Goal: Task Accomplishment & Management: Complete application form

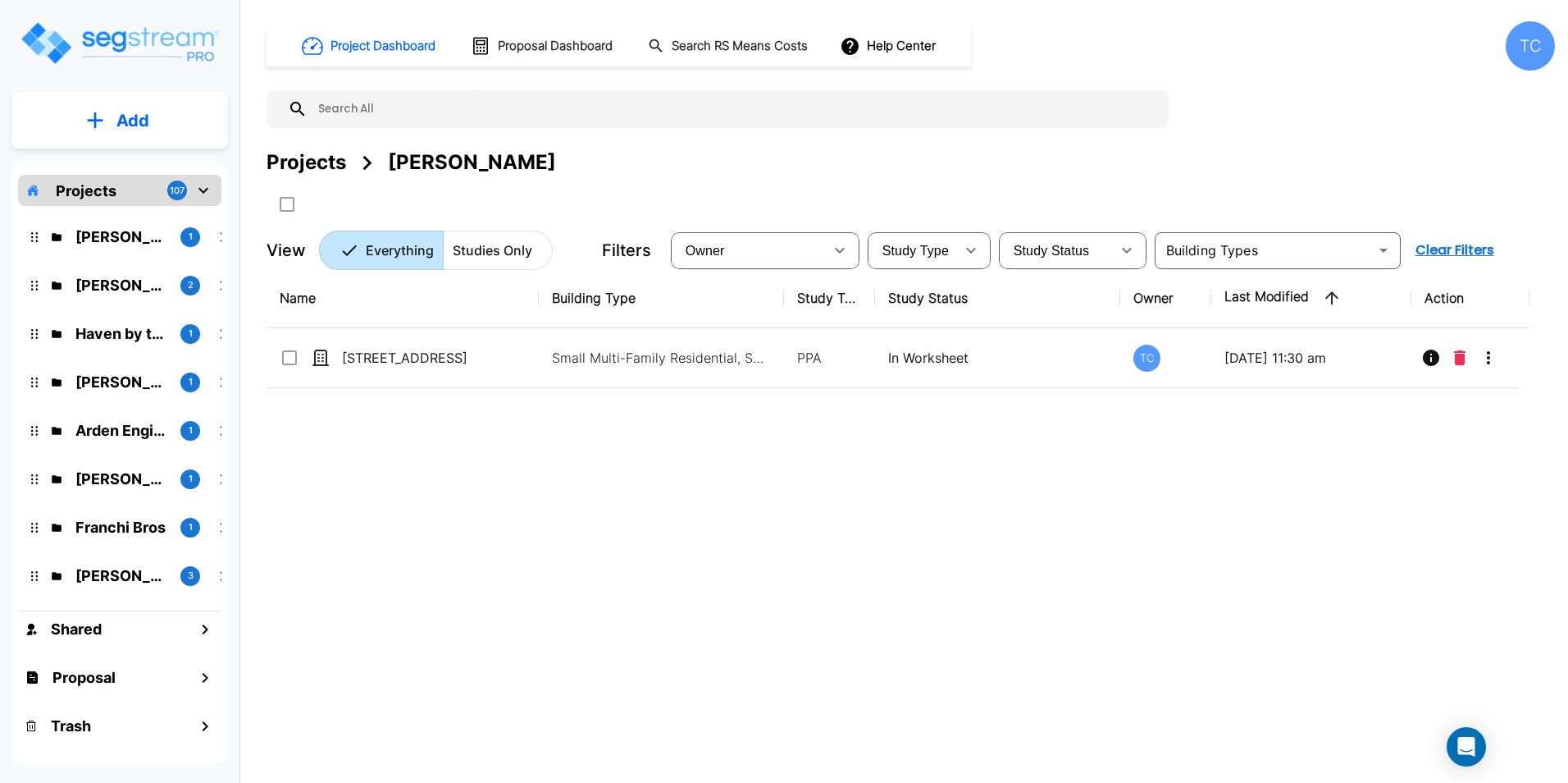
click at [119, 193] on div "Projects 107" at bounding box center [119, 190] width 203 height 31
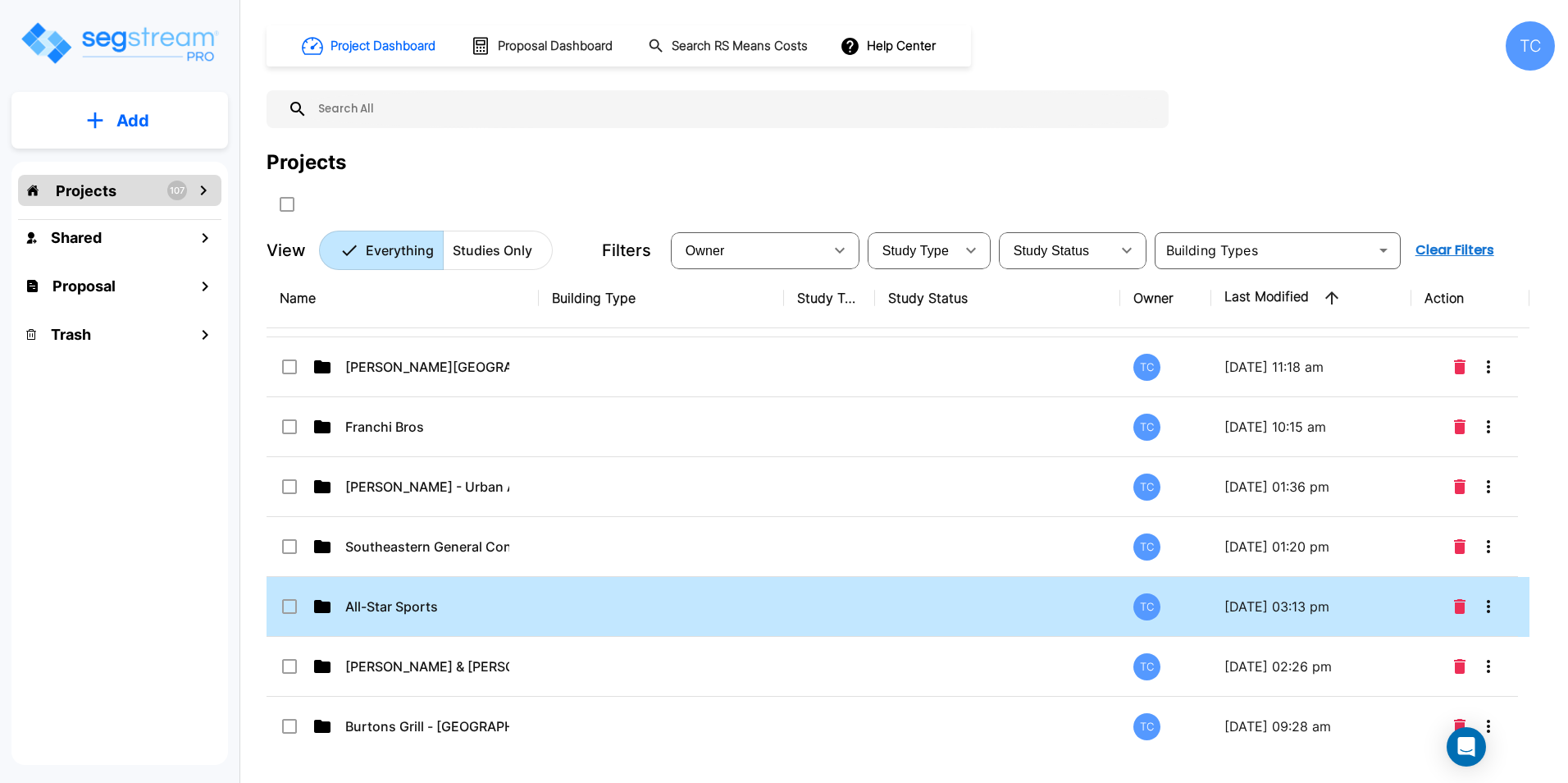
scroll to position [329, 0]
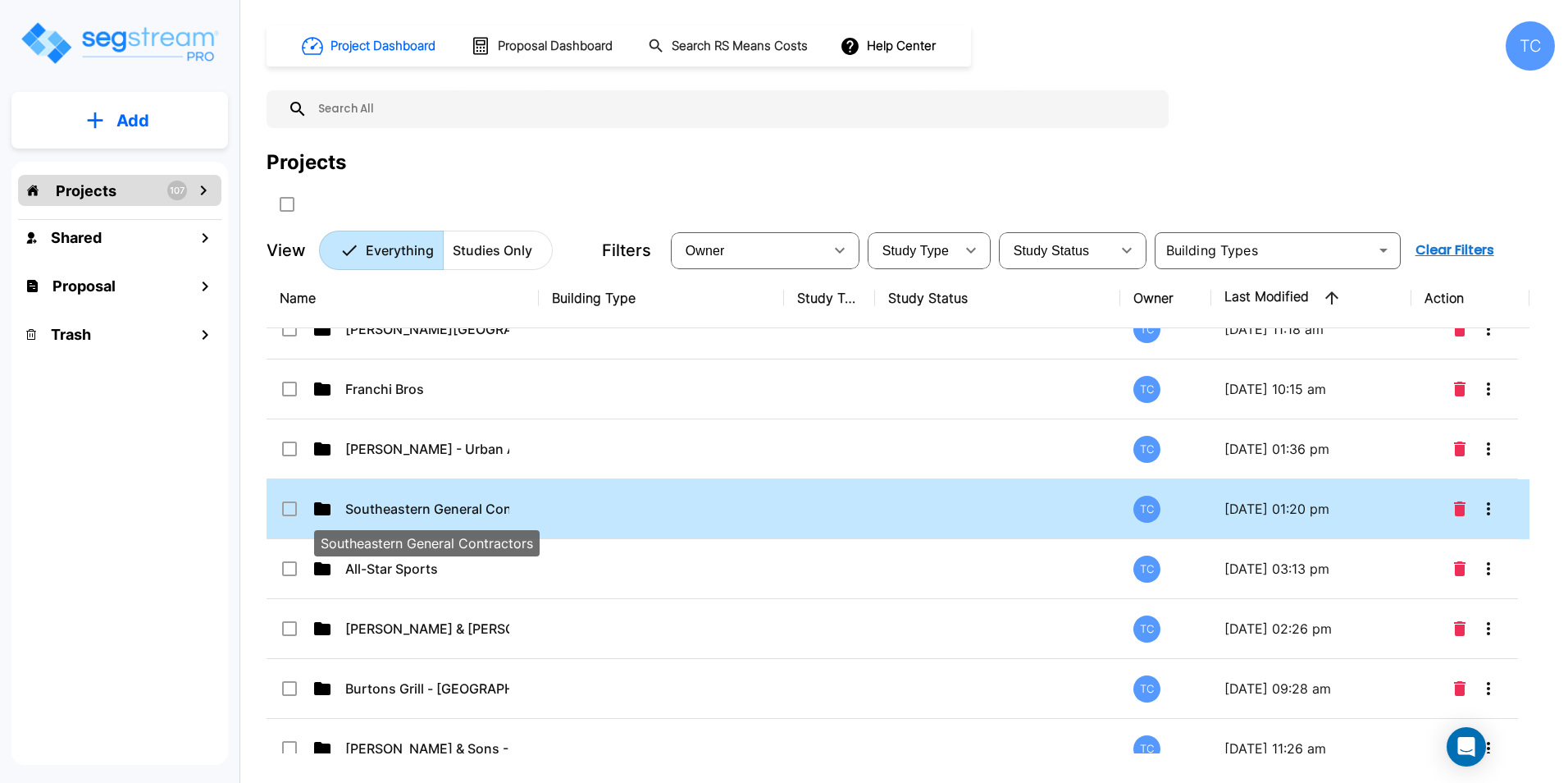
click at [433, 504] on p "Southeastern General Contractors" at bounding box center [427, 509] width 164 height 20
checkbox input "true"
click at [433, 504] on p "Southeastern General Contractors" at bounding box center [427, 509] width 164 height 20
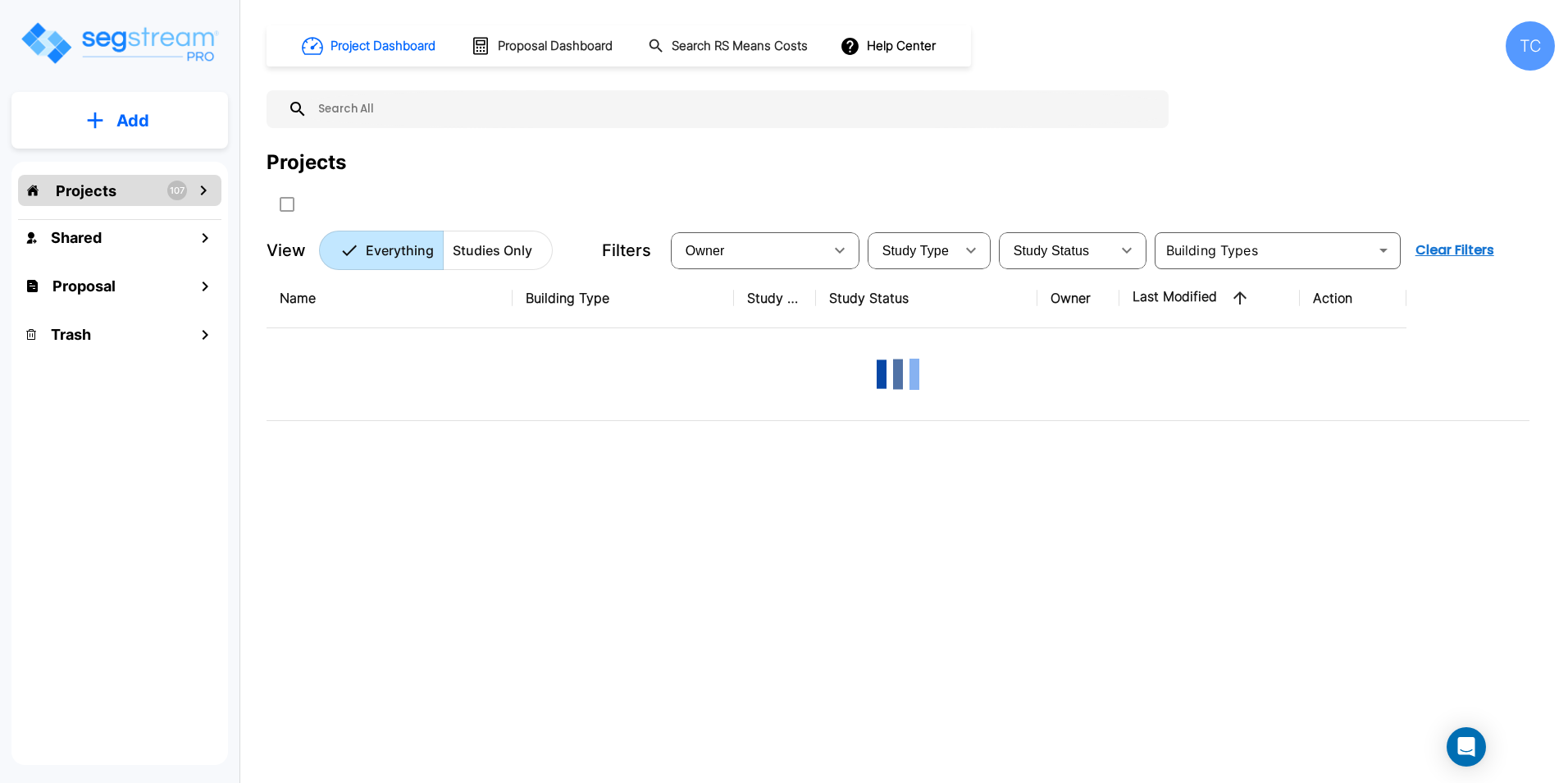
scroll to position [0, 0]
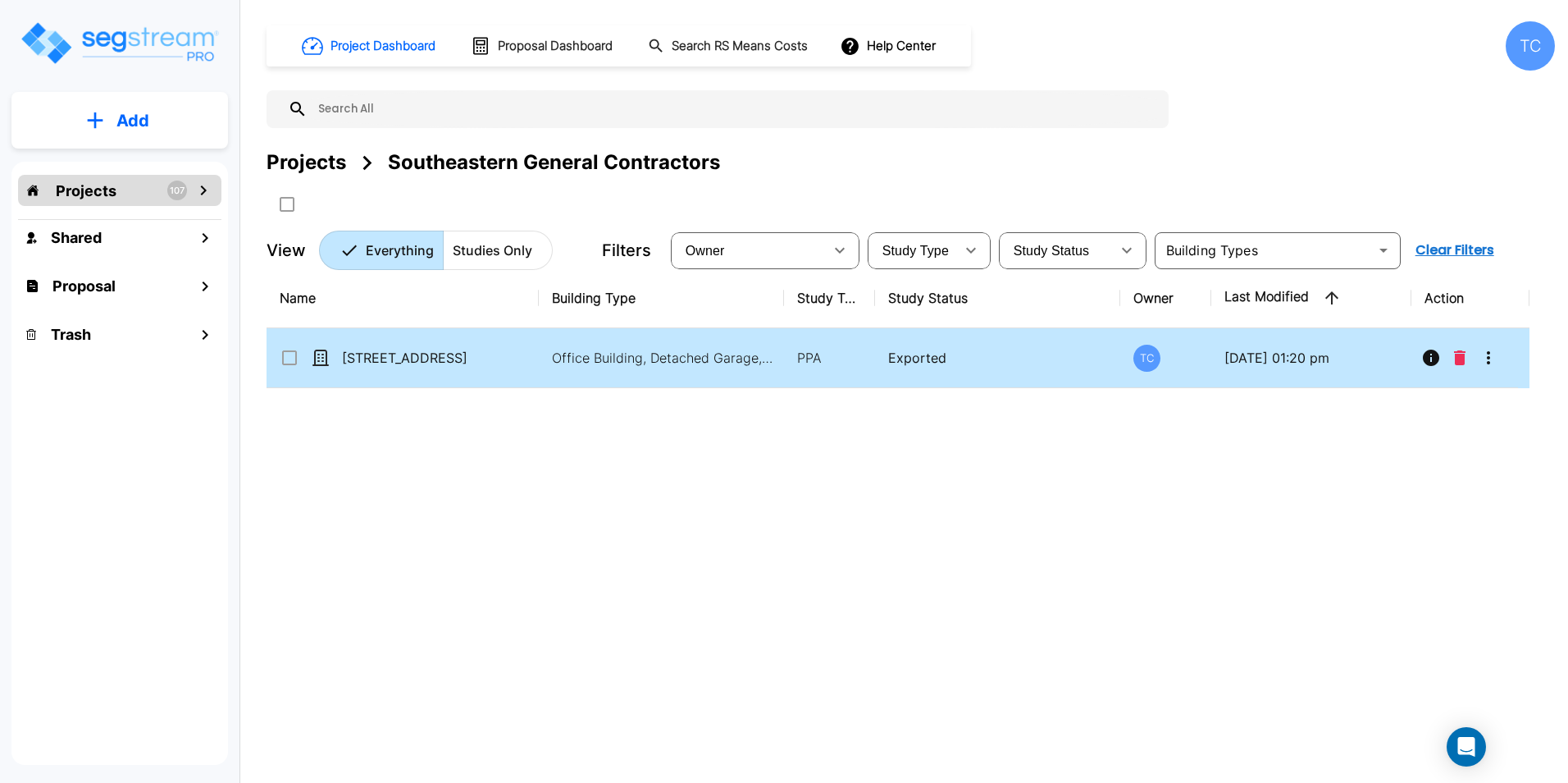
click at [517, 360] on div "[STREET_ADDRESS]" at bounding box center [403, 358] width 246 height 20
checkbox input "true"
click at [517, 360] on div "[STREET_ADDRESS]" at bounding box center [403, 358] width 246 height 20
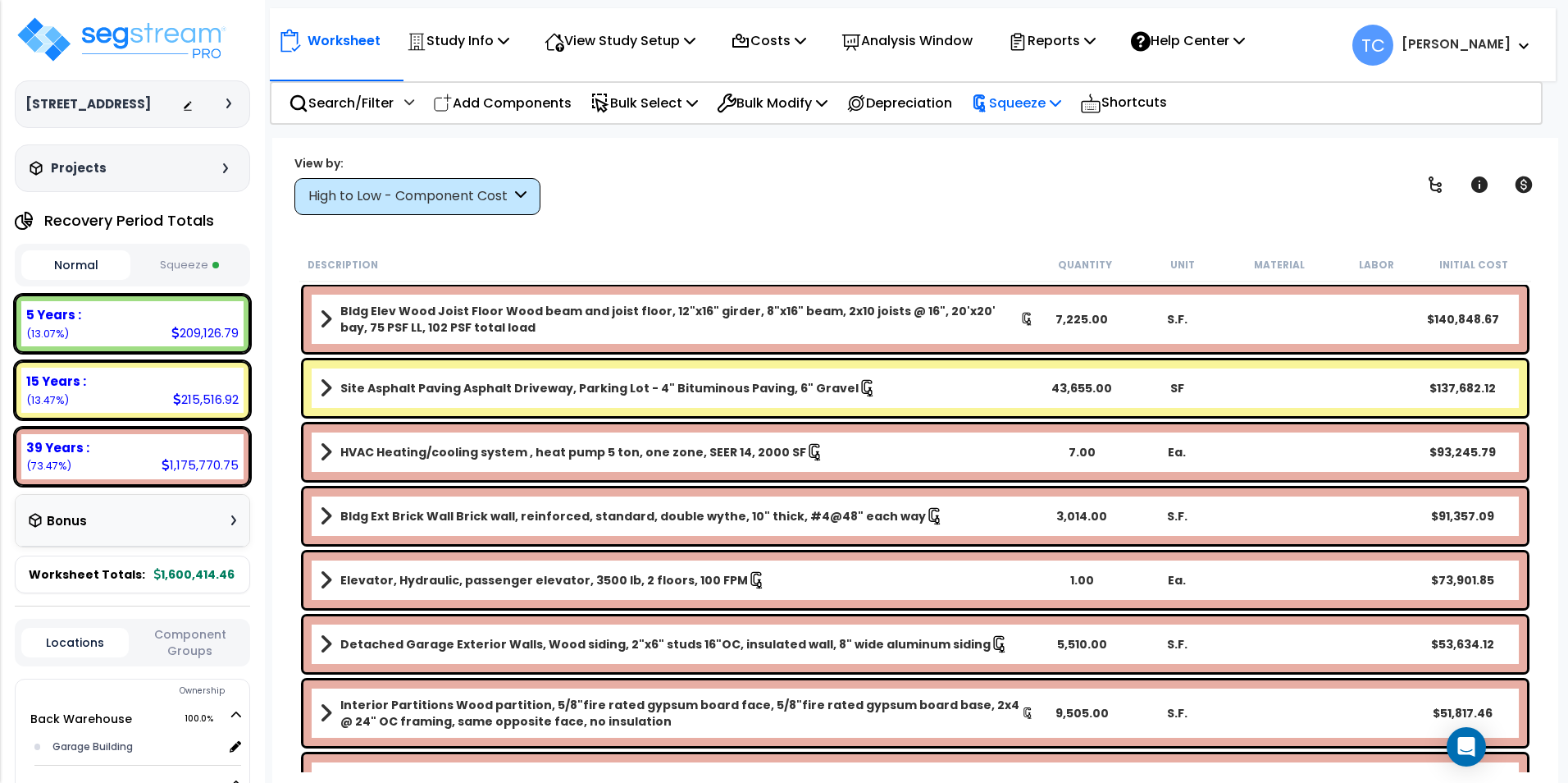
click at [1048, 106] on p "Squeeze" at bounding box center [1015, 103] width 90 height 22
click at [1064, 169] on link "Reset Squeeze" at bounding box center [1044, 174] width 162 height 33
click at [684, 112] on p "Bulk Select" at bounding box center [644, 103] width 108 height 22
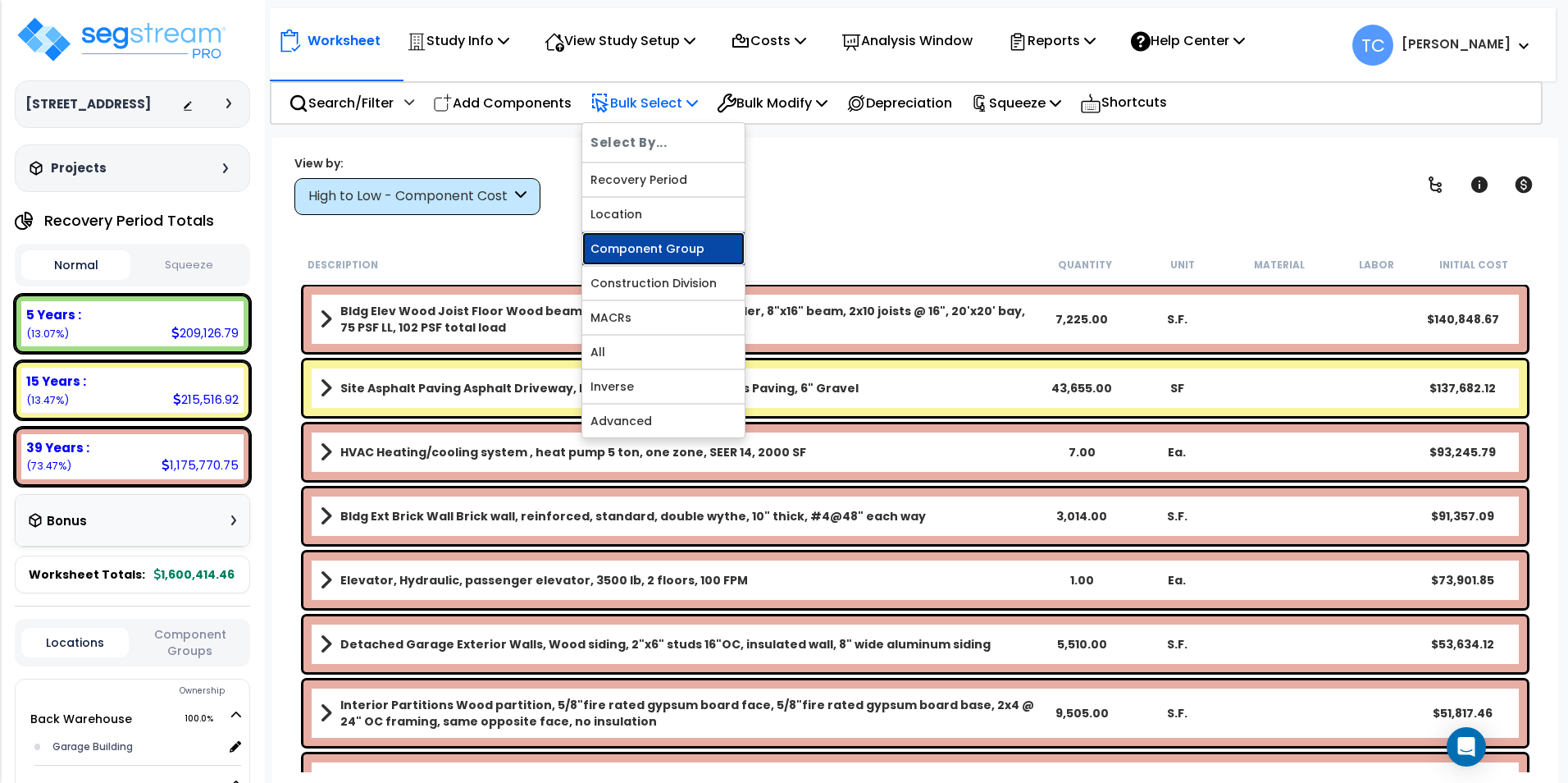
click at [673, 251] on link "Component Group" at bounding box center [663, 248] width 162 height 33
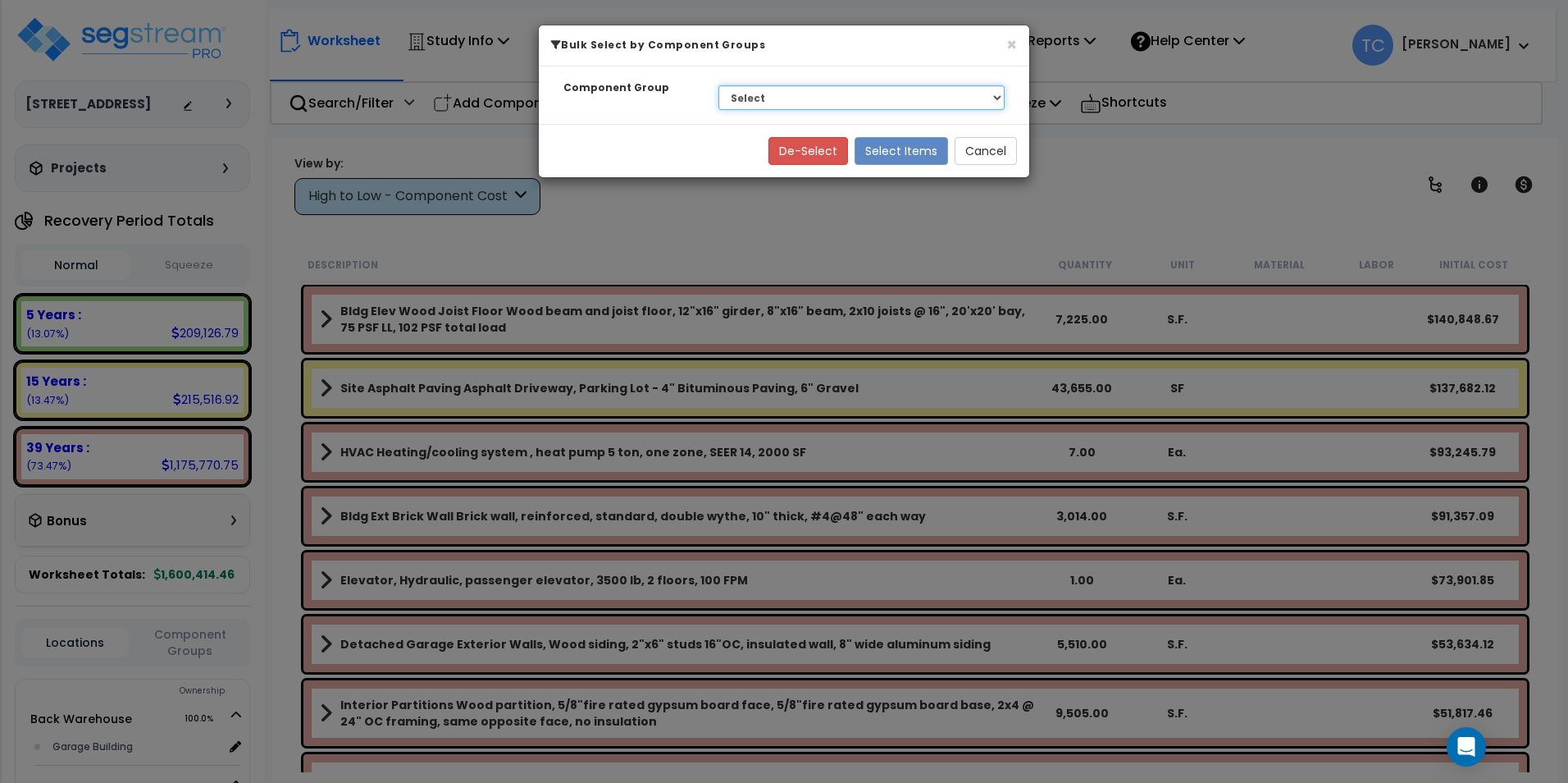
click at [828, 103] on select "Select BLDG FOUNDATIONS BLDG CONCRETE SLAB ON GRADE WOOD SUPERSTRUCTURE EXTERIO…" at bounding box center [861, 97] width 286 height 25
click at [718, 85] on select "Select BLDG FOUNDATIONS BLDG CONCRETE SLAB ON GRADE WOOD SUPERSTRUCTURE EXTERIO…" at bounding box center [861, 97] width 286 height 25
click at [900, 154] on button "Select Items" at bounding box center [901, 151] width 93 height 28
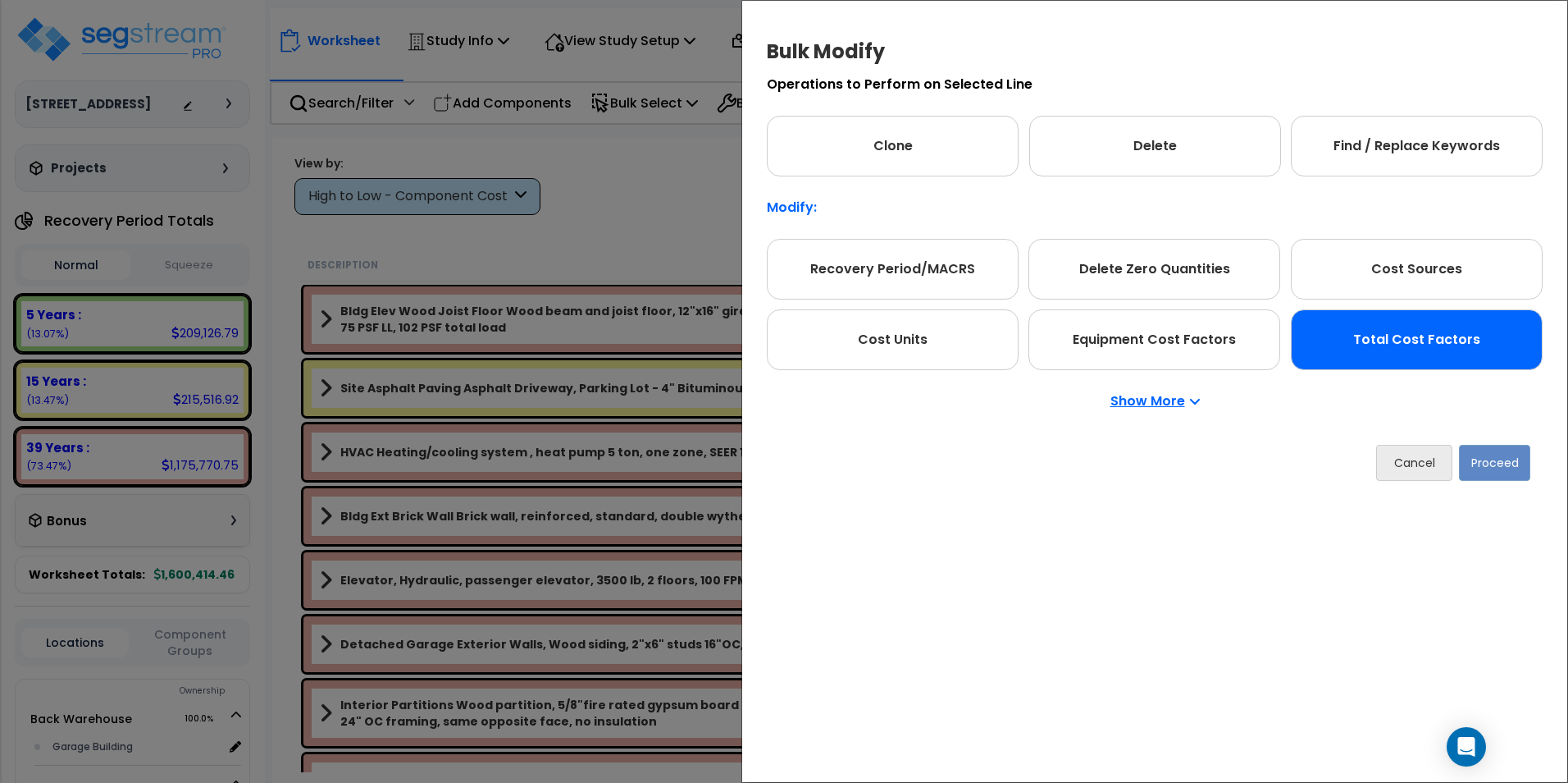
click at [1484, 350] on div "Total Cost Factors" at bounding box center [1417, 339] width 252 height 61
click at [1480, 466] on button "Proceed" at bounding box center [1494, 463] width 71 height 37
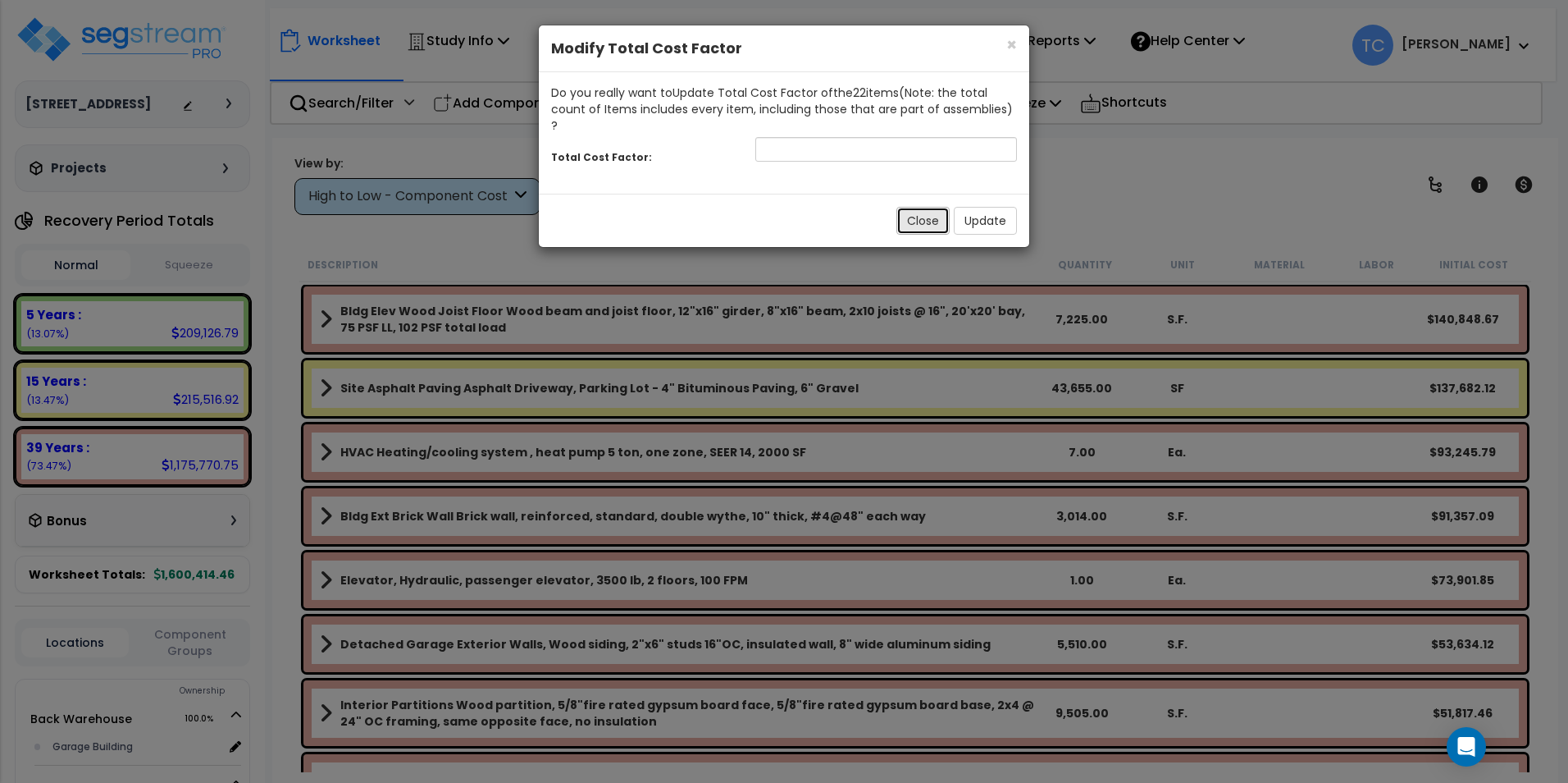
click at [912, 212] on button "Close" at bounding box center [922, 221] width 53 height 28
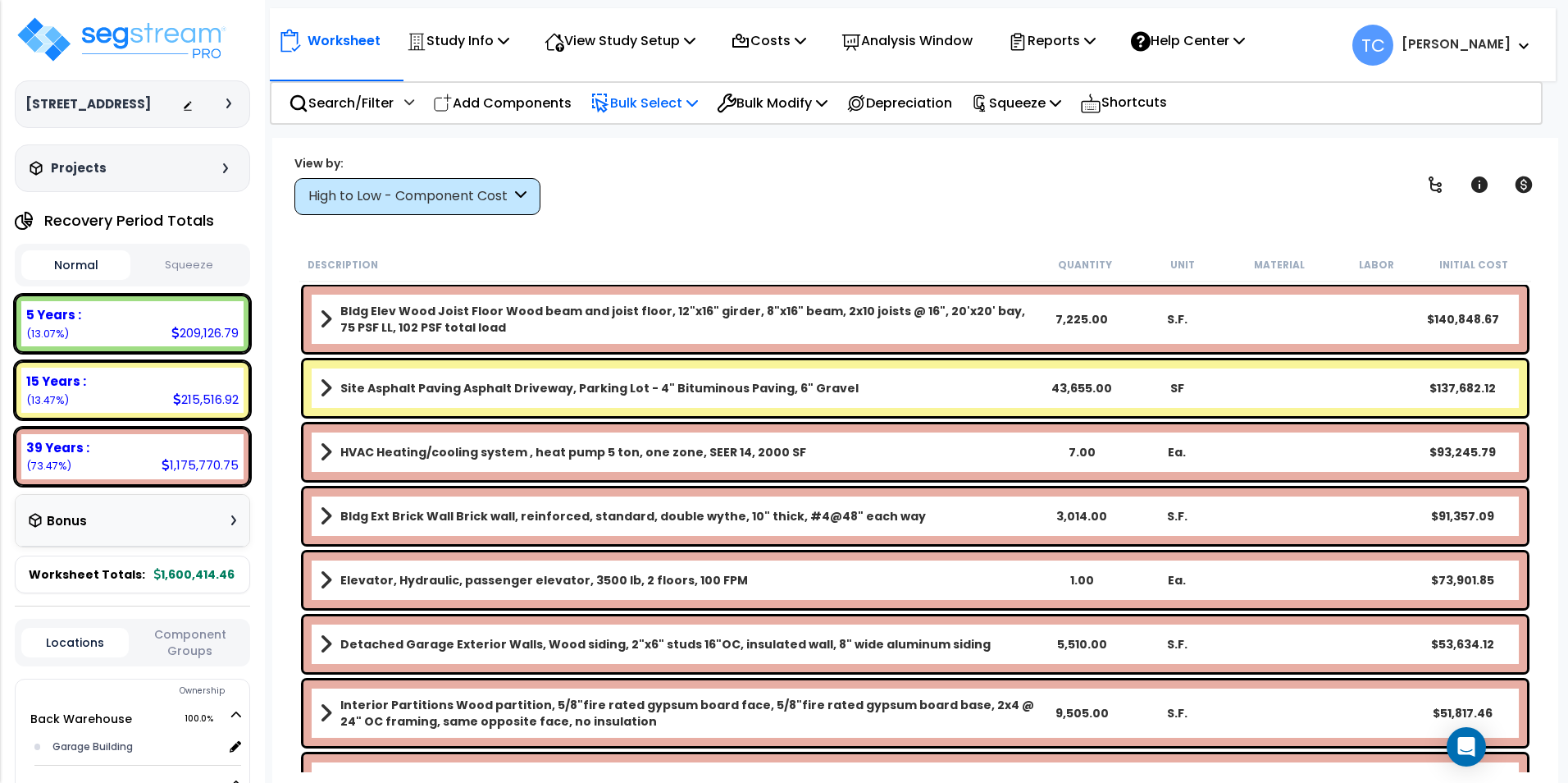
click at [630, 106] on p "Bulk Select" at bounding box center [644, 103] width 108 height 22
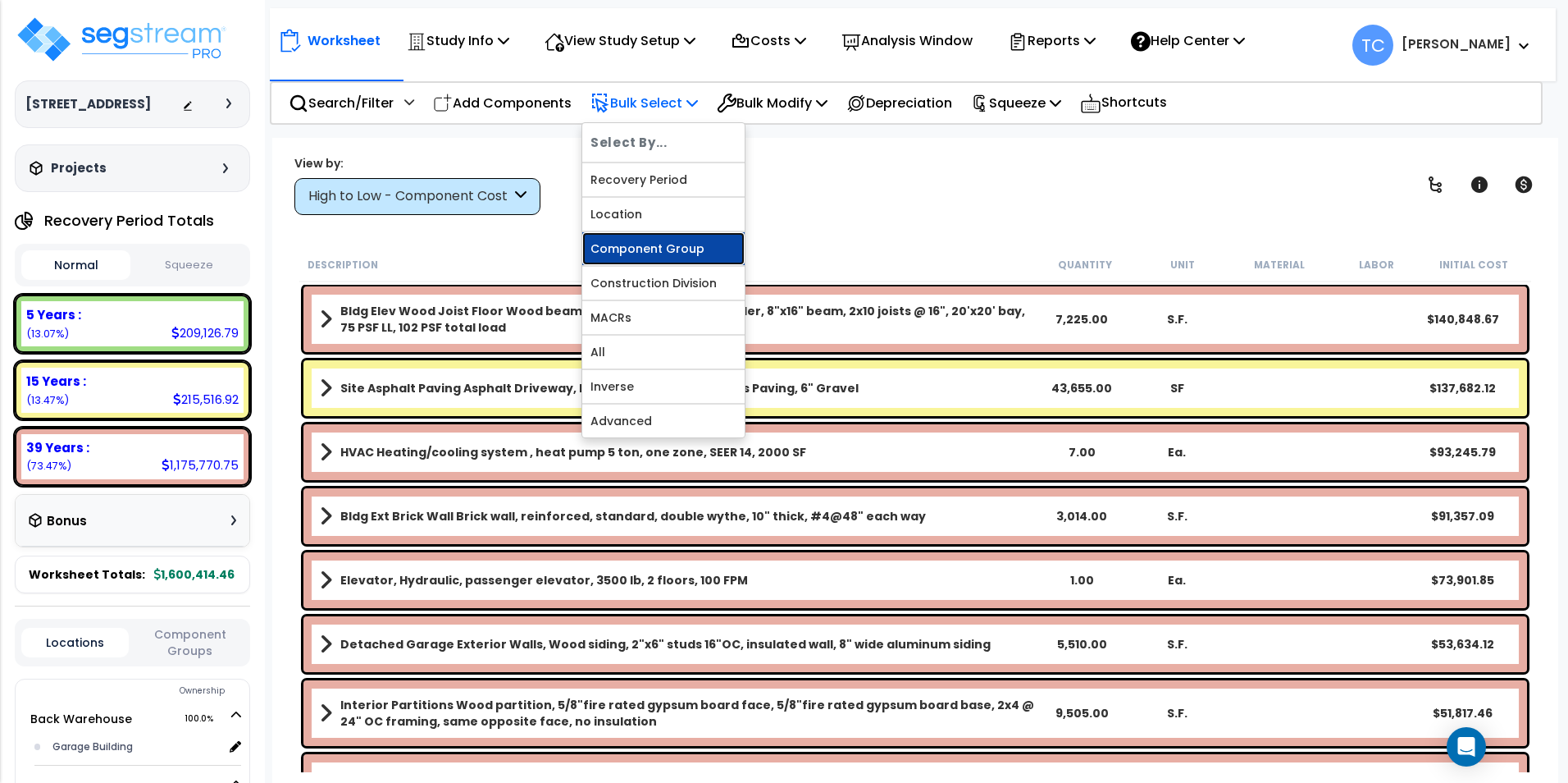
click at [687, 251] on link "Component Group" at bounding box center [663, 248] width 162 height 33
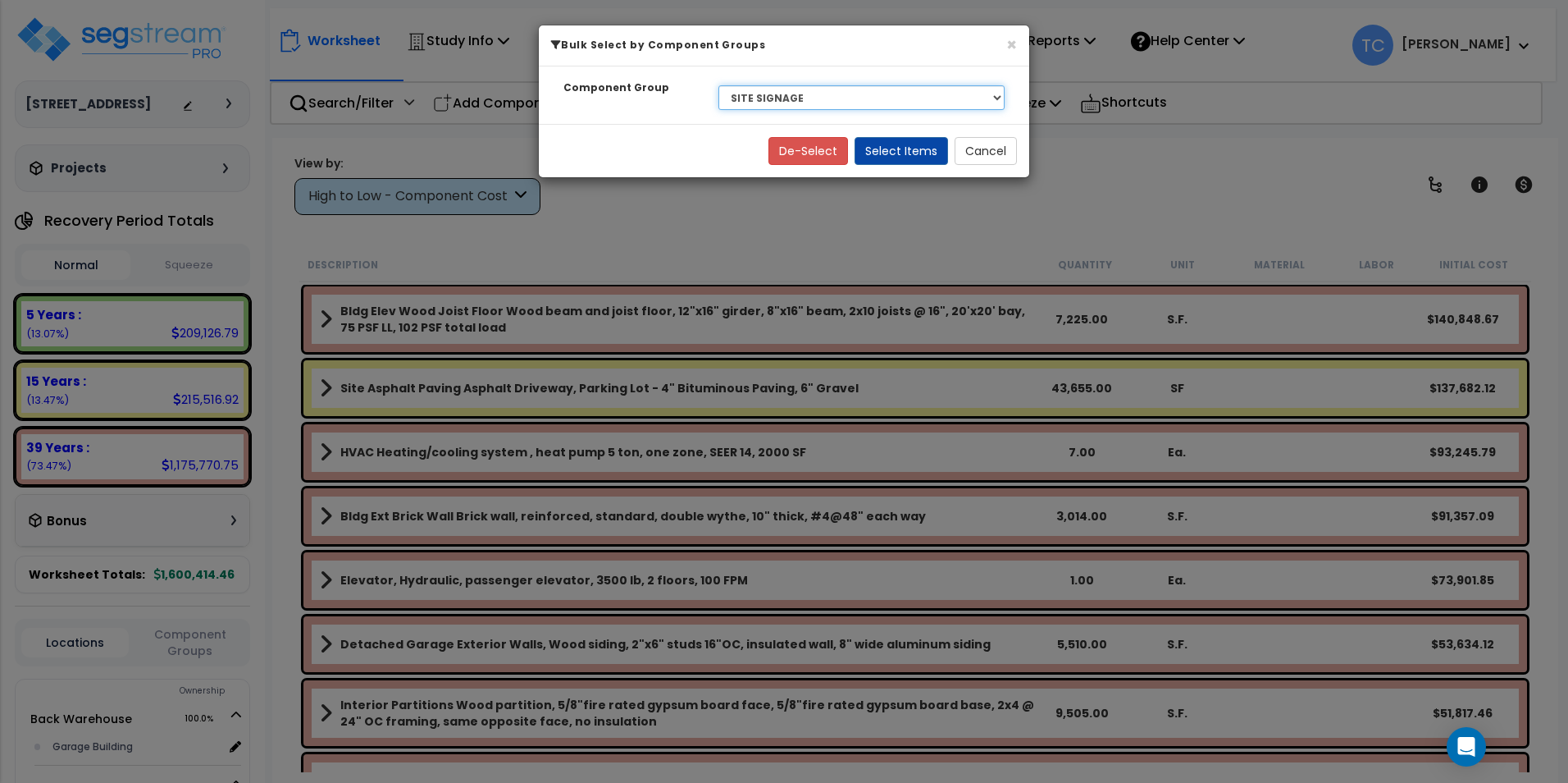
click at [851, 94] on select "Select BLDG FOUNDATIONS BLDG CONCRETE SLAB ON GRADE WOOD SUPERSTRUCTURE EXTERIO…" at bounding box center [861, 97] width 286 height 25
click at [718, 85] on select "Select BLDG FOUNDATIONS BLDG CONCRETE SLAB ON GRADE WOOD SUPERSTRUCTURE EXTERIO…" at bounding box center [861, 97] width 286 height 25
click at [891, 158] on button "Select Items" at bounding box center [901, 151] width 93 height 28
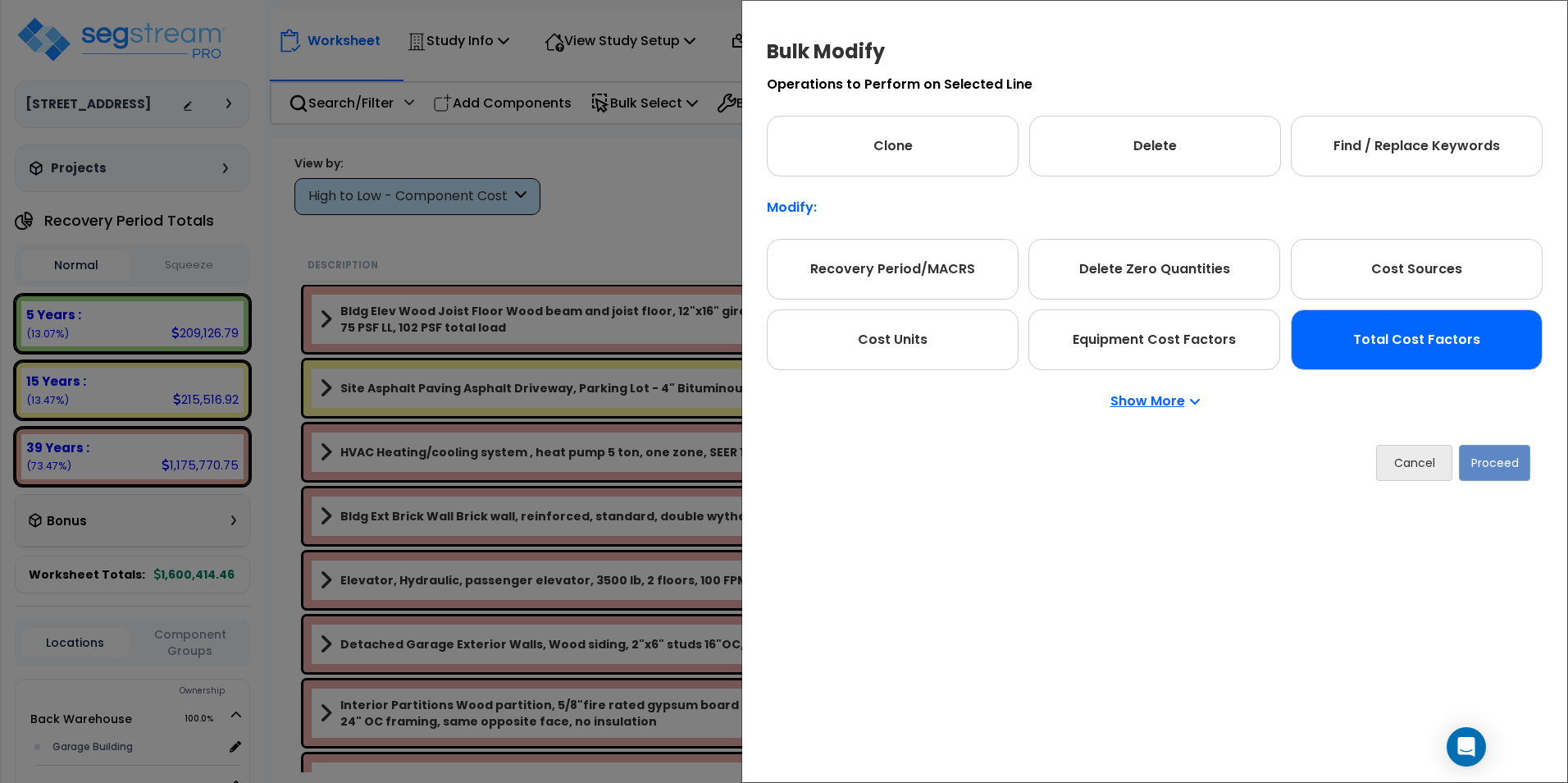
click at [1425, 362] on div "Total Cost Factors" at bounding box center [1417, 339] width 252 height 61
click at [1144, 403] on p "Show More" at bounding box center [1155, 401] width 89 height 13
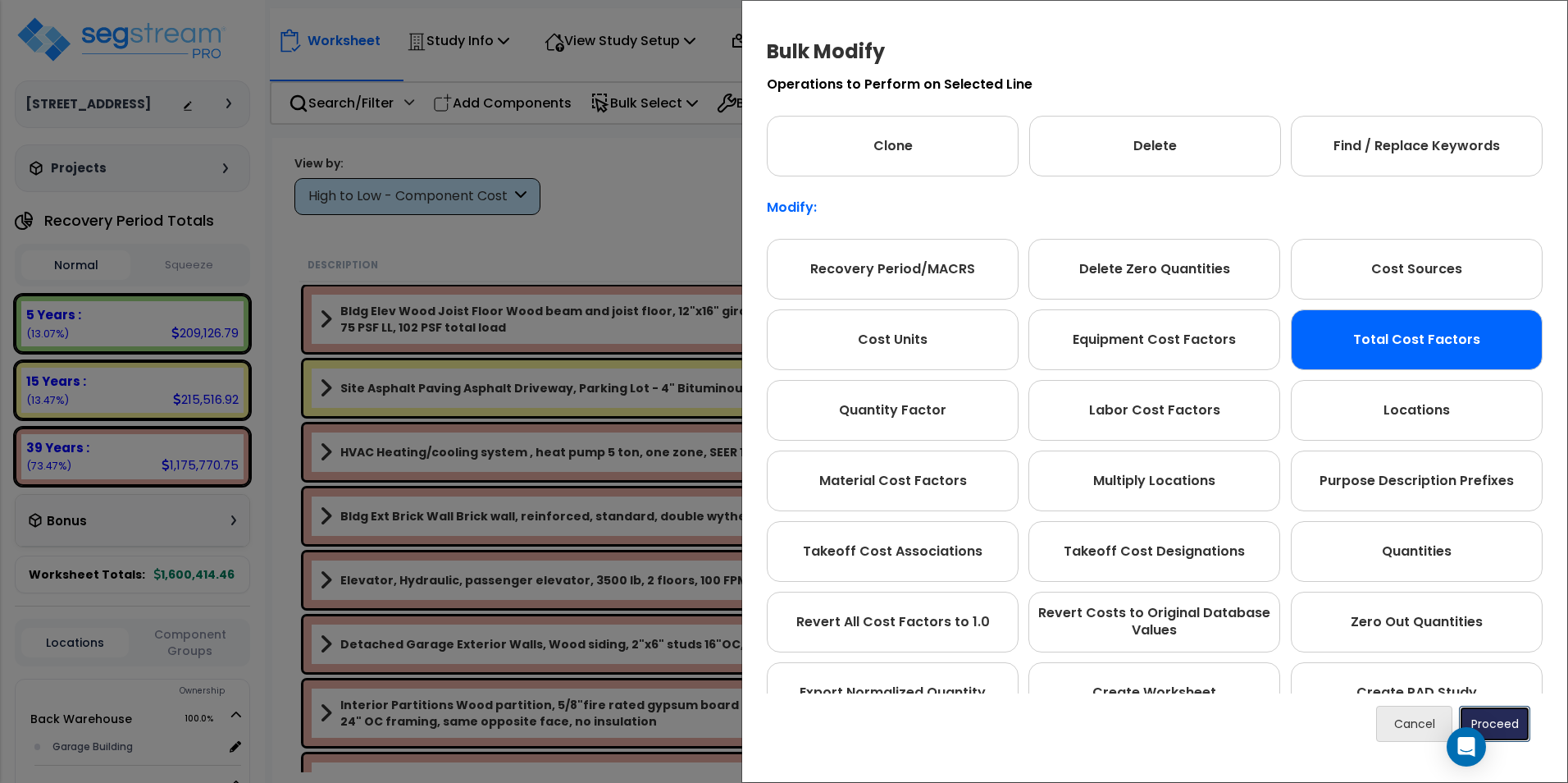
click at [1505, 736] on button "Proceed" at bounding box center [1494, 724] width 71 height 37
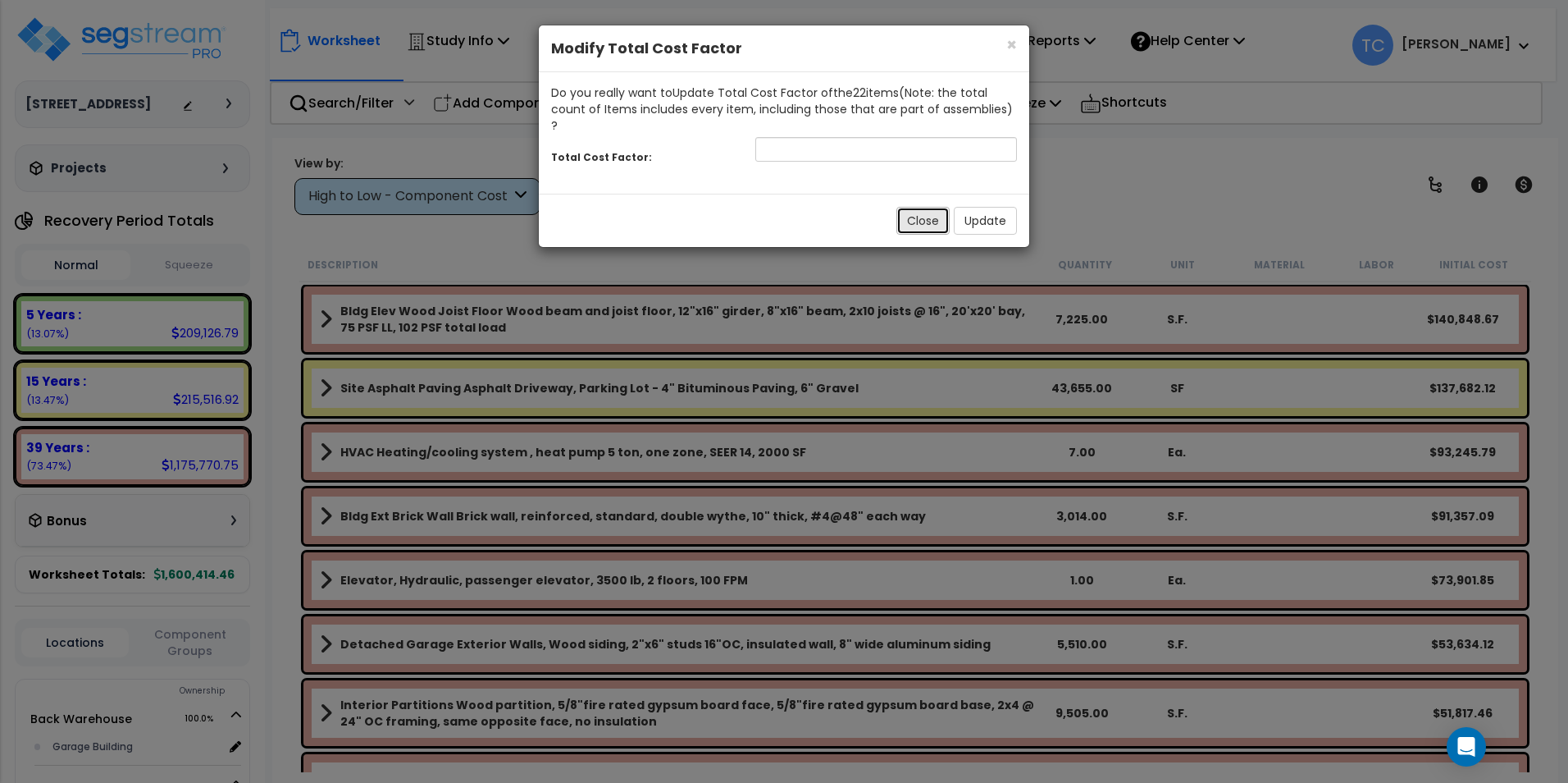
click at [912, 207] on button "Close" at bounding box center [922, 221] width 53 height 28
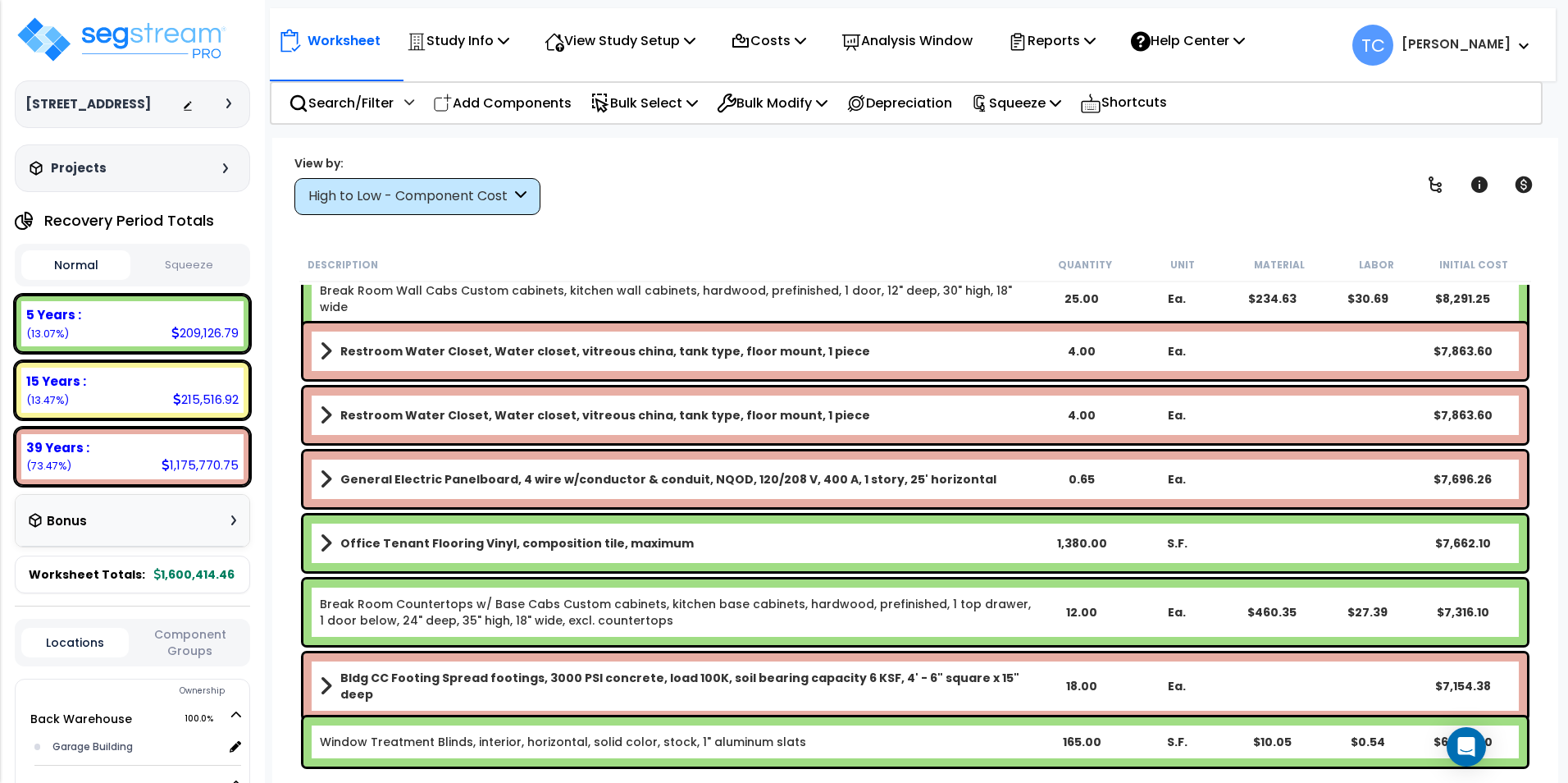
scroll to position [2789, 0]
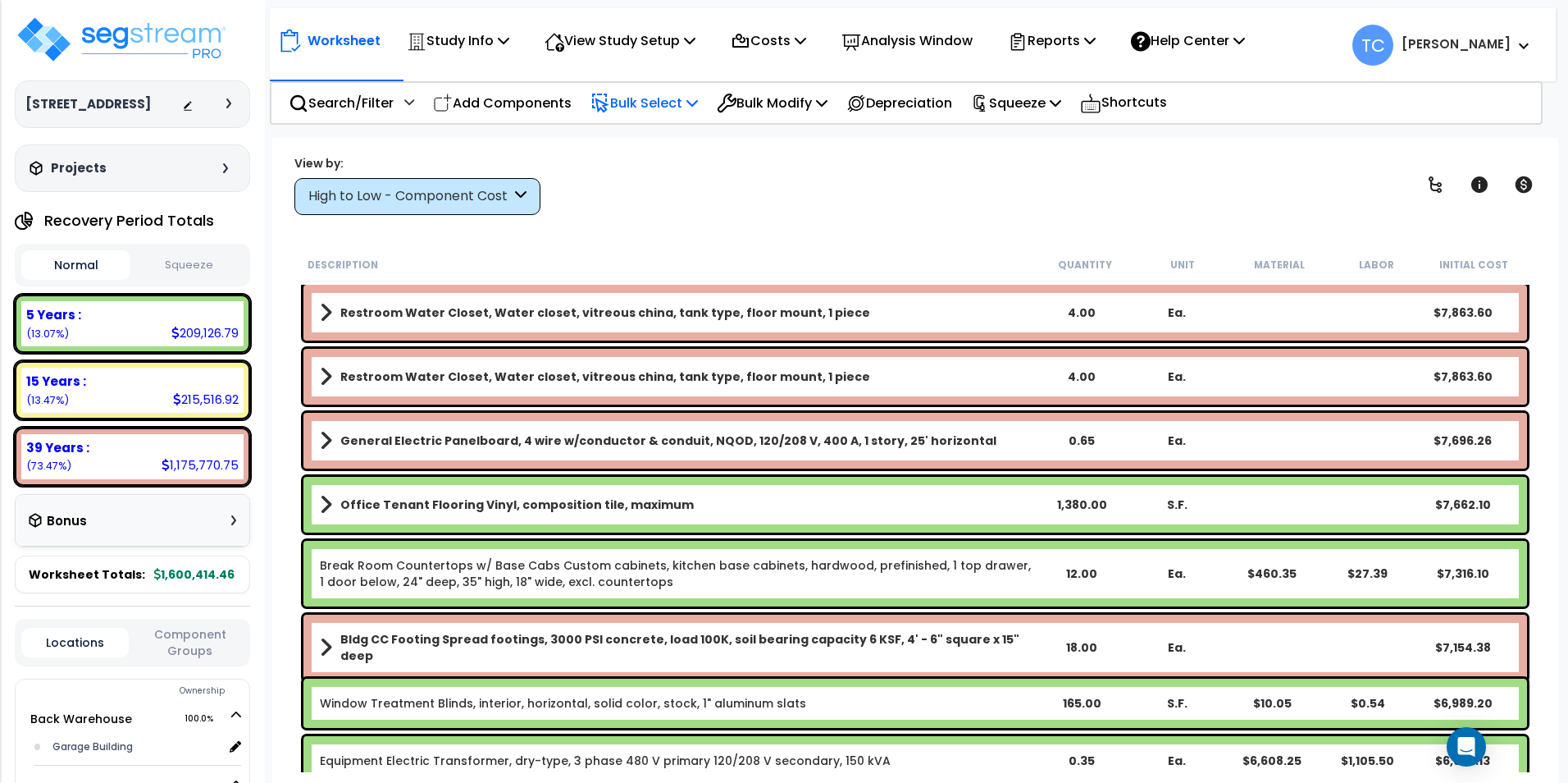
click at [652, 106] on p "Bulk Select" at bounding box center [644, 103] width 108 height 22
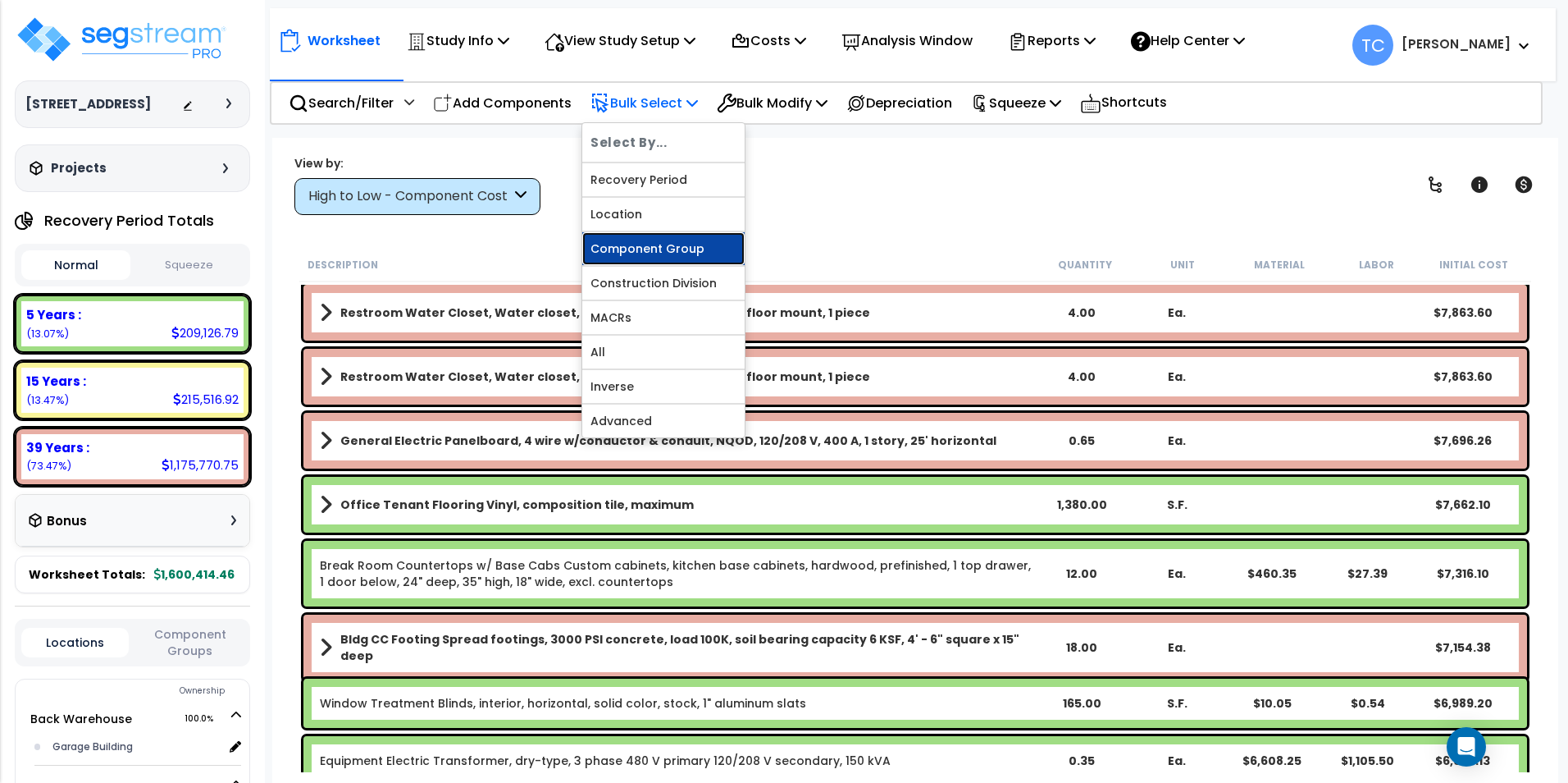
click at [679, 249] on link "Component Group" at bounding box center [663, 248] width 162 height 33
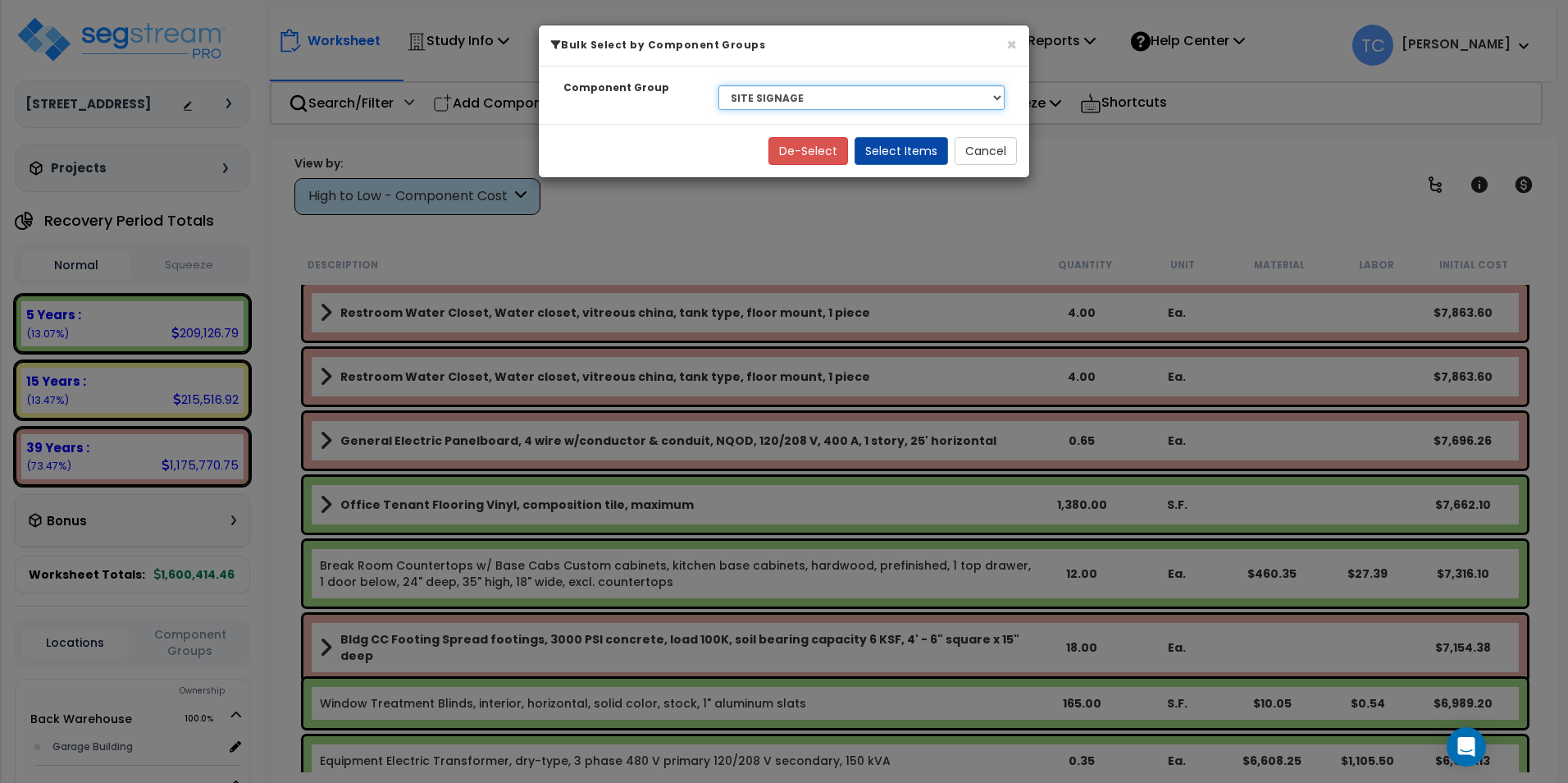
click at [890, 99] on select "Select BLDG FOUNDATIONS BLDG CONCRETE SLAB ON GRADE WOOD SUPERSTRUCTURE EXTERIO…" at bounding box center [861, 97] width 286 height 25
select select "7399"
click at [718, 85] on select "Select BLDG FOUNDATIONS BLDG CONCRETE SLAB ON GRADE WOOD SUPERSTRUCTURE EXTERIO…" at bounding box center [861, 97] width 286 height 25
click at [907, 138] on button "Select Items" at bounding box center [901, 151] width 93 height 28
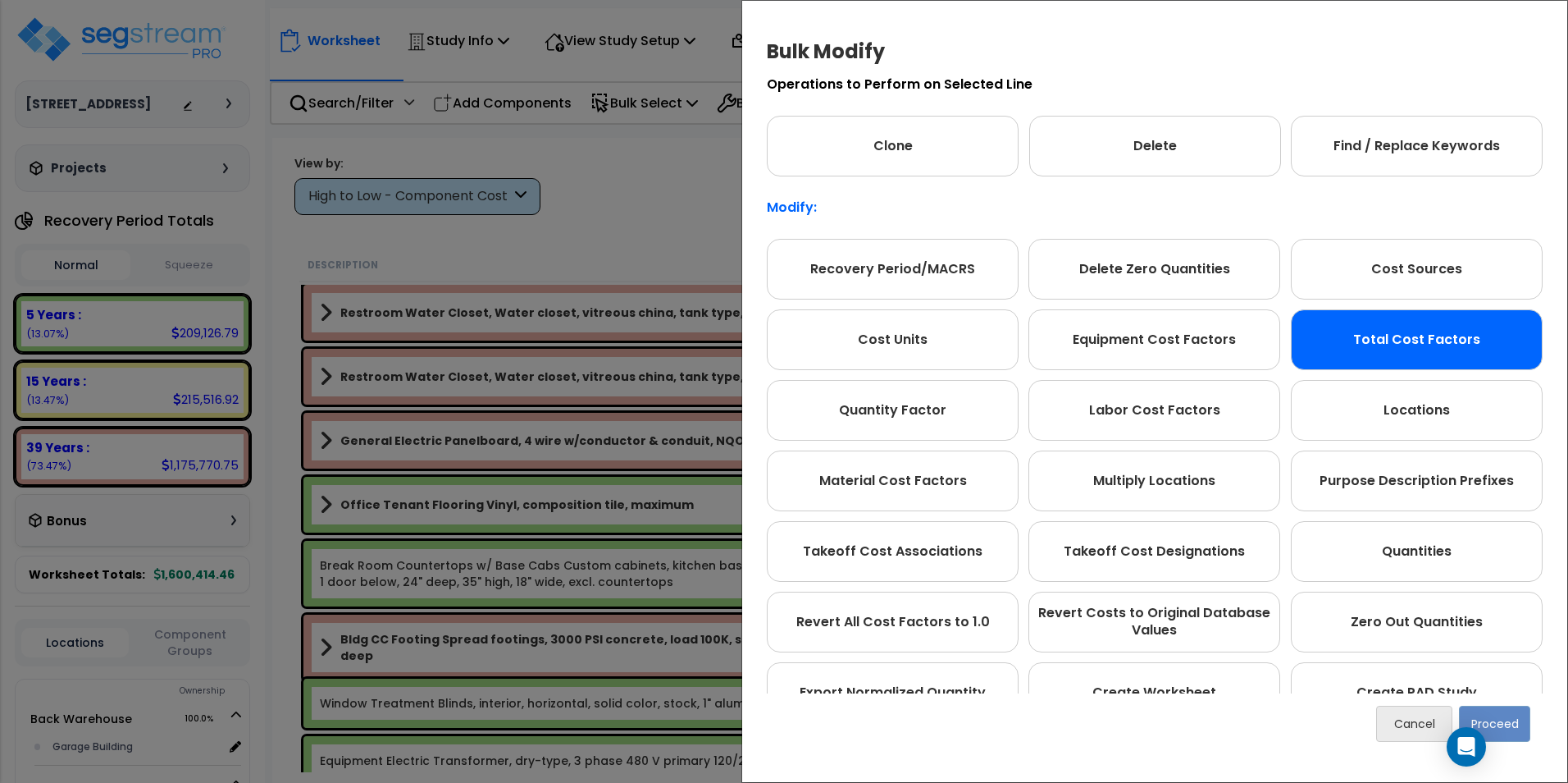
click at [1430, 342] on div "Total Cost Factors" at bounding box center [1417, 339] width 252 height 61
click at [1522, 735] on button "Proceed" at bounding box center [1494, 724] width 71 height 37
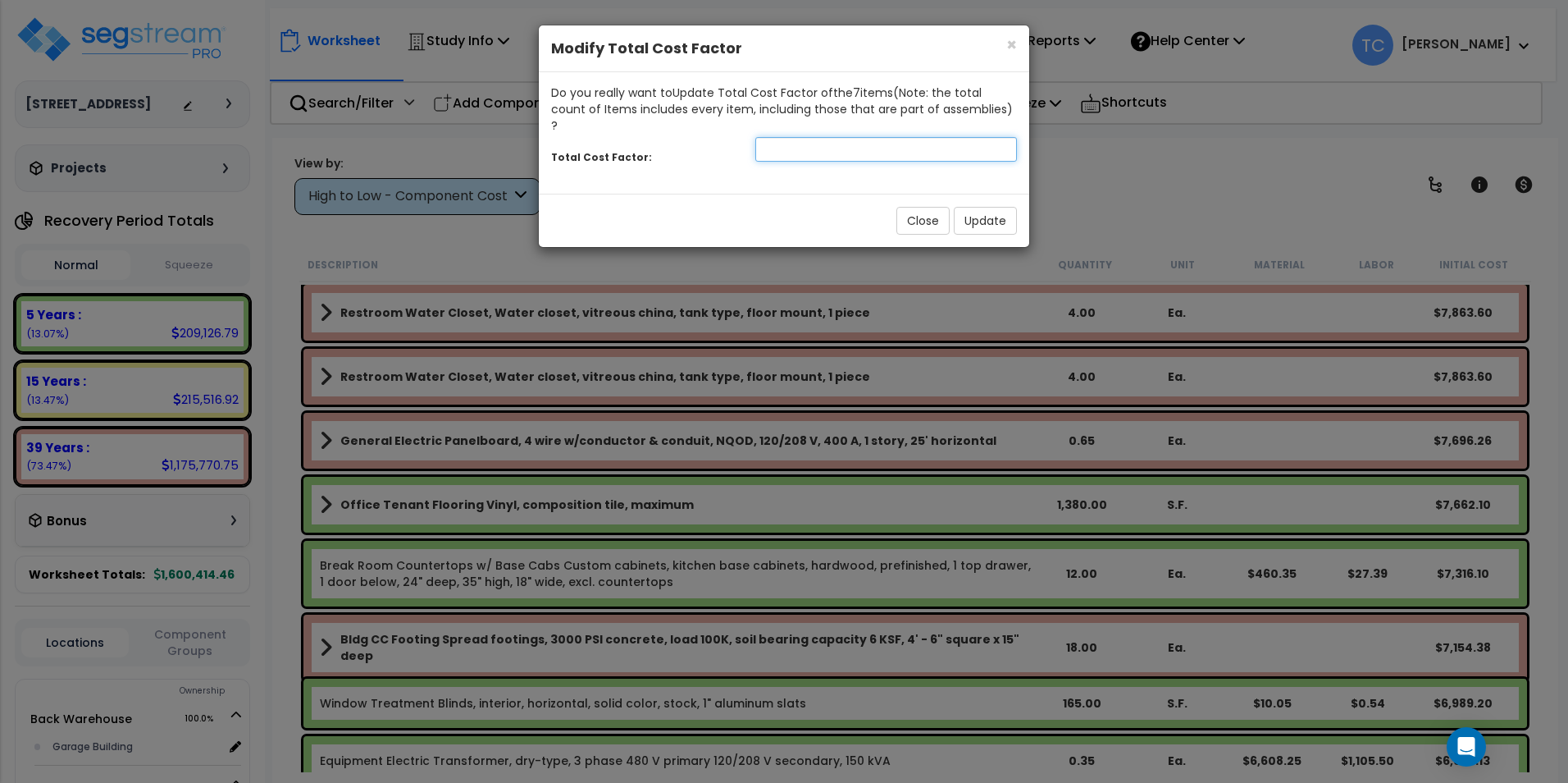
click at [787, 137] on input "number" at bounding box center [886, 149] width 262 height 25
type input "10"
click at [966, 207] on button "Update" at bounding box center [984, 221] width 63 height 28
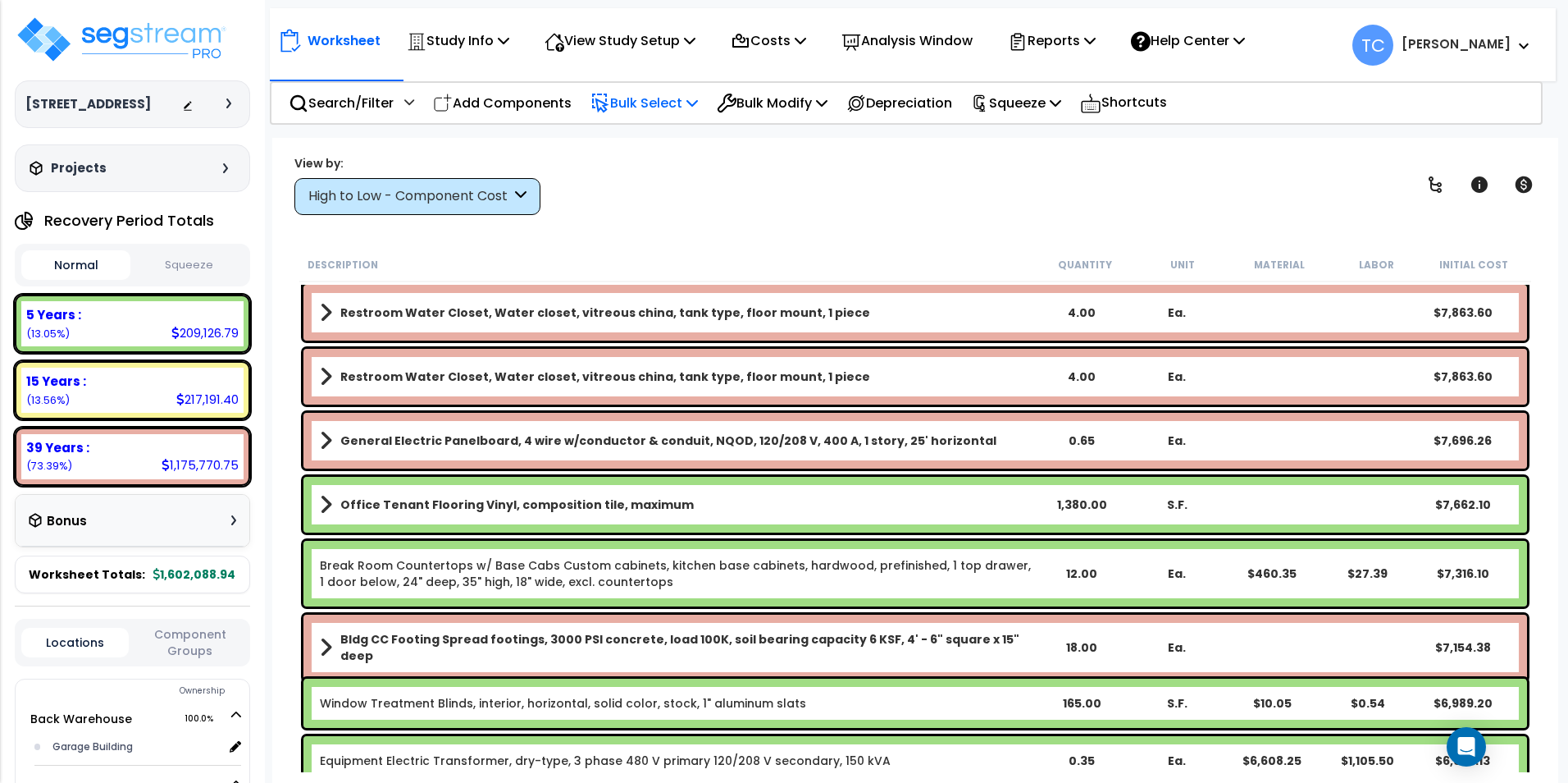
drag, startPoint x: 648, startPoint y: 105, endPoint x: 685, endPoint y: 141, distance: 51.6
click at [647, 105] on p "Bulk Select" at bounding box center [644, 103] width 108 height 22
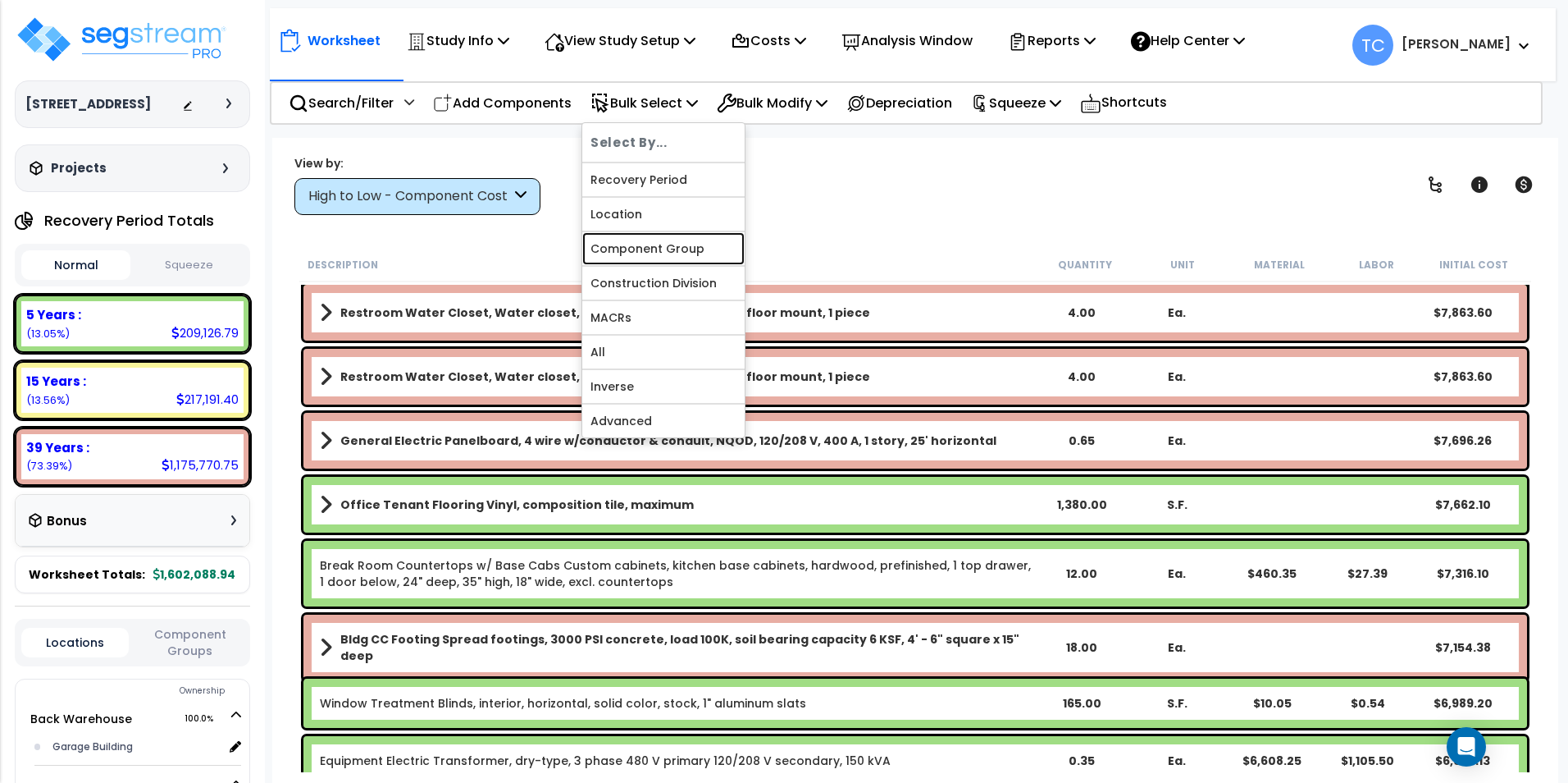
drag, startPoint x: 709, startPoint y: 252, endPoint x: 791, endPoint y: 232, distance: 84.4
click at [709, 252] on link "Component Group" at bounding box center [663, 248] width 162 height 33
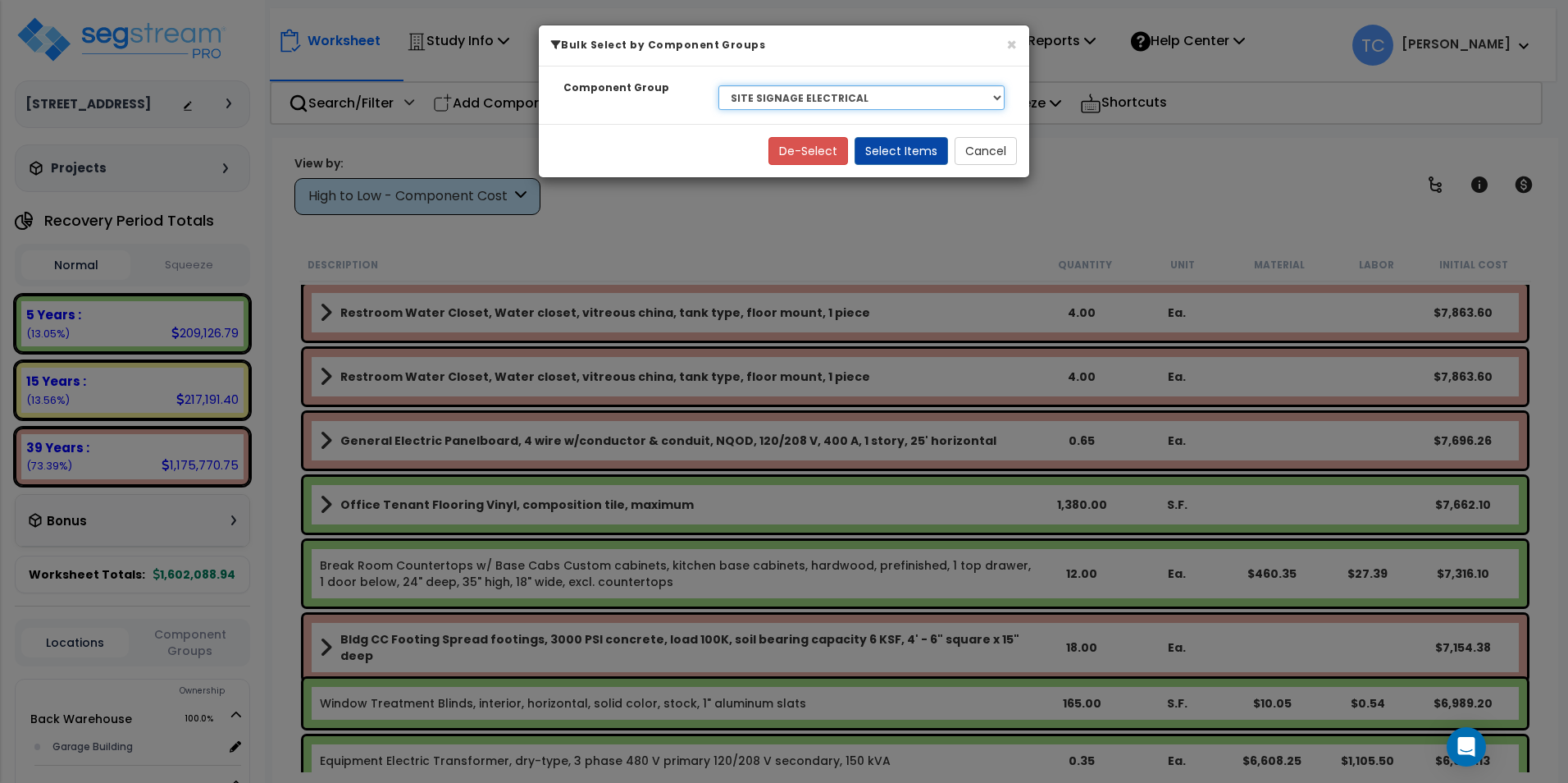
click at [883, 94] on select "Select BLDG FOUNDATIONS BLDG CONCRETE SLAB ON GRADE WOOD SUPERSTRUCTURE EXTERIO…" at bounding box center [861, 97] width 286 height 25
select select "29975"
click at [718, 85] on select "Select BLDG FOUNDATIONS BLDG CONCRETE SLAB ON GRADE WOOD SUPERSTRUCTURE EXTERIO…" at bounding box center [861, 97] width 286 height 25
click at [909, 153] on button "Select Items" at bounding box center [901, 151] width 93 height 28
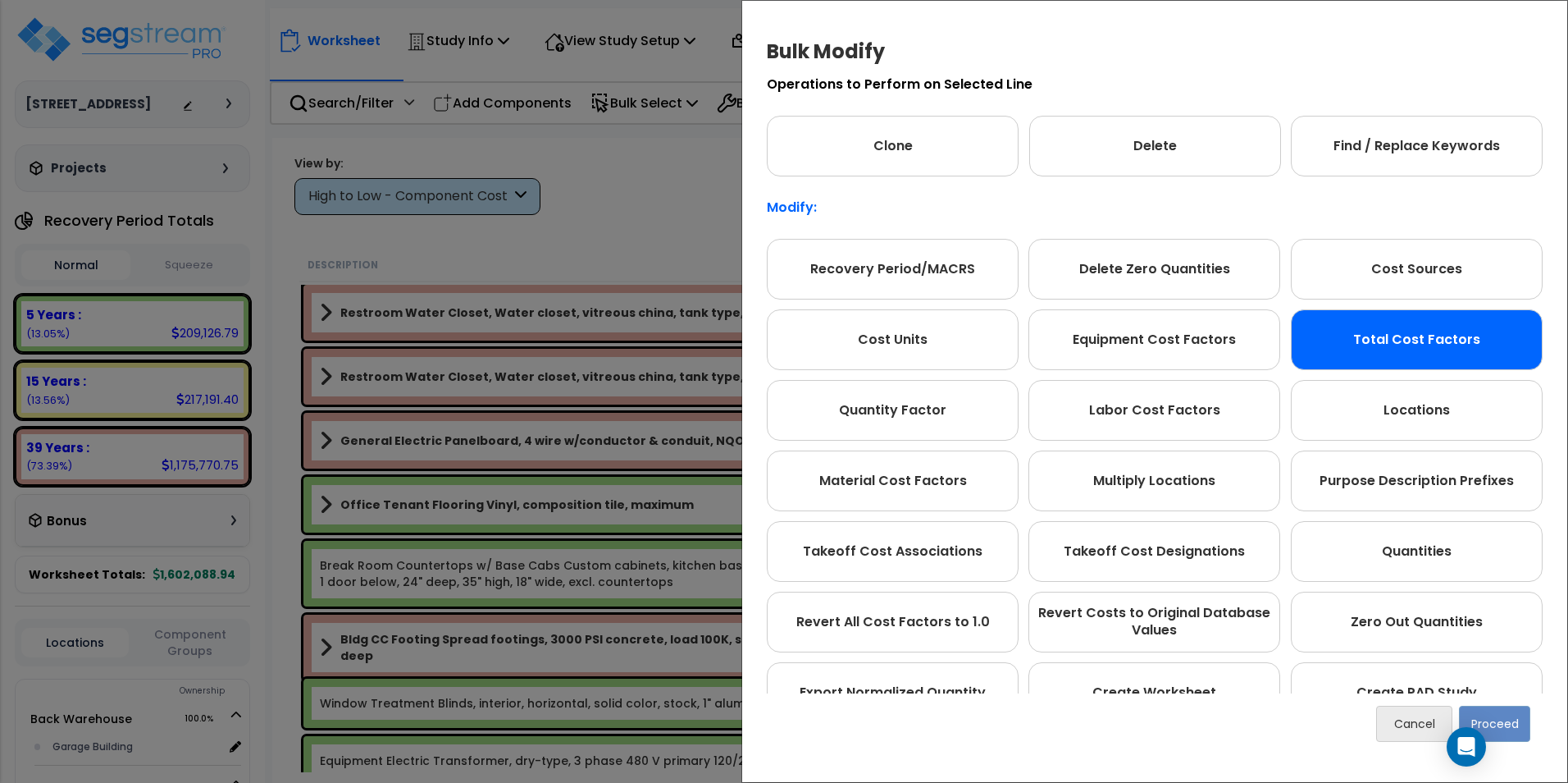
click at [1452, 330] on div "Total Cost Factors" at bounding box center [1417, 339] width 252 height 61
click at [1517, 729] on button "Proceed" at bounding box center [1494, 724] width 71 height 37
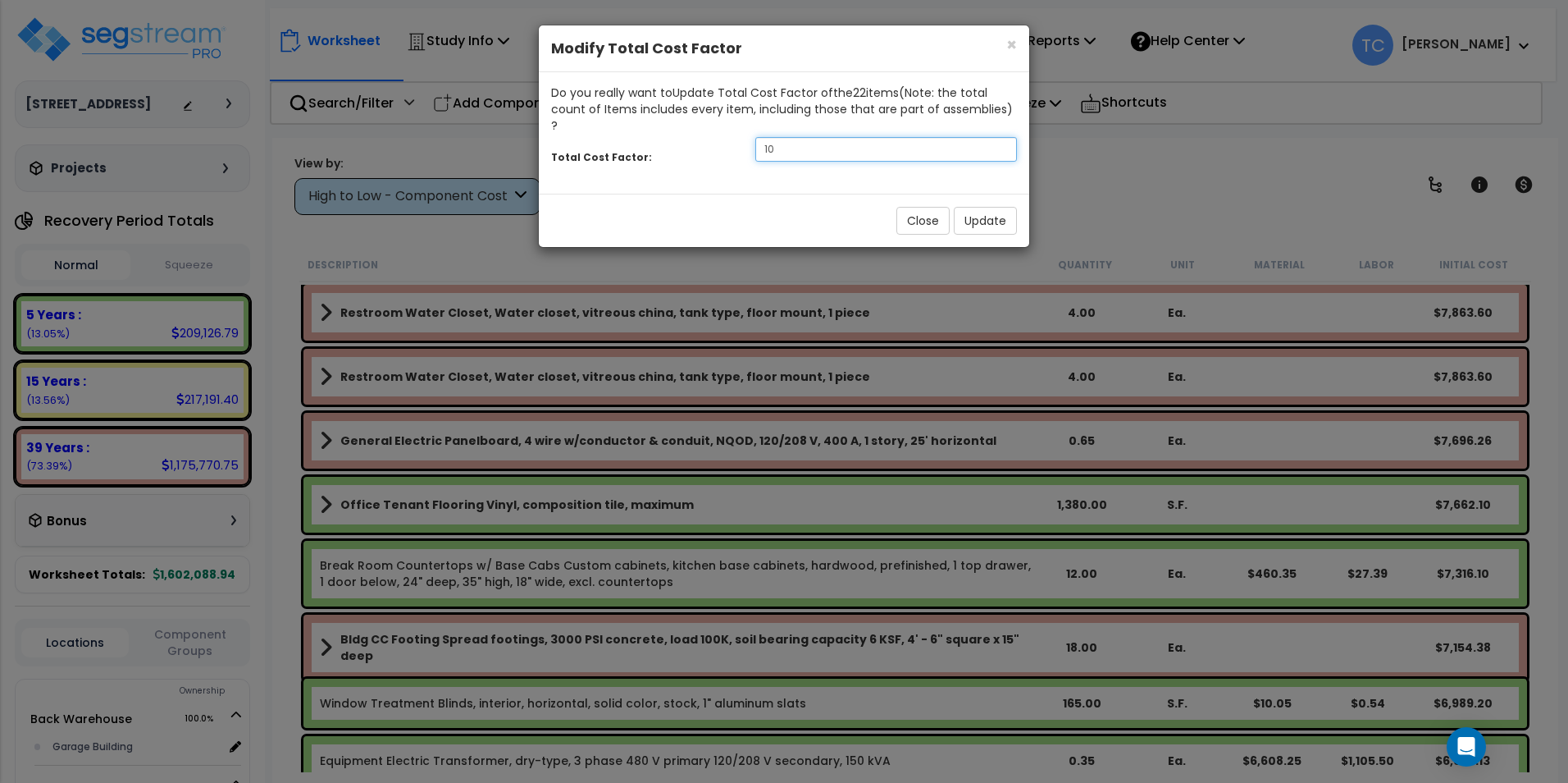
drag, startPoint x: 734, startPoint y: 128, endPoint x: 685, endPoint y: 131, distance: 49.1
click at [688, 134] on div "Total Cost Factor: 10" at bounding box center [784, 151] width 491 height 36
type input "8"
click at [974, 207] on button "Update" at bounding box center [984, 221] width 63 height 28
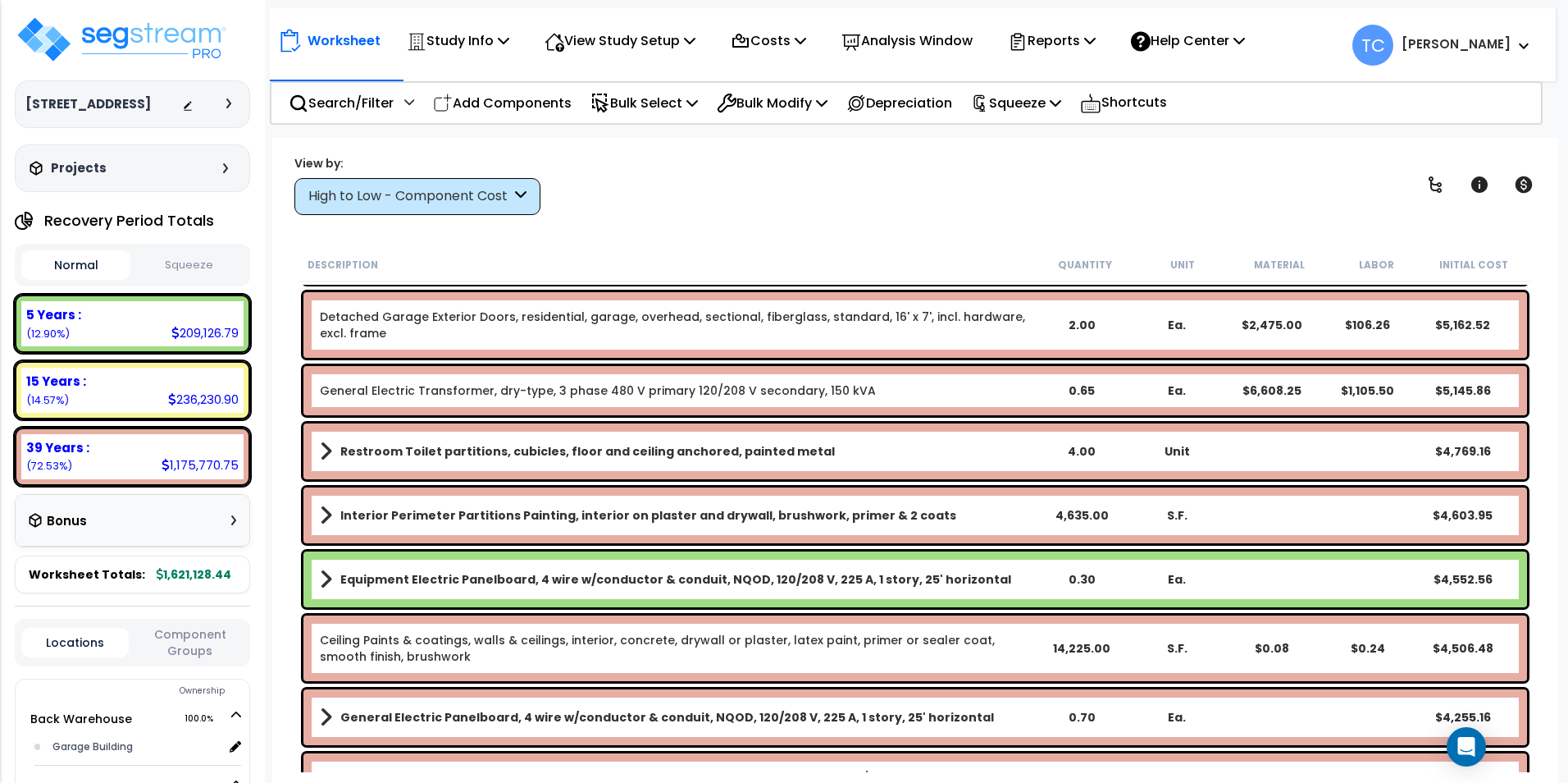
scroll to position [4101, 0]
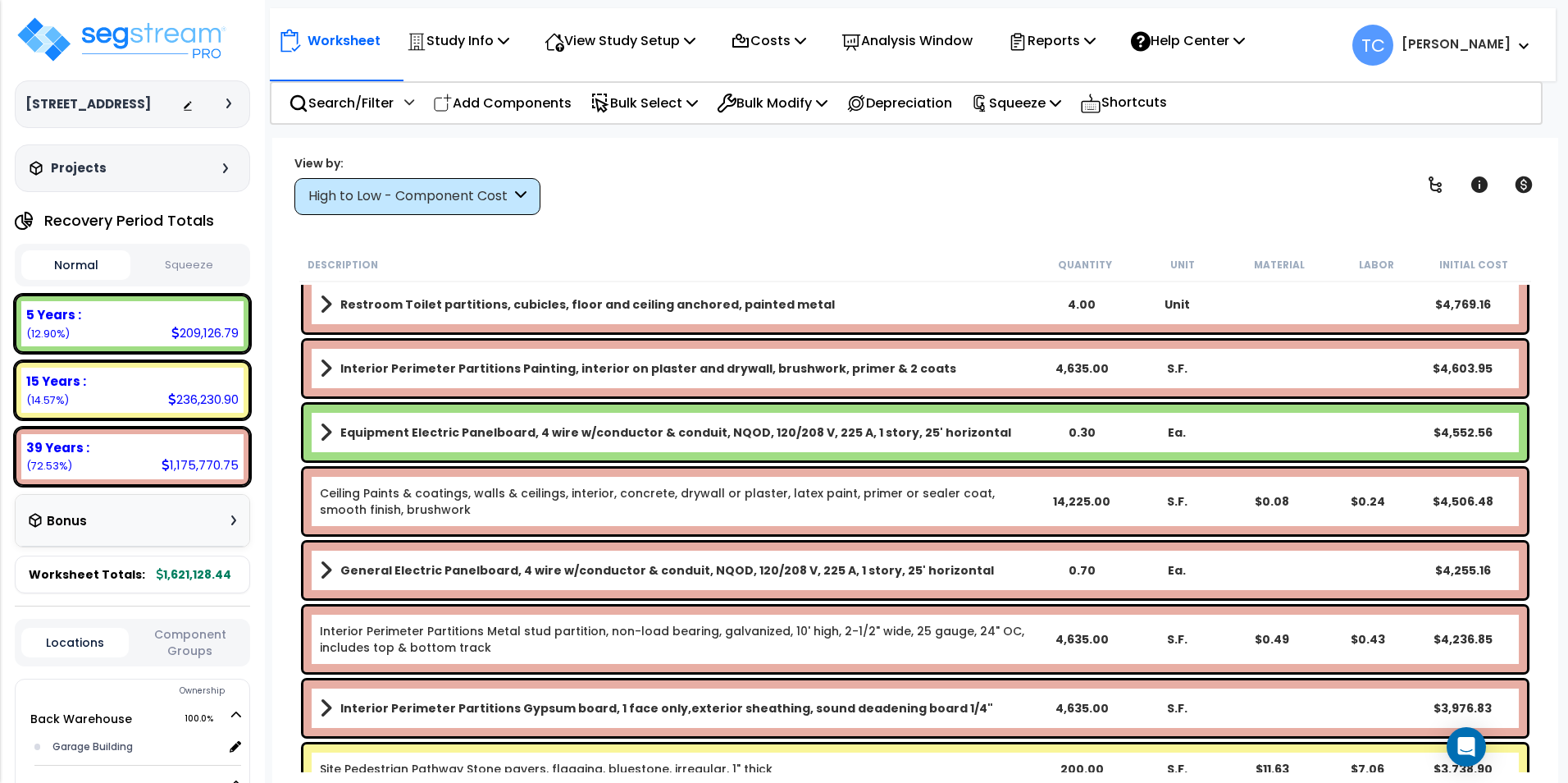
click at [504, 199] on div "High to Low - Component Cost" at bounding box center [410, 196] width 202 height 19
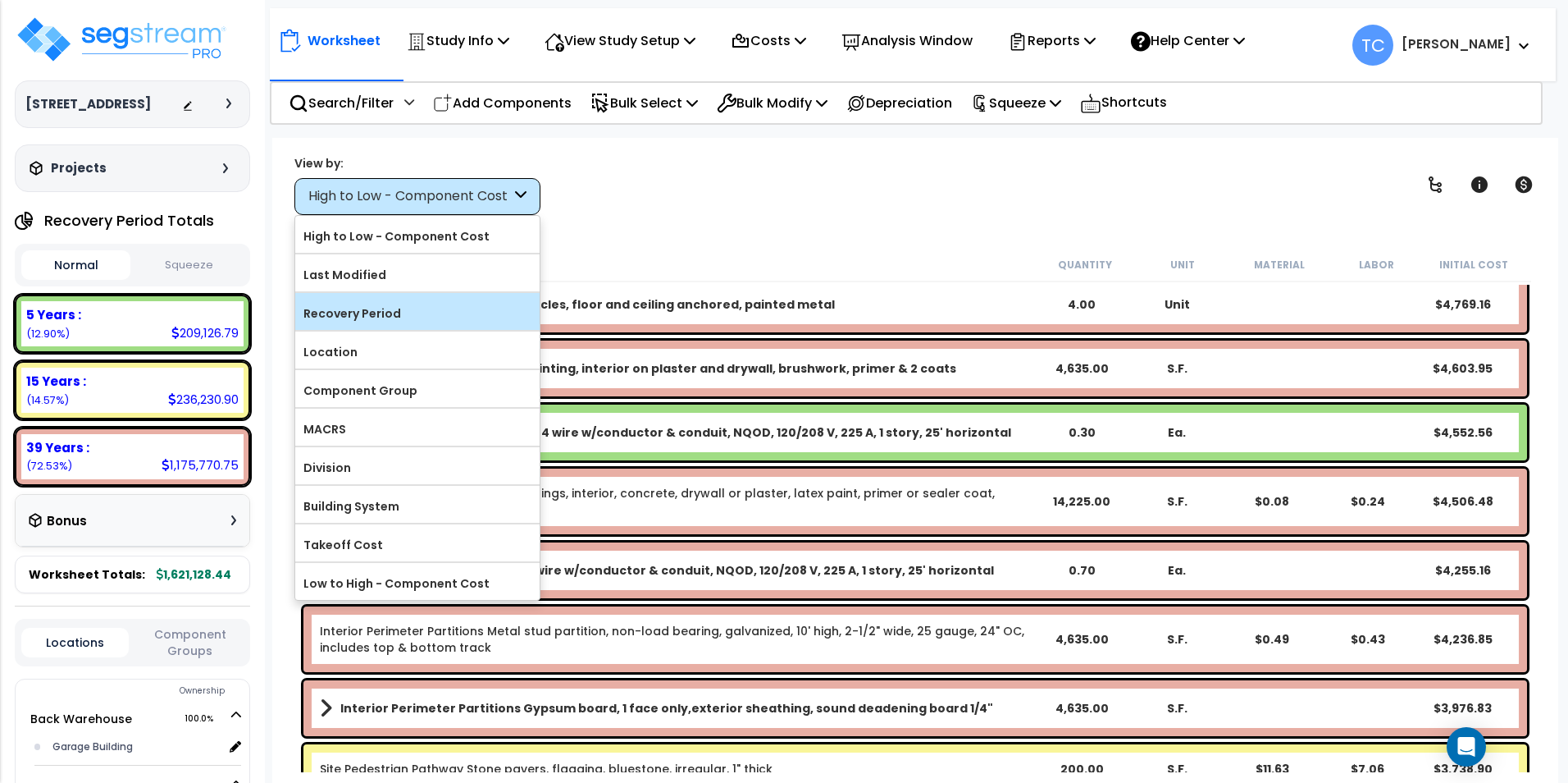
click at [411, 317] on label "Recovery Period" at bounding box center [418, 313] width 244 height 25
click at [0, 0] on input "Recovery Period" at bounding box center [0, 0] width 0 height 0
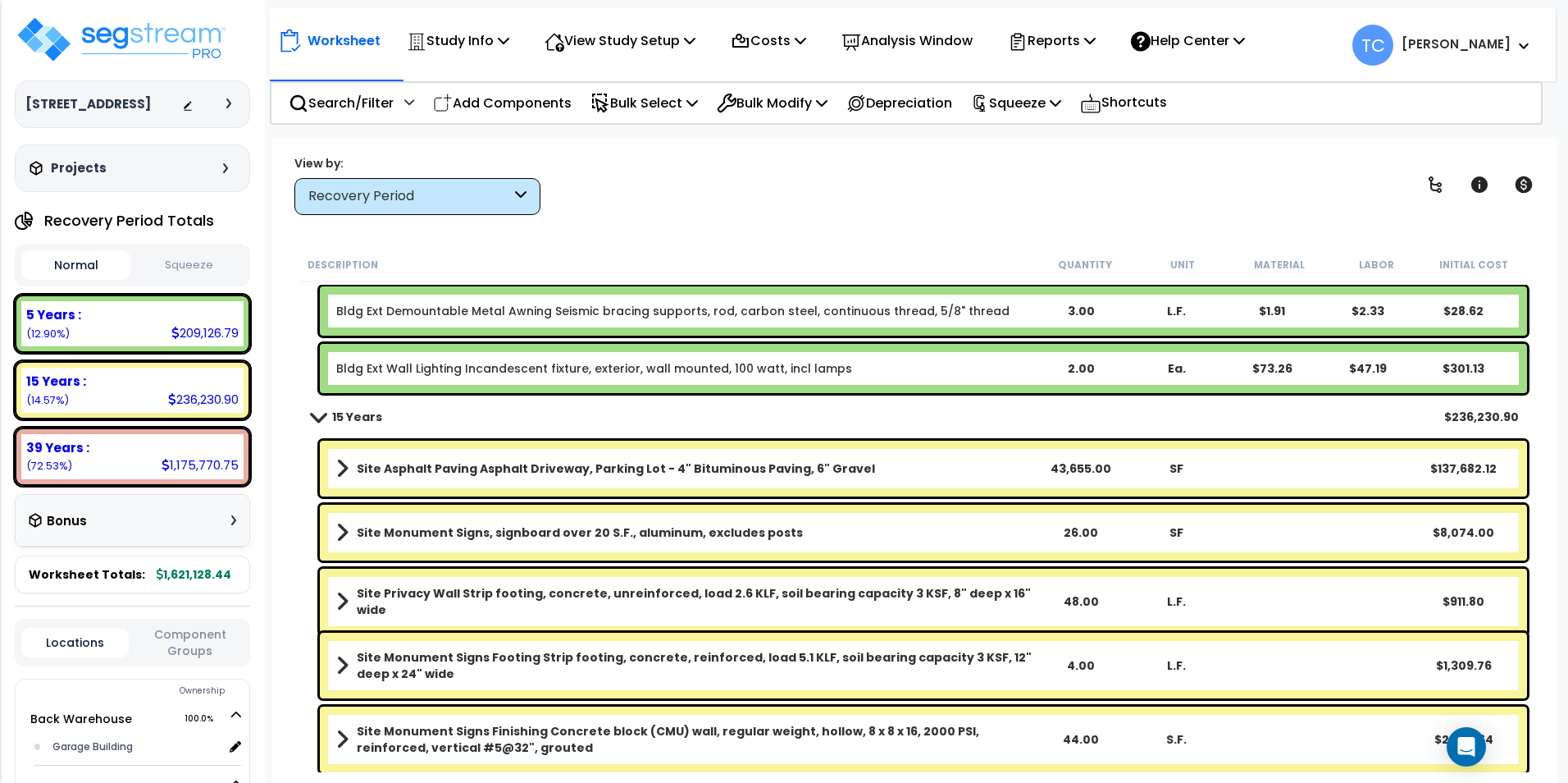
scroll to position [2789, 0]
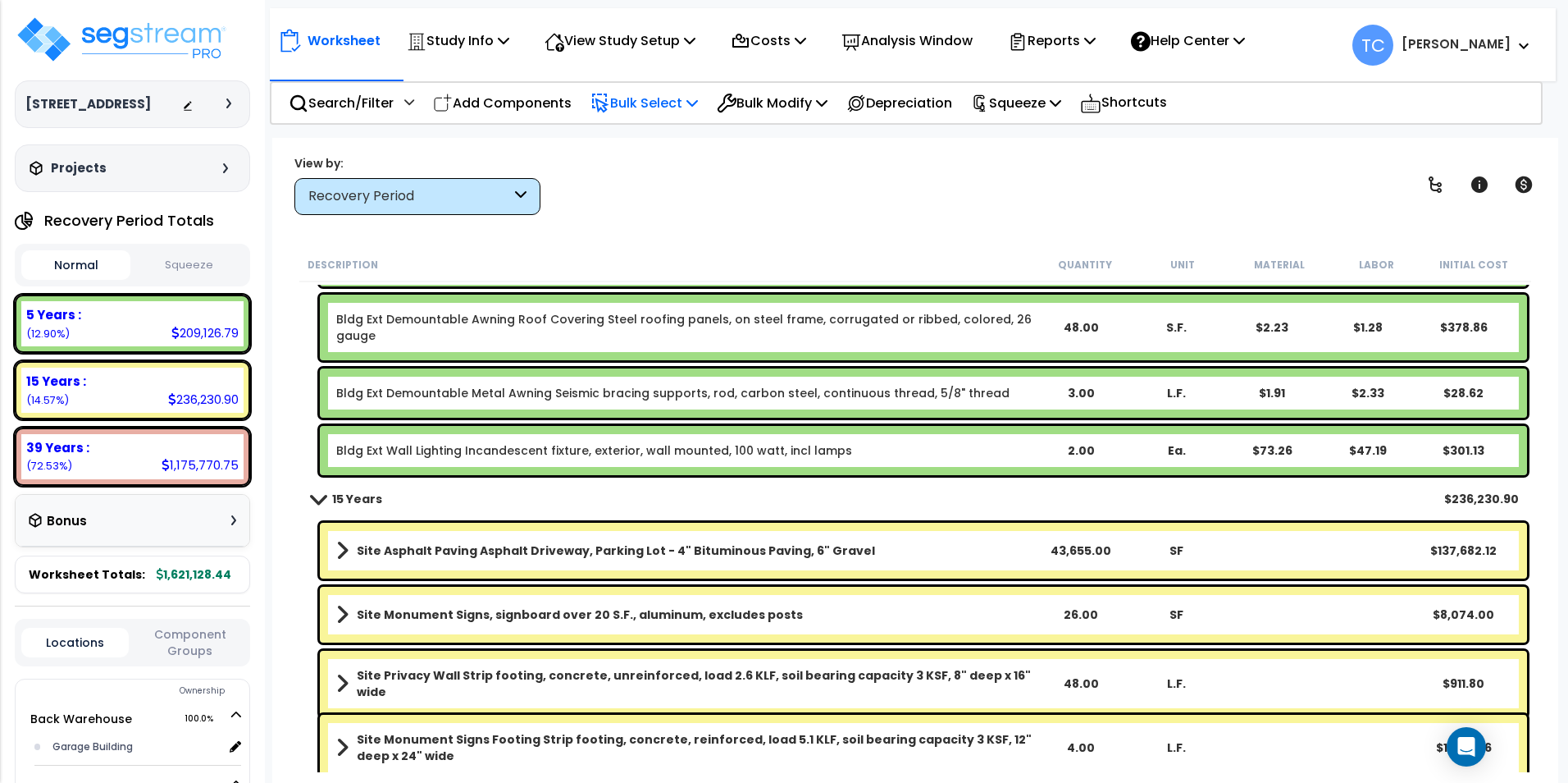
click at [651, 110] on p "Bulk Select" at bounding box center [644, 103] width 108 height 22
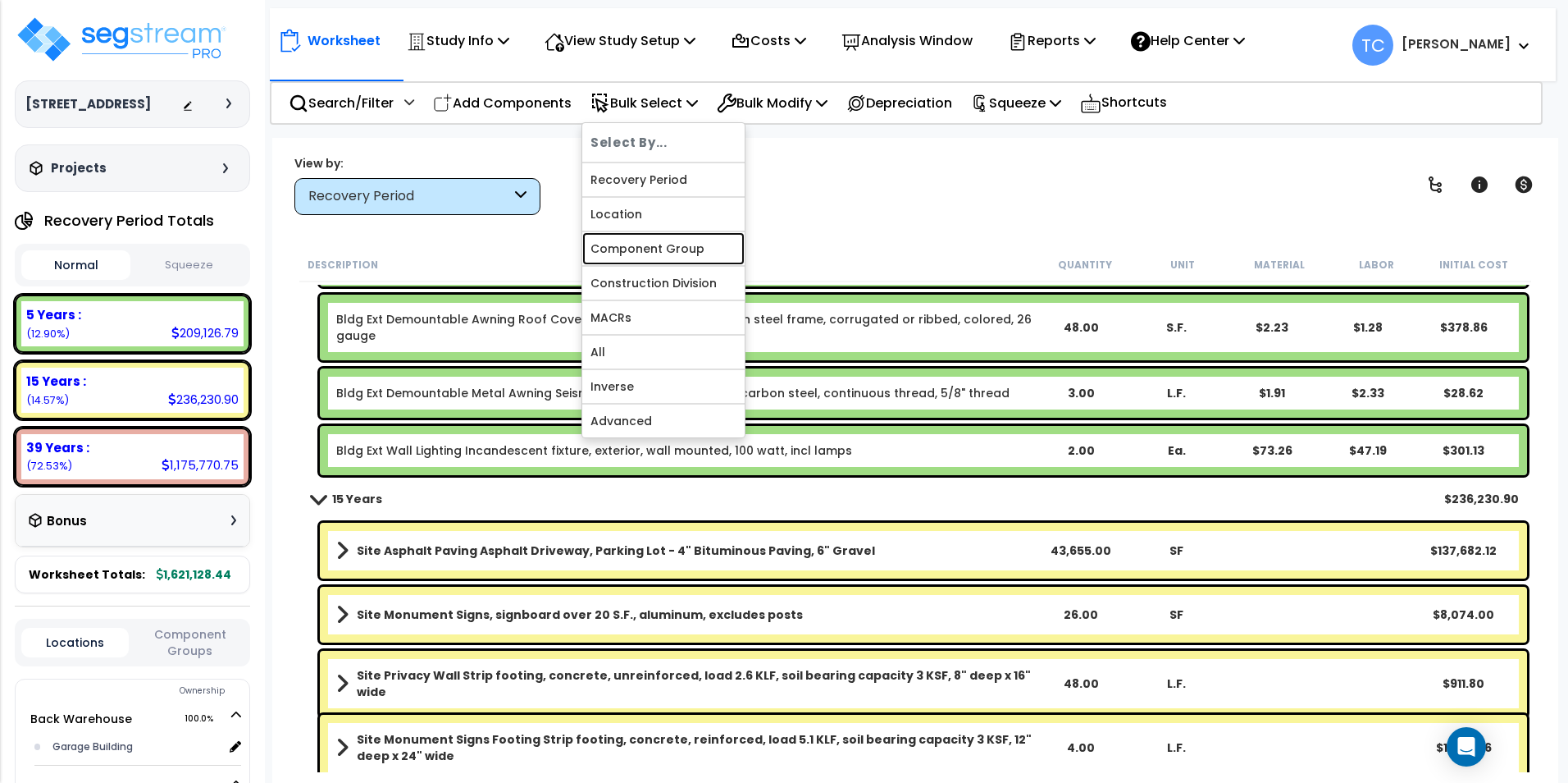
drag, startPoint x: 676, startPoint y: 242, endPoint x: 691, endPoint y: 208, distance: 37.2
click at [676, 242] on link "Component Group" at bounding box center [663, 248] width 162 height 33
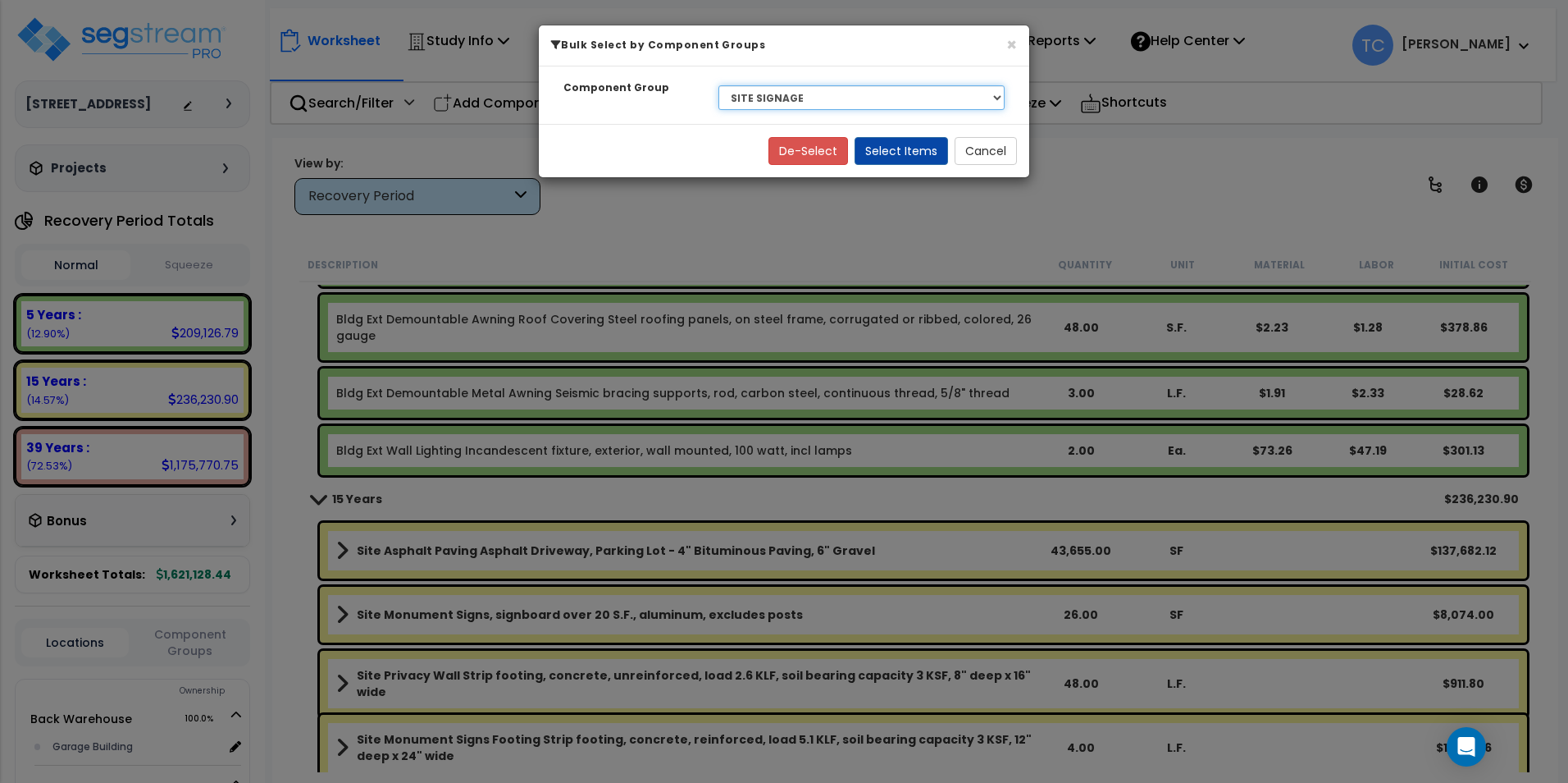
drag, startPoint x: 827, startPoint y: 96, endPoint x: 830, endPoint y: 112, distance: 16.3
click at [827, 96] on select "Select BLDG FOUNDATIONS BLDG CONCRETE SLAB ON GRADE WOOD SUPERSTRUCTURE EXTERIO…" at bounding box center [861, 97] width 286 height 25
select select "26093"
click at [718, 85] on select "Select BLDG FOUNDATIONS BLDG CONCRETE SLAB ON GRADE WOOD SUPERSTRUCTURE EXTERIO…" at bounding box center [861, 97] width 286 height 25
click at [907, 153] on button "Select Items" at bounding box center [901, 151] width 93 height 28
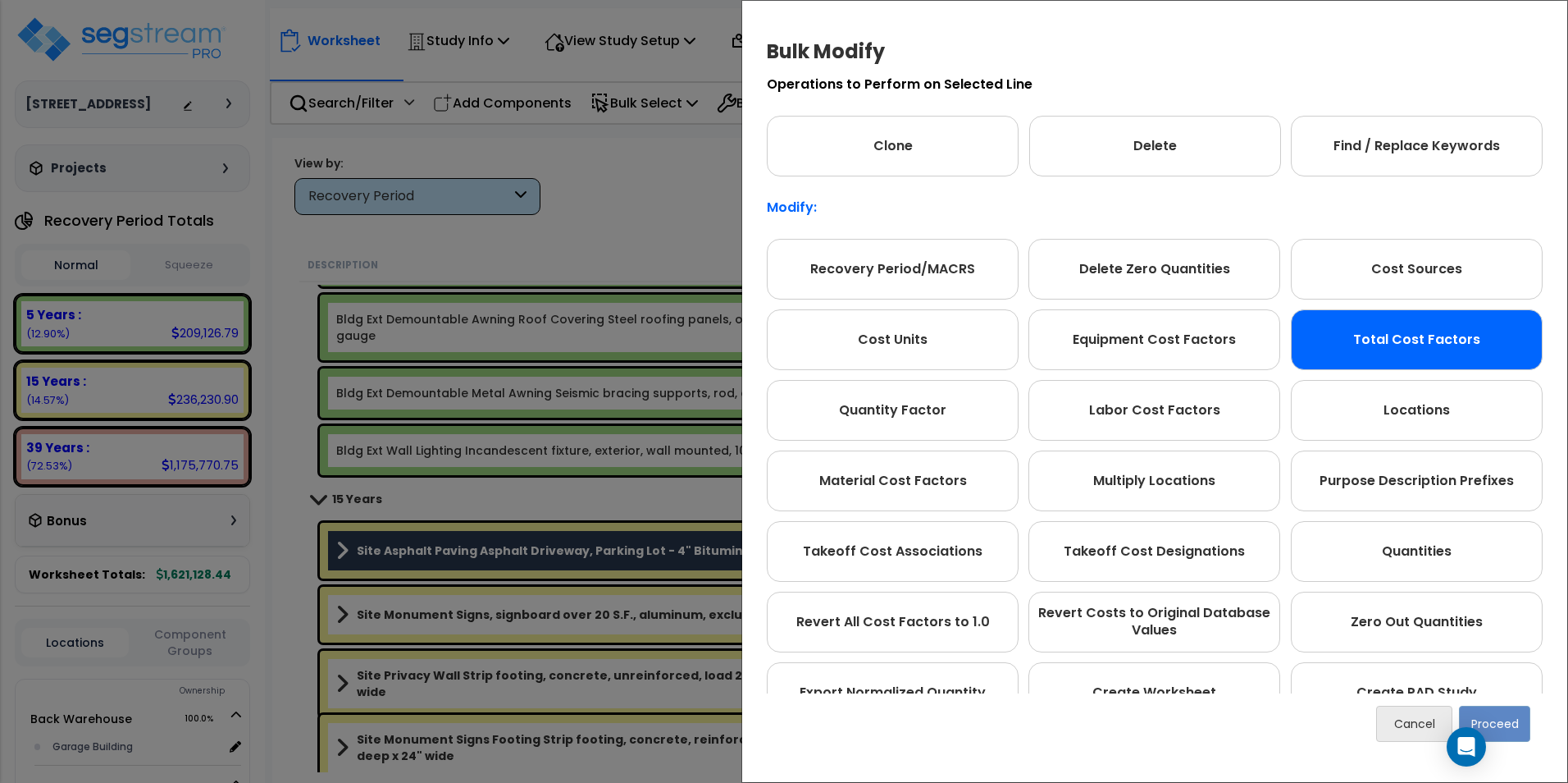
click at [1403, 339] on div "Total Cost Factors" at bounding box center [1417, 339] width 252 height 61
click at [1514, 722] on button "Proceed" at bounding box center [1494, 724] width 71 height 37
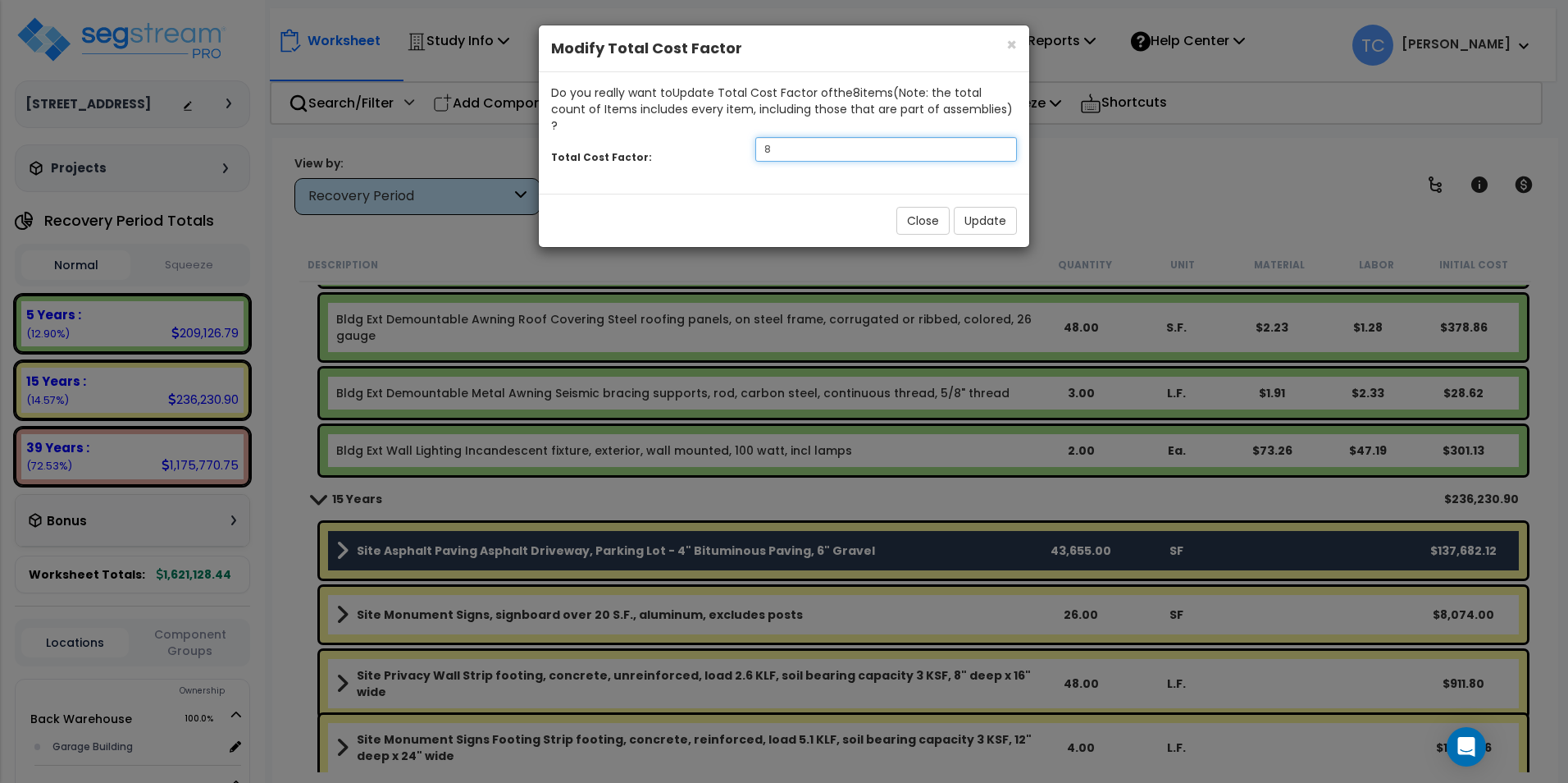
drag, startPoint x: 864, startPoint y: 129, endPoint x: 758, endPoint y: 123, distance: 106.2
click at [758, 137] on input "8" at bounding box center [886, 149] width 262 height 25
type input "1.1"
click at [986, 209] on button "Update" at bounding box center [984, 221] width 63 height 28
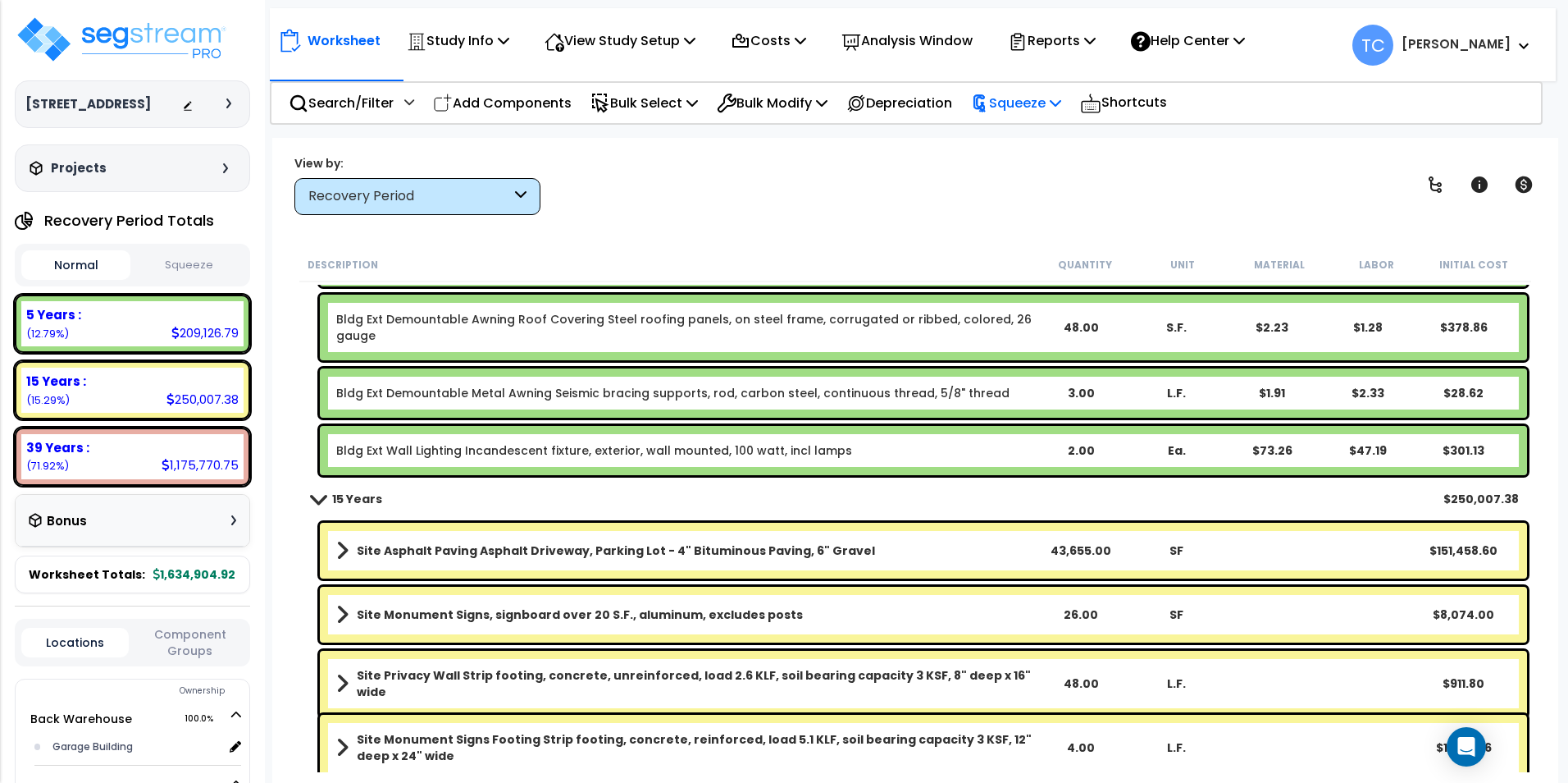
click at [1034, 99] on p "Squeeze" at bounding box center [1015, 103] width 90 height 22
click at [1041, 132] on link "Squeeze" at bounding box center [1044, 140] width 162 height 33
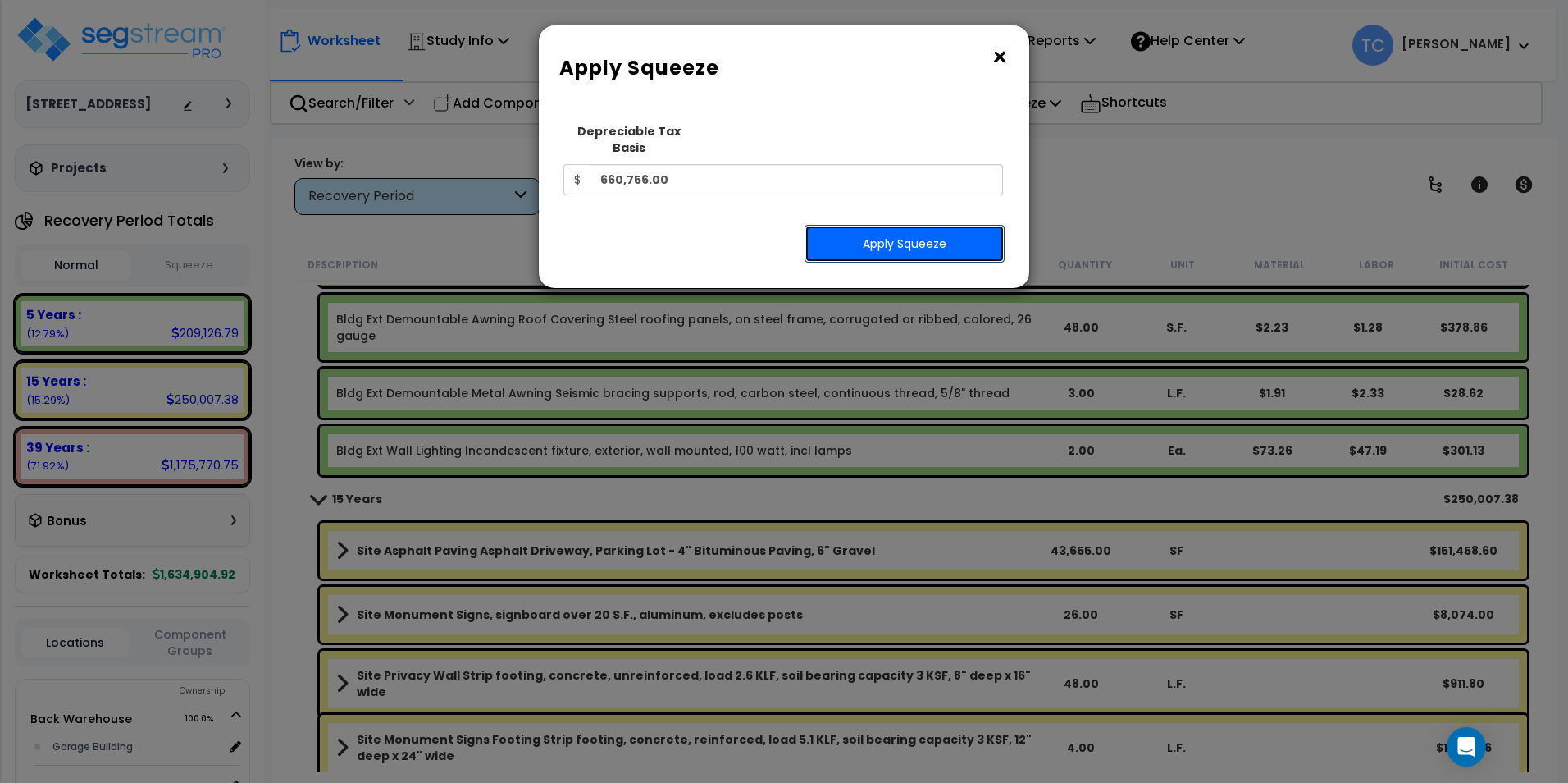
click at [916, 224] on button "Apply Squeeze" at bounding box center [904, 243] width 200 height 37
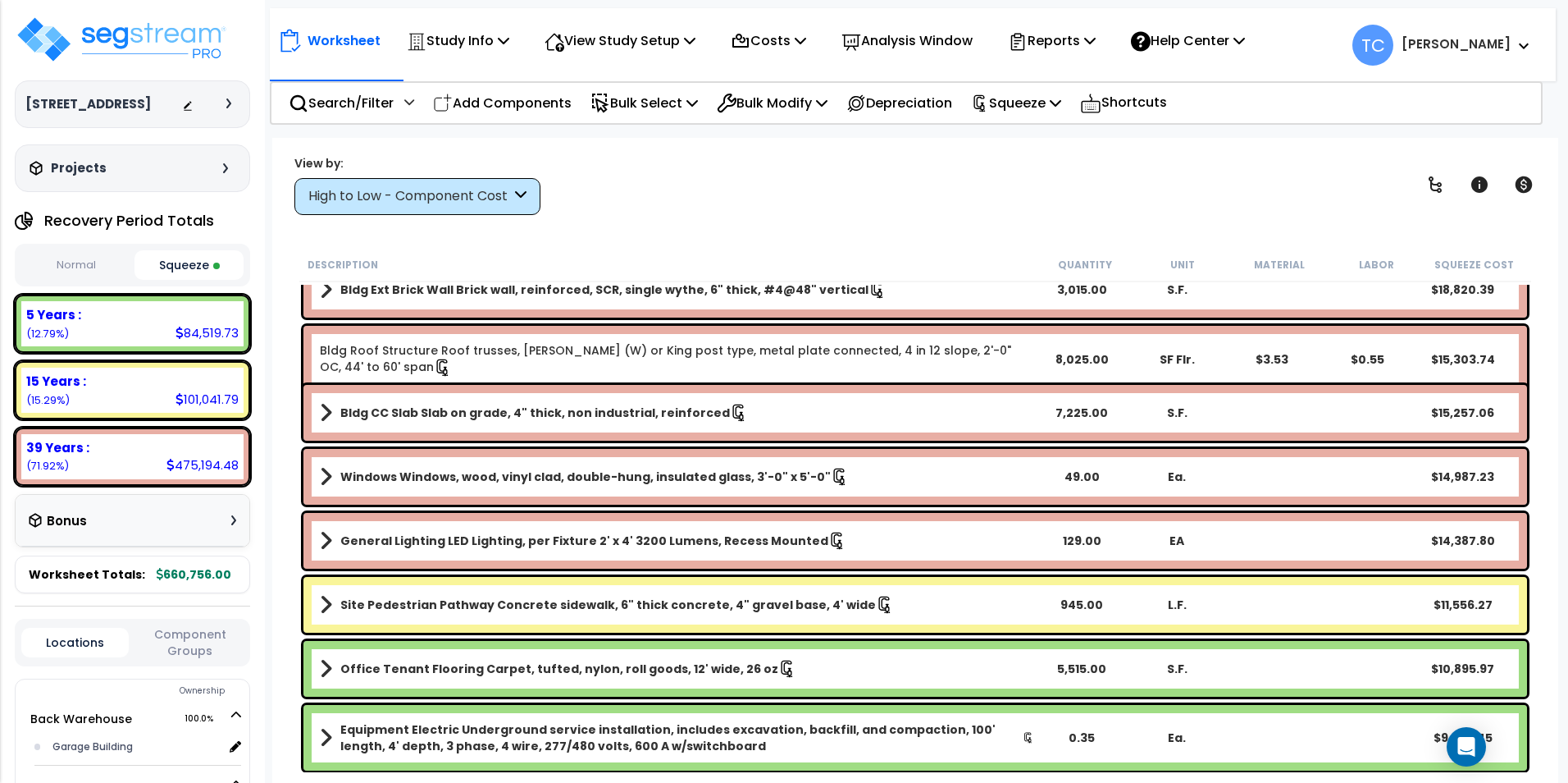
scroll to position [903, 0]
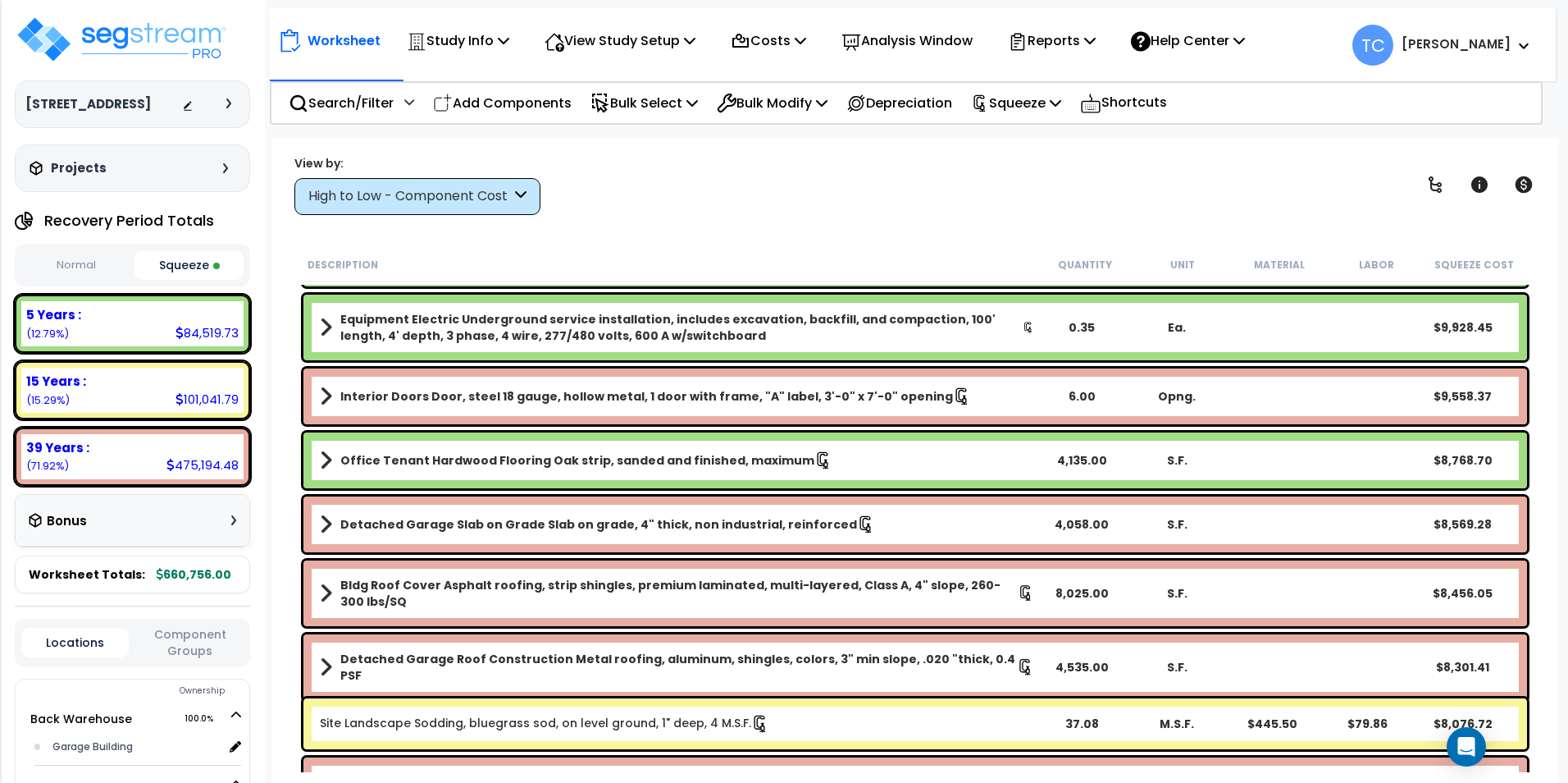
click at [462, 191] on div "High to Low - Component Cost" at bounding box center [410, 196] width 202 height 19
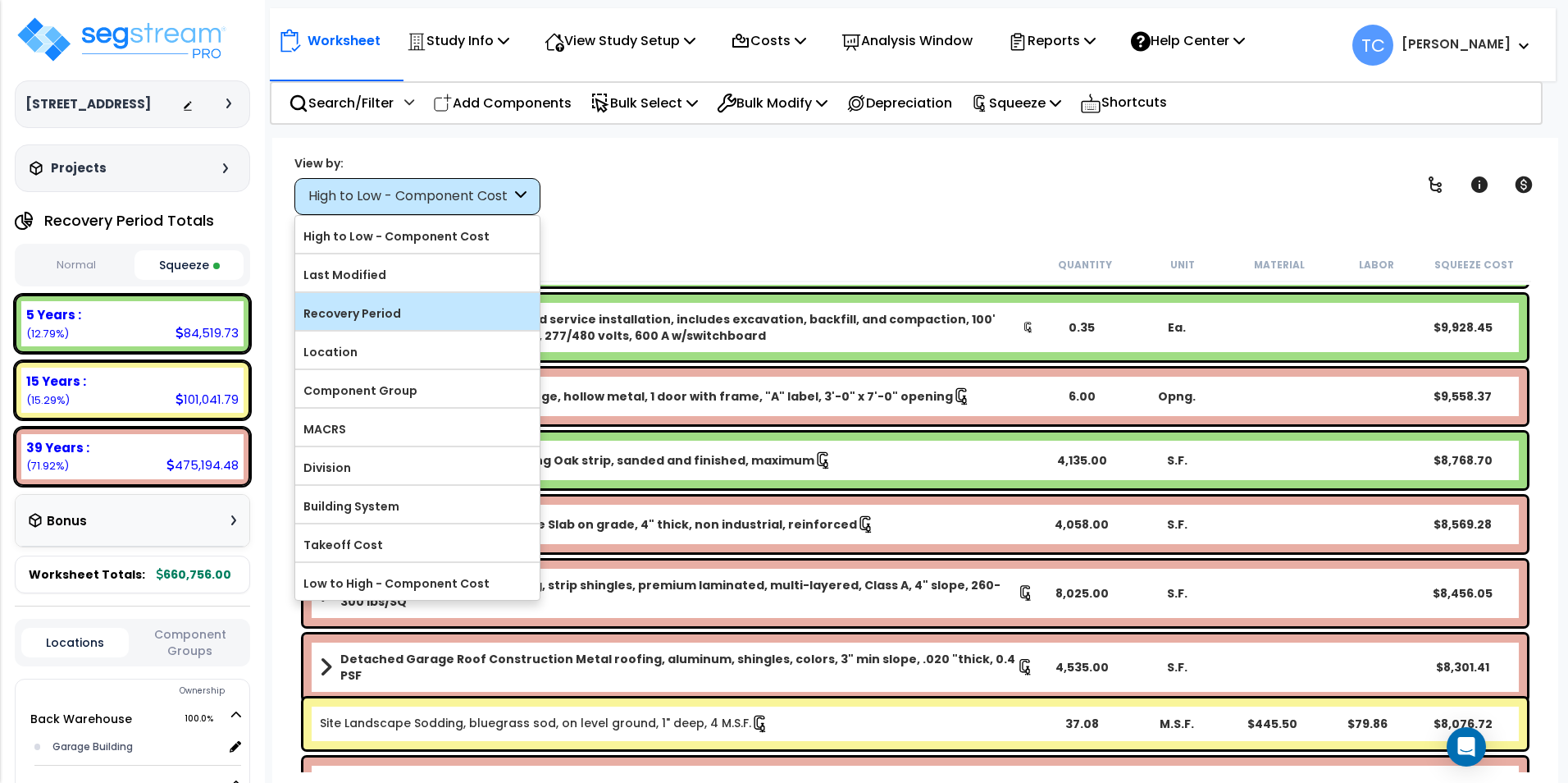
click at [412, 307] on label "Recovery Period" at bounding box center [418, 313] width 244 height 25
click at [0, 0] on input "Recovery Period" at bounding box center [0, 0] width 0 height 0
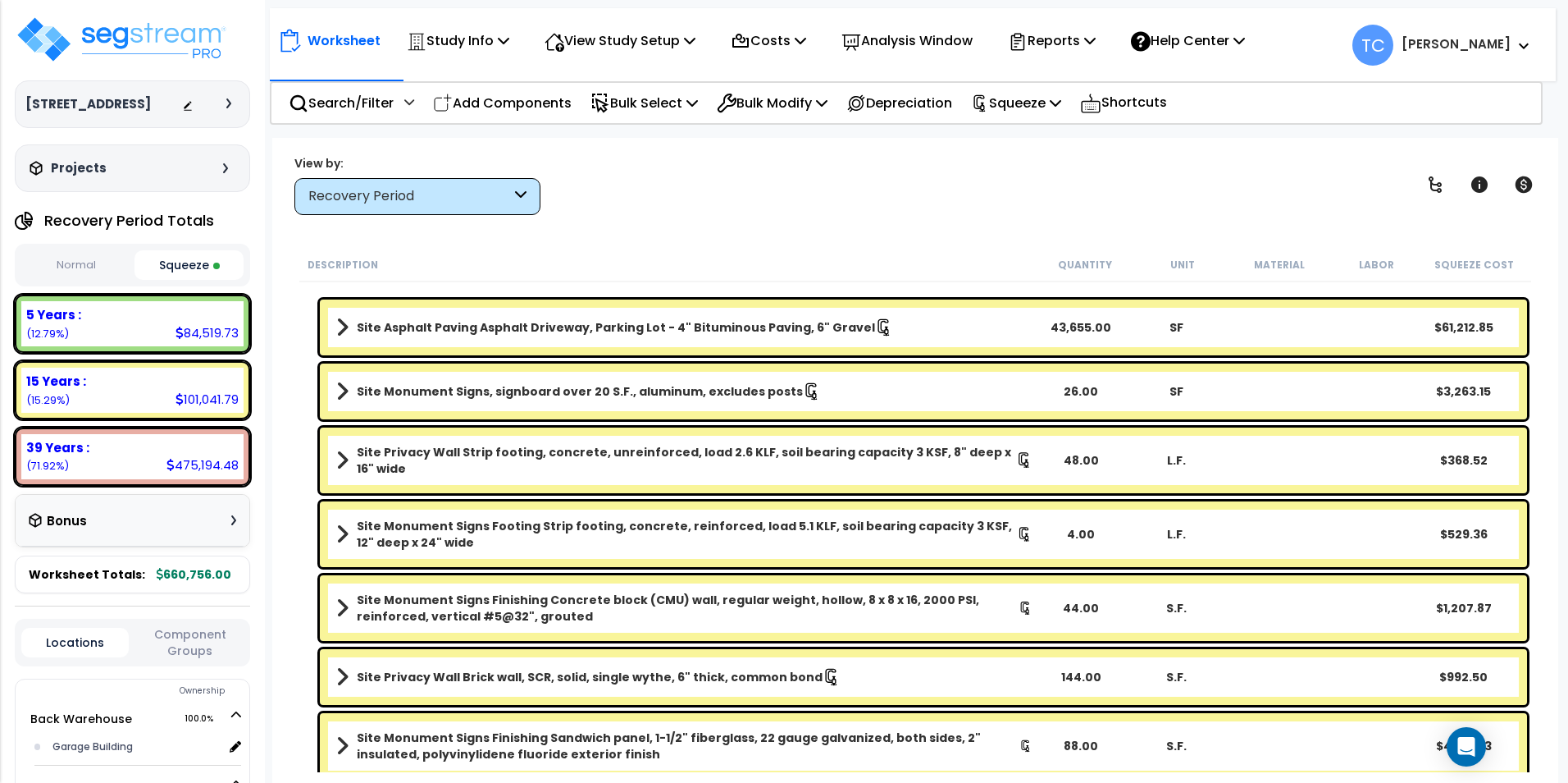
scroll to position [3035, 0]
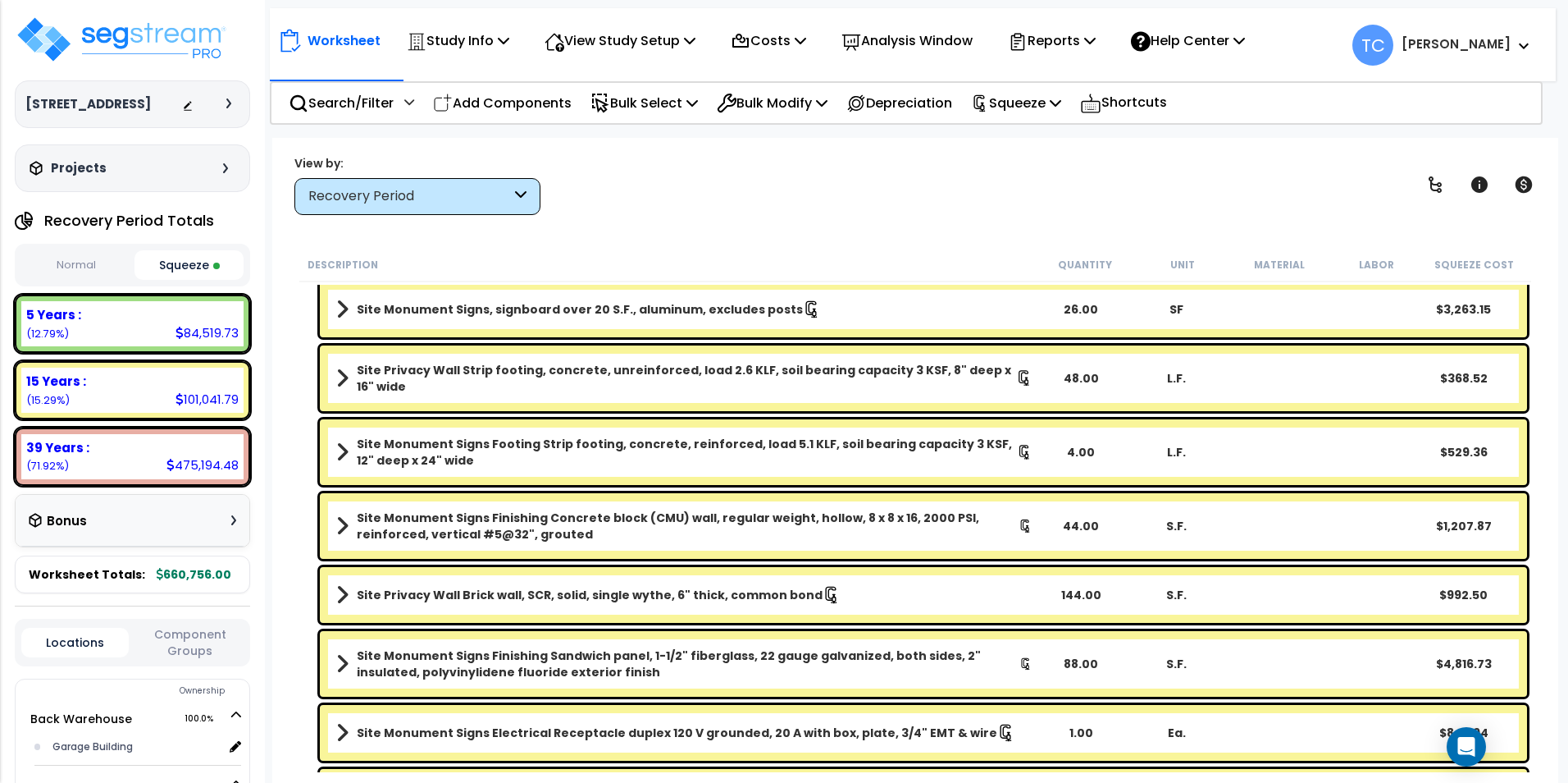
click at [158, 269] on button "Squeeze" at bounding box center [189, 265] width 109 height 29
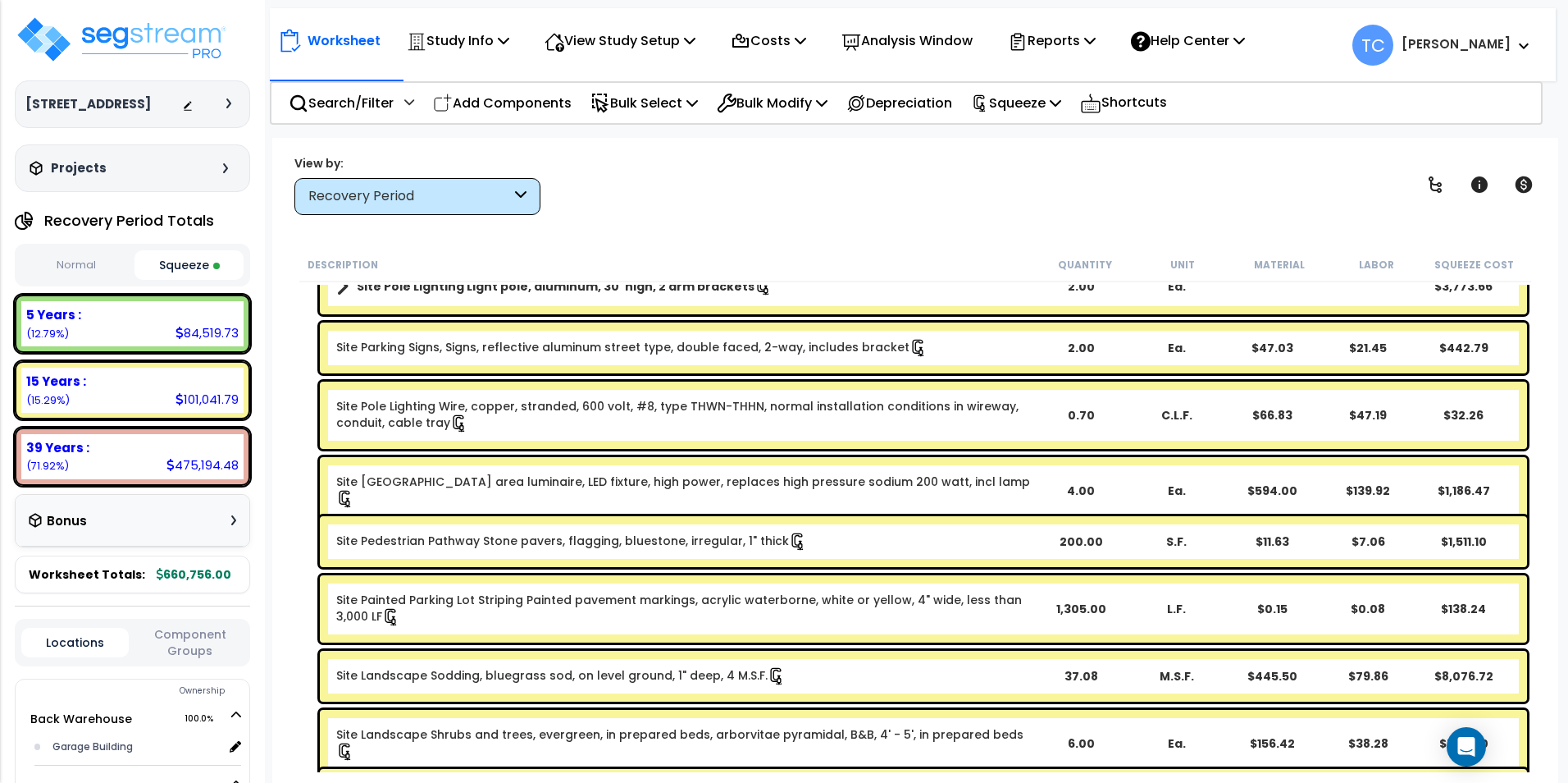
scroll to position [3774, 0]
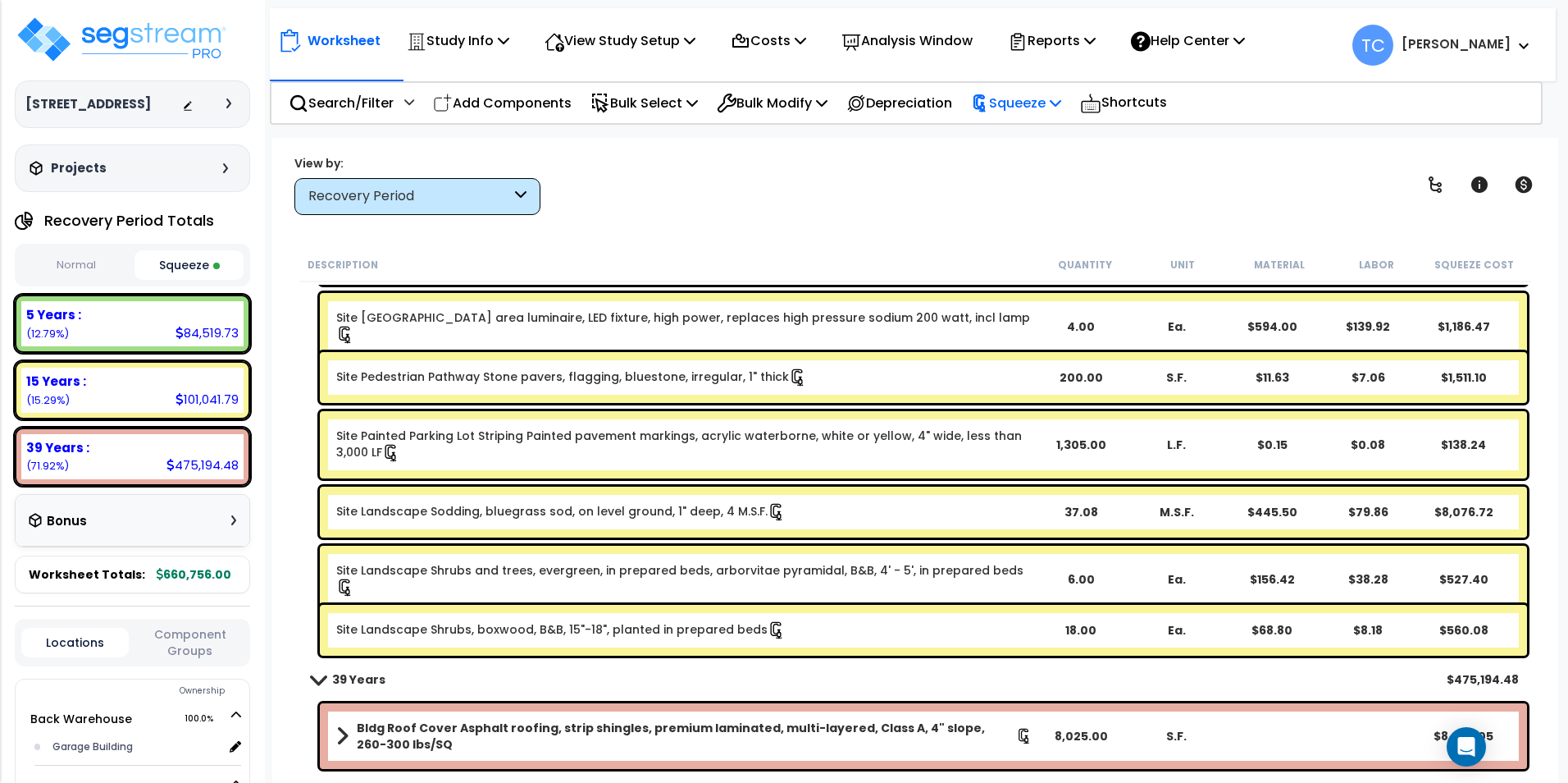
click at [1025, 103] on p "Squeeze" at bounding box center [1015, 103] width 90 height 22
click at [1044, 162] on link "Reset Squeeze" at bounding box center [1044, 174] width 162 height 33
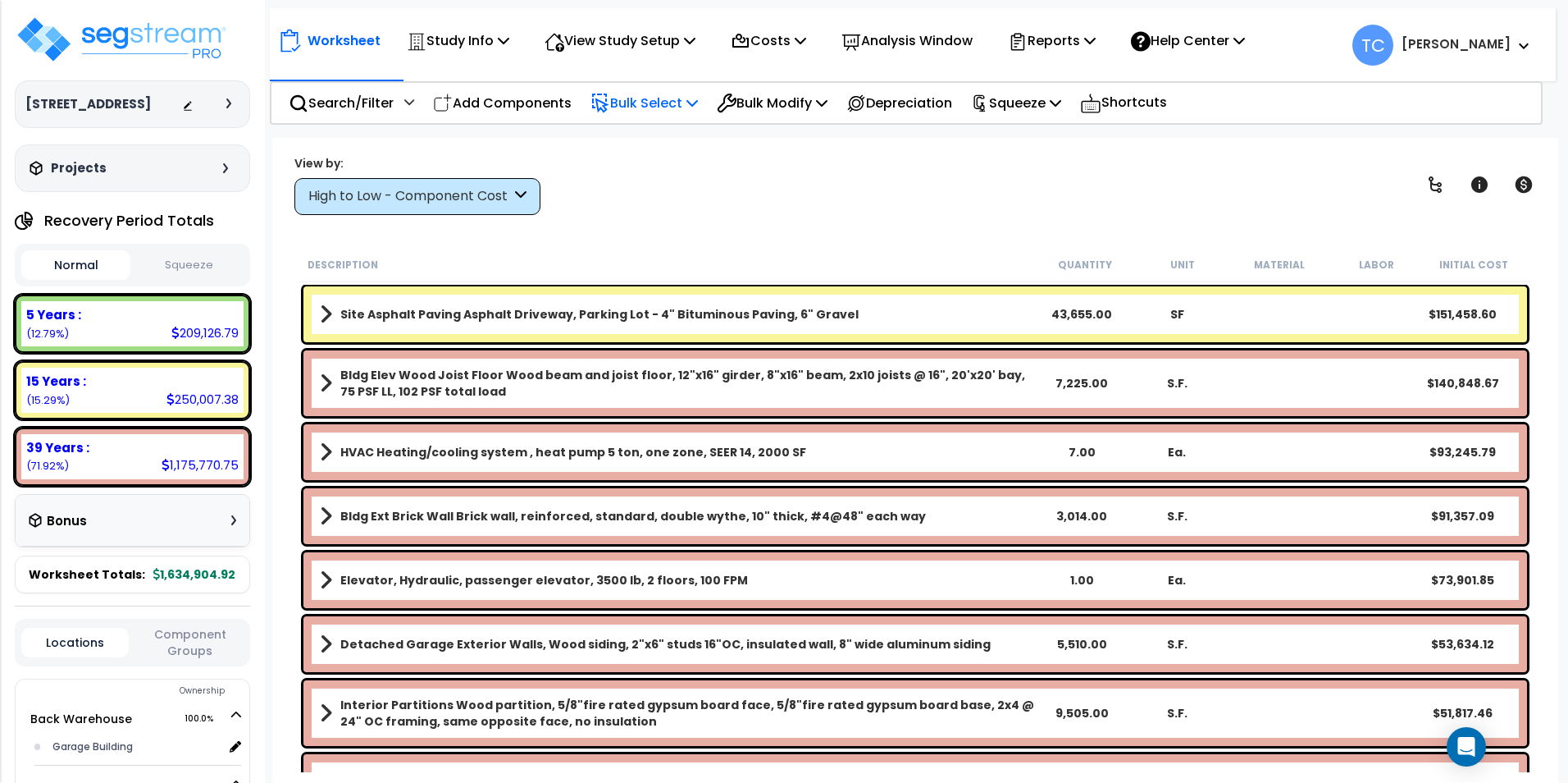
click at [637, 101] on p "Bulk Select" at bounding box center [644, 103] width 108 height 22
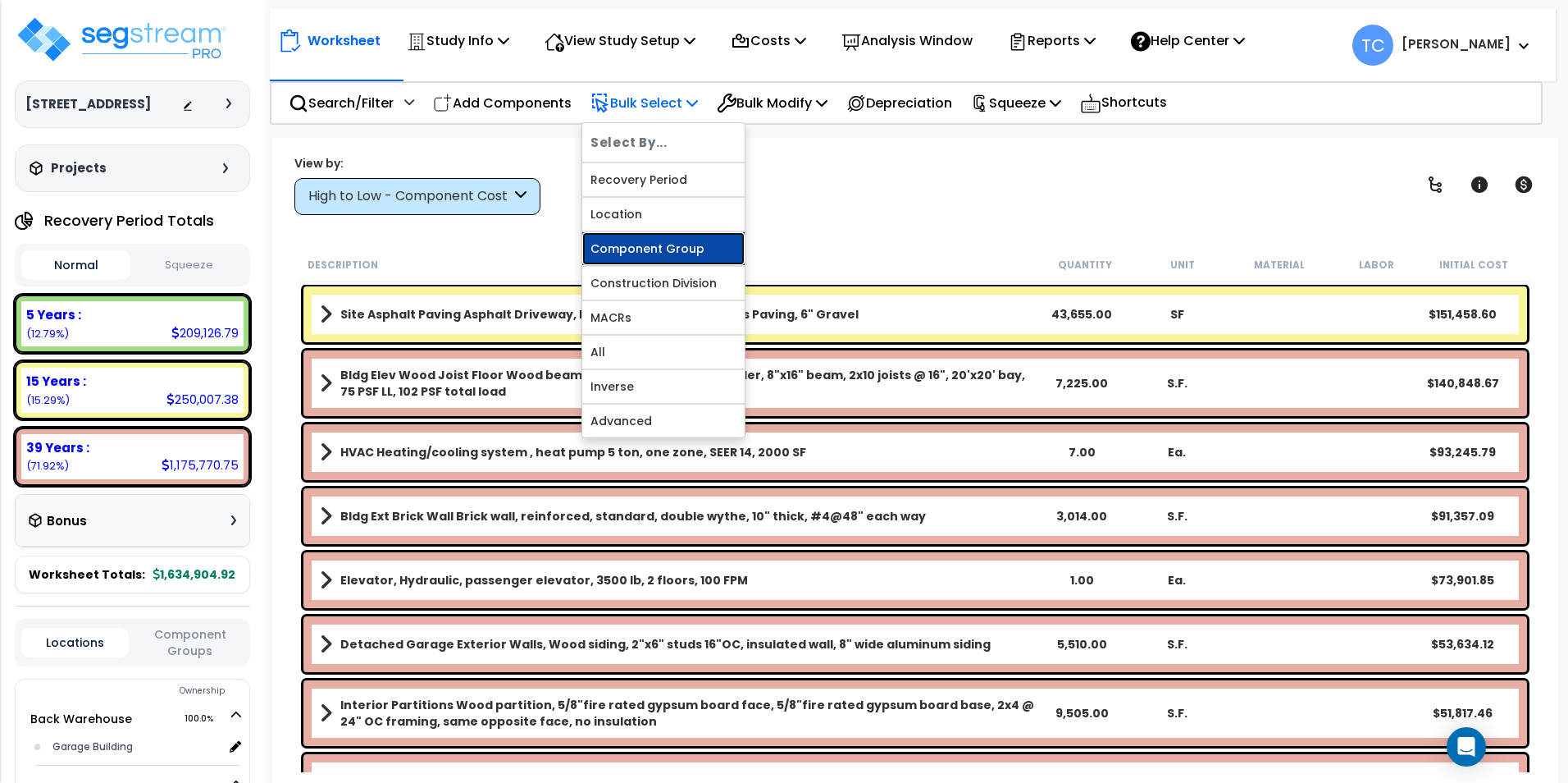
click at [656, 254] on link "Component Group" at bounding box center [663, 248] width 162 height 33
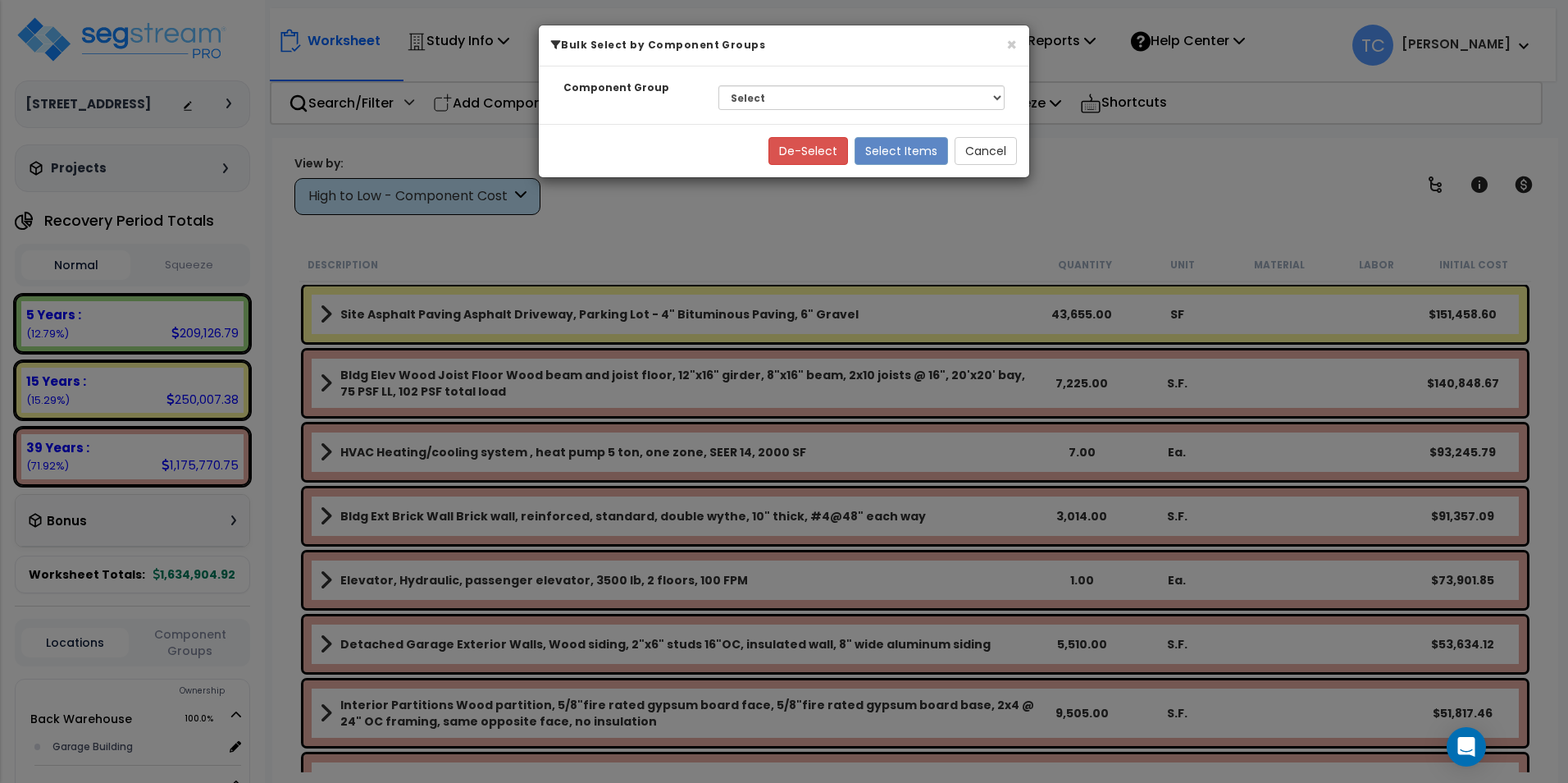
drag, startPoint x: 848, startPoint y: 75, endPoint x: 847, endPoint y: 88, distance: 13.0
click at [847, 78] on div "Component Group Select BLDG FOUNDATIONS BLDG CONCRETE SLAB ON GRADE WOOD SUPERS…" at bounding box center [784, 95] width 491 height 57
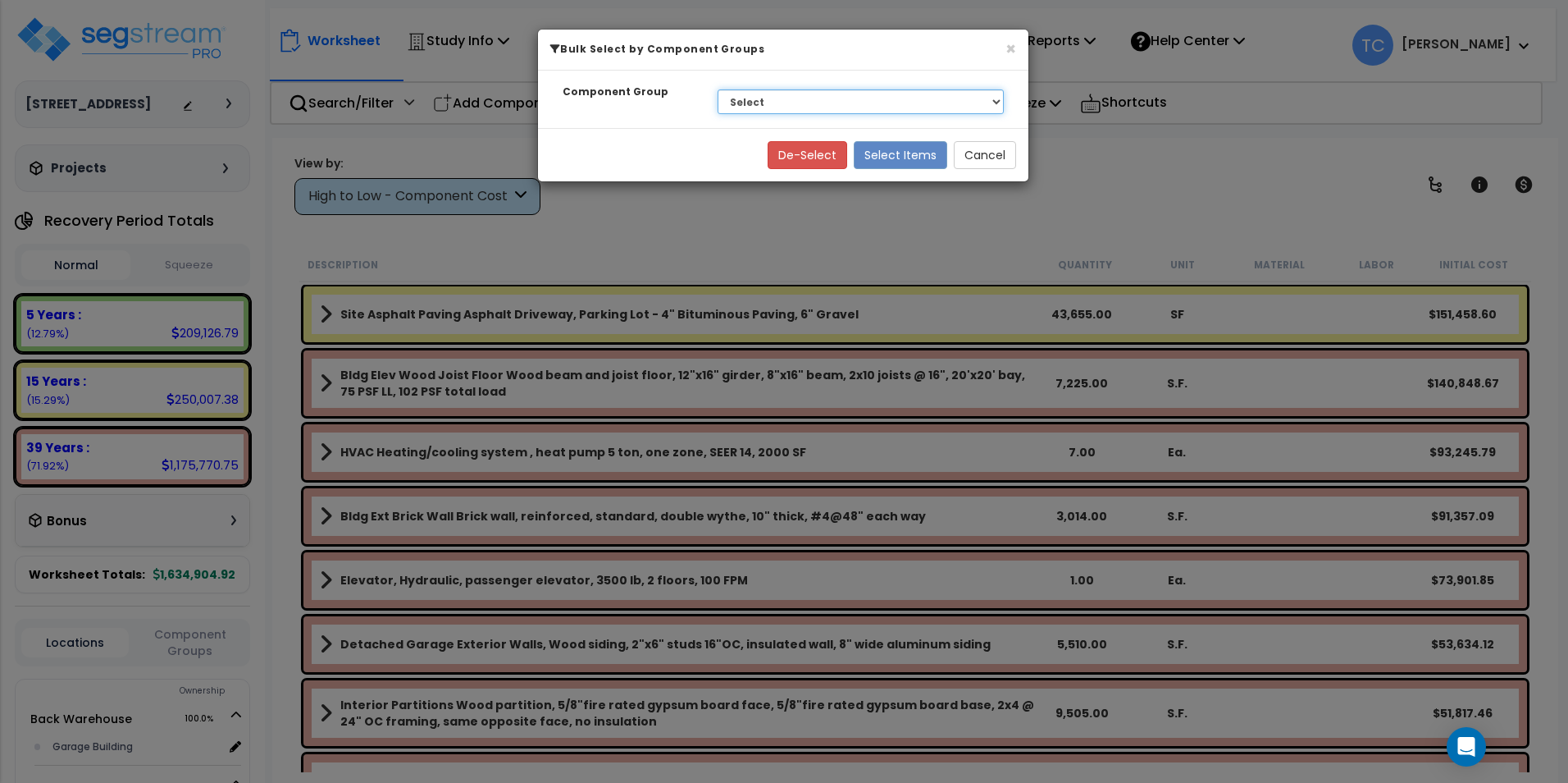
click at [846, 95] on select "Select BLDG FOUNDATIONS BLDG CONCRETE SLAB ON GRADE WOOD SUPERSTRUCTURE EXTERIO…" at bounding box center [861, 101] width 286 height 25
select select "26093"
click at [718, 89] on select "Select BLDG FOUNDATIONS BLDG CONCRETE SLAB ON GRADE WOOD SUPERSTRUCTURE EXTERIO…" at bounding box center [861, 101] width 286 height 25
click at [924, 164] on button "Select Items" at bounding box center [900, 155] width 93 height 28
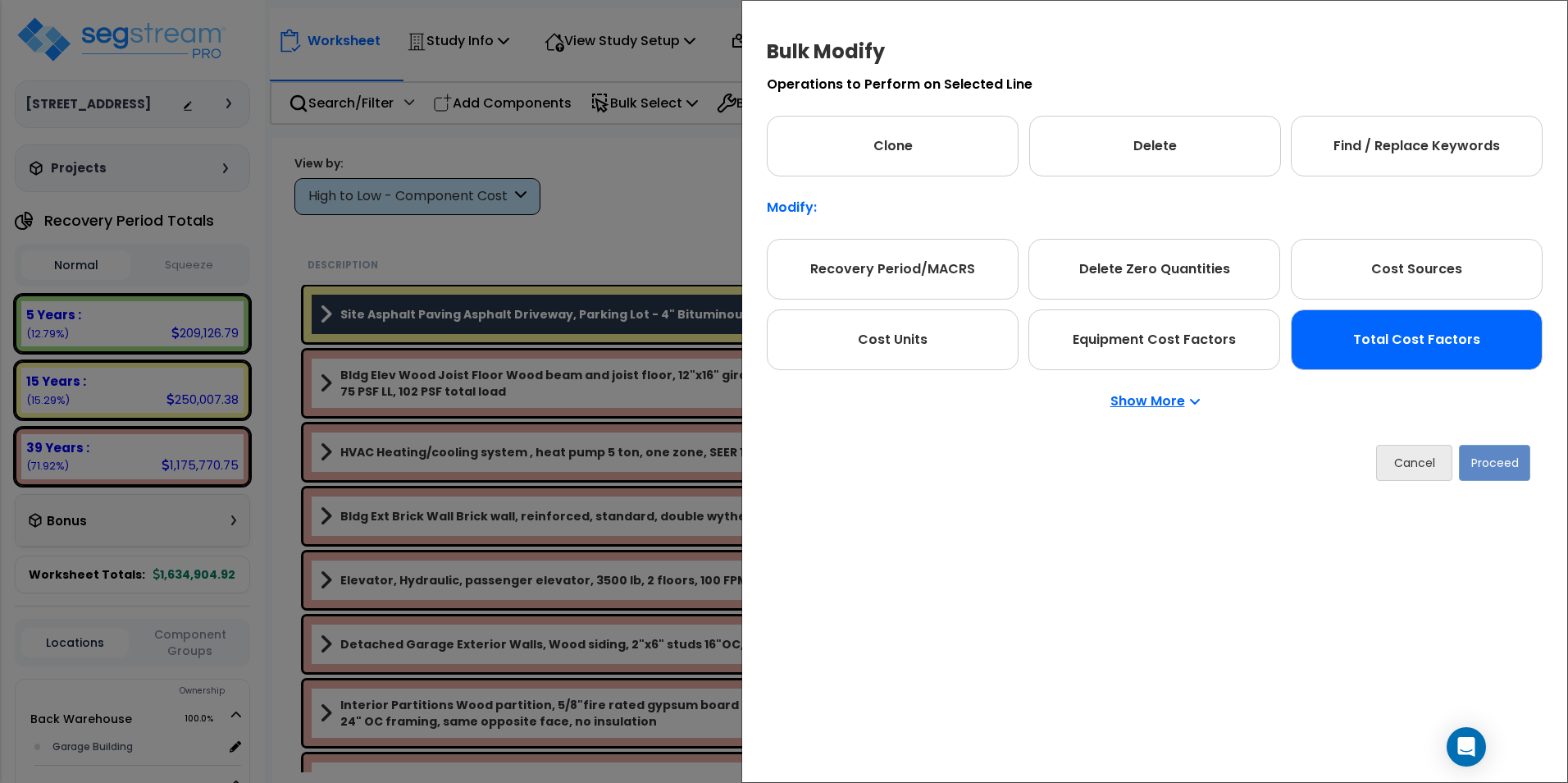
click at [1483, 343] on div "Total Cost Factors" at bounding box center [1417, 339] width 252 height 61
click at [1497, 470] on button "Proceed" at bounding box center [1494, 463] width 71 height 37
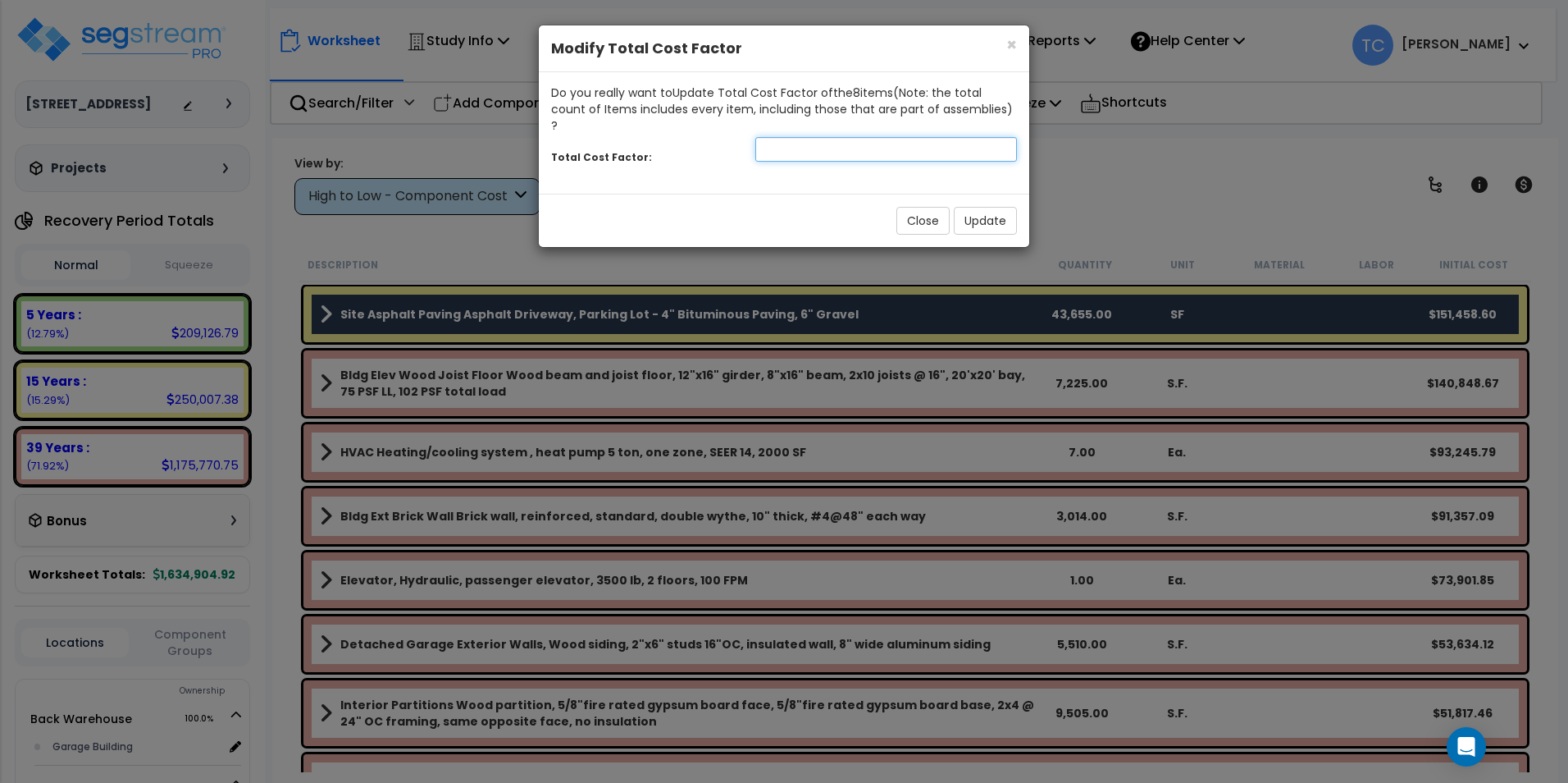
click at [836, 137] on input "number" at bounding box center [886, 149] width 262 height 25
type input "1.08"
click at [985, 208] on button "Update" at bounding box center [984, 221] width 63 height 28
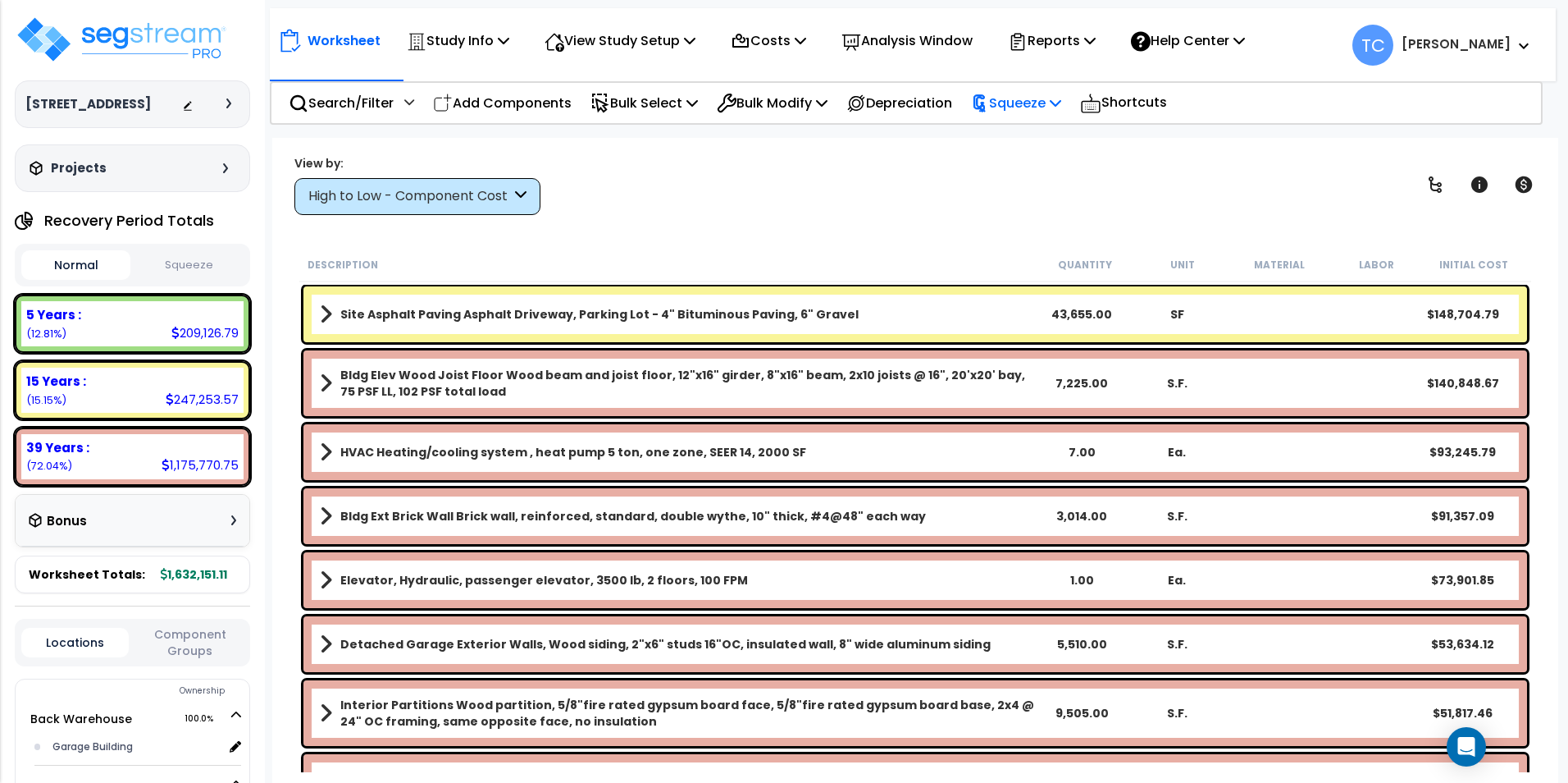
click at [1021, 93] on p "Squeeze" at bounding box center [1015, 103] width 90 height 22
click at [1047, 136] on link "Squeeze" at bounding box center [1044, 140] width 162 height 33
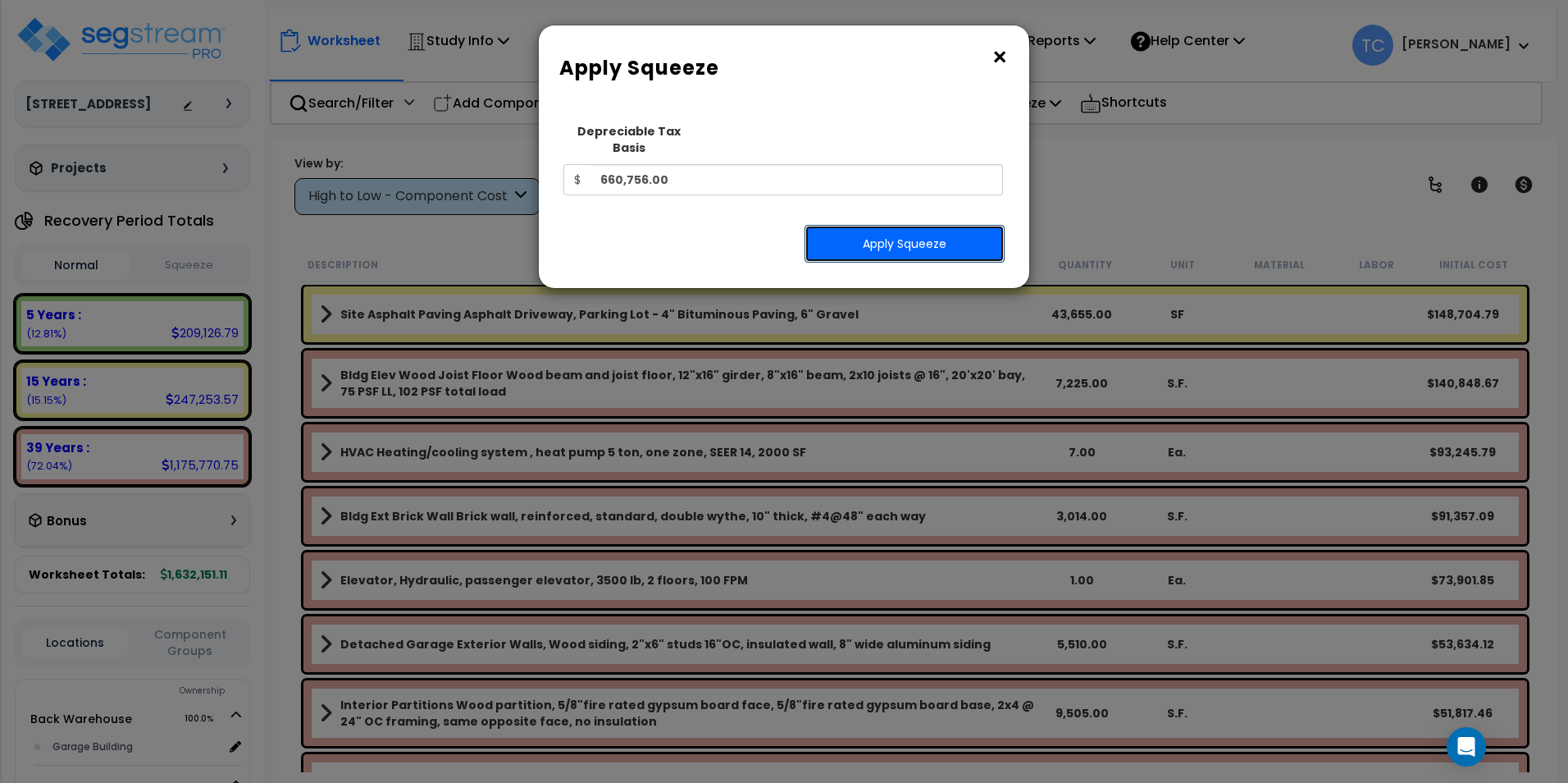
click at [937, 235] on button "Apply Squeeze" at bounding box center [904, 243] width 200 height 37
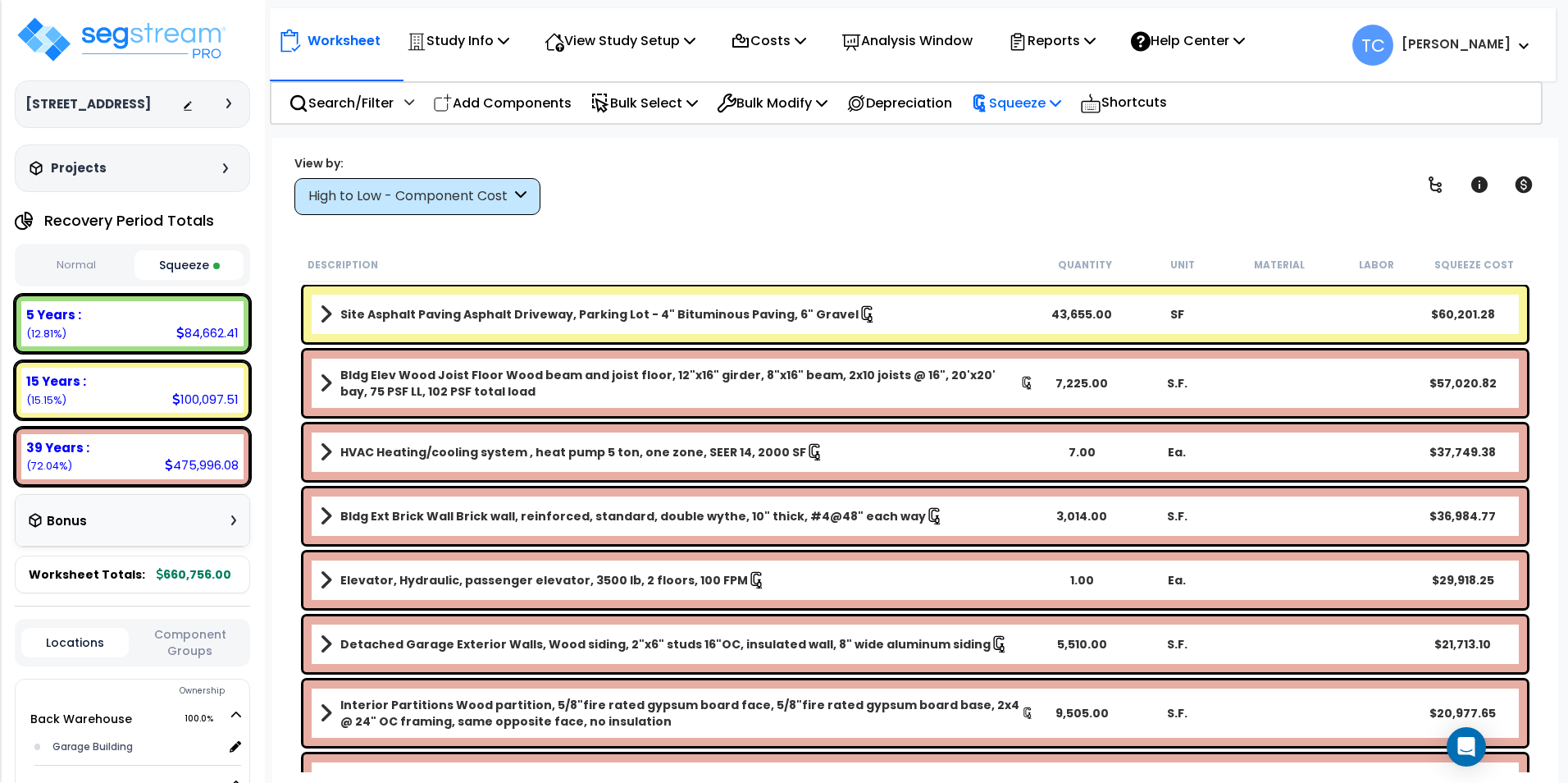
click at [1025, 95] on p "Squeeze" at bounding box center [1015, 103] width 90 height 22
click at [1071, 38] on p "Reports" at bounding box center [1052, 40] width 88 height 22
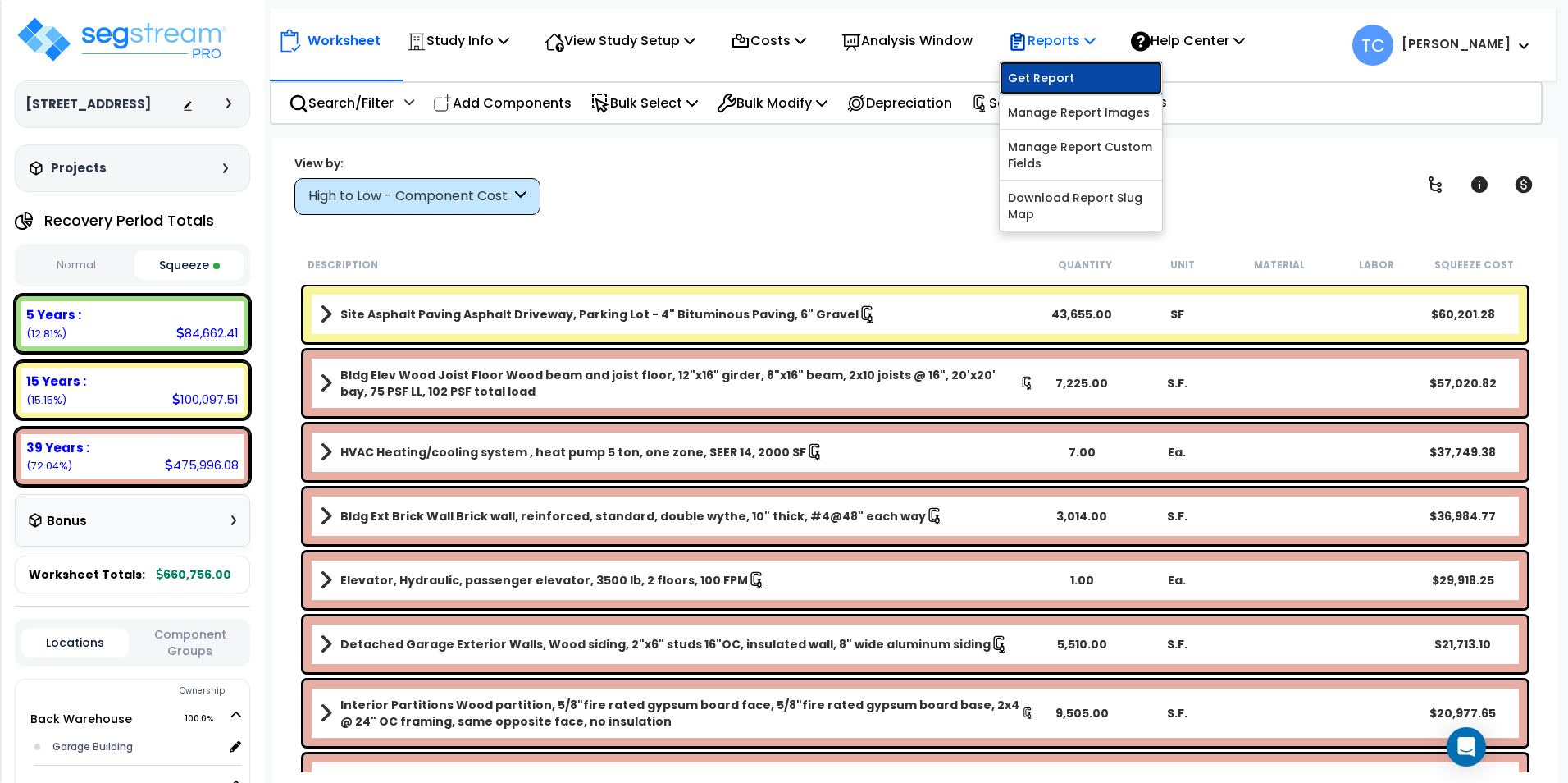
click at [1096, 69] on link "Get Report" at bounding box center [1081, 78] width 162 height 33
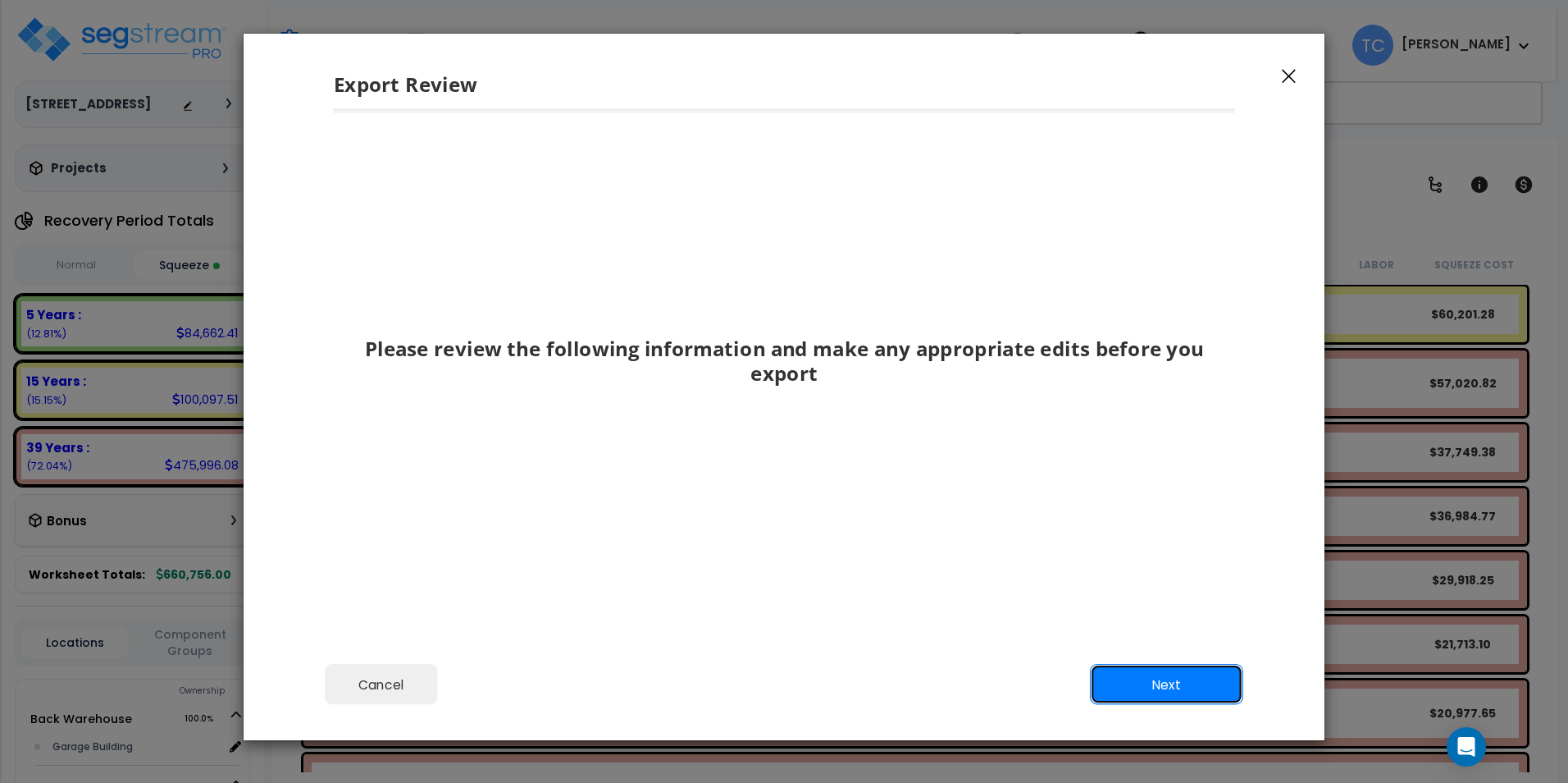
click at [1143, 687] on button "Next" at bounding box center [1167, 684] width 153 height 41
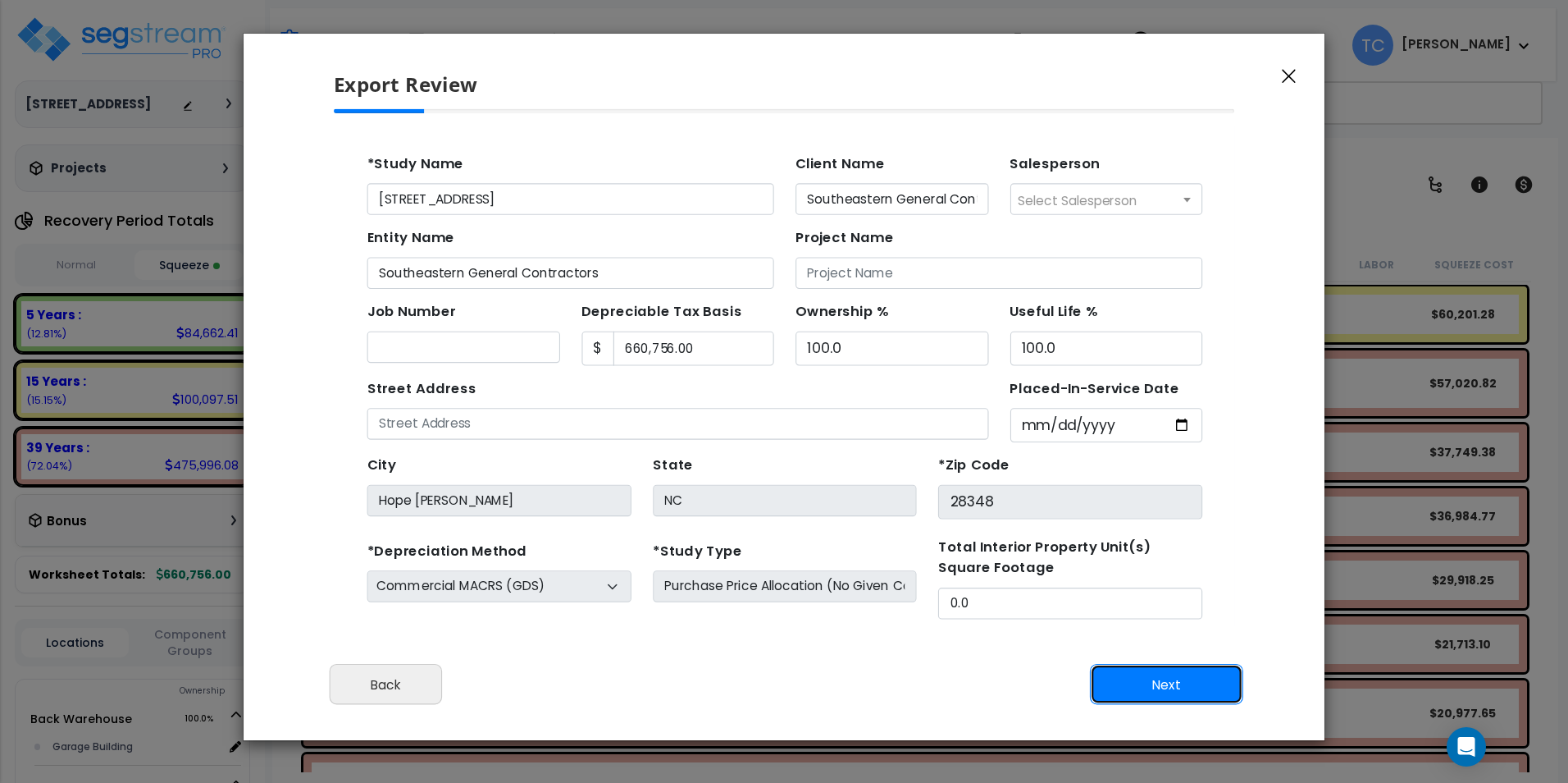
click at [1143, 687] on button "Next" at bounding box center [1167, 684] width 153 height 41
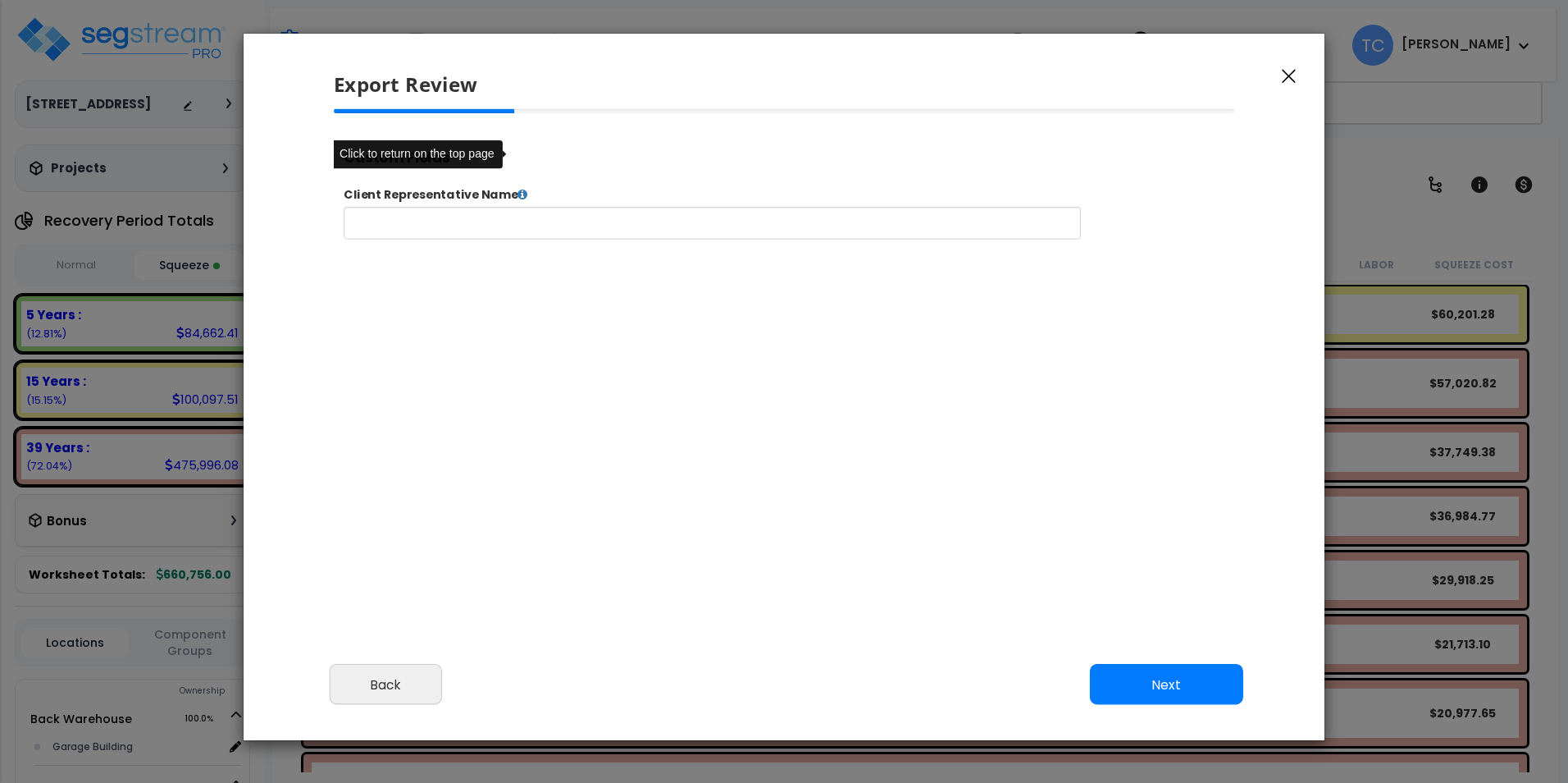
select select "2024"
click at [1133, 684] on button "Next" at bounding box center [1167, 684] width 153 height 41
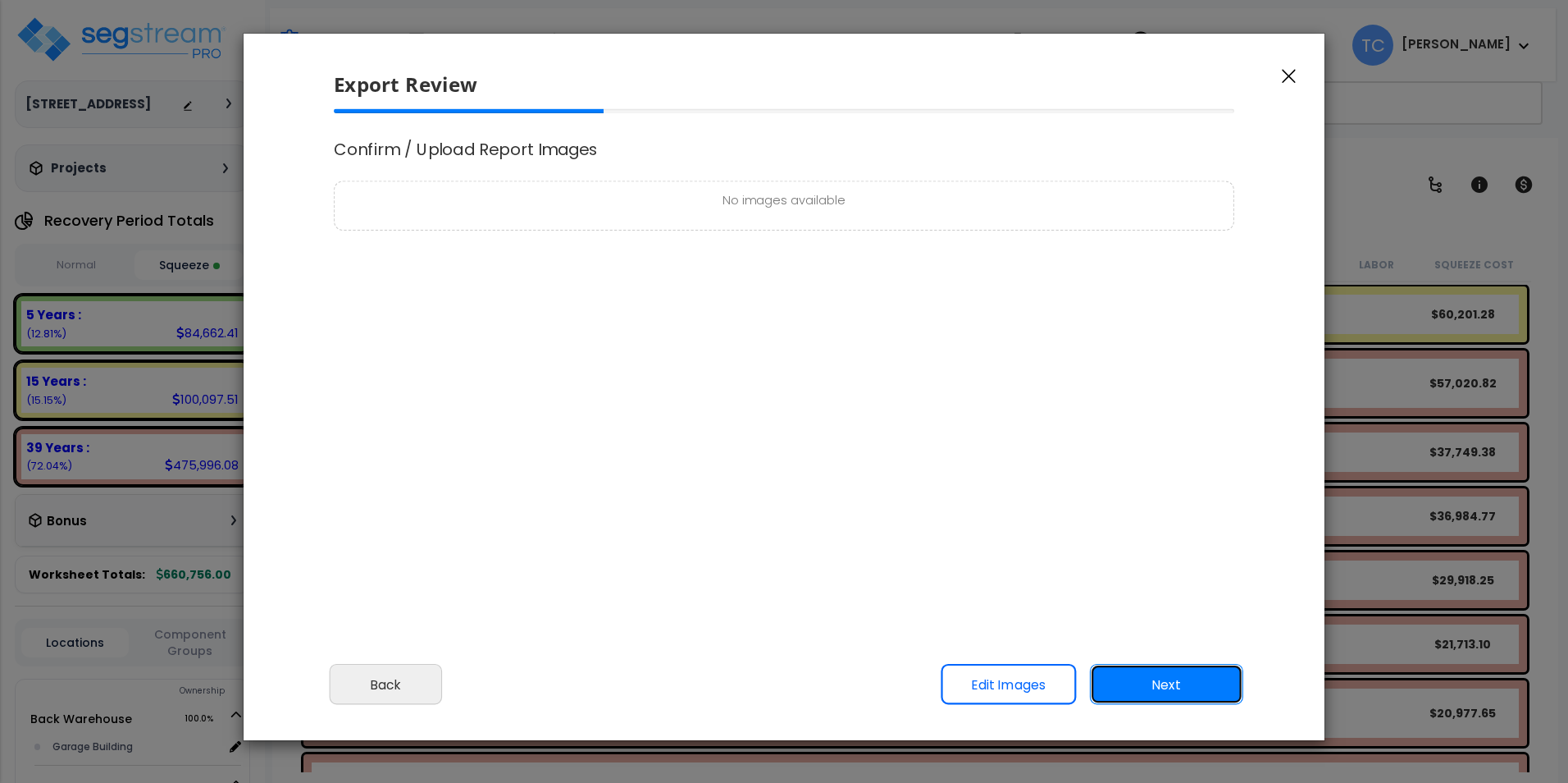
scroll to position [0, 0]
click at [1133, 684] on button "Next" at bounding box center [1167, 684] width 153 height 41
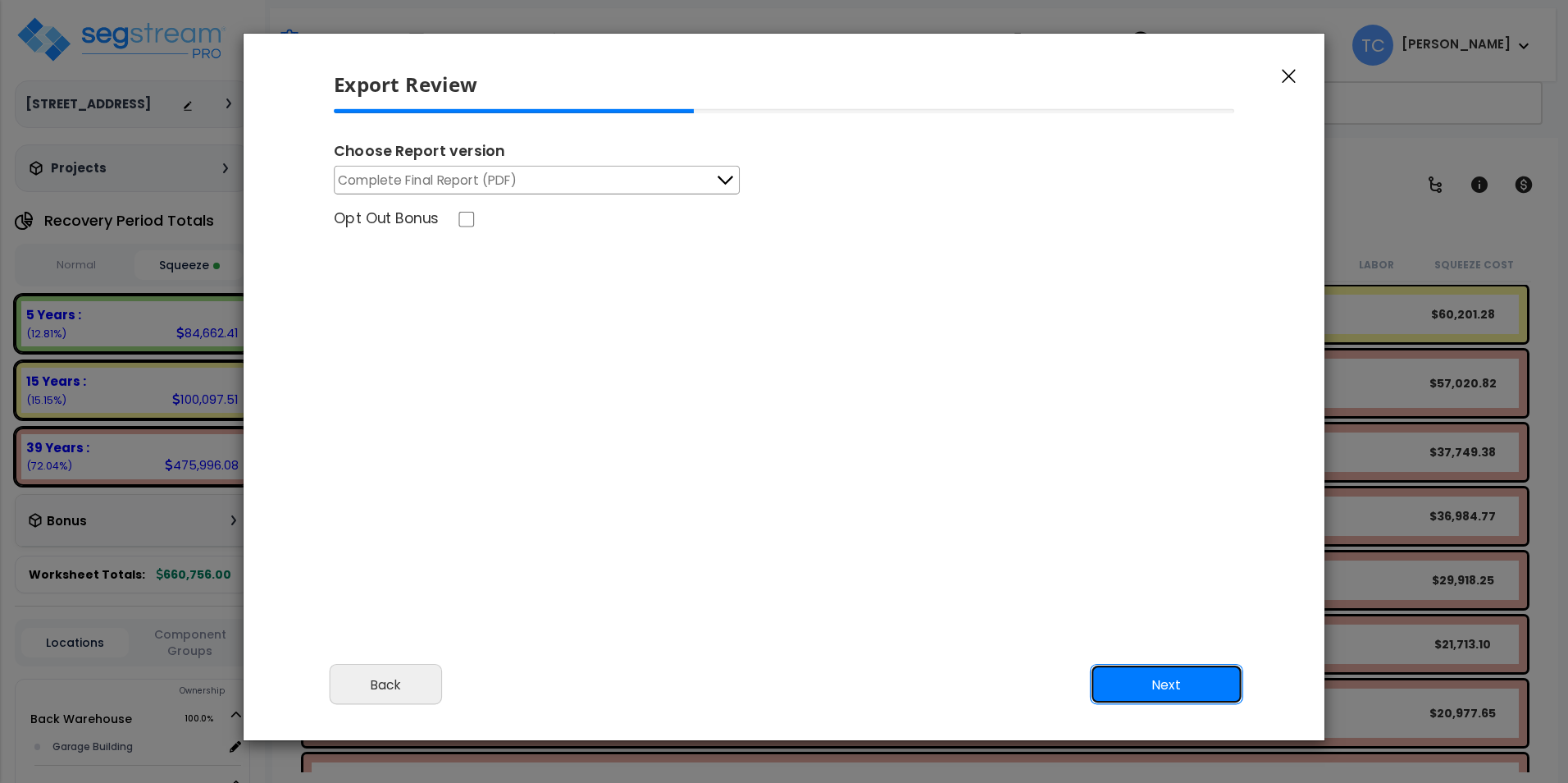
click at [1133, 684] on button "Next" at bounding box center [1167, 684] width 153 height 41
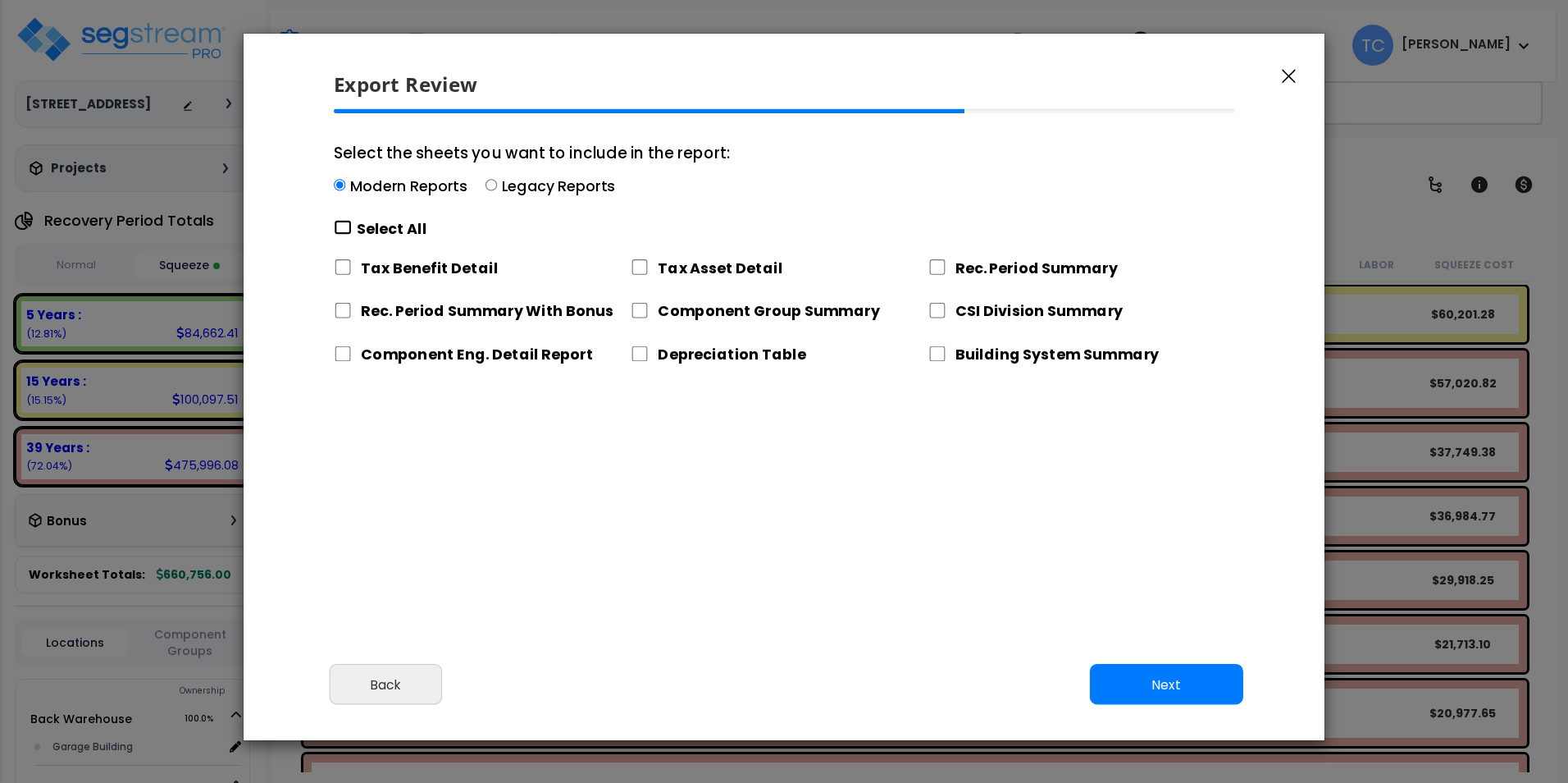
click at [342, 227] on input "Select the sheets you want to include in the report: Modern Reports Legacy Repo…" at bounding box center [343, 227] width 18 height 16
checkbox input "true"
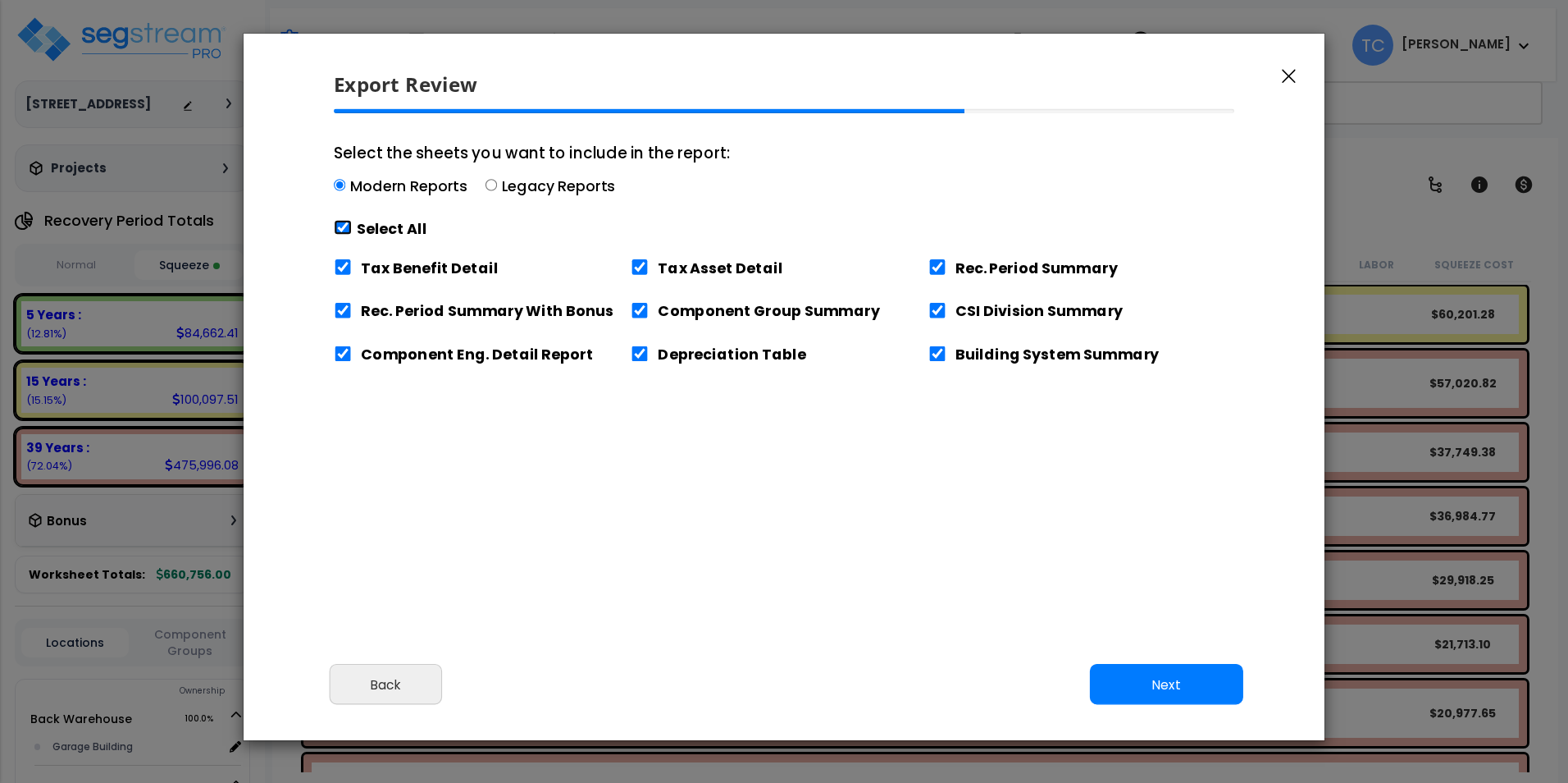
checkbox input "true"
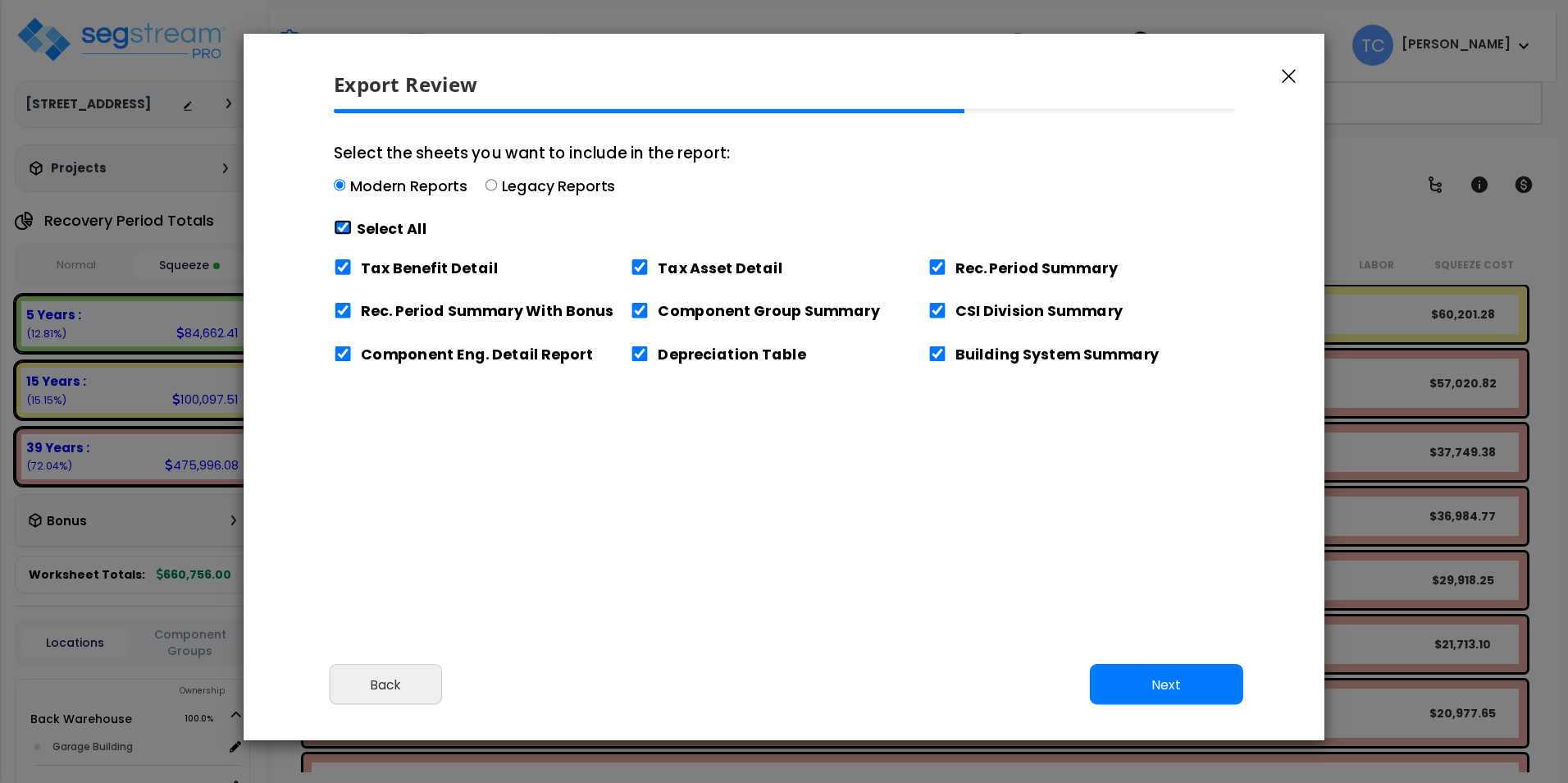
checkbox input "true"
click at [1194, 672] on button "Next" at bounding box center [1167, 684] width 153 height 41
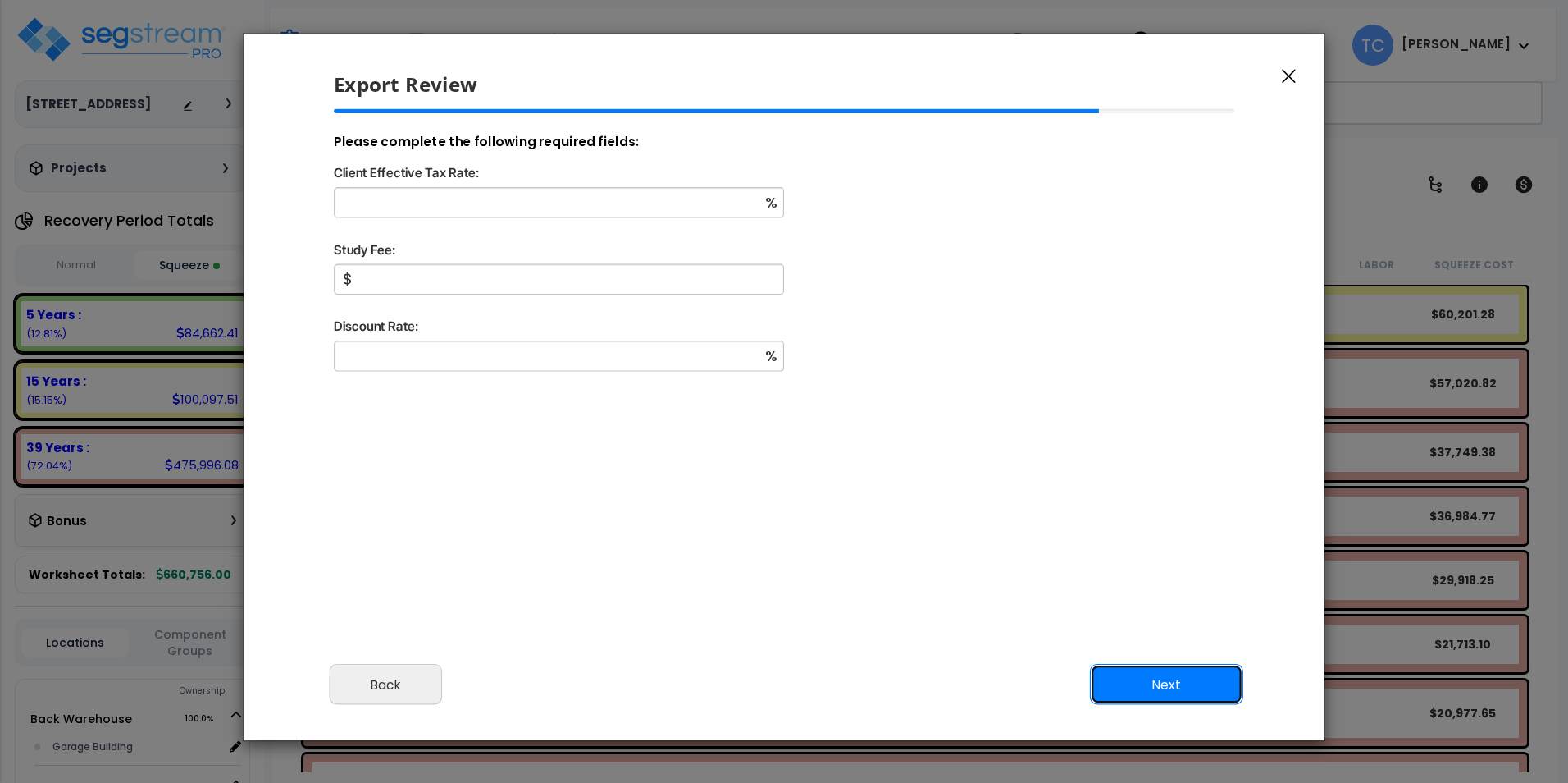
click at [1220, 680] on button "Next" at bounding box center [1167, 684] width 153 height 41
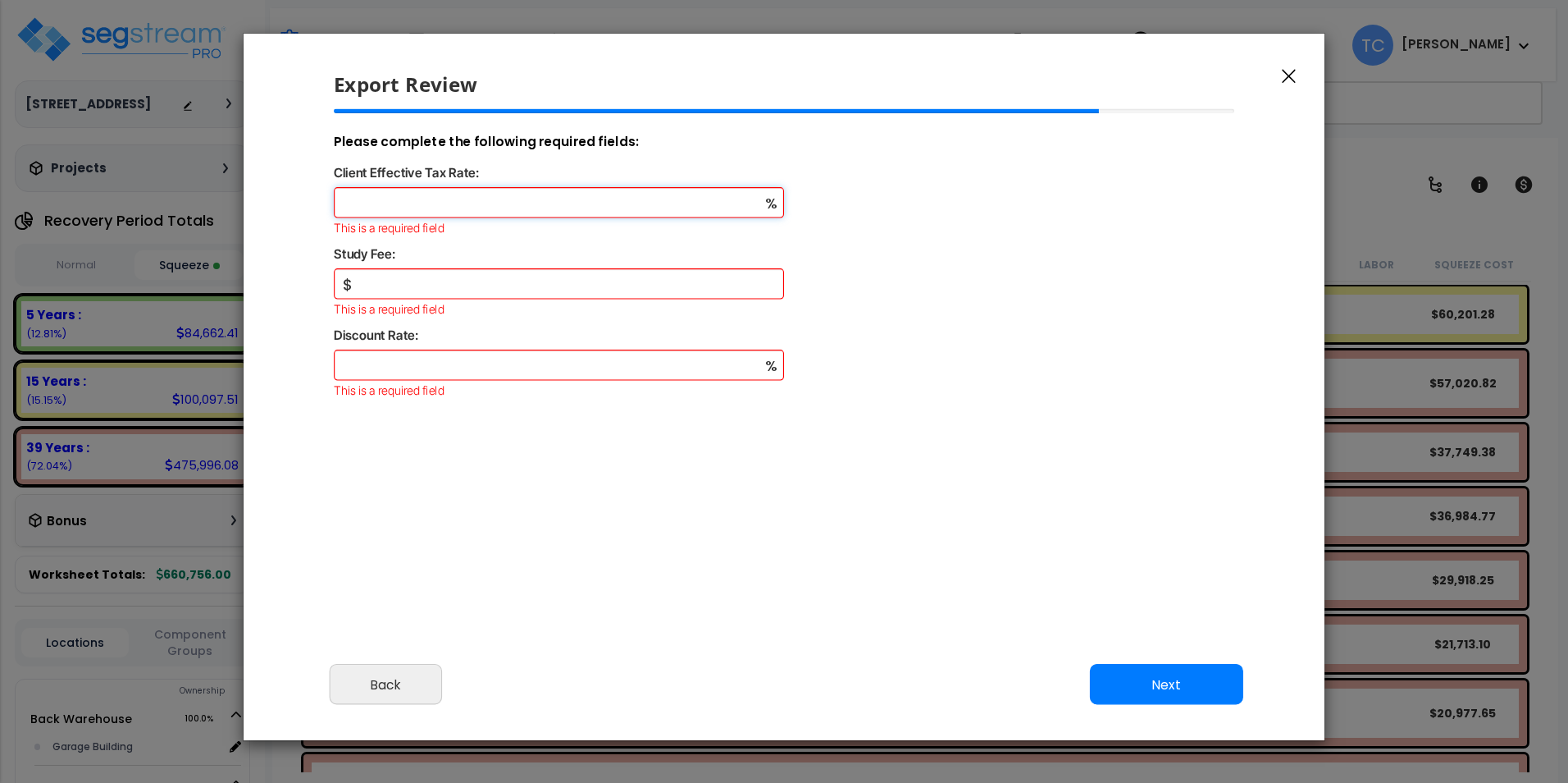
click at [556, 202] on input "Client Effective Tax Rate:" at bounding box center [558, 202] width 450 height 30
type input "37"
click at [473, 361] on input "Discount Rate:" at bounding box center [558, 364] width 450 height 30
drag, startPoint x: 1000, startPoint y: 452, endPoint x: 783, endPoint y: 246, distance: 299.2
click at [1000, 452] on div "Please complete the following required fields: Client Effective Tax Rate: 37 % …" at bounding box center [784, 335] width 928 height 451
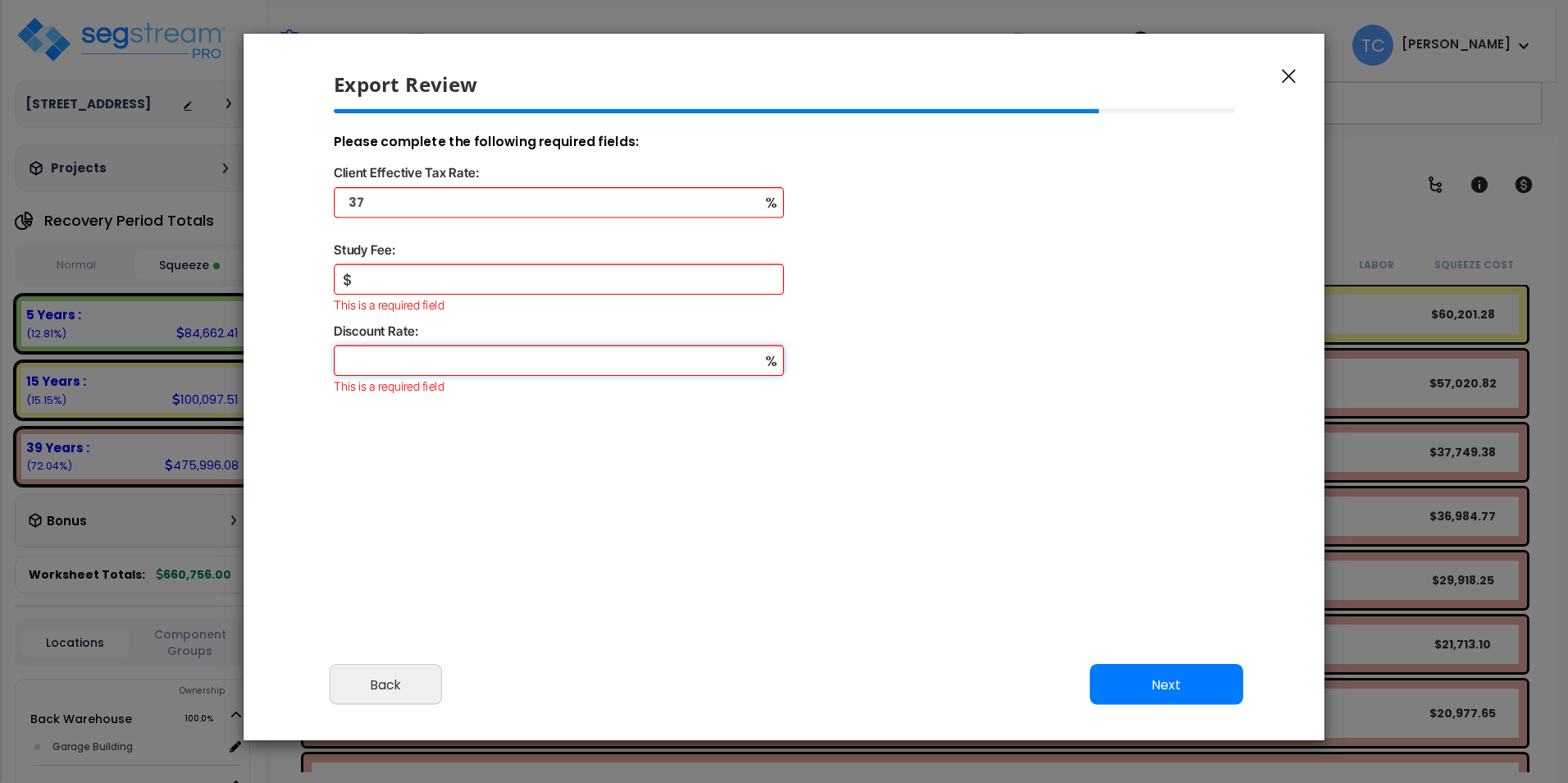
click at [401, 356] on input "Discount Rate:" at bounding box center [558, 360] width 450 height 30
type input "6"
click at [396, 211] on input "37" at bounding box center [558, 202] width 450 height 30
type input "35"
click at [406, 278] on input "Study Fee:" at bounding box center [558, 278] width 450 height 30
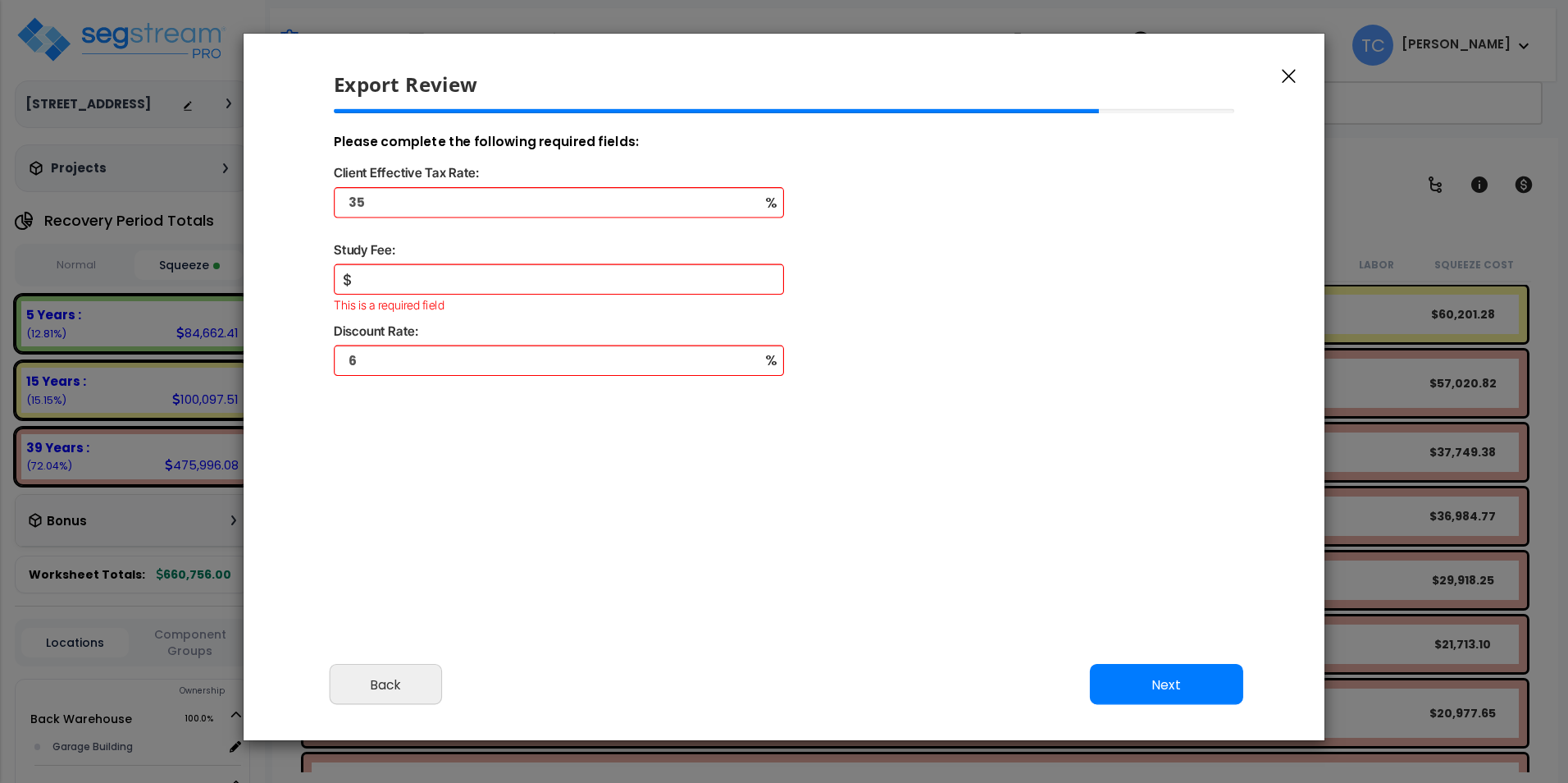
click at [1158, 483] on div "Please complete the following required fields: Client Effective Tax Rate: 35 % …" at bounding box center [784, 335] width 928 height 451
click at [493, 283] on input "Study Fee:" at bounding box center [558, 278] width 450 height 30
type input "0"
click at [1203, 673] on button "Next" at bounding box center [1167, 684] width 153 height 41
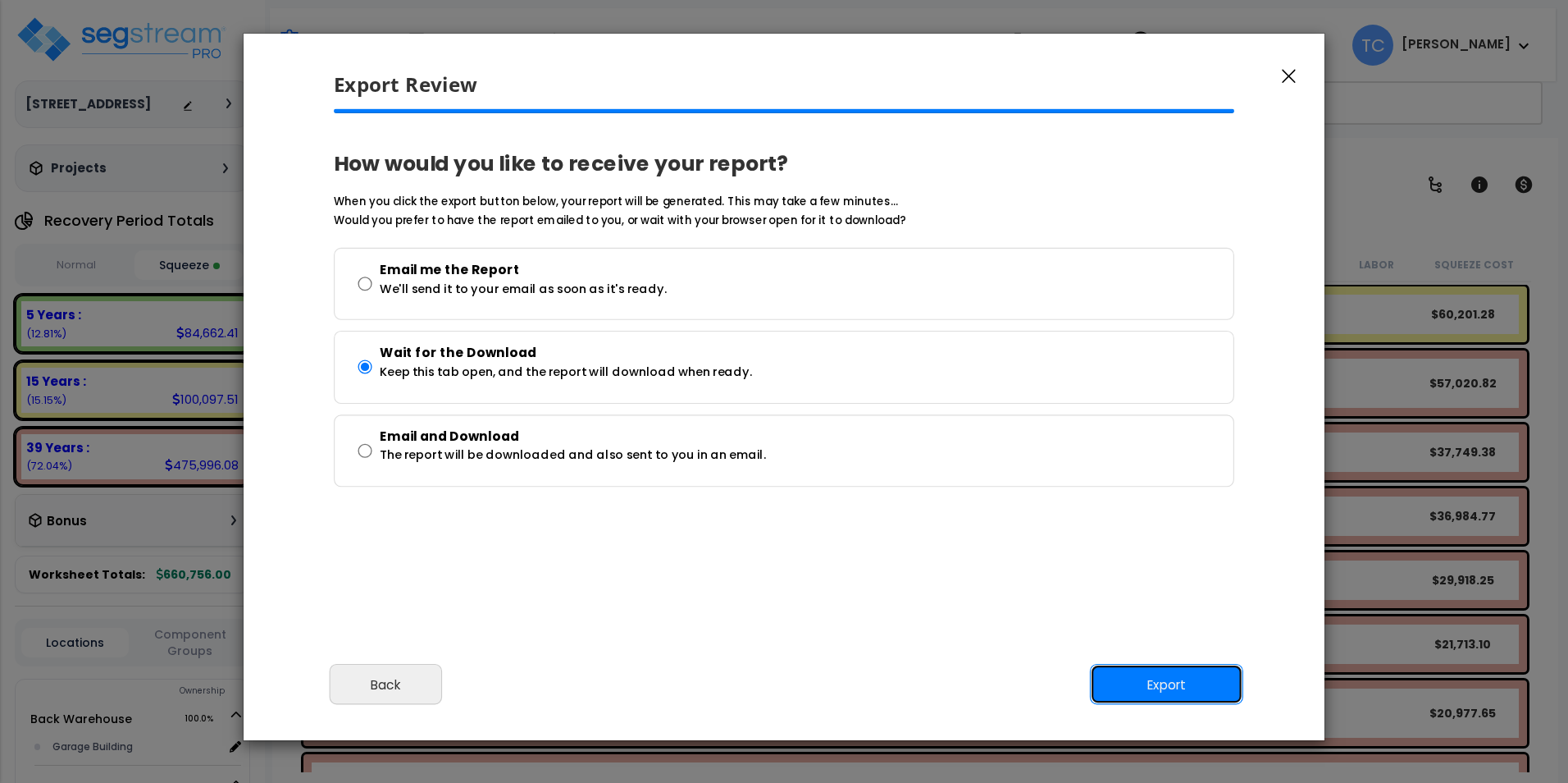
click at [1167, 679] on button "Export" at bounding box center [1167, 684] width 153 height 41
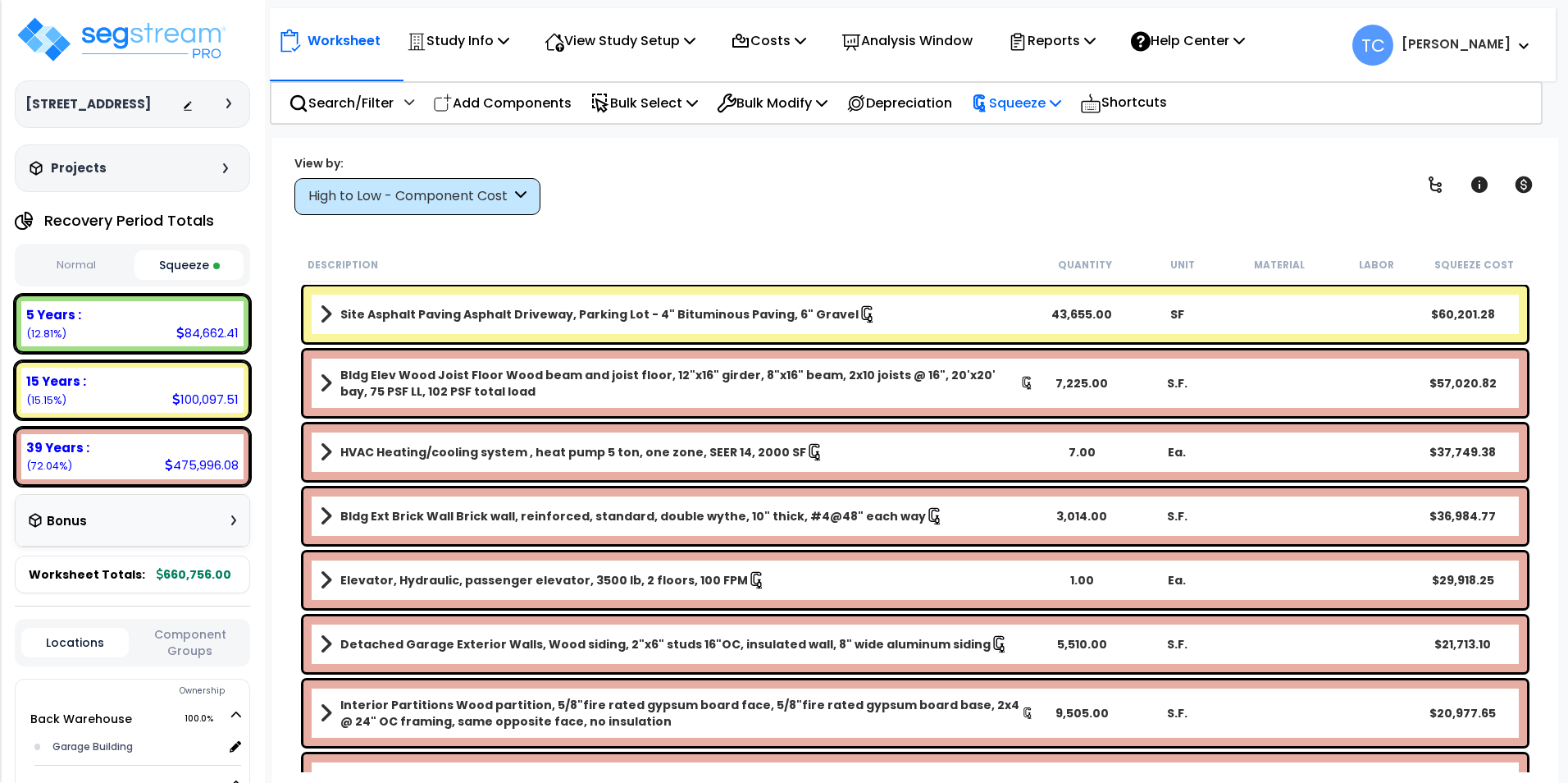
click at [1031, 110] on p "Squeeze" at bounding box center [1015, 103] width 90 height 22
click at [1048, 174] on link "Reset Squeeze" at bounding box center [1044, 174] width 162 height 33
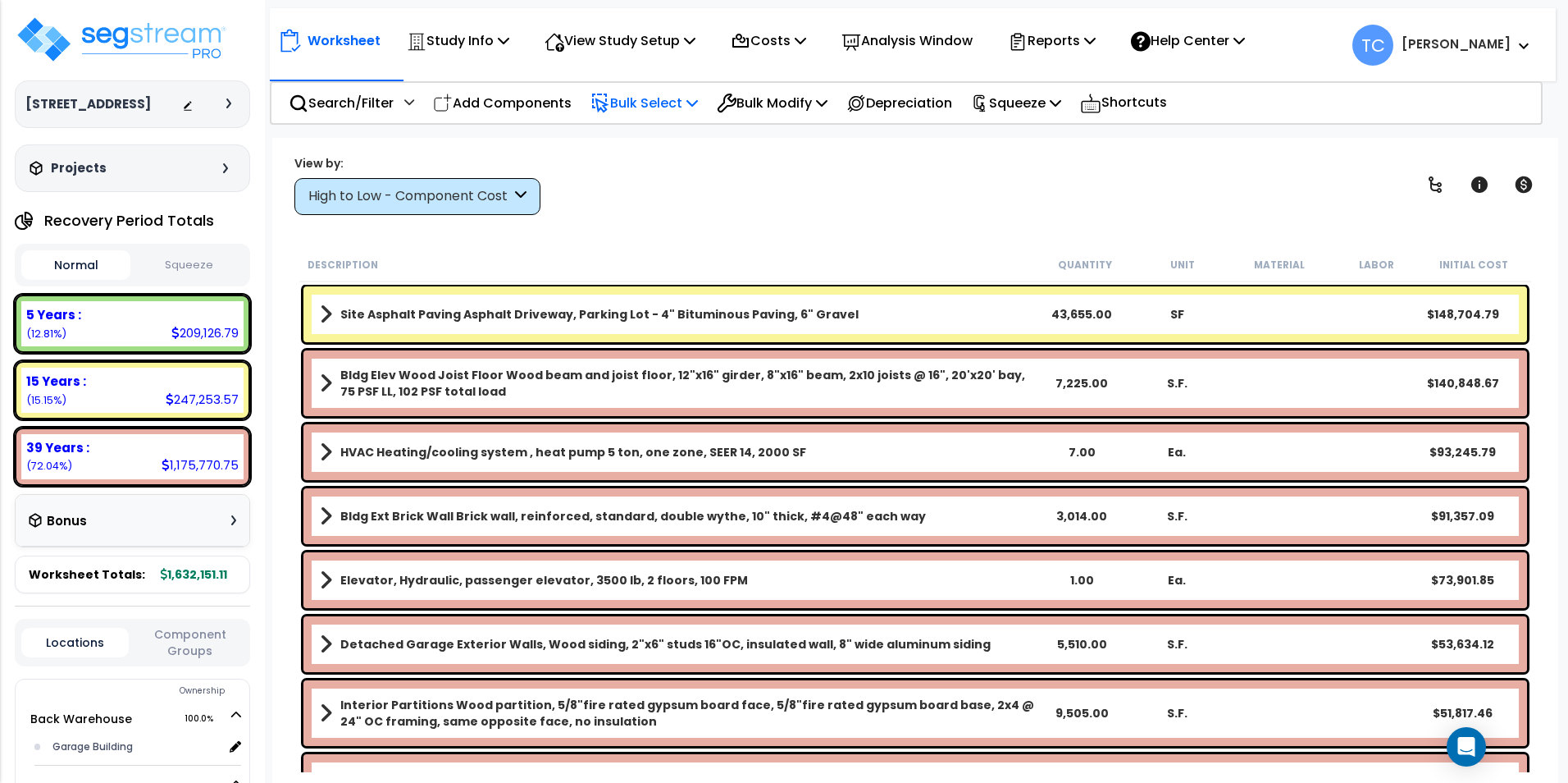
click at [661, 113] on p "Bulk Select" at bounding box center [644, 103] width 108 height 22
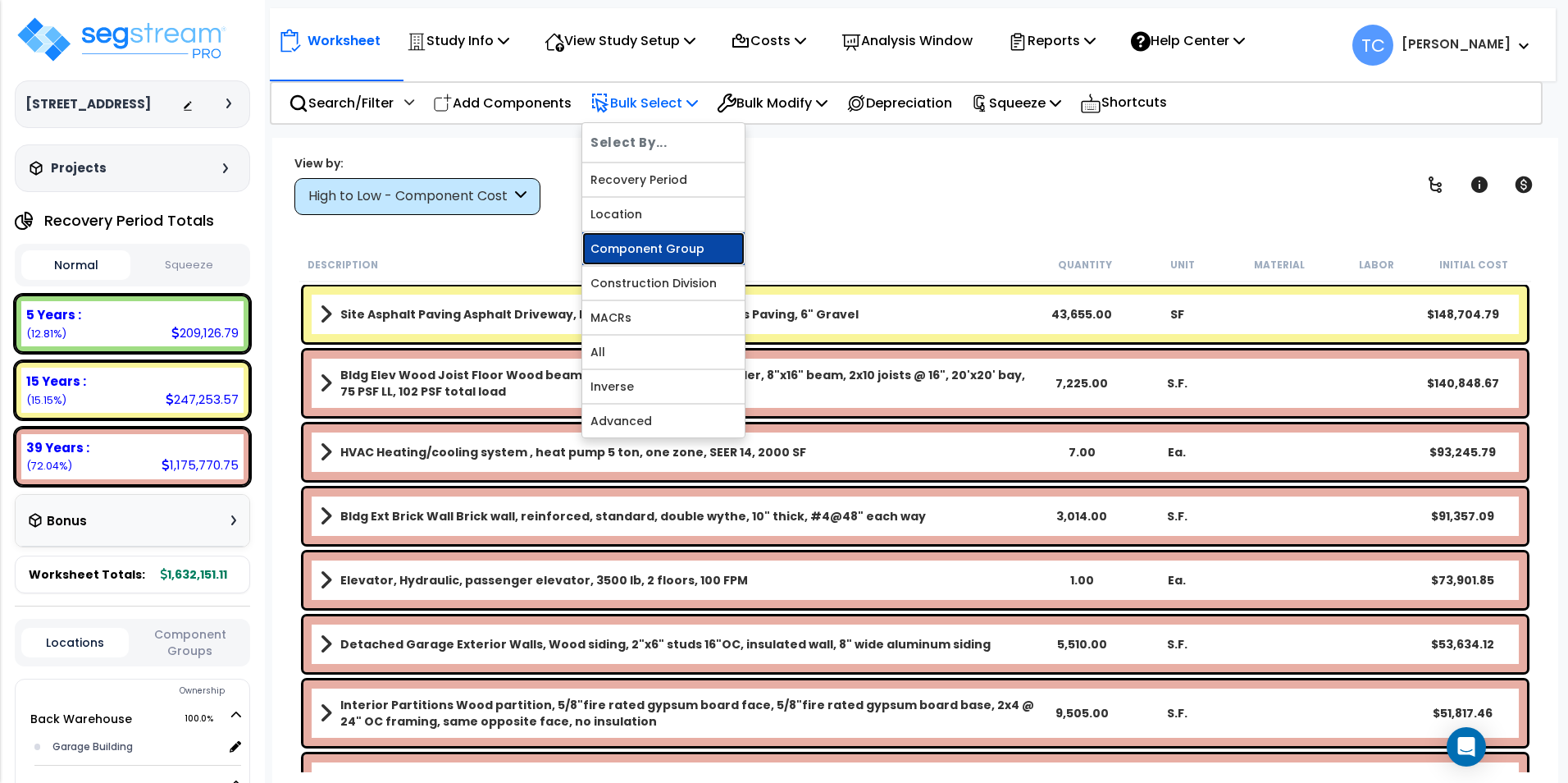
click at [680, 253] on link "Component Group" at bounding box center [663, 248] width 162 height 33
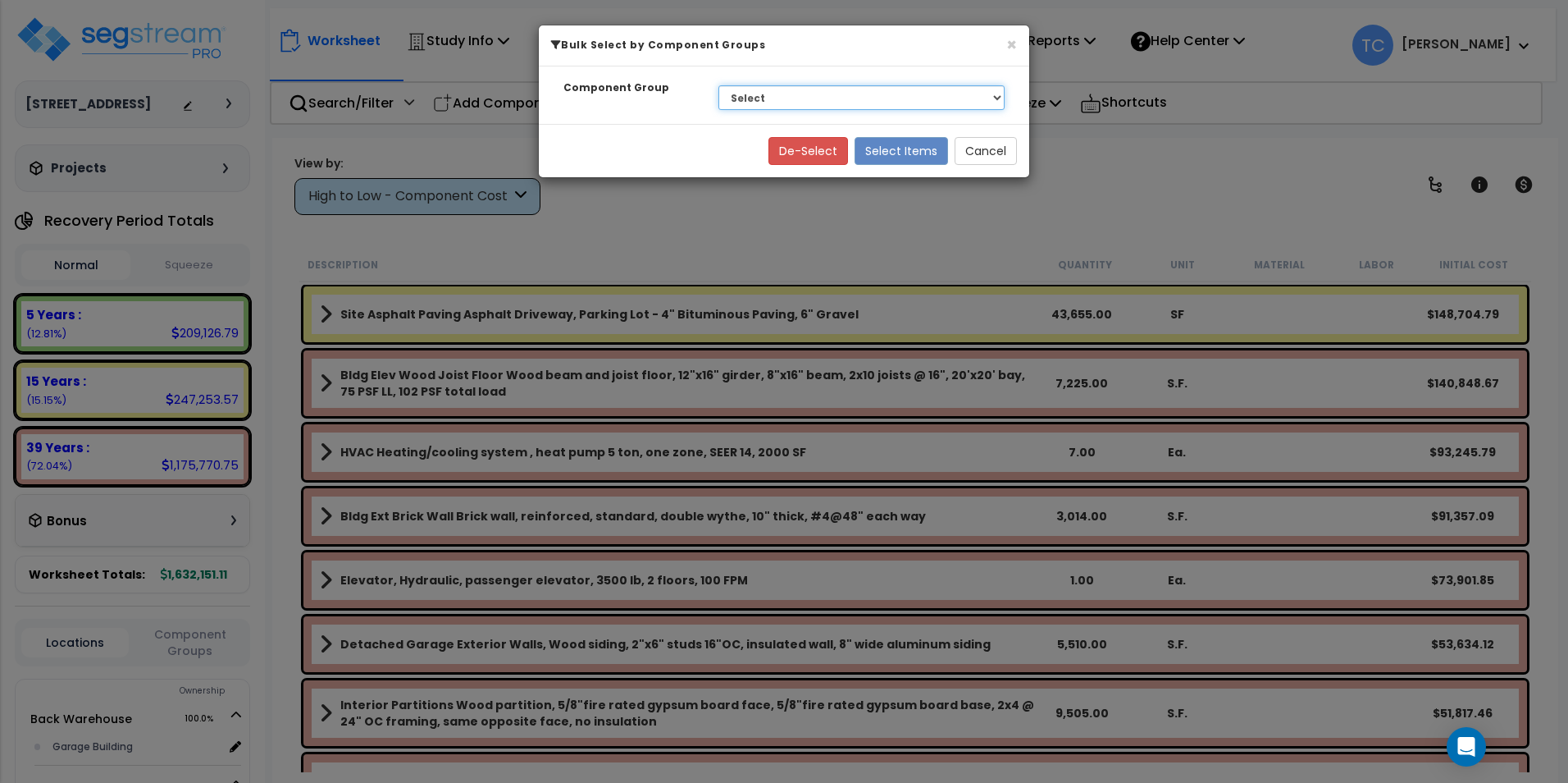
click at [884, 96] on select "Select BLDG FOUNDATIONS BLDG CONCRETE SLAB ON GRADE WOOD SUPERSTRUCTURE EXTERIO…" at bounding box center [861, 97] width 286 height 25
select select "29975"
click at [718, 85] on select "Select BLDG FOUNDATIONS BLDG CONCRETE SLAB ON GRADE WOOD SUPERSTRUCTURE EXTERIO…" at bounding box center [861, 97] width 286 height 25
click at [909, 143] on button "Select Items" at bounding box center [901, 151] width 93 height 28
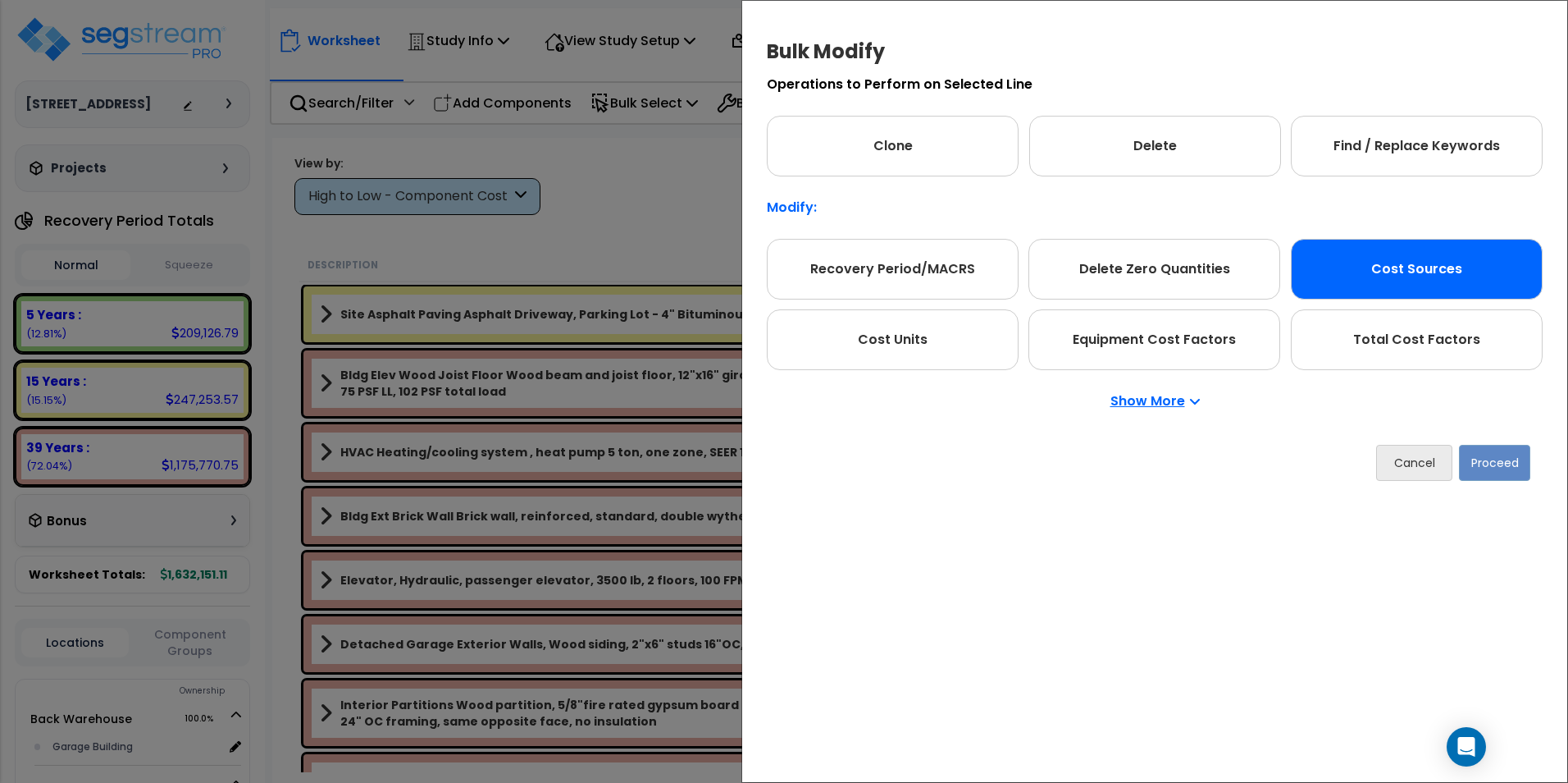
click at [1408, 279] on div "Cost Sources" at bounding box center [1417, 269] width 252 height 61
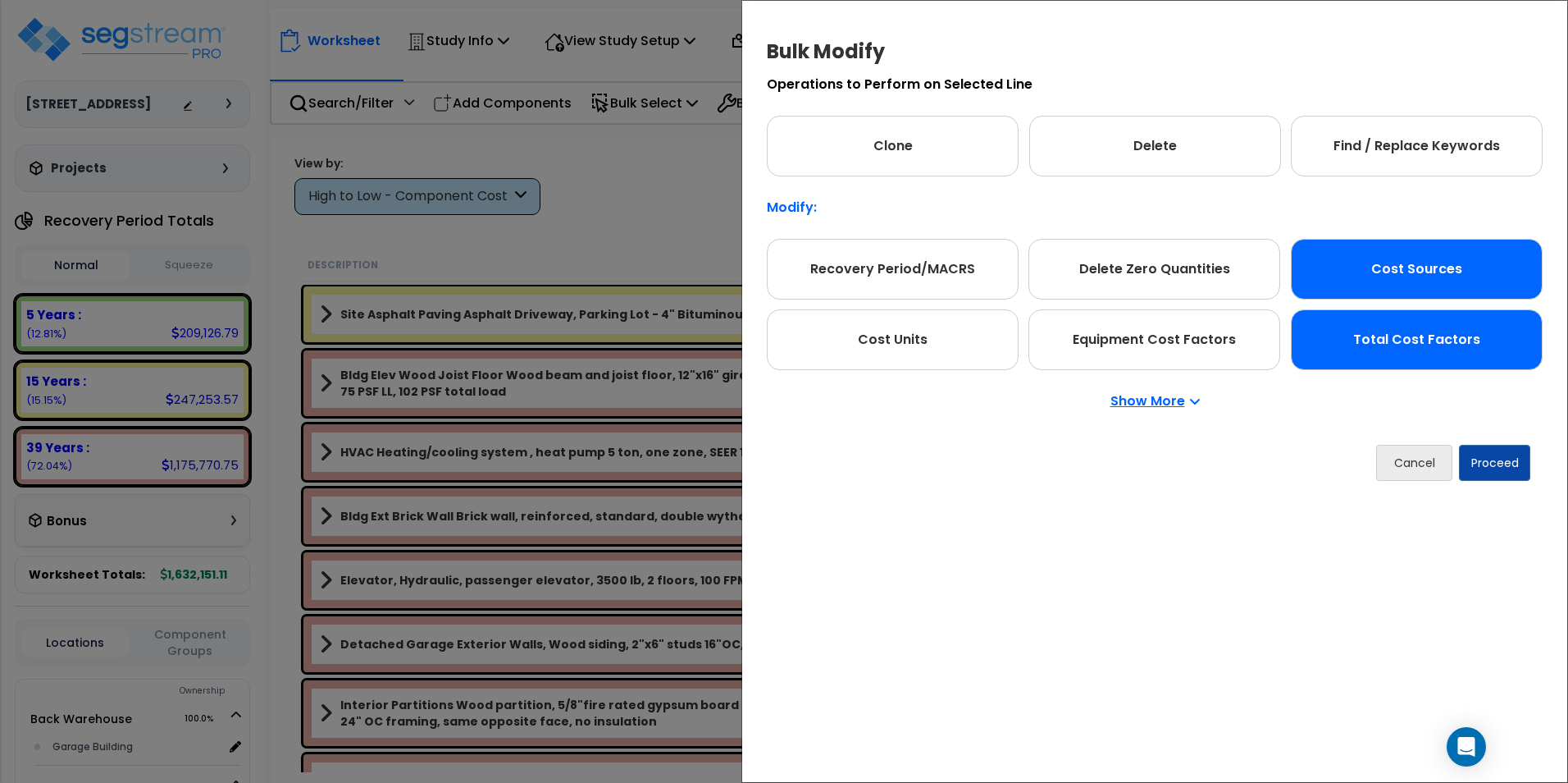
click at [1413, 347] on div "Total Cost Factors" at bounding box center [1417, 339] width 252 height 61
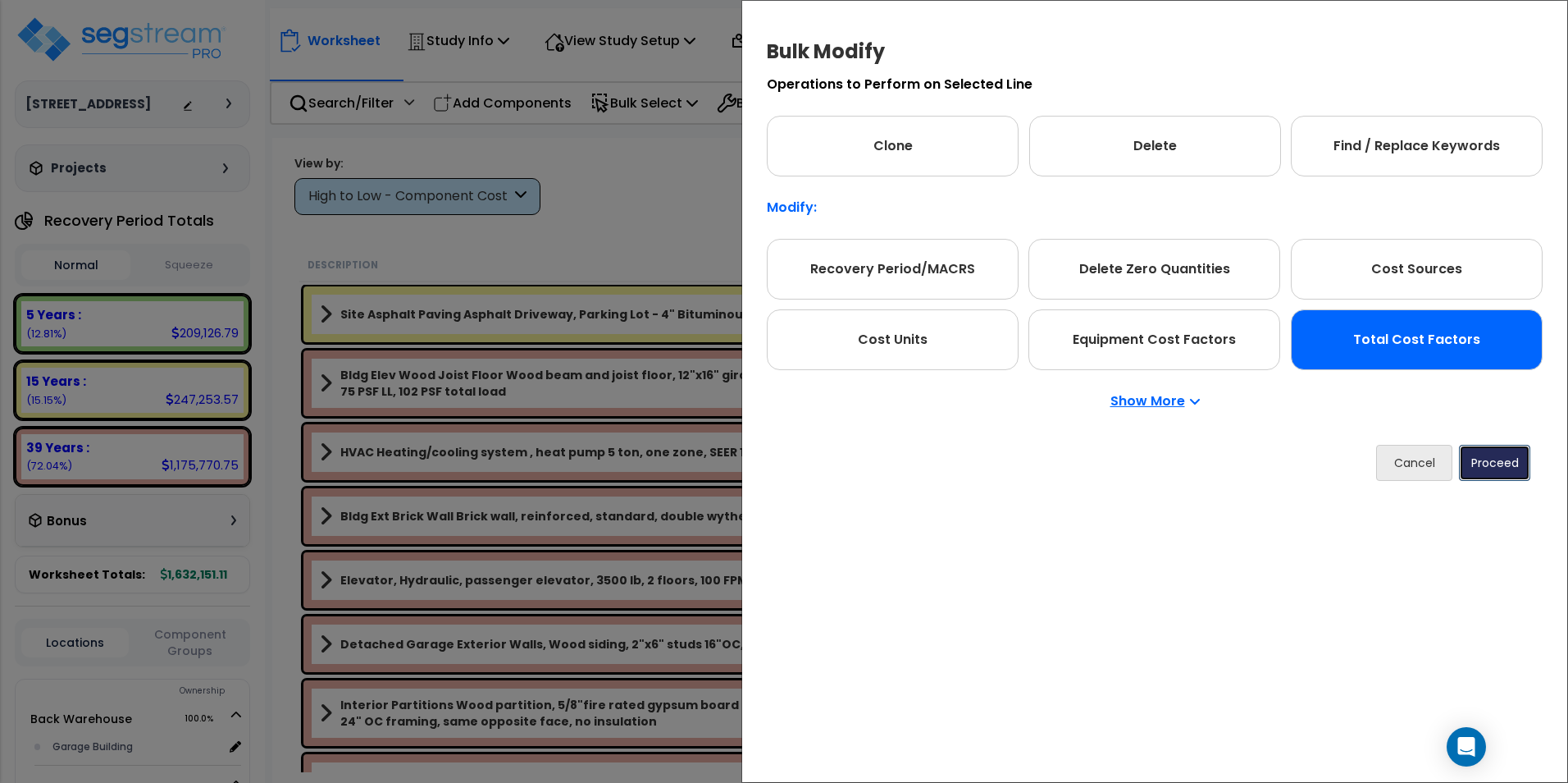
click at [1491, 461] on button "Proceed" at bounding box center [1494, 463] width 71 height 37
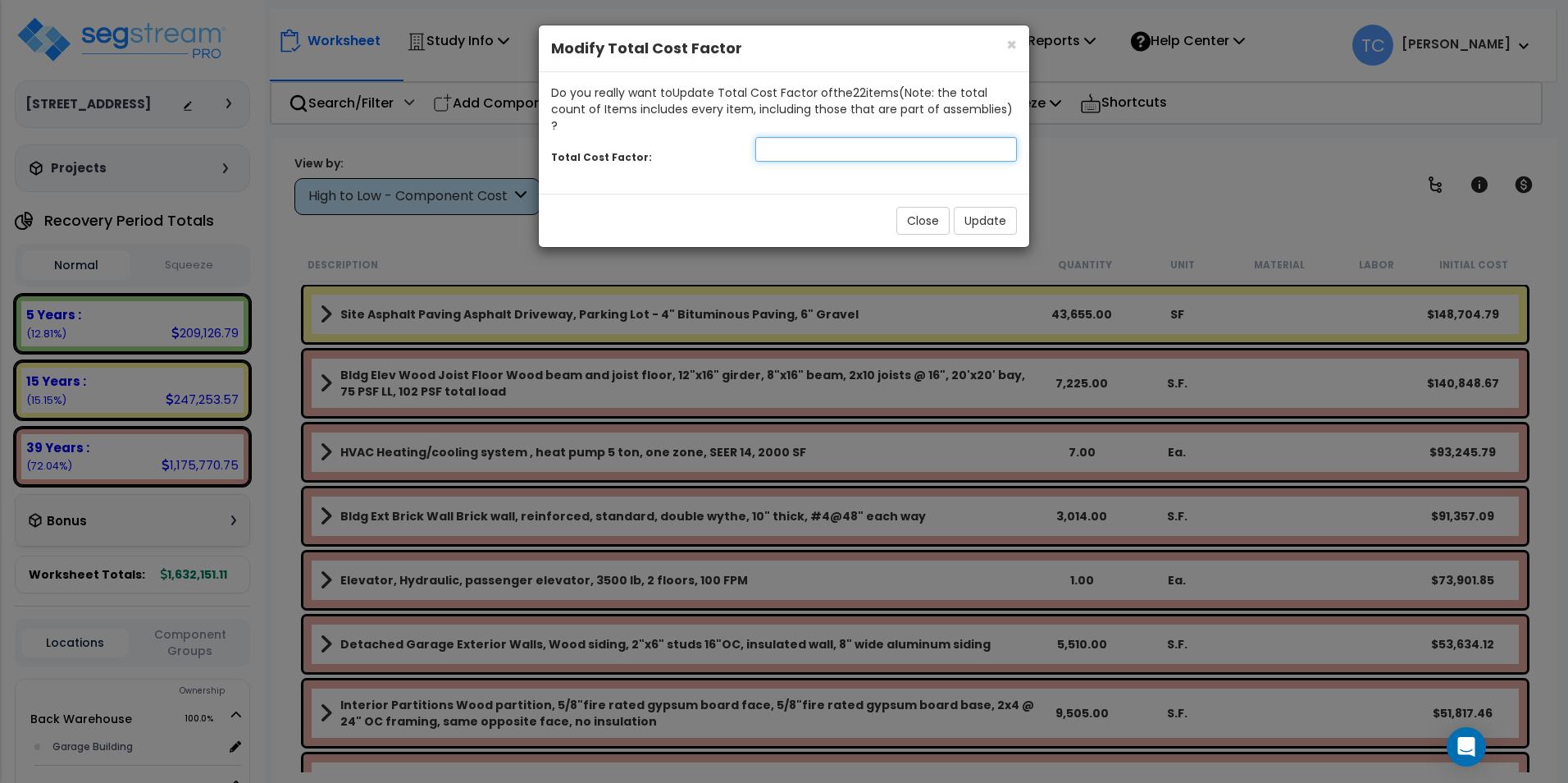
click at [783, 144] on input "number" at bounding box center [886, 149] width 262 height 25
type input "7"
click at [981, 215] on button "Update" at bounding box center [984, 221] width 63 height 28
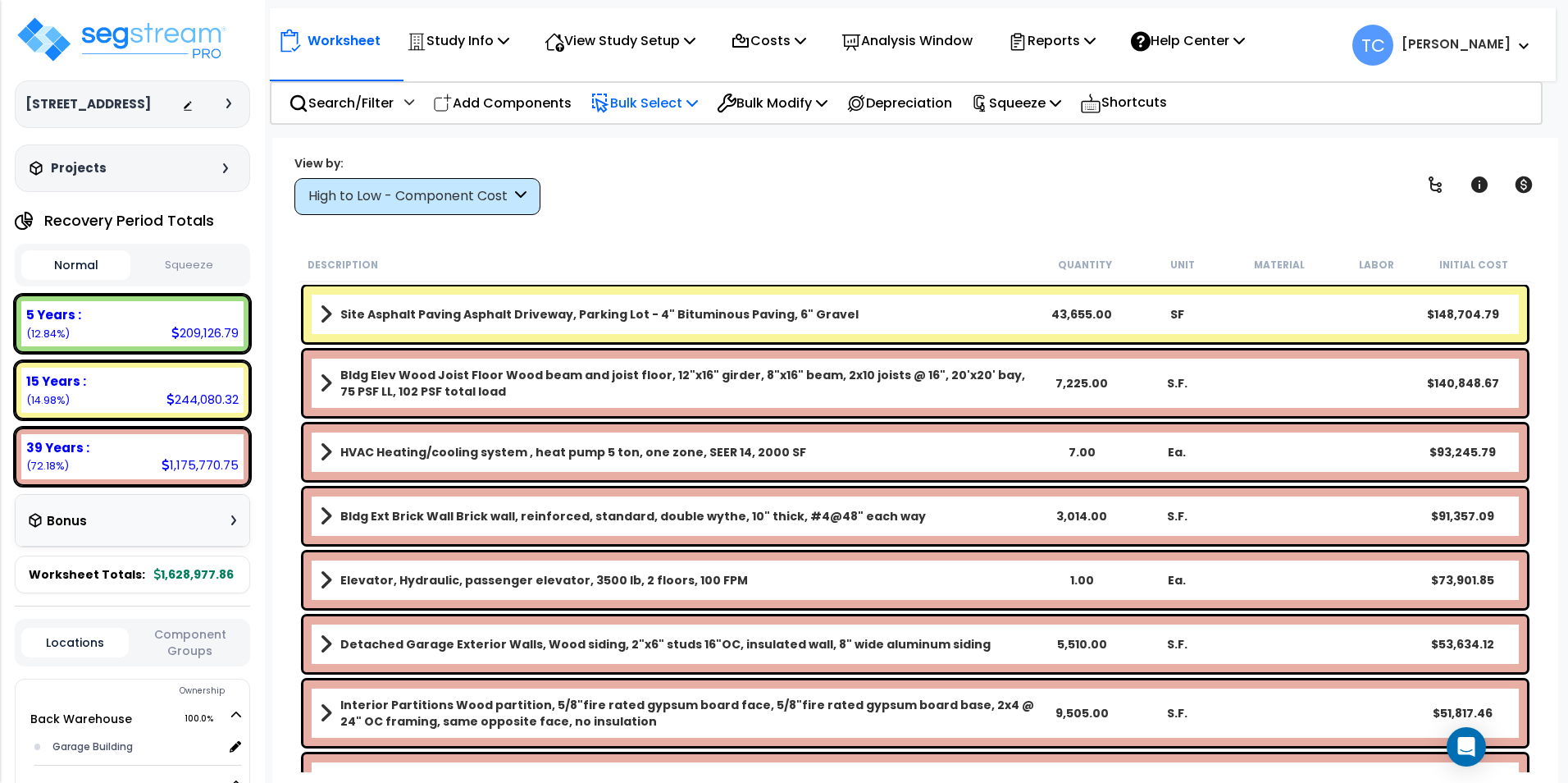
click at [688, 97] on p "Bulk Select" at bounding box center [644, 103] width 108 height 22
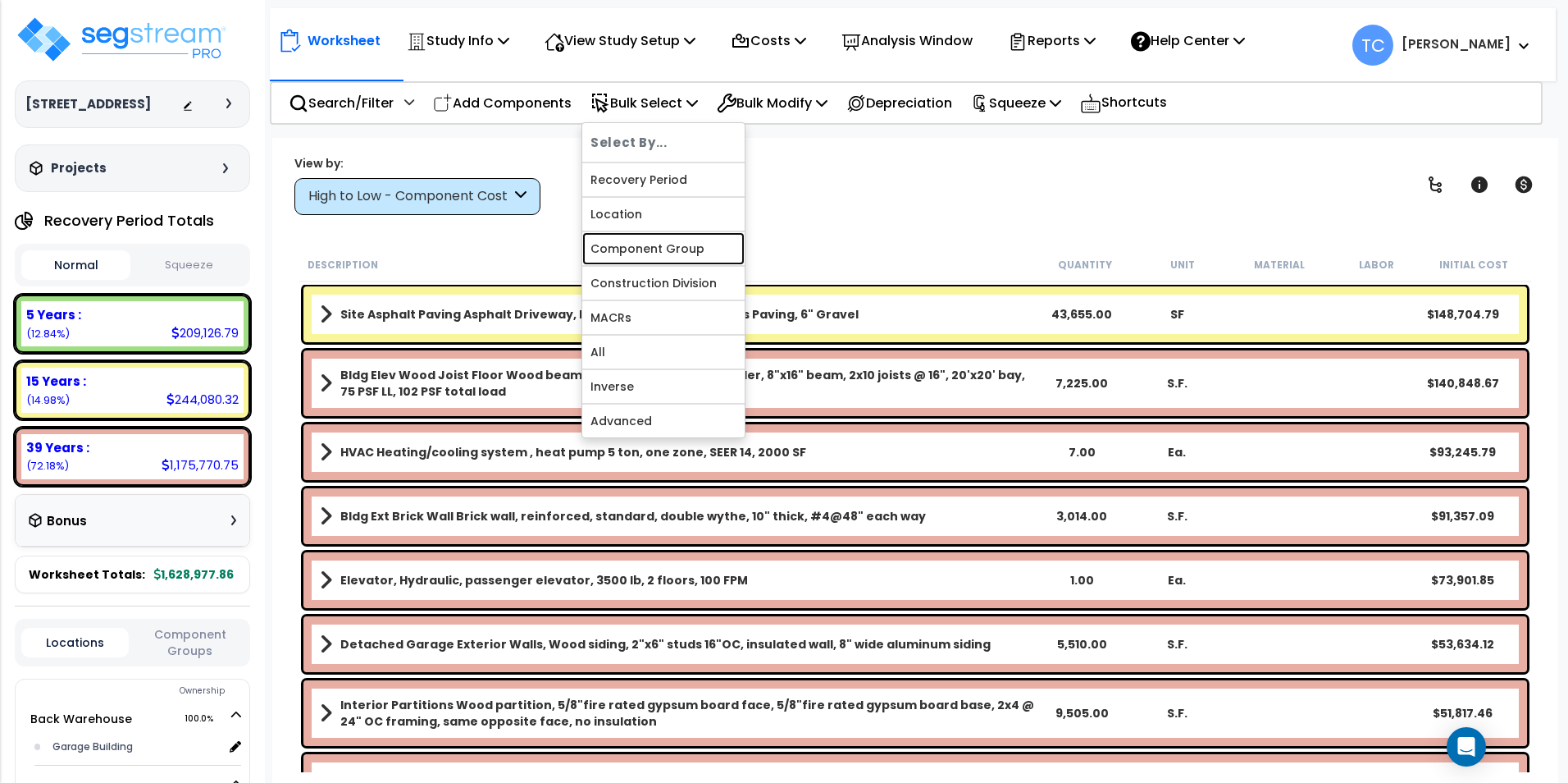
drag, startPoint x: 710, startPoint y: 248, endPoint x: 805, endPoint y: 215, distance: 100.6
click at [710, 248] on link "Component Group" at bounding box center [663, 248] width 162 height 33
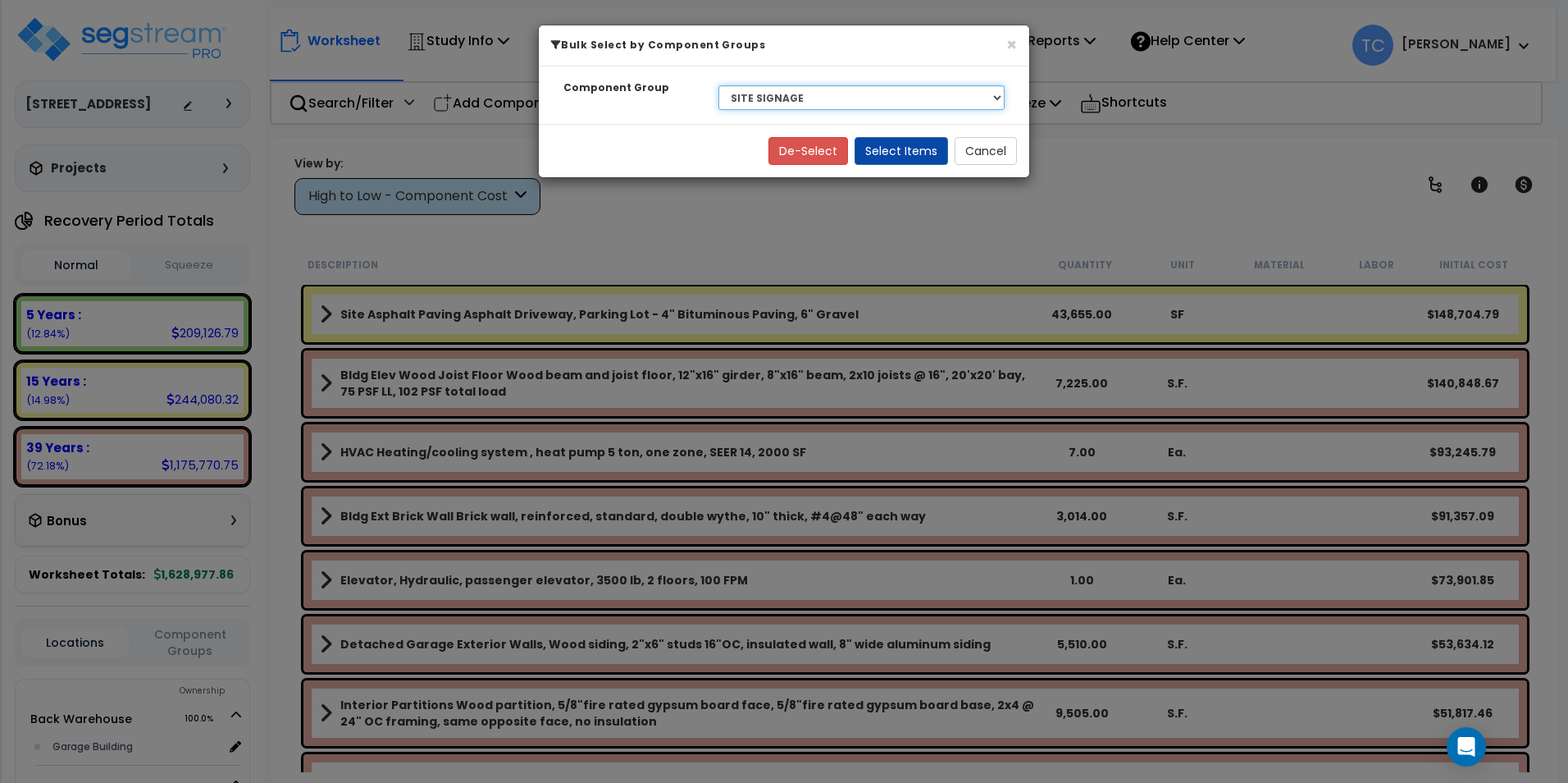
drag, startPoint x: 911, startPoint y: 95, endPoint x: 909, endPoint y: 108, distance: 13.2
click at [911, 95] on select "Select BLDG FOUNDATIONS BLDG CONCRETE SLAB ON GRADE WOOD SUPERSTRUCTURE EXTERIO…" at bounding box center [861, 97] width 286 height 25
select select "7399"
click at [718, 85] on select "Select BLDG FOUNDATIONS BLDG CONCRETE SLAB ON GRADE WOOD SUPERSTRUCTURE EXTERIO…" at bounding box center [861, 97] width 286 height 25
click at [912, 151] on button "Select Items" at bounding box center [901, 151] width 93 height 28
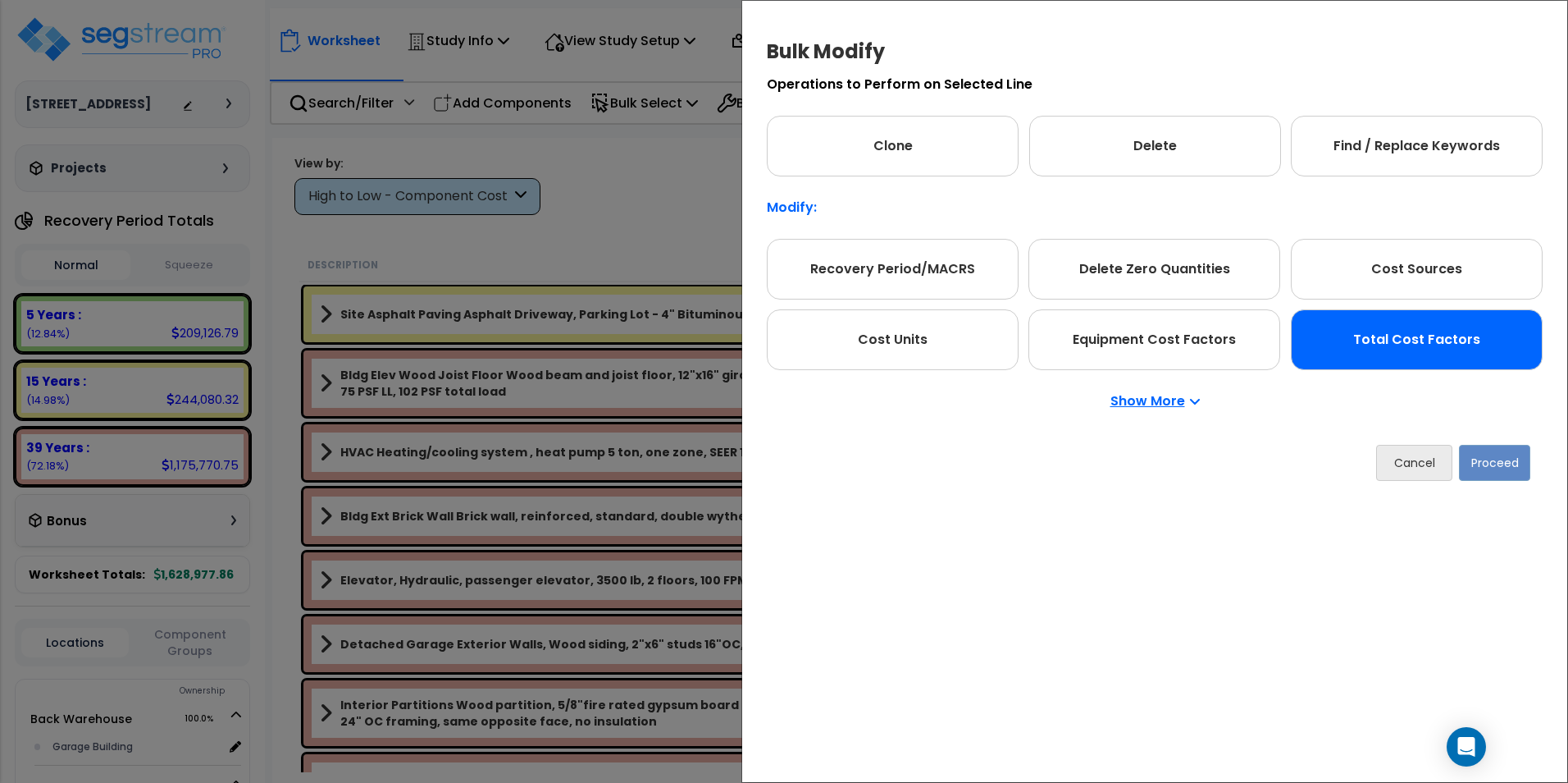
click at [1460, 327] on div "Total Cost Factors" at bounding box center [1417, 339] width 252 height 61
click at [1490, 464] on button "Proceed" at bounding box center [1494, 463] width 71 height 37
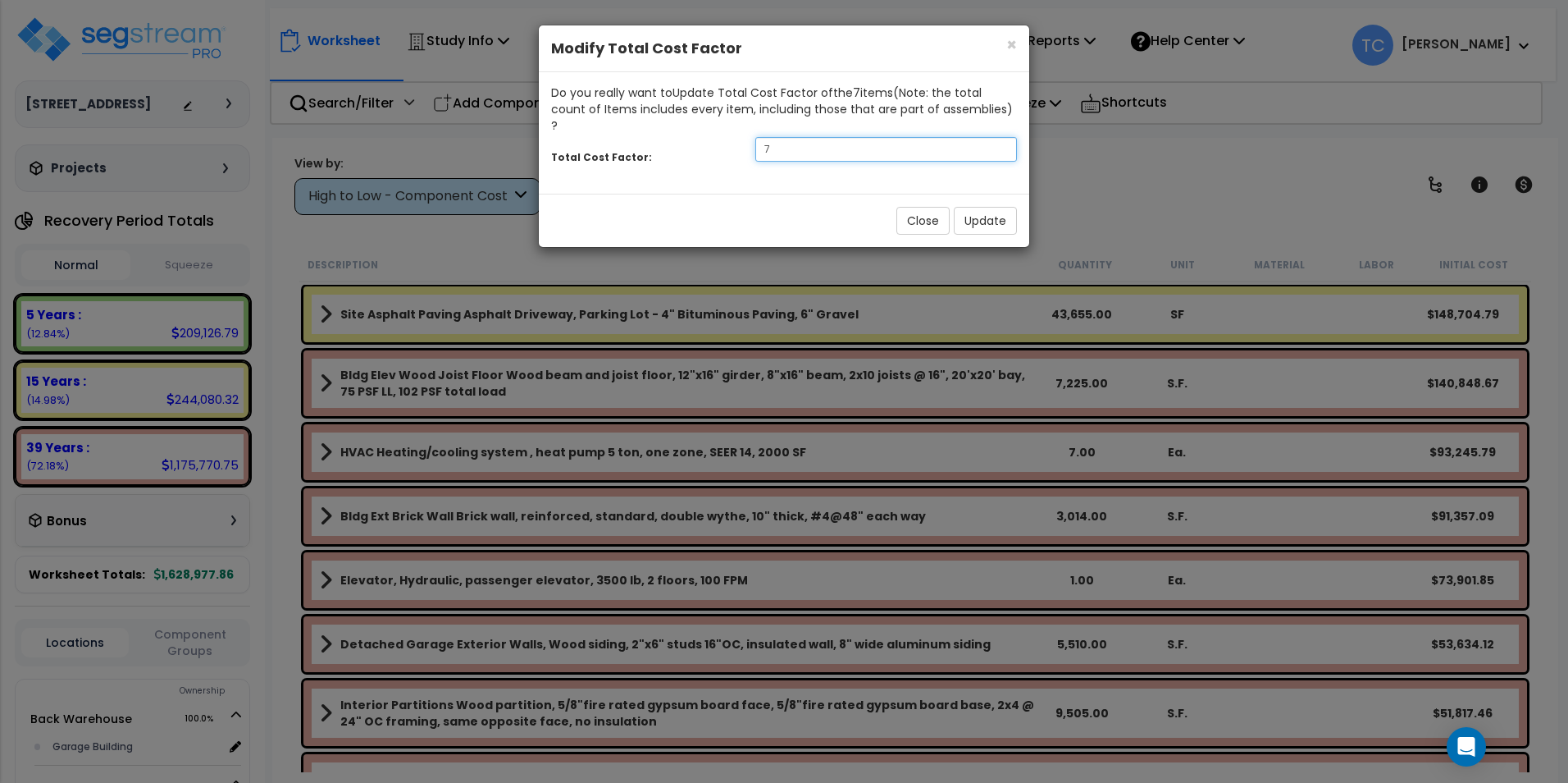
drag, startPoint x: 795, startPoint y: 129, endPoint x: 680, endPoint y: 129, distance: 115.0
click at [680, 134] on div "Total Cost Factor: 7" at bounding box center [784, 151] width 491 height 36
type input "13"
click at [990, 207] on button "Update" at bounding box center [984, 221] width 63 height 28
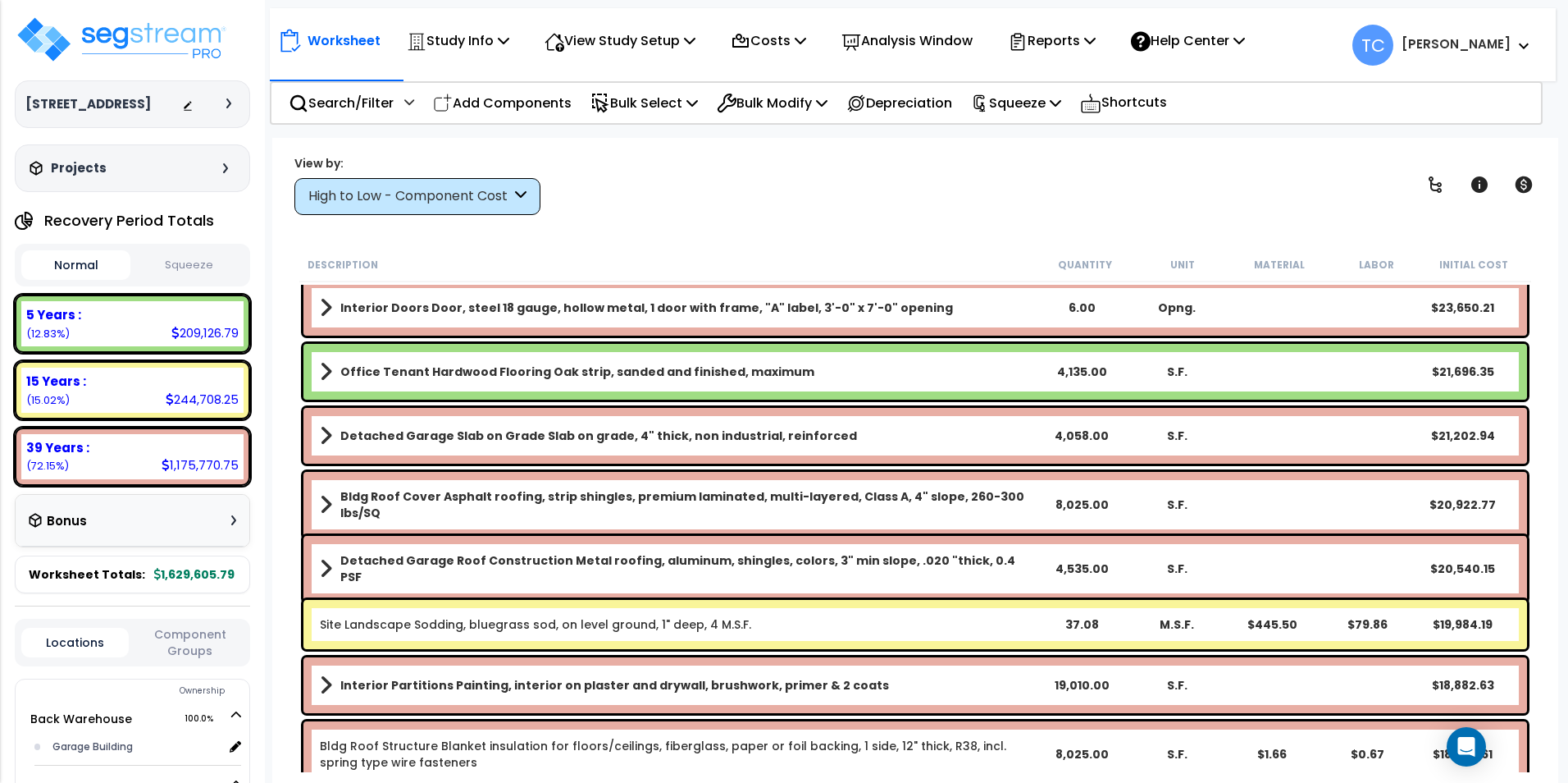
scroll to position [738, 0]
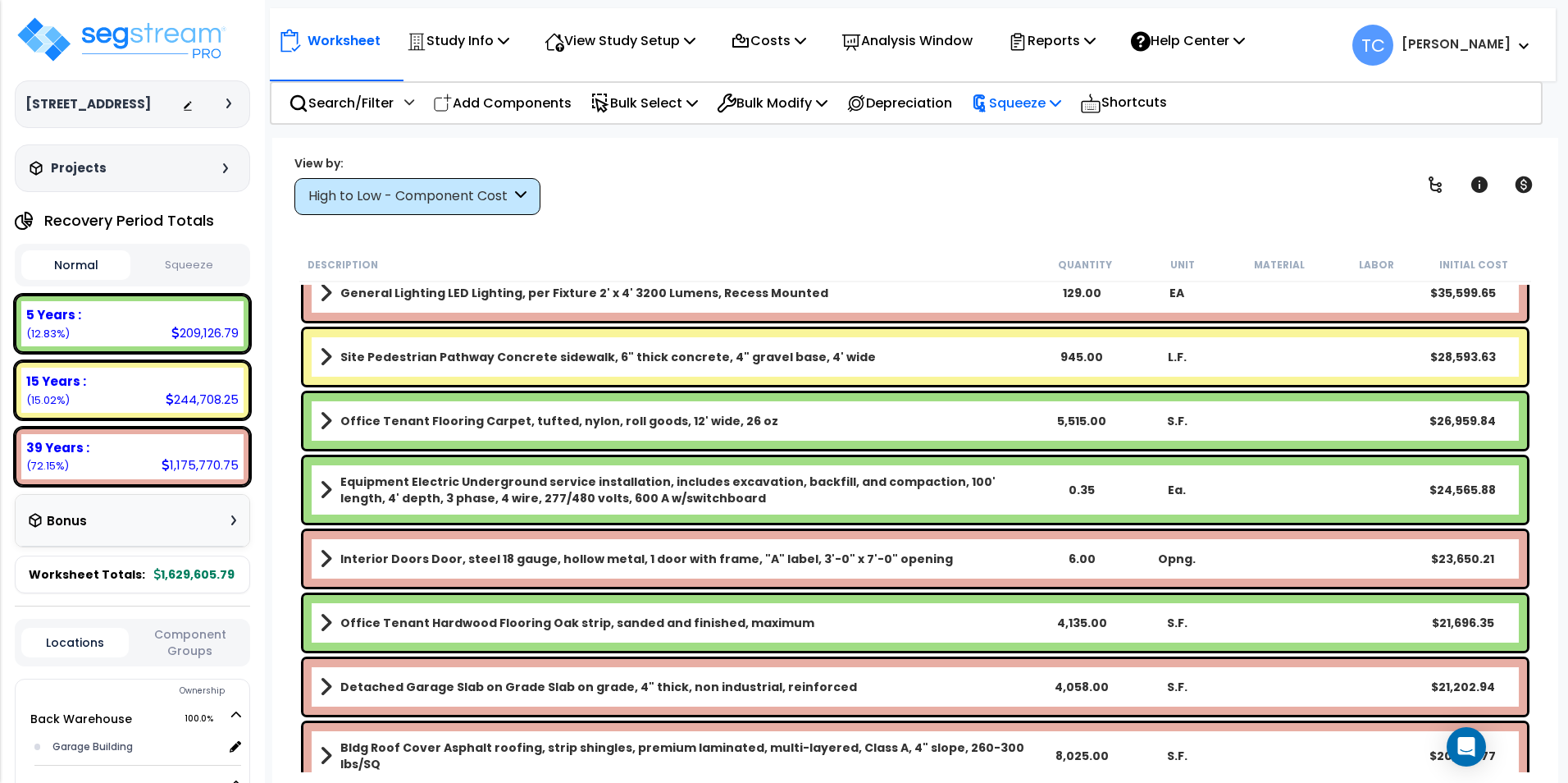
click at [1054, 113] on p "Squeeze" at bounding box center [1015, 103] width 90 height 22
click at [1051, 144] on link "Squeeze" at bounding box center [1044, 140] width 162 height 33
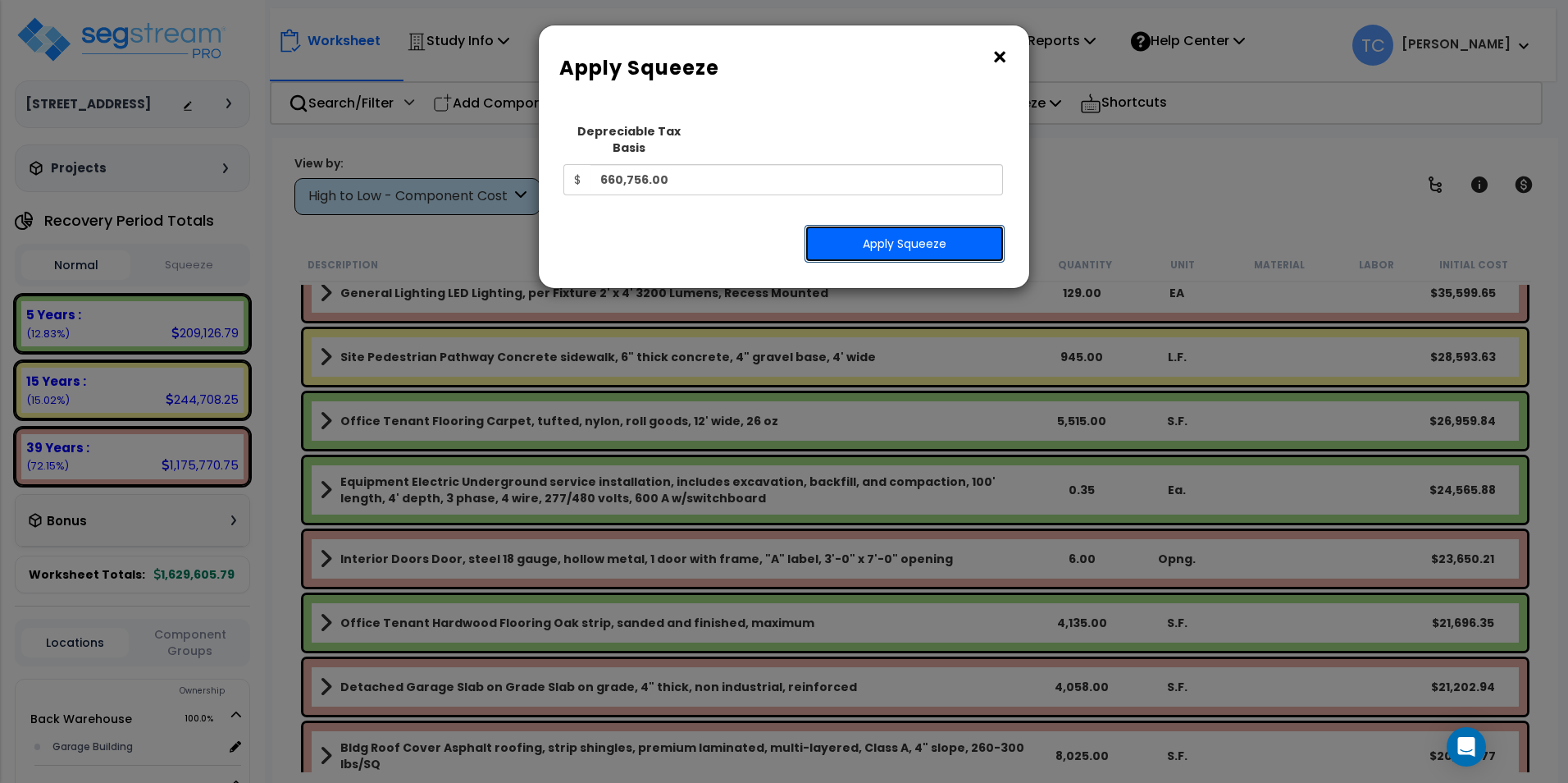
drag, startPoint x: 851, startPoint y: 239, endPoint x: 1141, endPoint y: 246, distance: 290.1
click at [854, 239] on button "Apply Squeeze" at bounding box center [904, 243] width 200 height 37
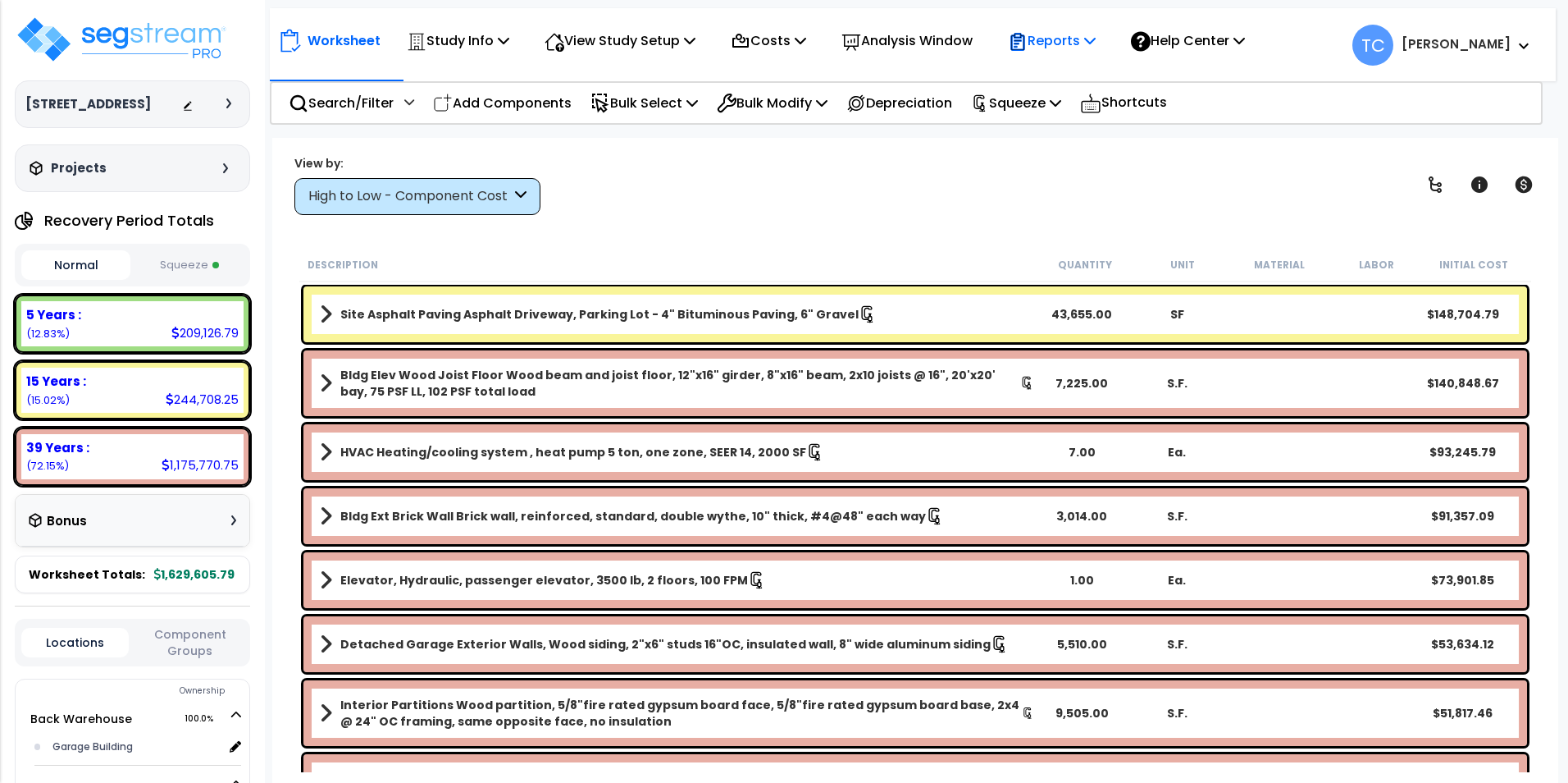
click at [1096, 31] on p "Reports" at bounding box center [1052, 40] width 88 height 22
click at [1096, 38] on icon at bounding box center [1089, 40] width 12 height 13
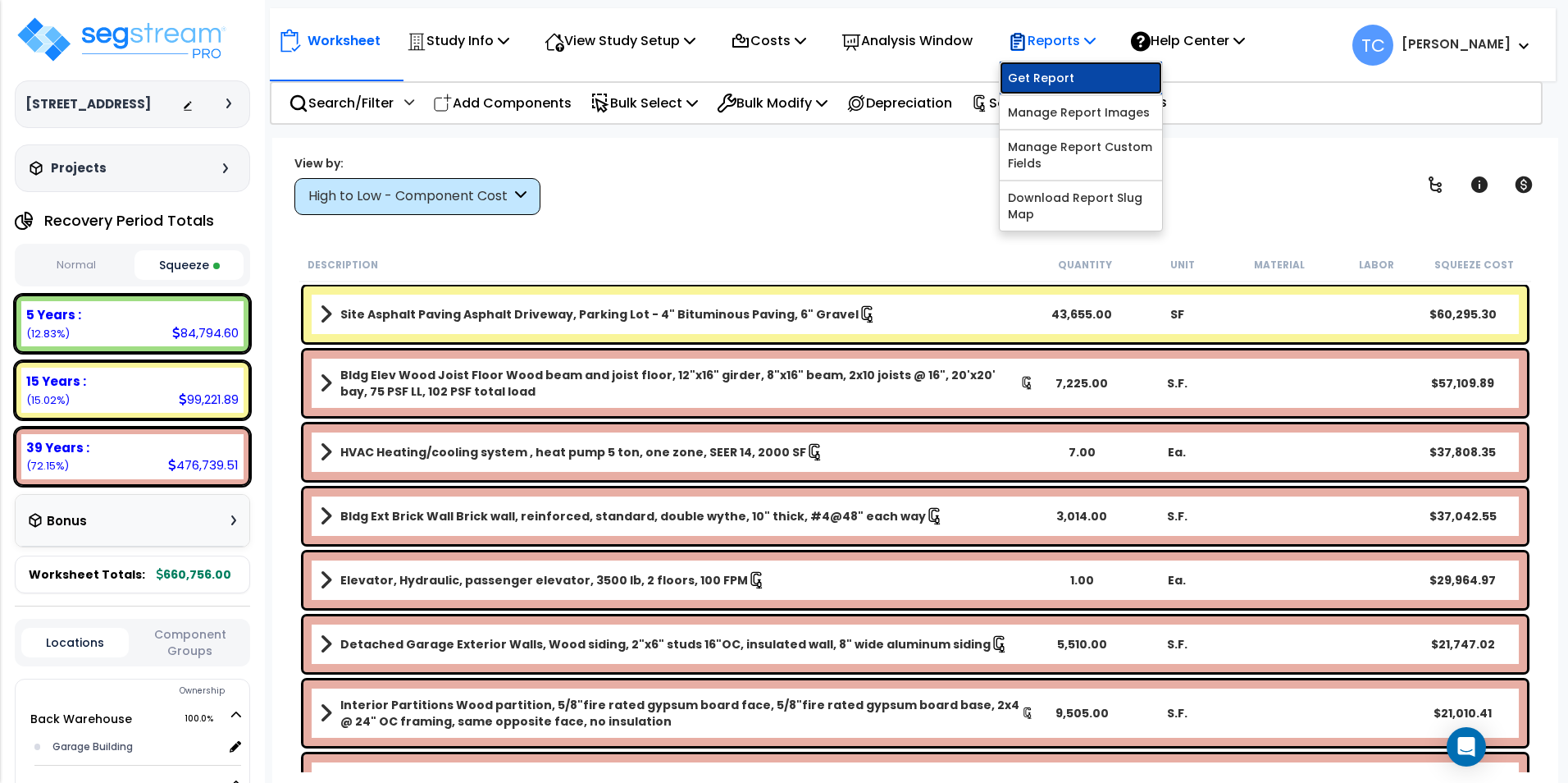
click at [1078, 77] on link "Get Report" at bounding box center [1081, 78] width 162 height 33
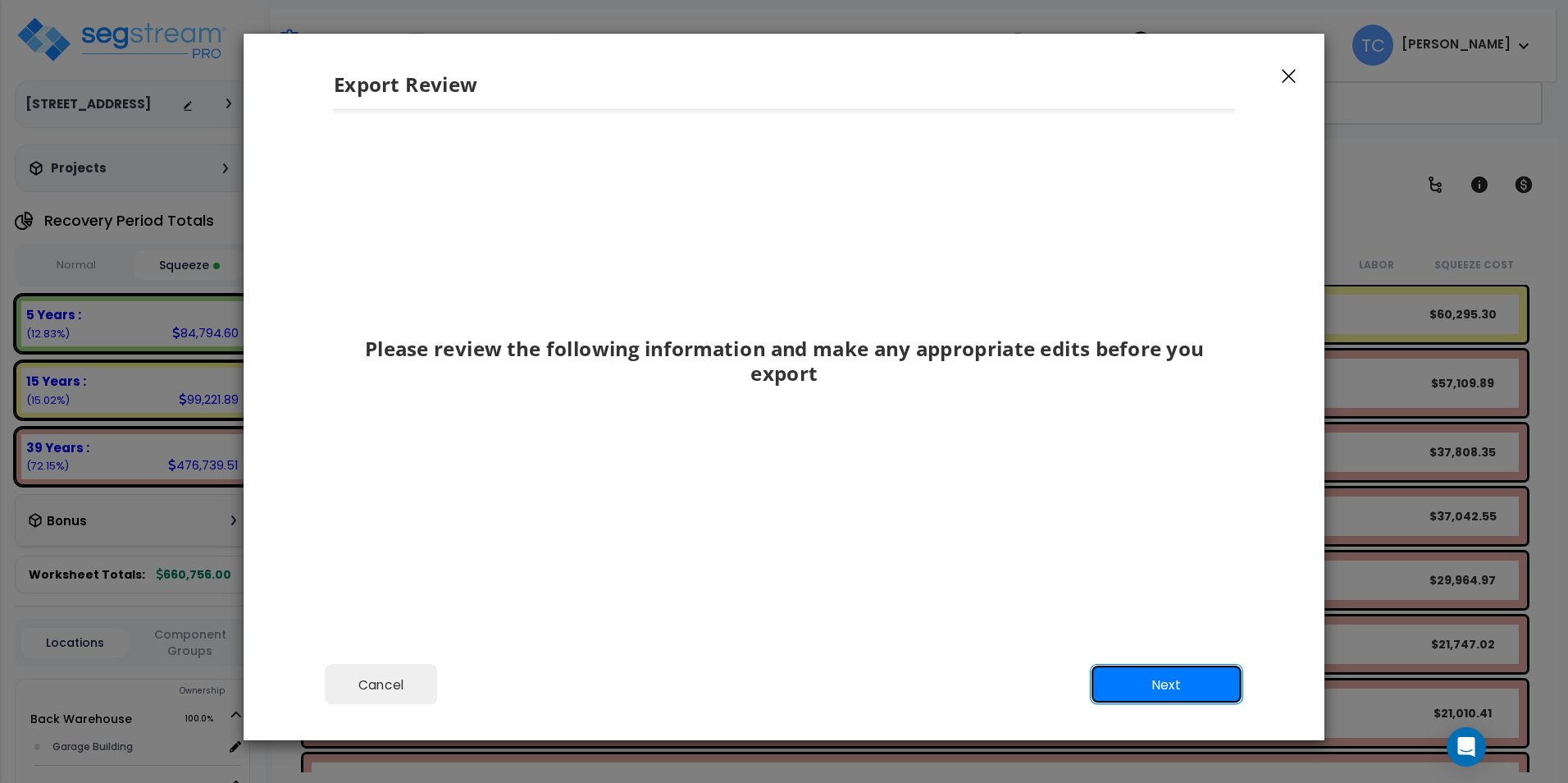
click at [1153, 694] on button "Next" at bounding box center [1167, 684] width 153 height 41
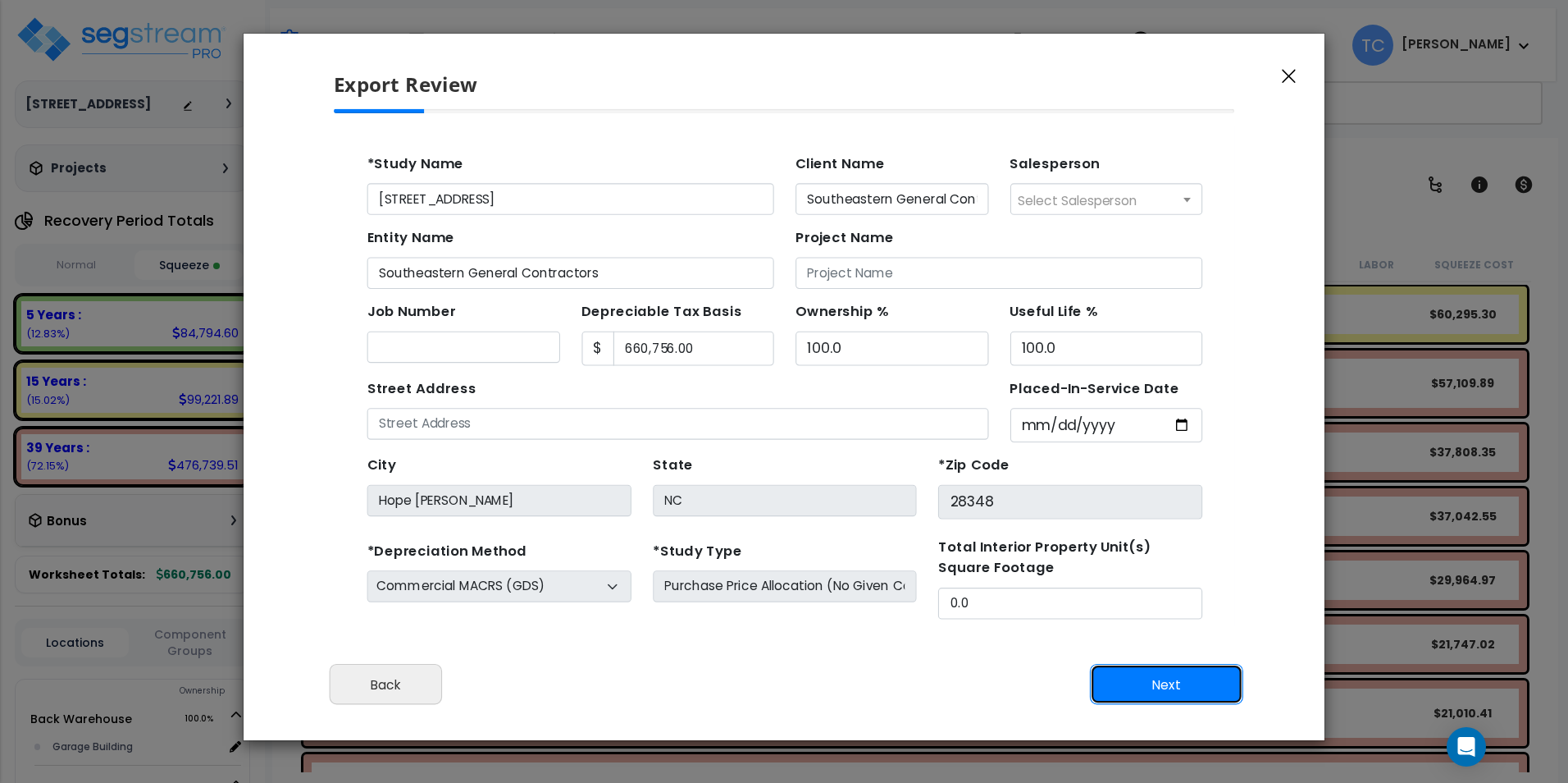
click at [1179, 674] on button "Next" at bounding box center [1167, 684] width 153 height 41
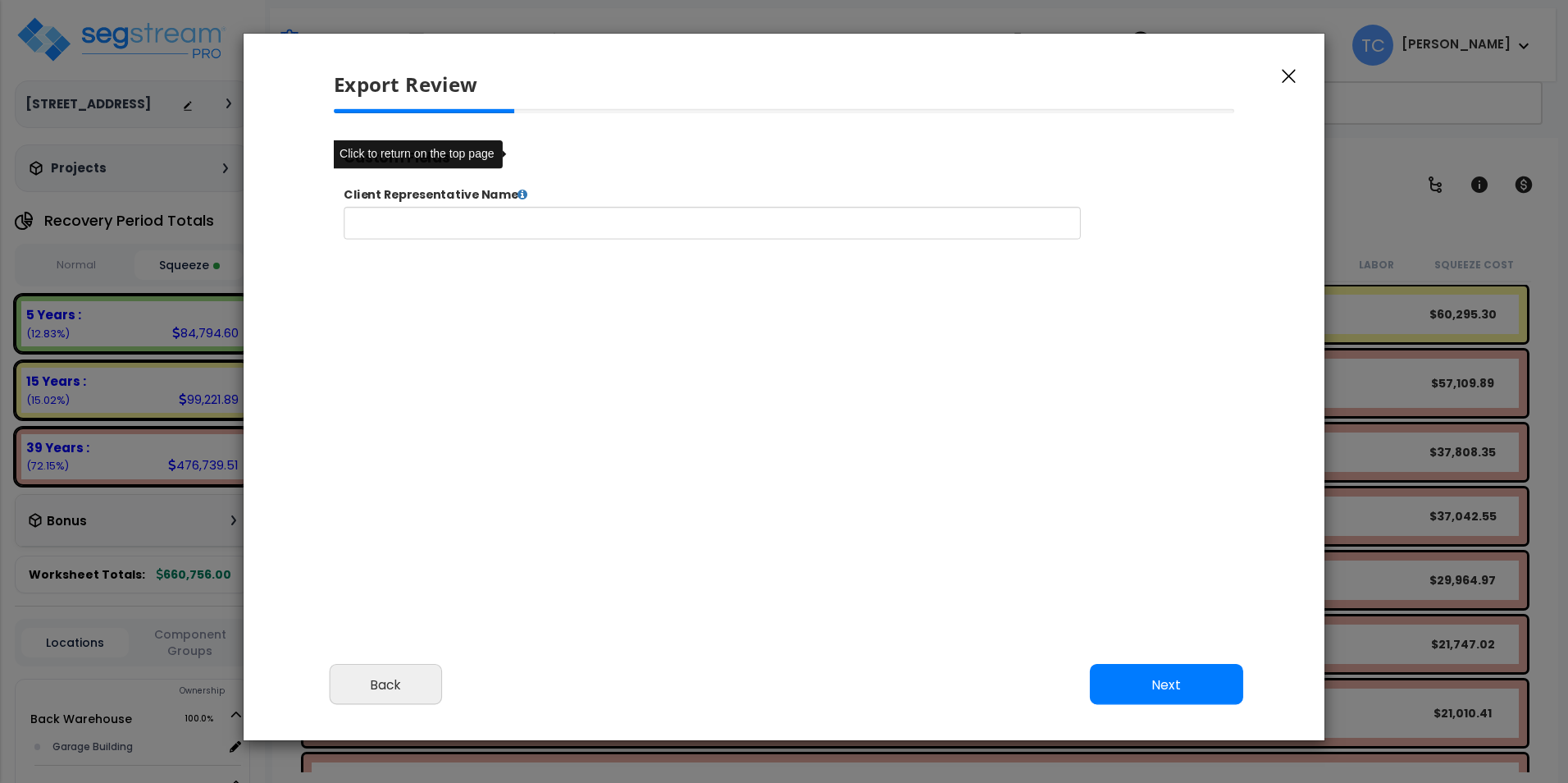
select select "2024"
click at [1159, 685] on button "Next" at bounding box center [1167, 684] width 153 height 41
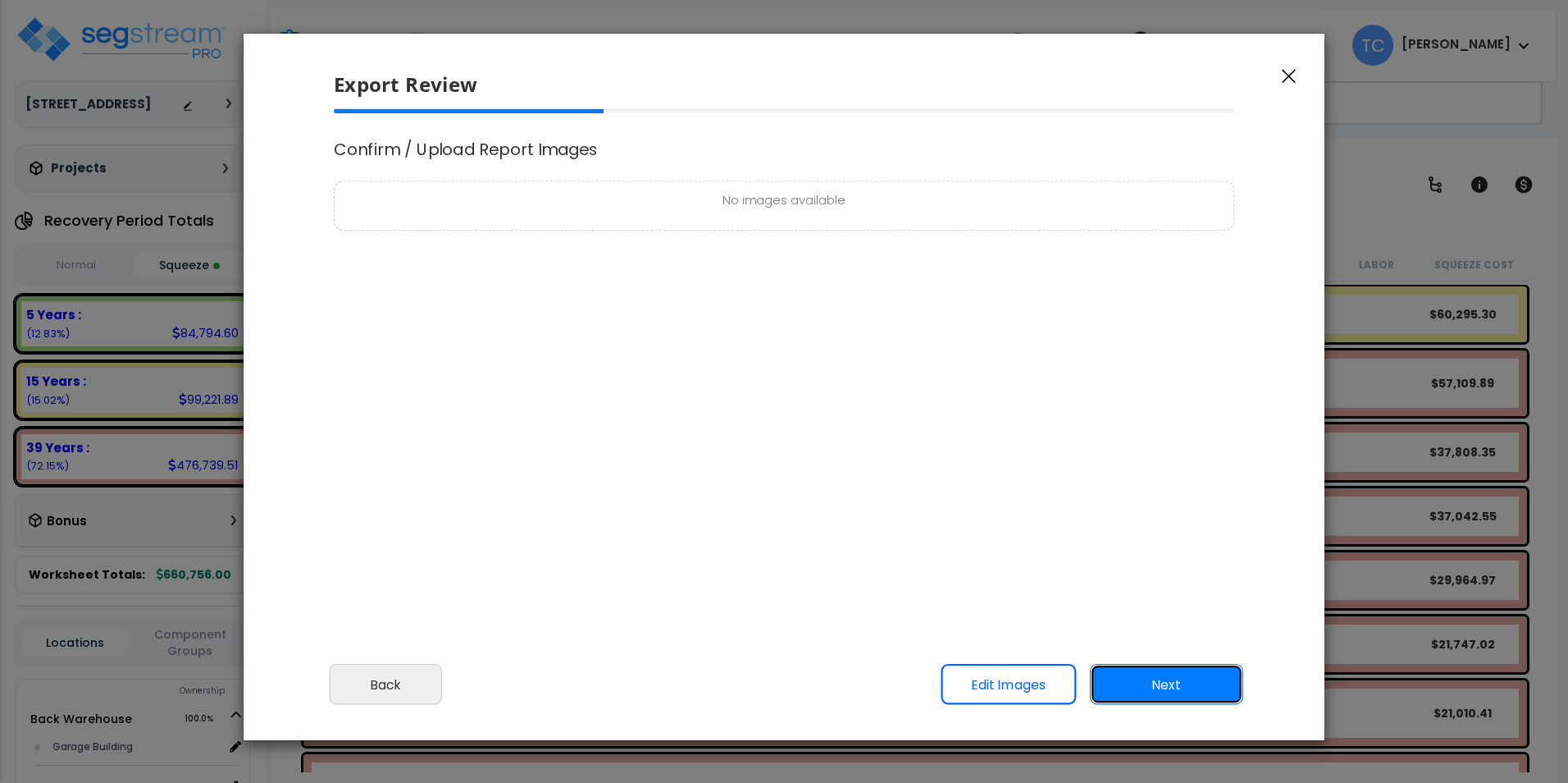
scroll to position [0, 0]
click at [1159, 685] on button "Next" at bounding box center [1167, 684] width 153 height 41
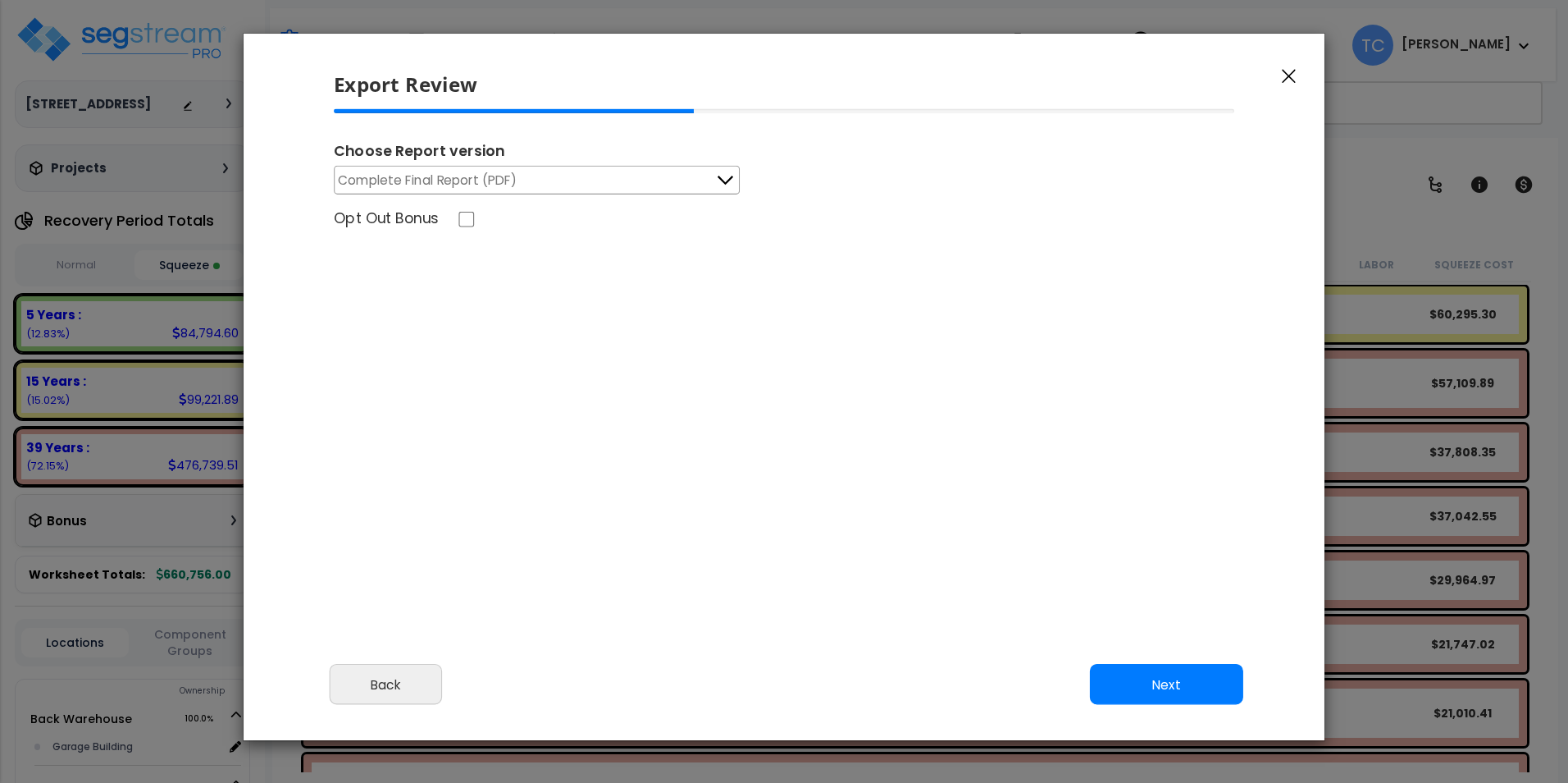
click at [715, 179] on icon at bounding box center [724, 180] width 21 height 21
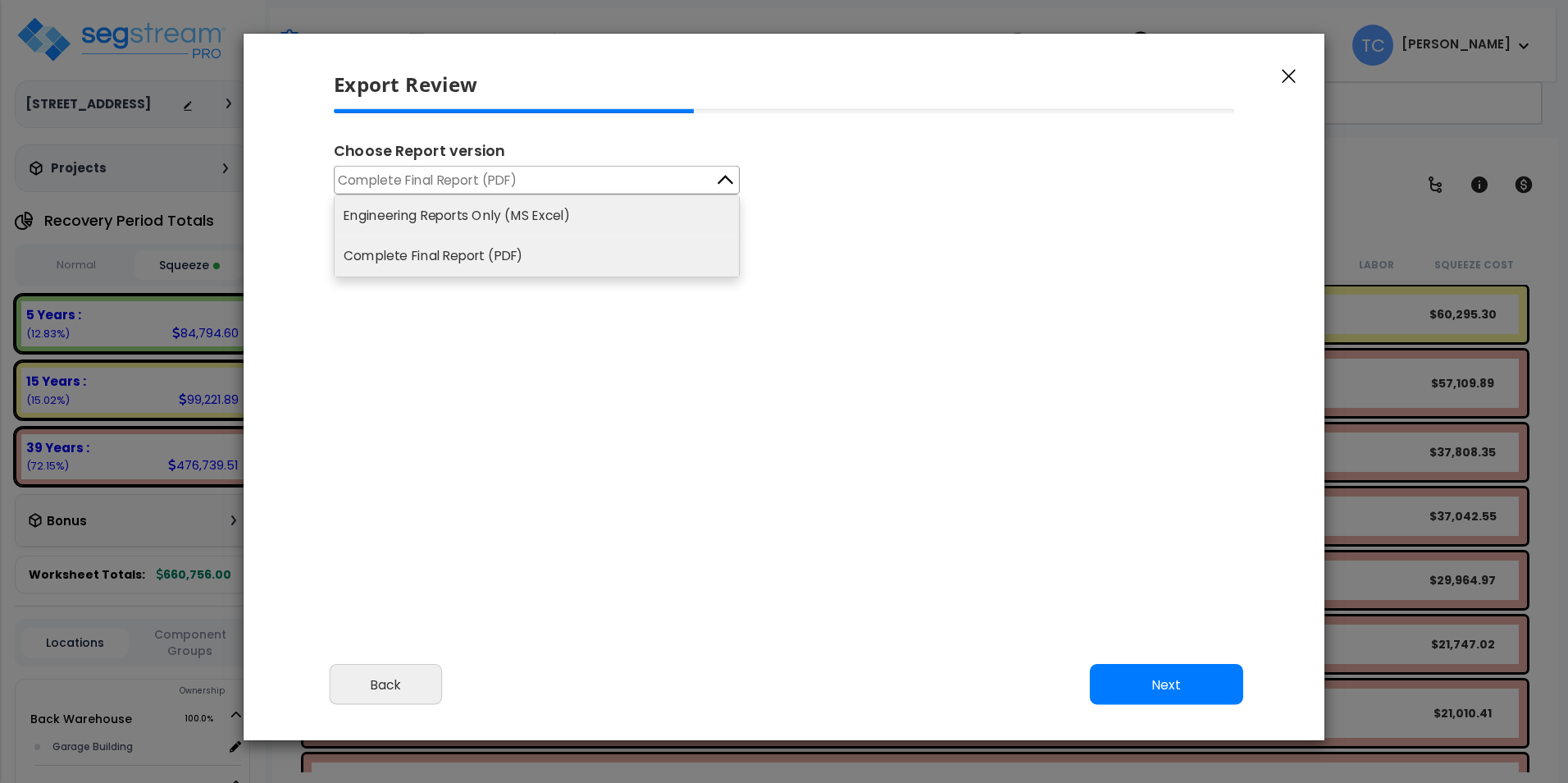
click at [483, 219] on li "Engineering Reports Only (MS Excel)" at bounding box center [536, 215] width 404 height 40
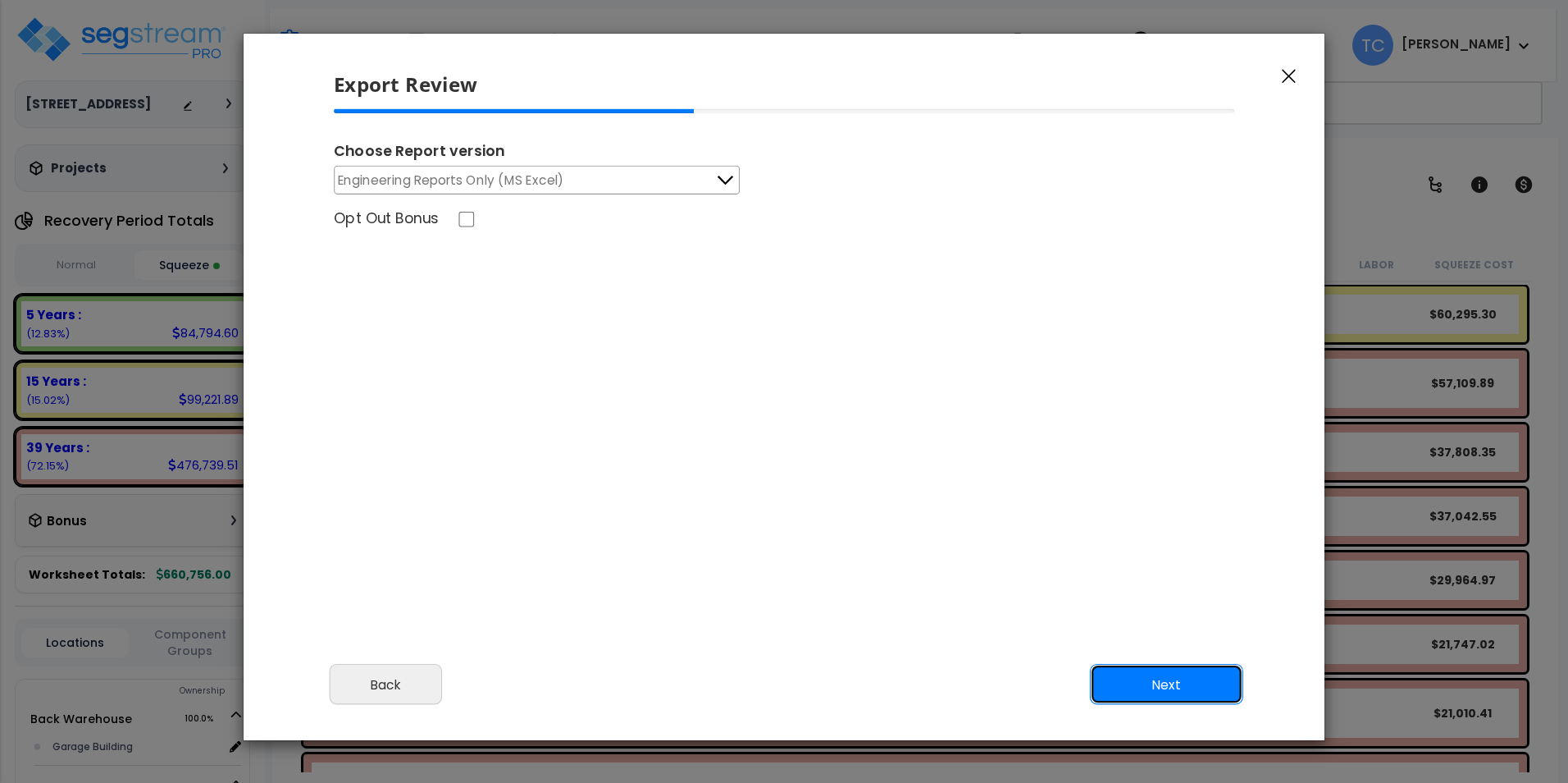
click at [1164, 689] on button "Next" at bounding box center [1167, 684] width 153 height 41
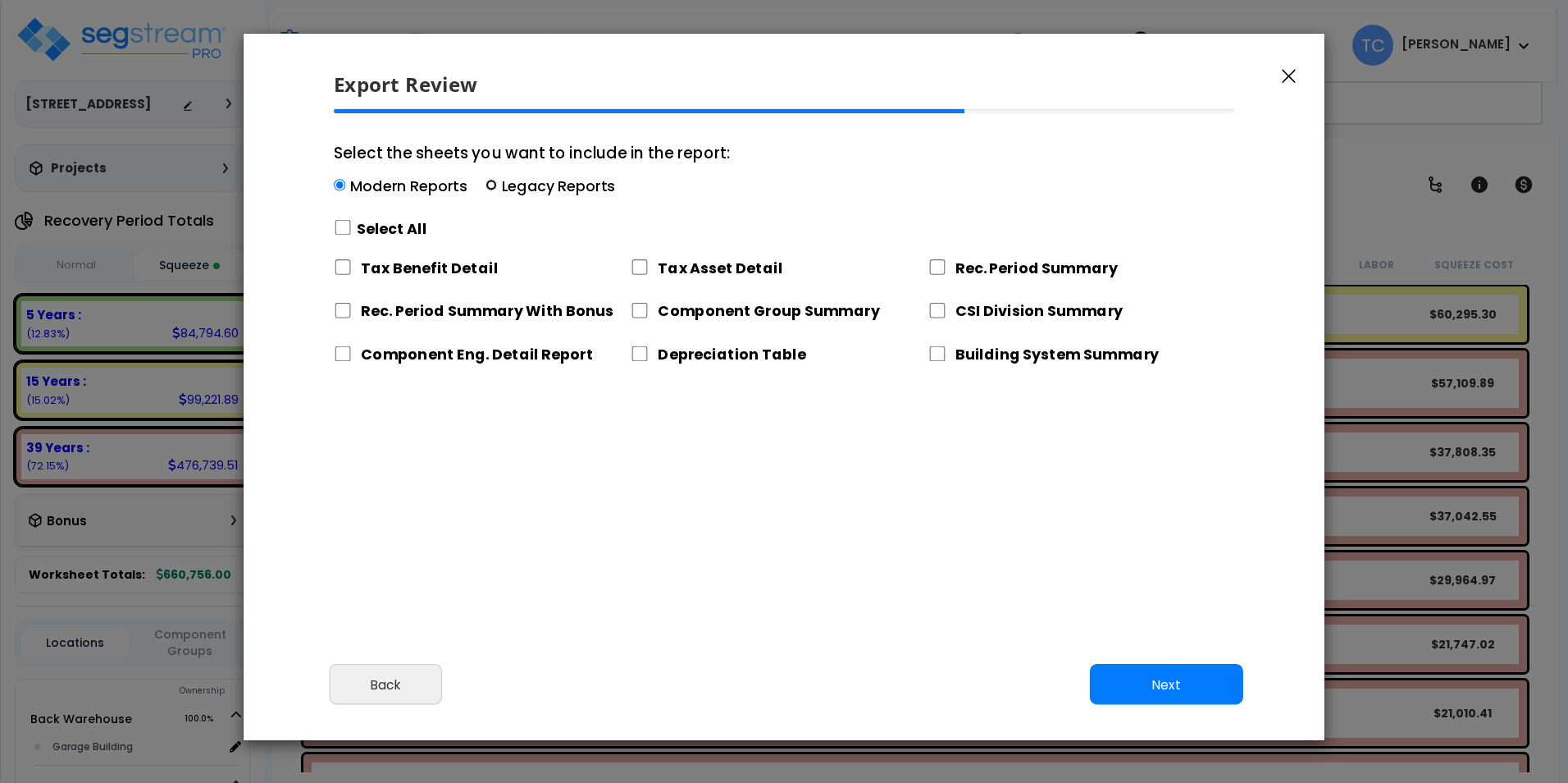
click at [485, 183] on input "Select the sheets you want to include in the report: Modern Reports Legacy Repo…" at bounding box center [491, 185] width 12 height 12
radio input "true"
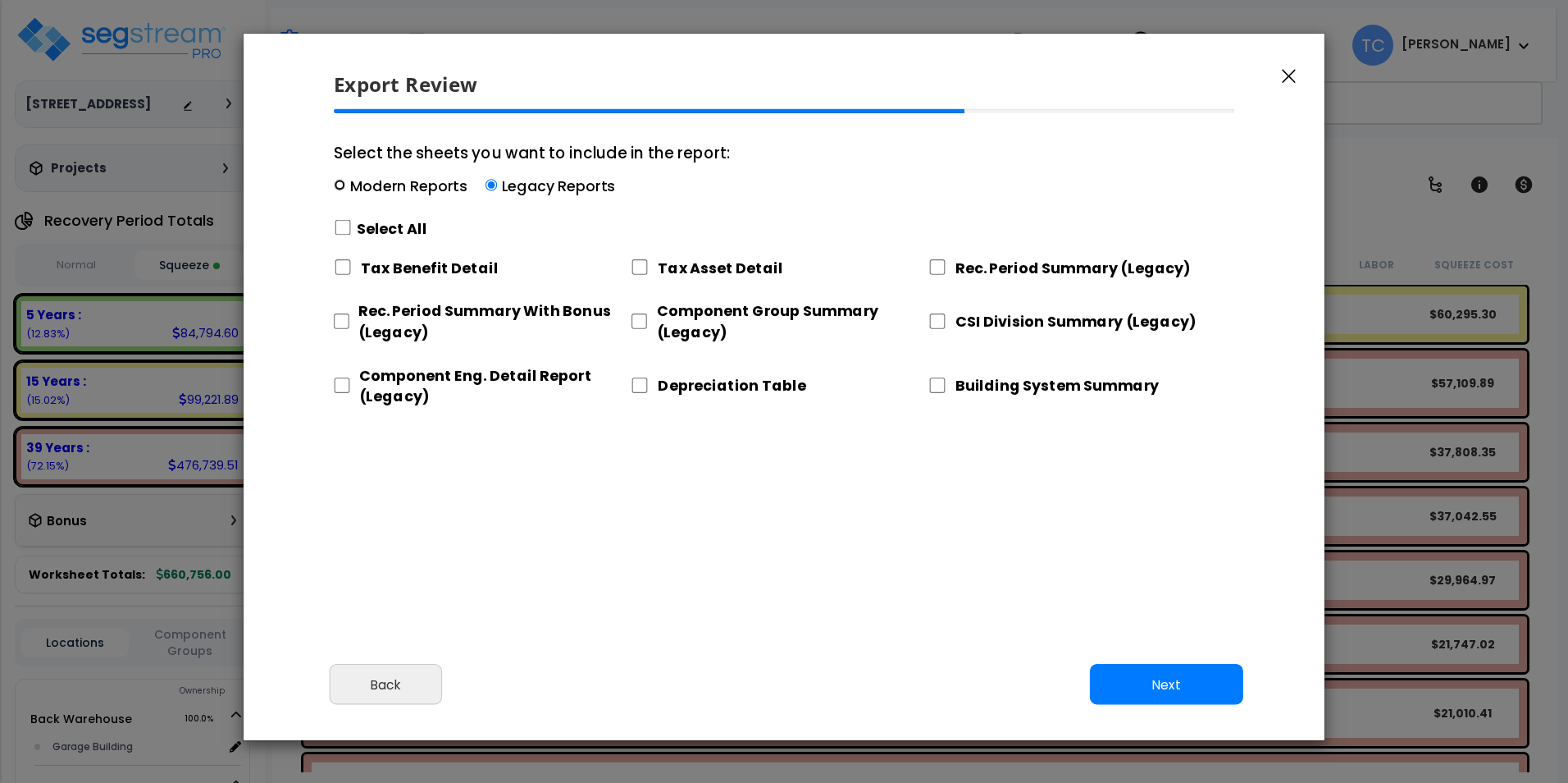
click at [345, 183] on input "Select the sheets you want to include in the report: Modern Reports Legacy Repo…" at bounding box center [339, 185] width 12 height 12
radio input "true"
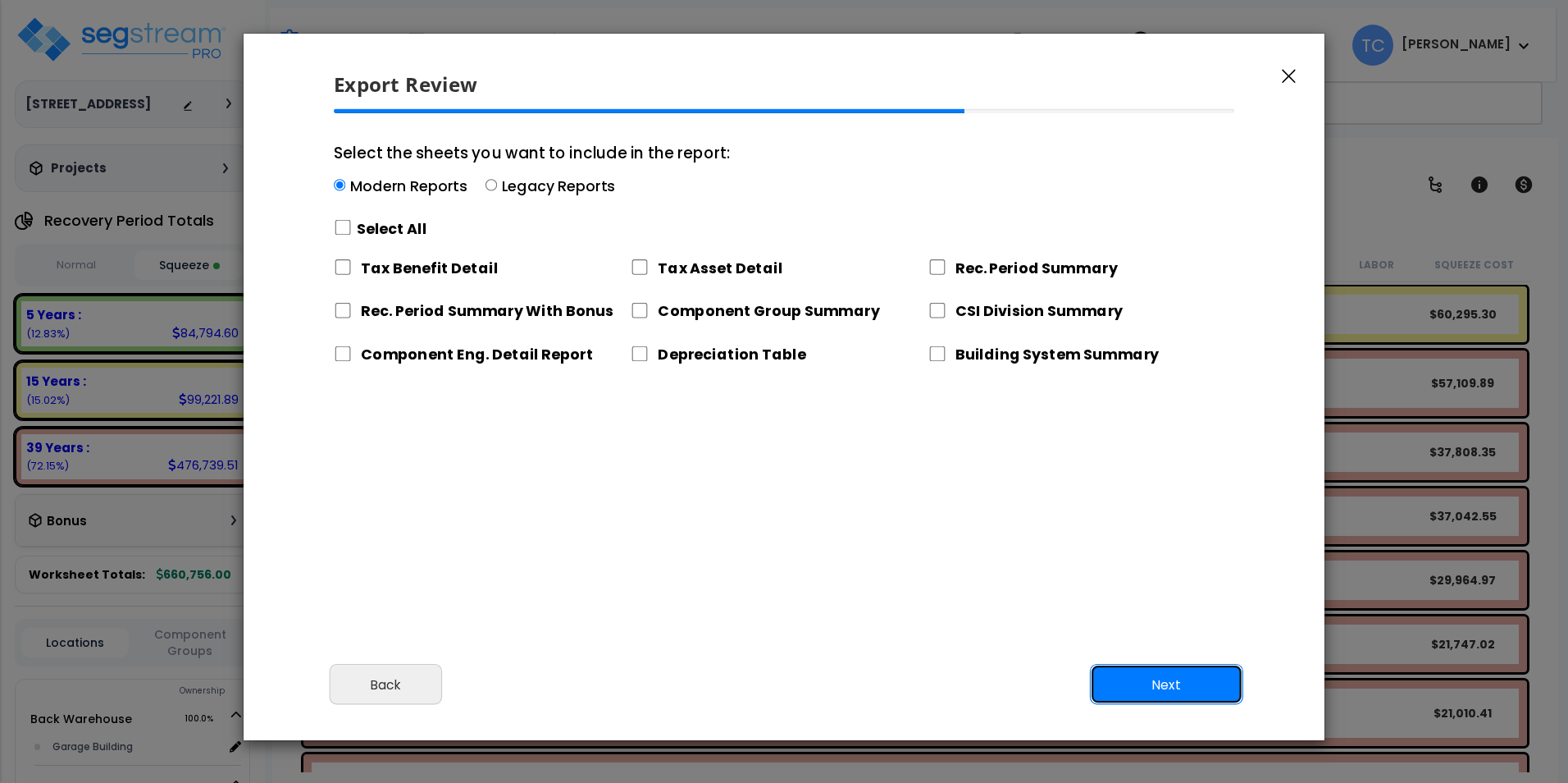
click at [1172, 688] on button "Next" at bounding box center [1167, 684] width 153 height 41
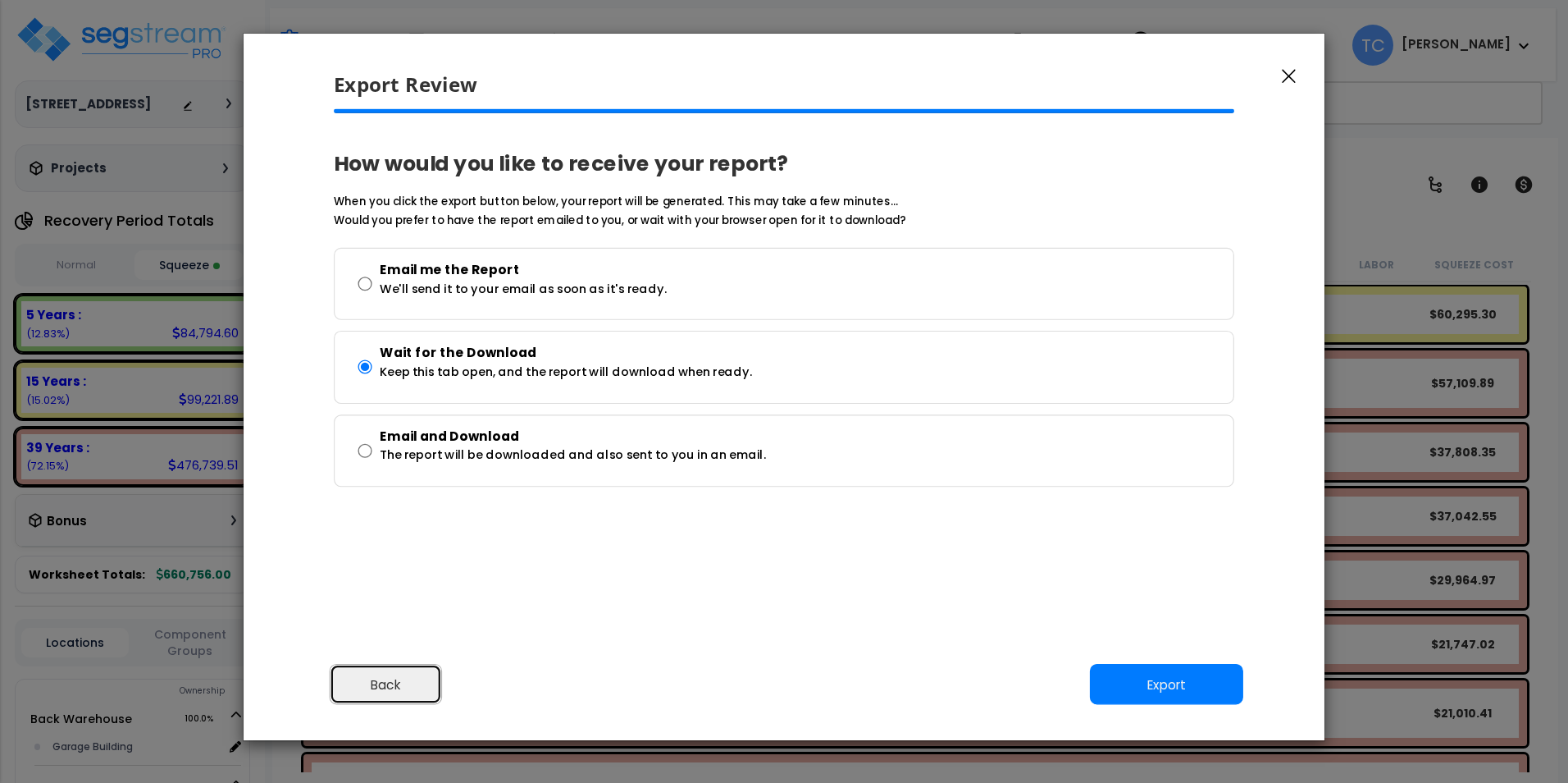
click at [386, 694] on button "Back" at bounding box center [385, 684] width 112 height 41
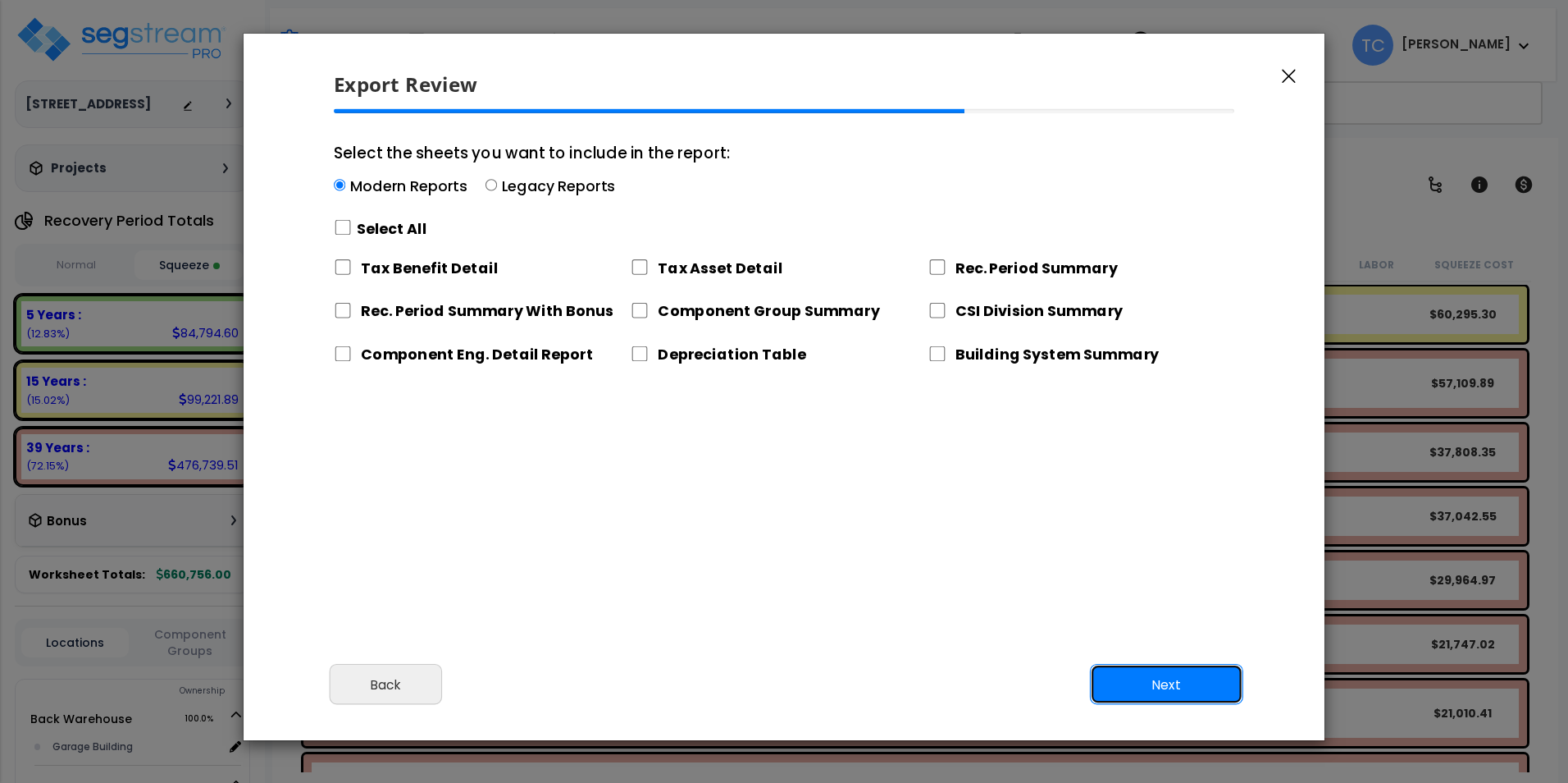
click at [1200, 692] on button "Next" at bounding box center [1167, 684] width 153 height 41
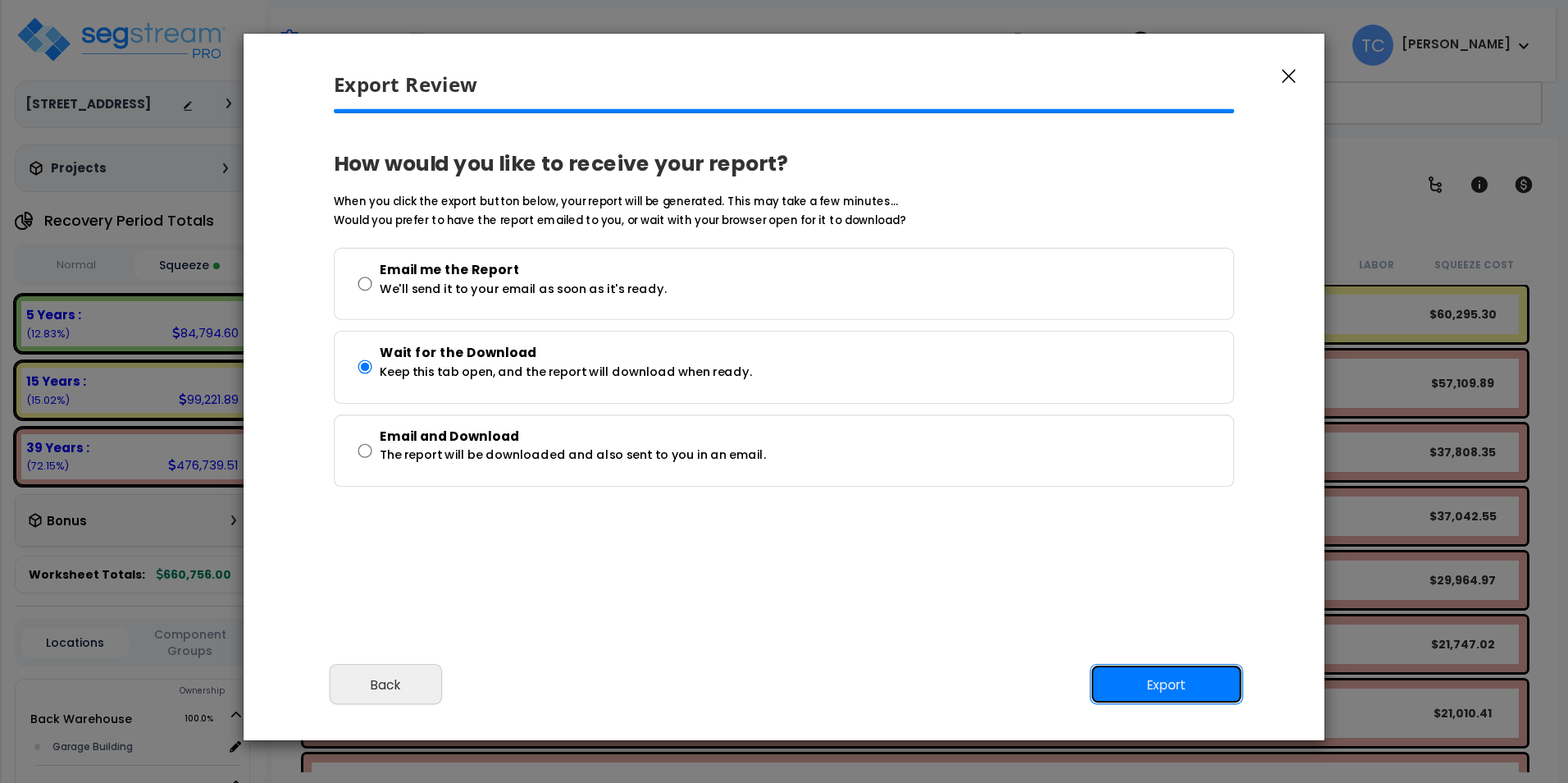
click at [1188, 683] on button "Export" at bounding box center [1167, 684] width 153 height 41
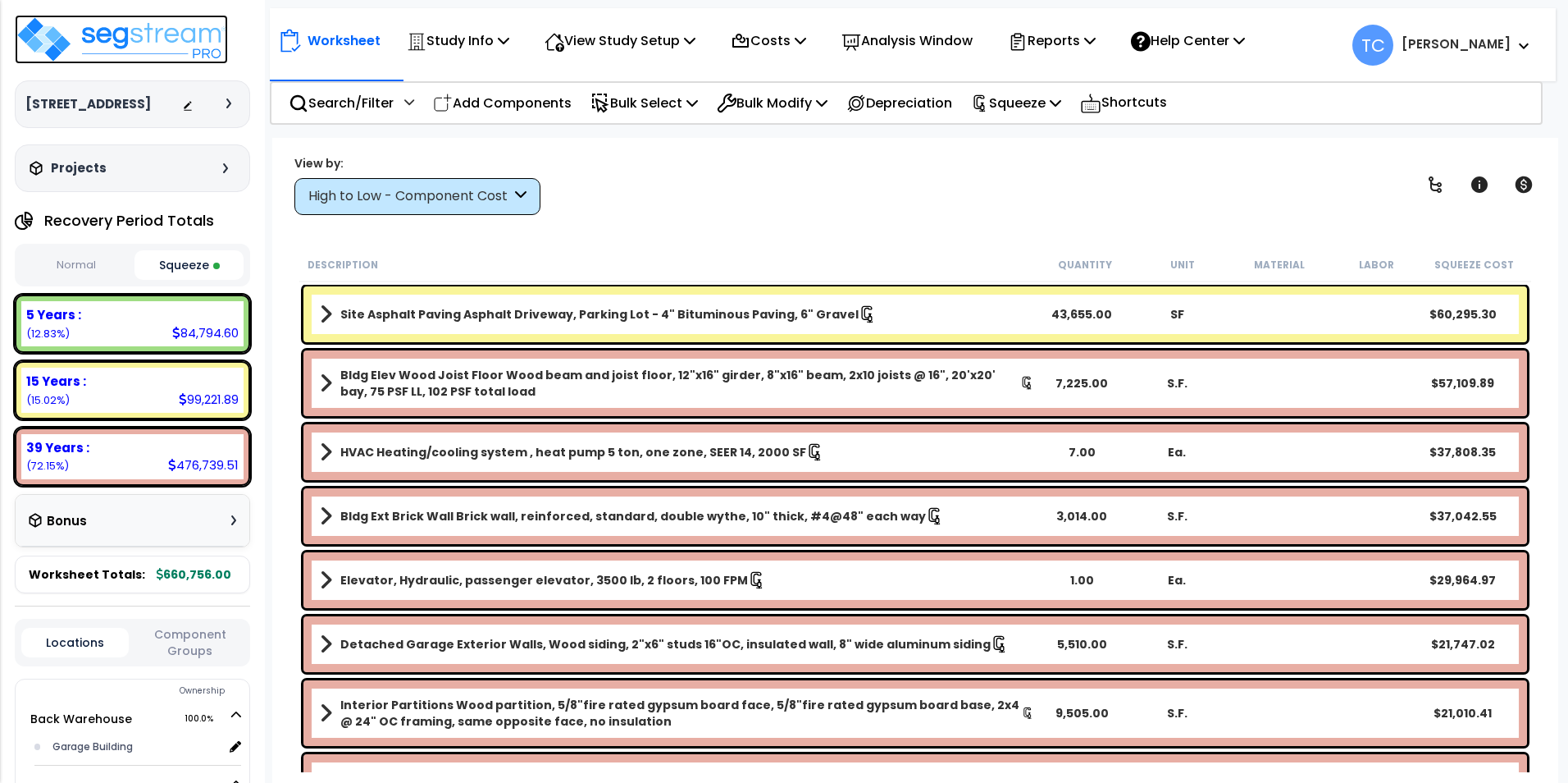
drag, startPoint x: 132, startPoint y: 44, endPoint x: 580, endPoint y: 210, distance: 477.8
click at [131, 44] on img at bounding box center [121, 39] width 213 height 49
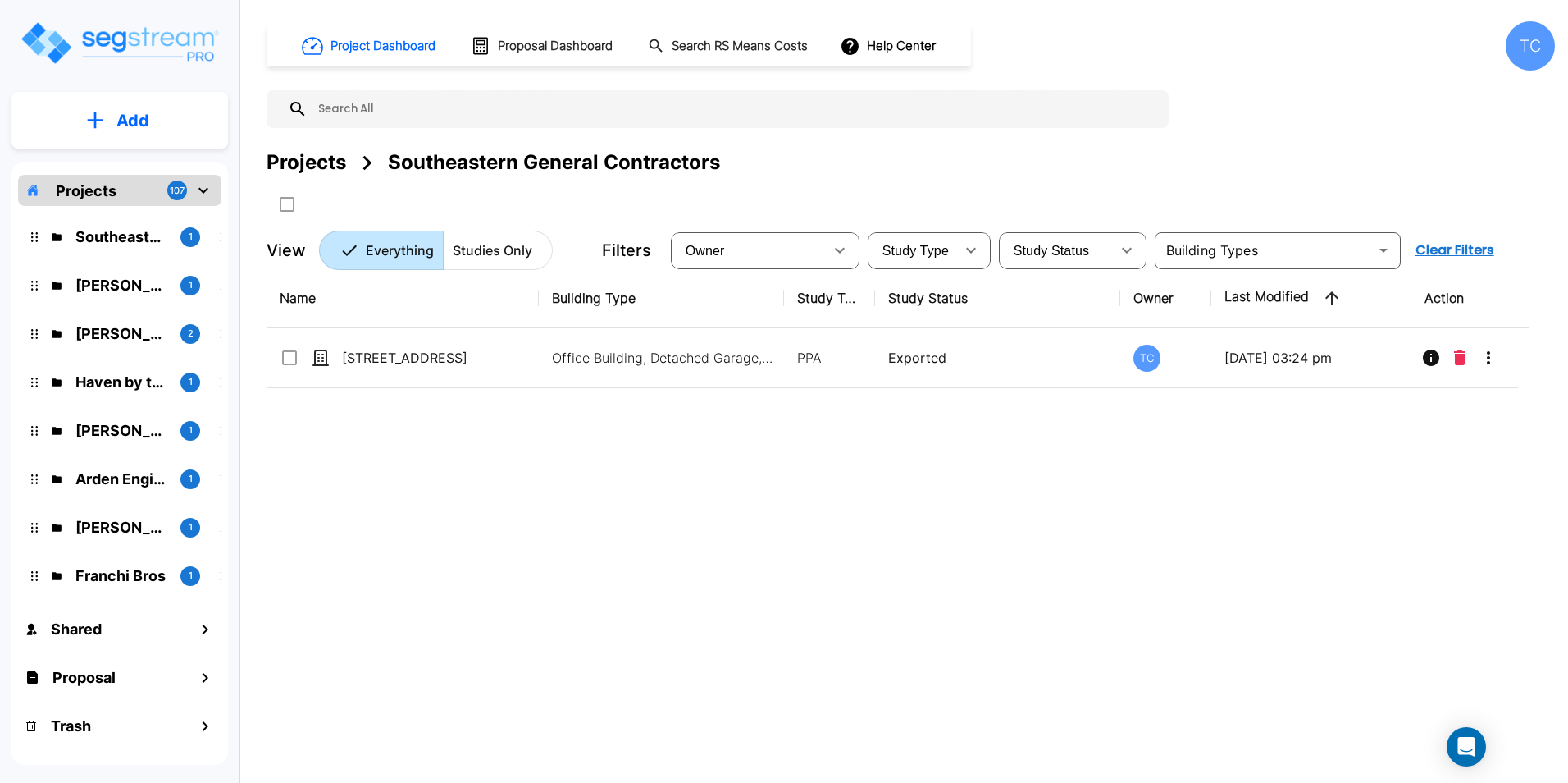
click at [72, 191] on p "Projects" at bounding box center [86, 191] width 61 height 22
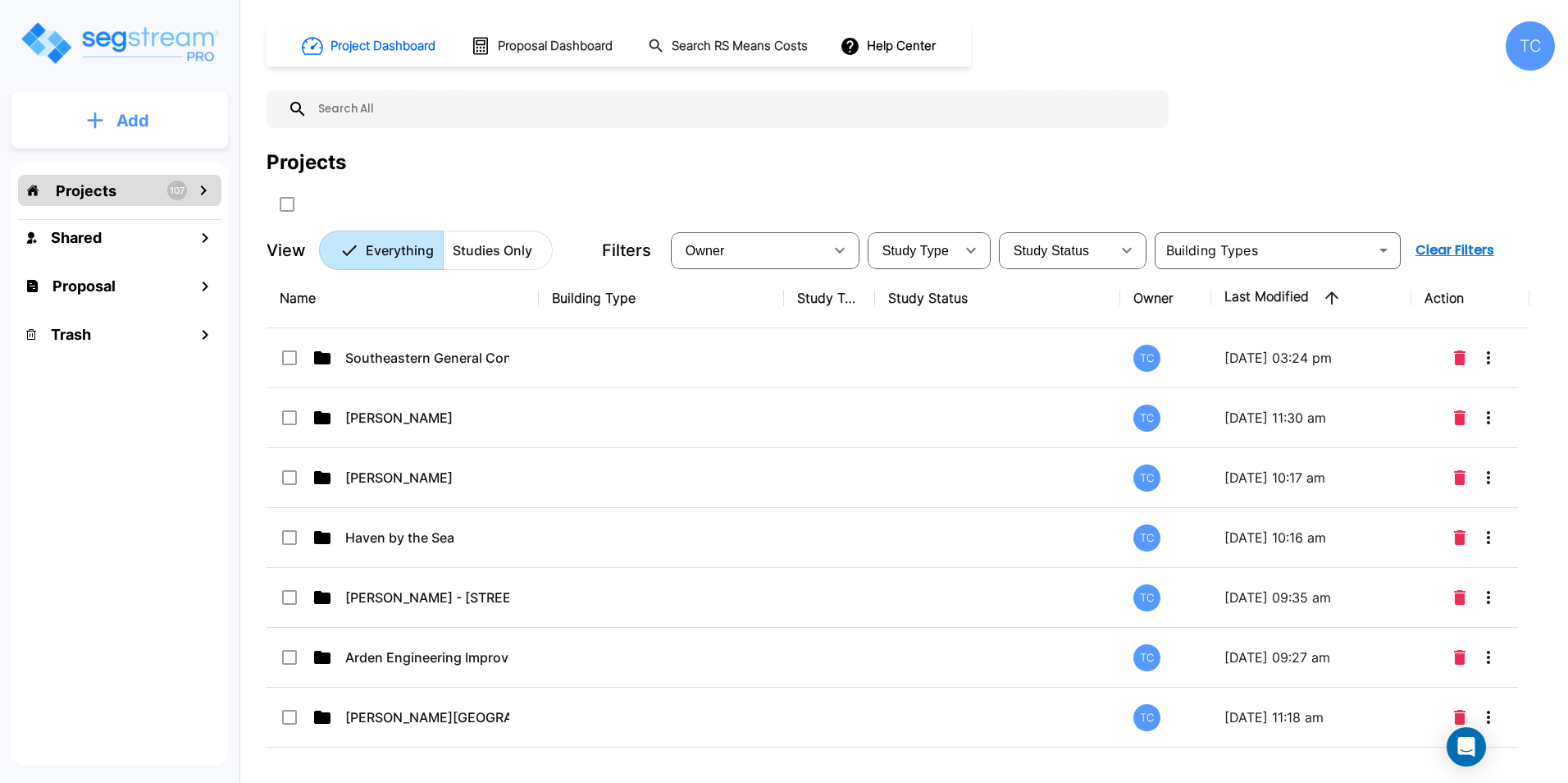
click at [97, 130] on button "Add" at bounding box center [119, 120] width 216 height 47
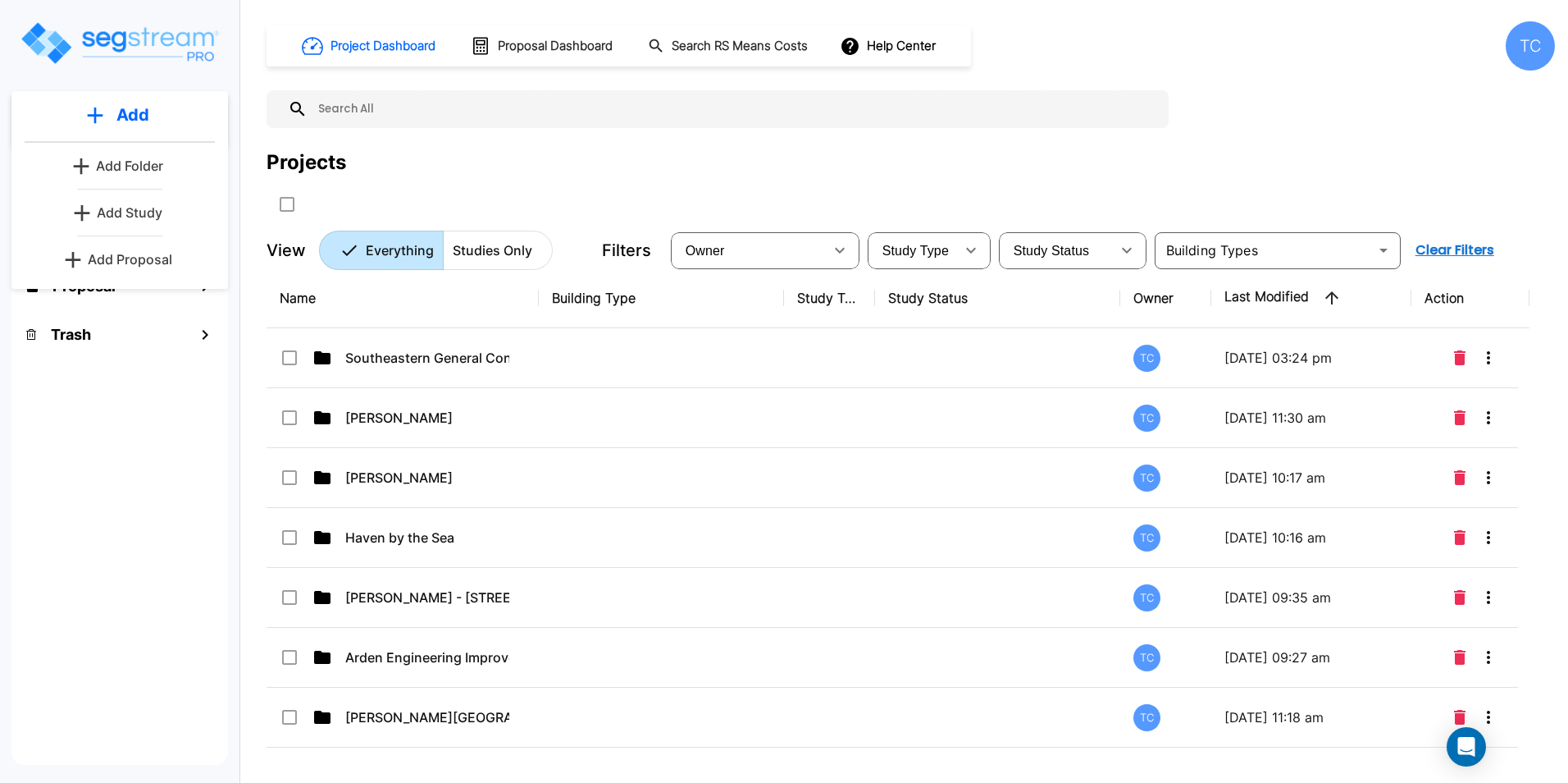
click at [104, 159] on p "Add Folder" at bounding box center [130, 166] width 67 height 20
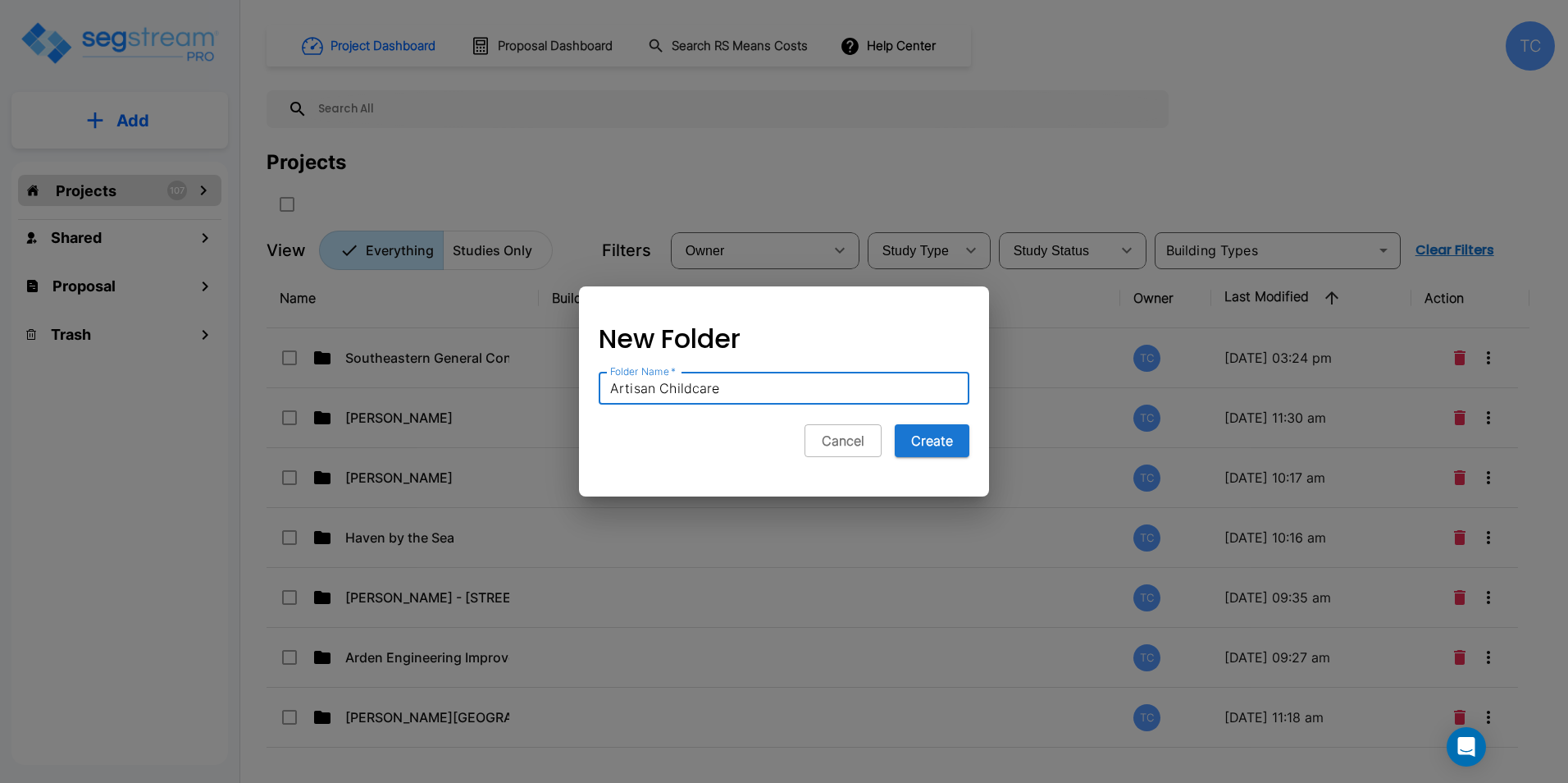
type input "Artisan Childcare"
click at [895, 424] on button "Create" at bounding box center [932, 441] width 75 height 33
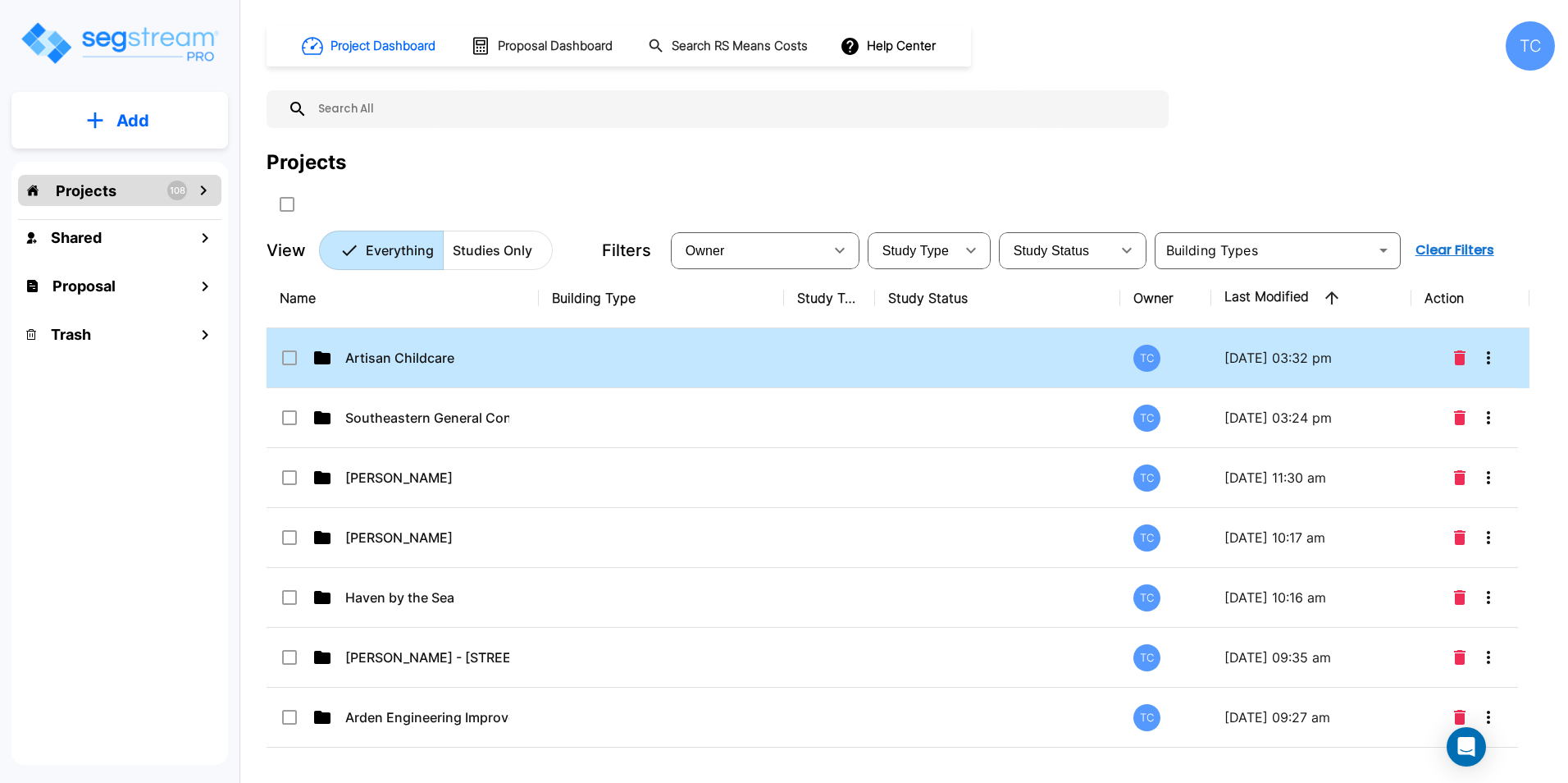
click at [438, 345] on td "Artisan Childcare" at bounding box center [402, 359] width 272 height 60
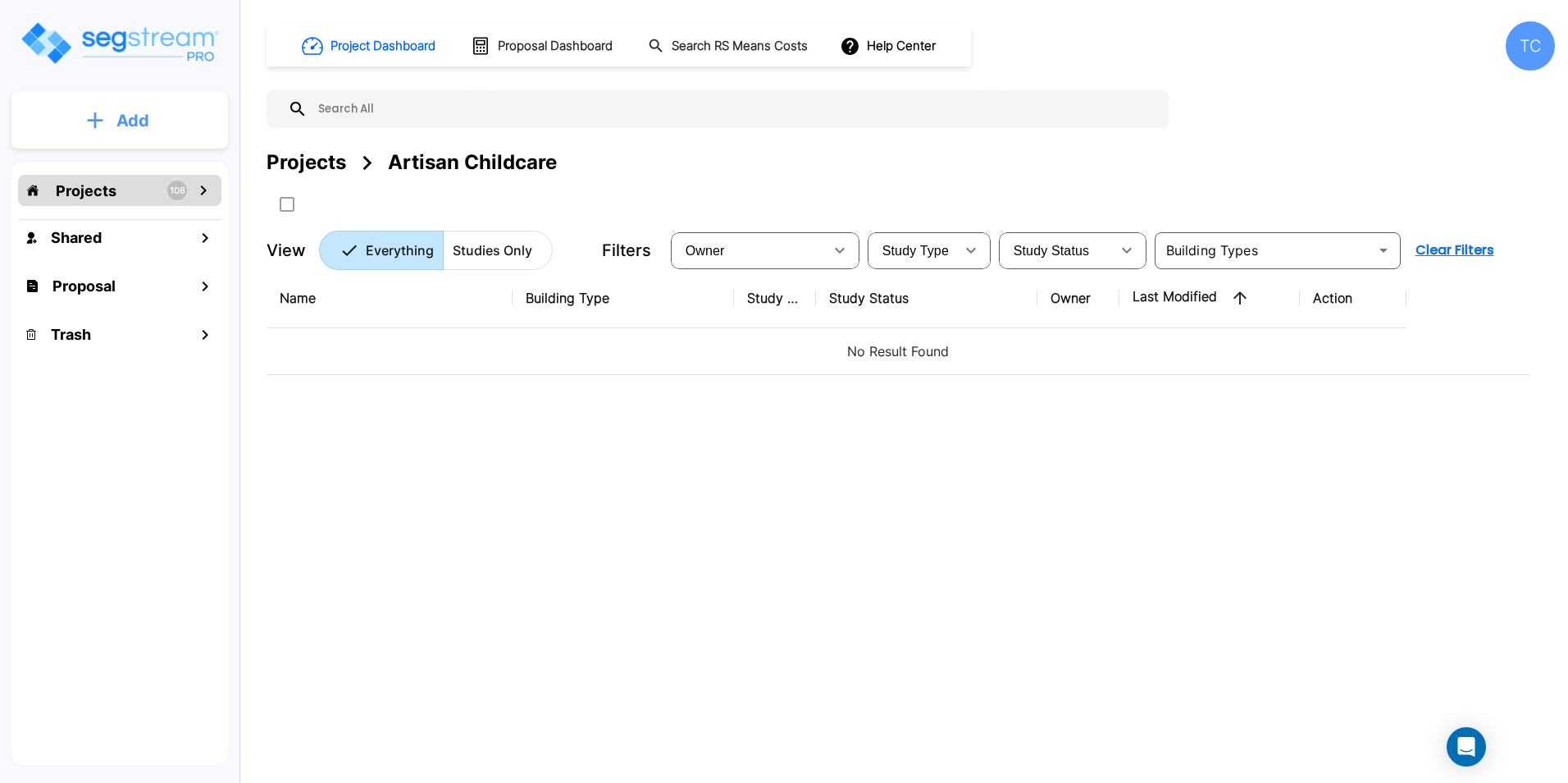
click at [90, 114] on icon "mailbox folders" at bounding box center [95, 120] width 16 height 17
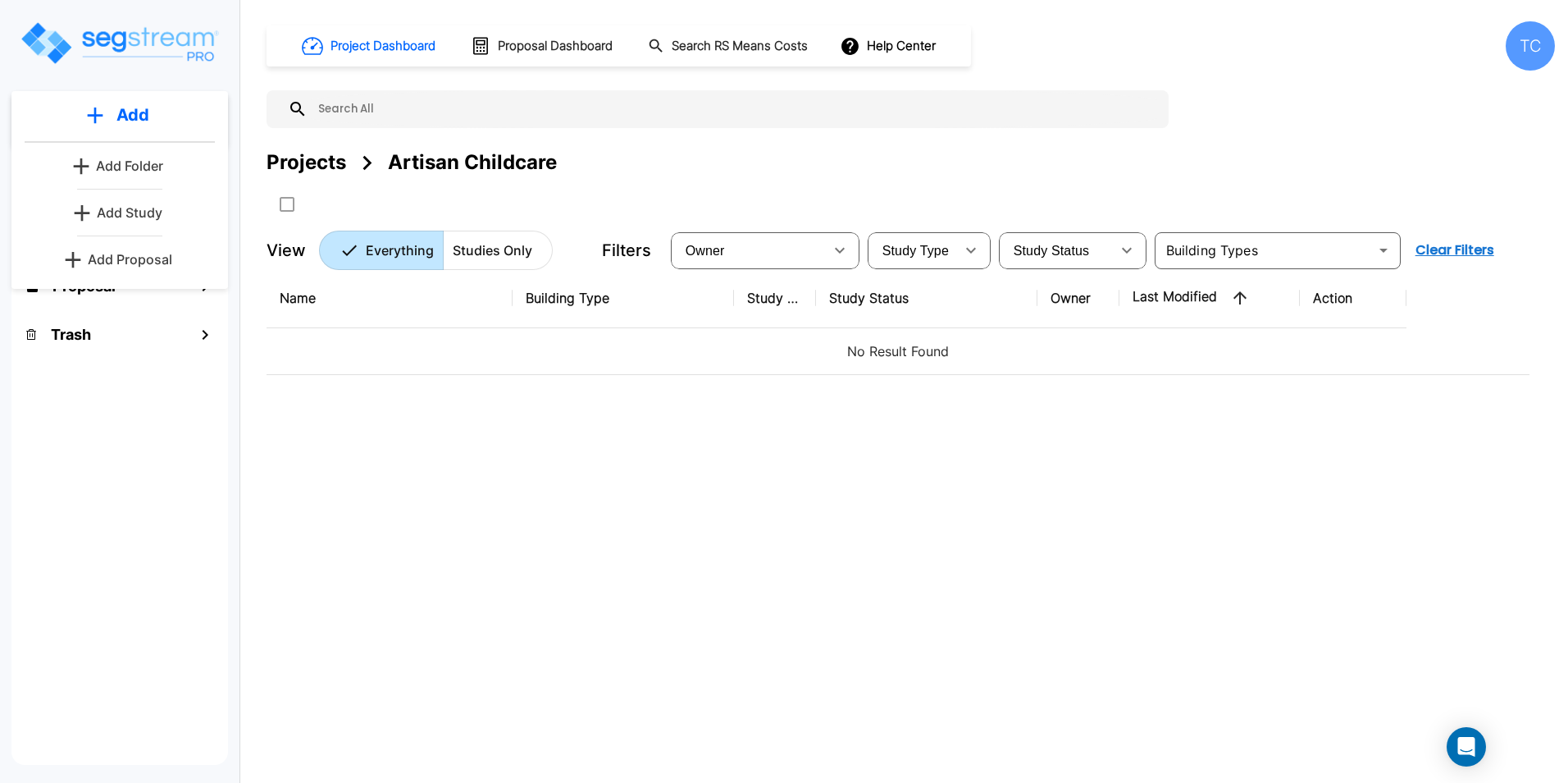
click at [123, 162] on p "Add Folder" at bounding box center [130, 166] width 67 height 20
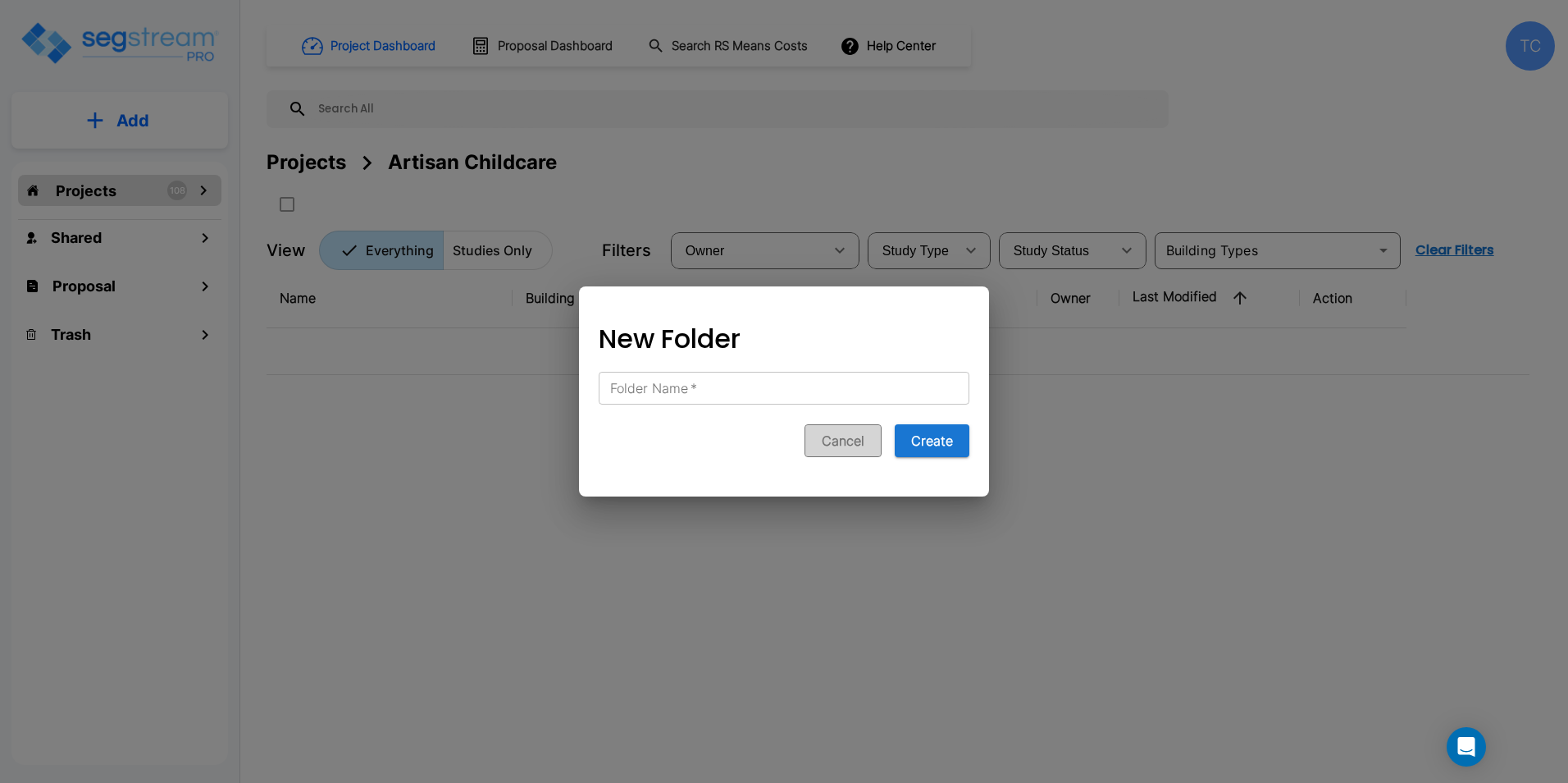
click at [830, 448] on button "Cancel" at bounding box center [843, 441] width 77 height 33
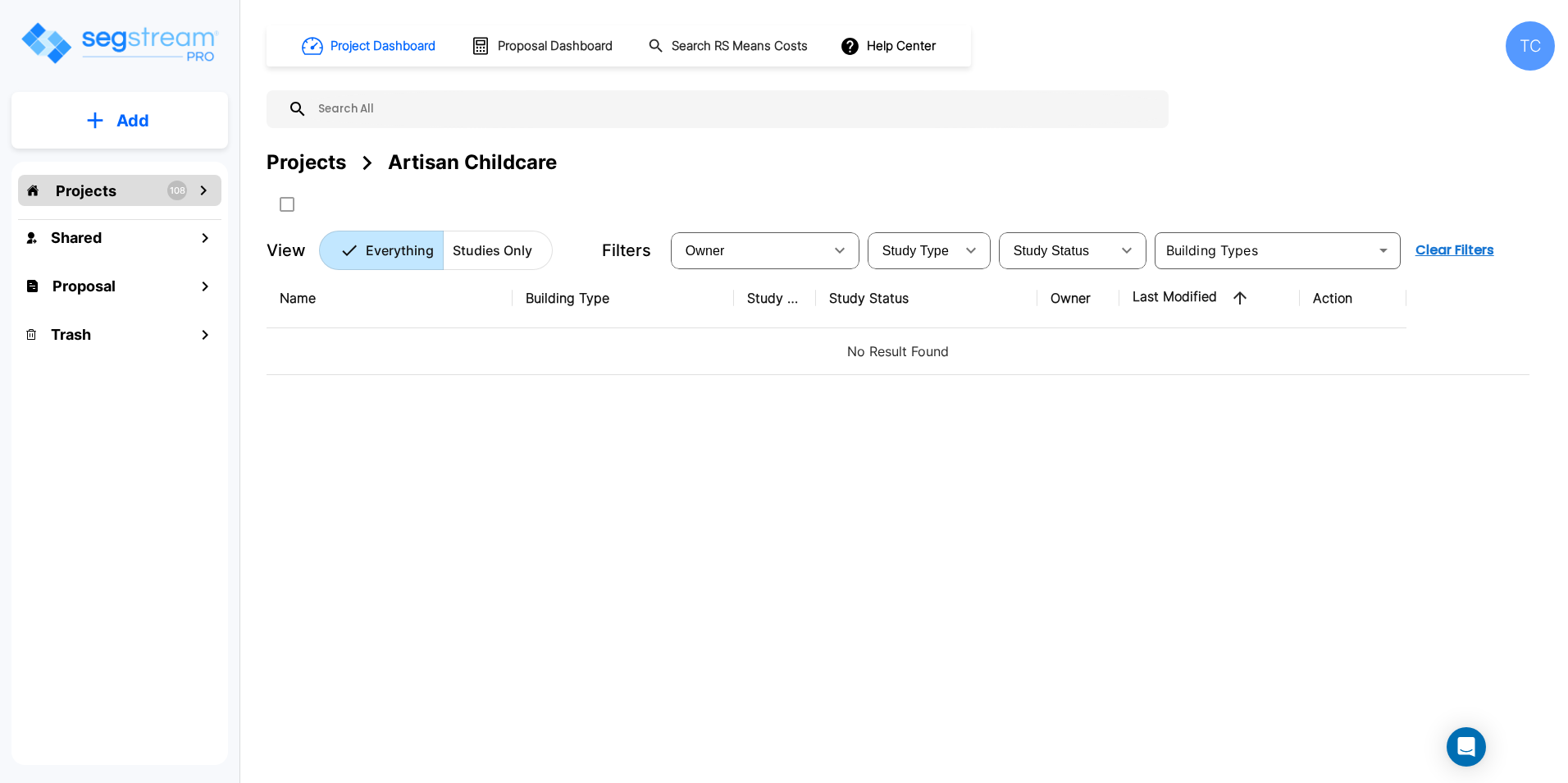
click at [118, 126] on p "Add" at bounding box center [133, 120] width 33 height 25
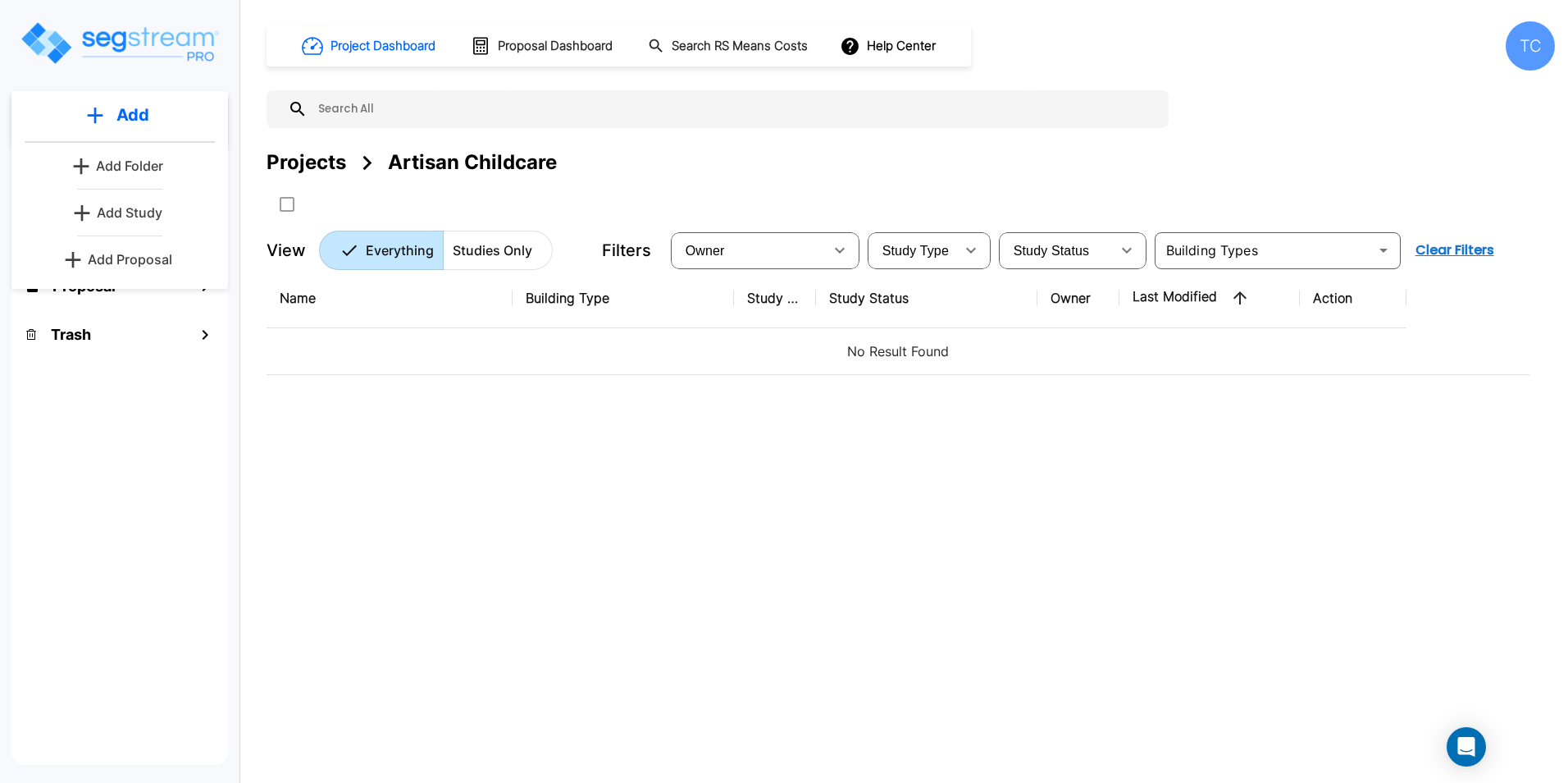
click at [125, 204] on p "Add Study" at bounding box center [130, 213] width 66 height 20
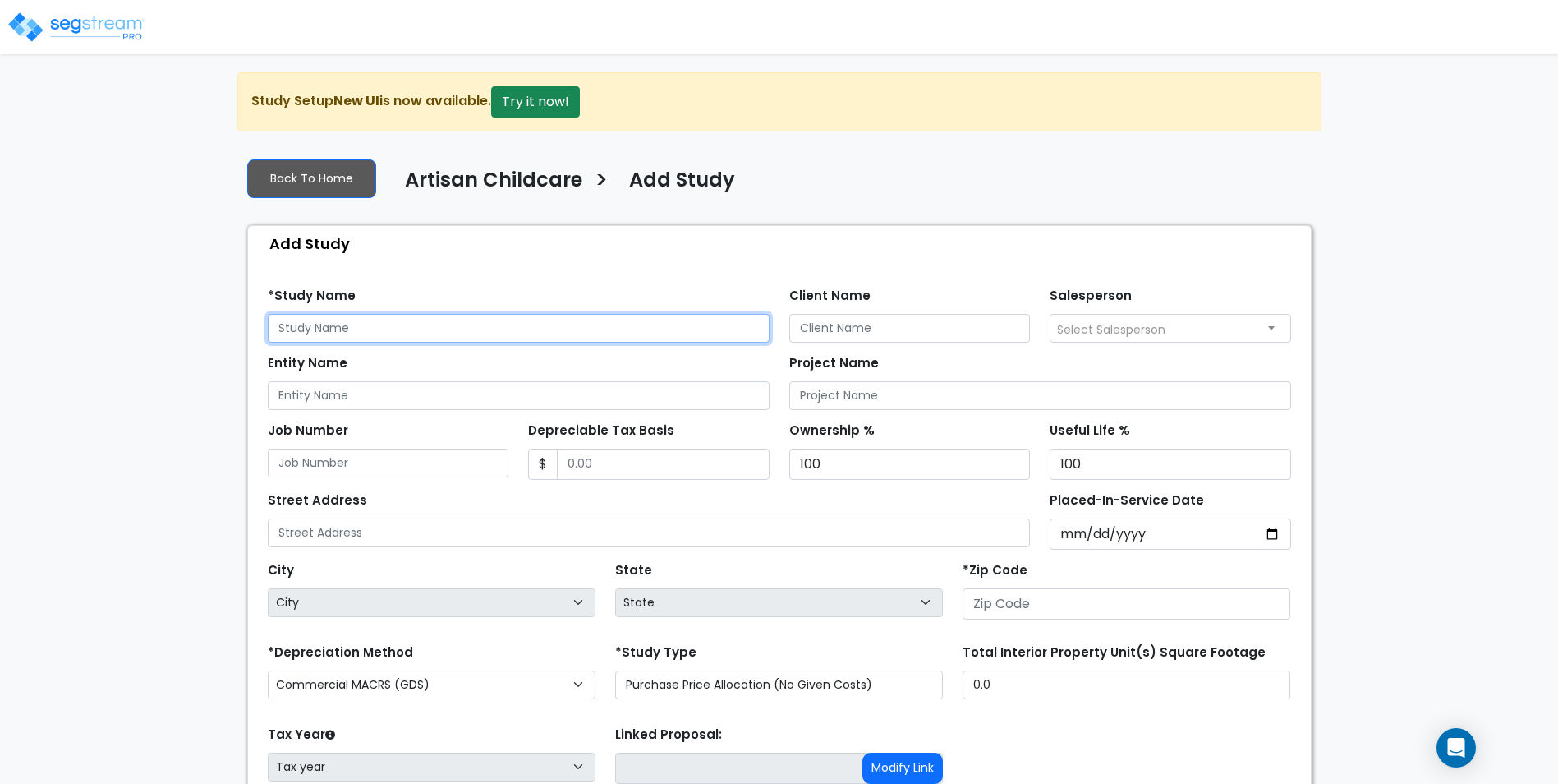
click at [376, 331] on input "text" at bounding box center [518, 327] width 502 height 28
type input "[STREET_ADDRESS]"
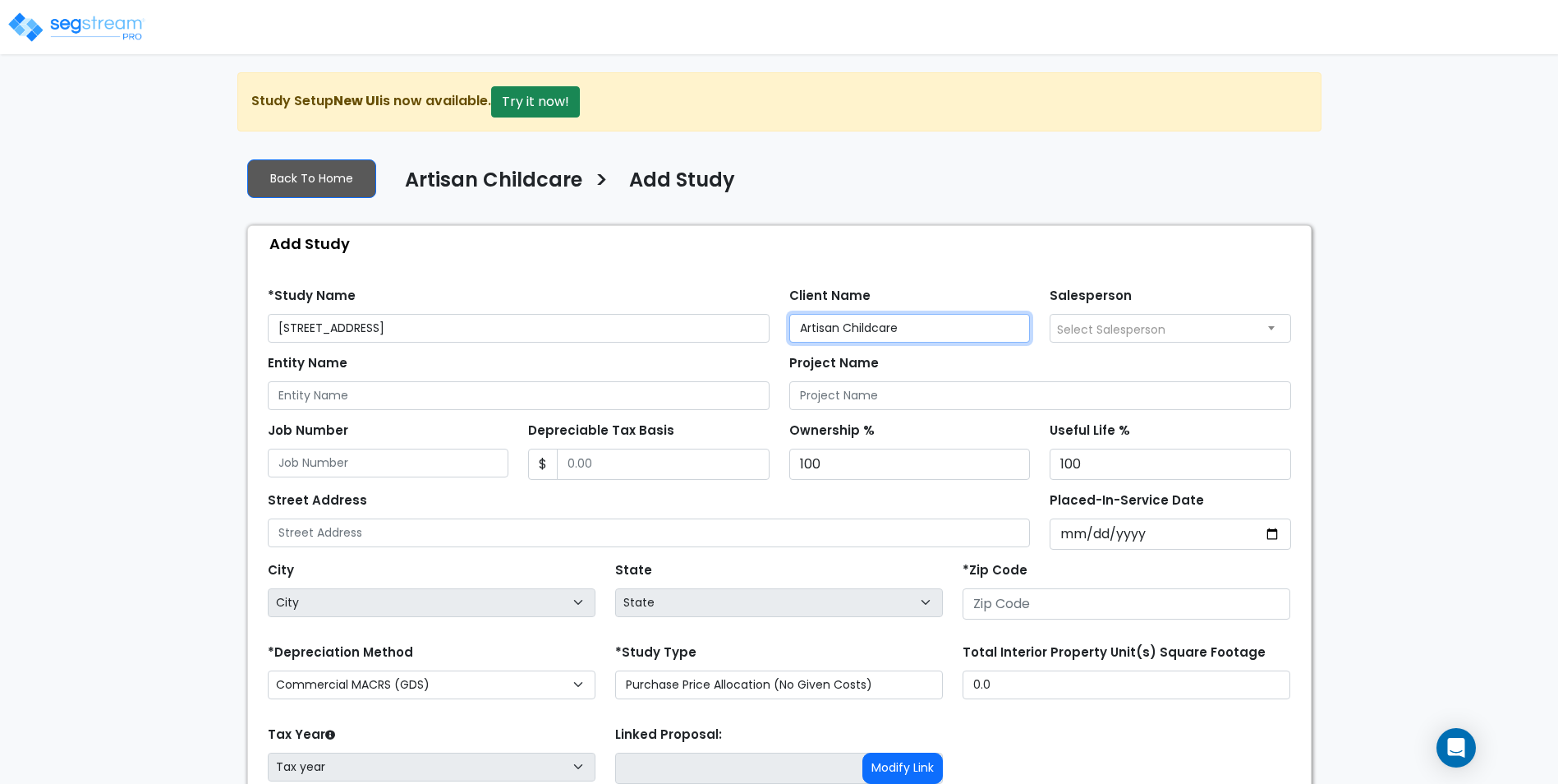
type input "Artisan Childcare"
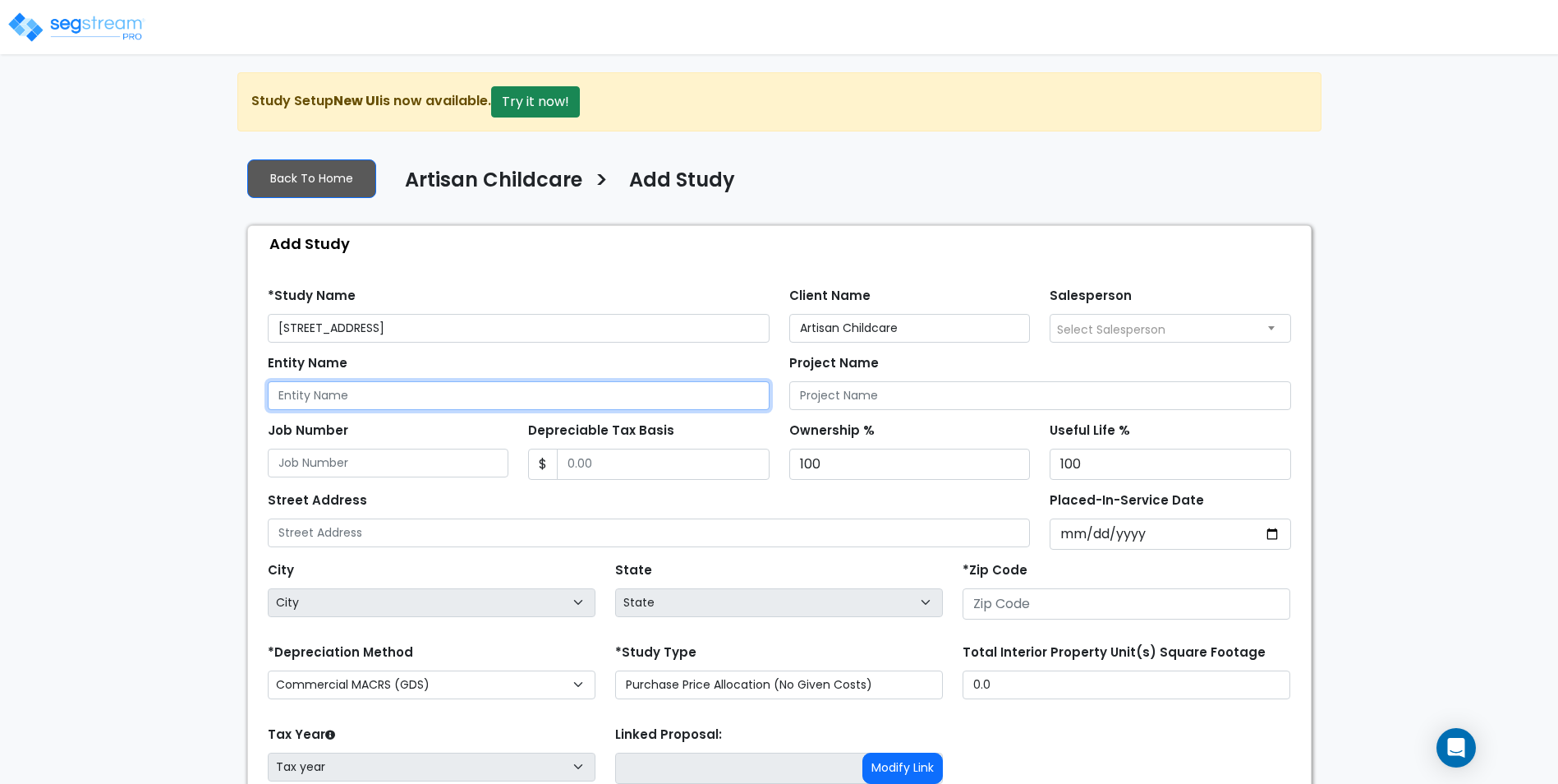
click at [331, 391] on input "Entity Name" at bounding box center [518, 395] width 502 height 28
type input "Artisan Childcare"
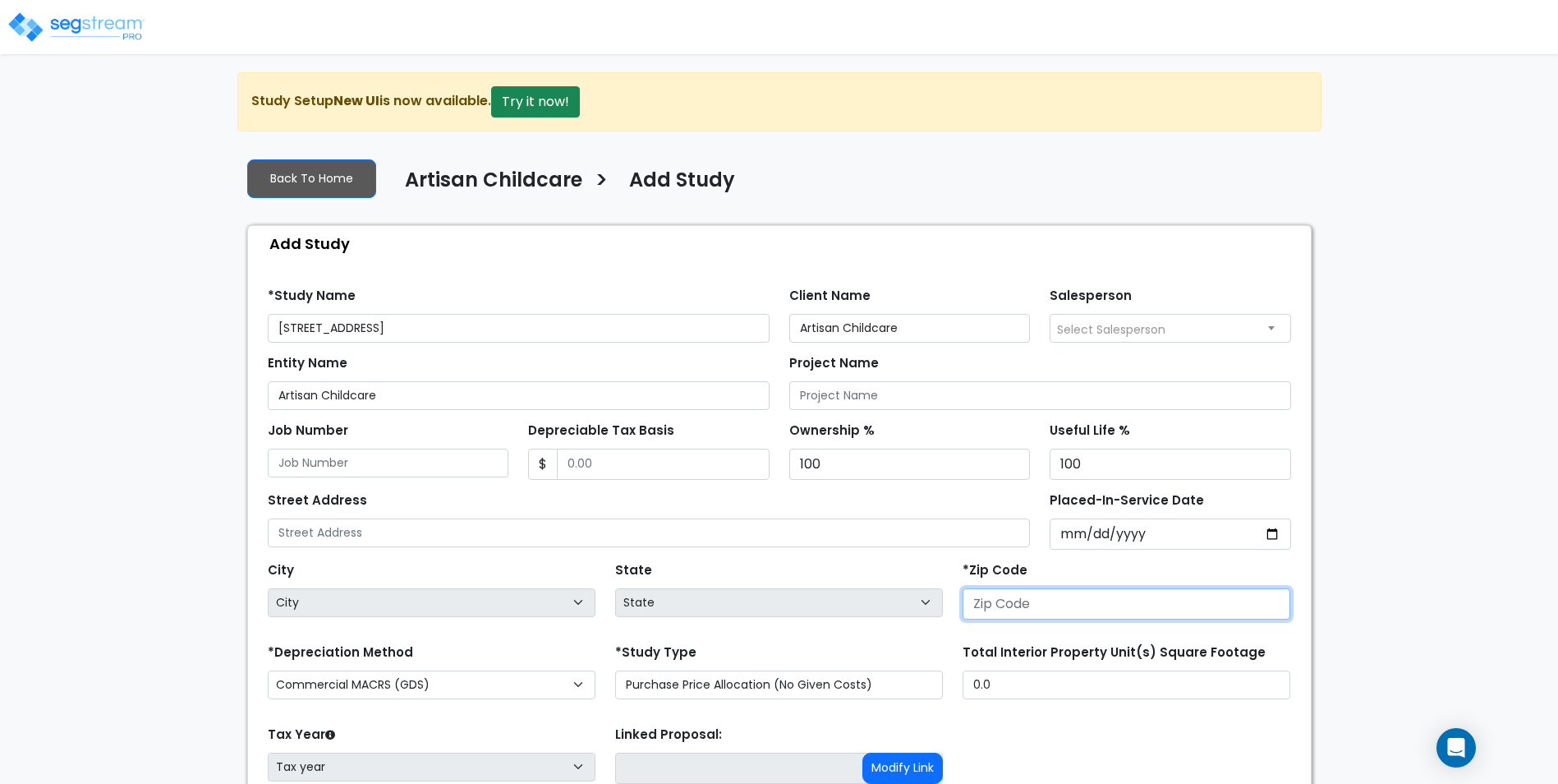
click at [1060, 605] on input "number" at bounding box center [1126, 604] width 328 height 31
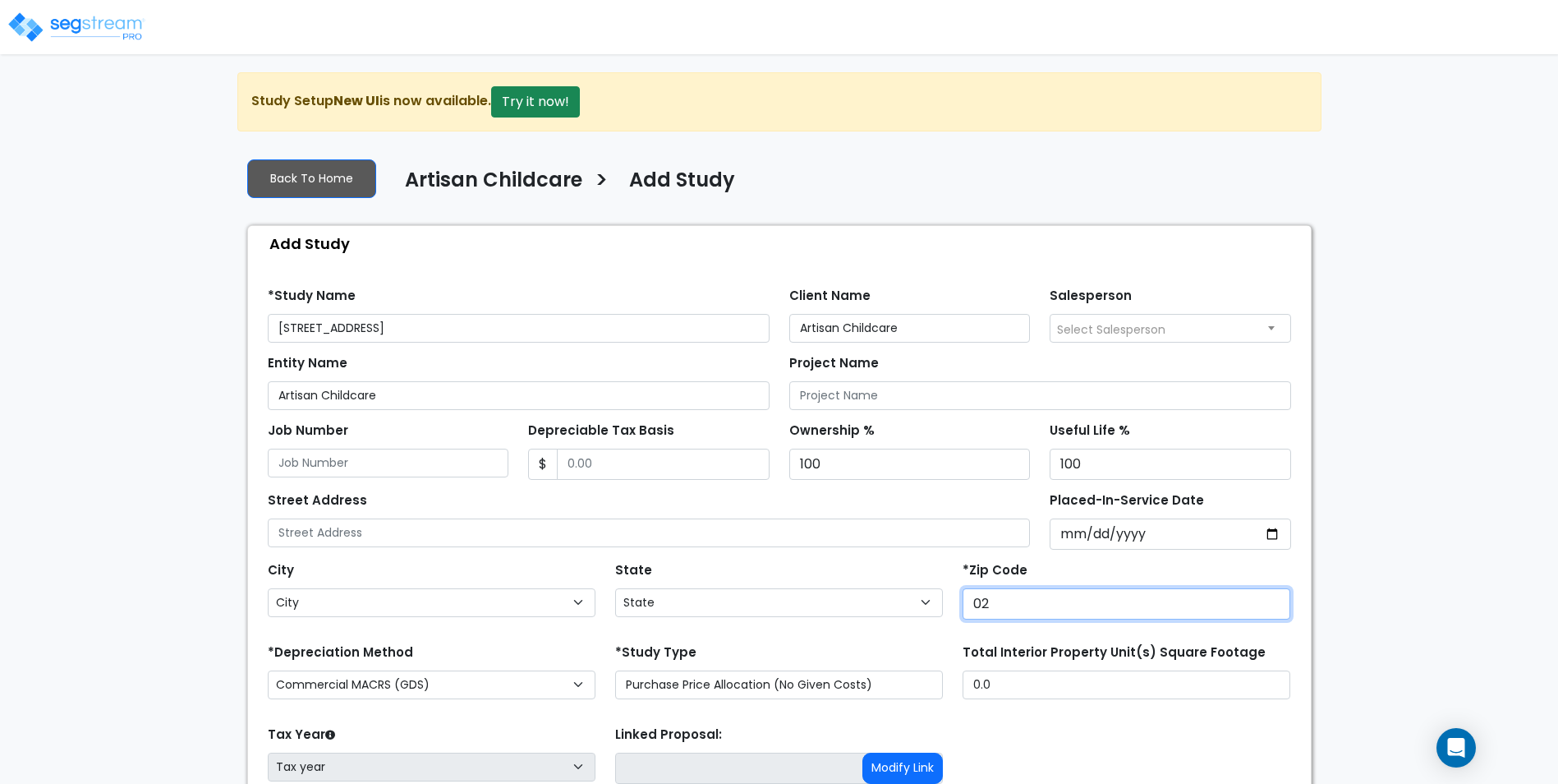
type input "024"
select select "National Average"
type input "02493"
select select "MA"
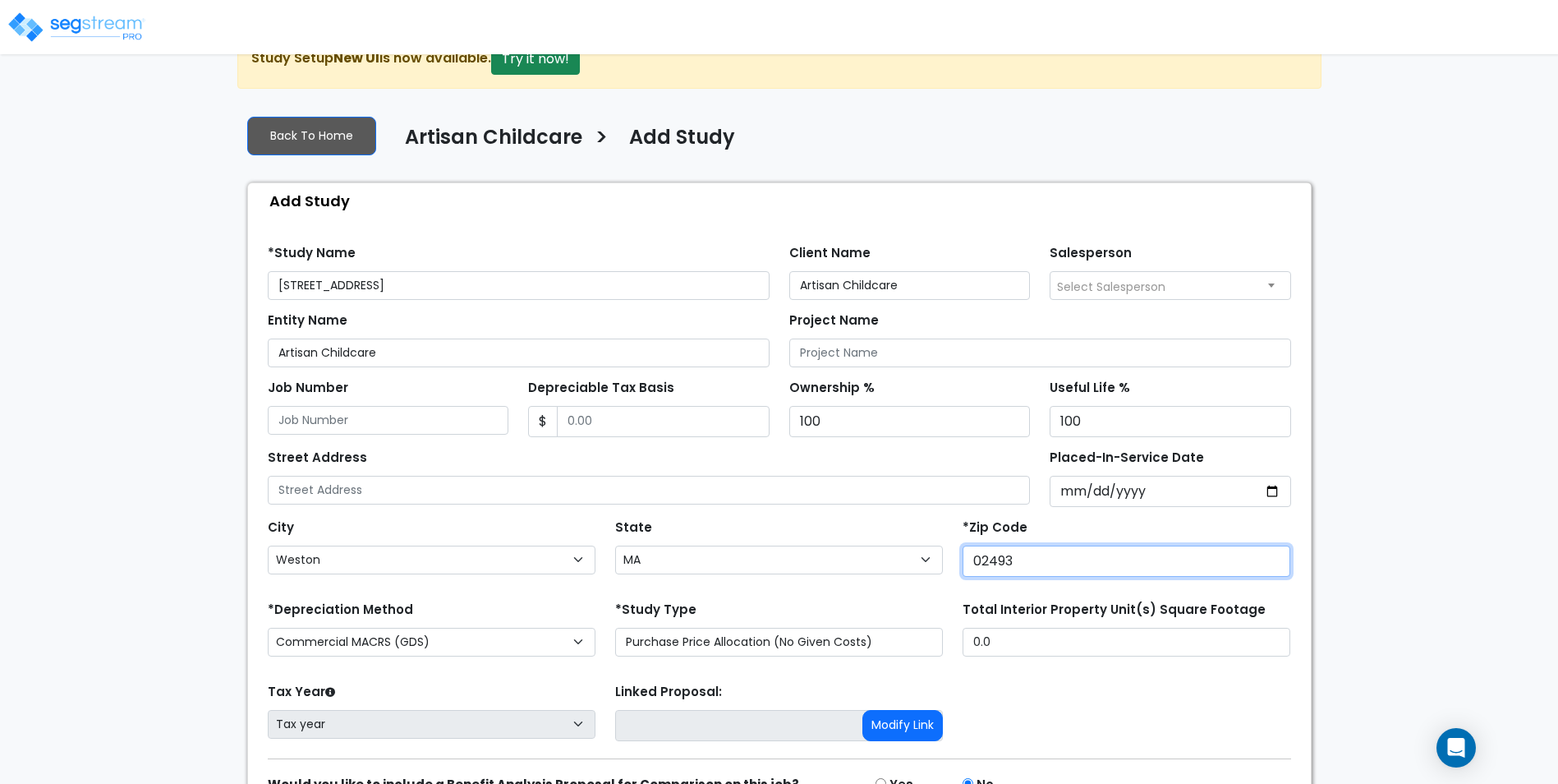
scroll to position [82, 0]
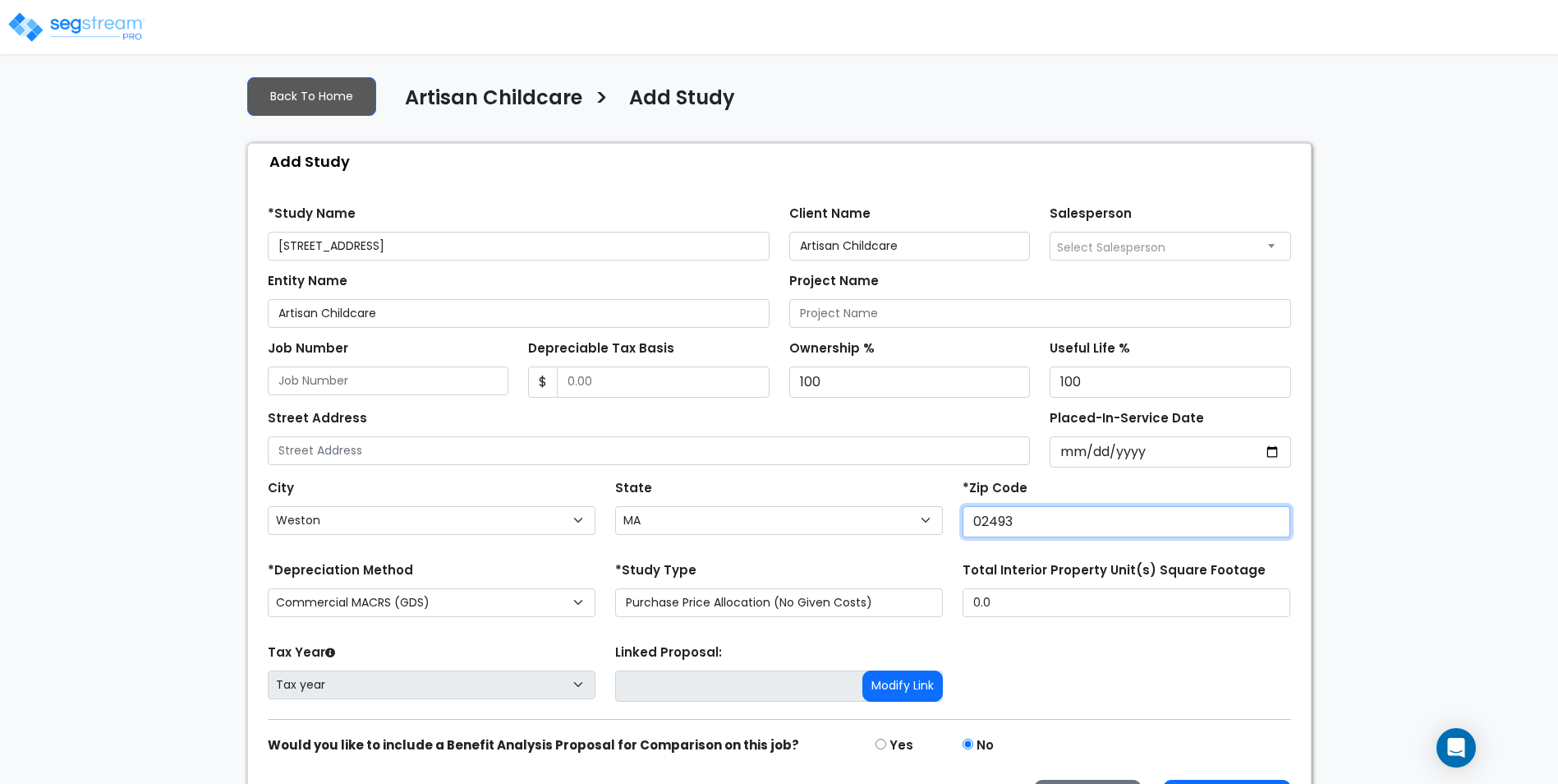
type input "02493"
click at [480, 597] on select "Commercial MACRS (GDS) Residential Rental MACRS (GDS) Commercial MACRS (GDS) QIP" at bounding box center [431, 602] width 328 height 28
select select "CRM(_40"
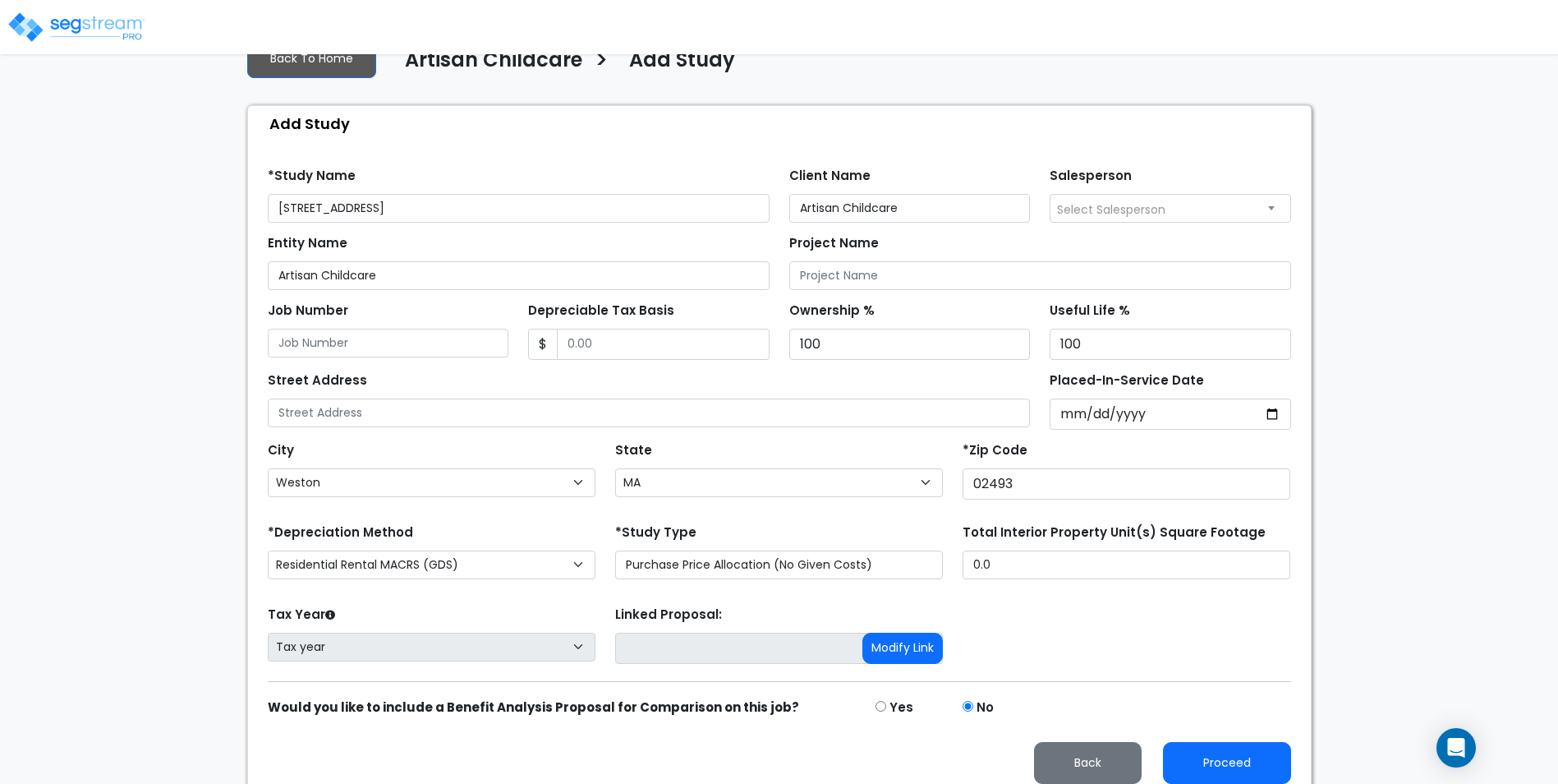
scroll to position [134, 0]
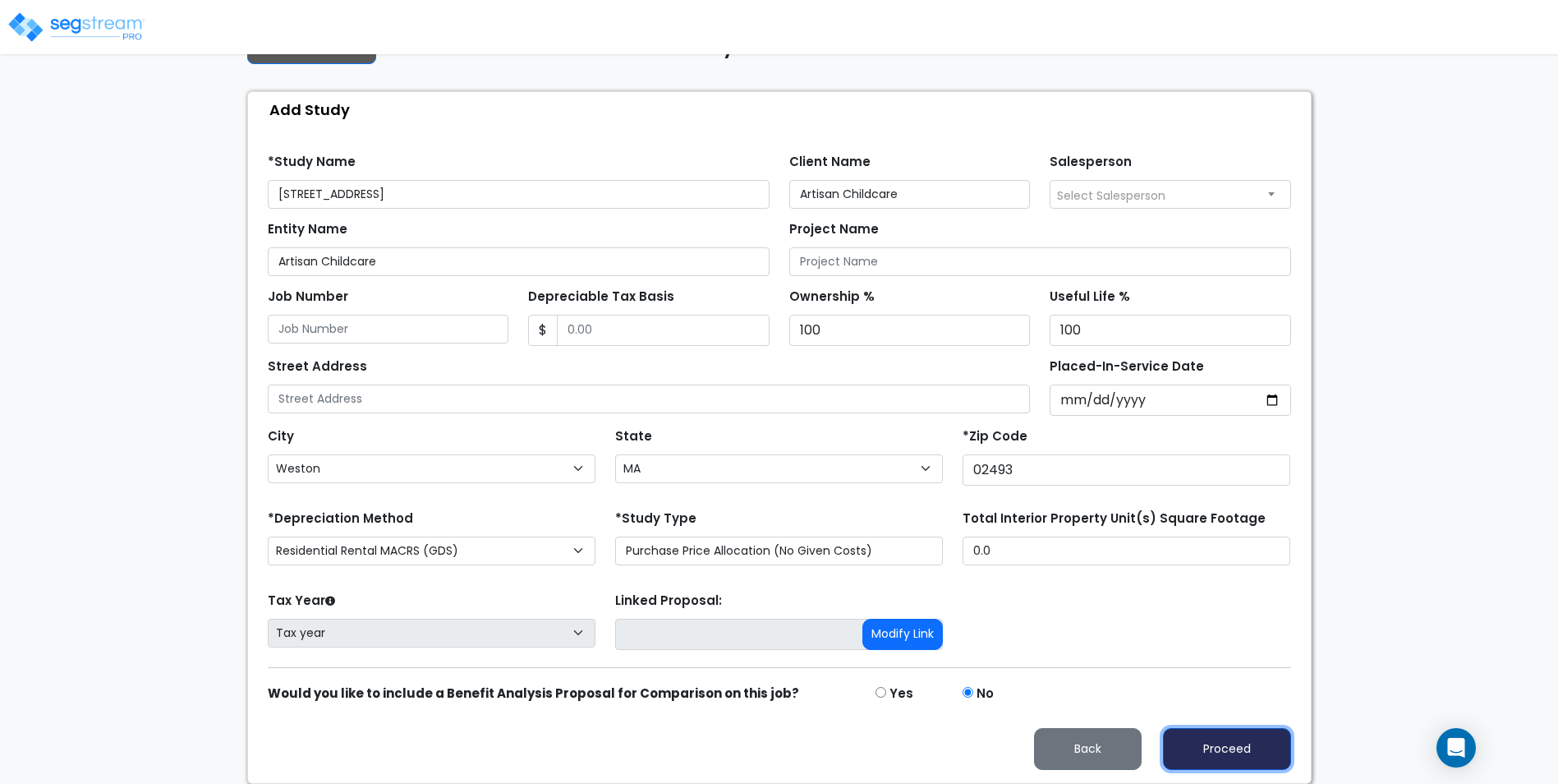
click at [1221, 736] on button "Proceed" at bounding box center [1227, 748] width 128 height 42
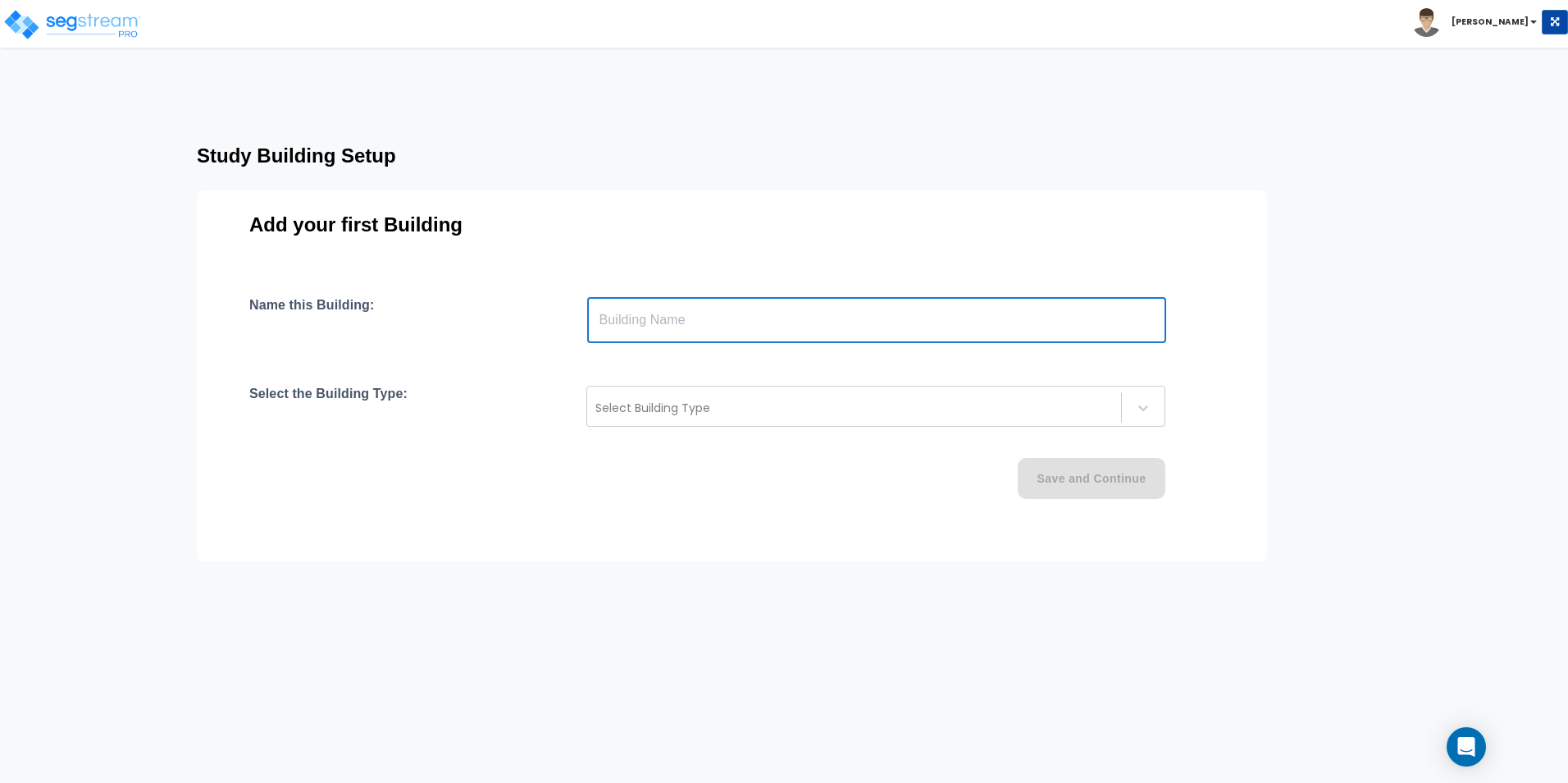
click at [663, 313] on input "text" at bounding box center [877, 319] width 579 height 46
type input "Building"
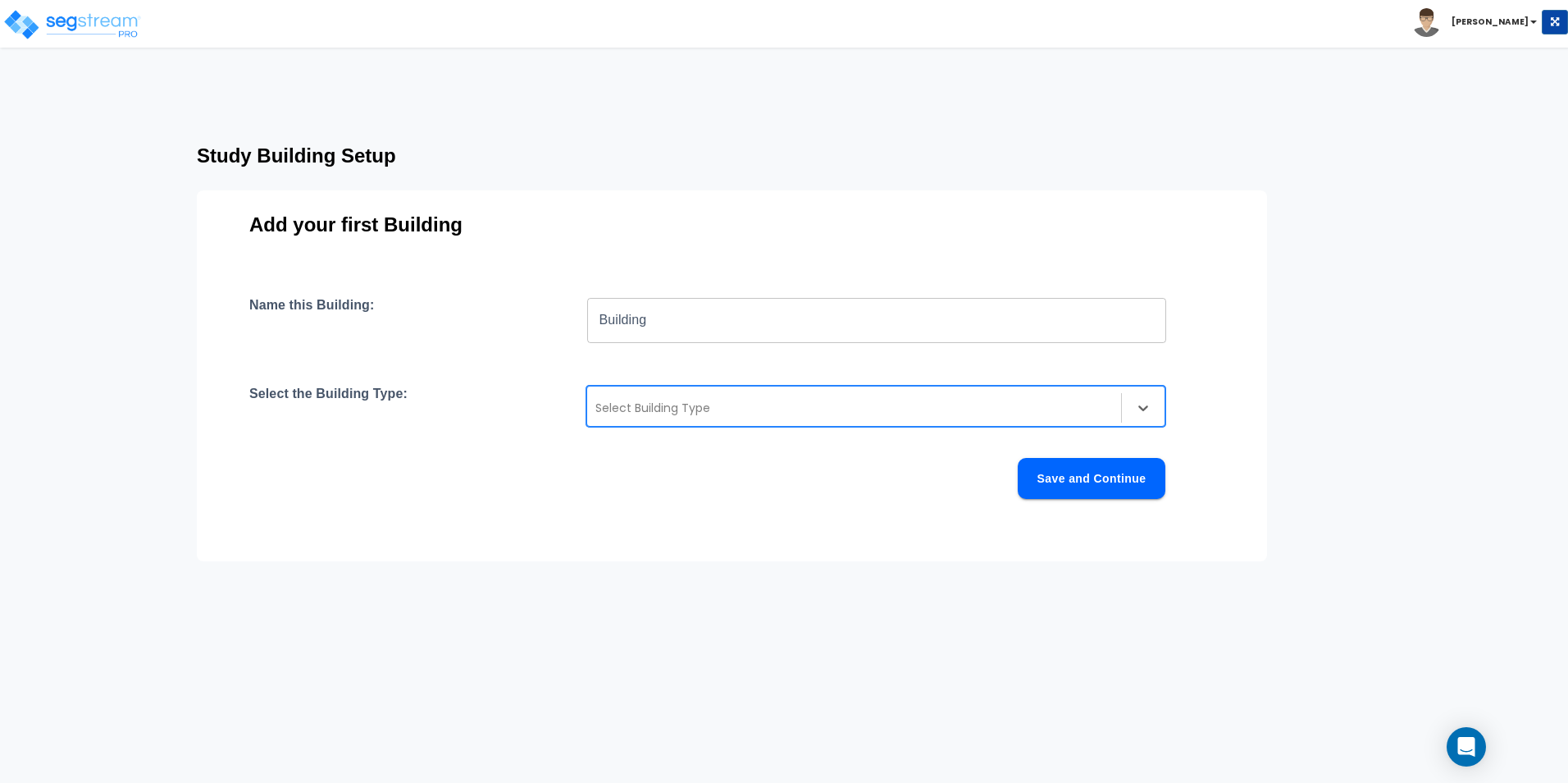
click at [673, 402] on div at bounding box center [854, 408] width 517 height 20
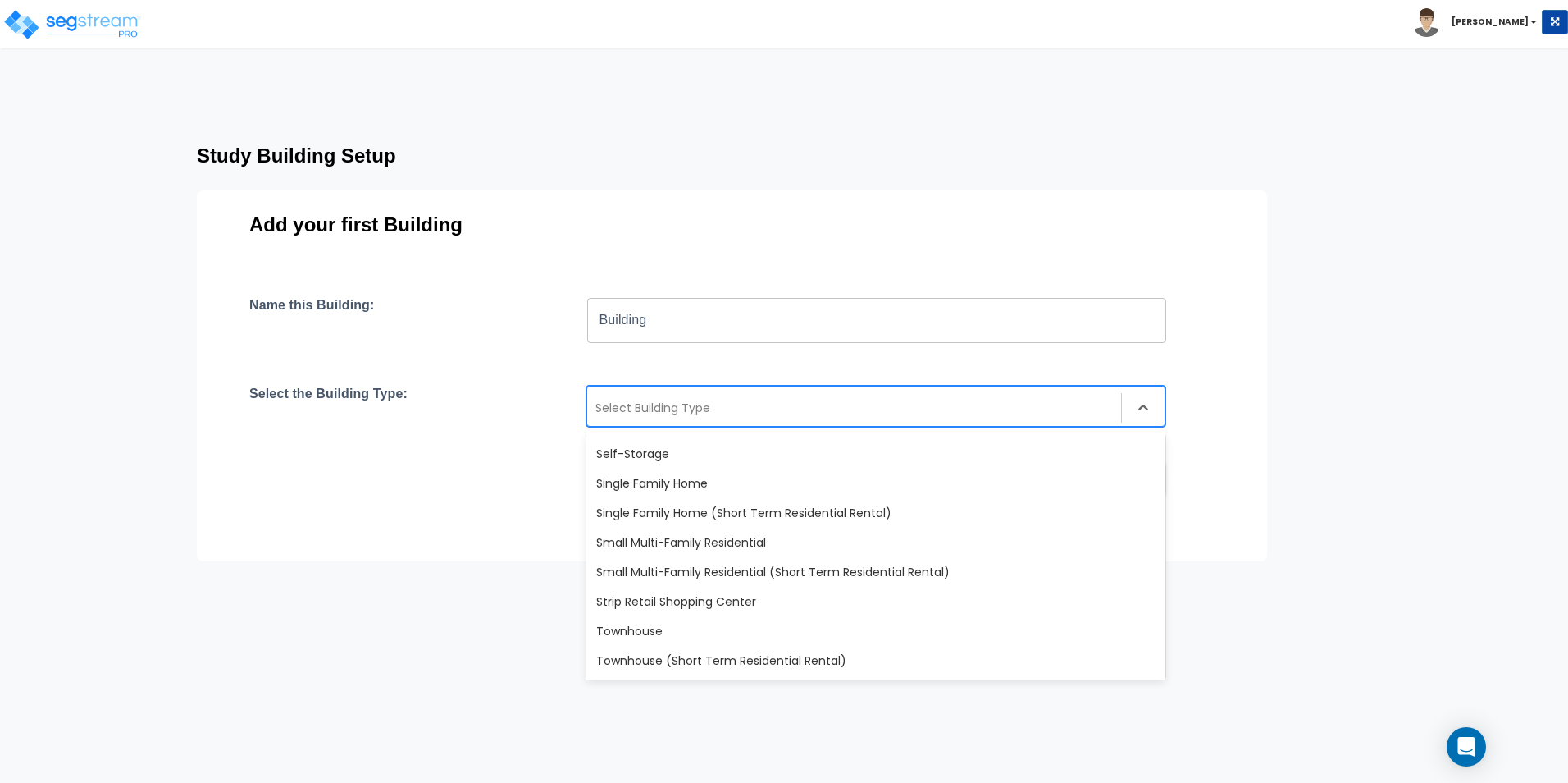
scroll to position [1394, 0]
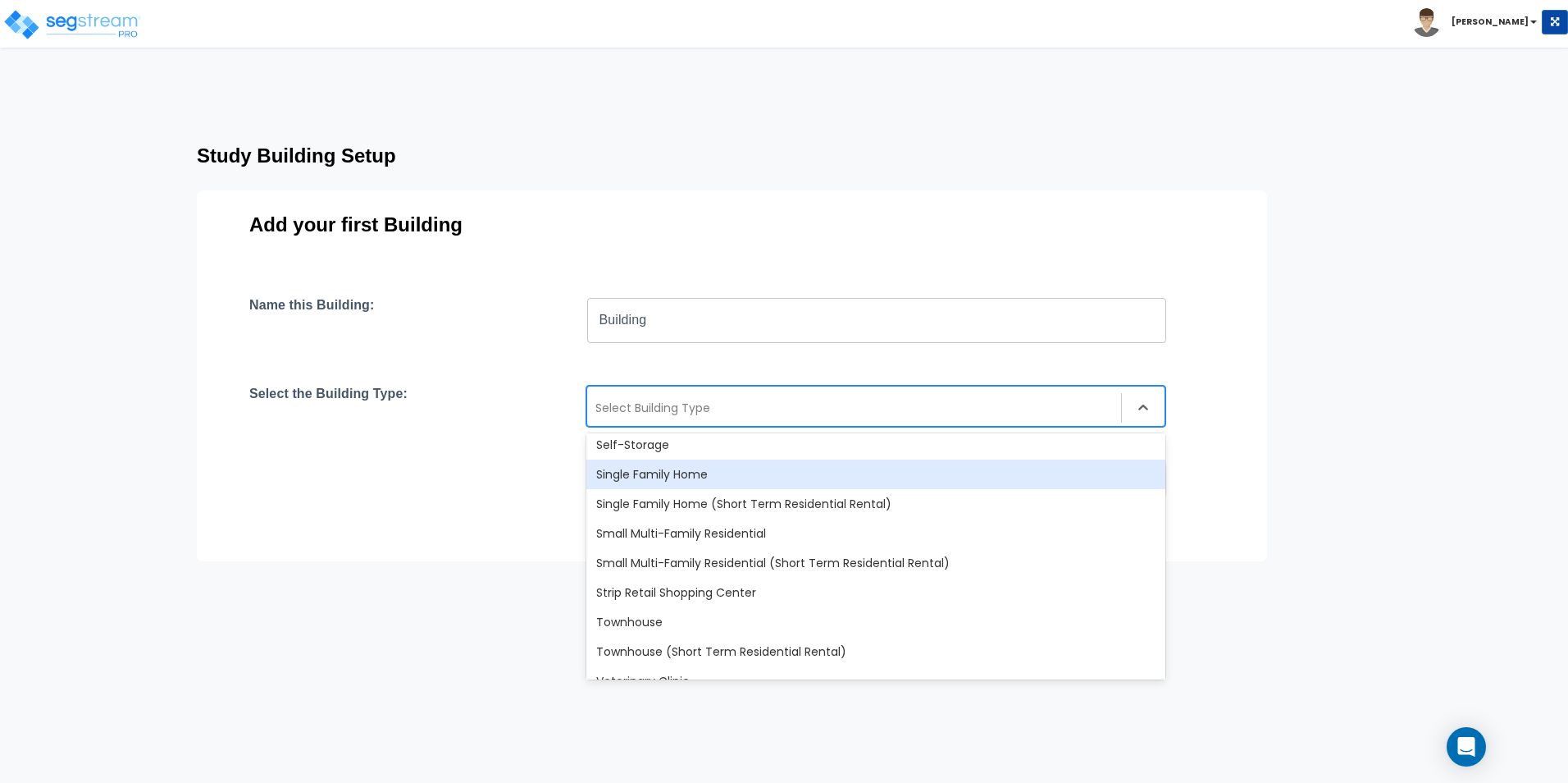
click at [710, 477] on div "Single Family Home" at bounding box center [876, 474] width 579 height 29
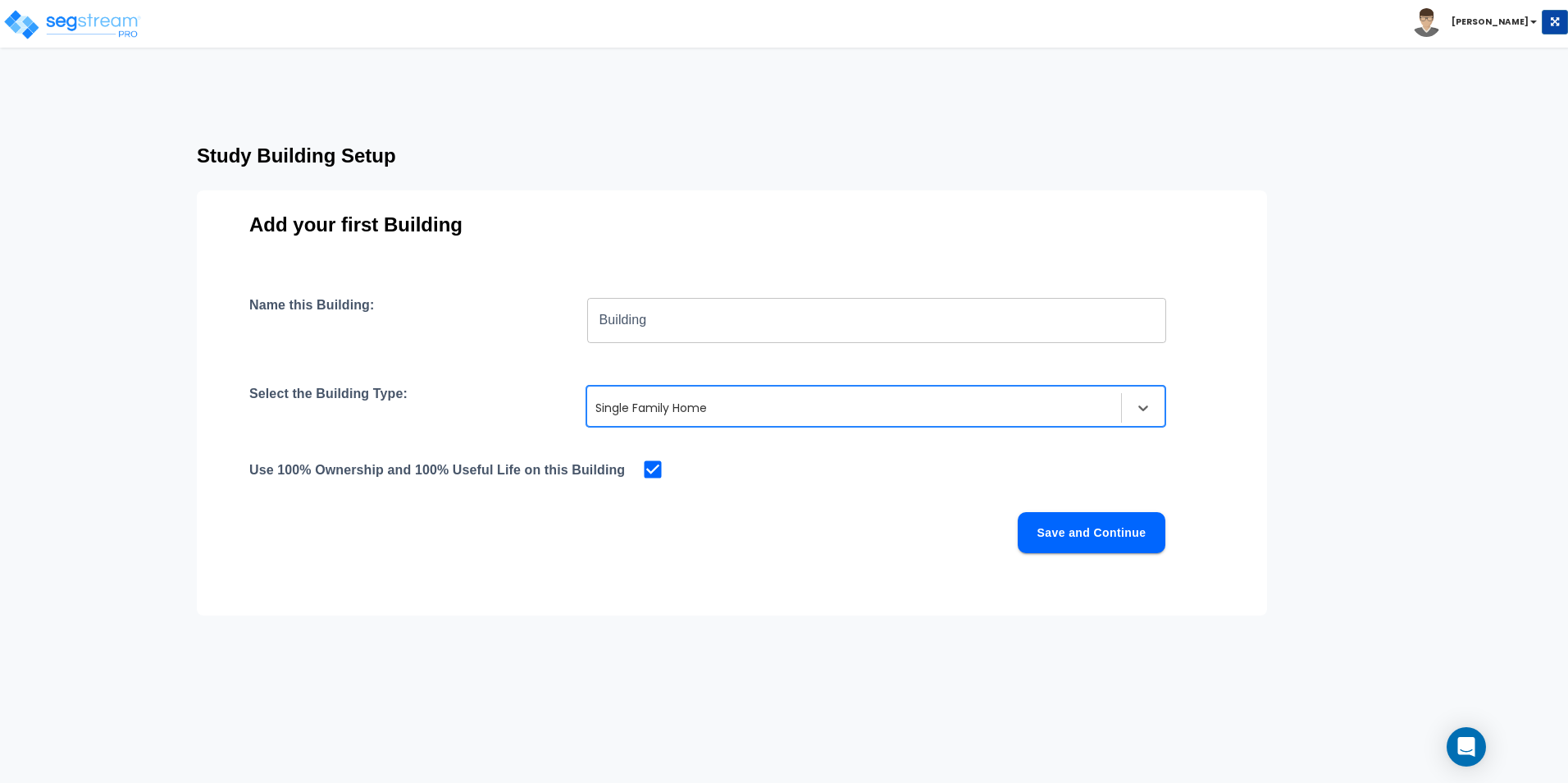
click at [1080, 538] on button "Save and Continue" at bounding box center [1092, 532] width 148 height 41
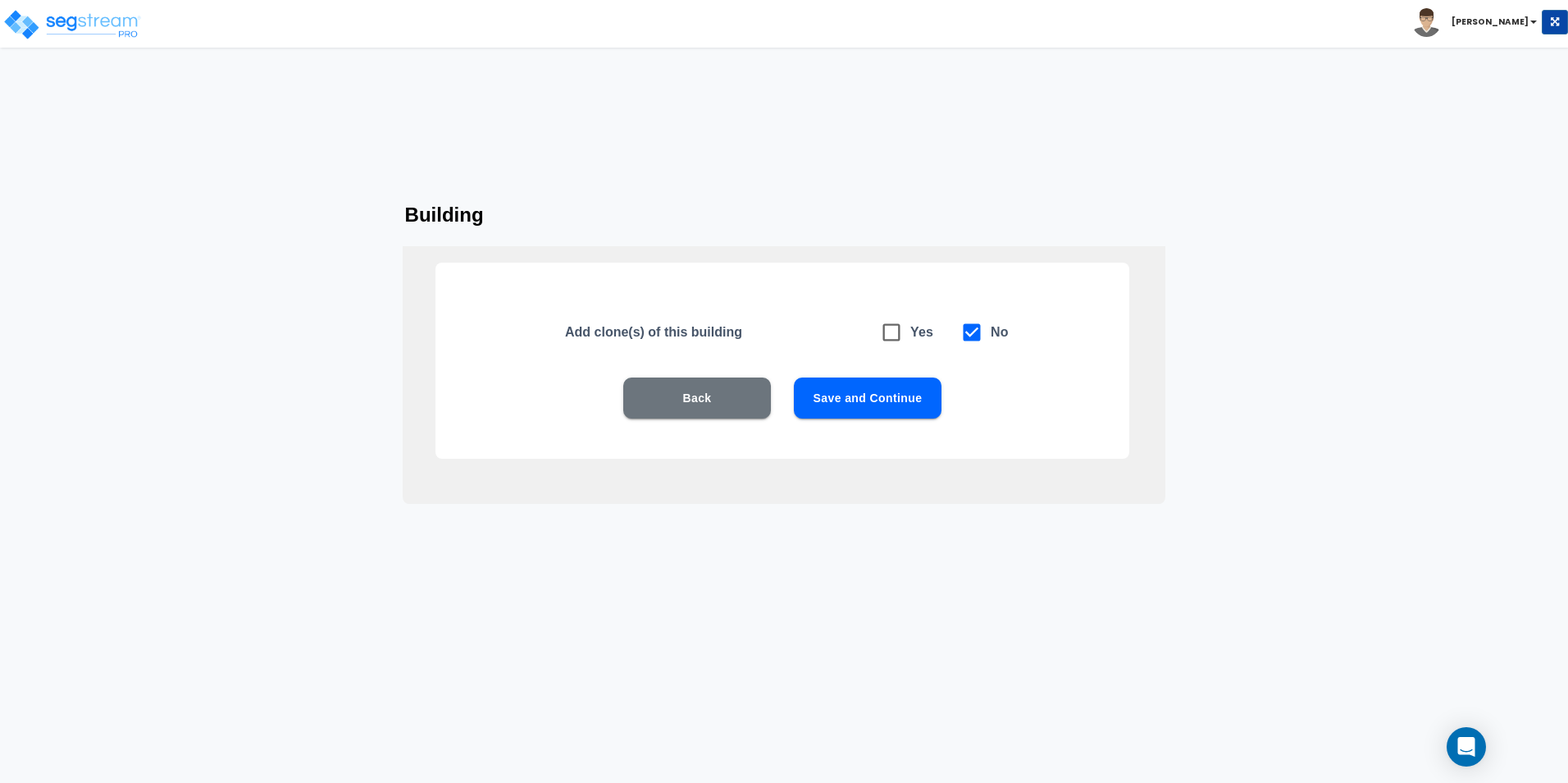
click at [846, 396] on button "Save and Continue" at bounding box center [867, 397] width 148 height 41
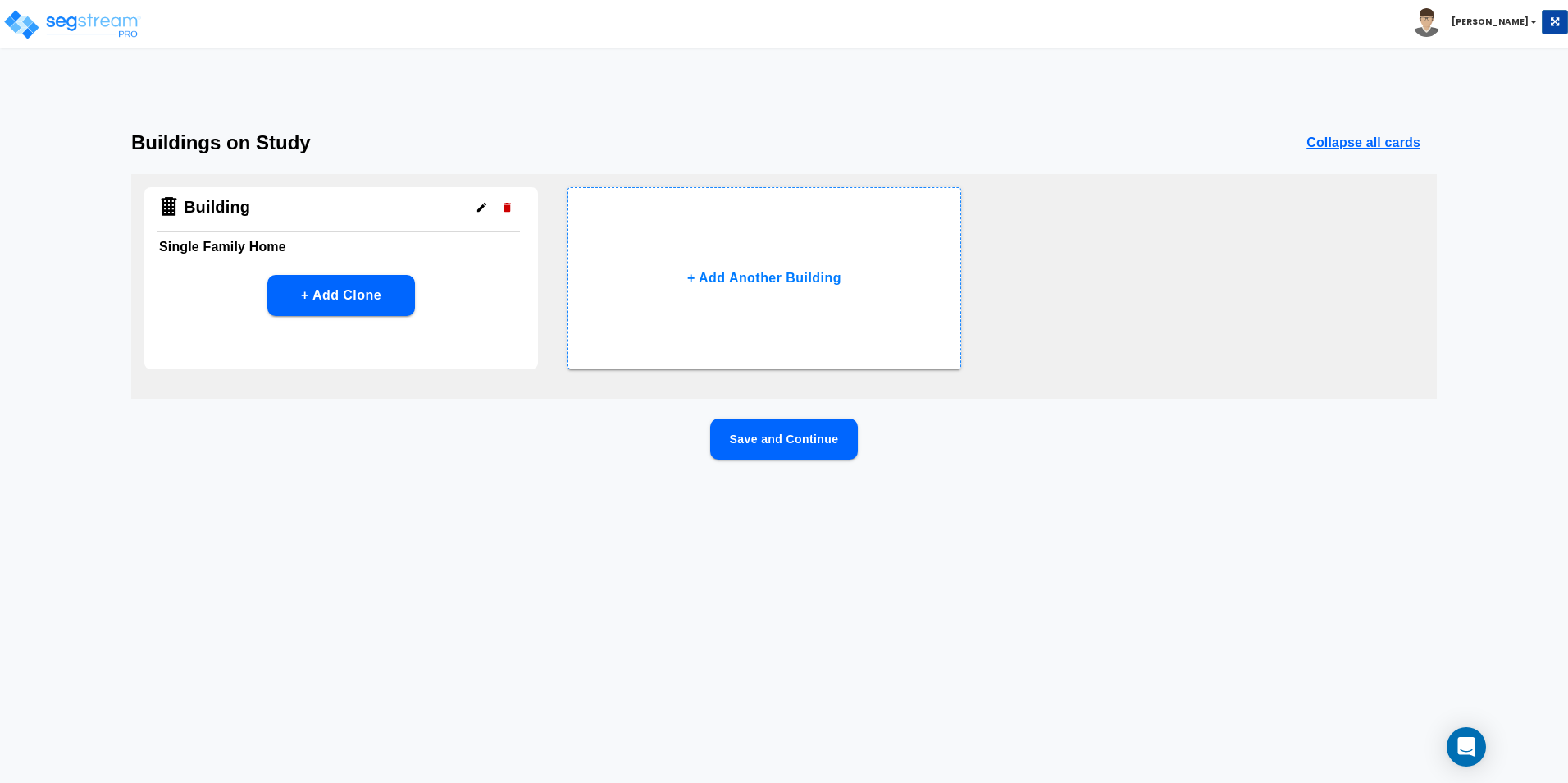
click at [824, 434] on button "Save and Continue" at bounding box center [784, 438] width 148 height 41
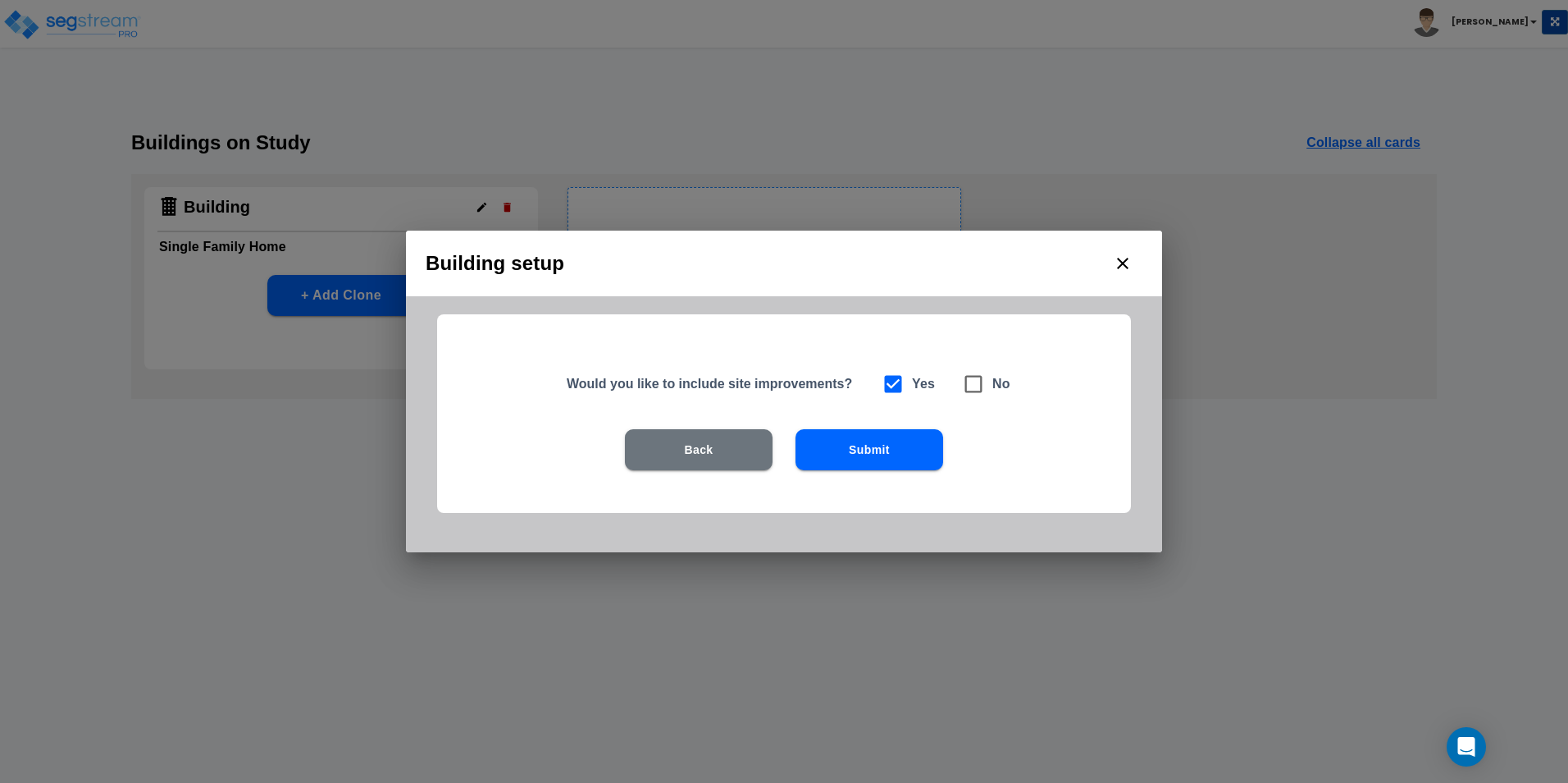
click at [893, 451] on button "Submit" at bounding box center [869, 449] width 148 height 41
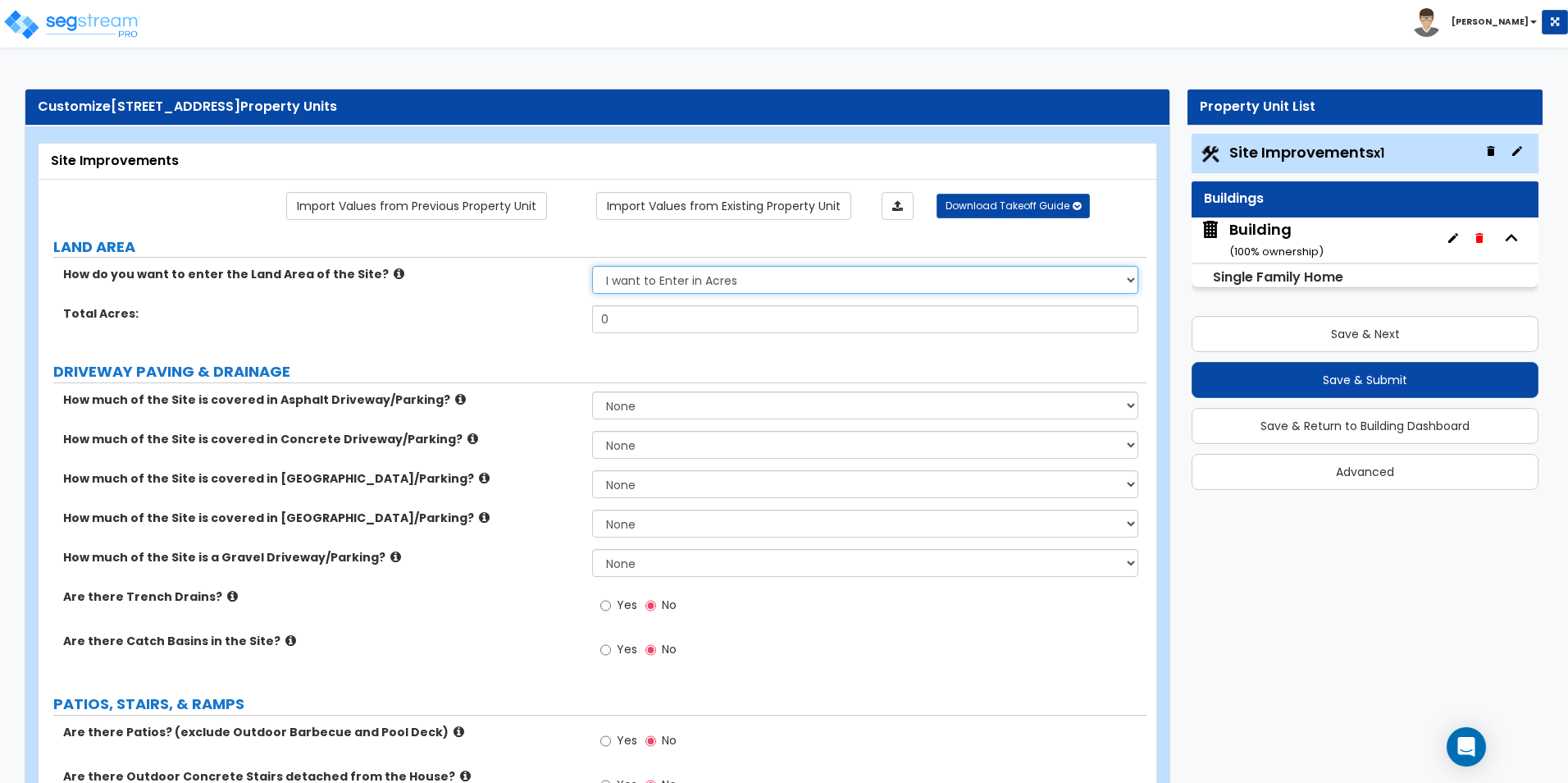
click at [635, 278] on select "I want to Enter in [GEOGRAPHIC_DATA] I want to Enter in Square Feet" at bounding box center [865, 279] width 545 height 28
select select "2"
click at [592, 266] on select "I want to Enter in [GEOGRAPHIC_DATA] I want to Enter in Square Feet" at bounding box center [865, 279] width 545 height 28
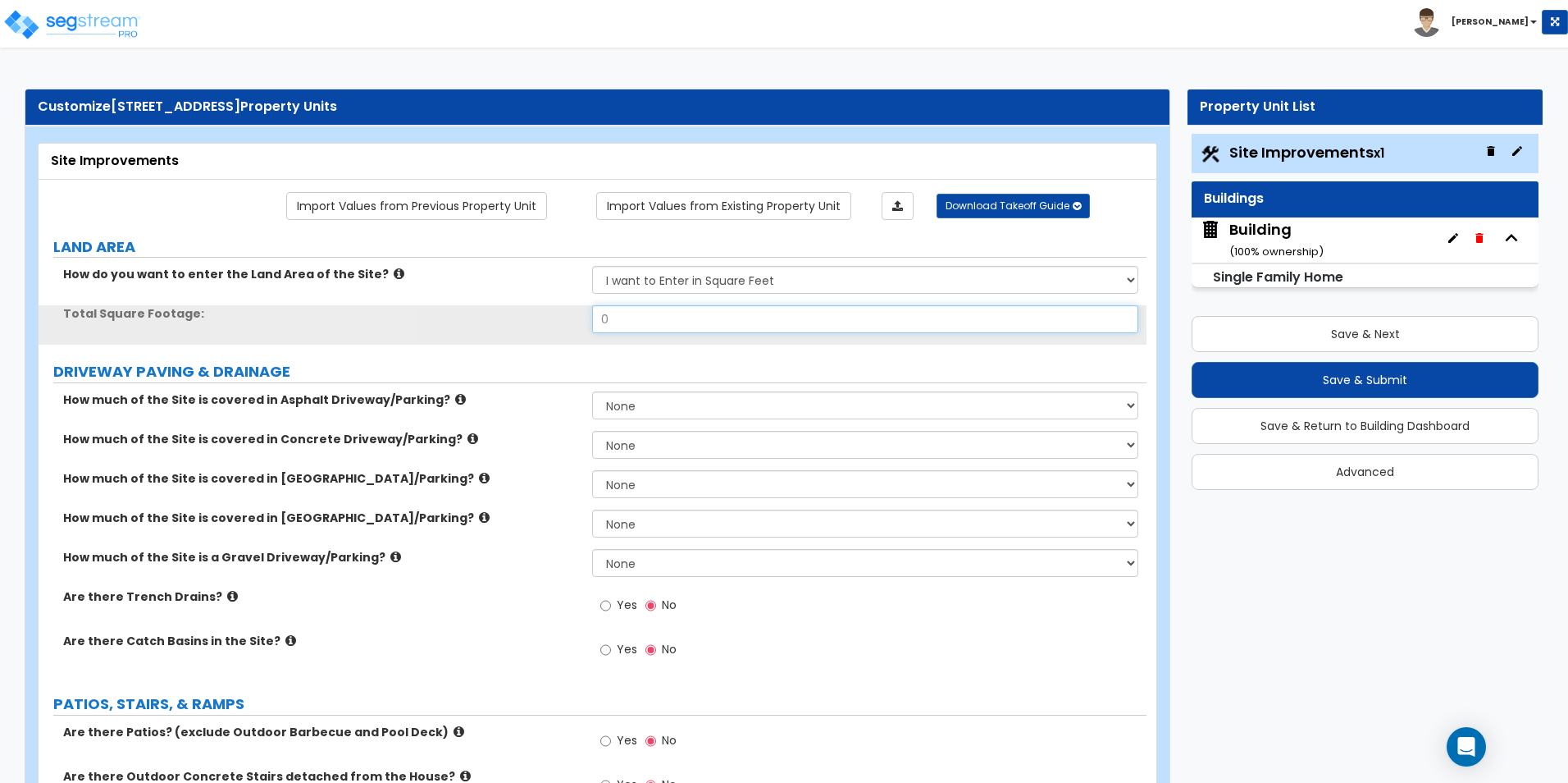
drag, startPoint x: 637, startPoint y: 322, endPoint x: 529, endPoint y: 316, distance: 108.2
click at [530, 316] on div "Total Square Footage: 0" at bounding box center [592, 324] width 1107 height 39
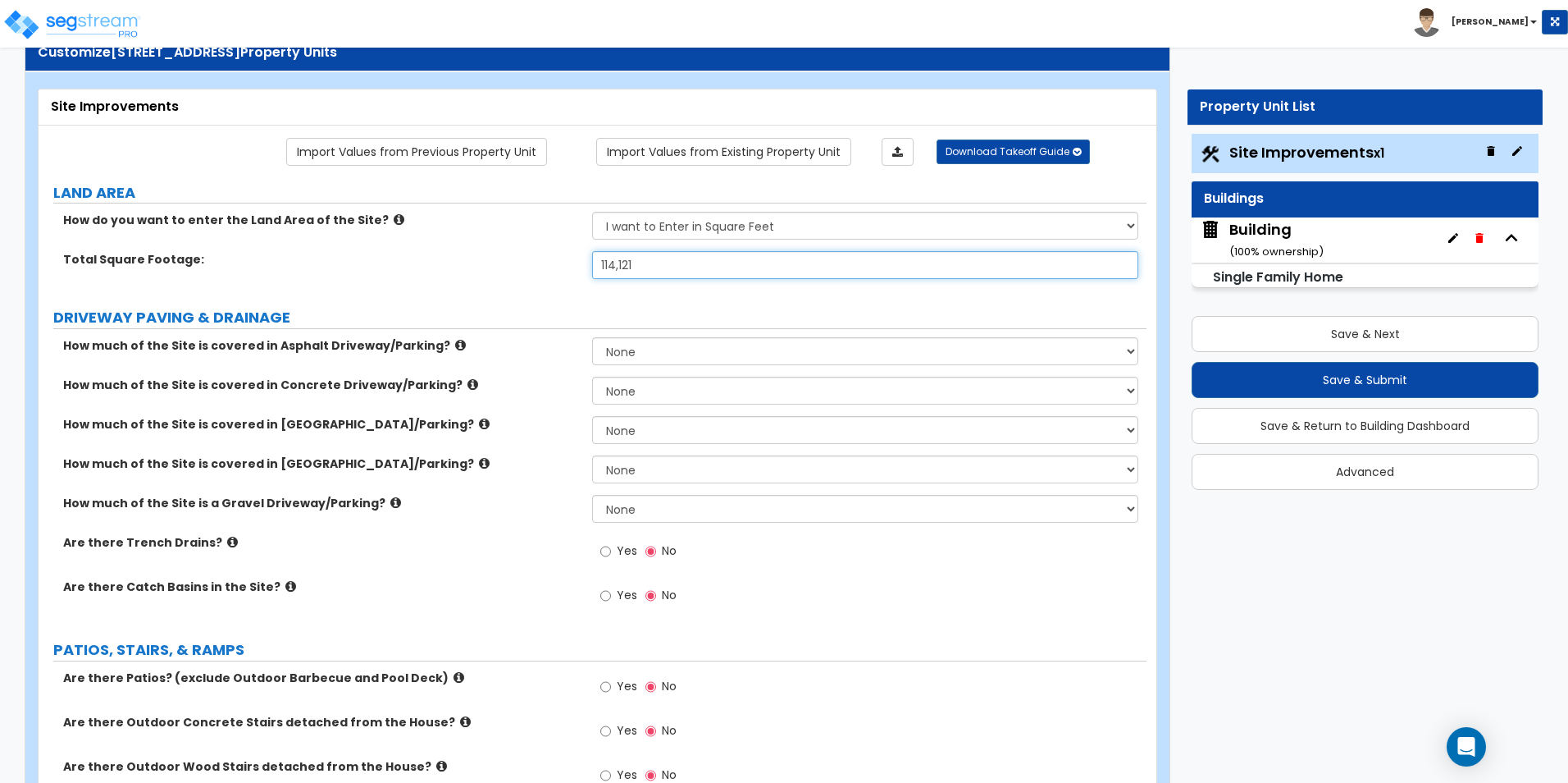
scroll to position [82, 0]
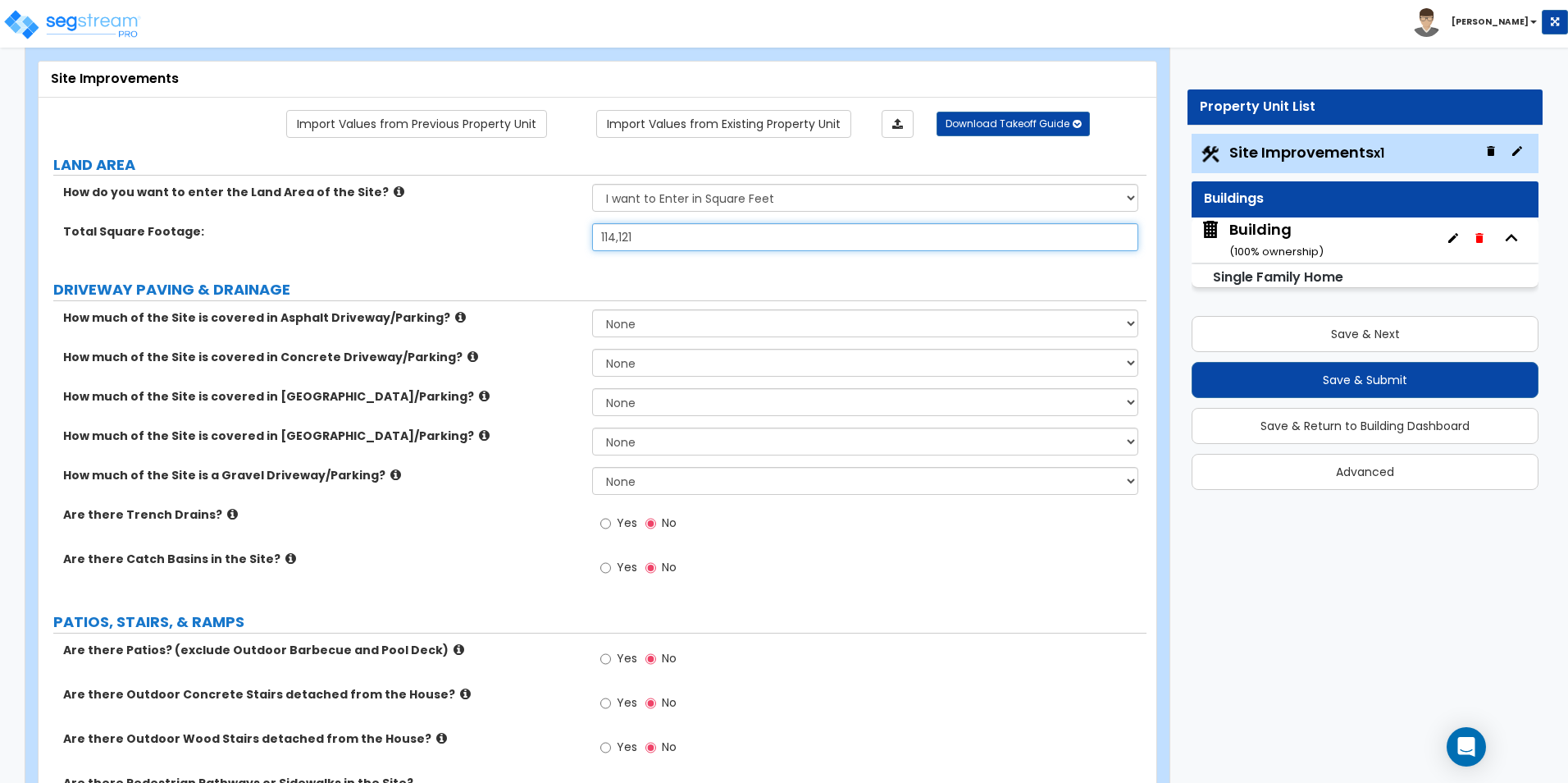
type input "114,121"
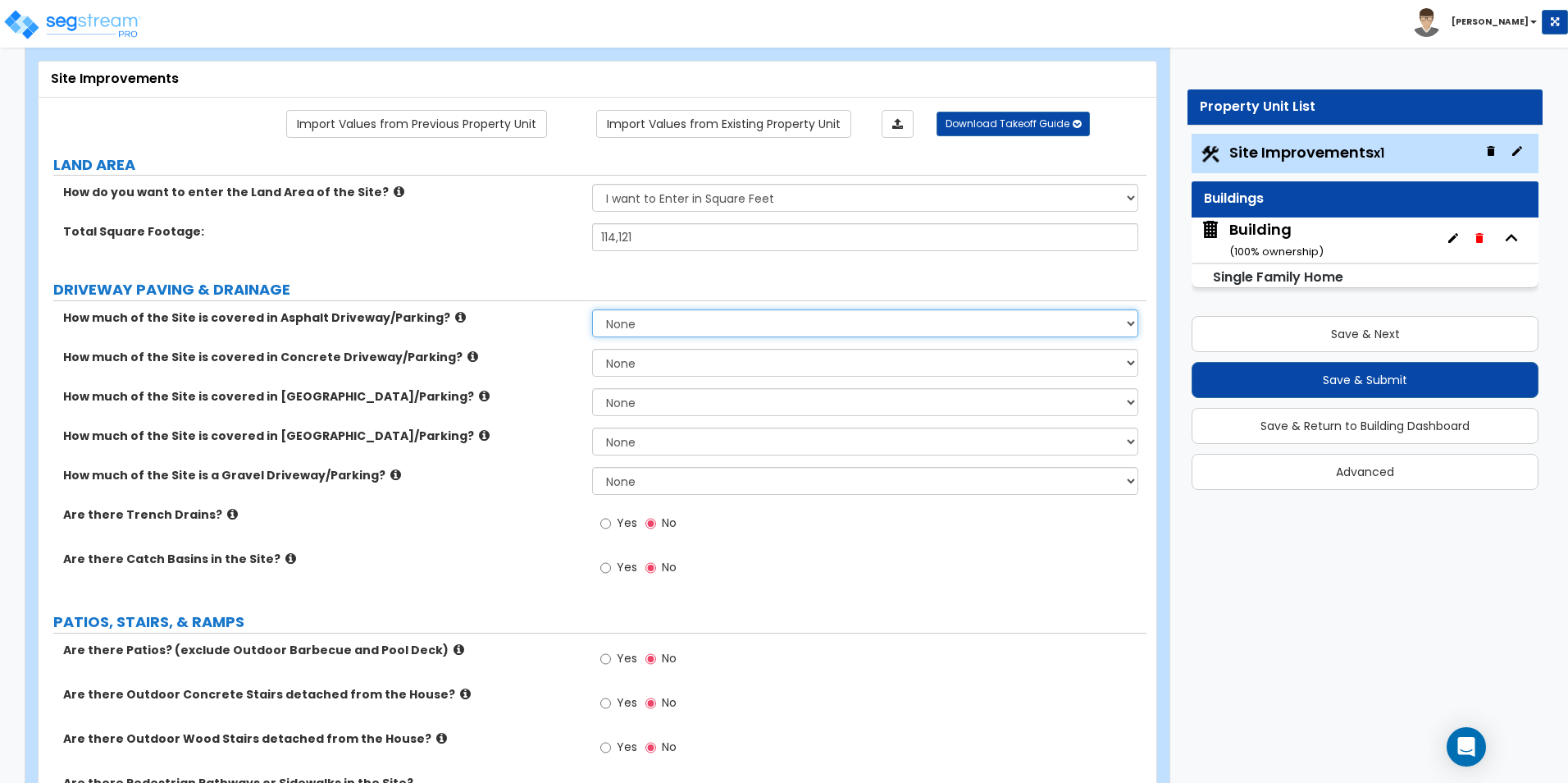
click at [640, 329] on select "None I want to Enter an Approximate Percentage I want to Enter the Square Foota…" at bounding box center [865, 323] width 545 height 28
select select "2"
click at [592, 309] on select "None I want to Enter an Approximate Percentage I want to Enter the Square Foota…" at bounding box center [865, 323] width 545 height 28
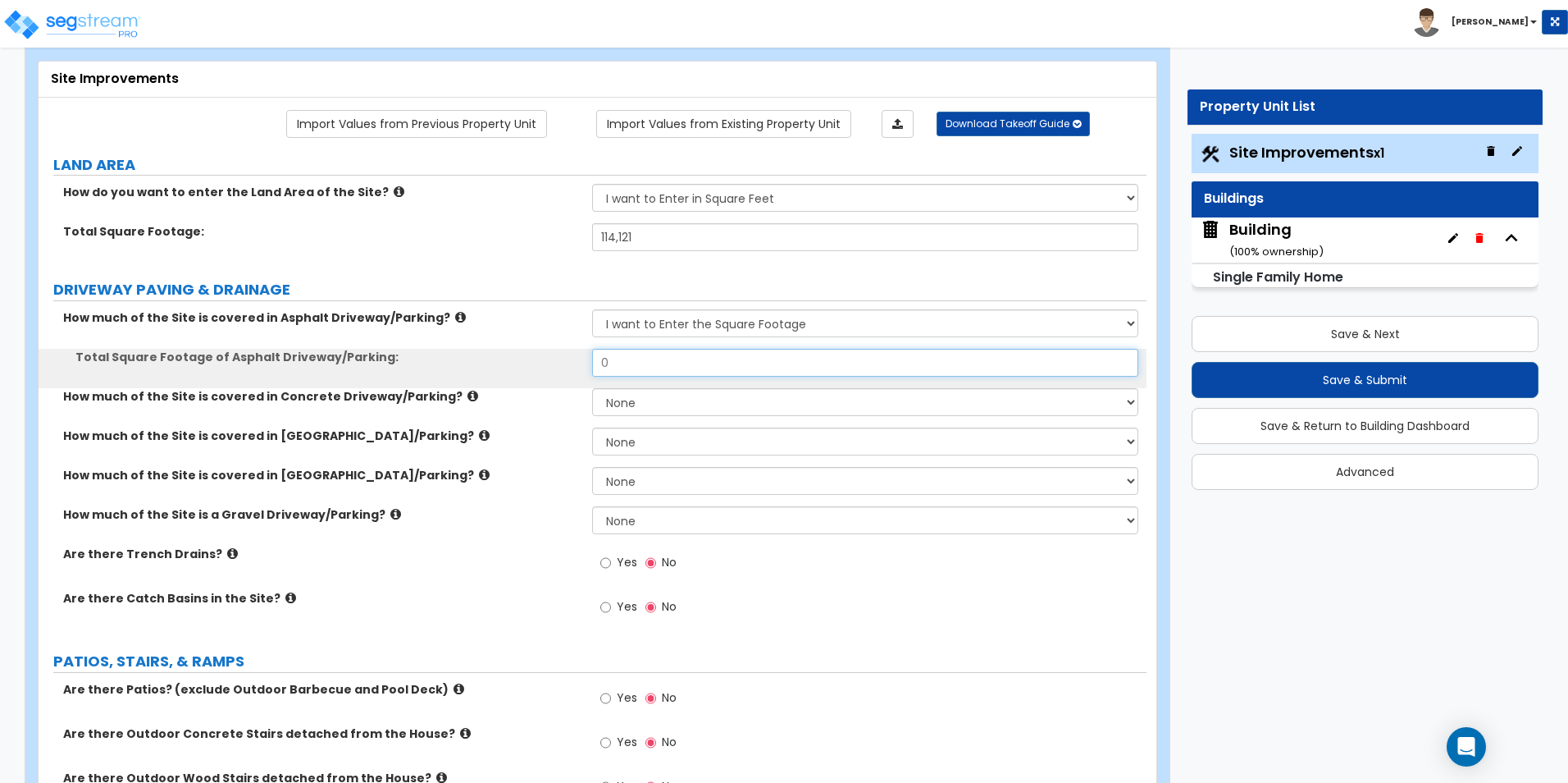
click at [667, 369] on input "0" at bounding box center [865, 362] width 545 height 28
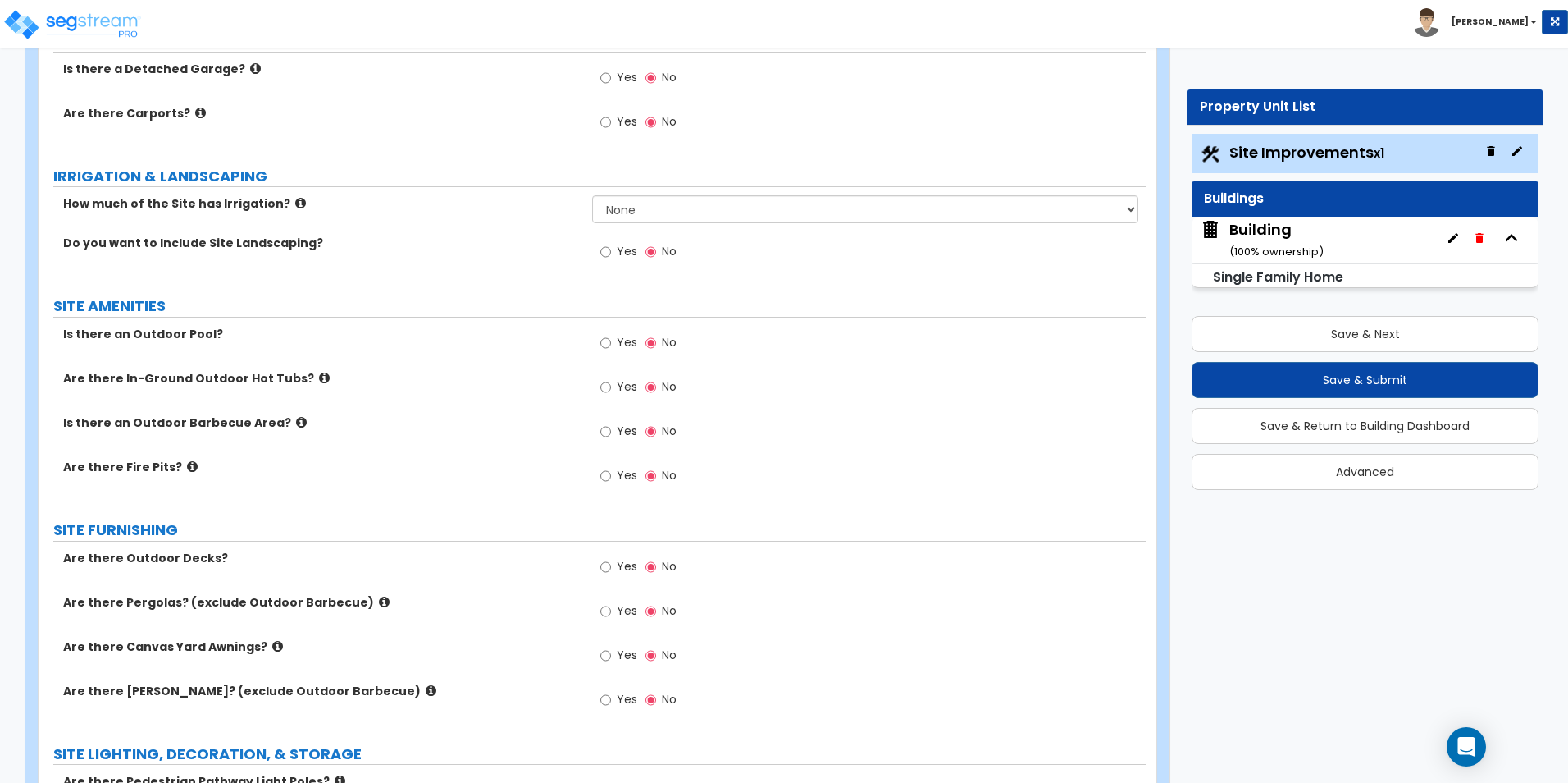
scroll to position [985, 0]
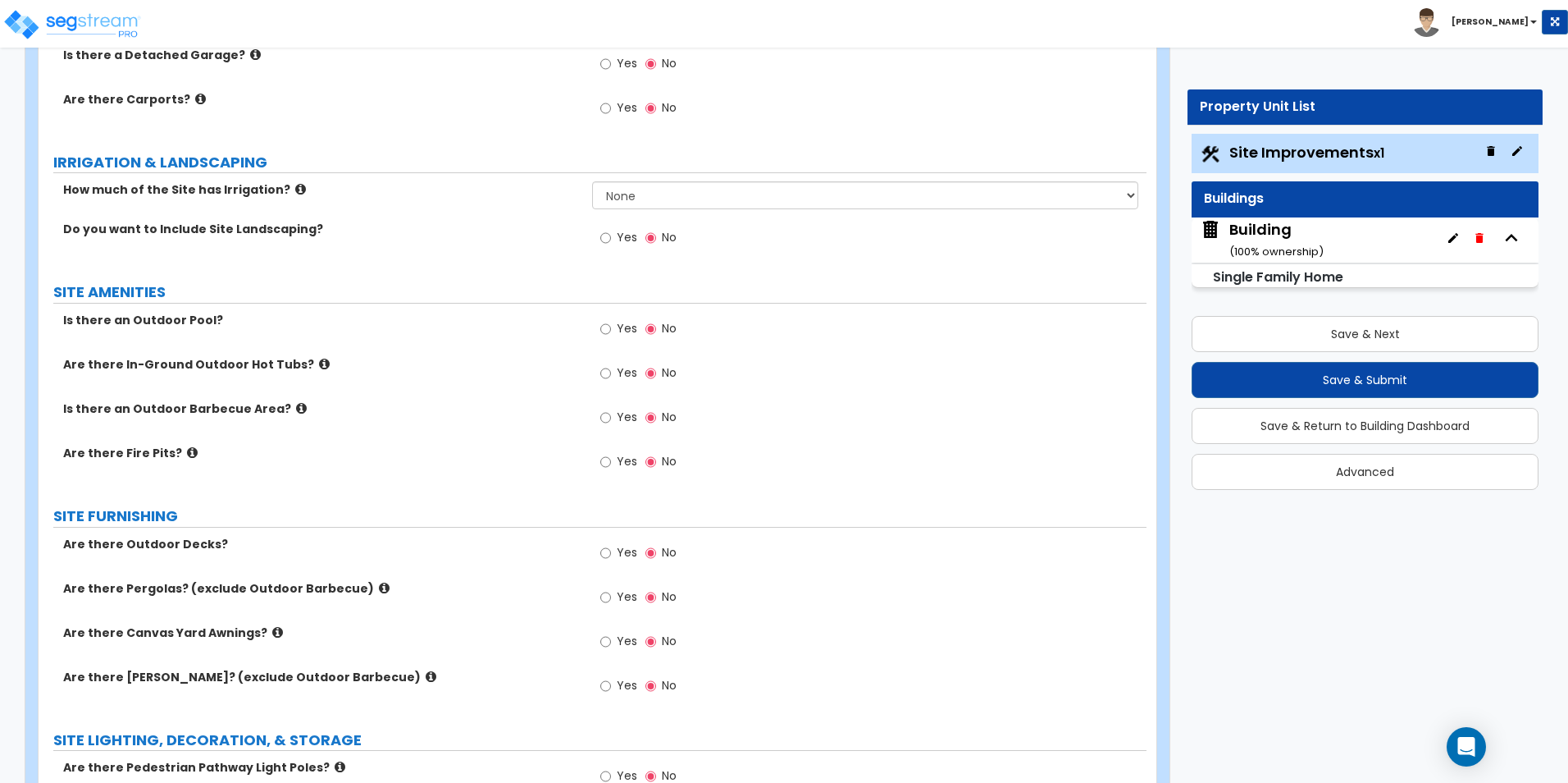
type input "5,917"
click at [609, 243] on input "Yes" at bounding box center [606, 238] width 11 height 18
radio input "true"
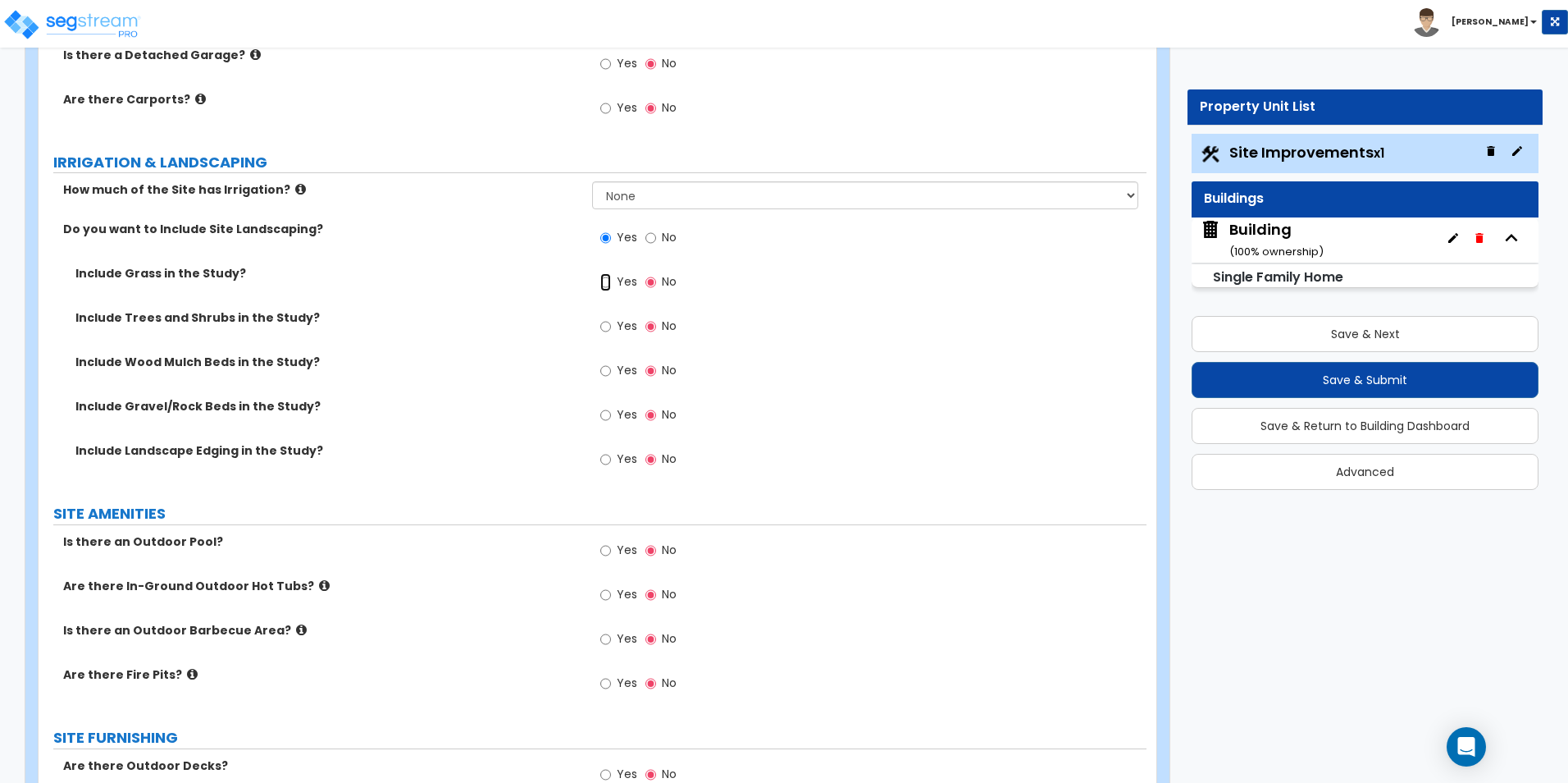
click at [608, 281] on input "Yes" at bounding box center [606, 282] width 11 height 18
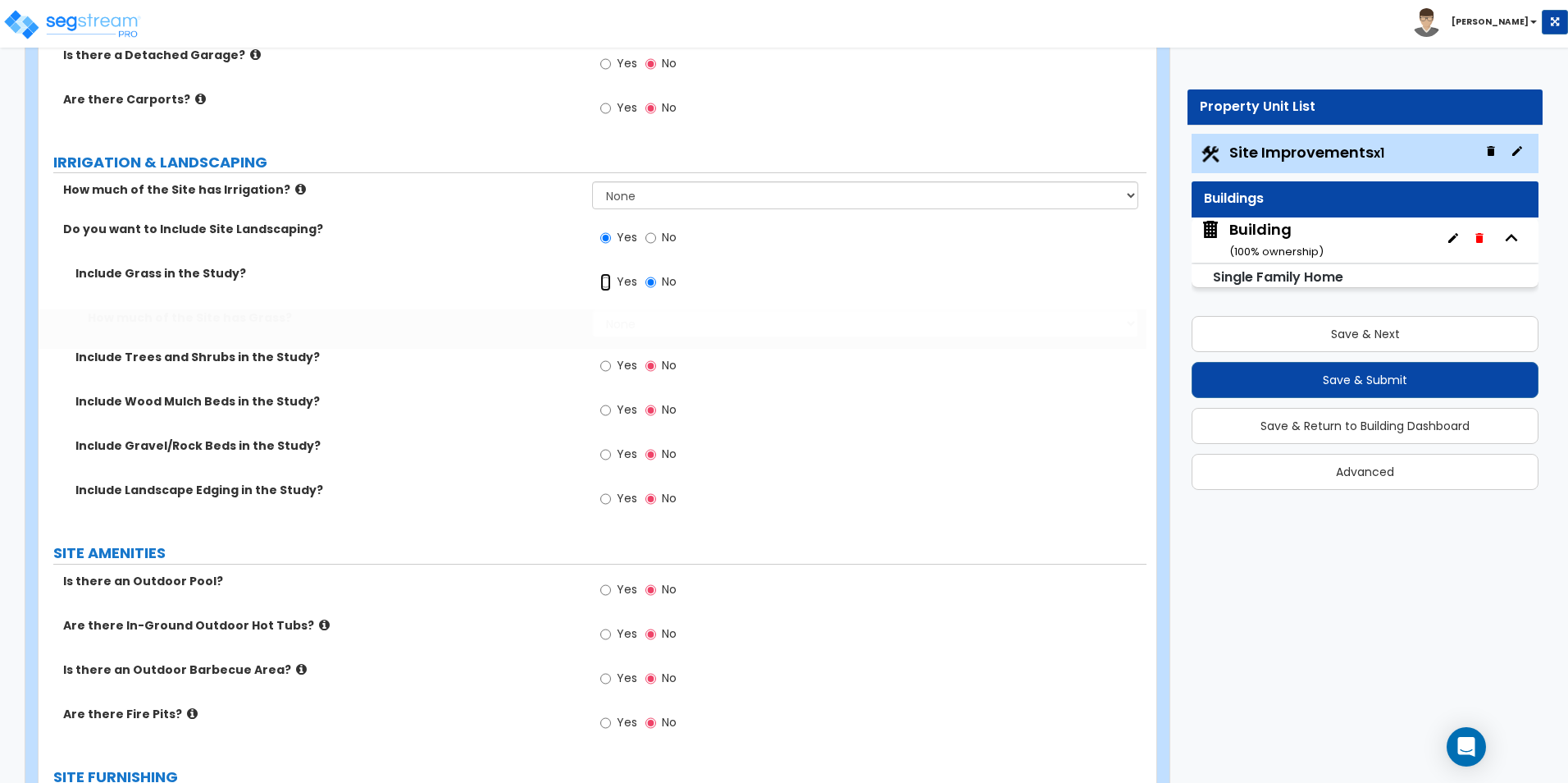
radio input "true"
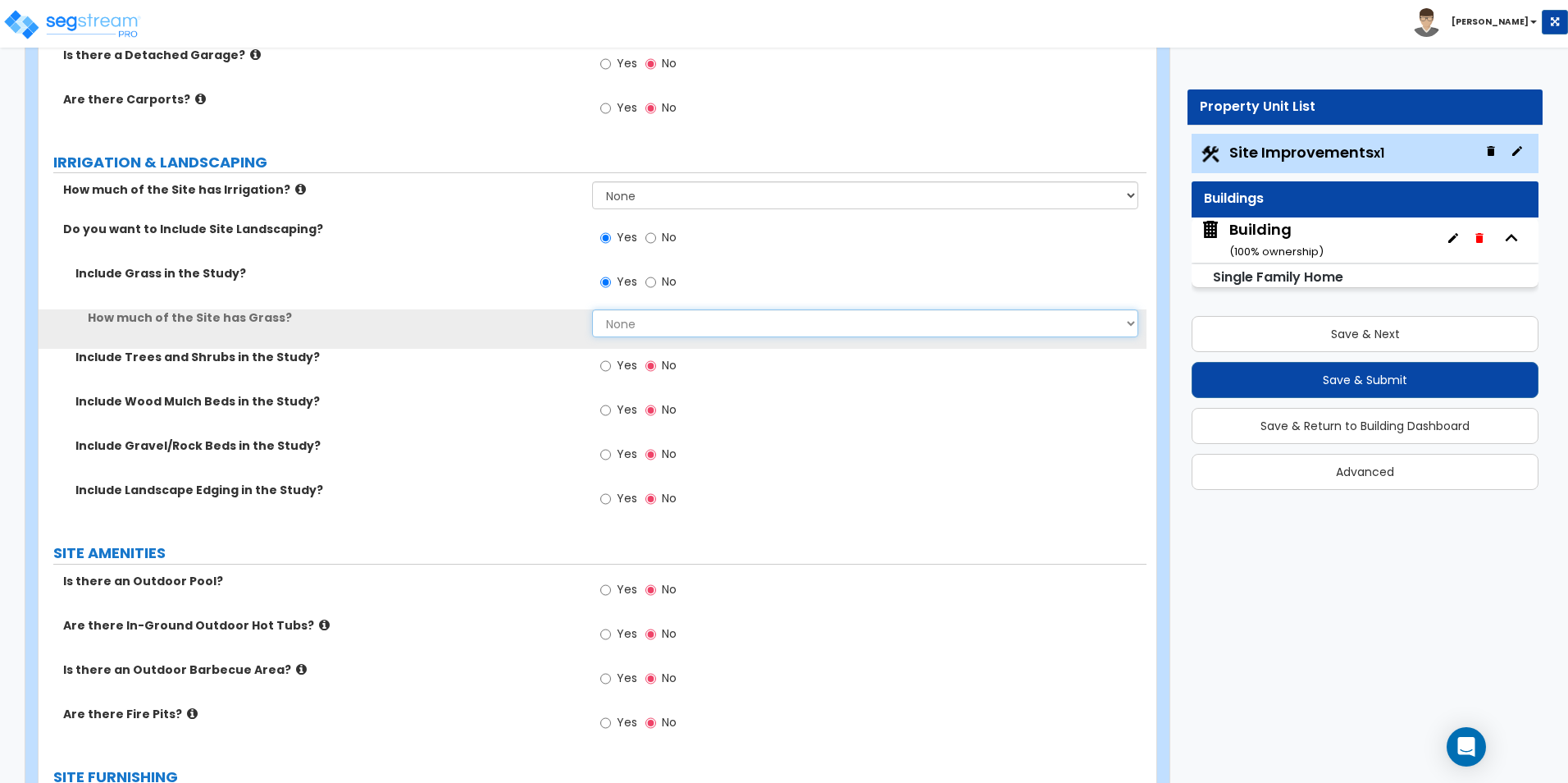
drag, startPoint x: 646, startPoint y: 324, endPoint x: 615, endPoint y: 324, distance: 31.0
click at [615, 324] on select "None I want to Enter an Approximate Percentage I want to Enter the Square Foota…" at bounding box center [865, 323] width 545 height 28
select select "2"
click at [592, 309] on select "None I want to Enter an Approximate Percentage I want to Enter the Square Foota…" at bounding box center [865, 323] width 545 height 28
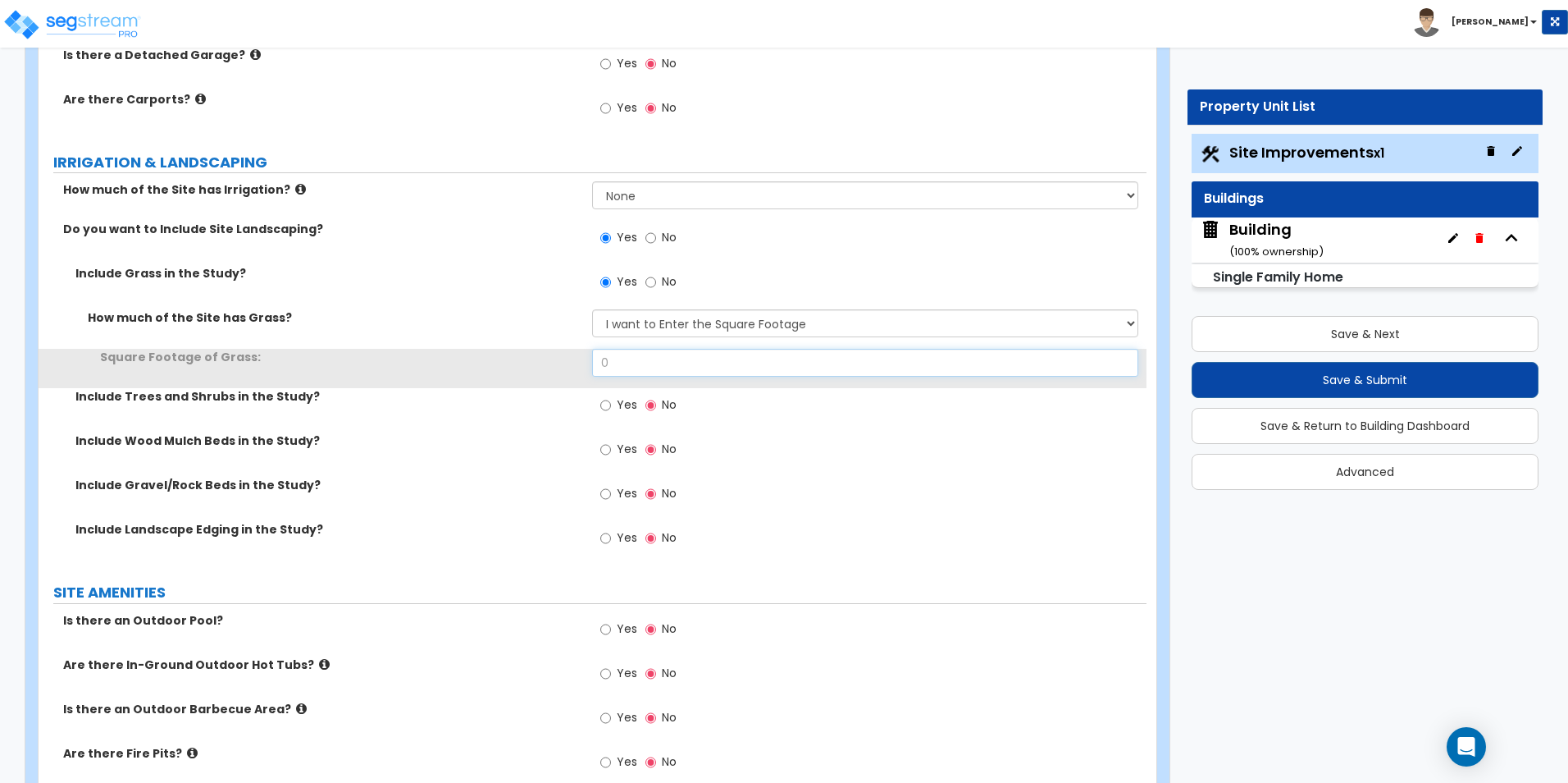
drag, startPoint x: 654, startPoint y: 361, endPoint x: 515, endPoint y: 350, distance: 139.4
click at [524, 350] on div "Square Footage of Grass: 0" at bounding box center [592, 368] width 1107 height 39
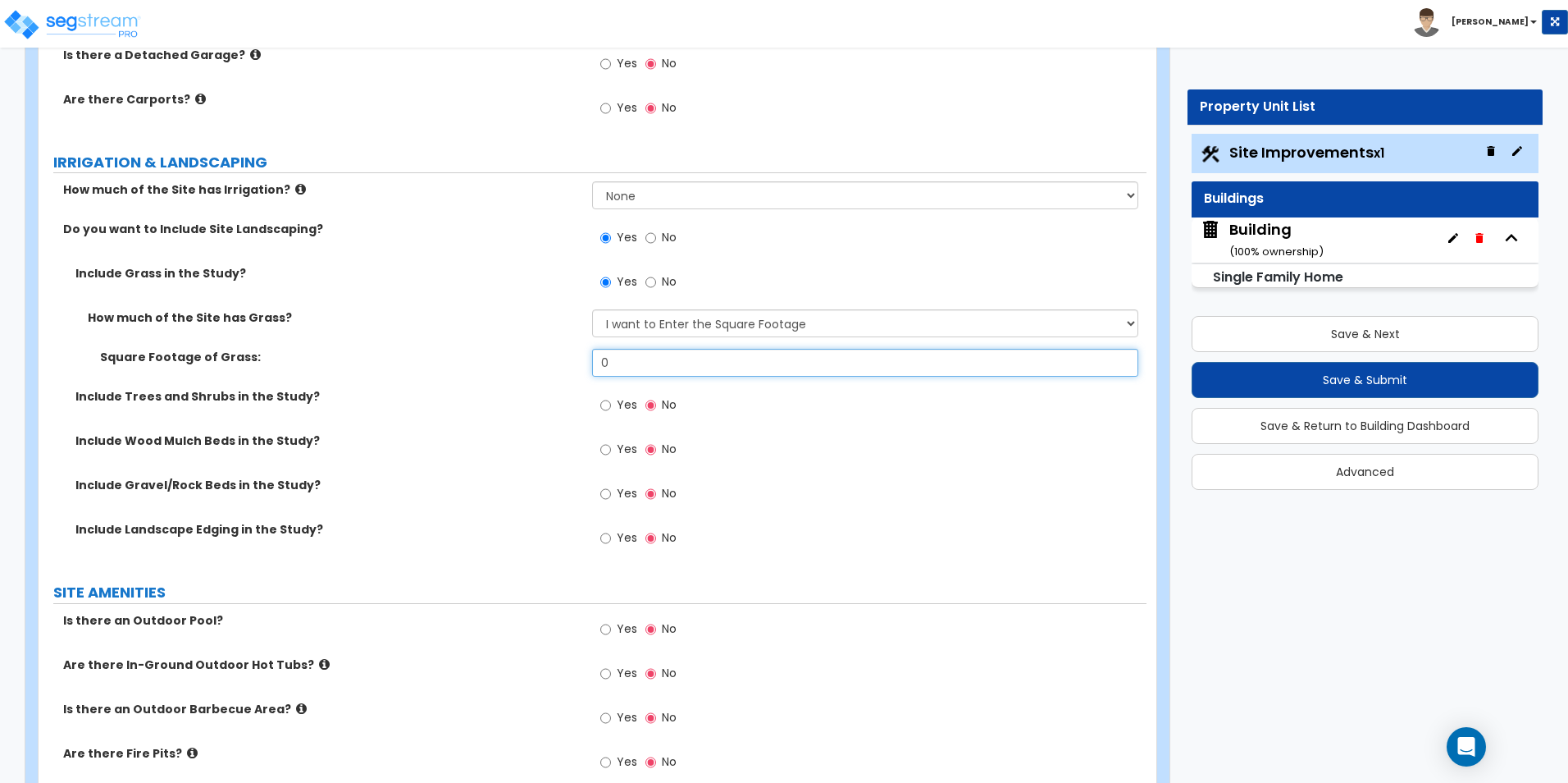
type input "4"
type input "56,488"
click at [607, 400] on input "Yes" at bounding box center [606, 405] width 11 height 18
radio input "true"
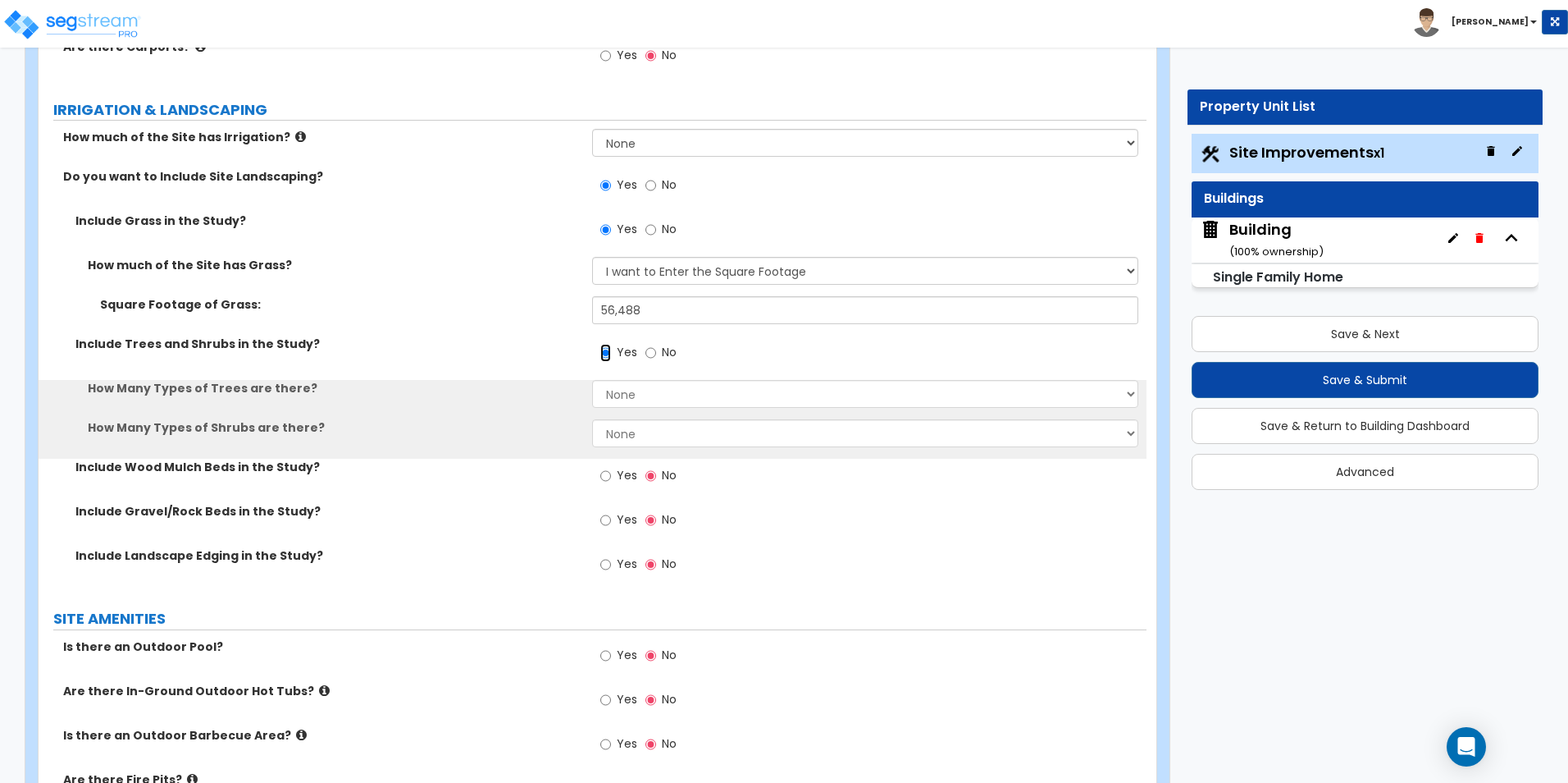
scroll to position [1067, 0]
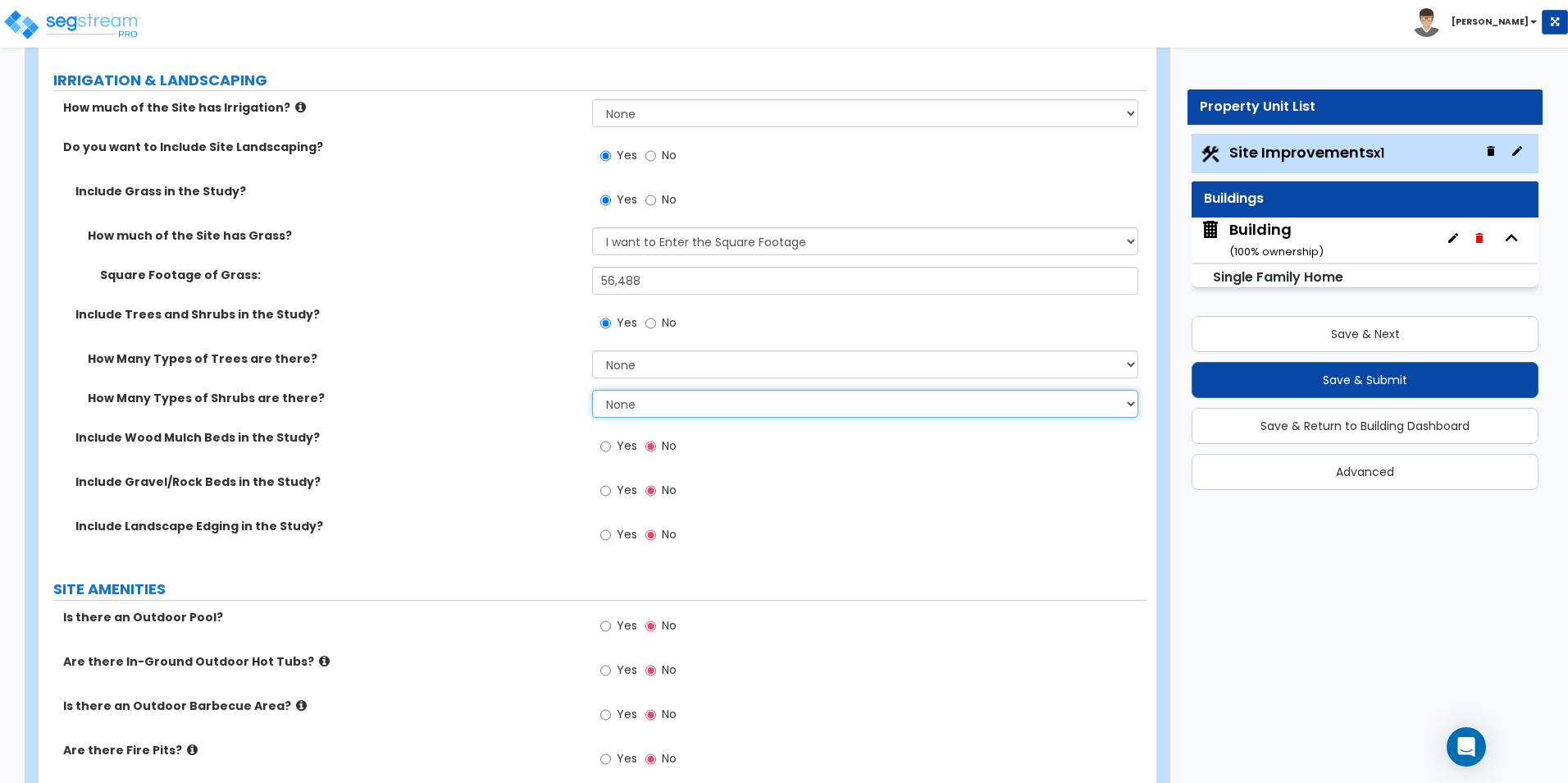
click at [633, 409] on select "None 1 2 3" at bounding box center [865, 403] width 545 height 28
select select "2"
click at [592, 390] on select "None 1 2 3" at bounding box center [865, 403] width 545 height 28
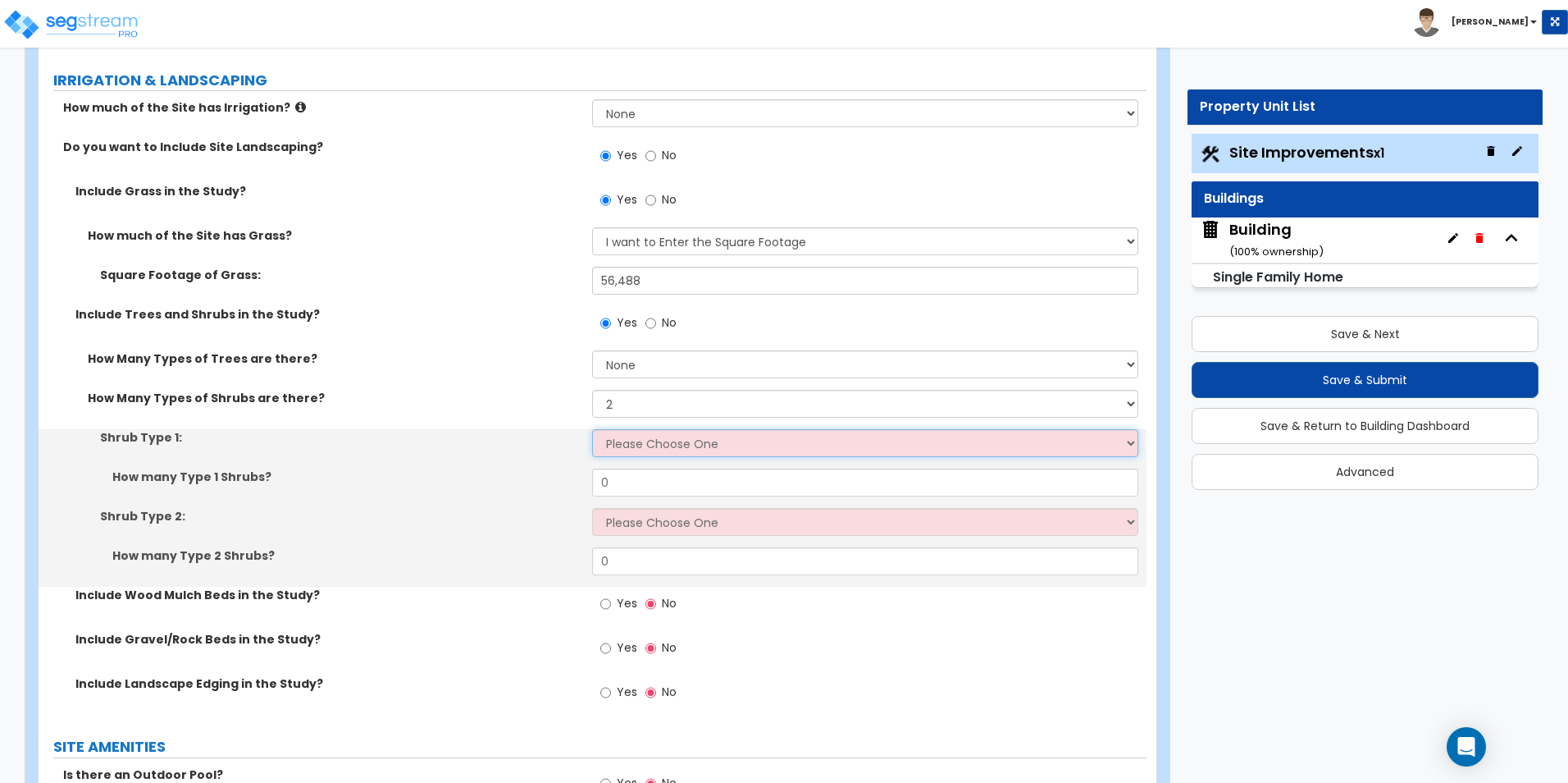
click at [645, 448] on select "Please Choose One Arborvitae Azalea Yew Boxwood Juniper [PERSON_NAME] Cotoneast…" at bounding box center [865, 443] width 545 height 28
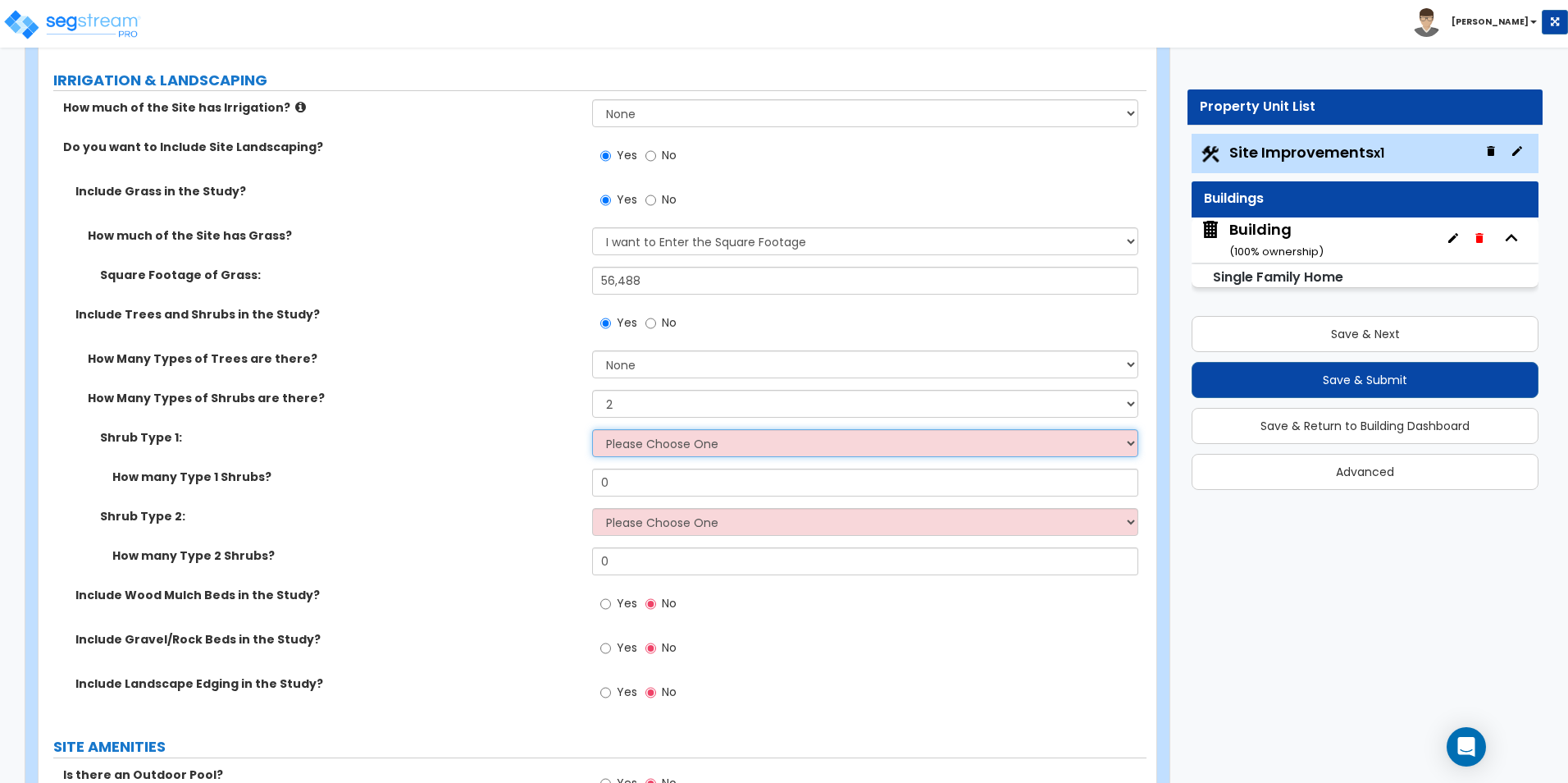
select select "1"
click at [592, 429] on select "Please Choose One Arborvitae Azalea Yew Boxwood Juniper [PERSON_NAME] Cotoneast…" at bounding box center [865, 443] width 545 height 28
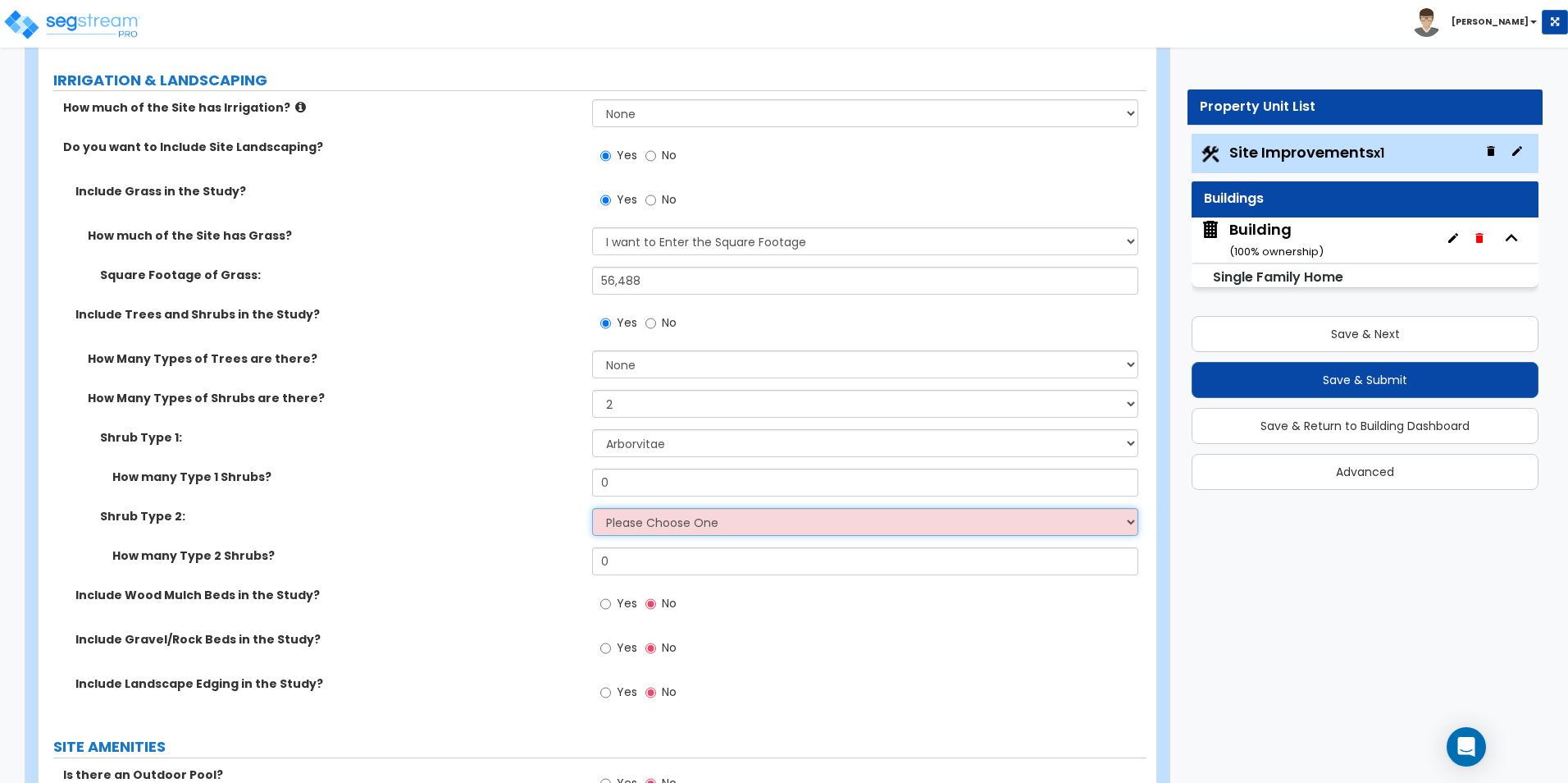
drag, startPoint x: 661, startPoint y: 513, endPoint x: 661, endPoint y: 543, distance: 30.0
click at [661, 513] on select "Please Choose One Arborvitae Azalea Yew Boxwood Juniper [PERSON_NAME] Cotoneast…" at bounding box center [865, 521] width 545 height 28
click at [592, 507] on select "Please Choose One Arborvitae Azalea Yew Boxwood Juniper [PERSON_NAME] Cotoneast…" at bounding box center [865, 521] width 545 height 28
click at [670, 526] on select "Please Choose One Arborvitae Azalea Yew Boxwood Juniper [PERSON_NAME] Cotoneast…" at bounding box center [865, 521] width 545 height 28
select select "4"
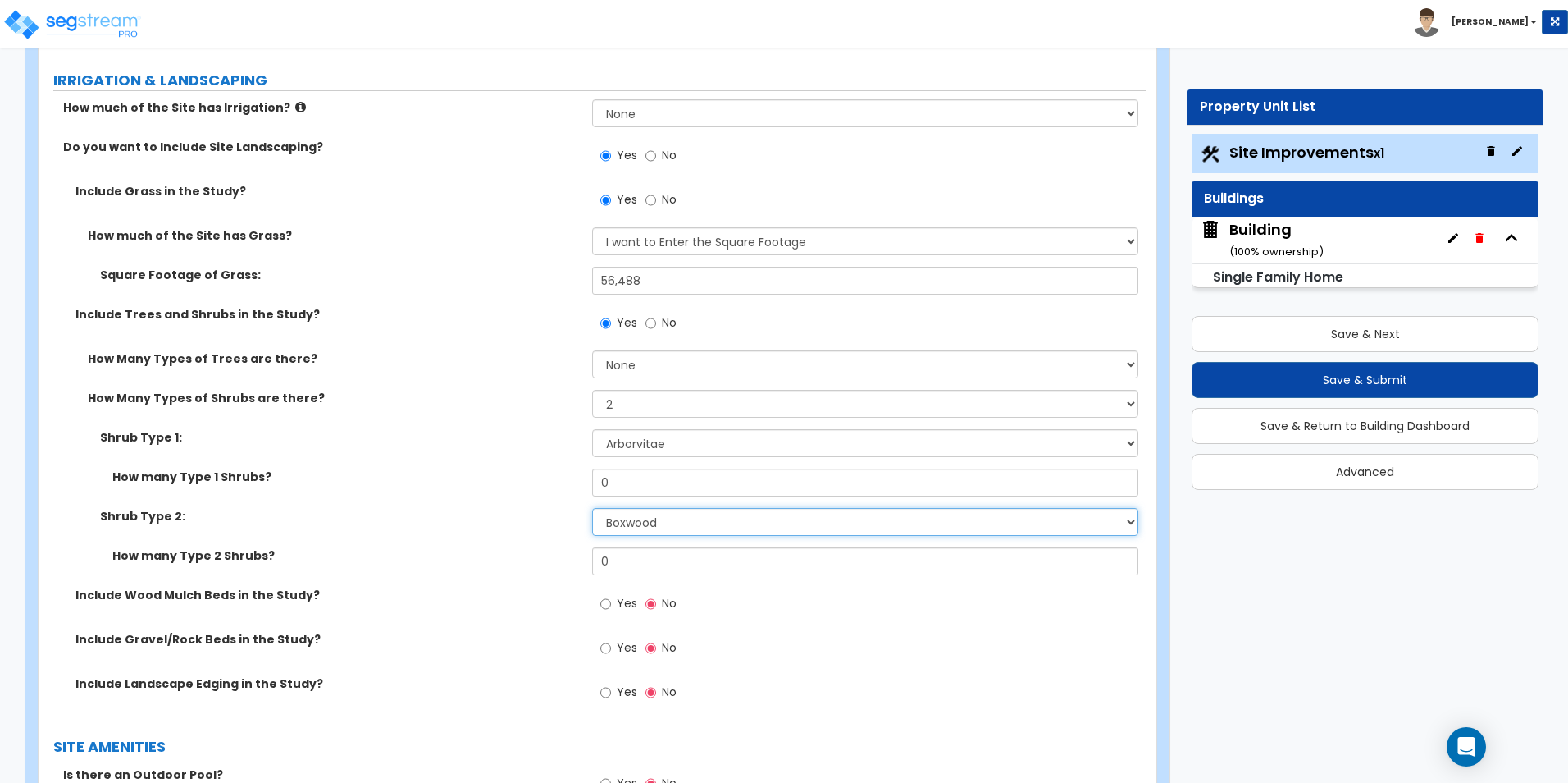
click at [592, 507] on select "Please Choose One Arborvitae Azalea Yew Boxwood Juniper [PERSON_NAME] Cotoneast…" at bounding box center [865, 521] width 545 height 28
click at [547, 485] on div "How many Type 1 Shrubs? 0" at bounding box center [592, 487] width 1107 height 39
type input "5"
drag, startPoint x: 483, startPoint y: 558, endPoint x: 471, endPoint y: 559, distance: 12.0
click at [471, 559] on div "How many Type 2 Shrubs? 0" at bounding box center [592, 567] width 1107 height 39
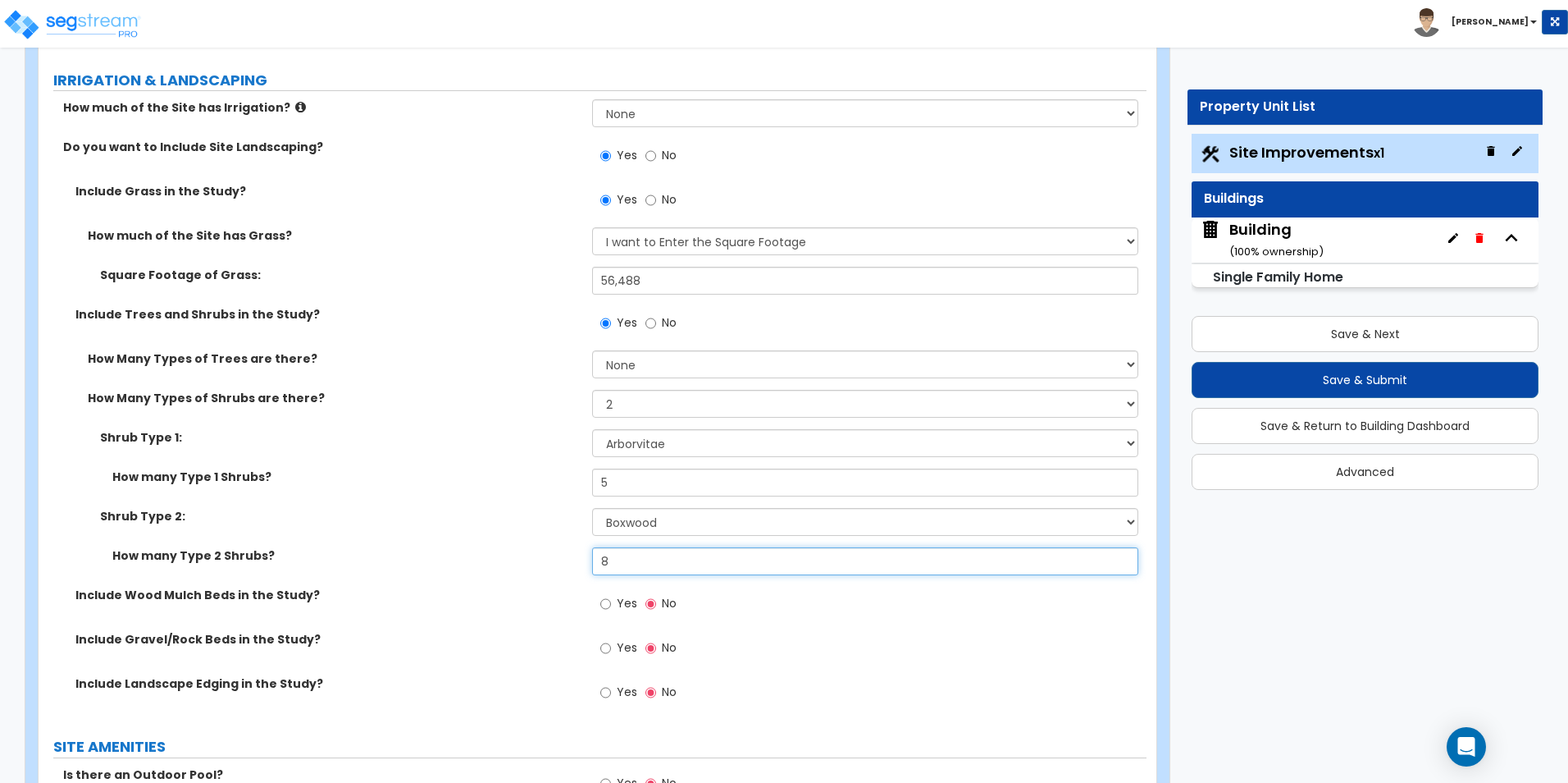
type input "8"
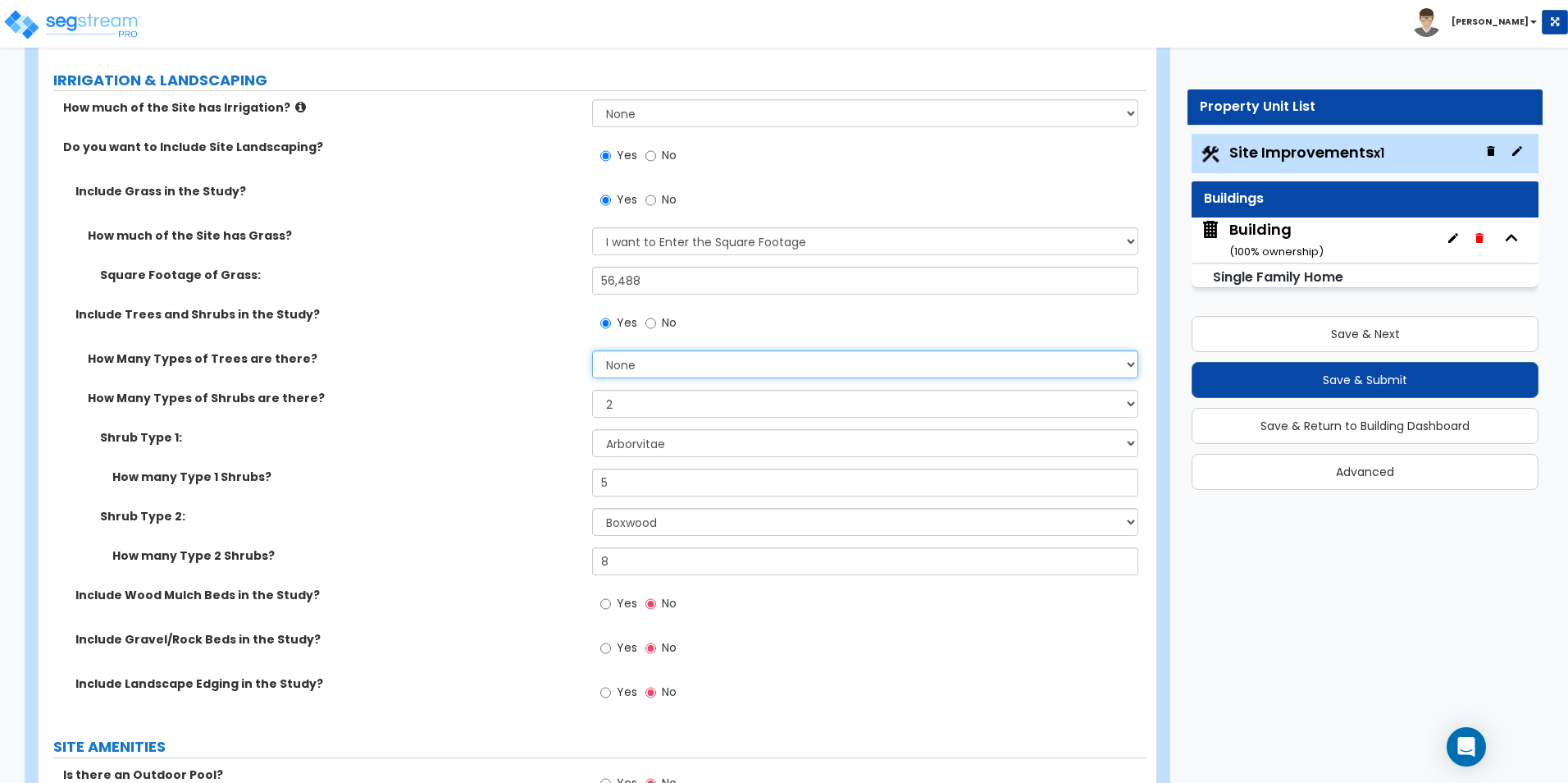
click at [651, 370] on select "None 1 2 3" at bounding box center [865, 364] width 545 height 28
select select "1"
click at [592, 350] on select "None 1 2 3" at bounding box center [865, 364] width 545 height 28
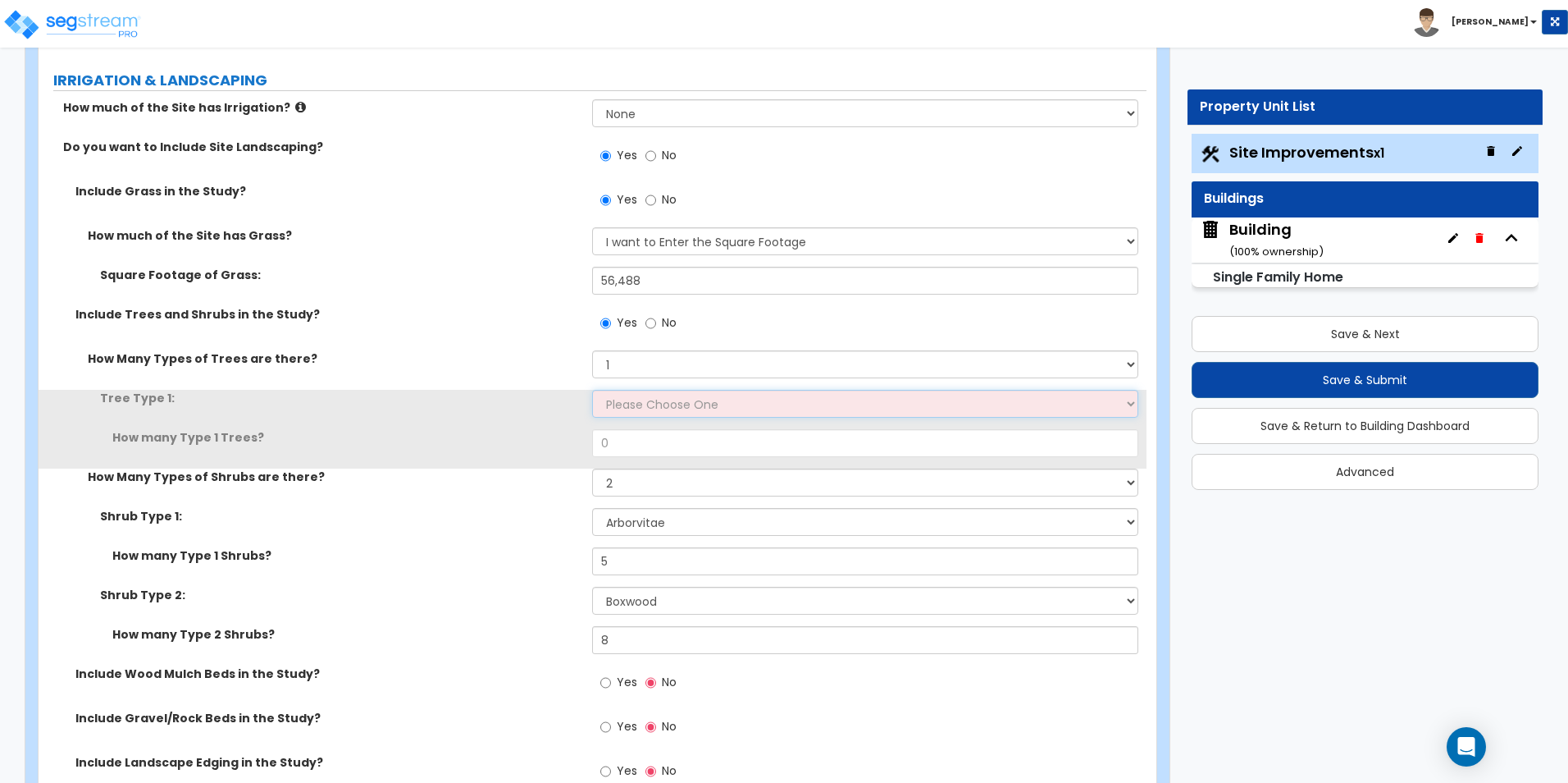
click at [654, 405] on select "Please Choose One Honey Locust Planetree Poplar Elm Hawthorn Linden Maple Red M…" at bounding box center [865, 403] width 545 height 28
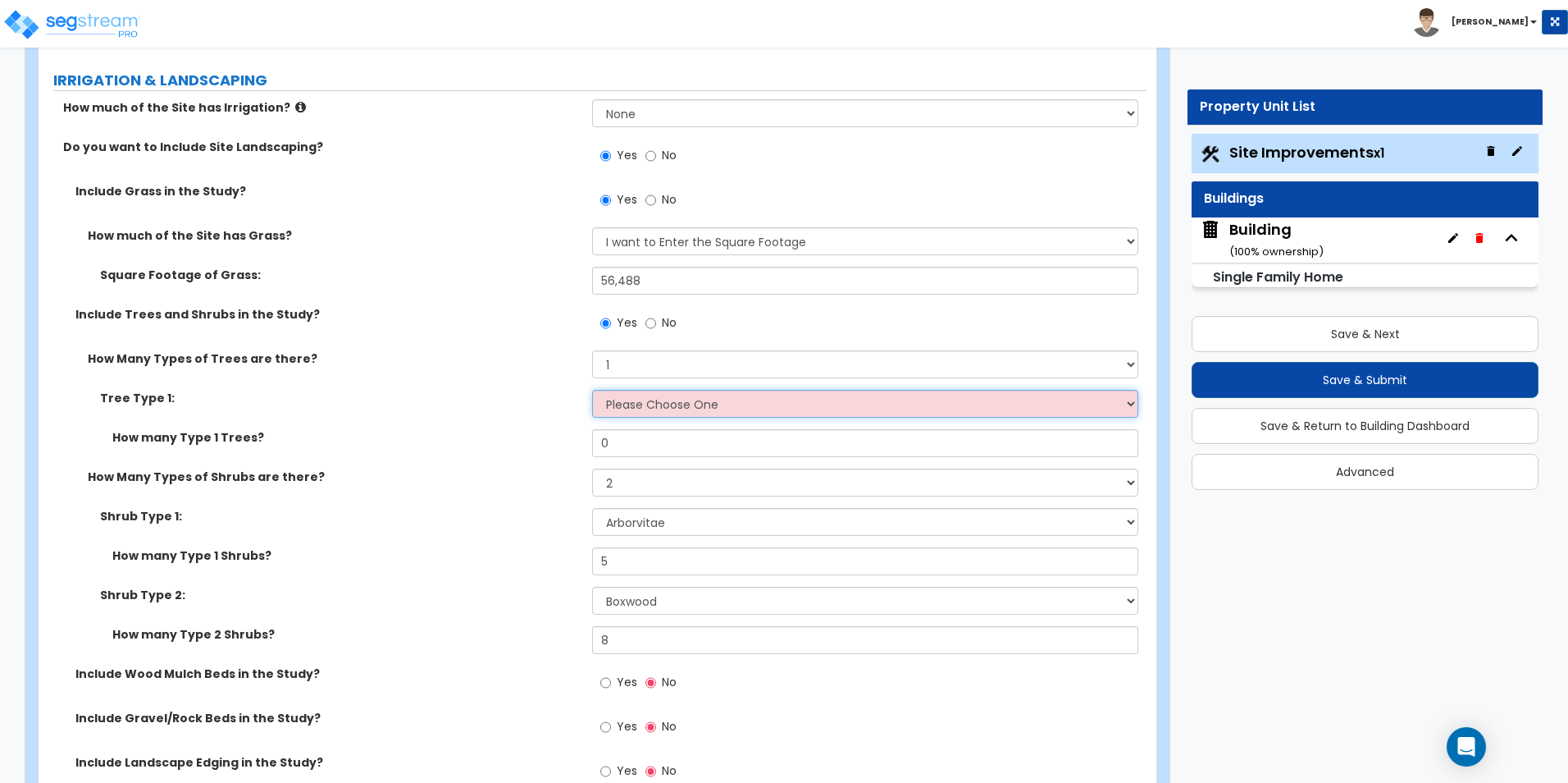
select select "4"
click at [592, 390] on select "Please Choose One Honey Locust Planetree Poplar Elm Hawthorn Linden Maple Red M…" at bounding box center [865, 403] width 545 height 28
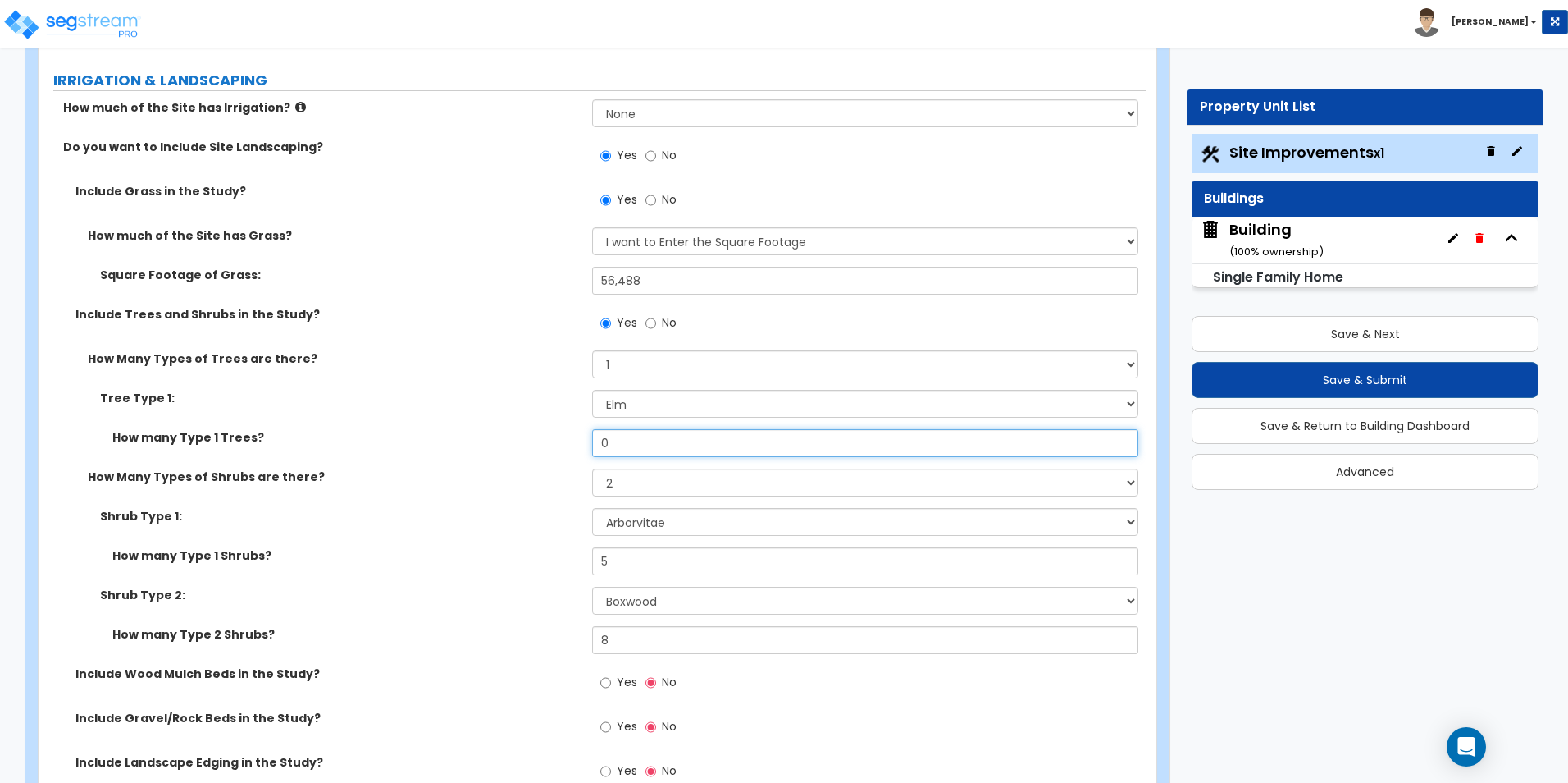
drag, startPoint x: 489, startPoint y: 426, endPoint x: 408, endPoint y: 425, distance: 81.0
click at [415, 424] on div "Tree Type 1: Please Choose One Honey Locust Planetree Poplar Elm Hawthorn Linde…" at bounding box center [592, 429] width 1083 height 78
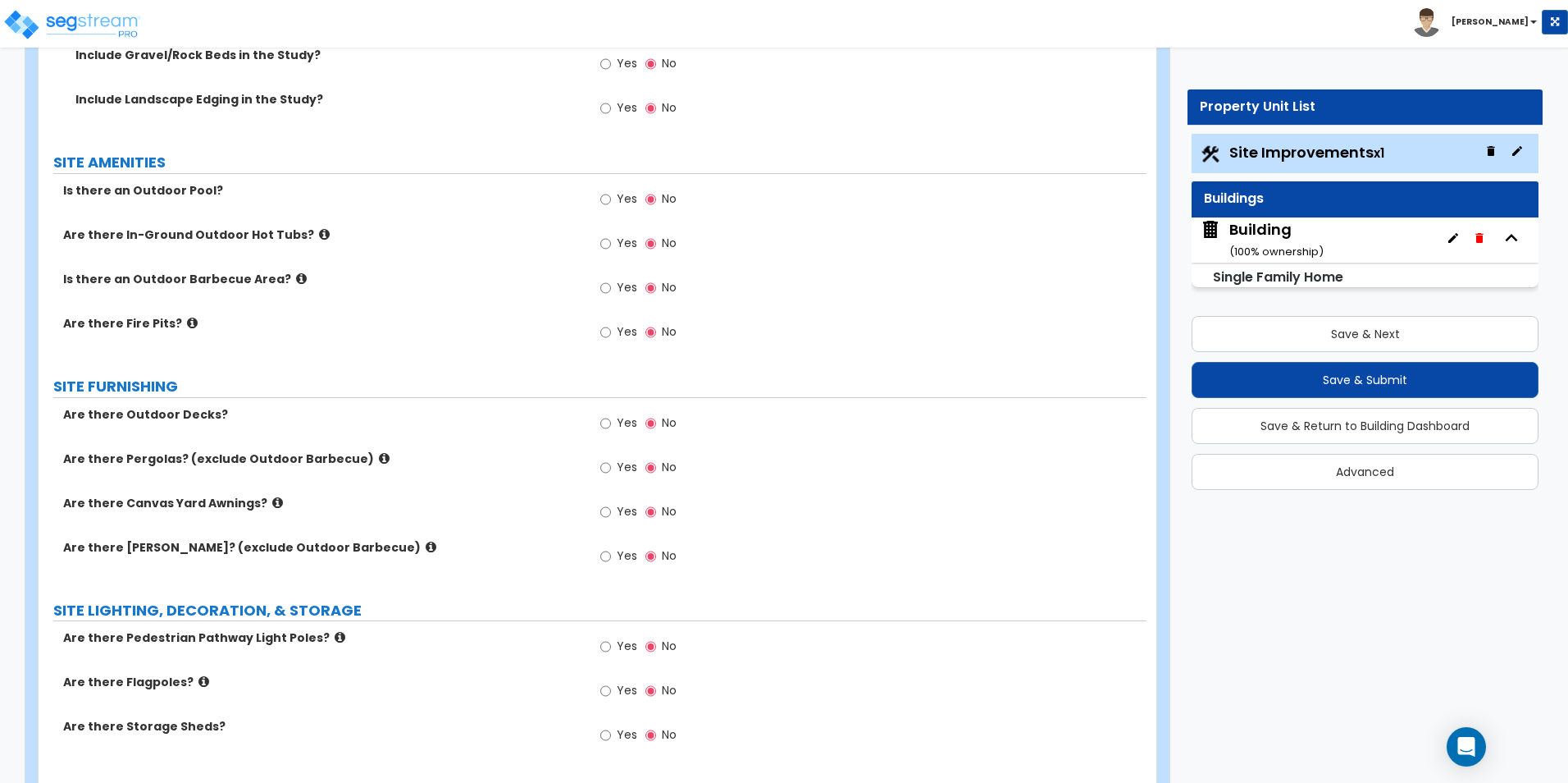
scroll to position [1805, 0]
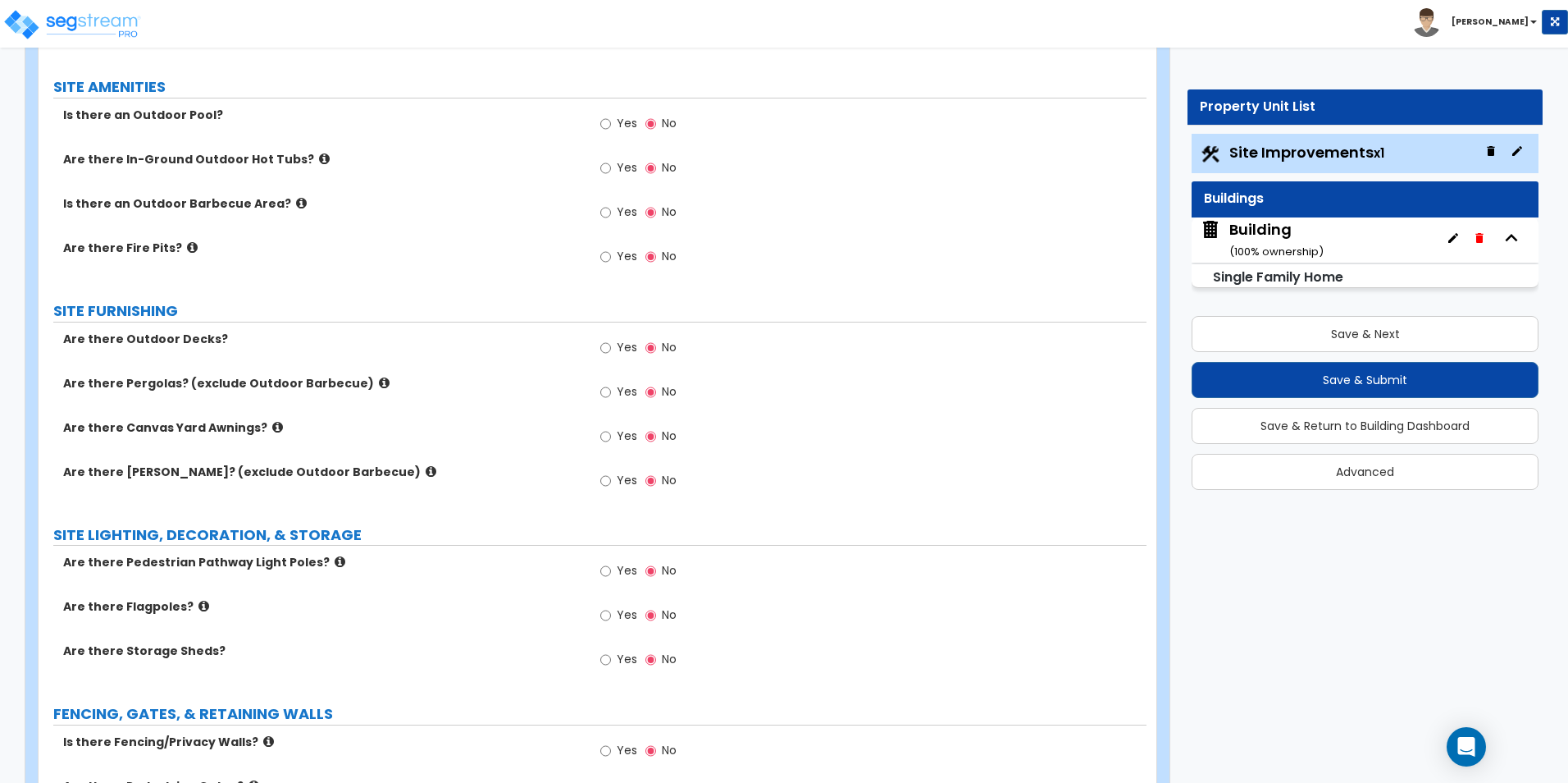
type input "2"
click at [606, 125] on input "Yes" at bounding box center [606, 124] width 11 height 18
radio input "true"
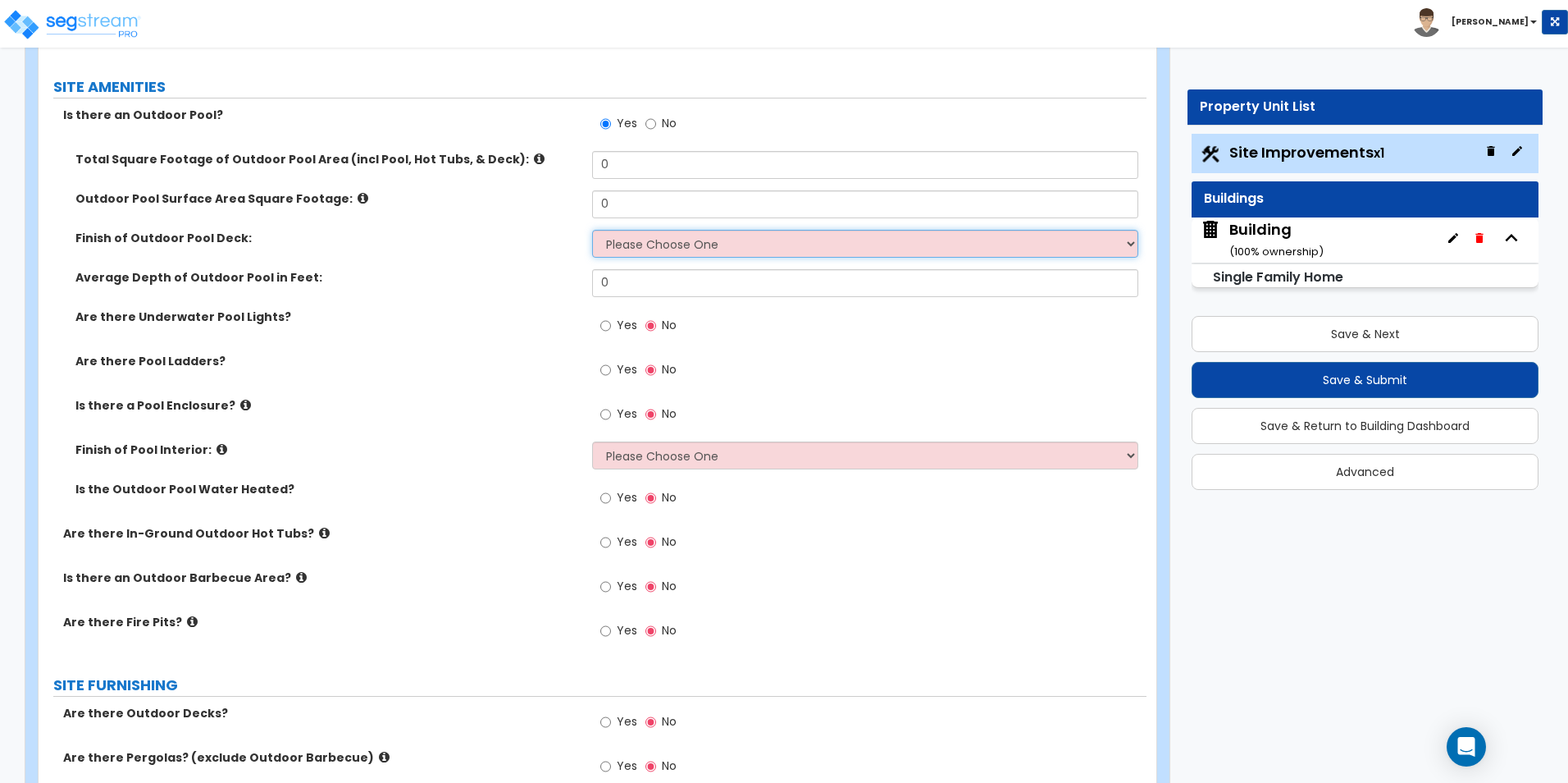
click at [742, 240] on select "Please Choose One Bare Concrete Stamped Concrete Brick Pavers Stone Pavers Wood…" at bounding box center [865, 244] width 545 height 28
click at [448, 516] on div "Is the Outdoor Pool Water Heated? Yes No" at bounding box center [592, 503] width 1107 height 45
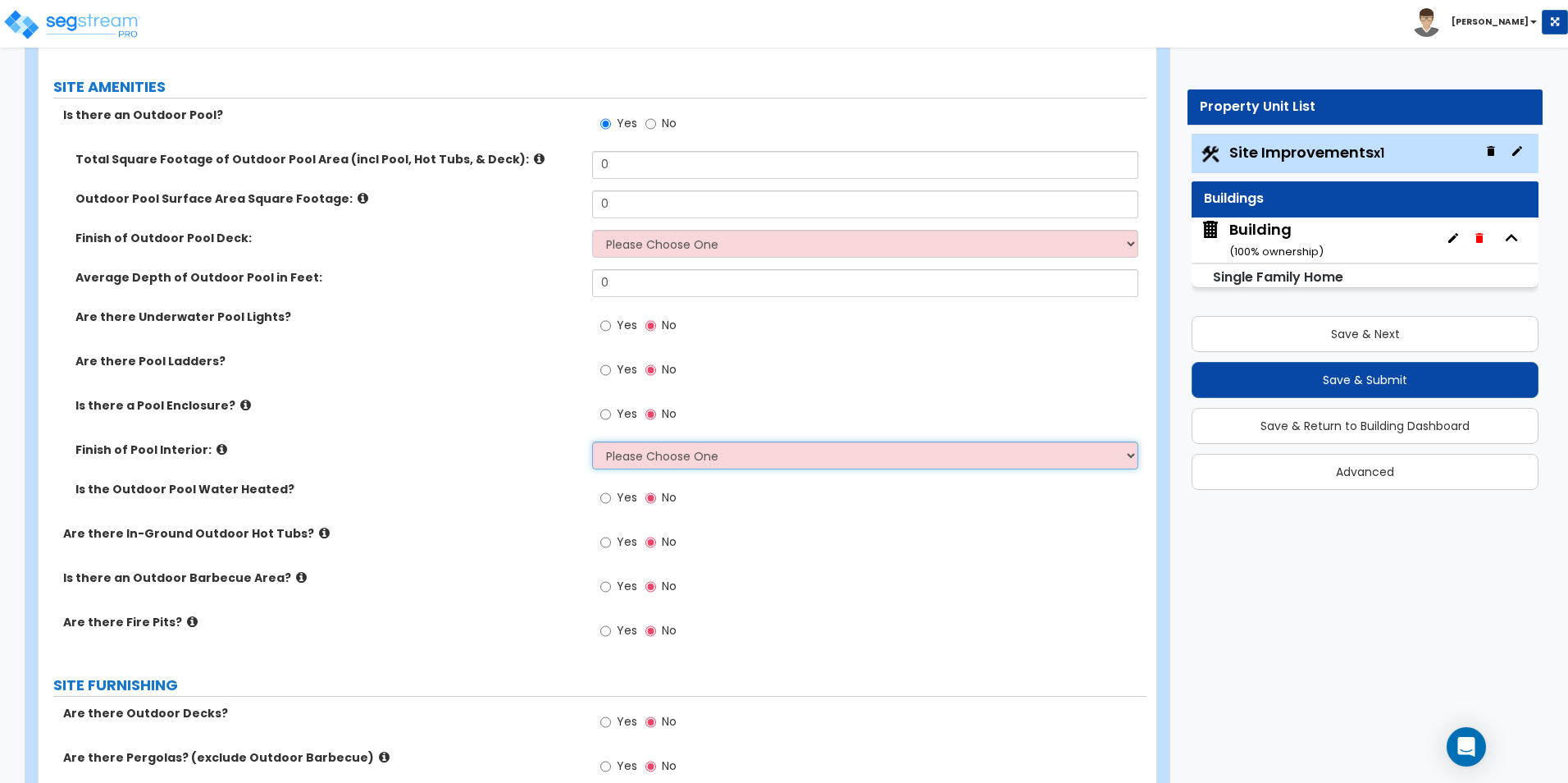
click at [707, 461] on select "Please Choose One Tile Plaster Vinyl" at bounding box center [865, 455] width 545 height 28
select select "2"
click at [592, 442] on select "Please Choose One Tile Plaster Vinyl" at bounding box center [865, 455] width 545 height 28
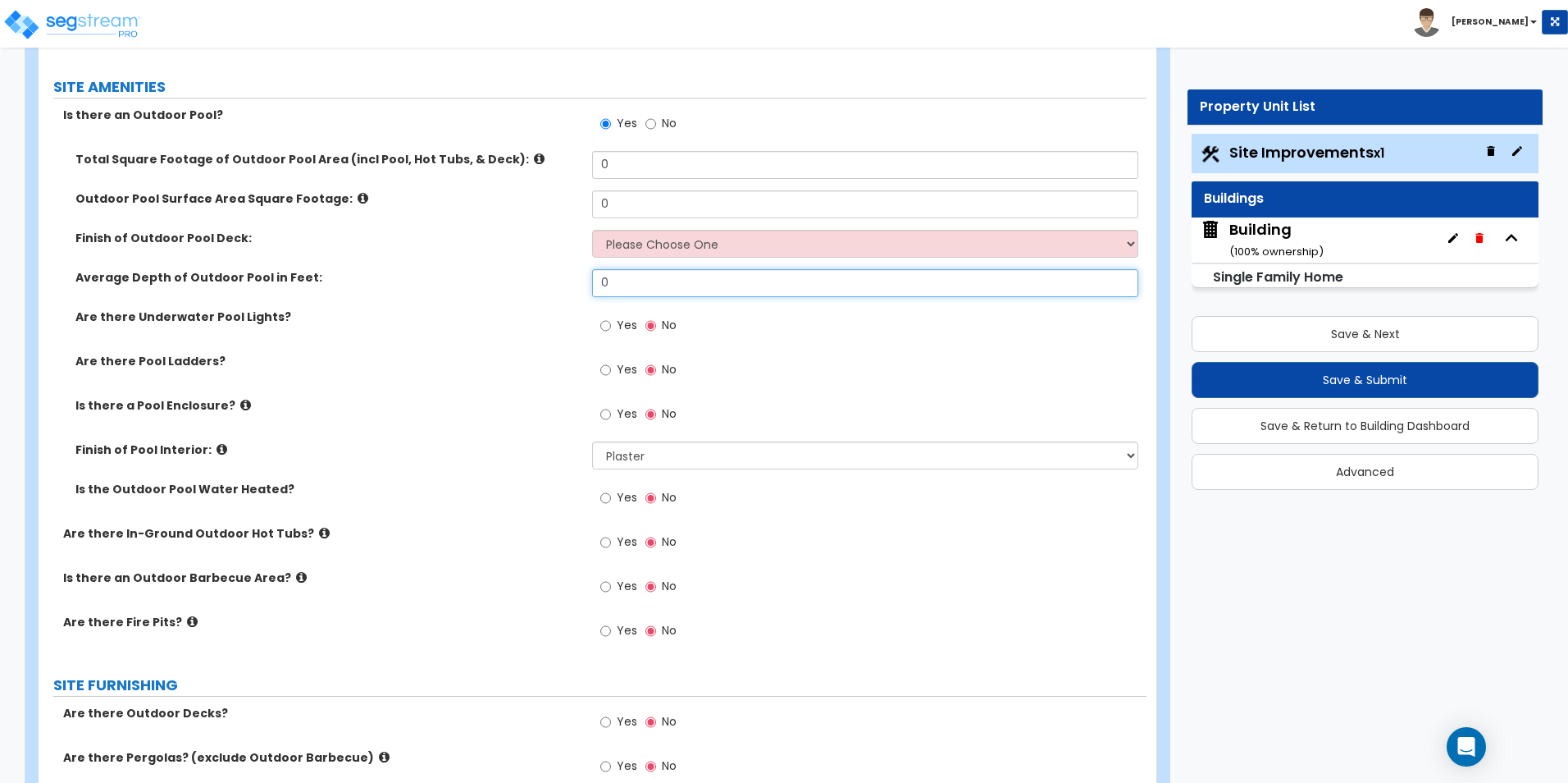
drag, startPoint x: 643, startPoint y: 288, endPoint x: 528, endPoint y: 277, distance: 115.5
click at [528, 277] on div "Average Depth of Outdoor Pool in Feet: 0" at bounding box center [592, 288] width 1107 height 39
type input "6"
click at [648, 247] on select "Please Choose One Bare Concrete Stamped Concrete Brick Pavers Stone Pavers Wood…" at bounding box center [865, 244] width 545 height 28
select select "4"
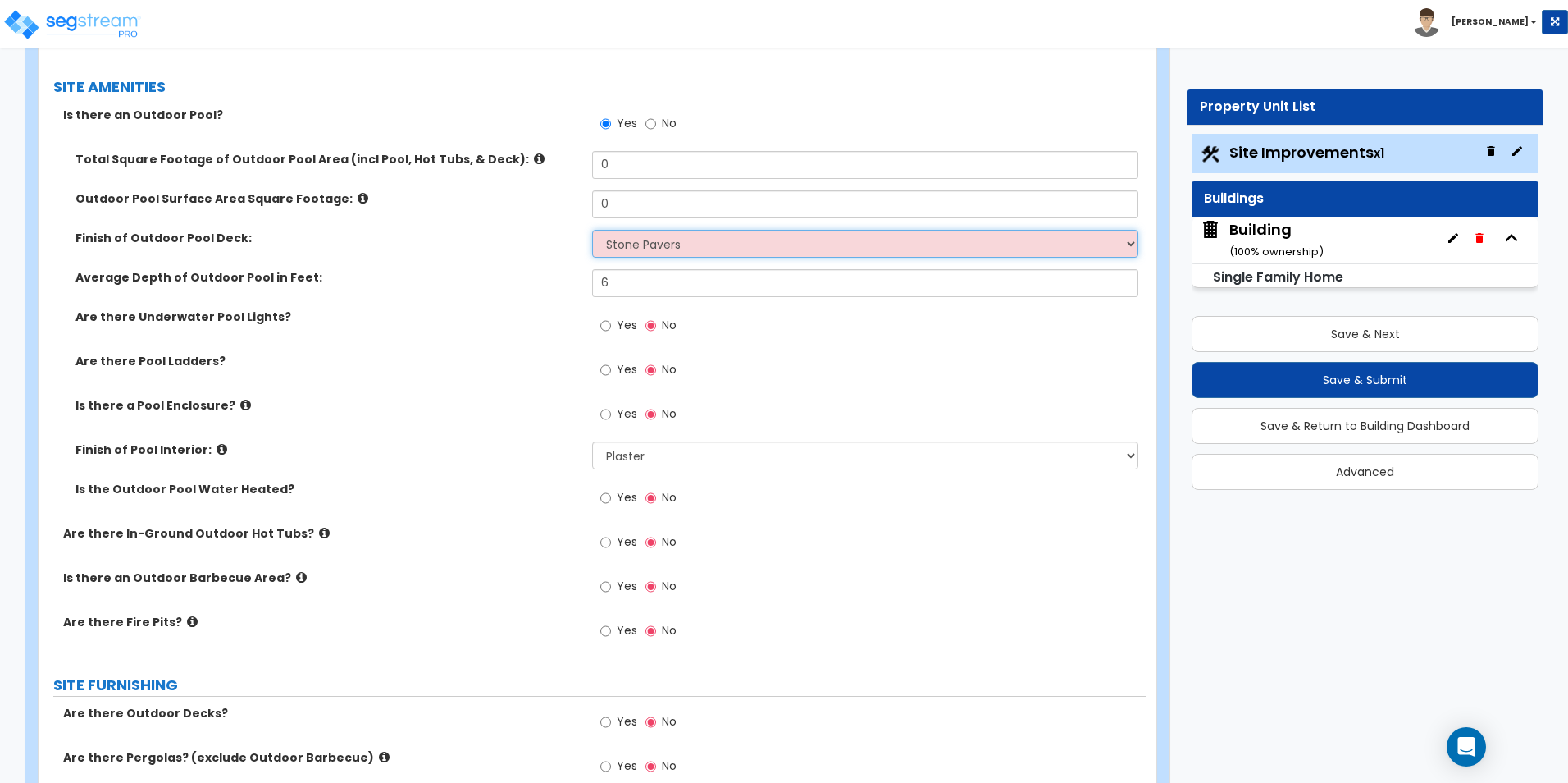
click at [592, 230] on select "Please Choose One Bare Concrete Stamped Concrete Brick Pavers Stone Pavers Wood…" at bounding box center [865, 244] width 545 height 28
click at [358, 194] on icon at bounding box center [363, 197] width 11 height 12
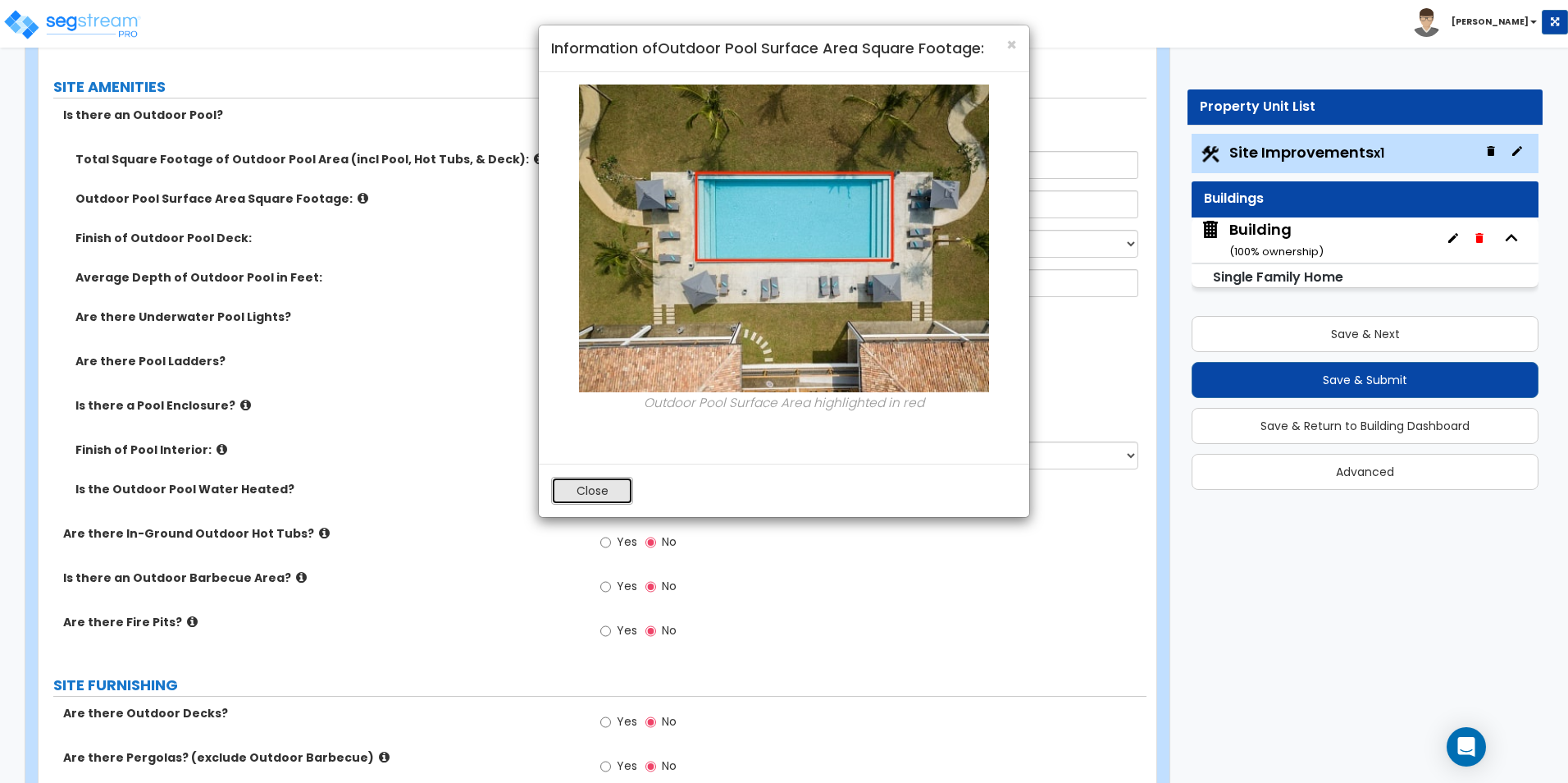
click at [587, 499] on button "Close" at bounding box center [592, 490] width 82 height 28
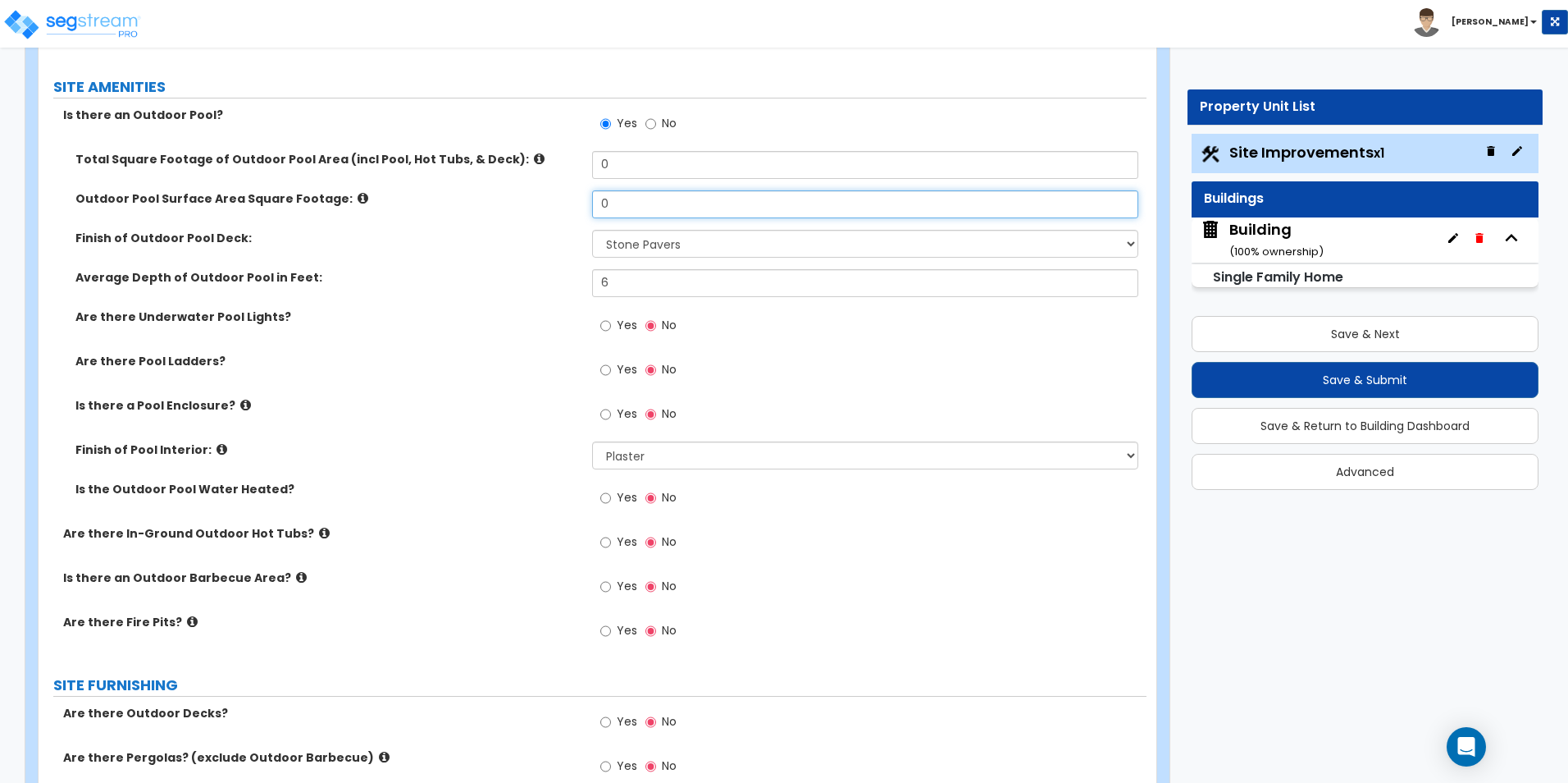
drag, startPoint x: 632, startPoint y: 199, endPoint x: 544, endPoint y: 199, distance: 88.0
click at [545, 199] on div "Outdoor Pool Surface Area Square Footage: 0" at bounding box center [592, 210] width 1107 height 39
type input "112"
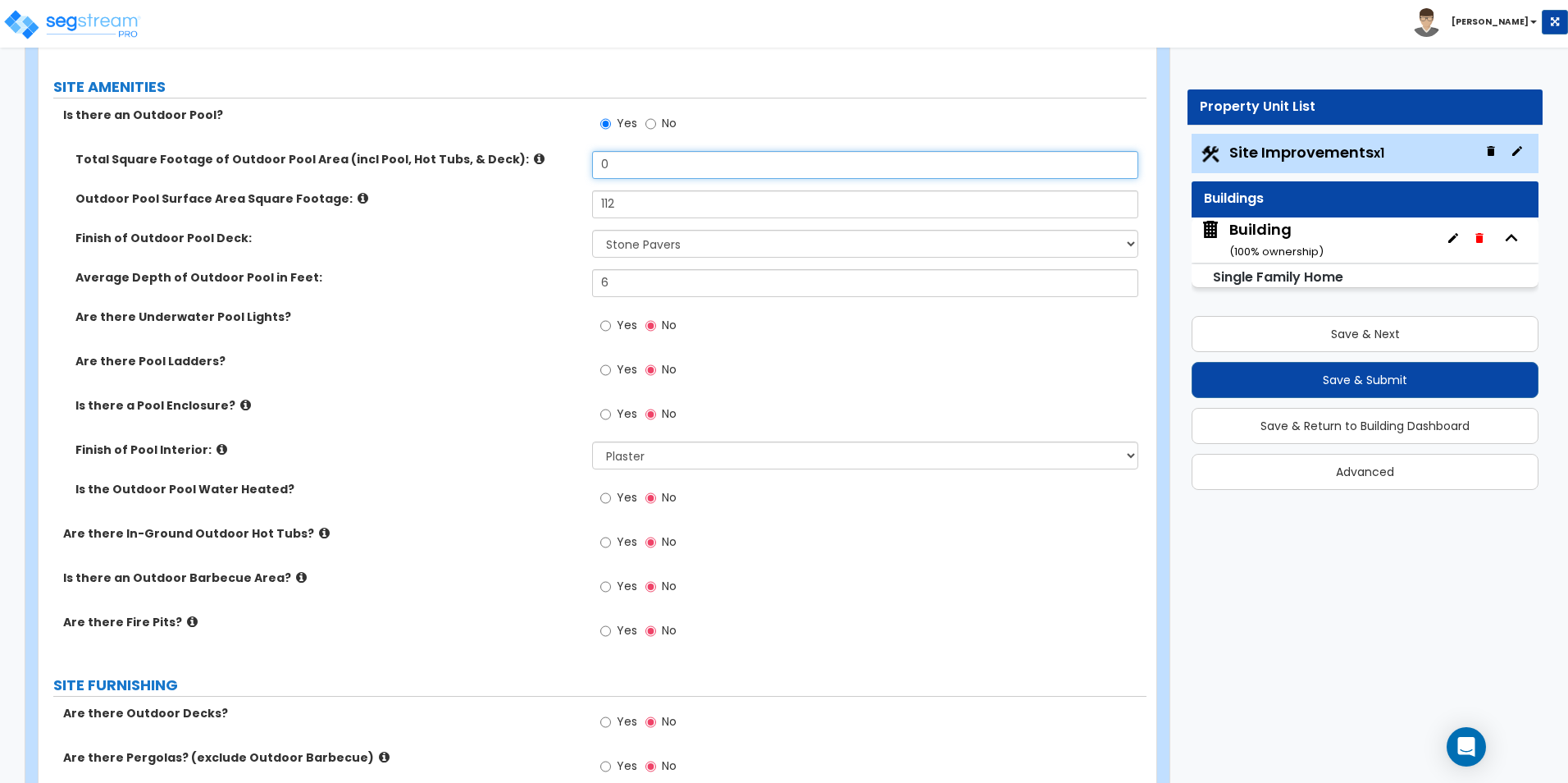
drag, startPoint x: 649, startPoint y: 159, endPoint x: 545, endPoint y: 155, distance: 104.1
click at [545, 155] on div "Total Square Footage of Outdoor Pool Area (incl Pool, Hot Tubs, & Deck): 0" at bounding box center [592, 170] width 1107 height 39
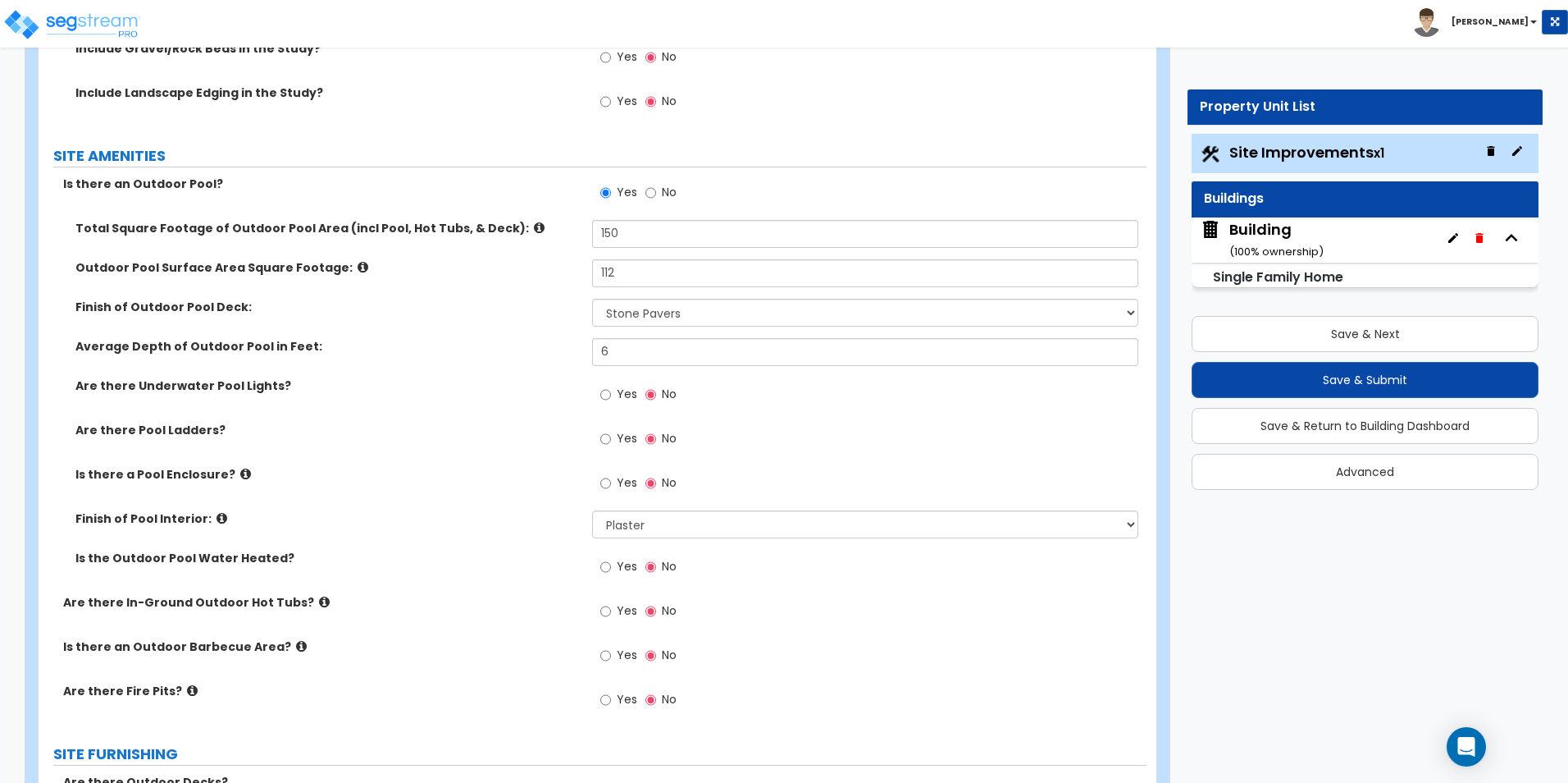
scroll to position [1723, 0]
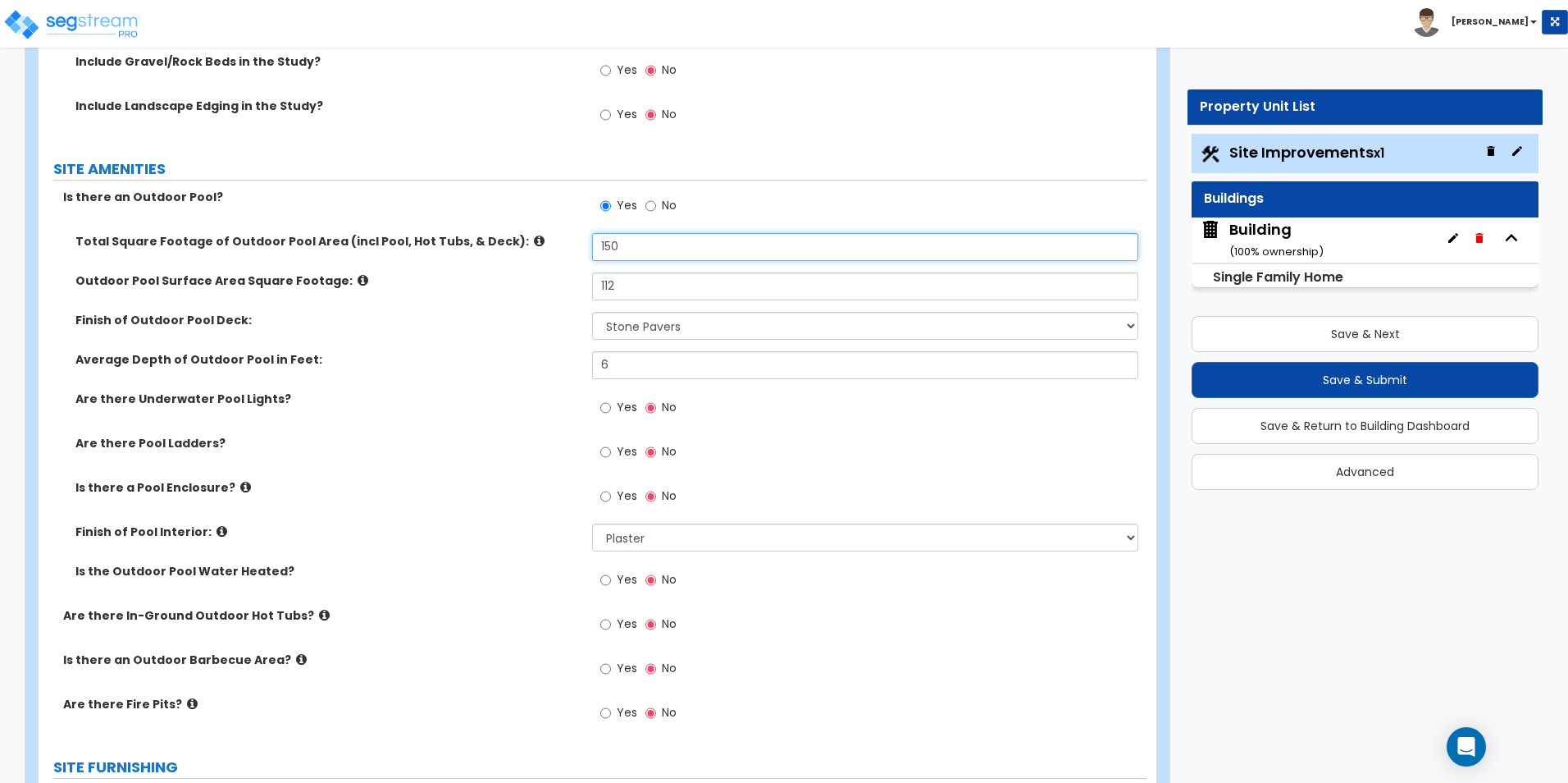
click at [649, 235] on input "150" at bounding box center [865, 246] width 545 height 28
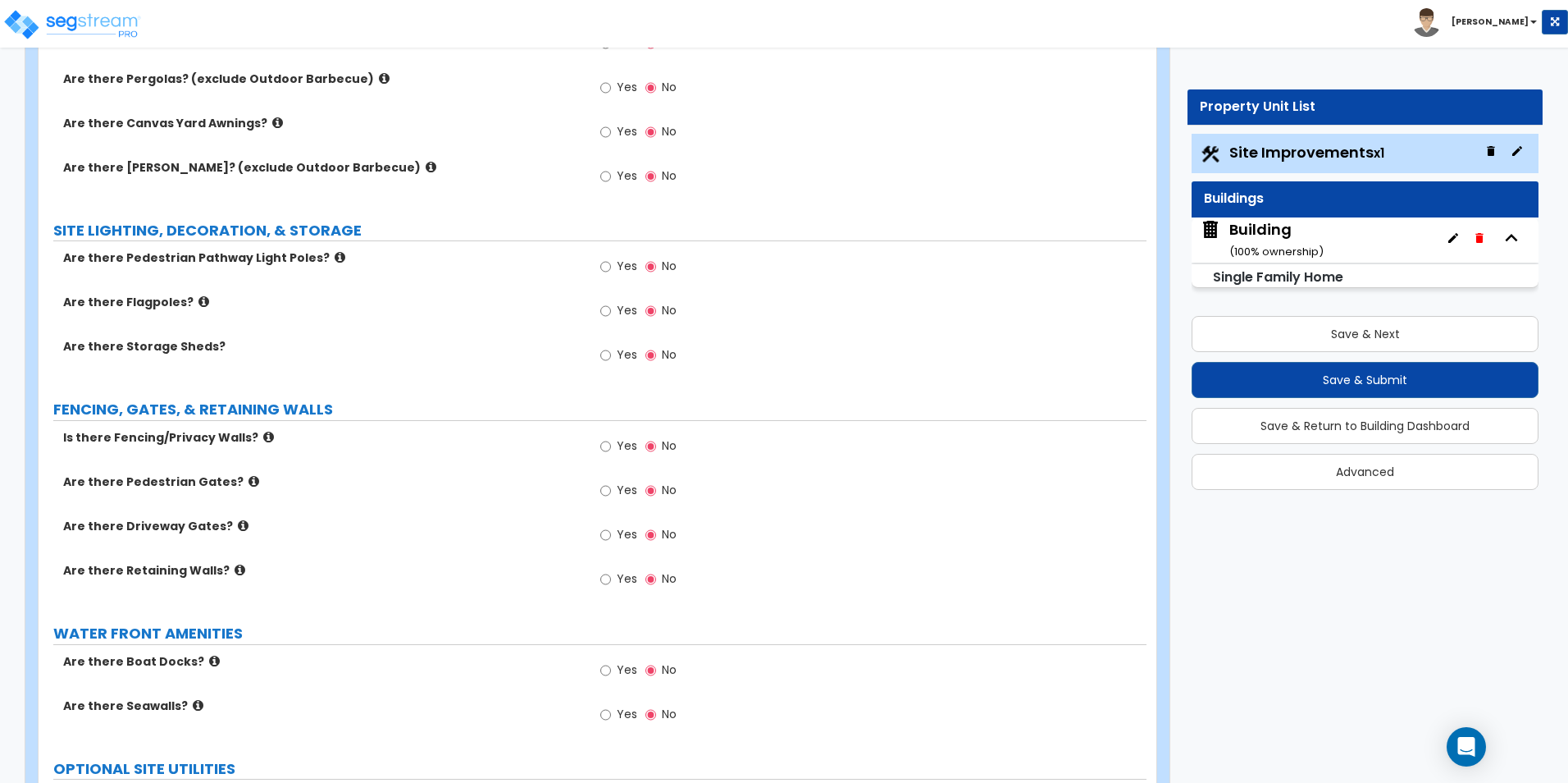
scroll to position [2463, 0]
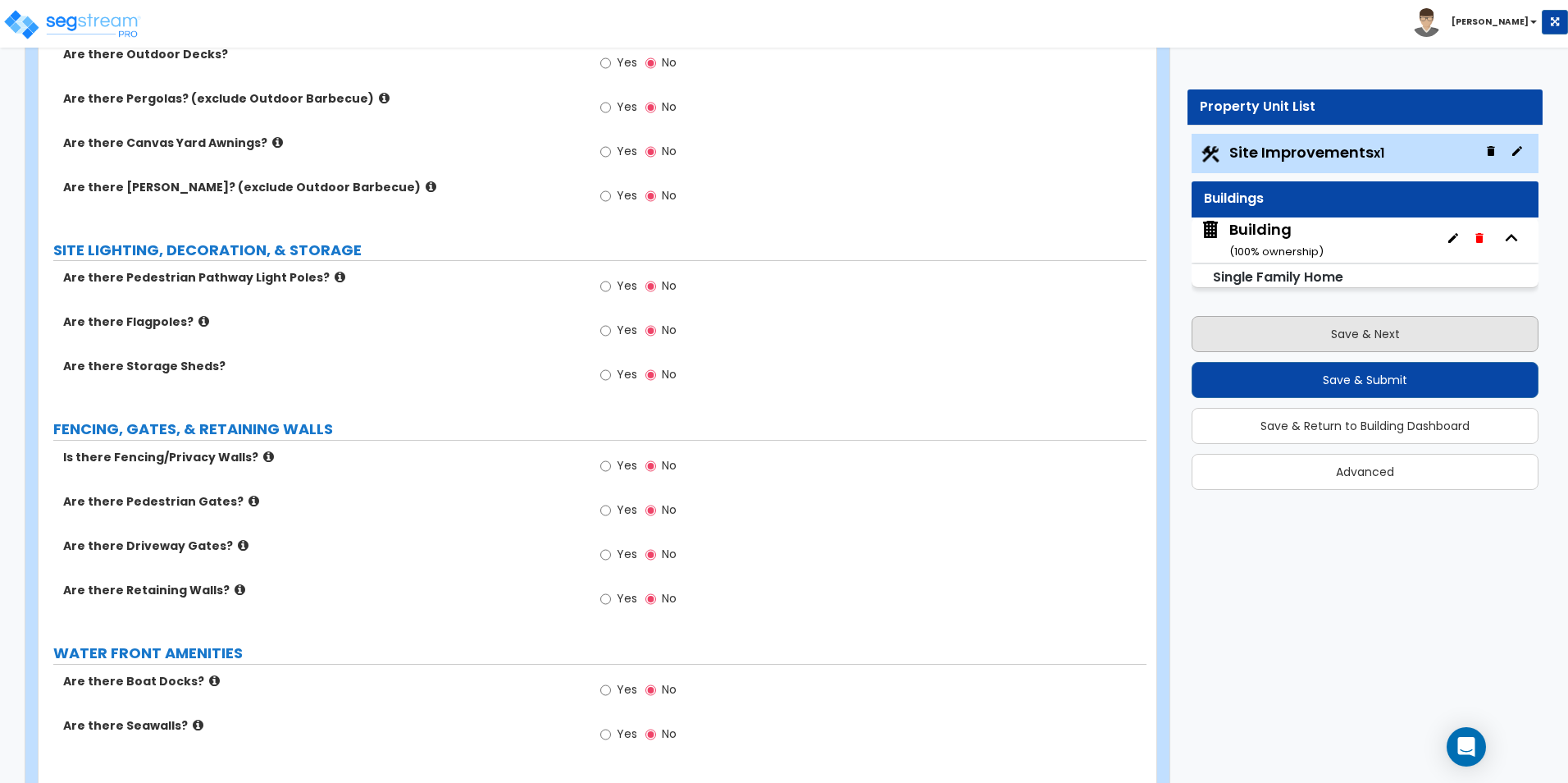
type input "175"
click at [1314, 338] on button "Save & Next" at bounding box center [1365, 334] width 347 height 37
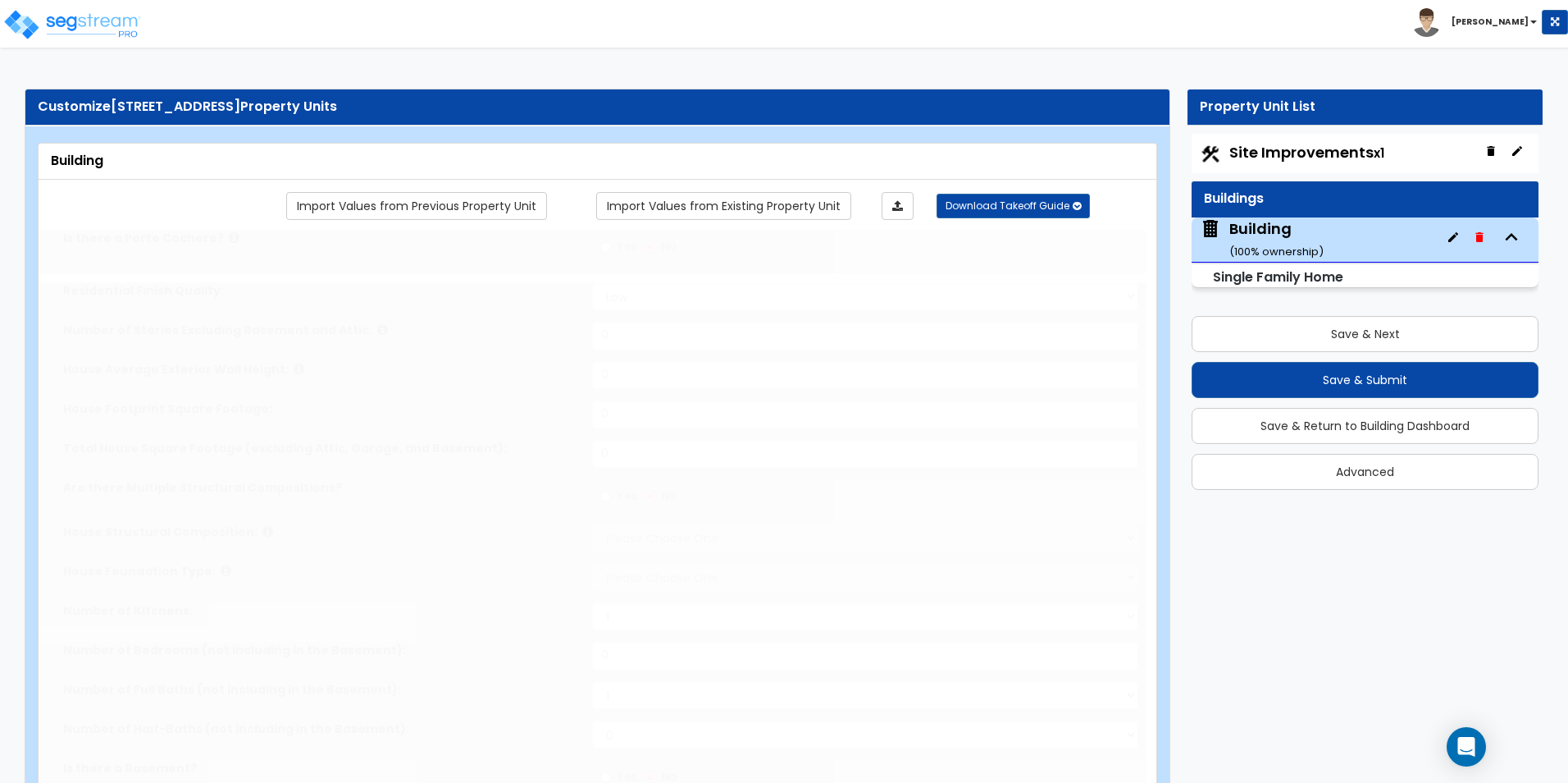
type input "1"
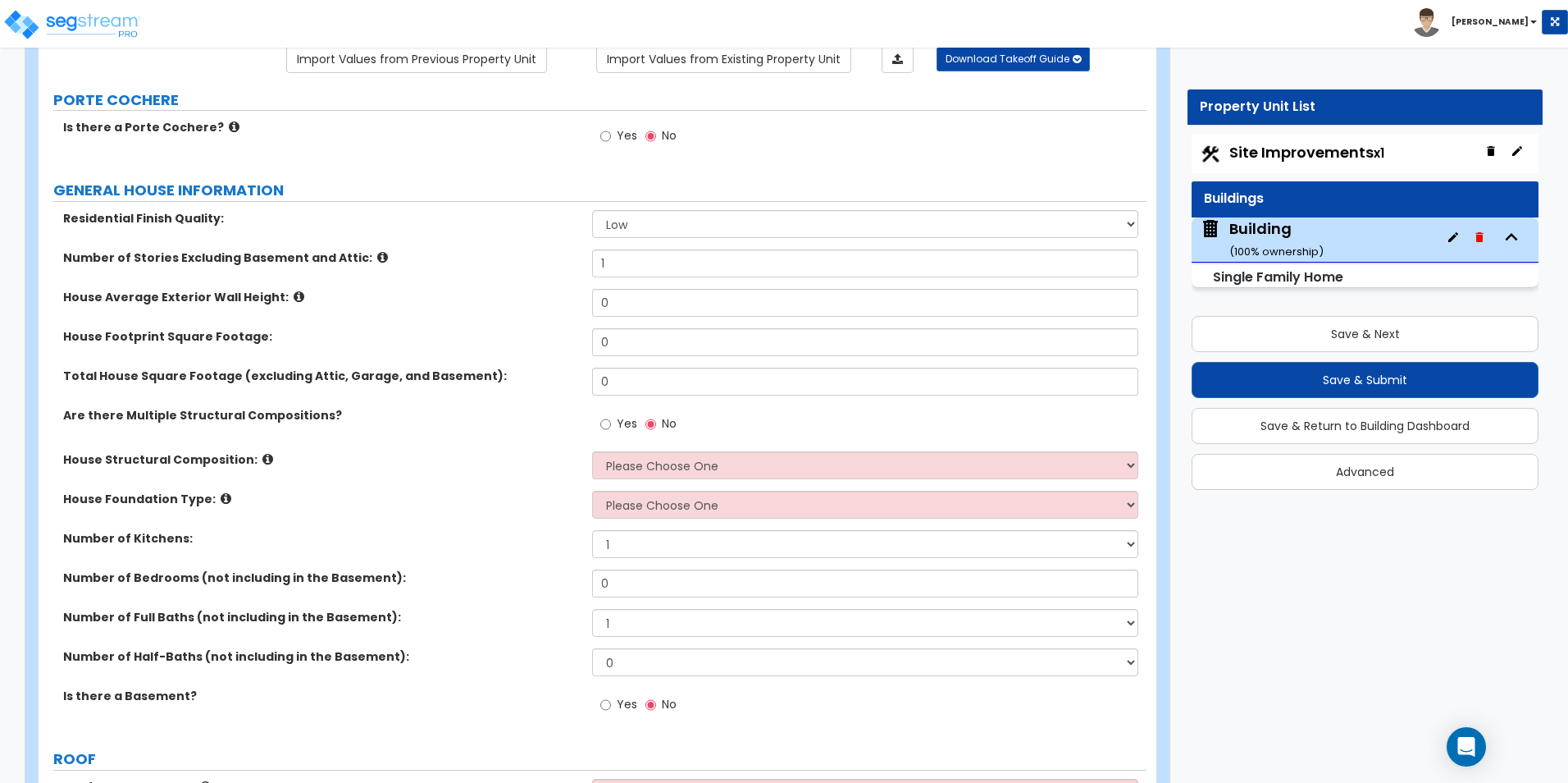
scroll to position [246, 0]
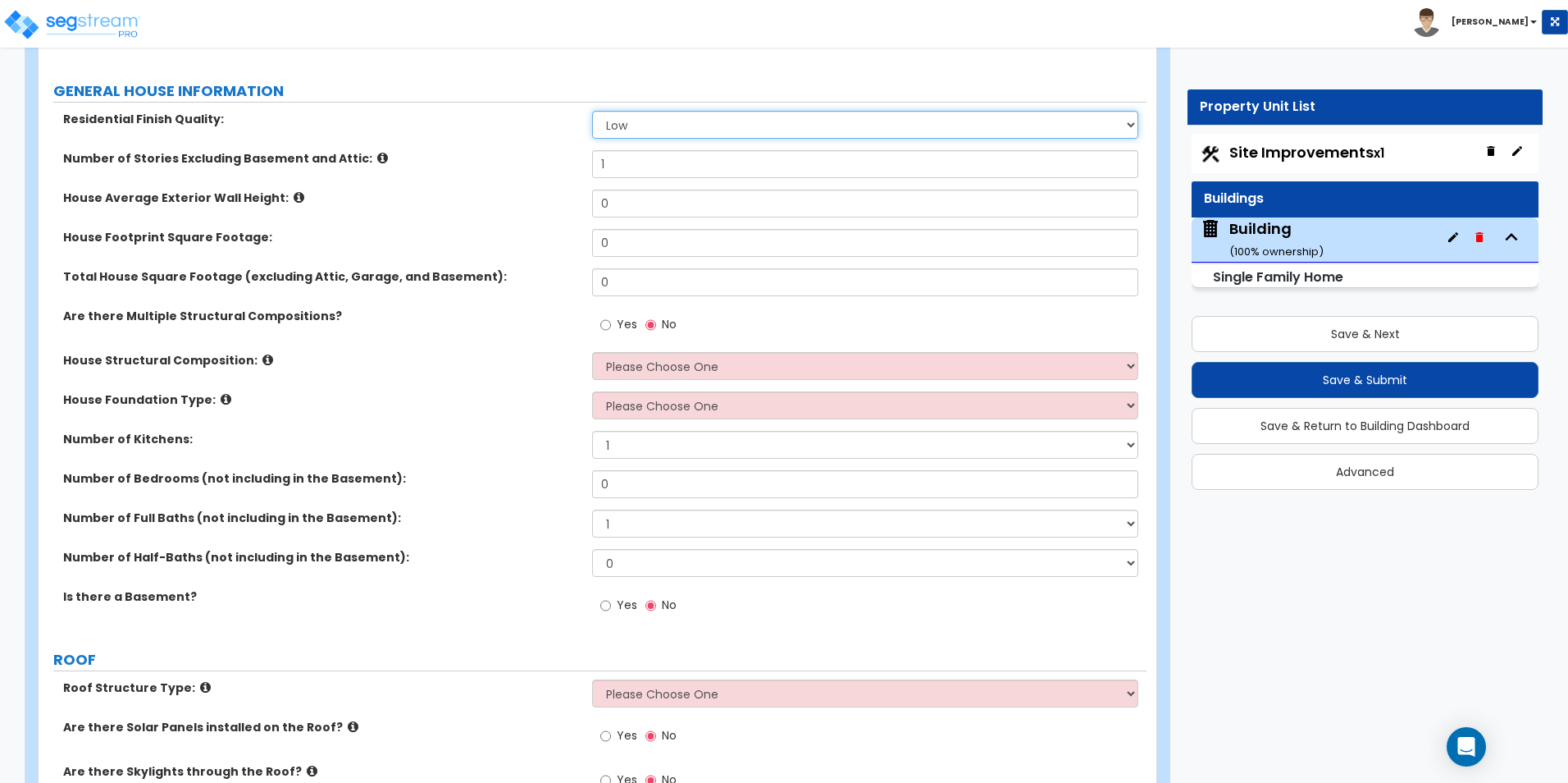
click at [688, 122] on select "Low Average High" at bounding box center [865, 124] width 545 height 28
select select "1"
click at [592, 110] on select "Low Average High" at bounding box center [865, 124] width 545 height 28
drag, startPoint x: 656, startPoint y: 168, endPoint x: 484, endPoint y: 165, distance: 172.0
click at [484, 165] on div "Number of Stories Excluding Basement and Attic: 1" at bounding box center [592, 169] width 1107 height 39
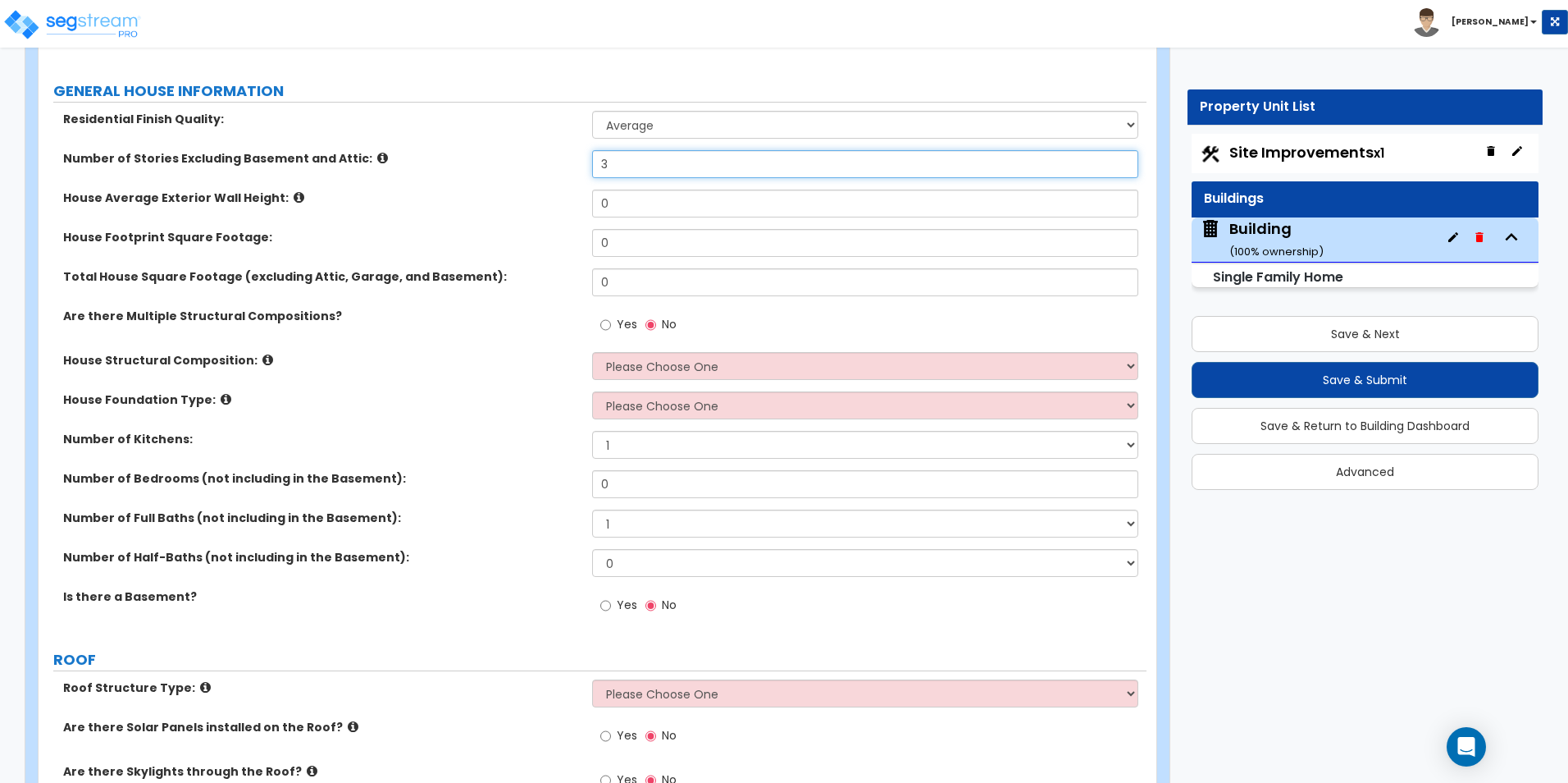
type input "3"
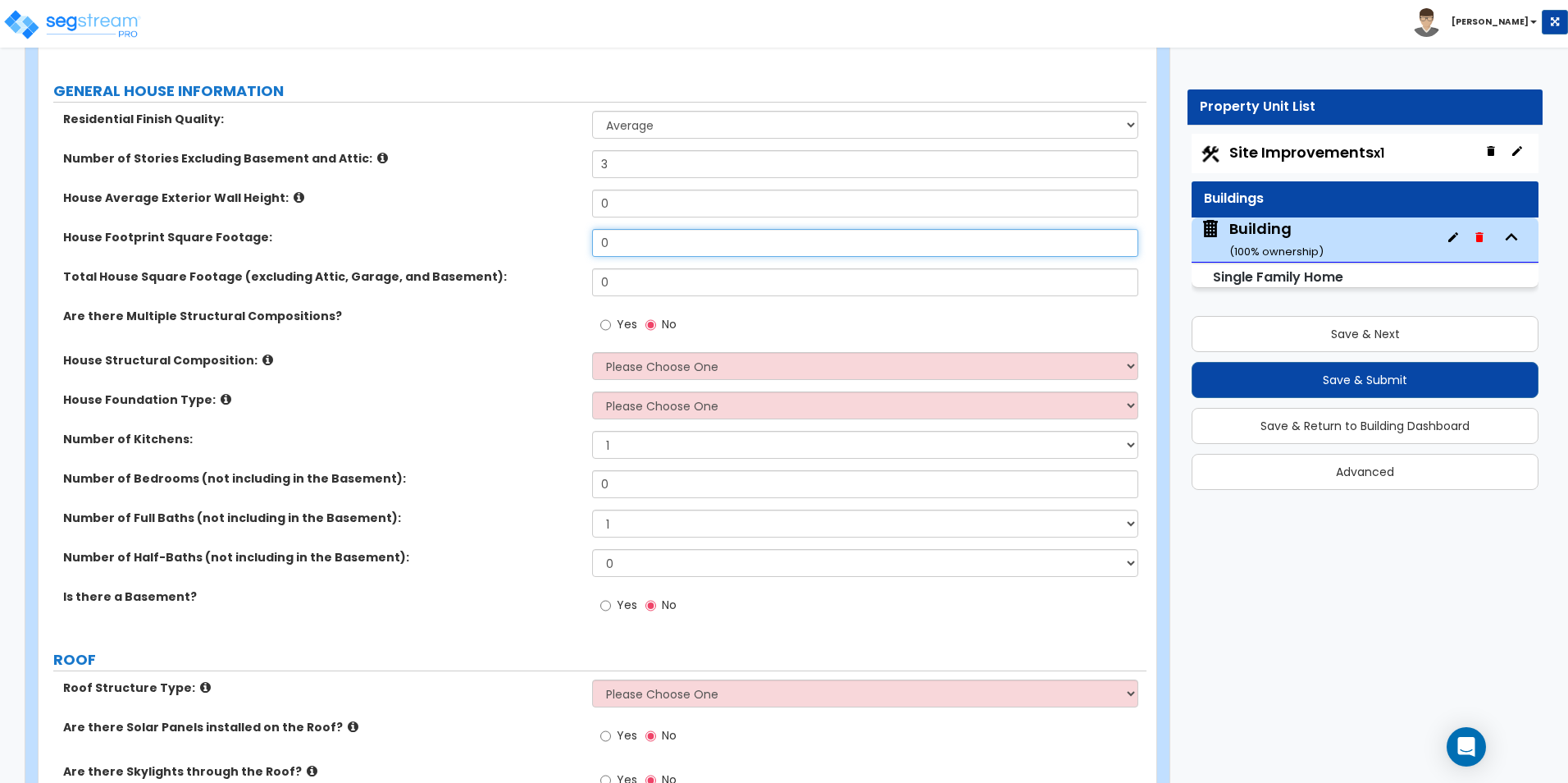
drag, startPoint x: 620, startPoint y: 256, endPoint x: 567, endPoint y: 251, distance: 53.2
click at [567, 251] on div "House Footprint Square Footage: 0" at bounding box center [592, 248] width 1107 height 39
type input "6,462"
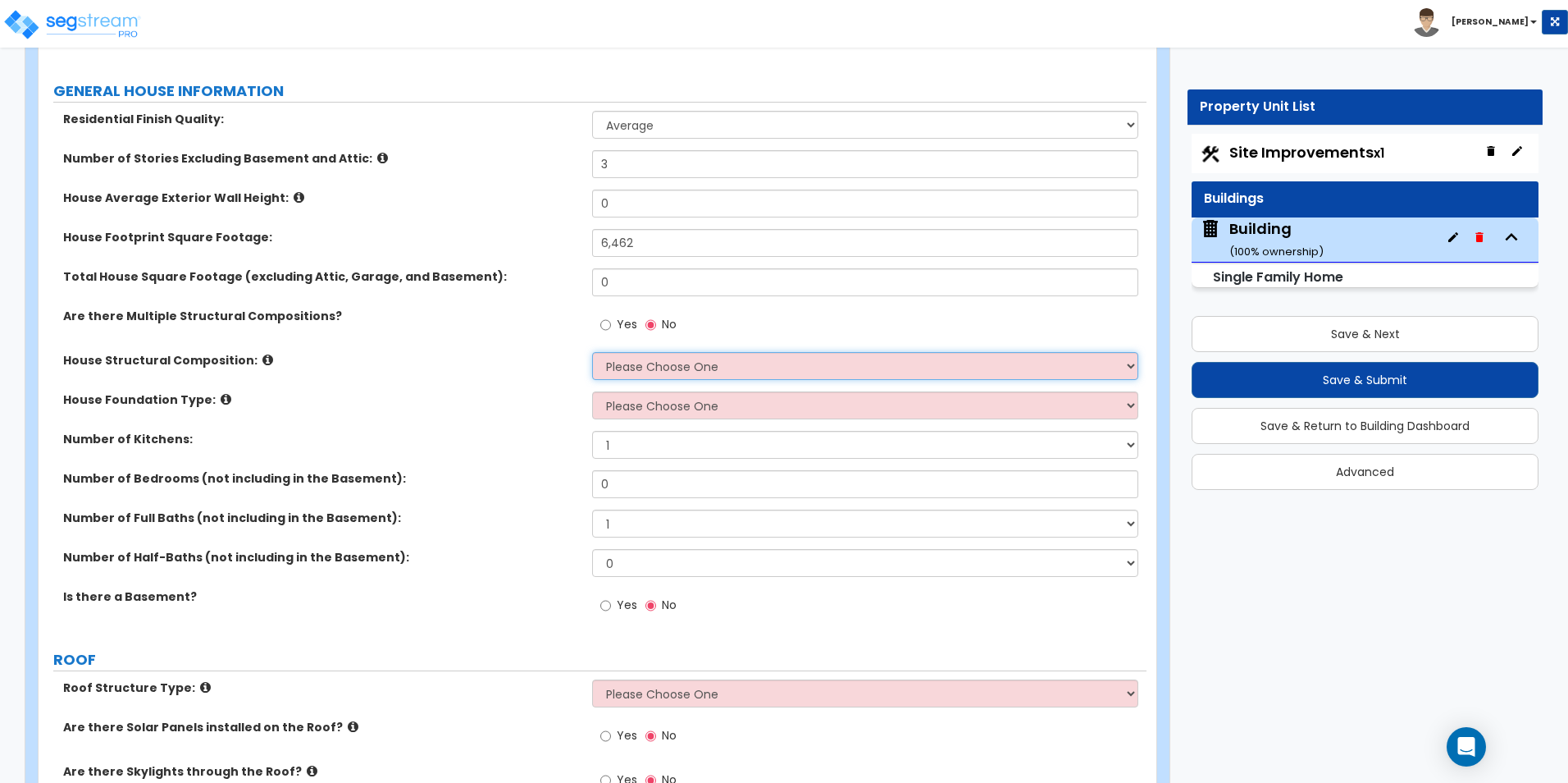
click at [653, 369] on select "Please Choose One Reinforced Concrete Structural Steel Brick Masonry CMU Masonr…" at bounding box center [865, 366] width 545 height 28
select select "7"
click at [592, 352] on select "Please Choose One Reinforced Concrete Structural Steel Brick Masonry CMU Masonr…" at bounding box center [865, 366] width 545 height 28
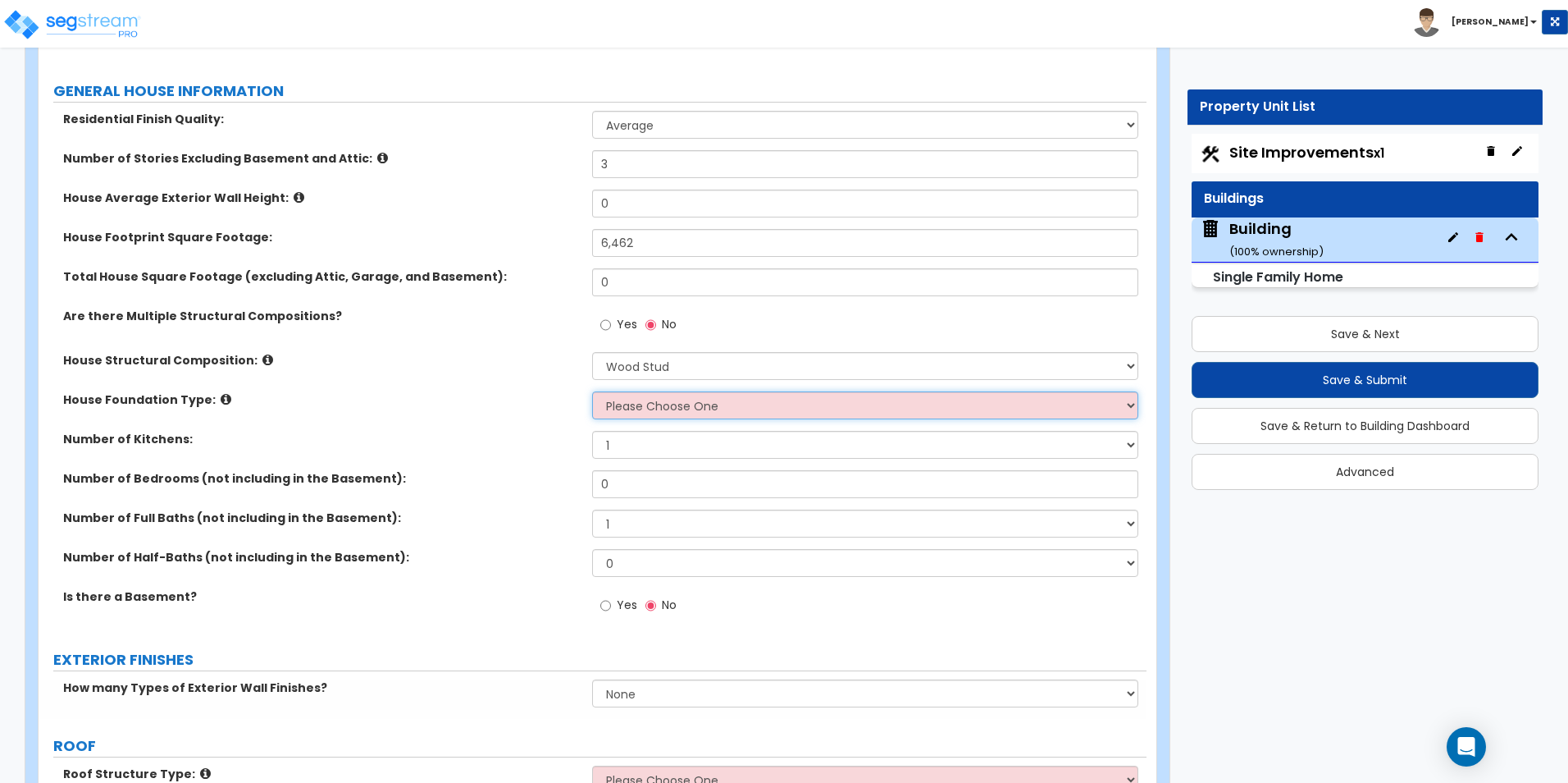
click at [660, 410] on select "Please Choose One Crawl Space Pier-Elevated First floor Slab on Grade" at bounding box center [865, 405] width 545 height 28
click at [592, 392] on select "Please Choose One Crawl Space Pier-Elevated First floor Slab on Grade" at bounding box center [865, 405] width 545 height 28
click at [221, 399] on icon at bounding box center [226, 399] width 11 height 12
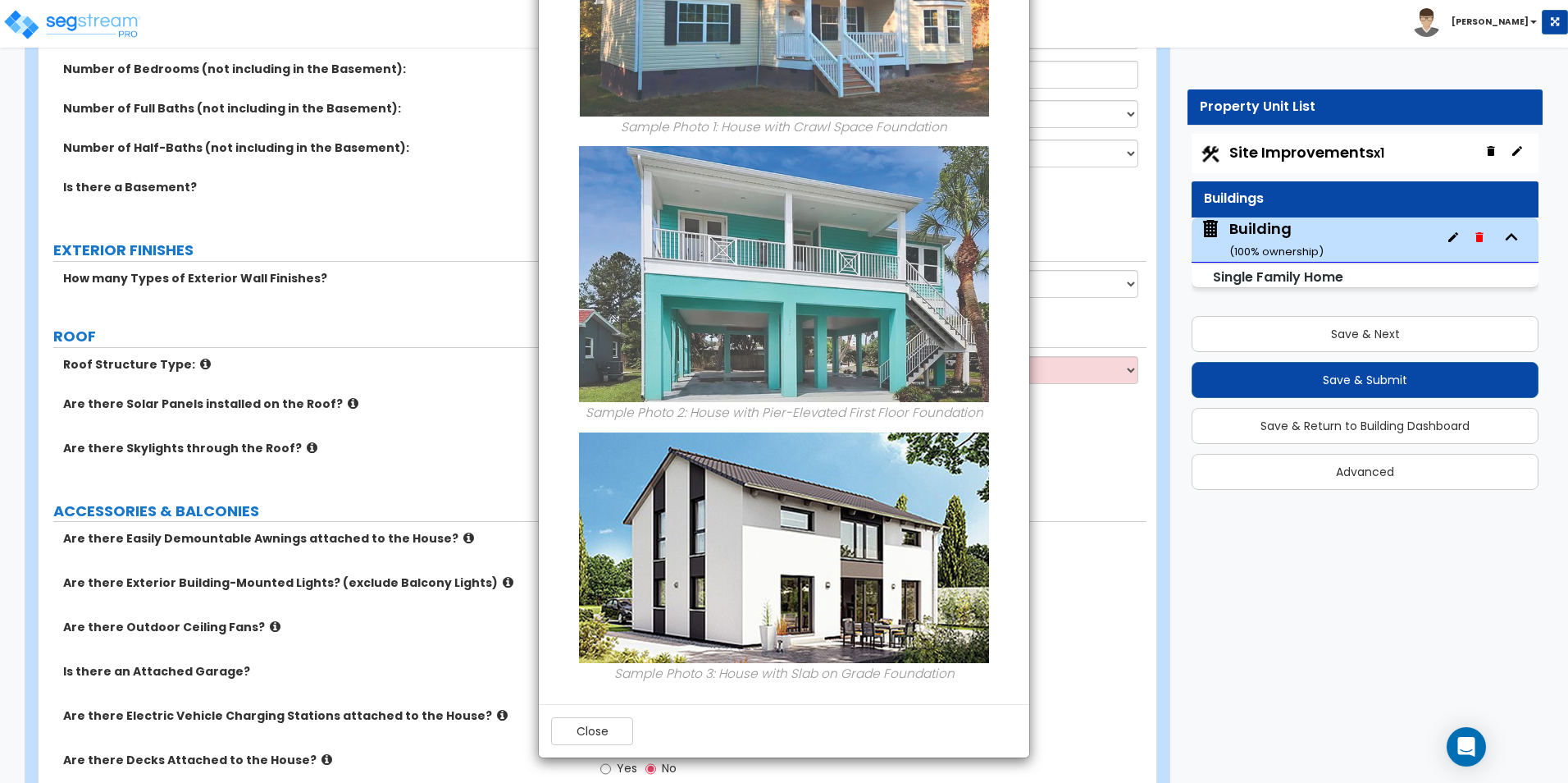
scroll to position [656, 0]
click at [549, 742] on div "Close" at bounding box center [784, 730] width 491 height 53
click at [572, 741] on button "Close" at bounding box center [592, 731] width 82 height 28
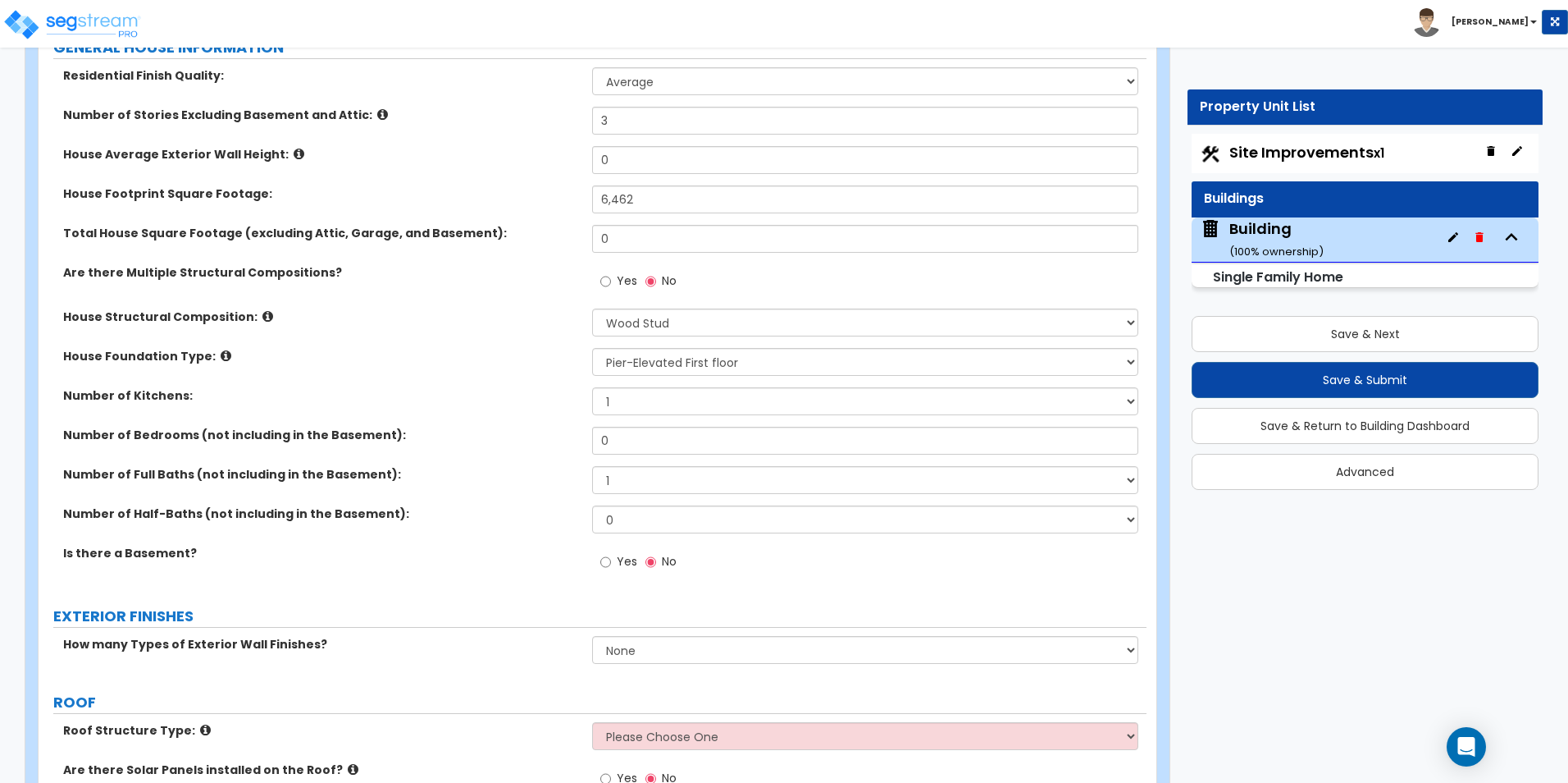
scroll to position [329, 0]
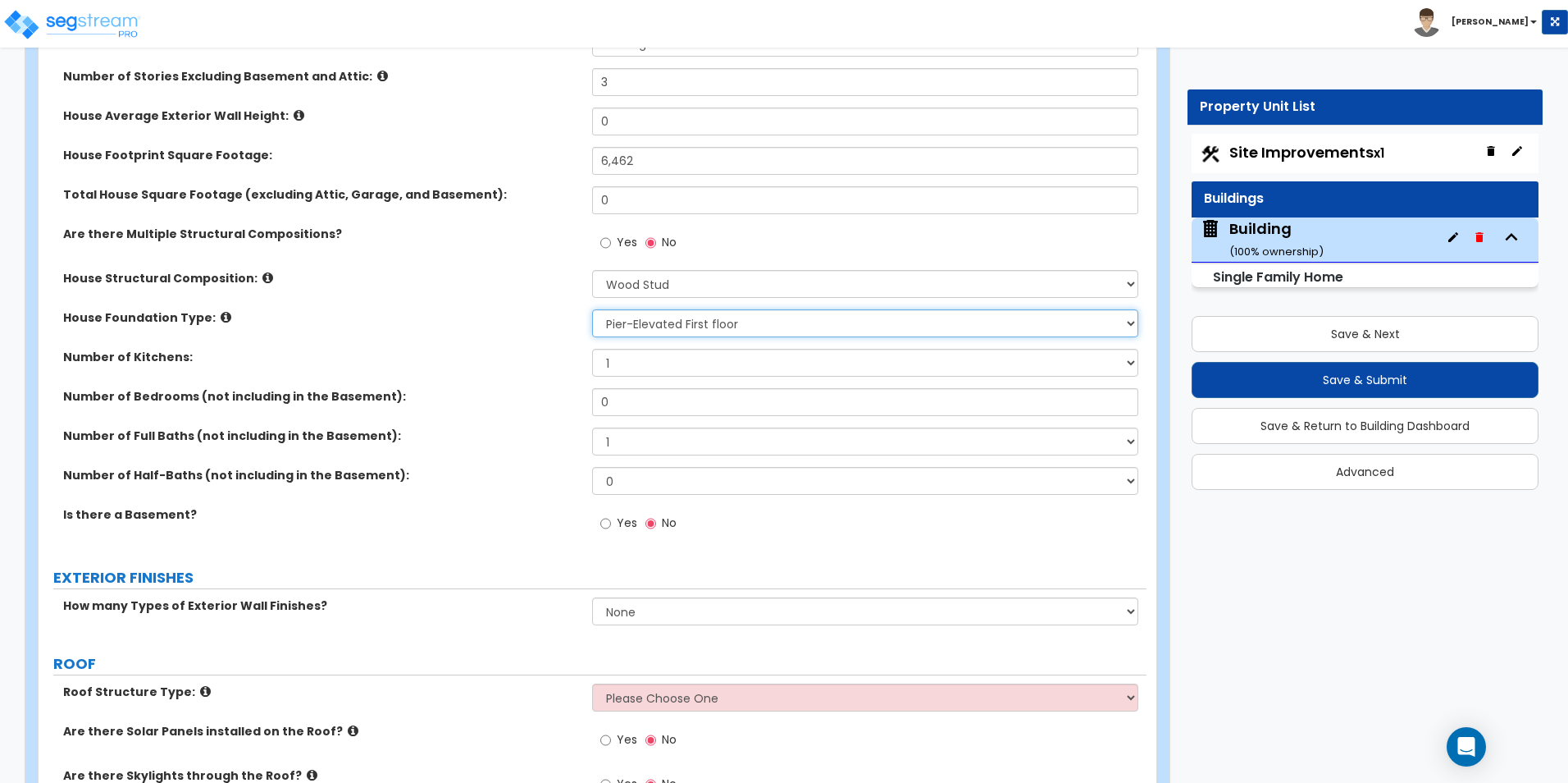
click at [633, 327] on select "Please Choose One Crawl Space Pier-Elevated First floor Slab on Grade" at bounding box center [865, 323] width 545 height 28
select select "1"
click at [592, 309] on select "Please Choose One Crawl Space Pier-Elevated First floor Slab on Grade" at bounding box center [865, 323] width 545 height 28
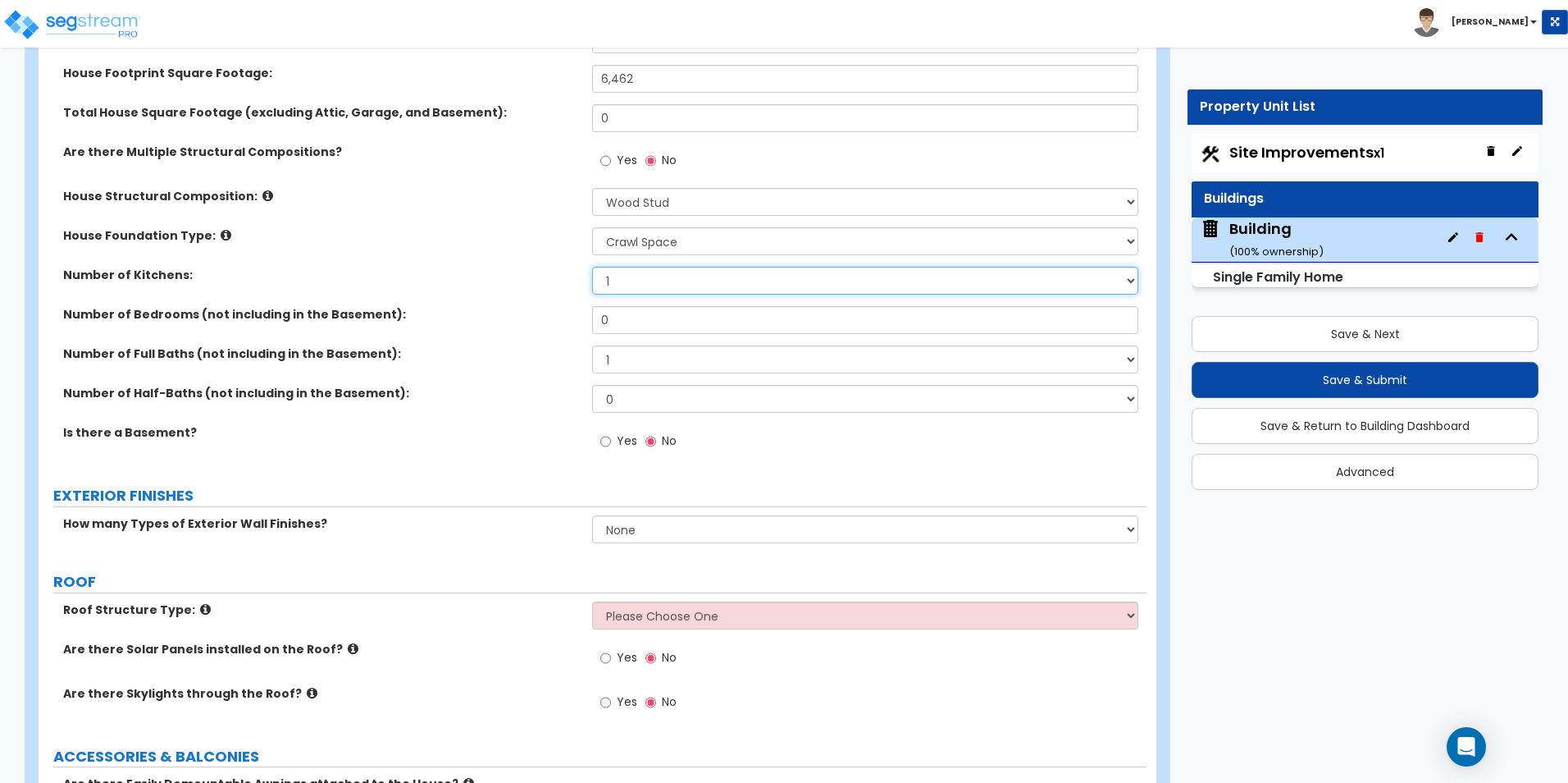
click at [636, 288] on select "1 2 3" at bounding box center [865, 280] width 545 height 28
select select "2"
click at [592, 266] on select "1 2 3" at bounding box center [865, 280] width 545 height 28
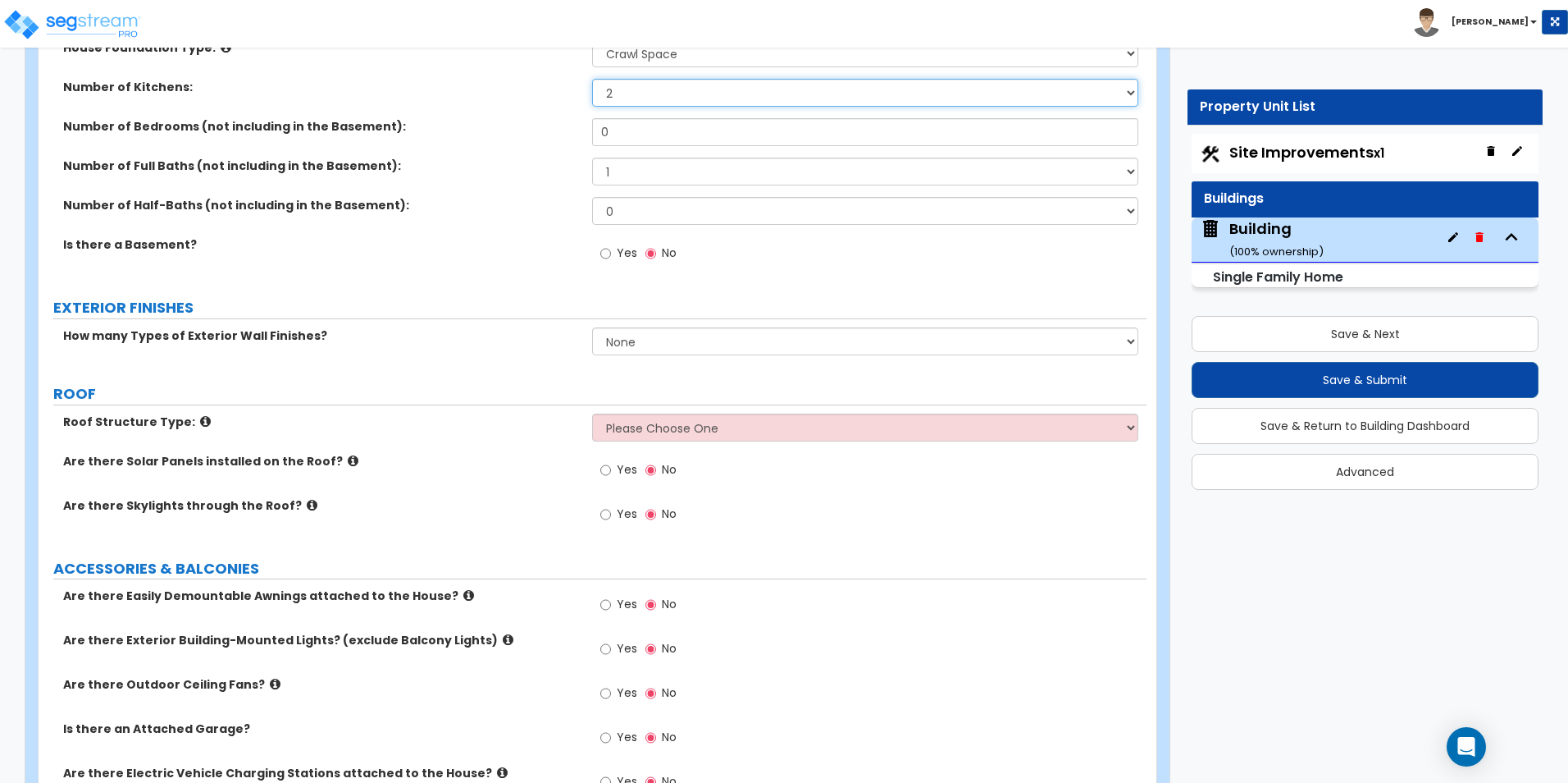
scroll to position [656, 0]
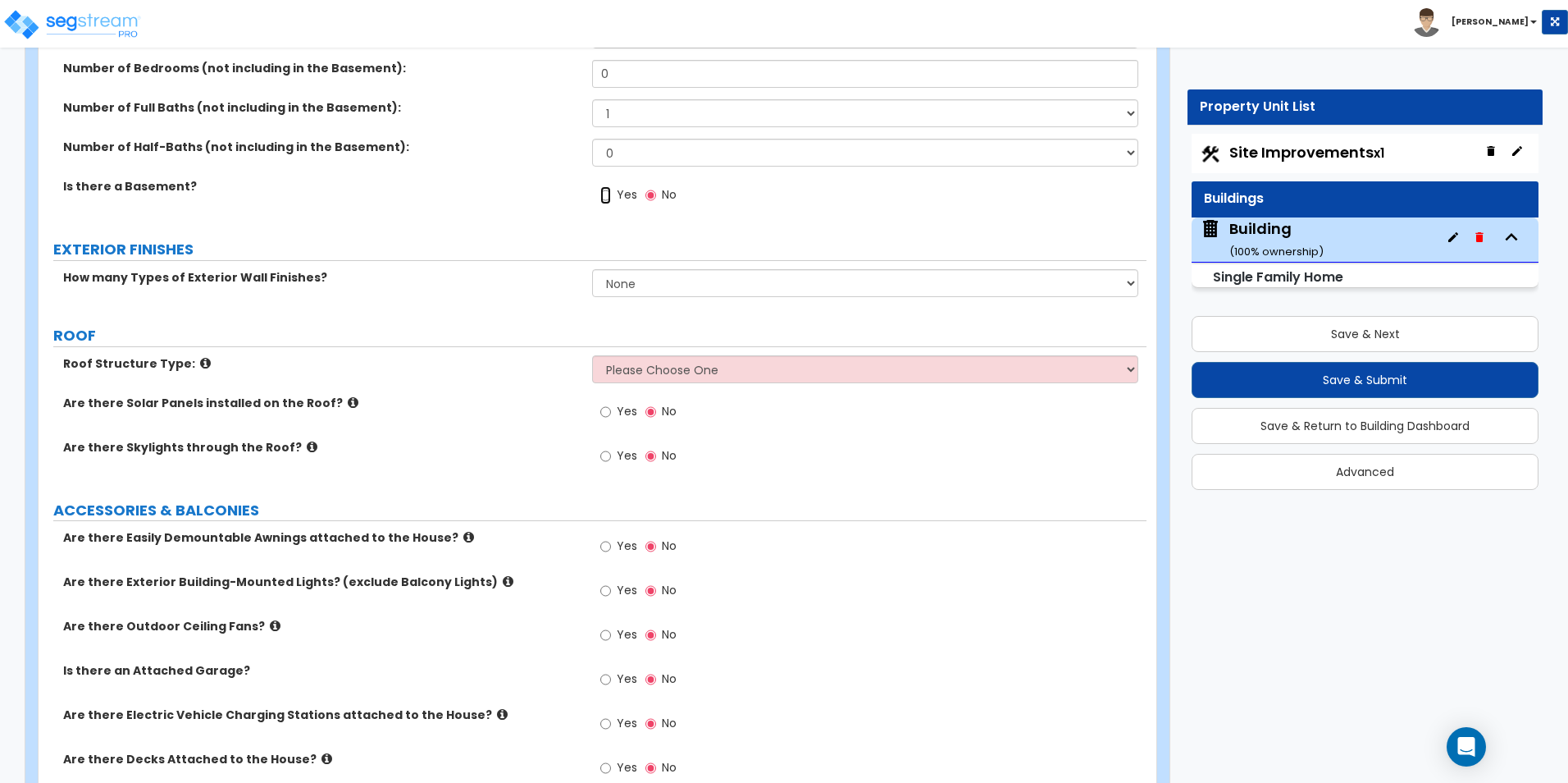
click at [604, 199] on input "Yes" at bounding box center [606, 195] width 11 height 18
radio input "true"
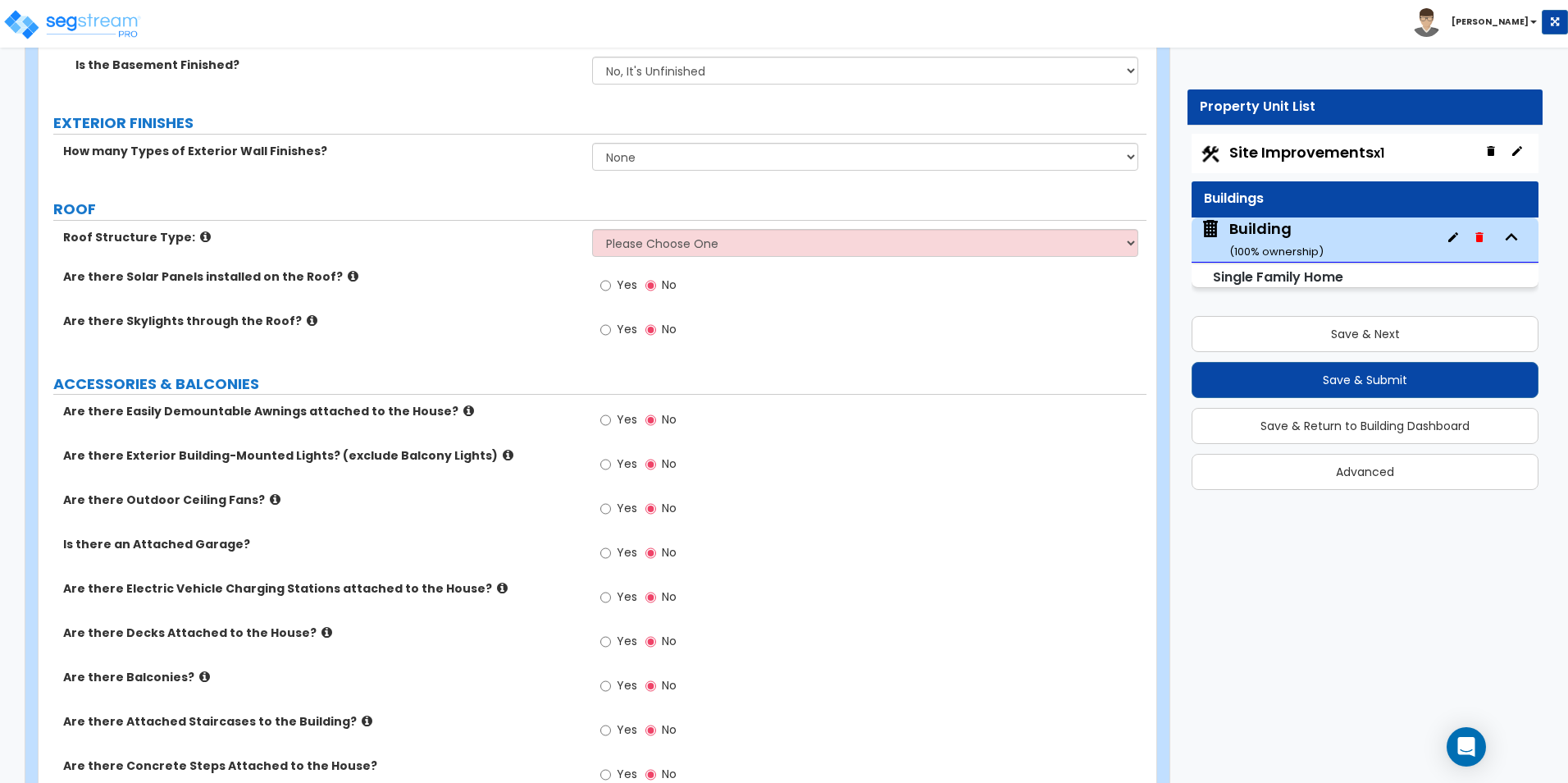
scroll to position [903, 0]
click at [659, 243] on select "Please Choose One [PERSON_NAME] Roof Flat Roof Hybrid [PERSON_NAME] & Flat Roof" at bounding box center [865, 241] width 545 height 28
select select "1"
click at [592, 227] on select "Please Choose One [PERSON_NAME] Roof Flat Roof Hybrid [PERSON_NAME] & Flat Roof" at bounding box center [865, 241] width 545 height 28
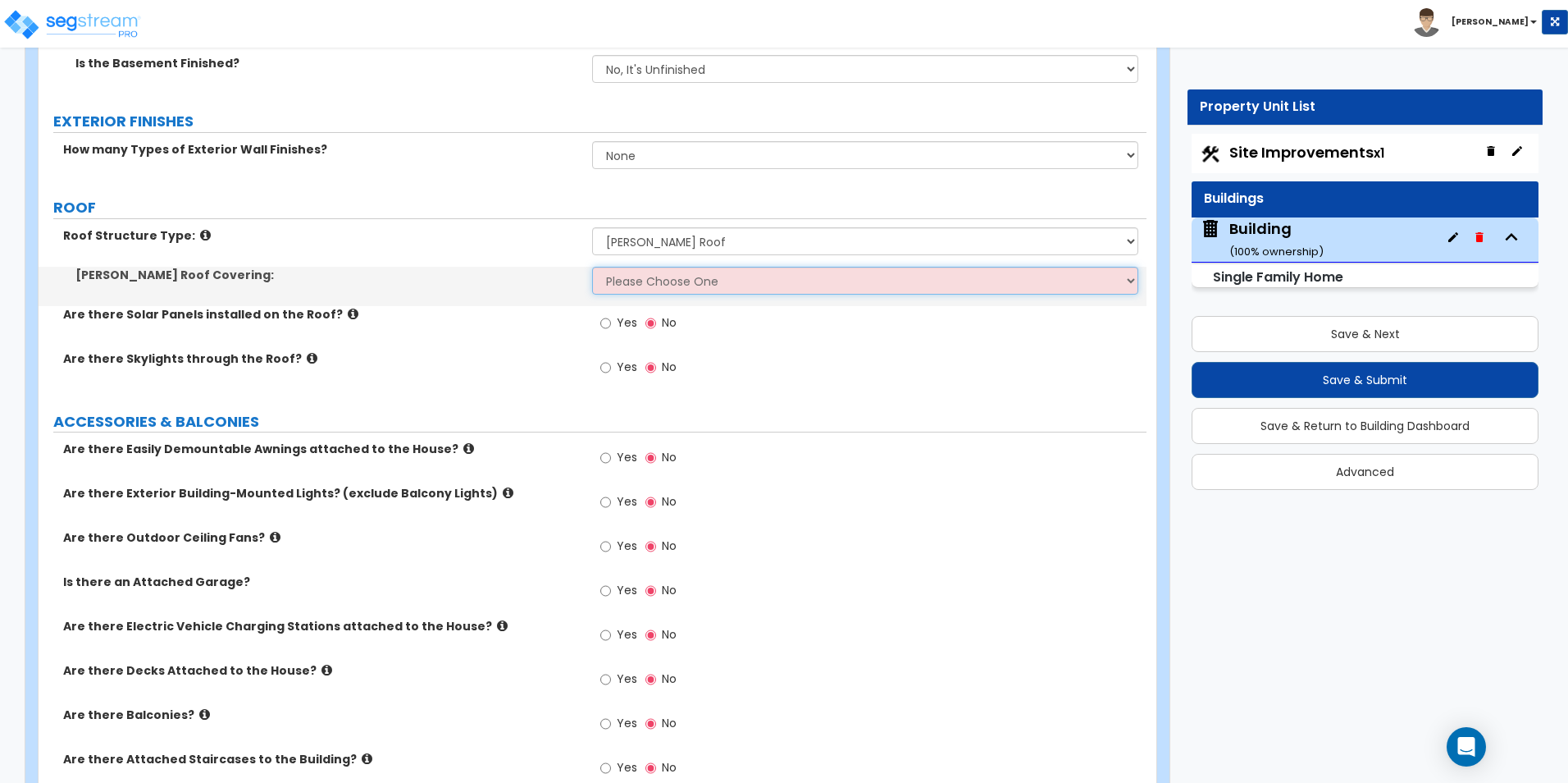
click at [620, 287] on select "Please Choose One Asphalt Shingle Clay Tile Wood Shingle Metal Shingle Standing…" at bounding box center [865, 280] width 545 height 28
select select "1"
click at [592, 266] on select "Please Choose One Asphalt Shingle Clay Tile Wood Shingle Metal Shingle Standing…" at bounding box center [865, 280] width 545 height 28
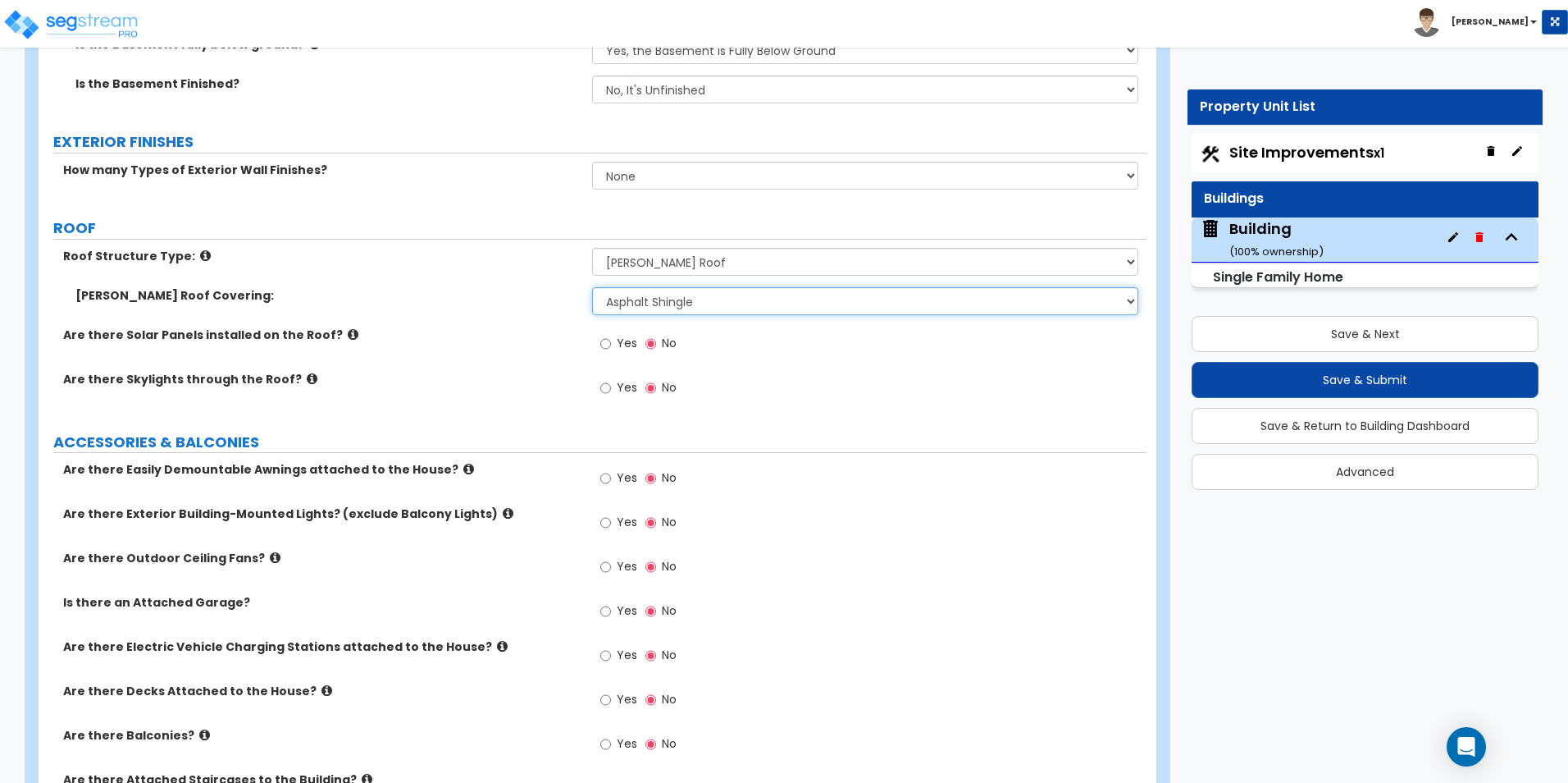
scroll to position [820, 0]
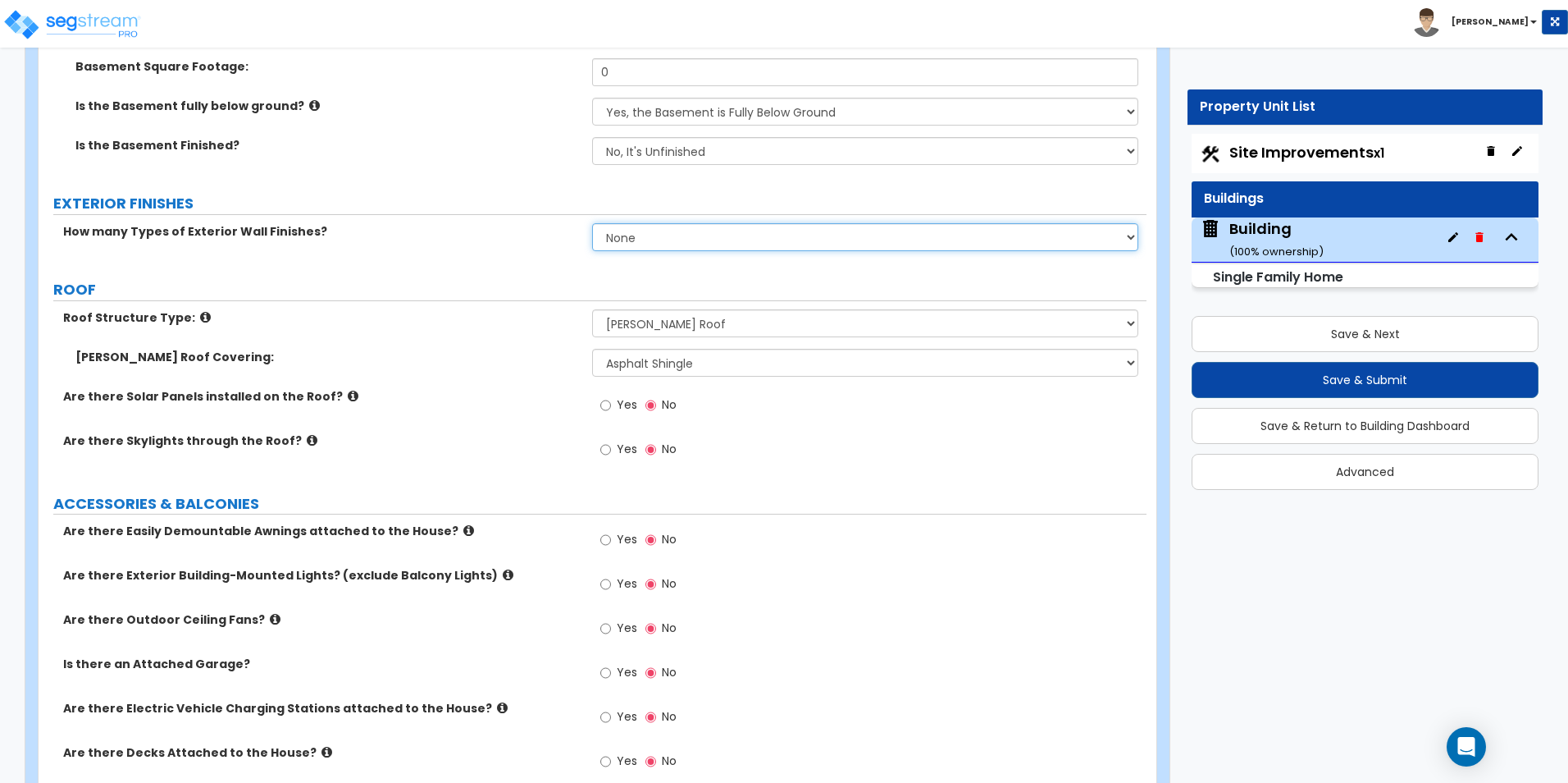
click at [648, 245] on select "None 1 2 3" at bounding box center [865, 236] width 545 height 28
select select "1"
click at [592, 223] on select "None 1 2 3" at bounding box center [865, 236] width 545 height 28
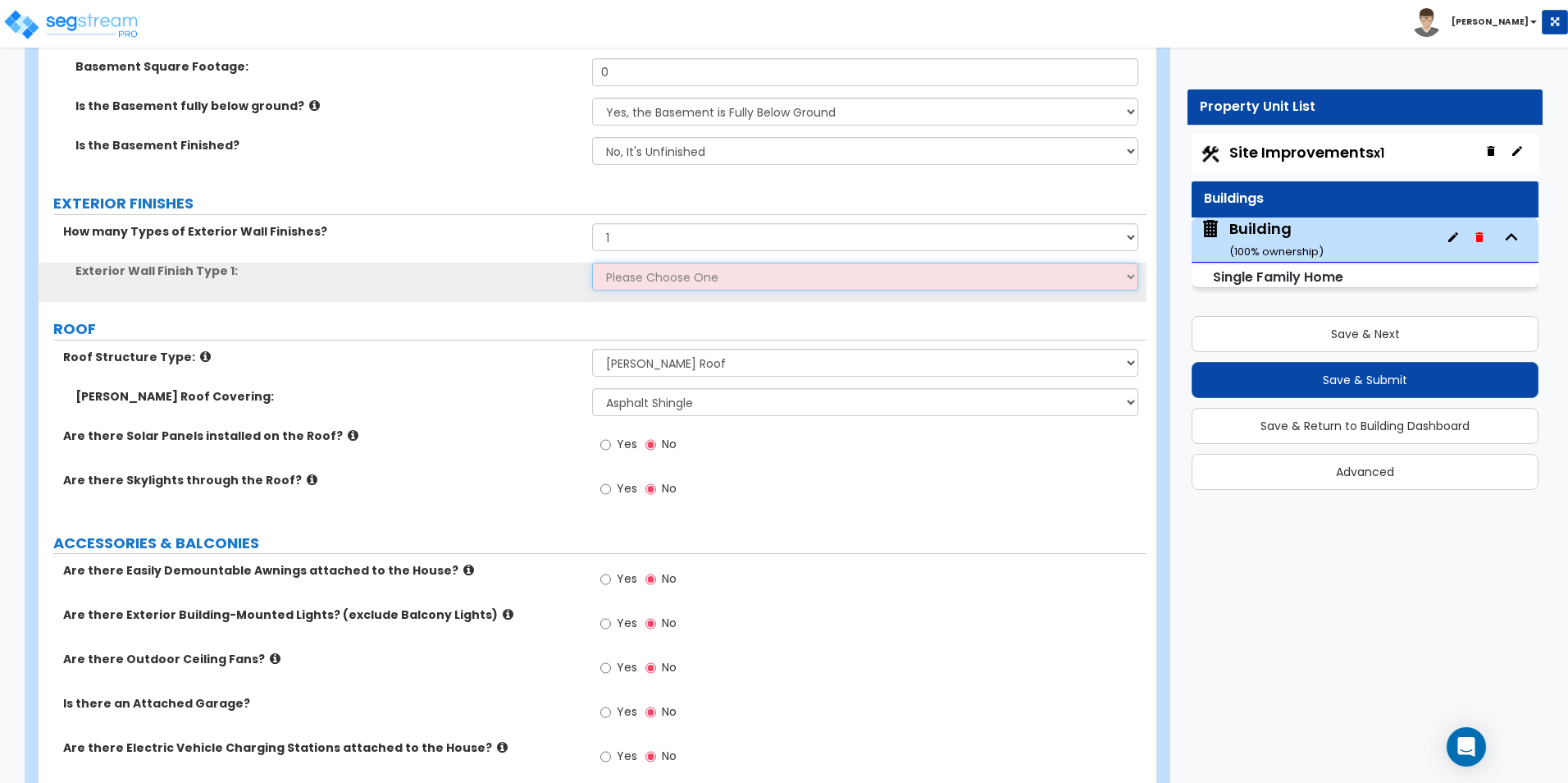
click at [653, 271] on select "Please Choose One No Finish/Shared Wall No Wall Brick Finish Stone Finish Wood …" at bounding box center [865, 277] width 545 height 28
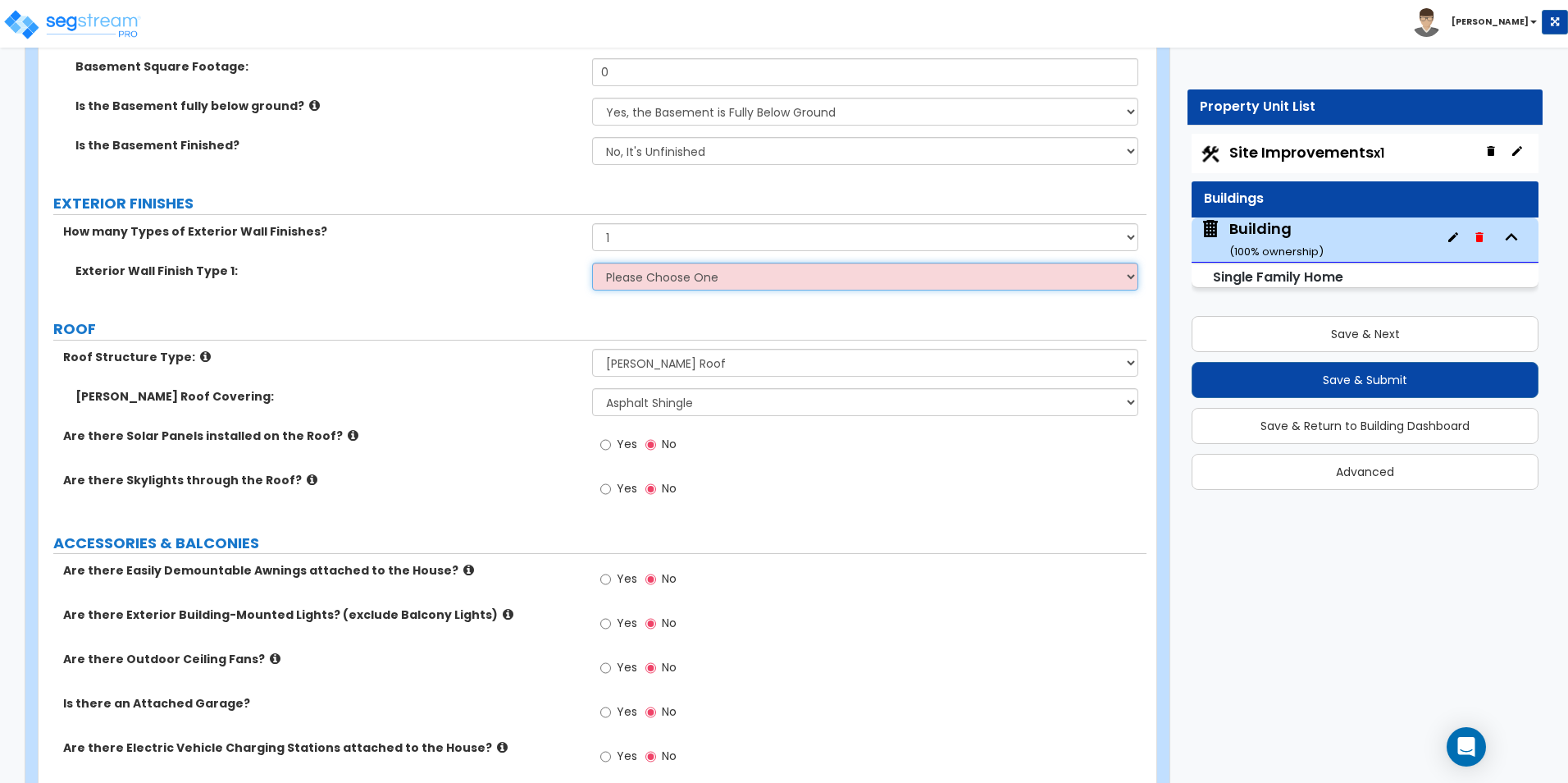
select select "4"
click at [592, 263] on select "Please Choose One No Finish/Shared Wall No Wall Brick Finish Stone Finish Wood …" at bounding box center [865, 277] width 545 height 28
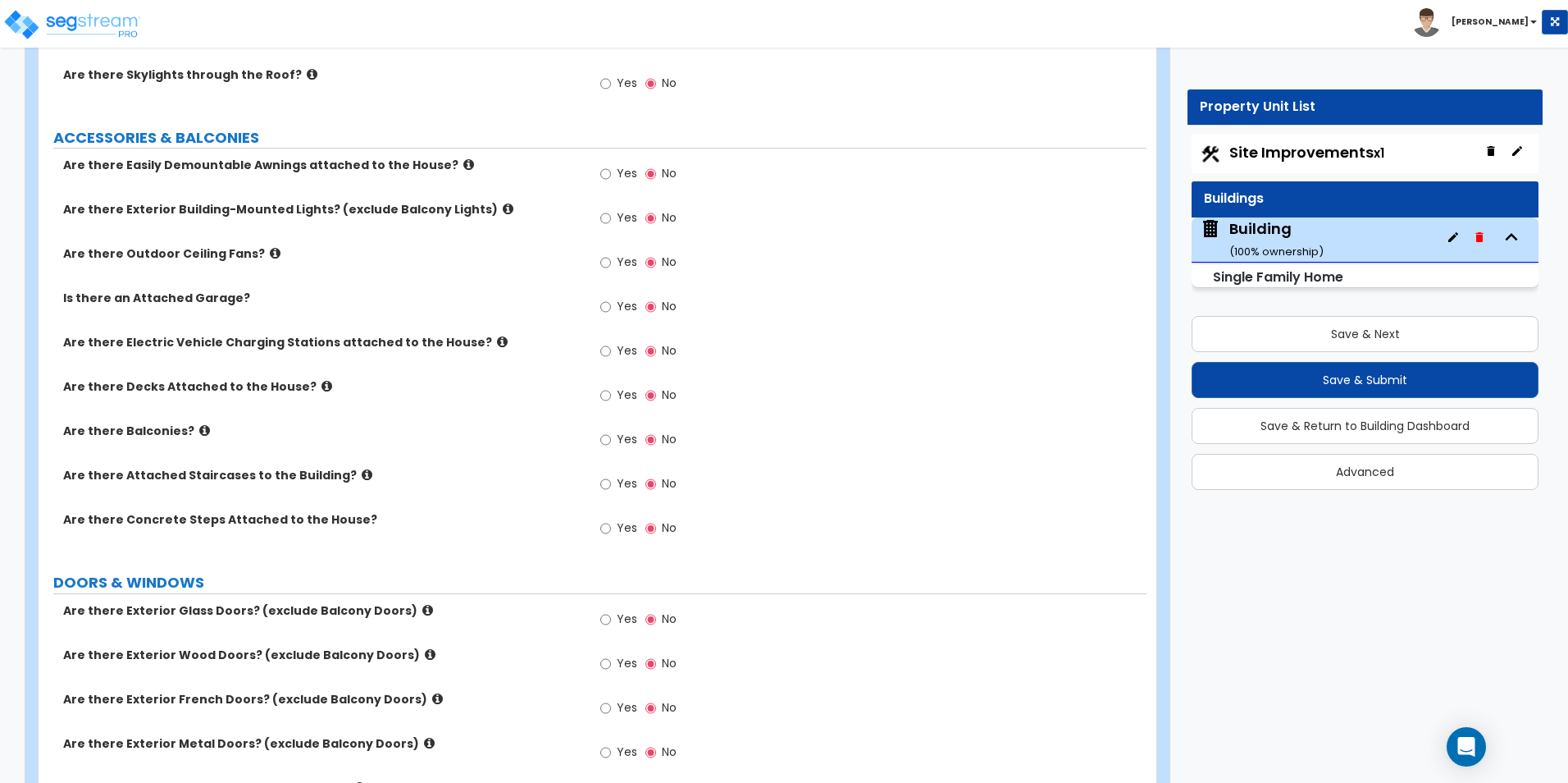
scroll to position [1230, 0]
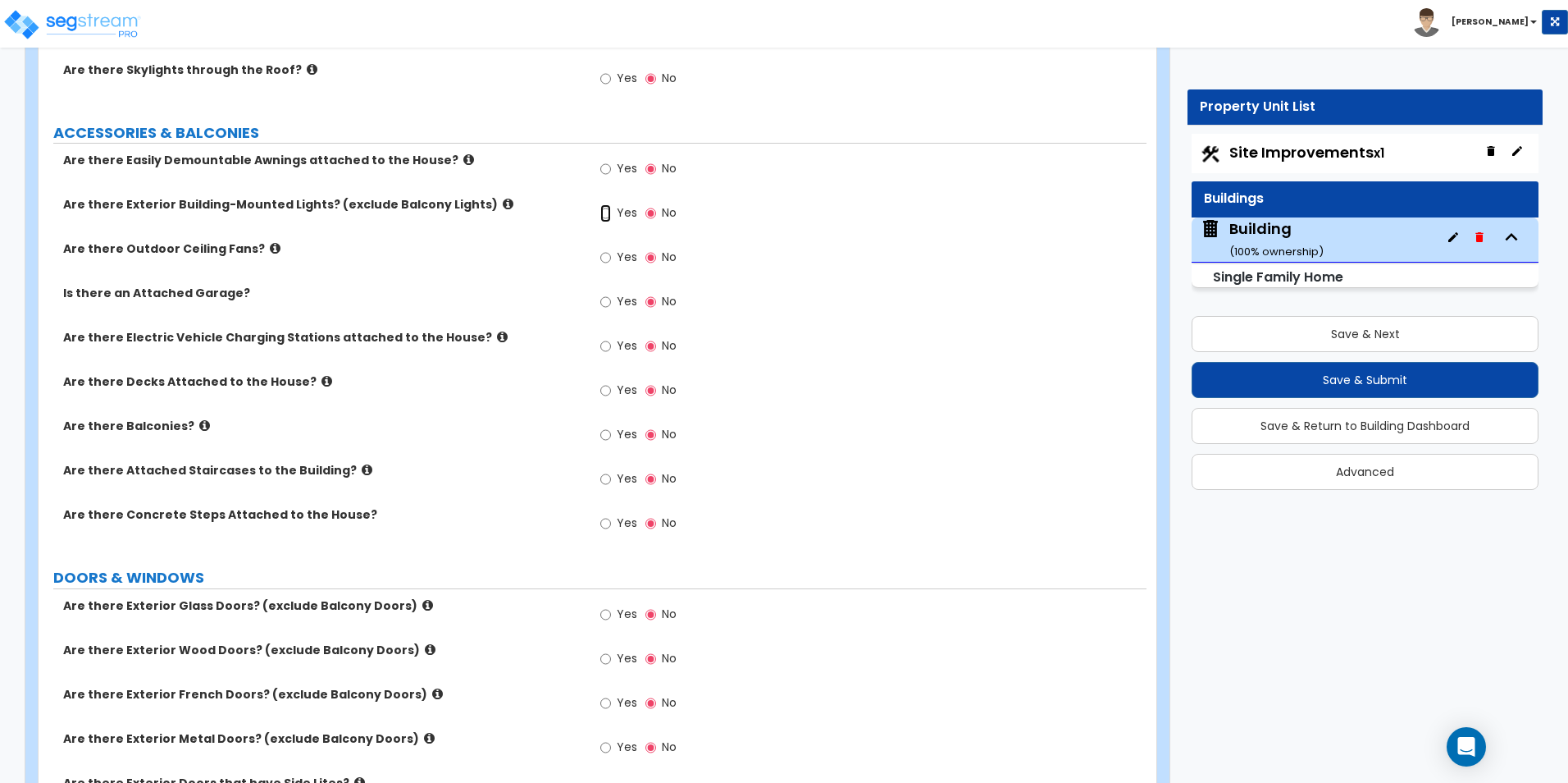
click at [606, 215] on input "Yes" at bounding box center [606, 214] width 11 height 18
radio input "true"
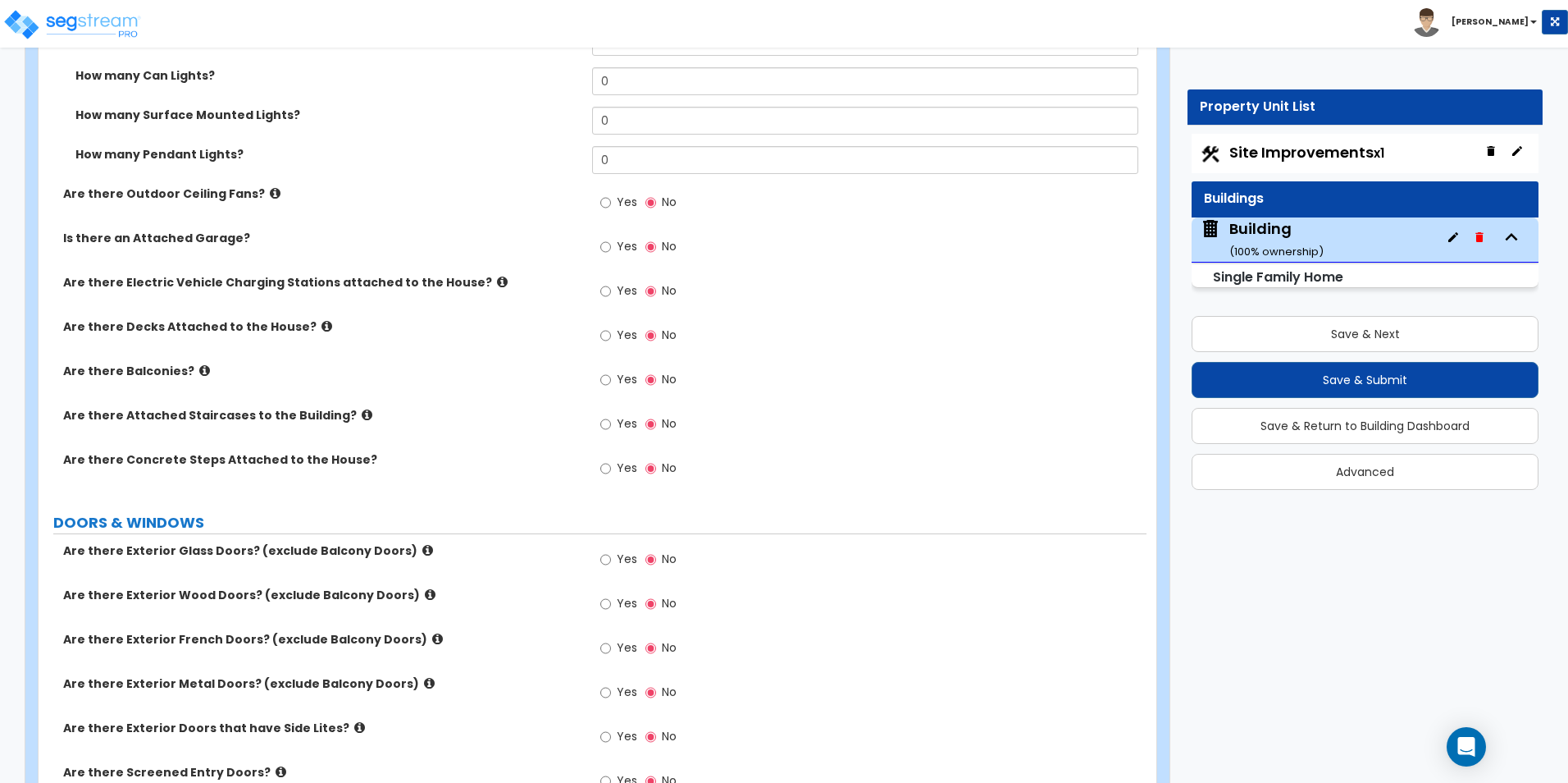
scroll to position [1641, 0]
click at [608, 248] on input "Yes" at bounding box center [606, 246] width 11 height 18
radio input "true"
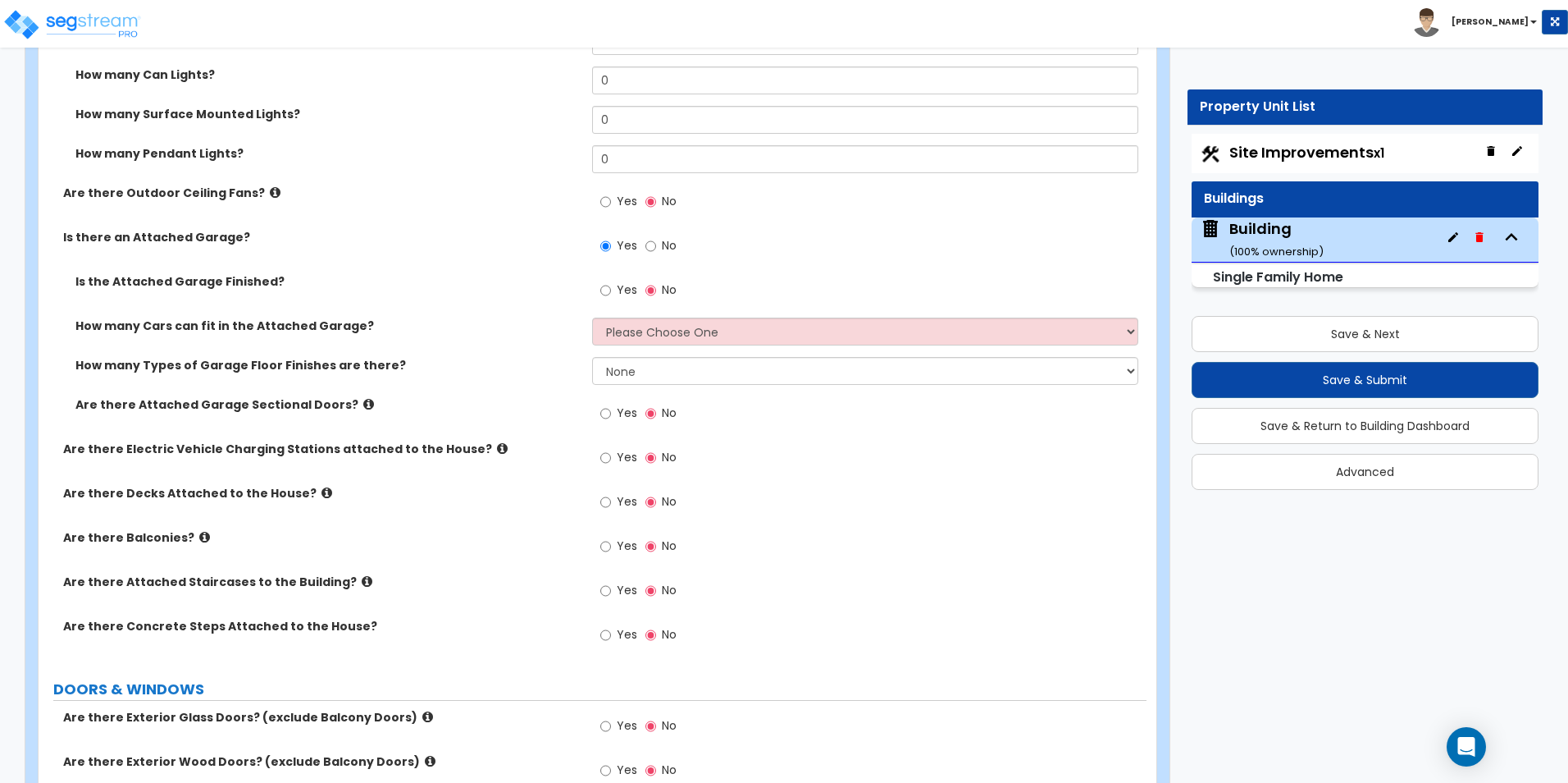
click at [639, 349] on div "How many Cars can fit in the Attached Garage? Please Choose One 1 2 3 4 5" at bounding box center [592, 337] width 1107 height 39
click at [652, 341] on select "Please Choose One 1 2 3 4 5" at bounding box center [865, 331] width 545 height 28
select select "1"
click at [592, 318] on select "Please Choose One 1 2 3 4 5" at bounding box center [865, 331] width 545 height 28
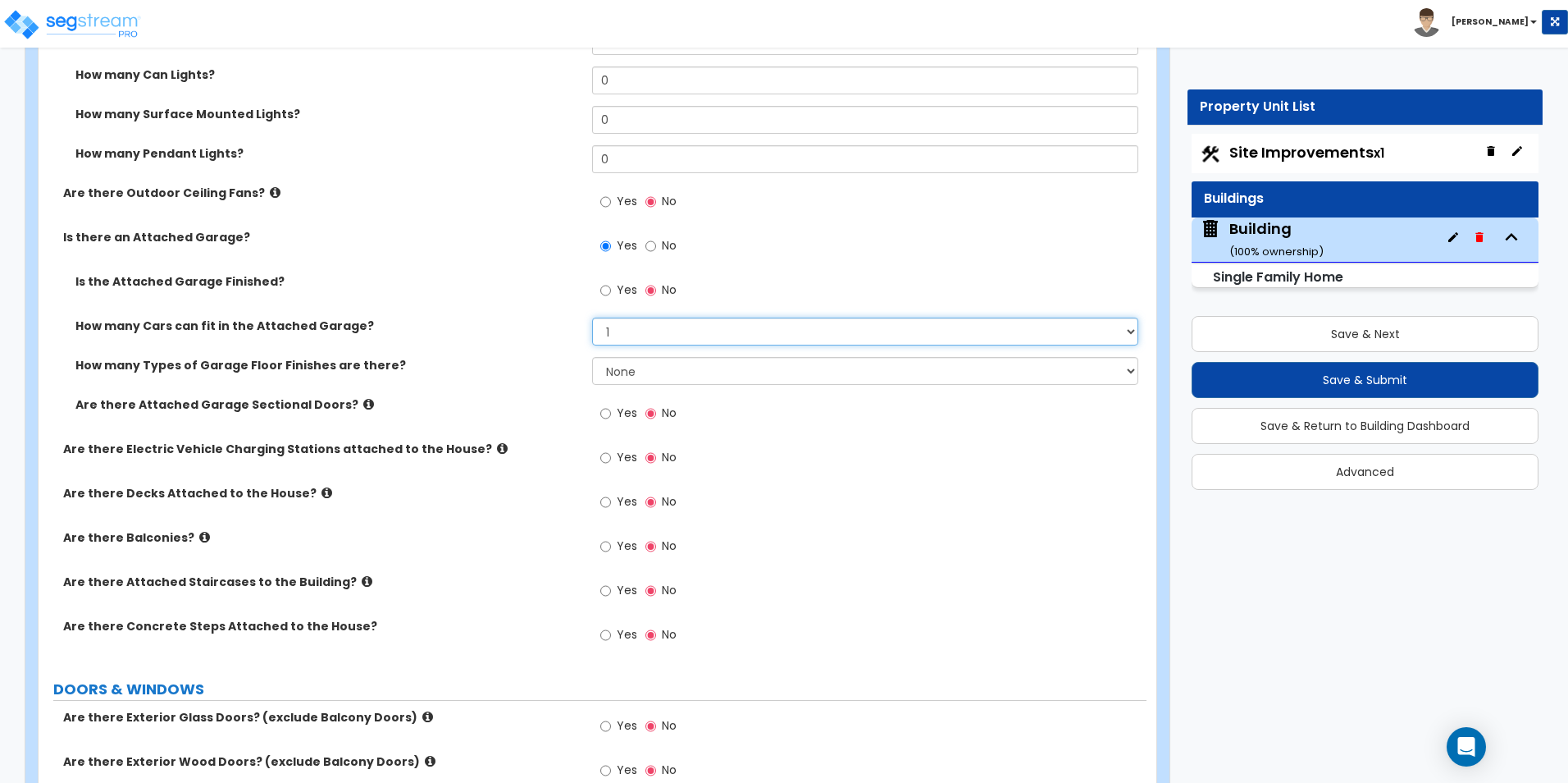
scroll to position [1723, 0]
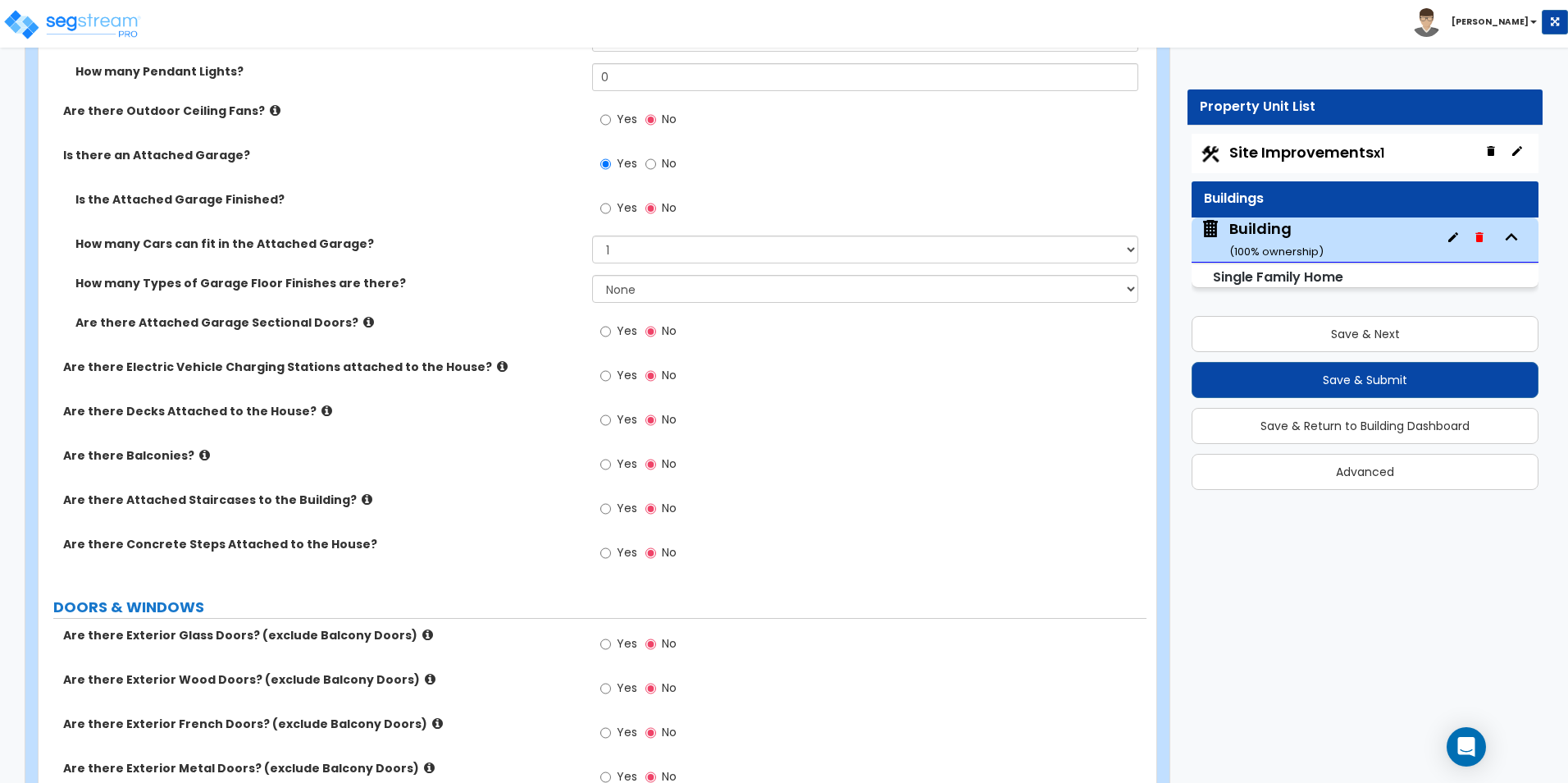
click at [599, 334] on div "Yes No" at bounding box center [639, 332] width 93 height 37
click at [606, 332] on input "Yes" at bounding box center [606, 331] width 11 height 18
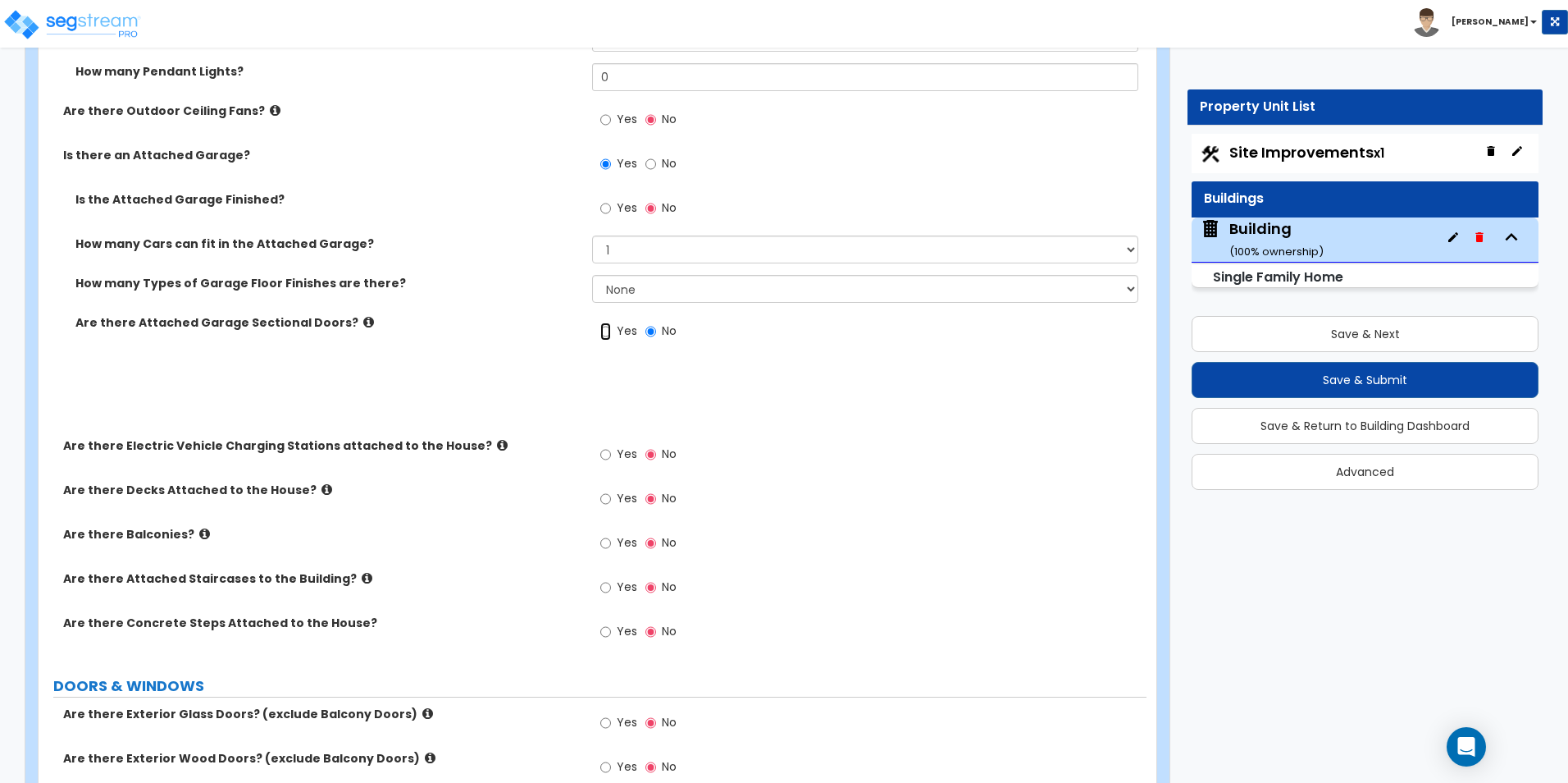
radio input "true"
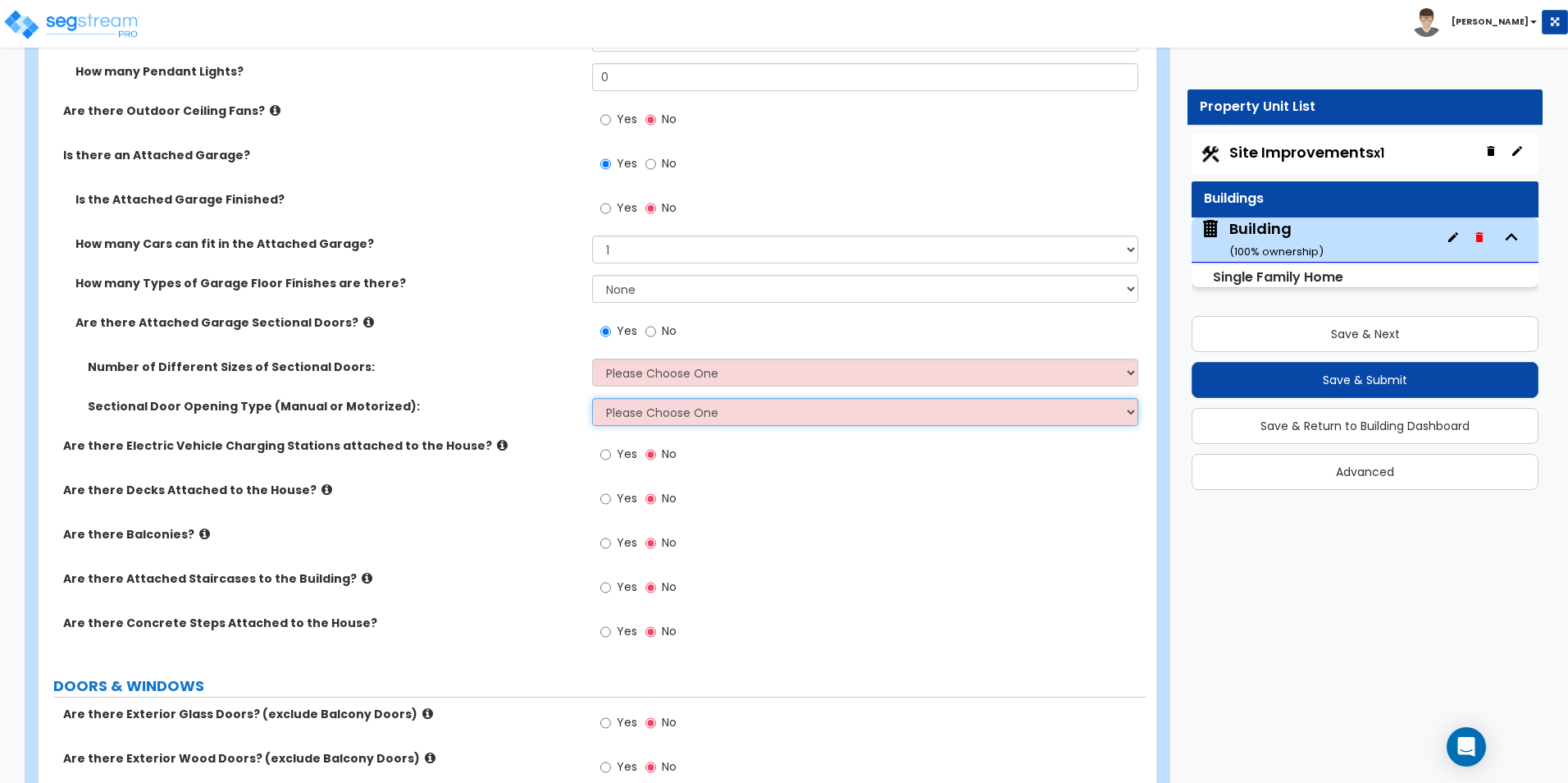
click at [667, 413] on select "Please Choose One All Manual All Motorized Some are Motorized" at bounding box center [865, 412] width 545 height 28
select select "2"
click at [592, 398] on select "Please Choose One All Manual All Motorized Some are Motorized" at bounding box center [865, 412] width 545 height 28
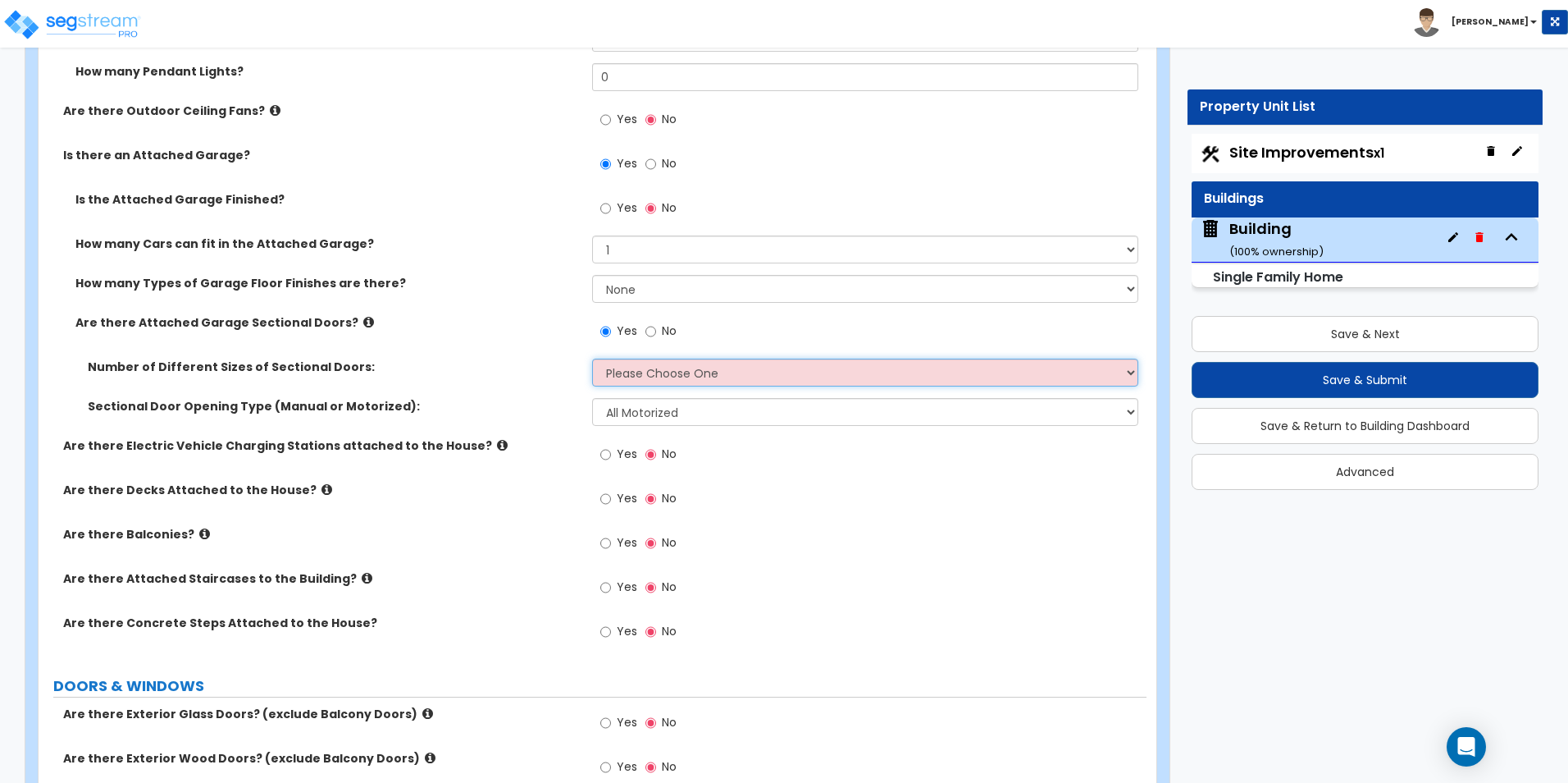
click at [664, 371] on select "Please Choose One 1 2" at bounding box center [865, 372] width 545 height 28
select select "1"
click at [592, 359] on select "Please Choose One 1 2" at bounding box center [865, 372] width 545 height 28
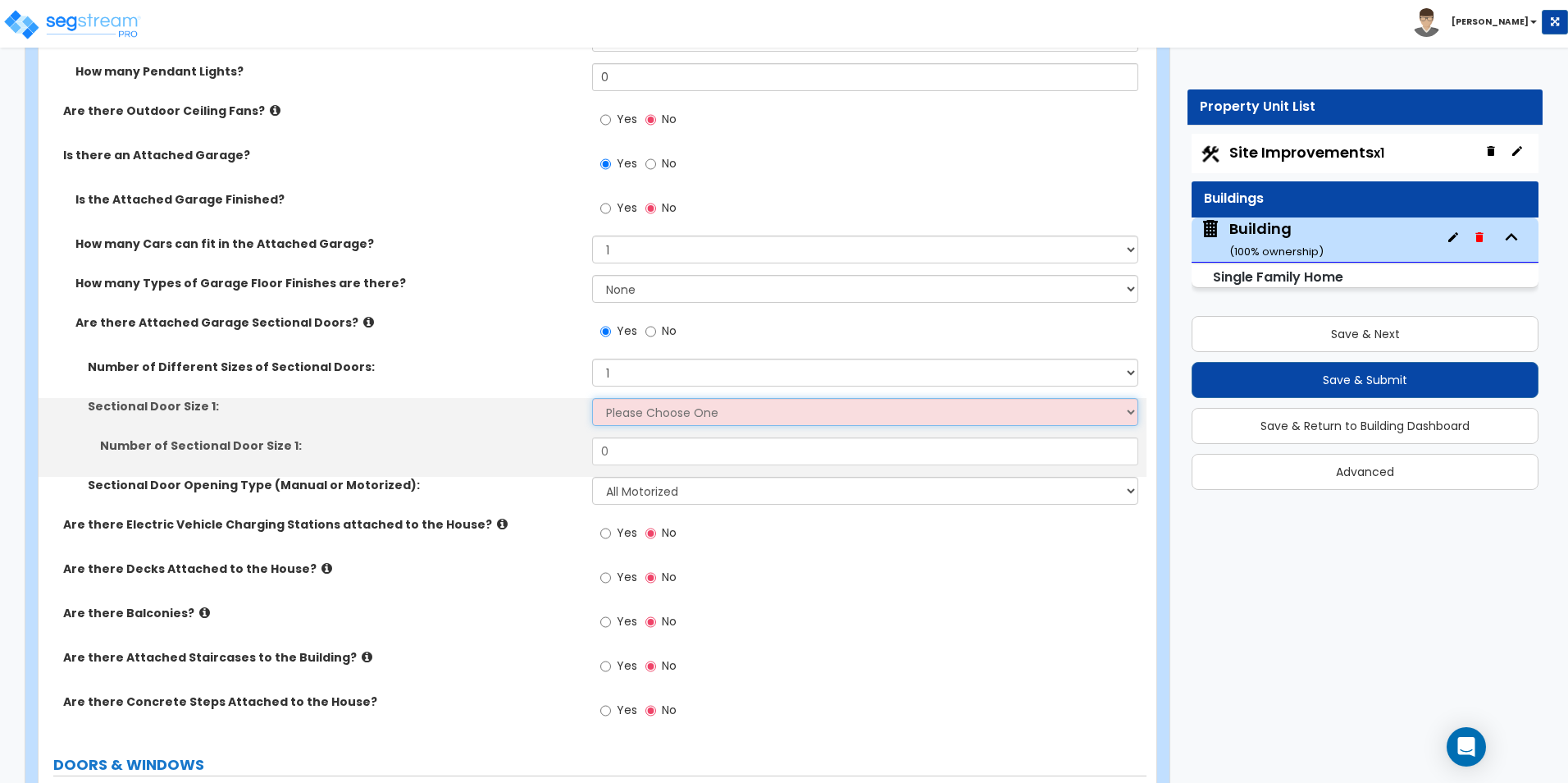
click at [659, 408] on select "Please Choose One 9' x 7' 16' x 7'" at bounding box center [865, 412] width 545 height 28
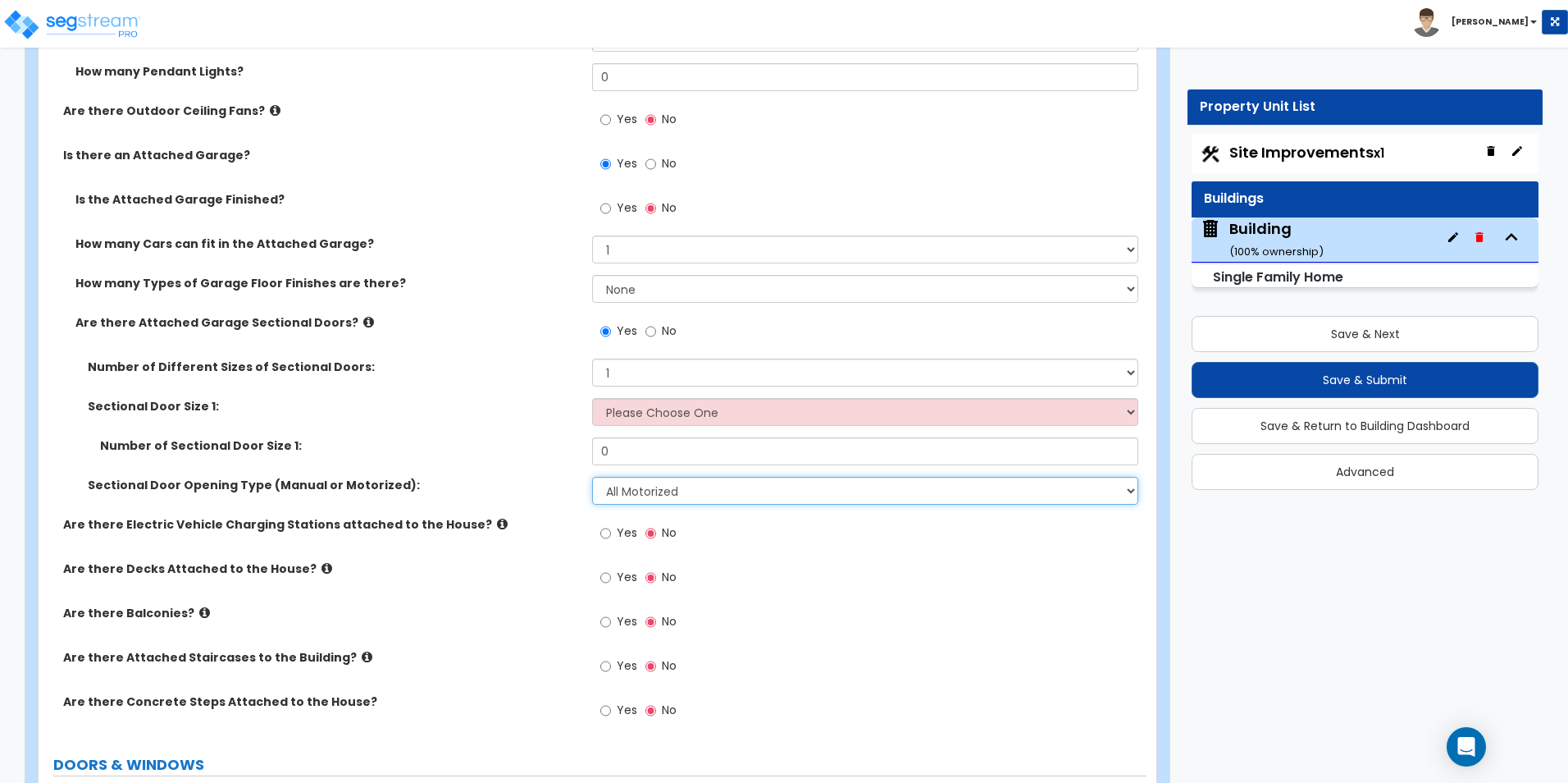
click at [653, 503] on select "Please Choose One All Manual All Motorized Some are Motorized" at bounding box center [865, 490] width 545 height 28
drag, startPoint x: 646, startPoint y: 449, endPoint x: 551, endPoint y: 446, distance: 95.0
click at [553, 446] on div "Number of Sectional Door Size 1: 0" at bounding box center [592, 456] width 1107 height 39
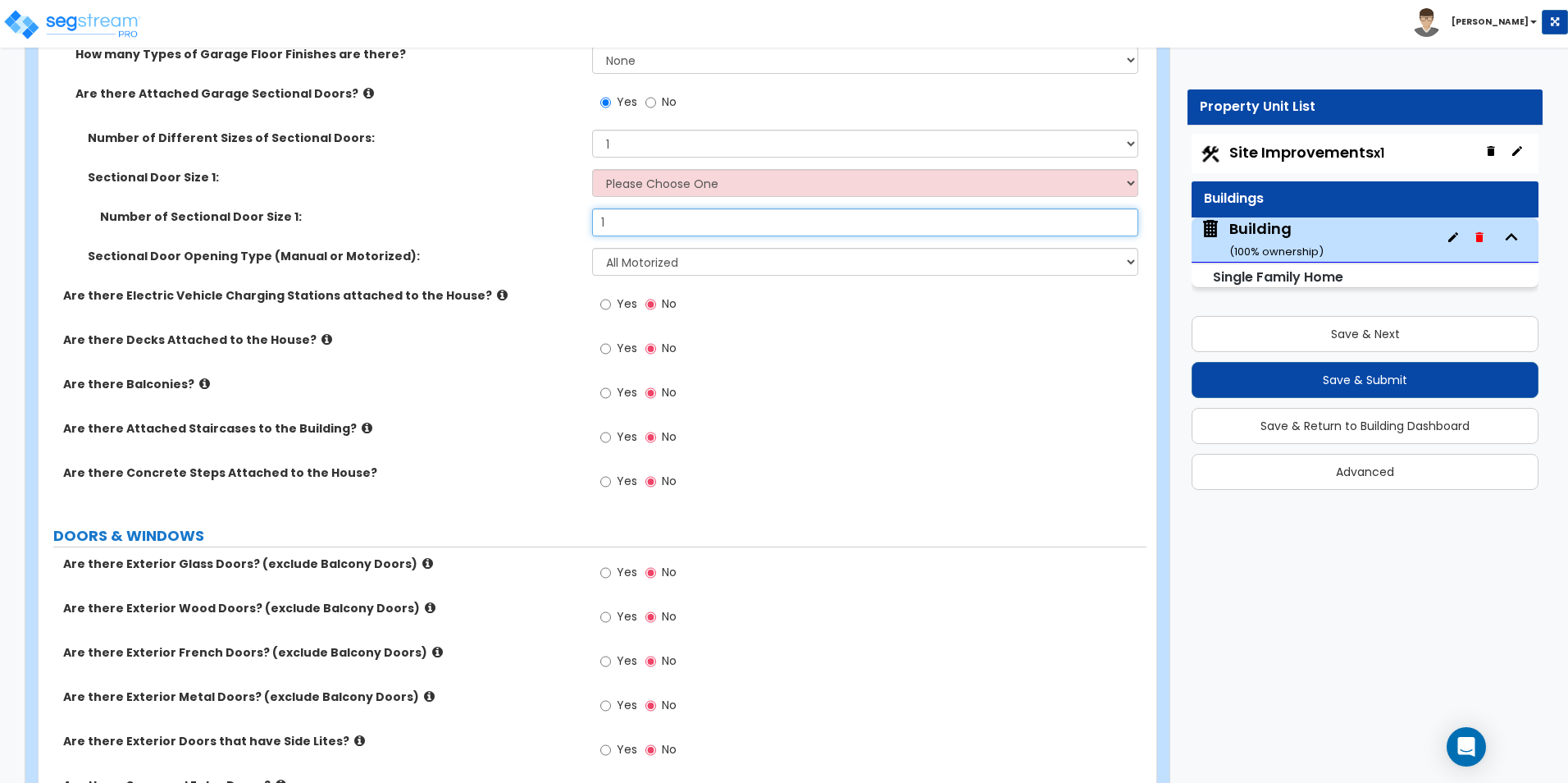
scroll to position [1968, 0]
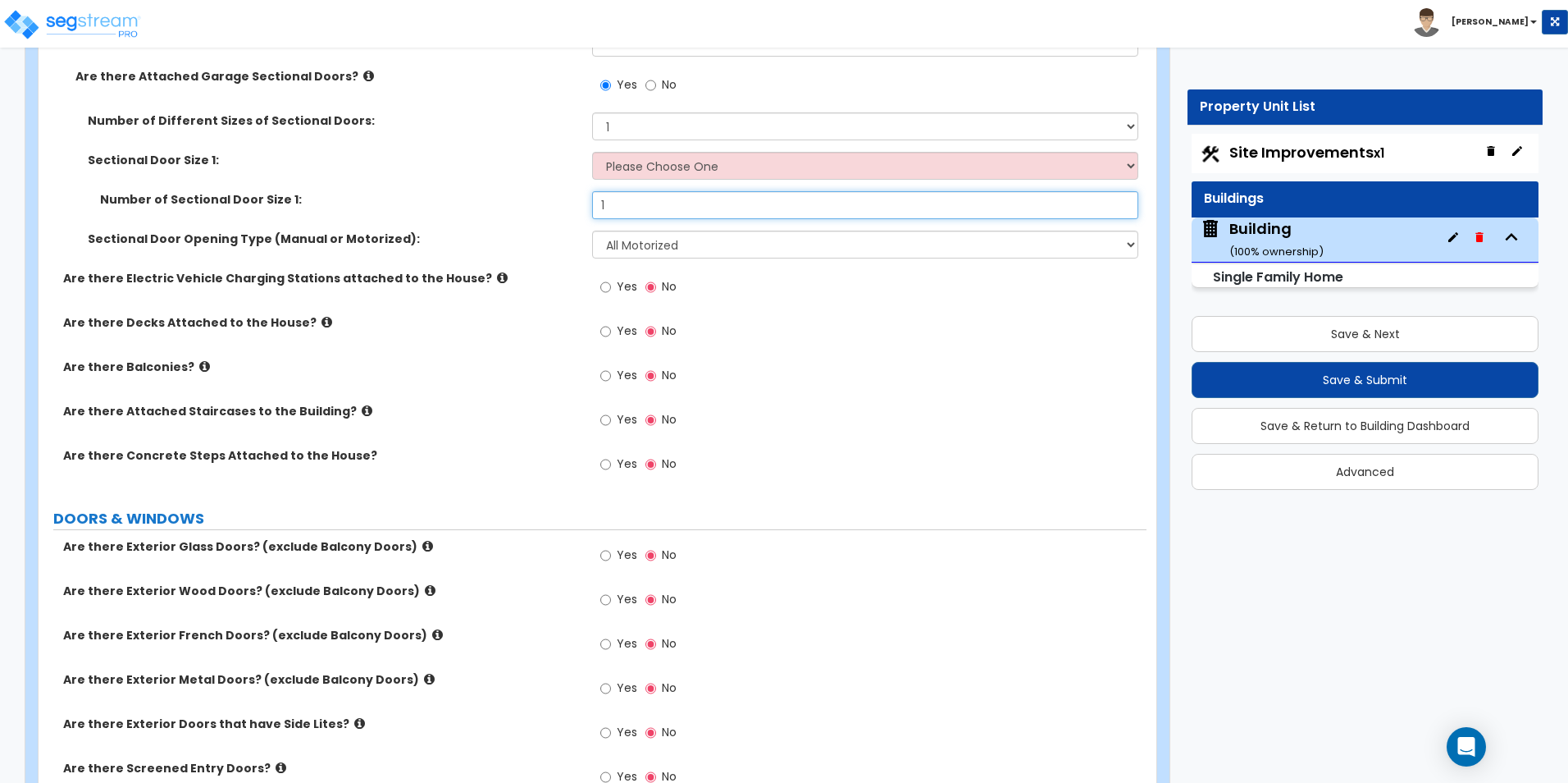
type input "1"
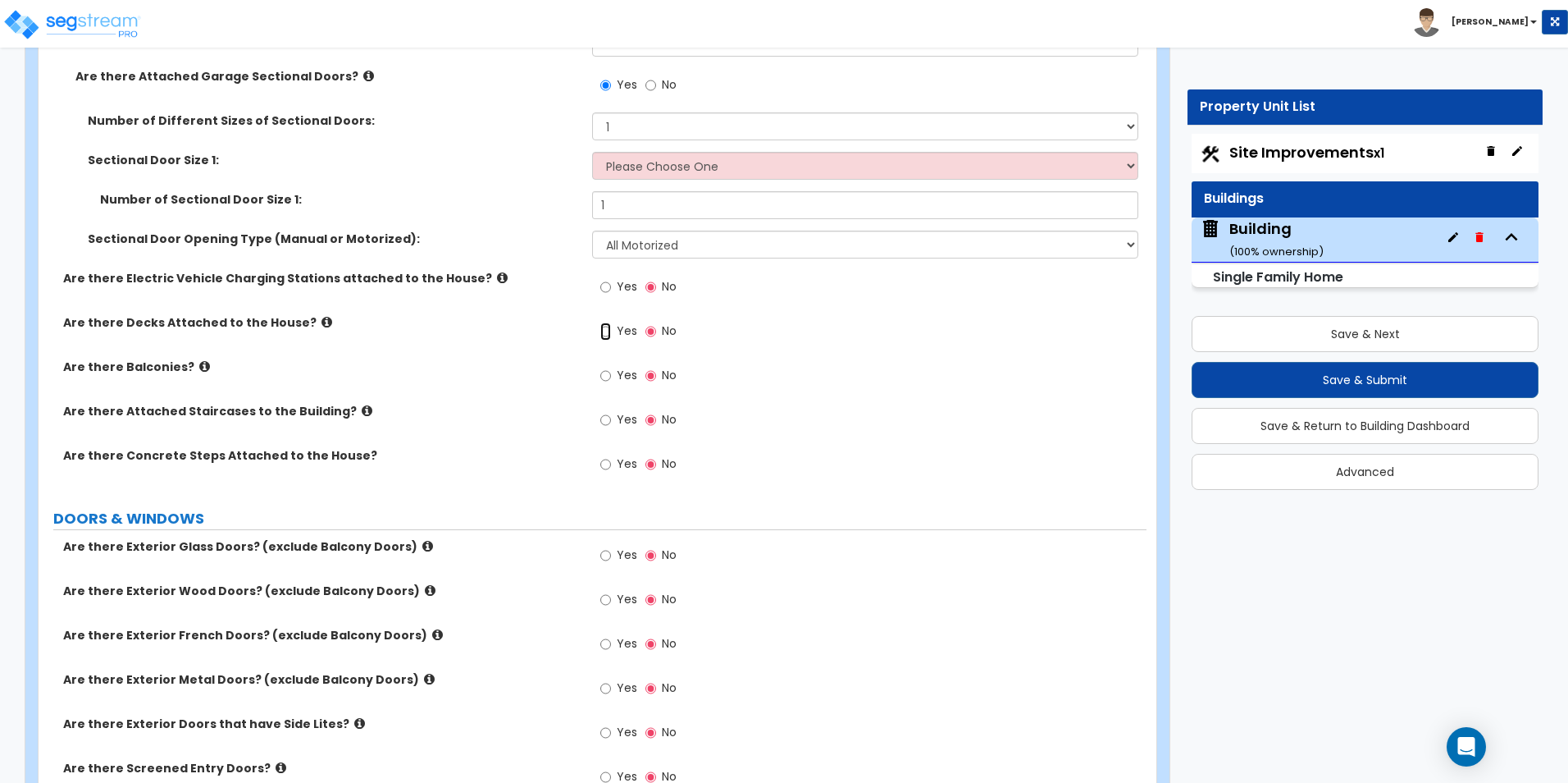
click at [603, 331] on input "Yes" at bounding box center [606, 331] width 11 height 18
radio input "true"
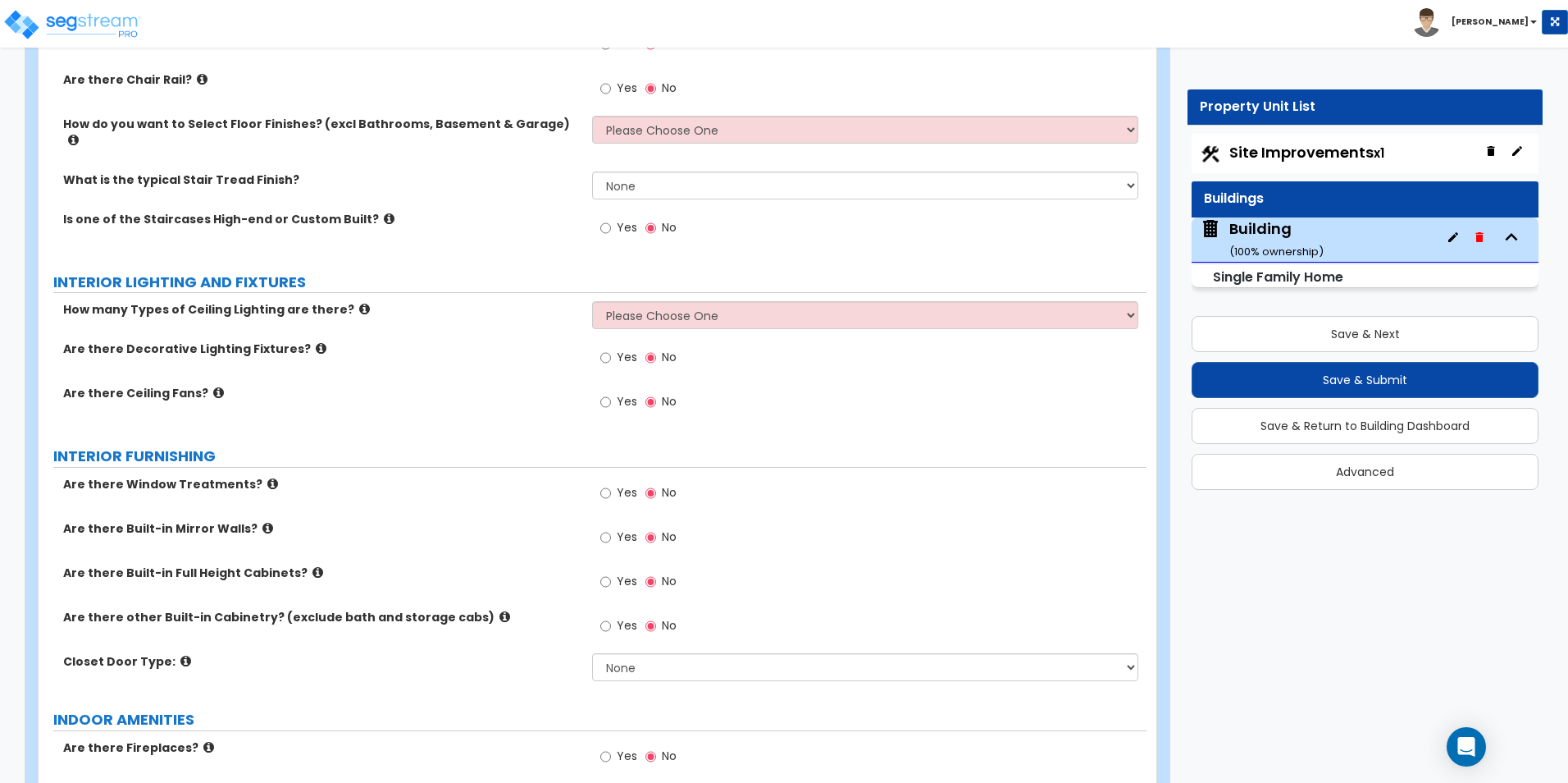
scroll to position [3609, 0]
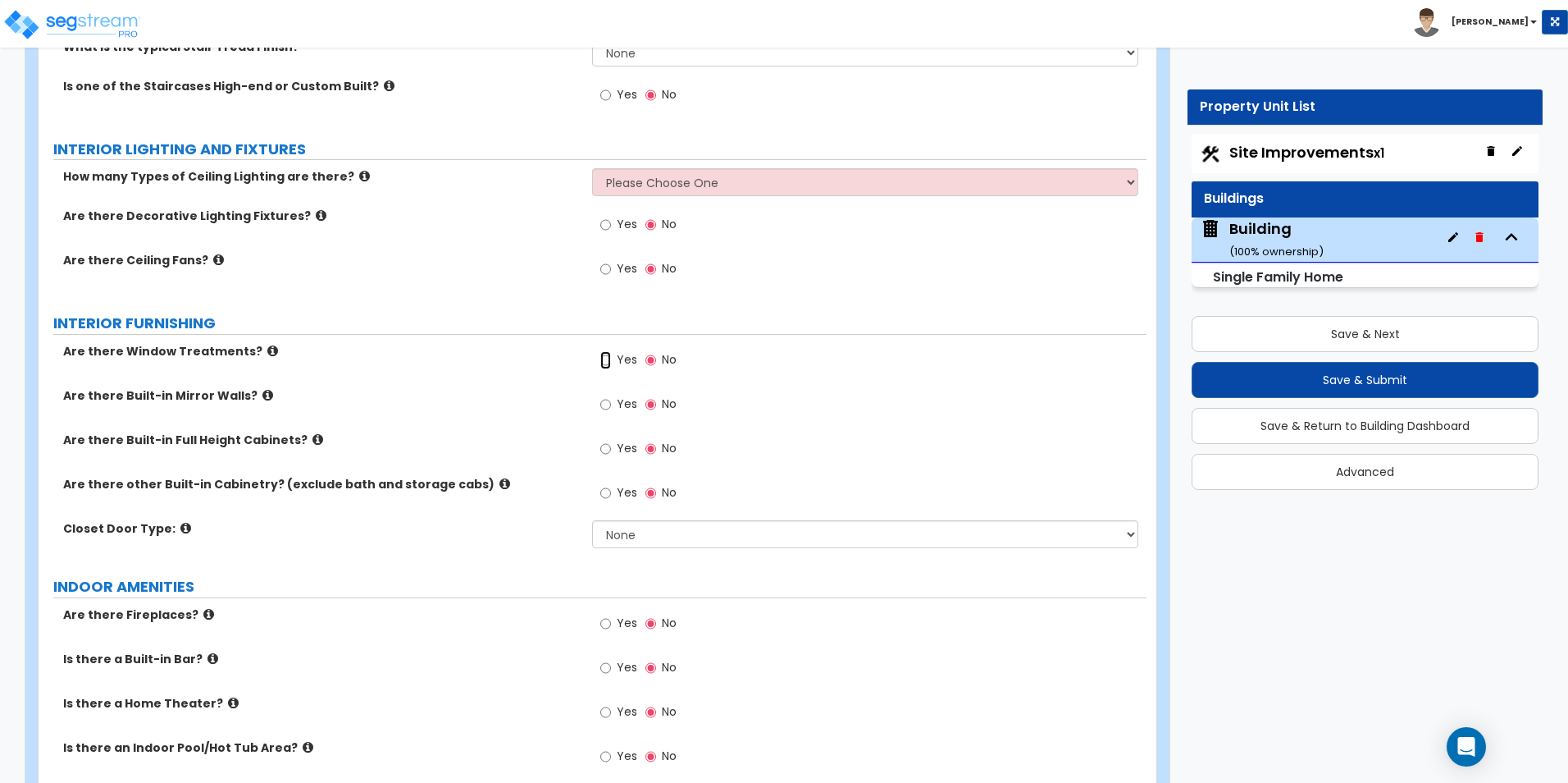
click at [605, 351] on input "Yes" at bounding box center [606, 360] width 11 height 18
radio input "true"
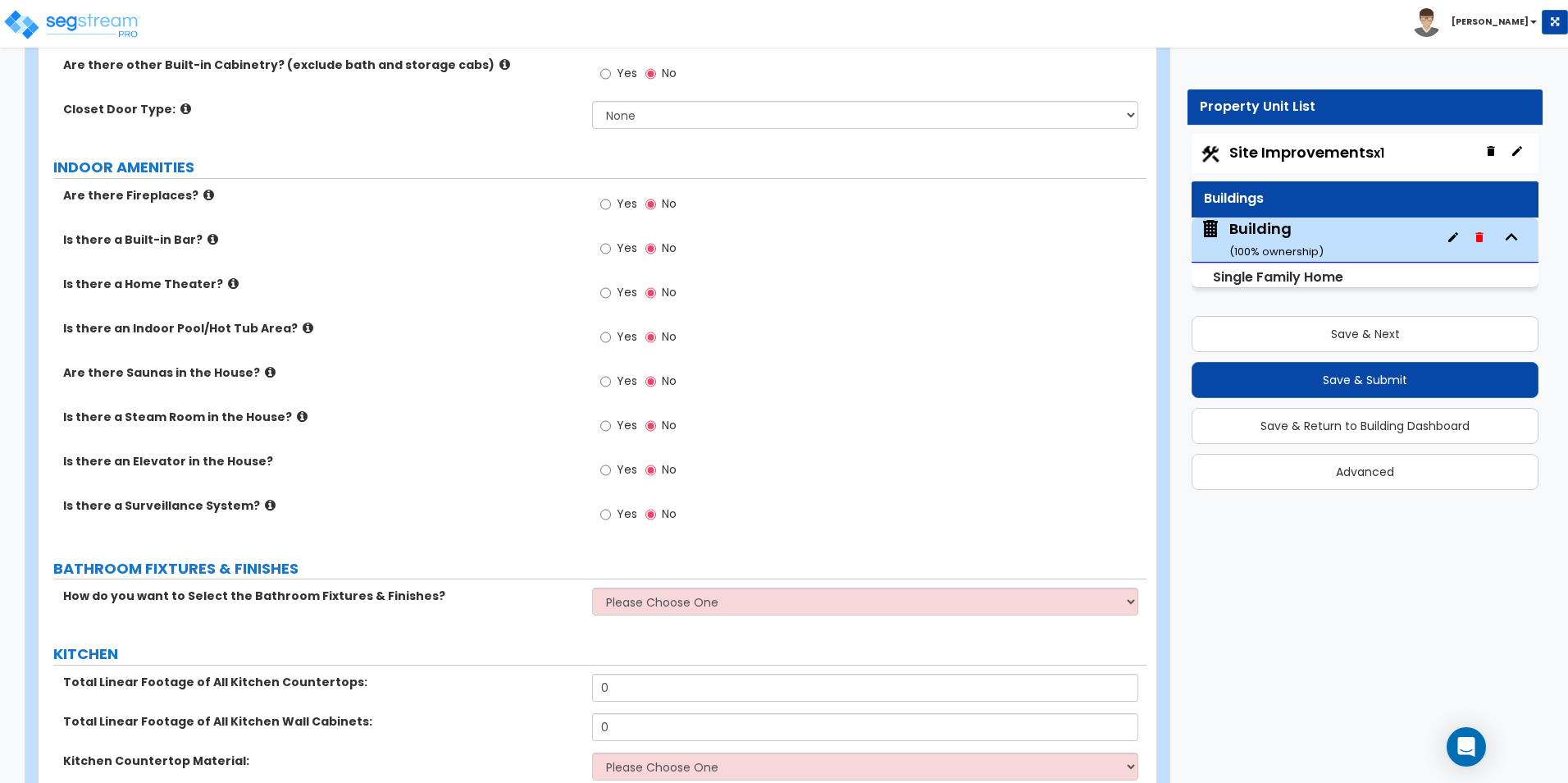
scroll to position [4265, 0]
click at [611, 194] on input "Yes" at bounding box center [606, 204] width 11 height 18
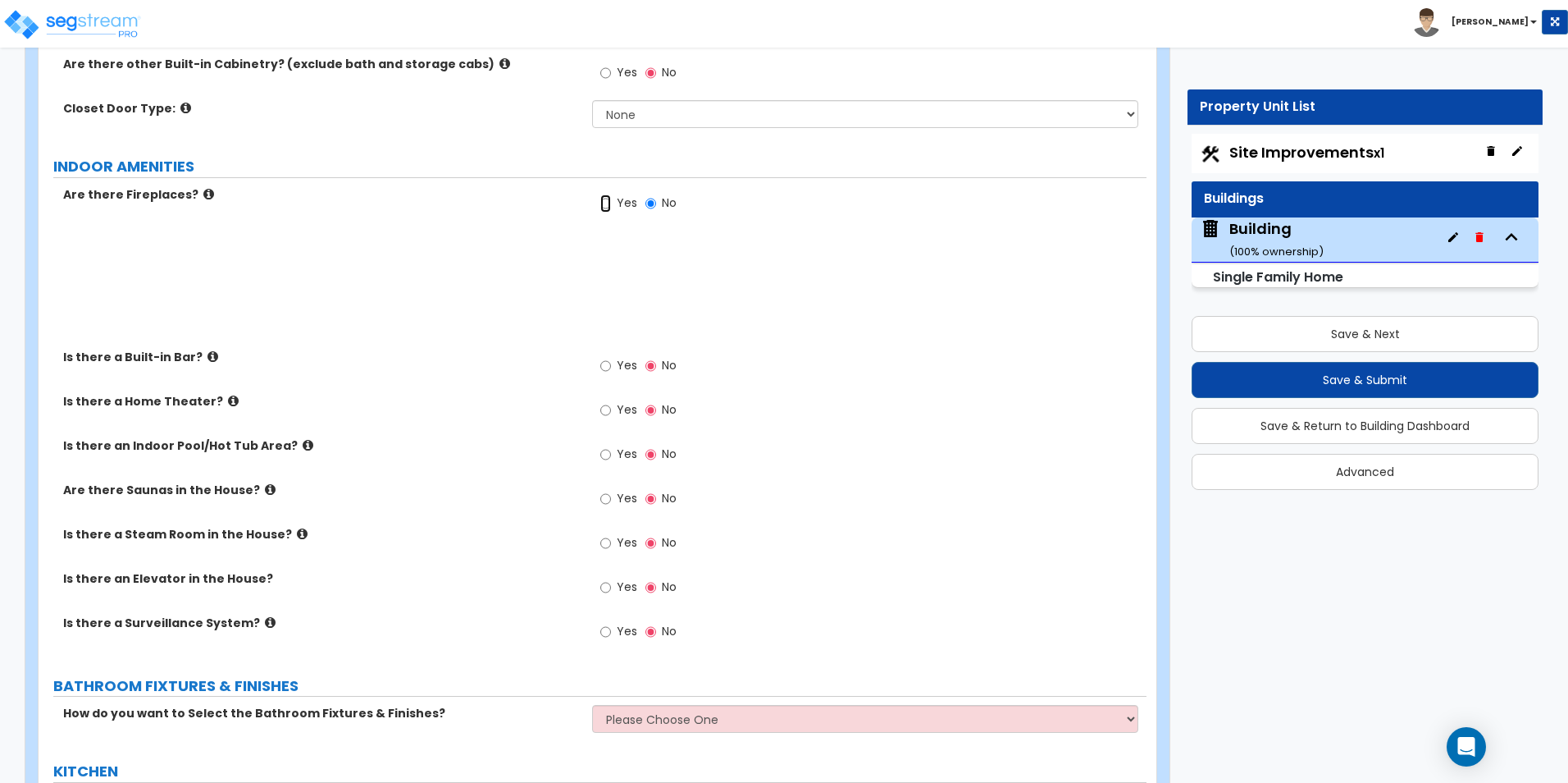
radio input "true"
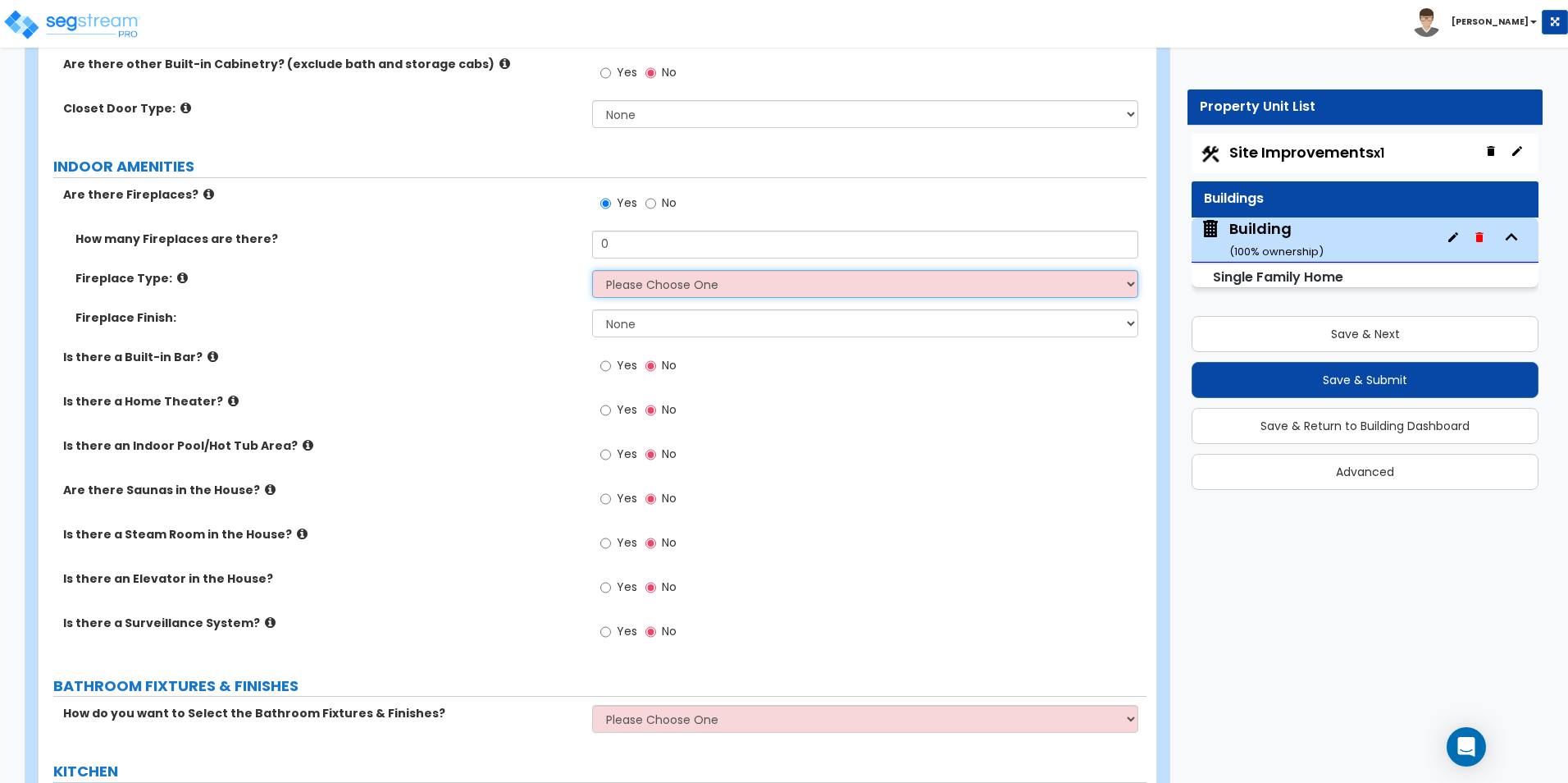
click at [637, 275] on select "Please Choose One Built-in Electric Fireplace Built-in Gas Fireplace Built-in W…" at bounding box center [865, 284] width 545 height 28
select select "3"
click at [592, 270] on select "Please Choose One Built-in Electric Fireplace Built-in Gas Fireplace Built-in W…" at bounding box center [865, 284] width 545 height 28
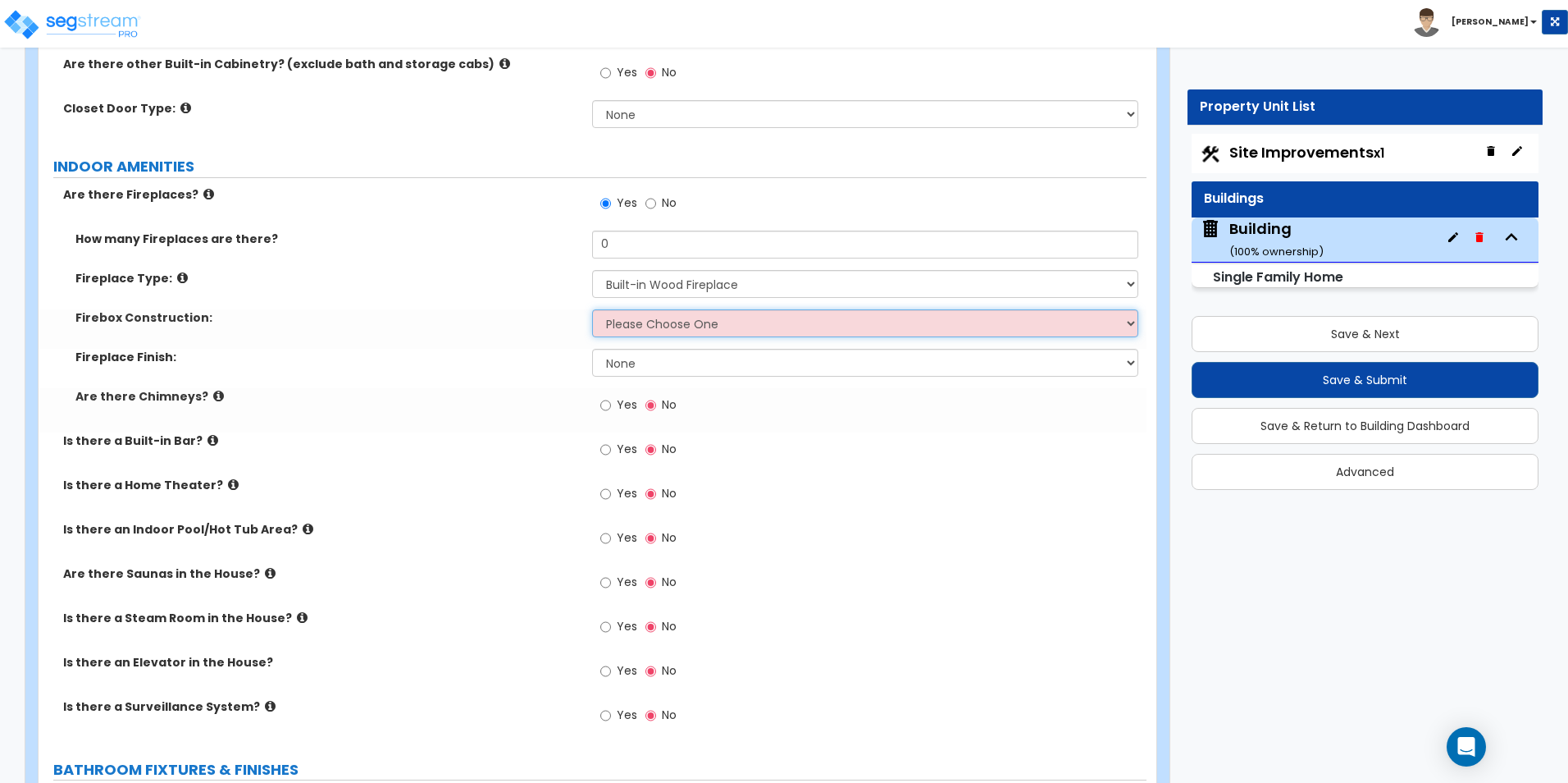
click at [659, 309] on select "Please Choose One Brick Stone I Don't Know, Please Choose for me" at bounding box center [865, 323] width 545 height 28
select select "1"
click at [592, 309] on select "Please Choose One Brick Stone I Don't Know, Please Choose for me" at bounding box center [865, 323] width 545 height 28
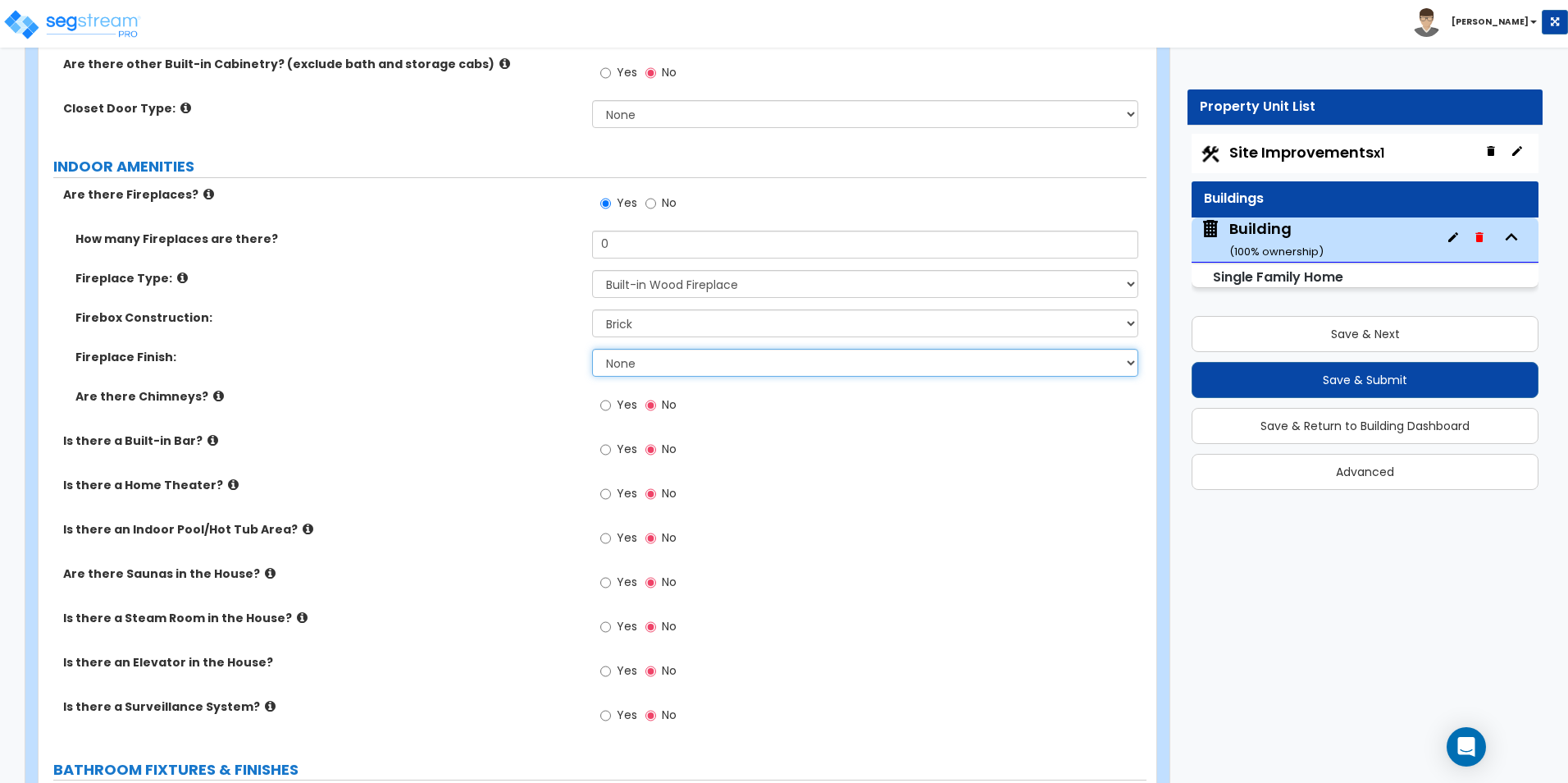
click at [628, 349] on select "None Brick Stone Tile Painted Molding" at bounding box center [865, 362] width 545 height 28
select select "4"
click at [592, 349] on select "None Brick Stone Tile Painted Molding" at bounding box center [865, 362] width 545 height 28
click at [605, 396] on input "Yes" at bounding box center [606, 405] width 11 height 18
radio input "true"
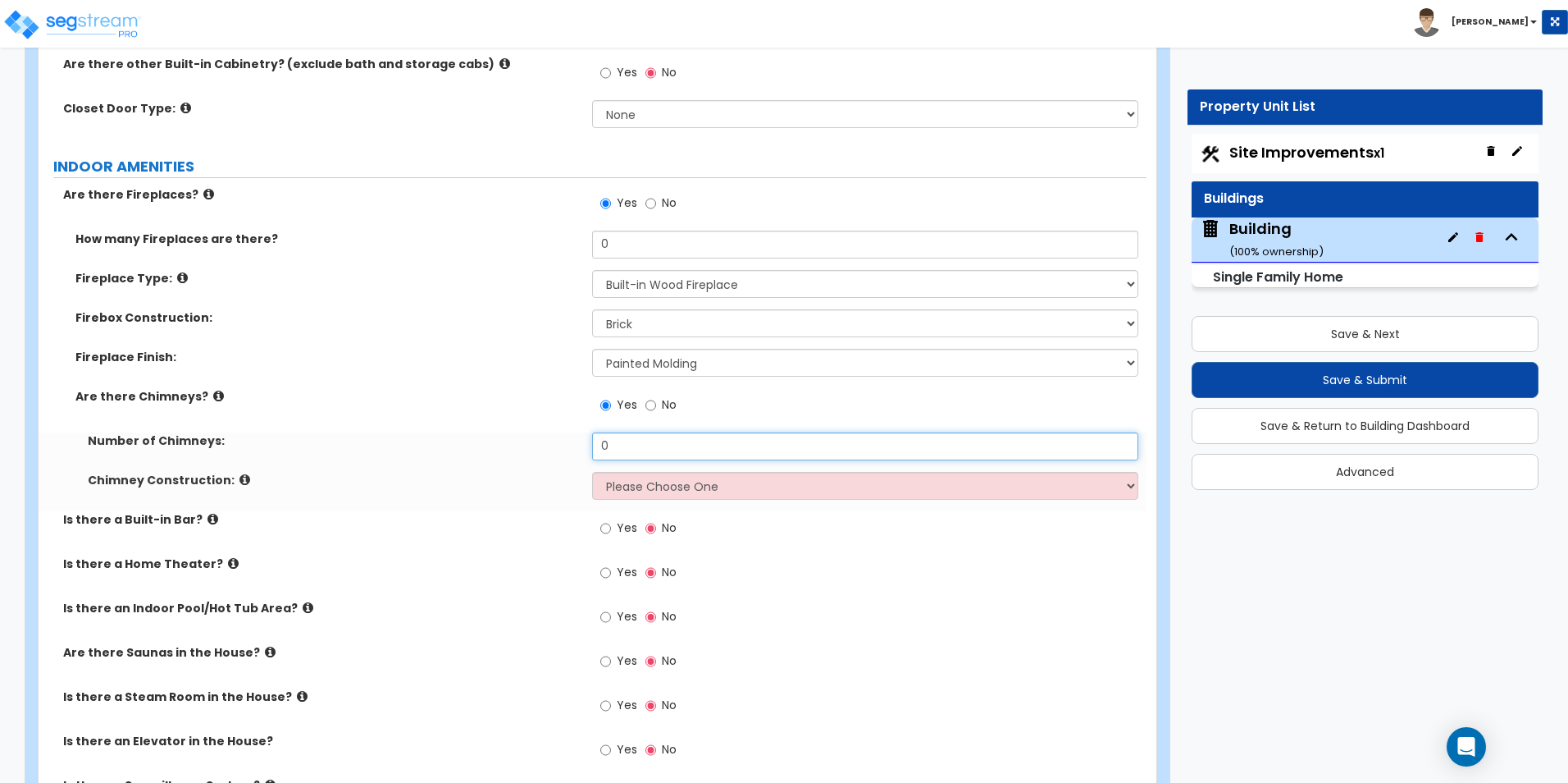
click at [503, 433] on div "Number of Chimneys: 0" at bounding box center [592, 452] width 1107 height 39
type input "2"
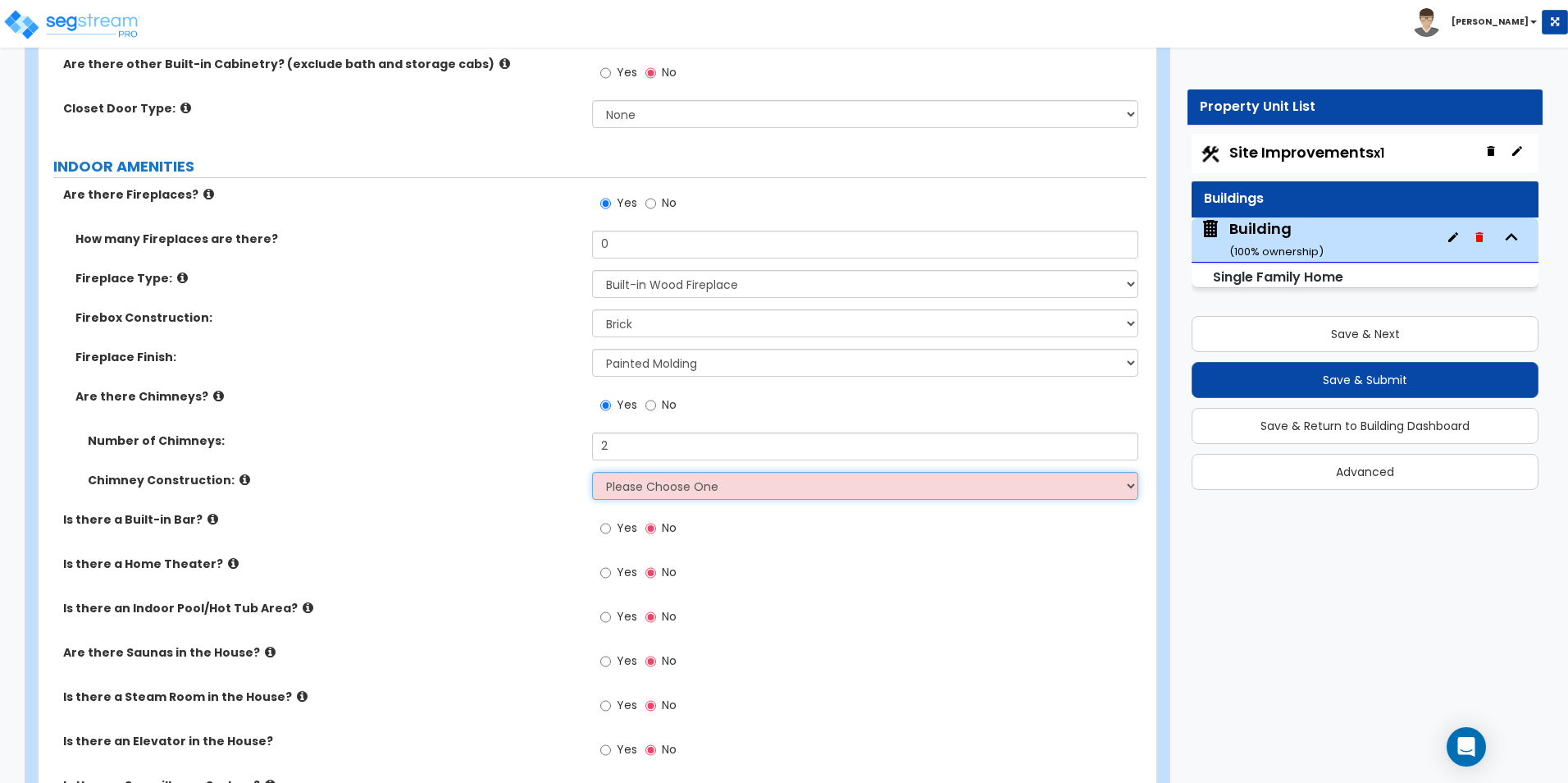
click at [643, 472] on select "Please Choose One Brick Construction Cinder Block Construction Stone Constructi…" at bounding box center [865, 485] width 545 height 28
select select "1"
click at [592, 472] on select "Please Choose One Brick Construction Cinder Block Construction Stone Constructi…" at bounding box center [865, 485] width 545 height 28
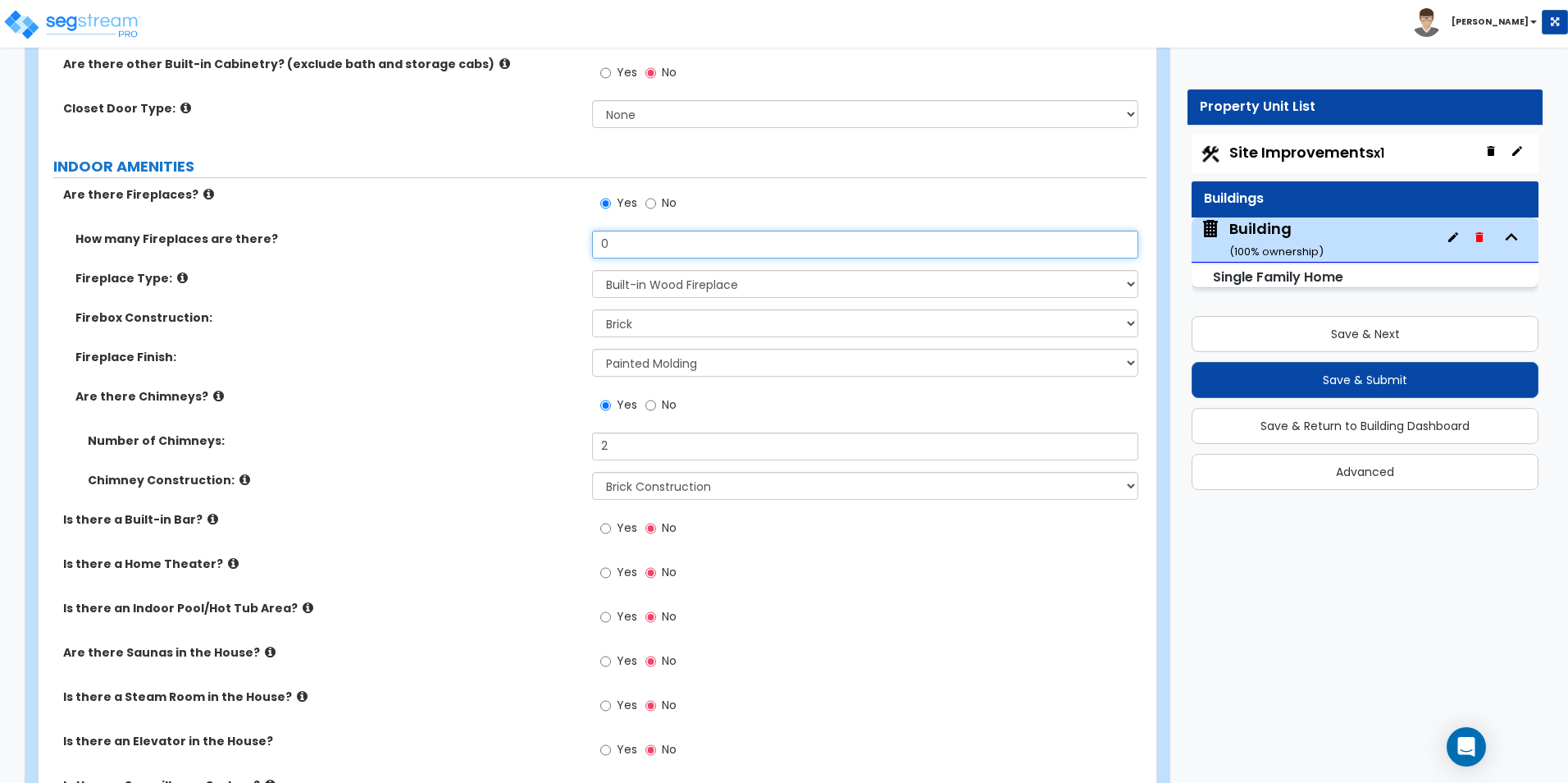
drag, startPoint x: 645, startPoint y: 222, endPoint x: 539, endPoint y: 212, distance: 106.5
click at [587, 231] on div "How many Fireplaces are there? 0" at bounding box center [592, 250] width 1107 height 39
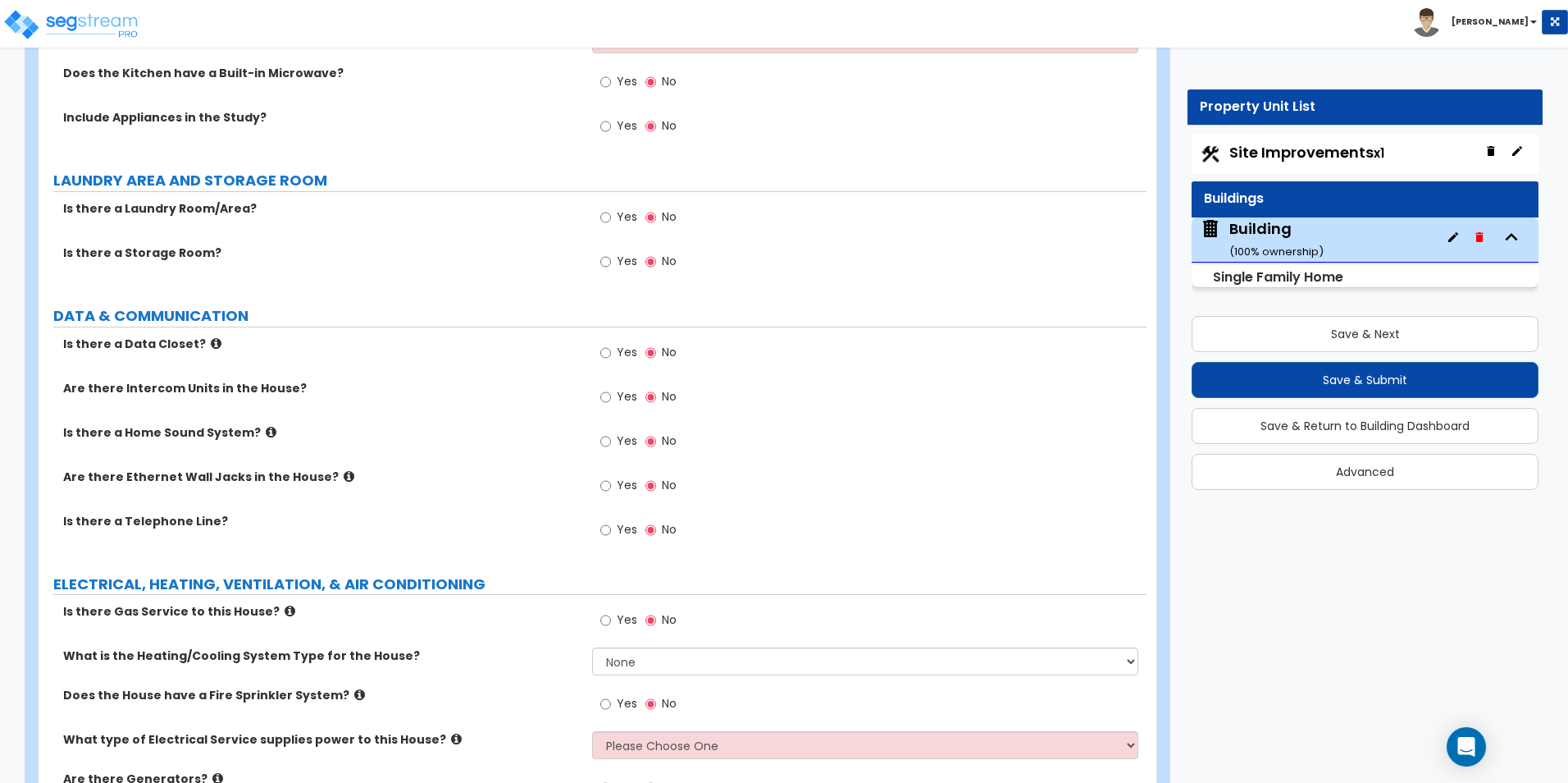
scroll to position [5414, 0]
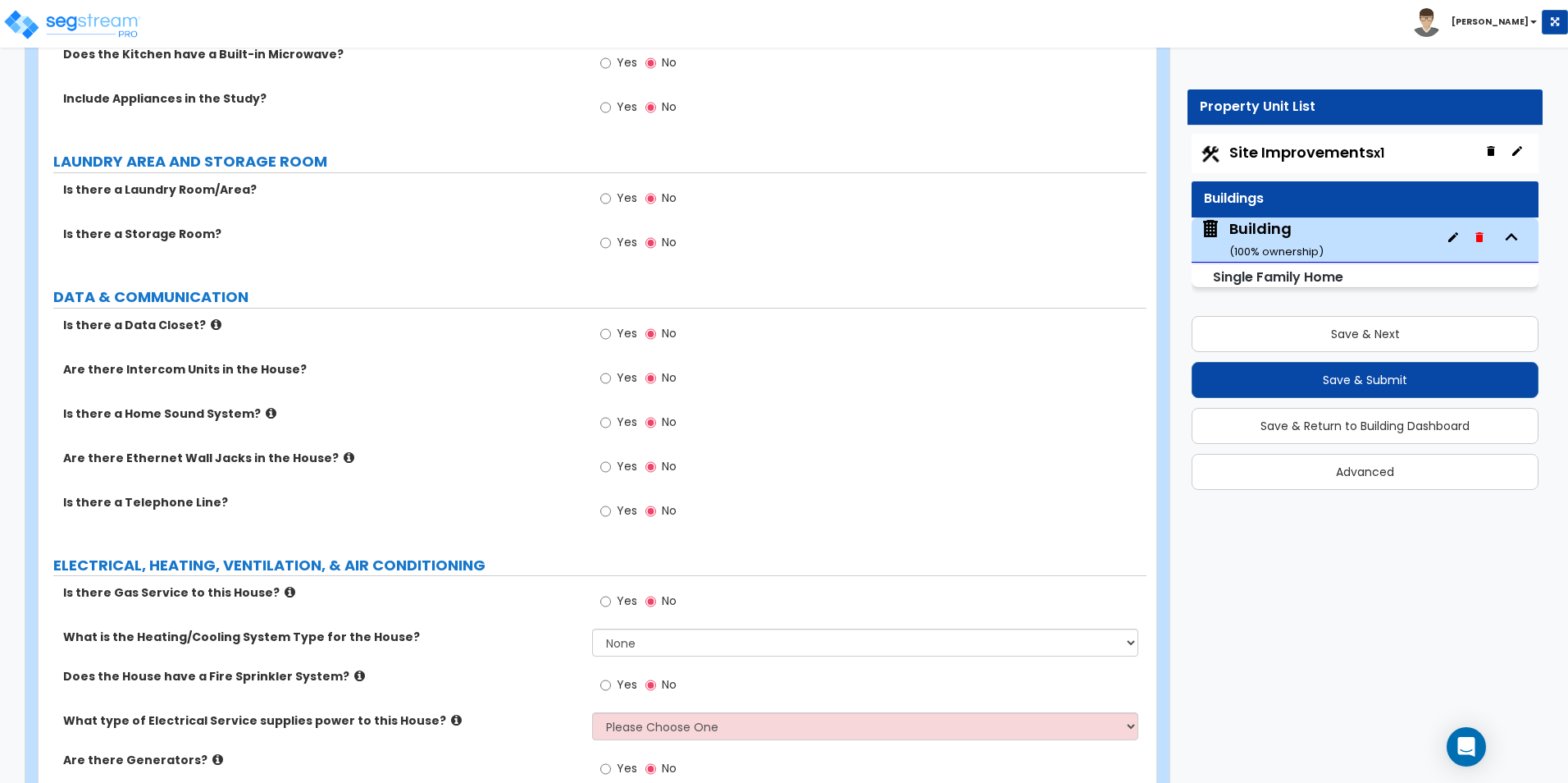
type input "8"
click at [607, 190] on input "Yes" at bounding box center [606, 199] width 11 height 18
radio input "true"
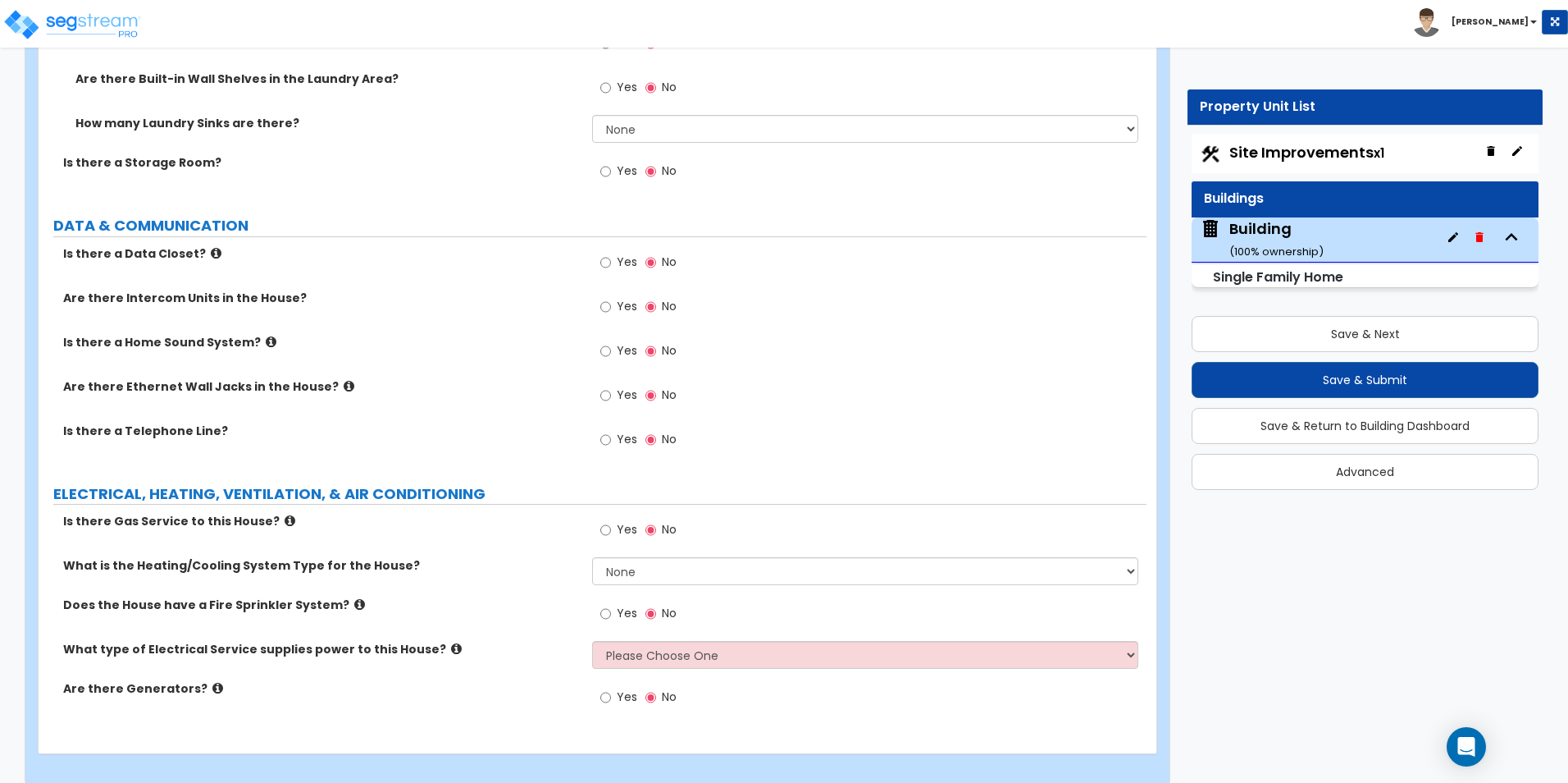
scroll to position [5614, 0]
click at [668, 556] on select "None Heat Only Centralized Heating & Cooling Thru Wall Air Conditioners Mini Sp…" at bounding box center [865, 569] width 545 height 28
select select "1"
click at [592, 556] on select "None Heat Only Centralized Heating & Cooling Thru Wall Air Conditioners Mini Sp…" at bounding box center [865, 569] width 545 height 28
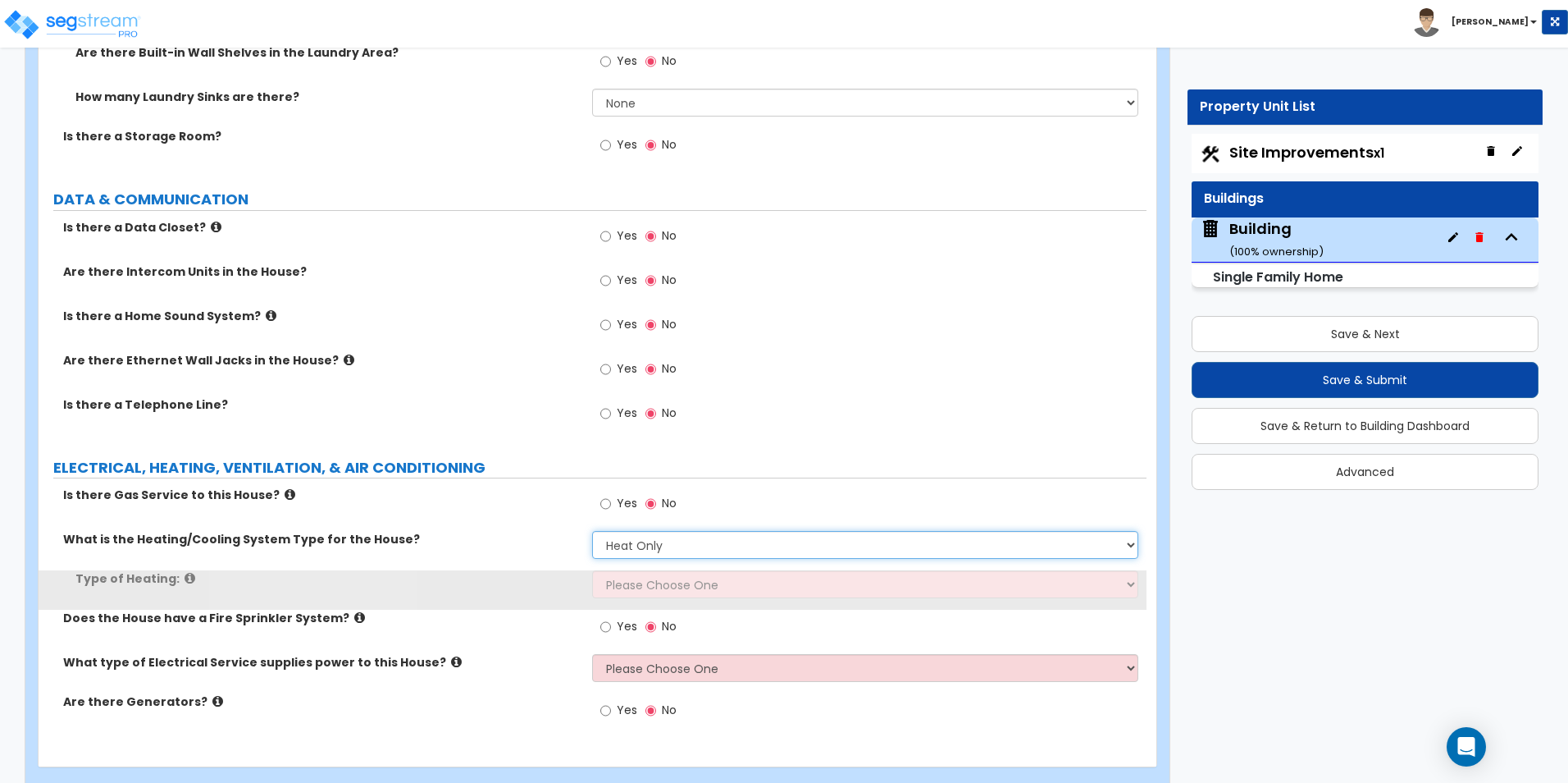
scroll to position [5653, 0]
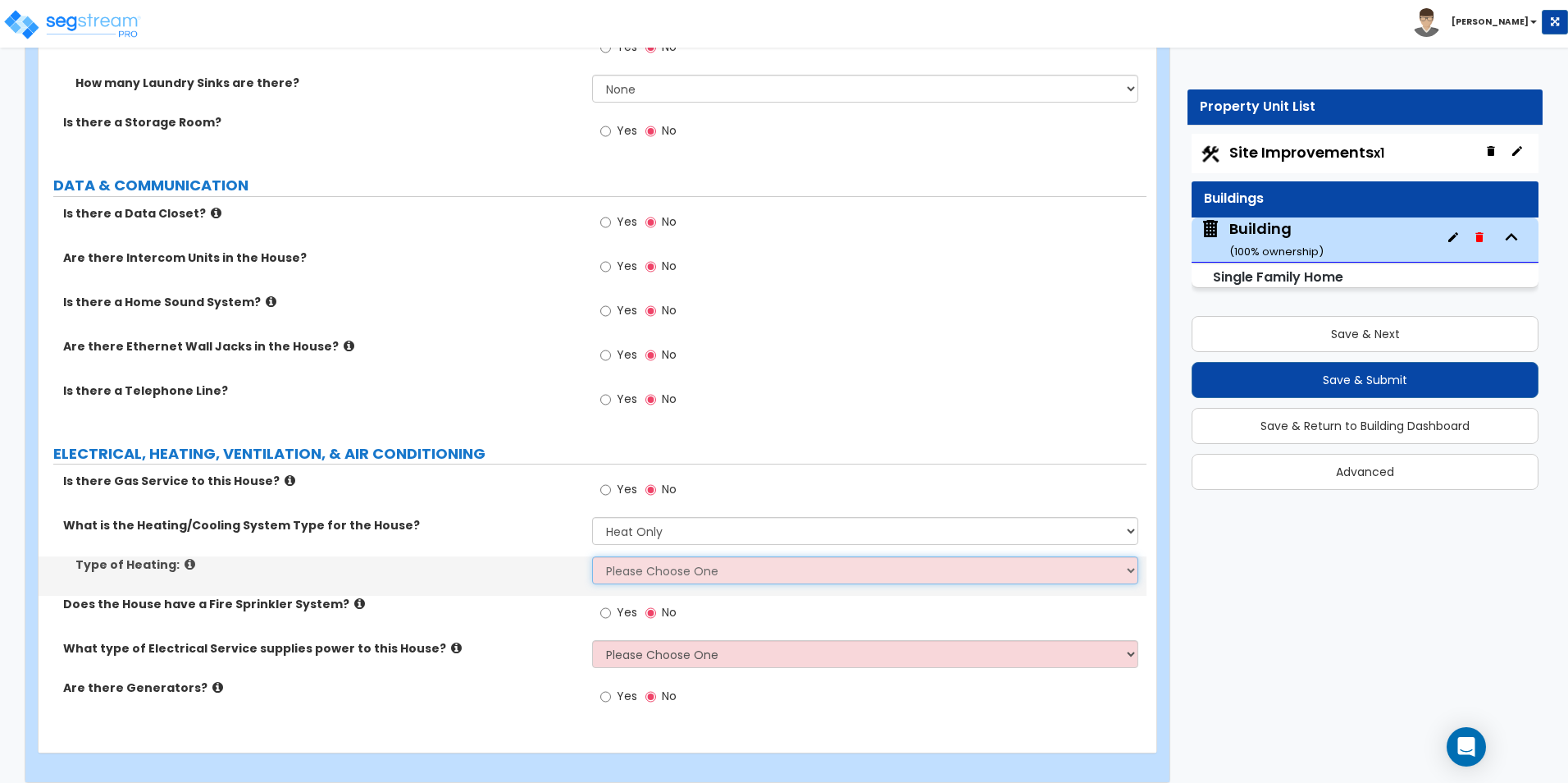
click at [684, 557] on select "Please Choose One Wall Heater Electric Baseboard Heater Hydronic Heating Radian…" at bounding box center [865, 569] width 545 height 28
drag, startPoint x: 677, startPoint y: 554, endPoint x: 677, endPoint y: 564, distance: 10.0
click at [677, 556] on select "Please Choose One Wall Heater Electric Baseboard Heater Hydronic Heating Radian…" at bounding box center [865, 569] width 545 height 28
select select "2"
click at [592, 556] on select "Please Choose One Wall Heater Electric Baseboard Heater Hydronic Heating Radian…" at bounding box center [865, 569] width 545 height 28
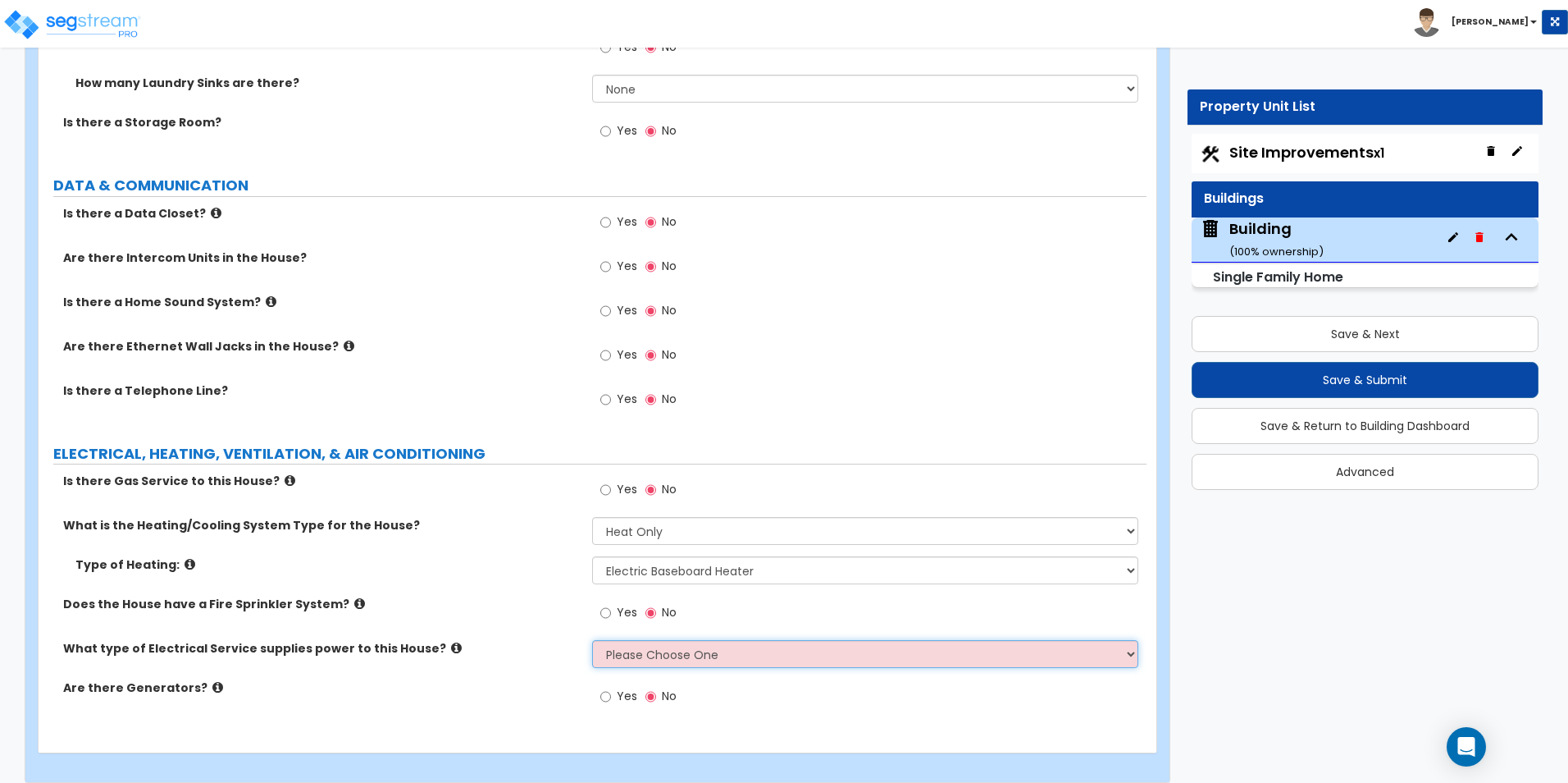
click at [709, 640] on select "Please Choose One Overhead Underground" at bounding box center [865, 653] width 545 height 28
select select "1"
click at [592, 640] on select "Please Choose One Overhead Underground" at bounding box center [865, 653] width 545 height 28
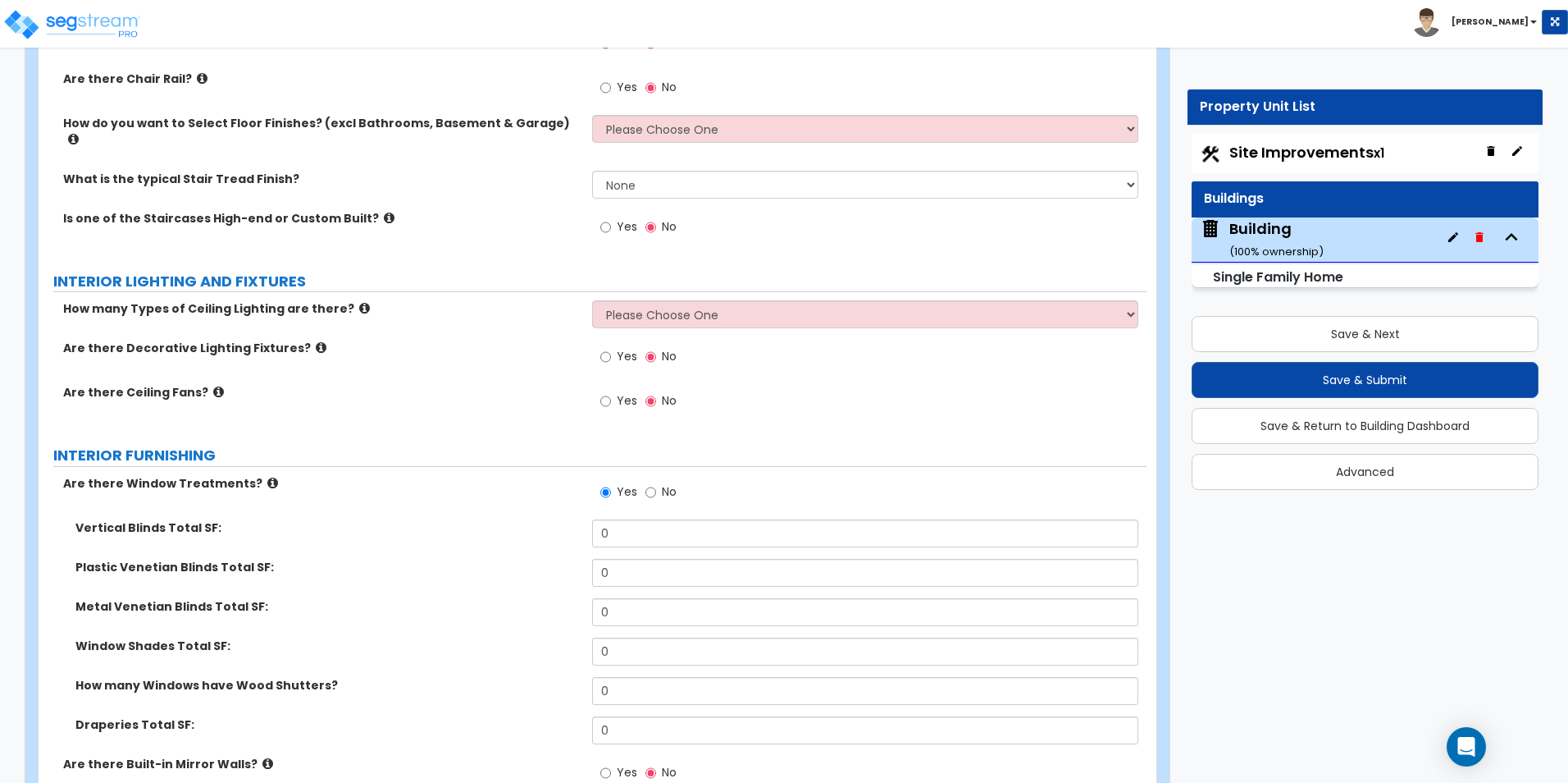
scroll to position [3192, 0]
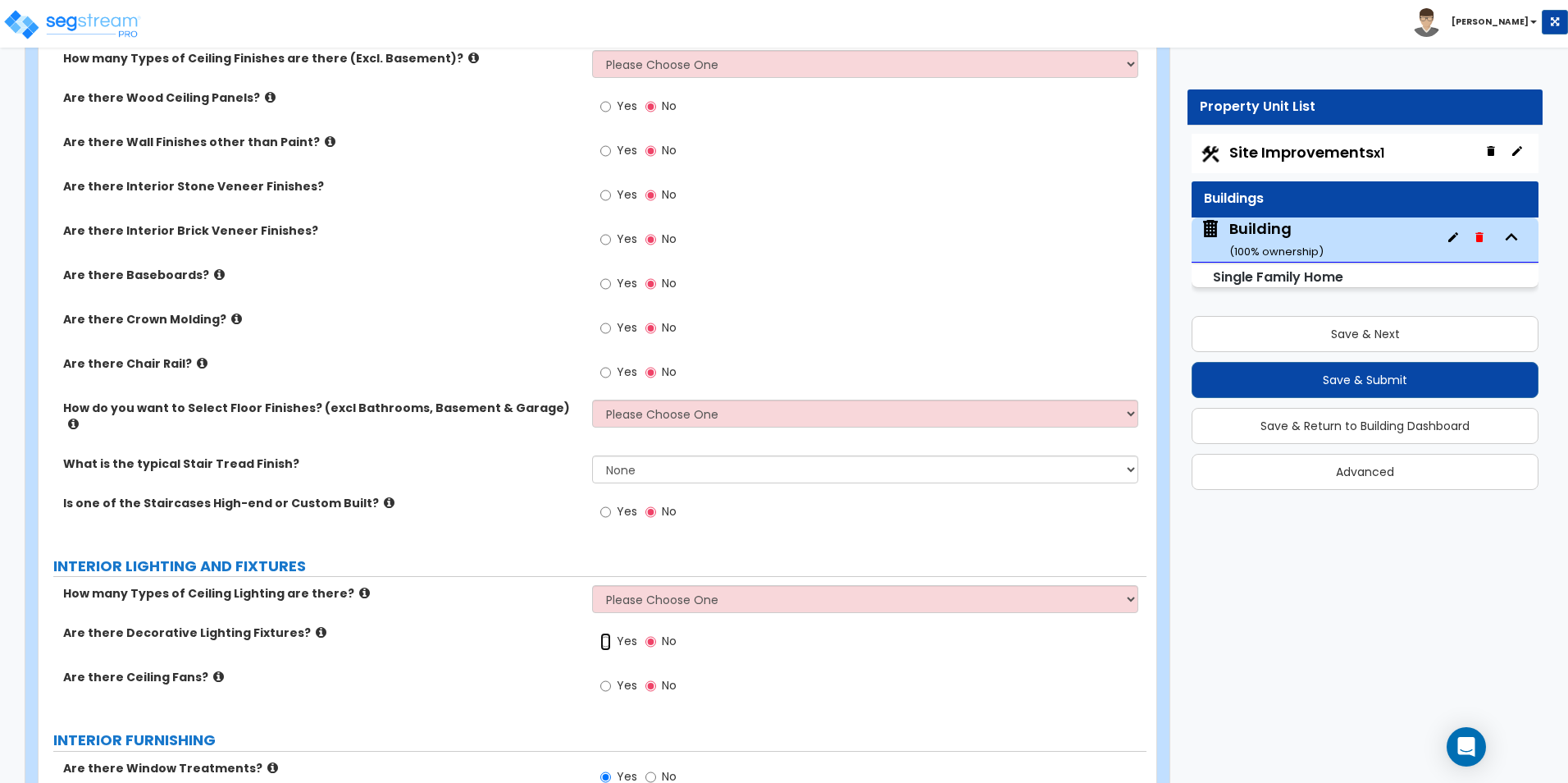
click at [607, 632] on input "Yes" at bounding box center [606, 642] width 11 height 18
radio input "true"
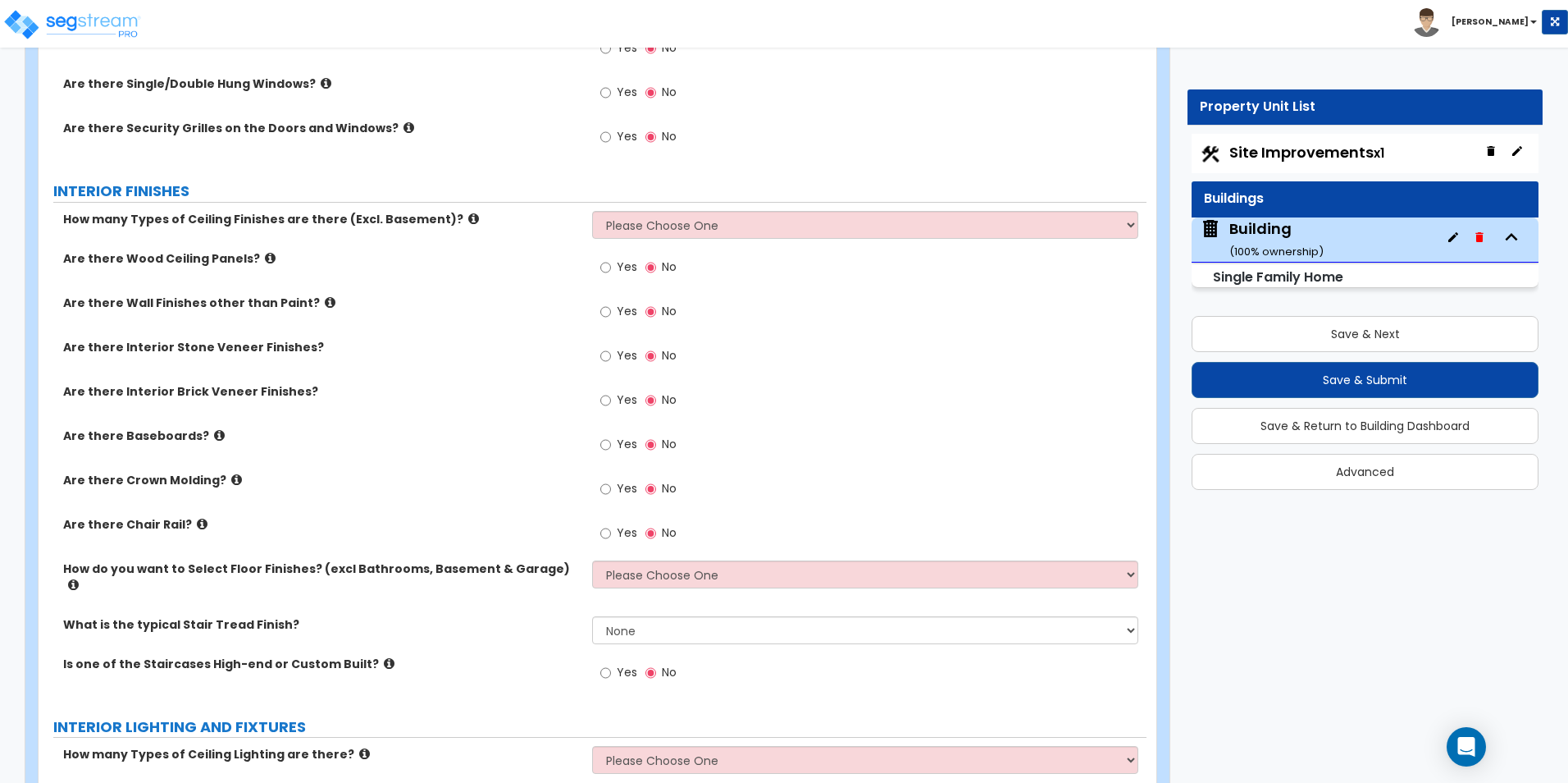
scroll to position [3029, 0]
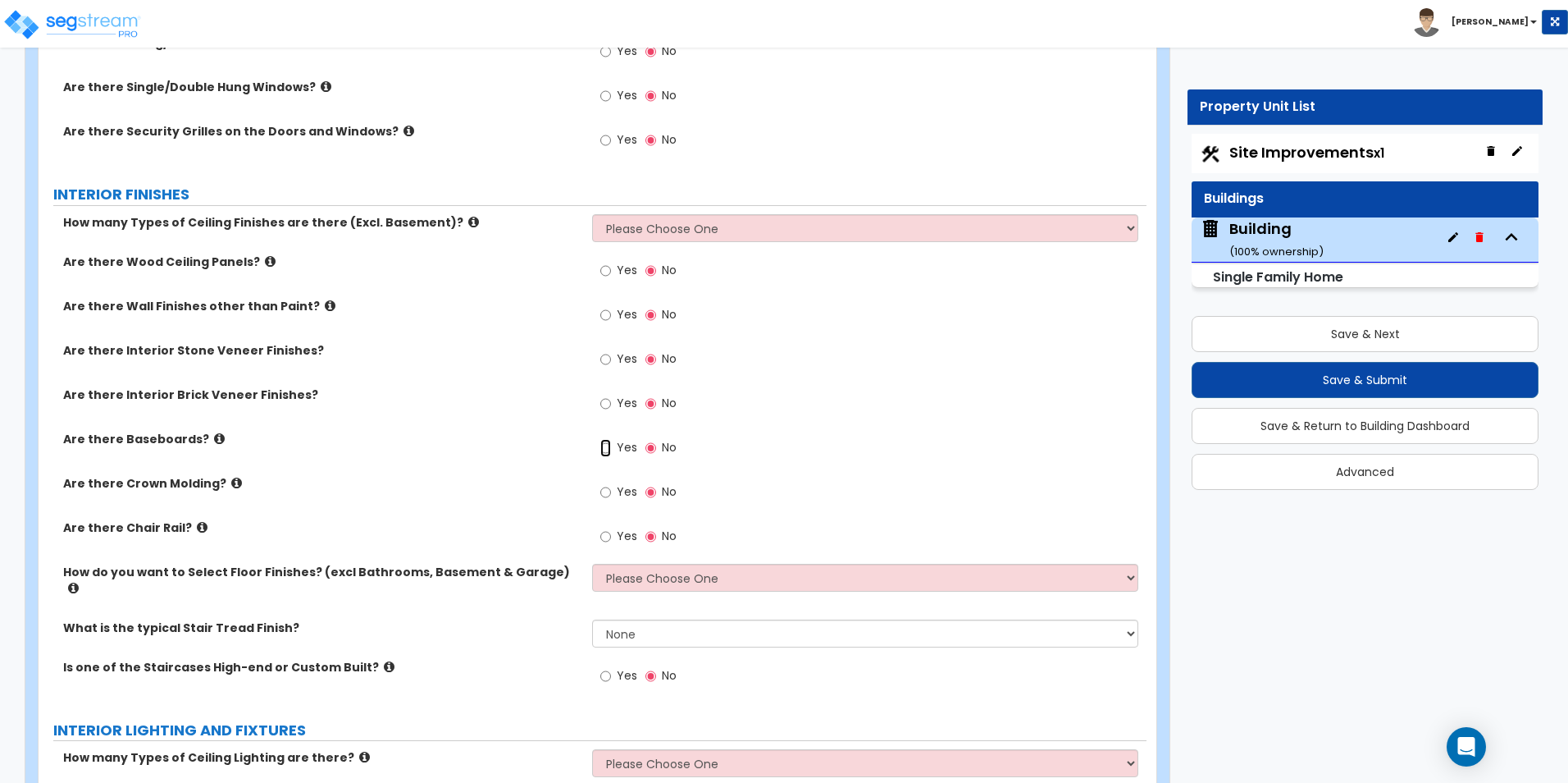
click at [608, 444] on input "Yes" at bounding box center [606, 448] width 11 height 18
radio input "true"
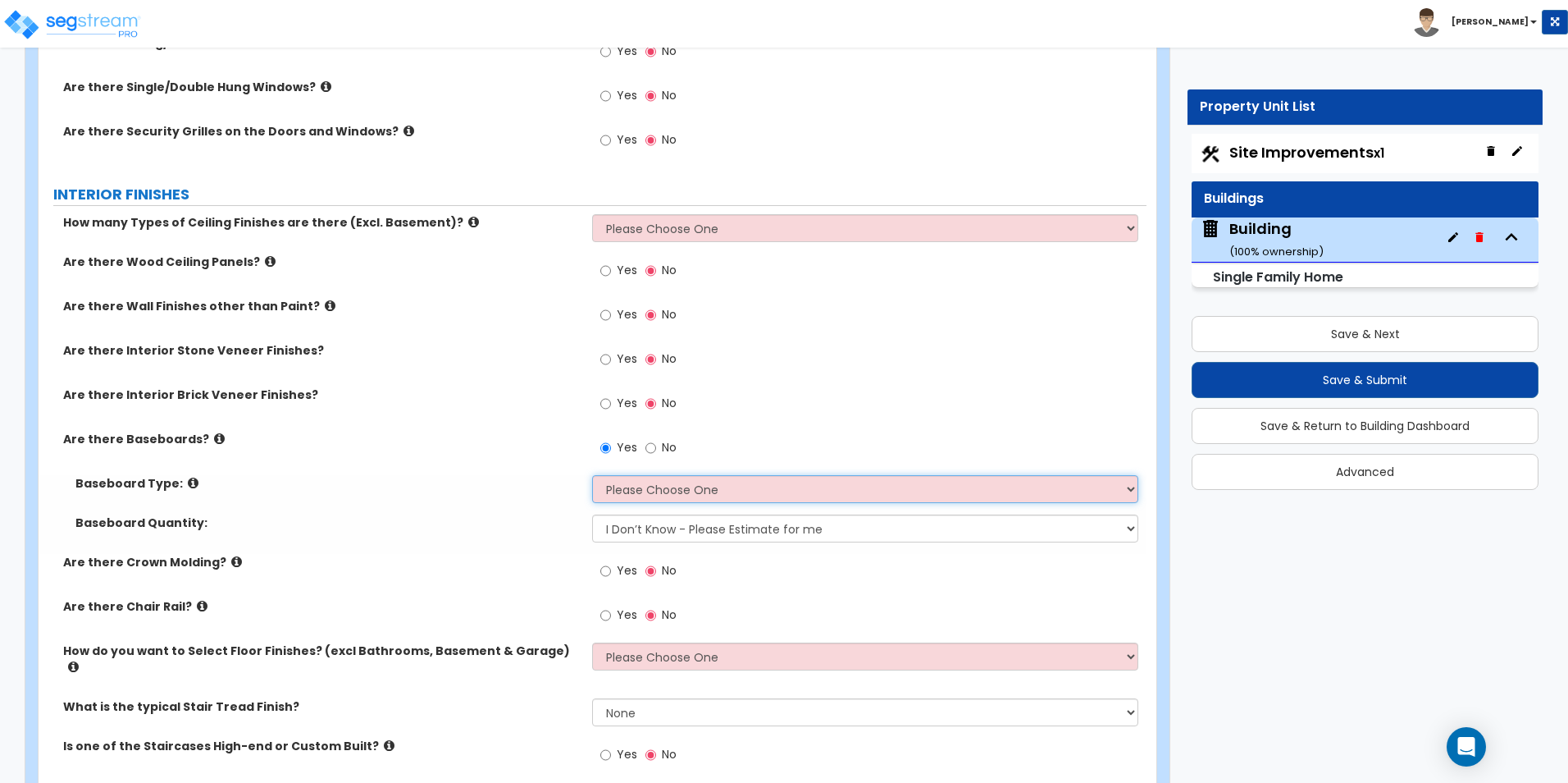
click at [624, 492] on select "Please Choose One Wood Vinyl Carpet Tile" at bounding box center [865, 488] width 545 height 28
select select "1"
click at [592, 475] on select "Please Choose One Wood Vinyl Carpet Tile" at bounding box center [865, 488] width 545 height 28
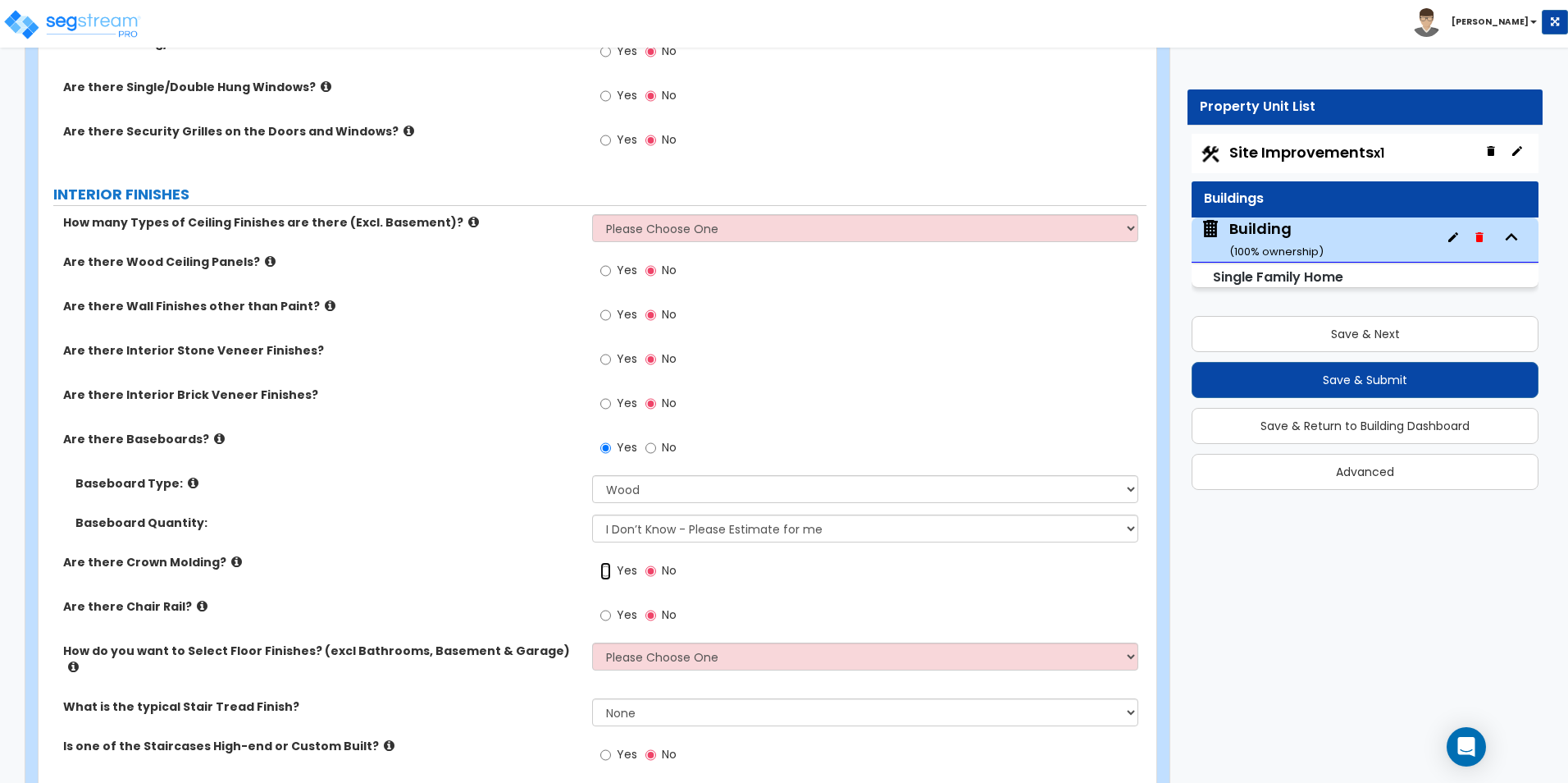
click at [611, 572] on input "Yes" at bounding box center [606, 571] width 11 height 18
radio input "true"
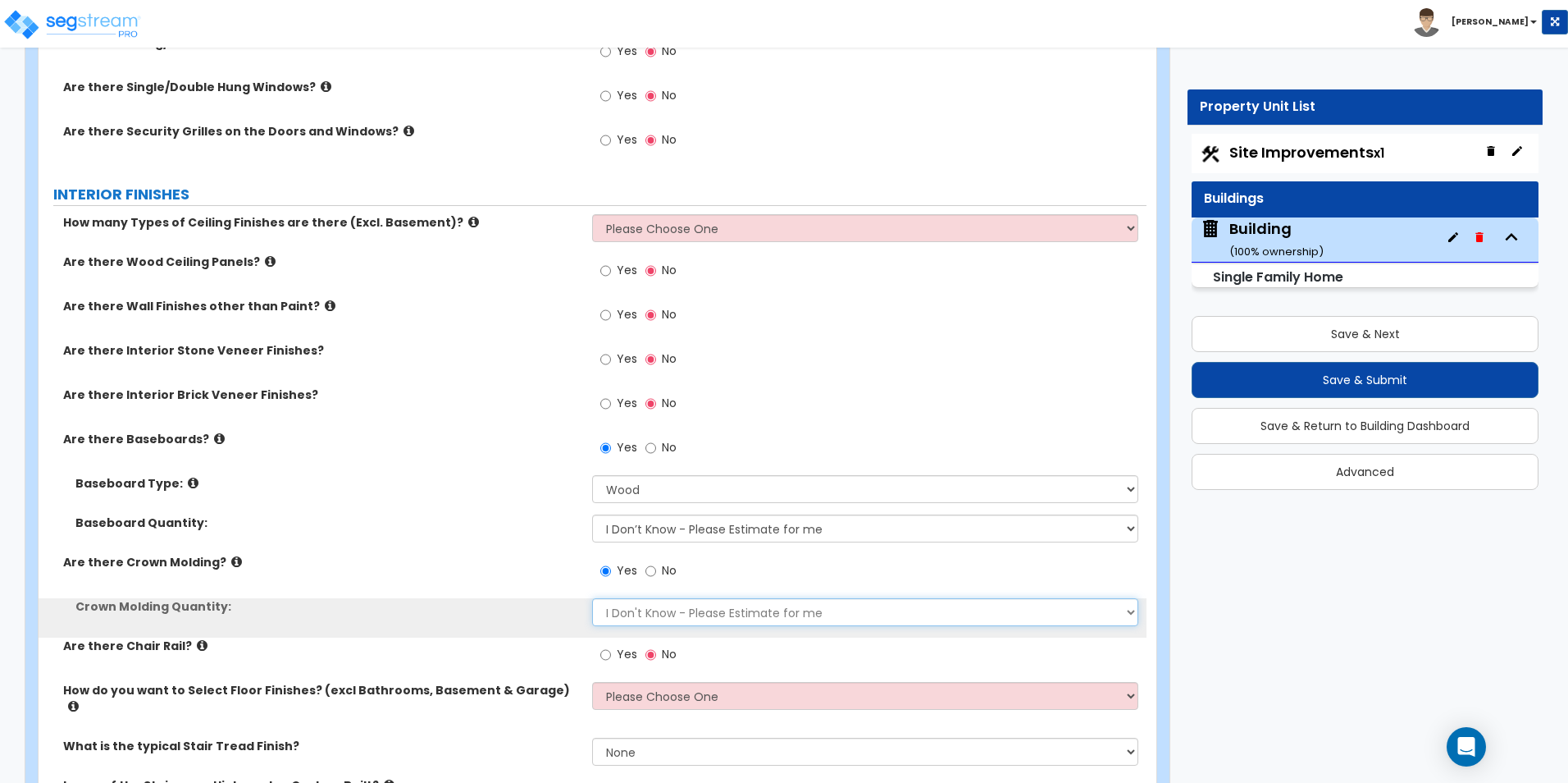
click at [617, 621] on select "I Don't Know - Please Estimate for me I want to Enter the Linear Footage" at bounding box center [865, 611] width 545 height 28
click at [592, 598] on select "I Don't Know - Please Estimate for me I want to Enter the Linear Footage" at bounding box center [865, 611] width 545 height 28
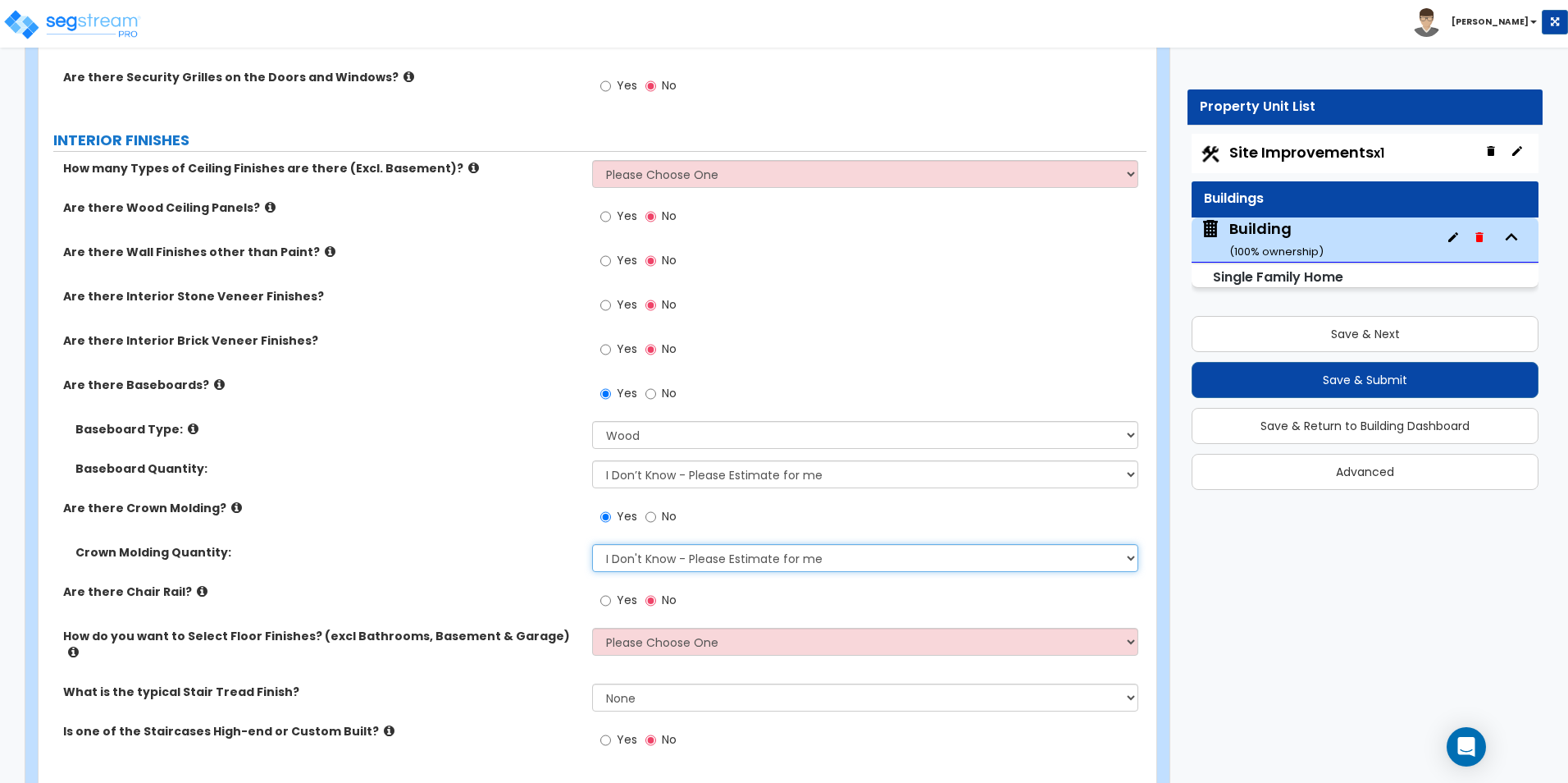
scroll to position [3111, 0]
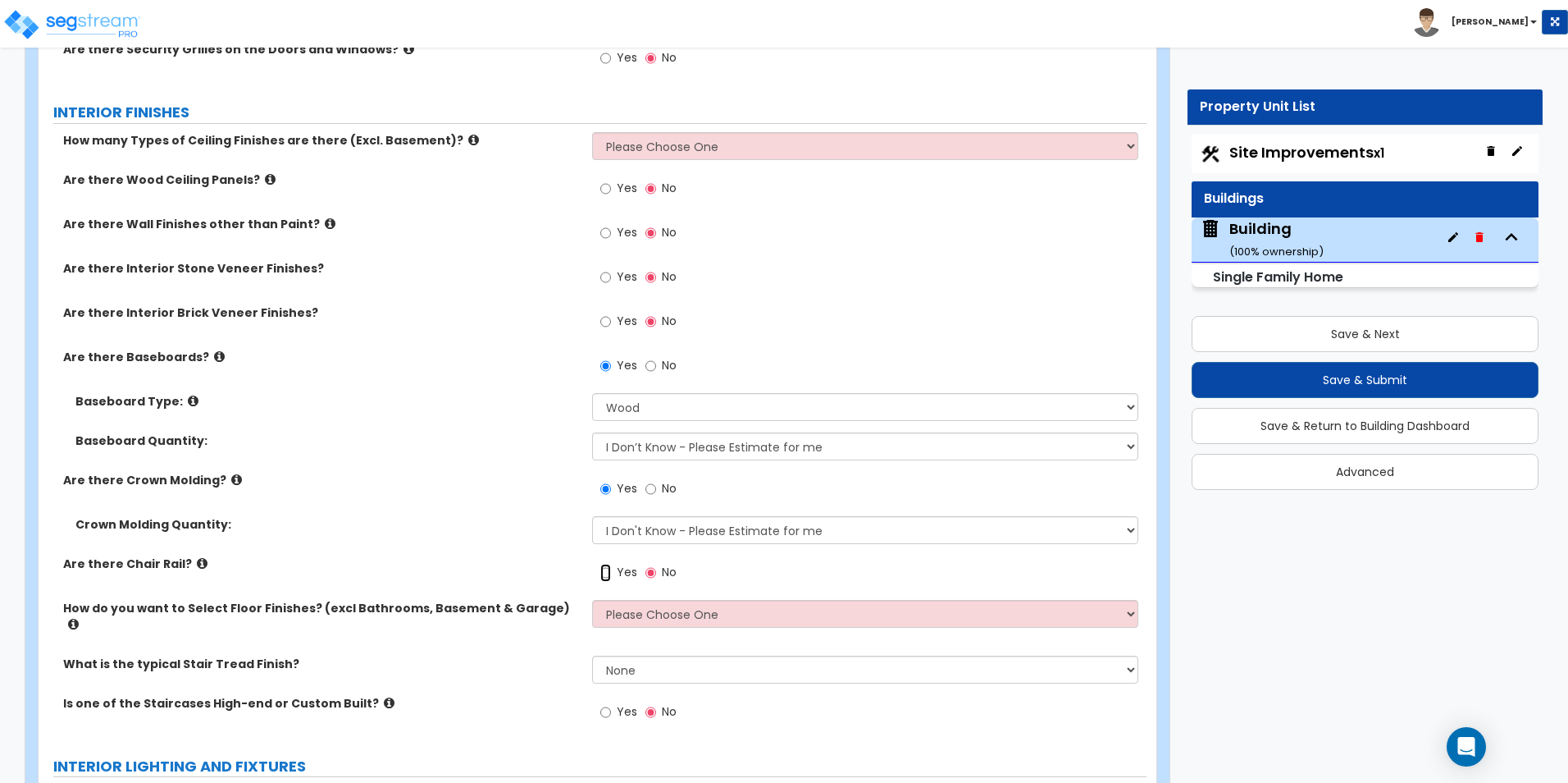
click at [609, 576] on input "Yes" at bounding box center [606, 573] width 11 height 18
radio input "true"
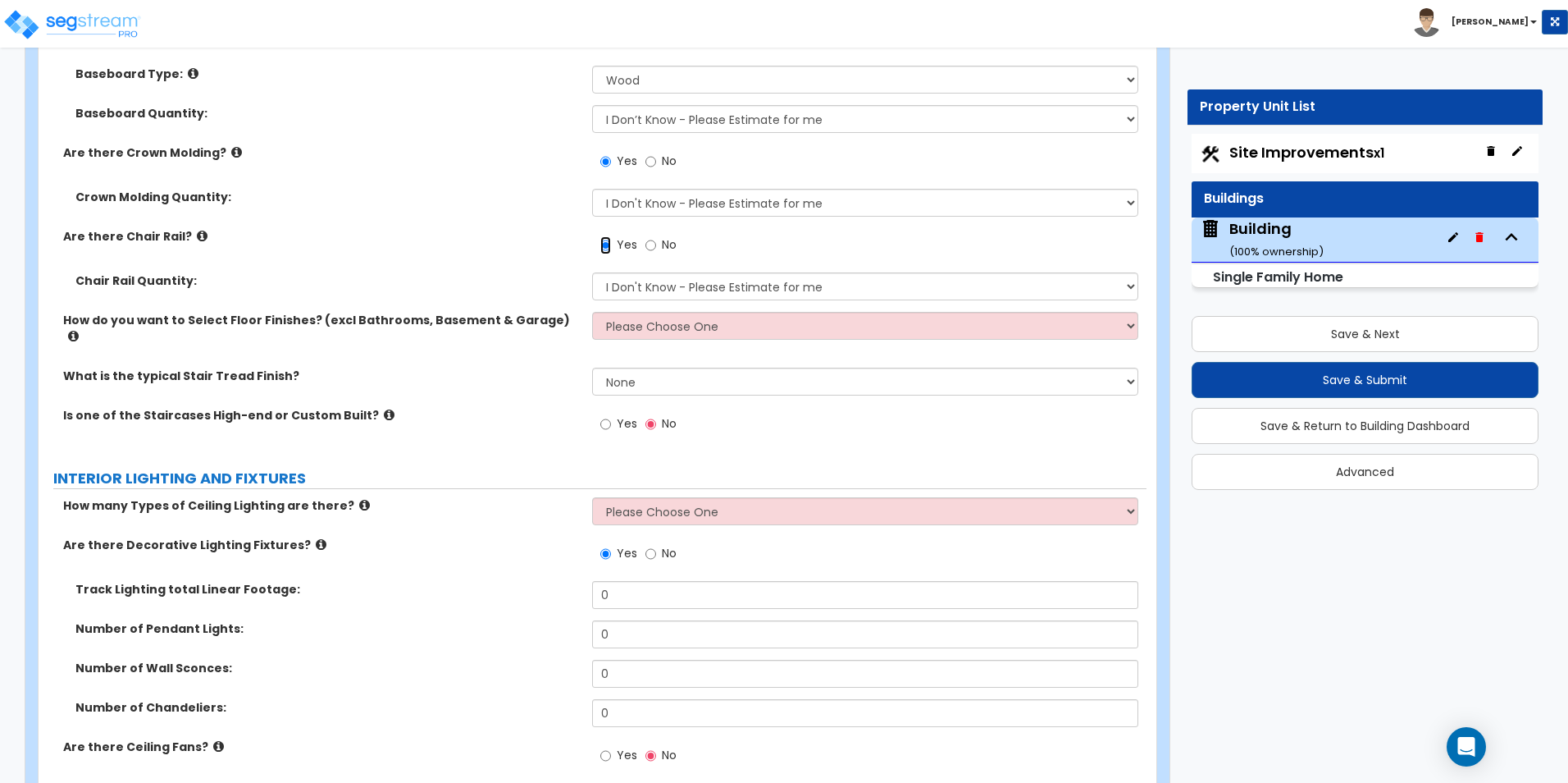
scroll to position [3439, 0]
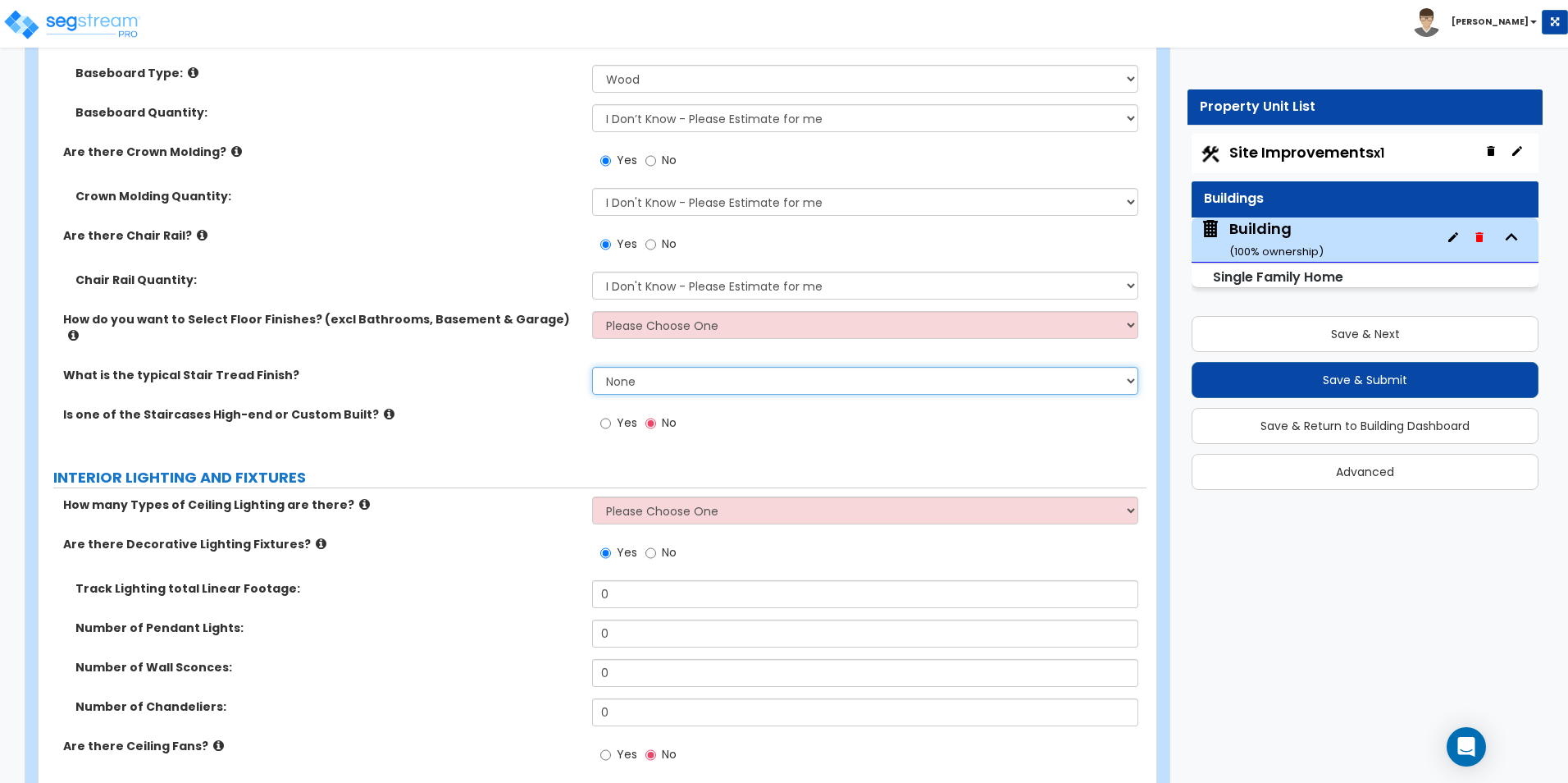
click at [677, 369] on select "None Tile Wood Laminate VCT Sheet Carpet Sheet Vinyl Carpet Tile" at bounding box center [865, 381] width 545 height 28
select select "2"
click at [592, 367] on select "None Tile Wood Laminate VCT Sheet Carpet Sheet Vinyl Carpet Tile" at bounding box center [865, 381] width 545 height 28
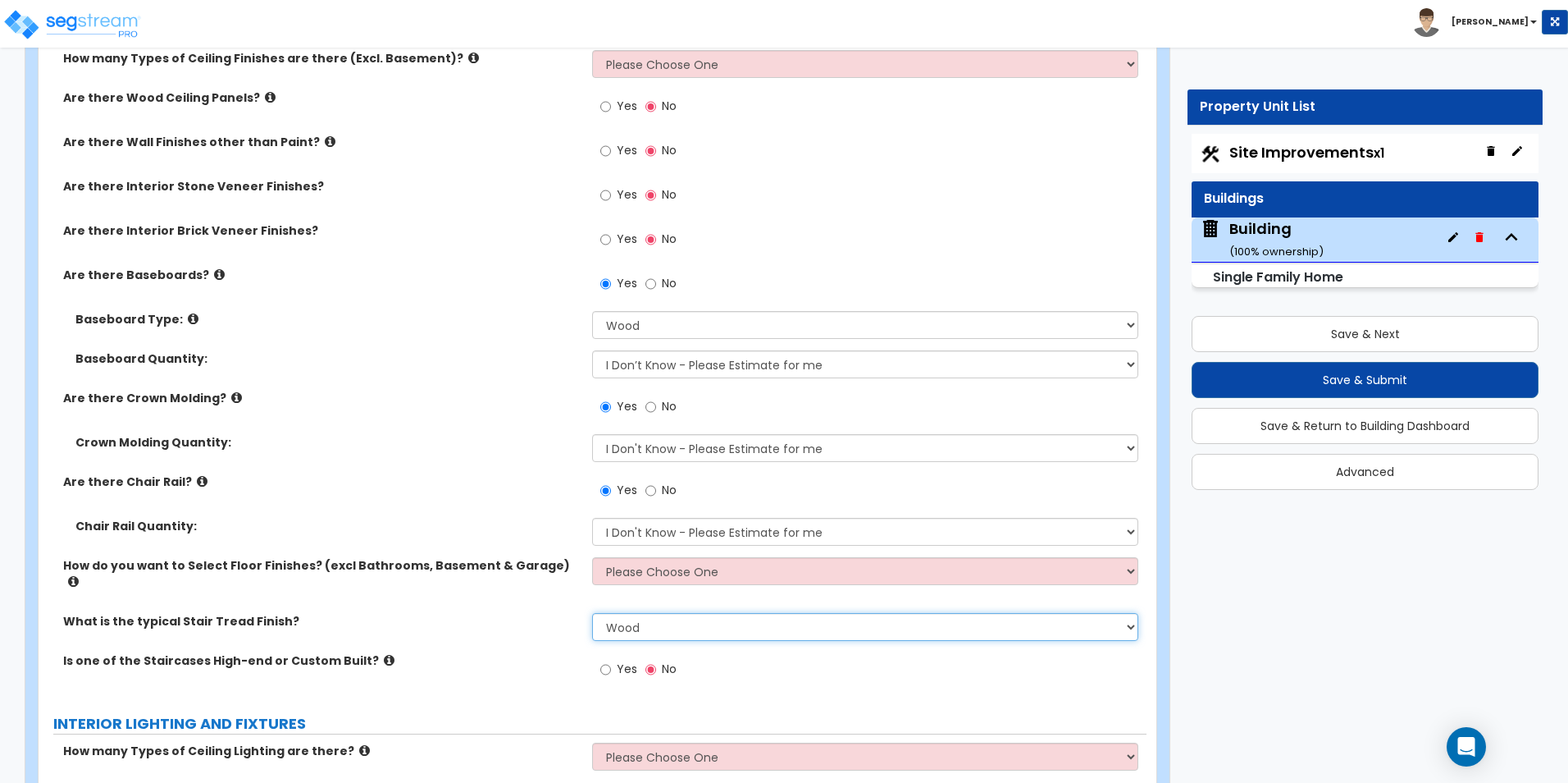
scroll to position [2947, 0]
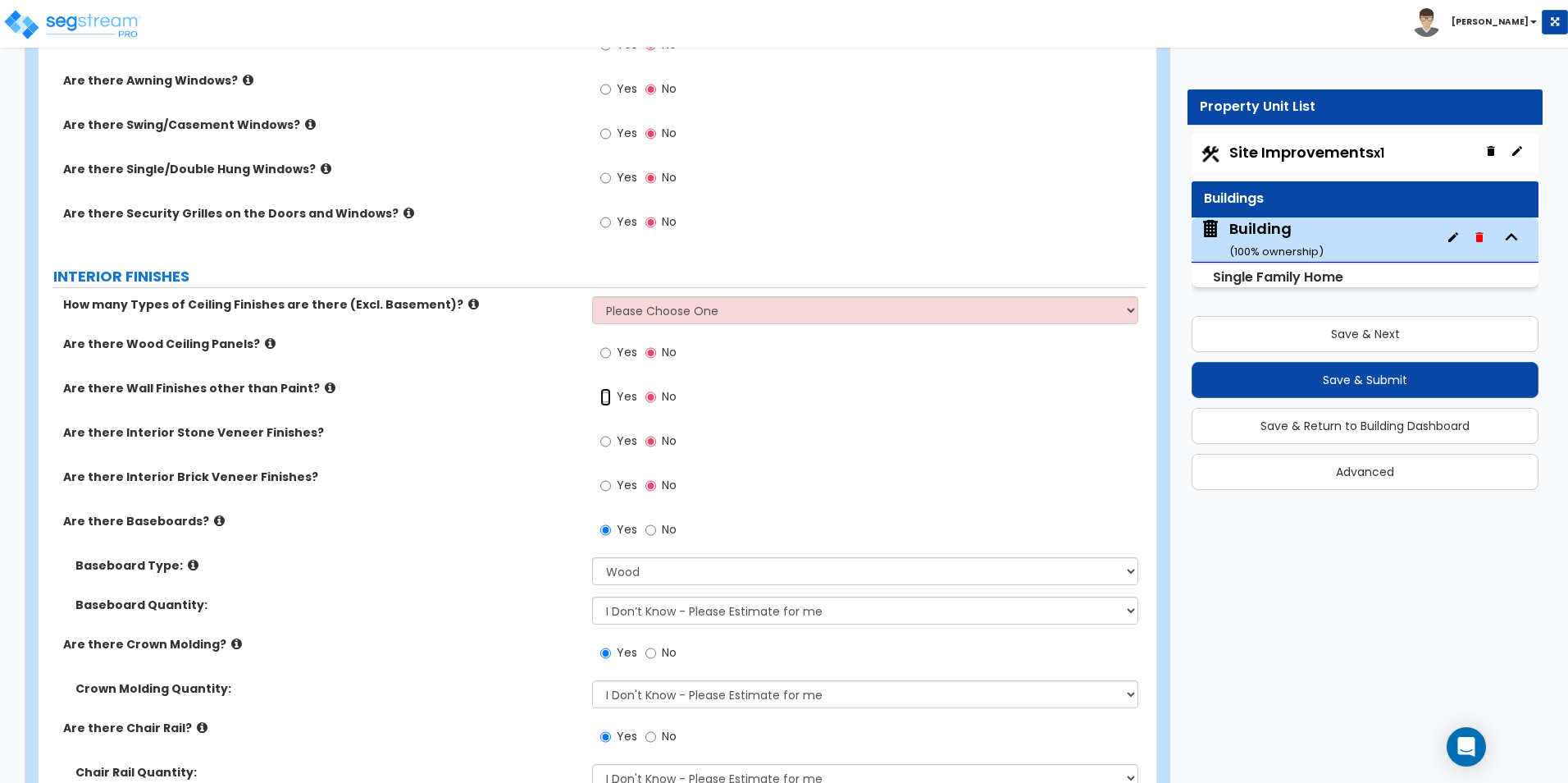
click at [604, 398] on input "Yes" at bounding box center [606, 397] width 11 height 18
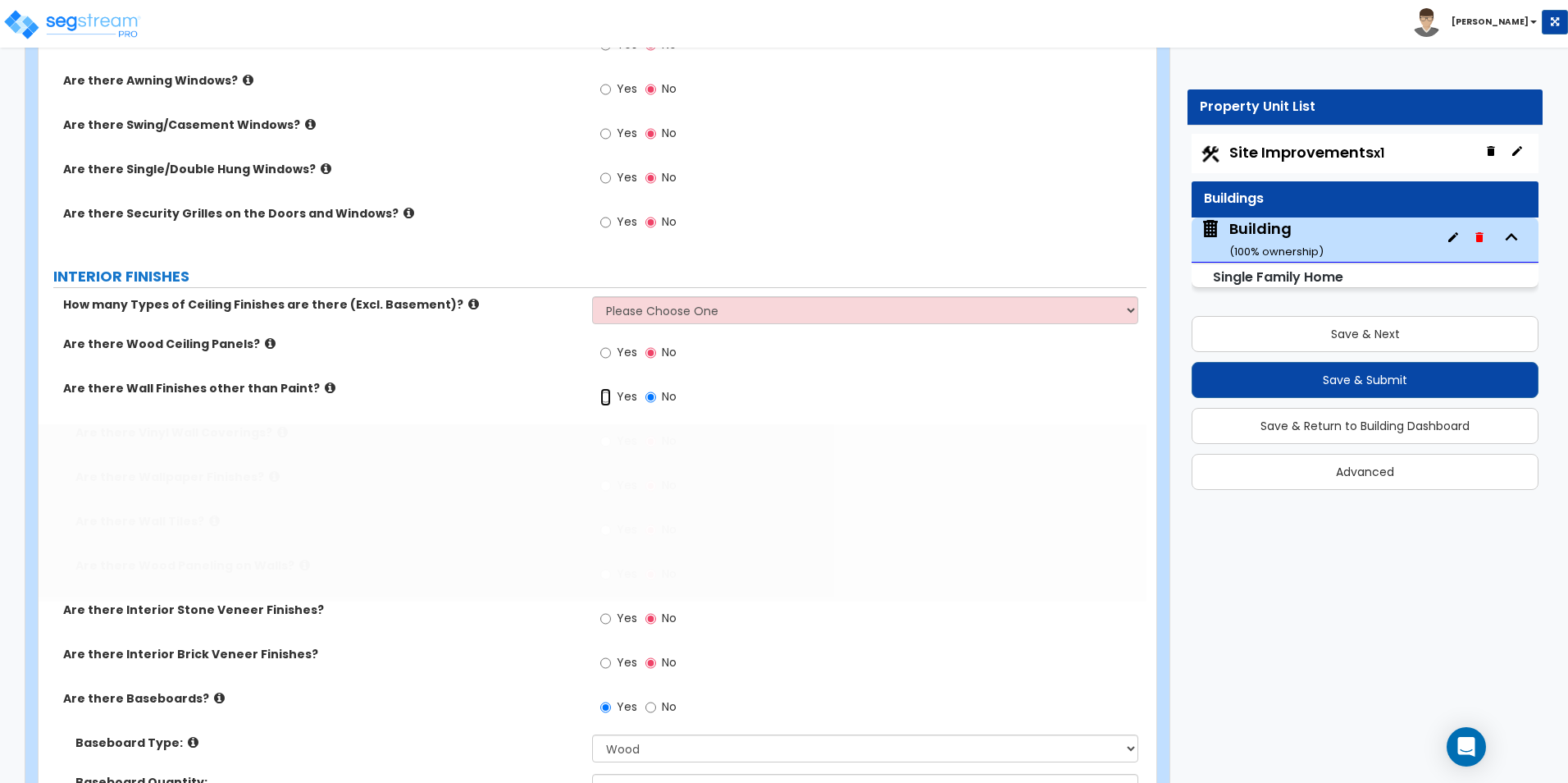
radio input "true"
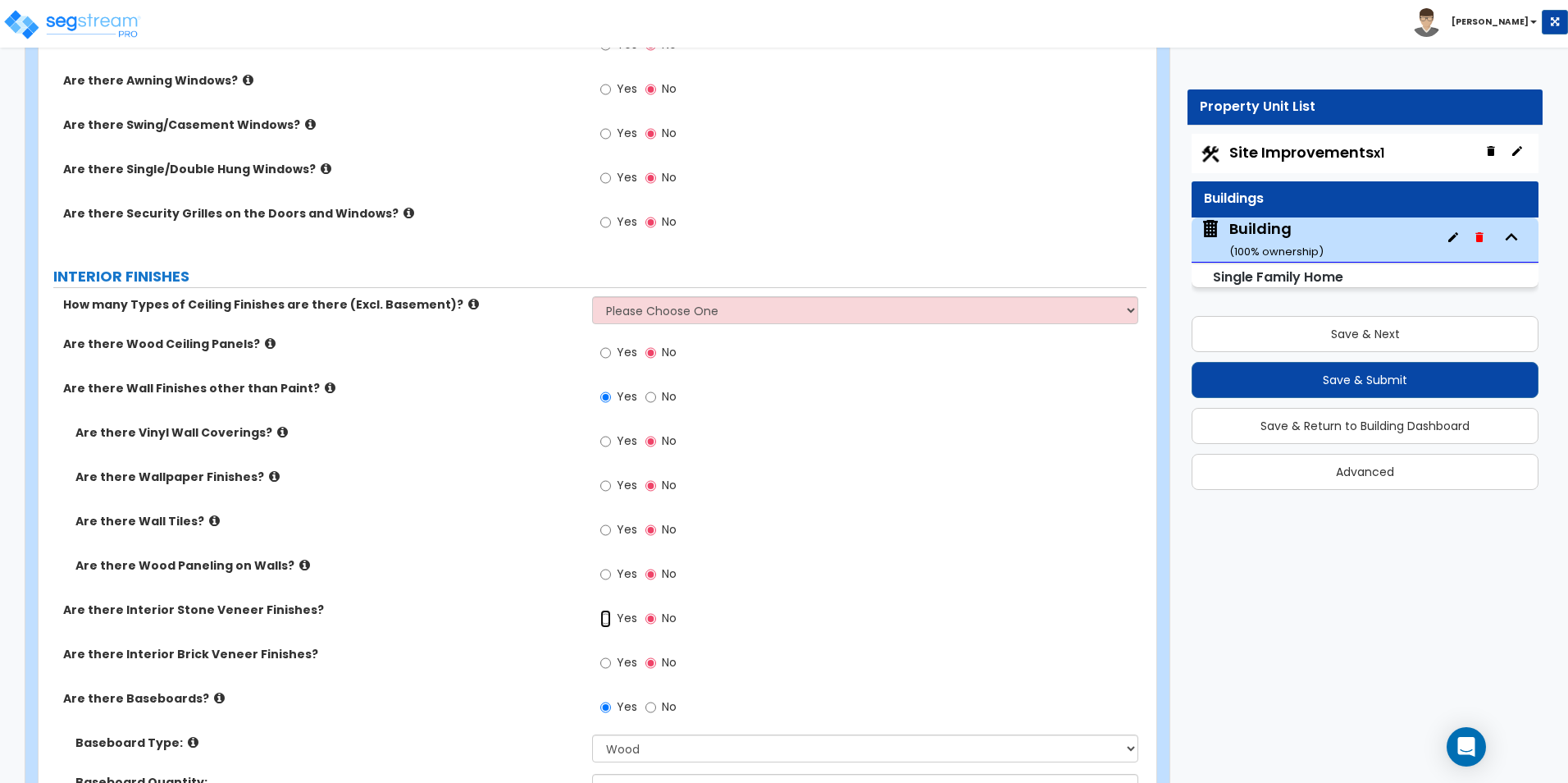
click at [610, 625] on input "Yes" at bounding box center [606, 619] width 11 height 18
radio input "true"
click at [606, 531] on input "Yes" at bounding box center [606, 530] width 11 height 18
radio input "true"
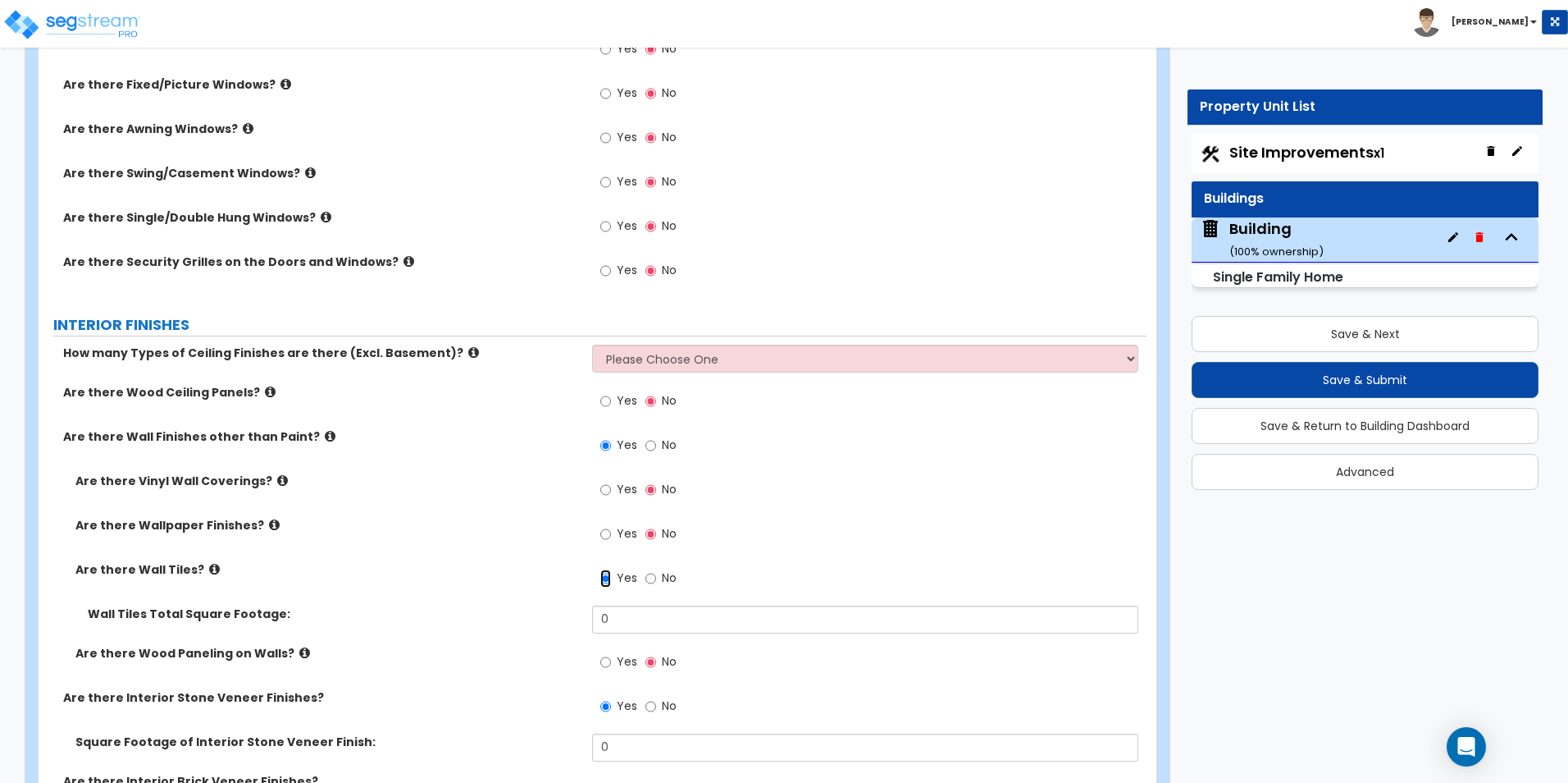
scroll to position [2865, 0]
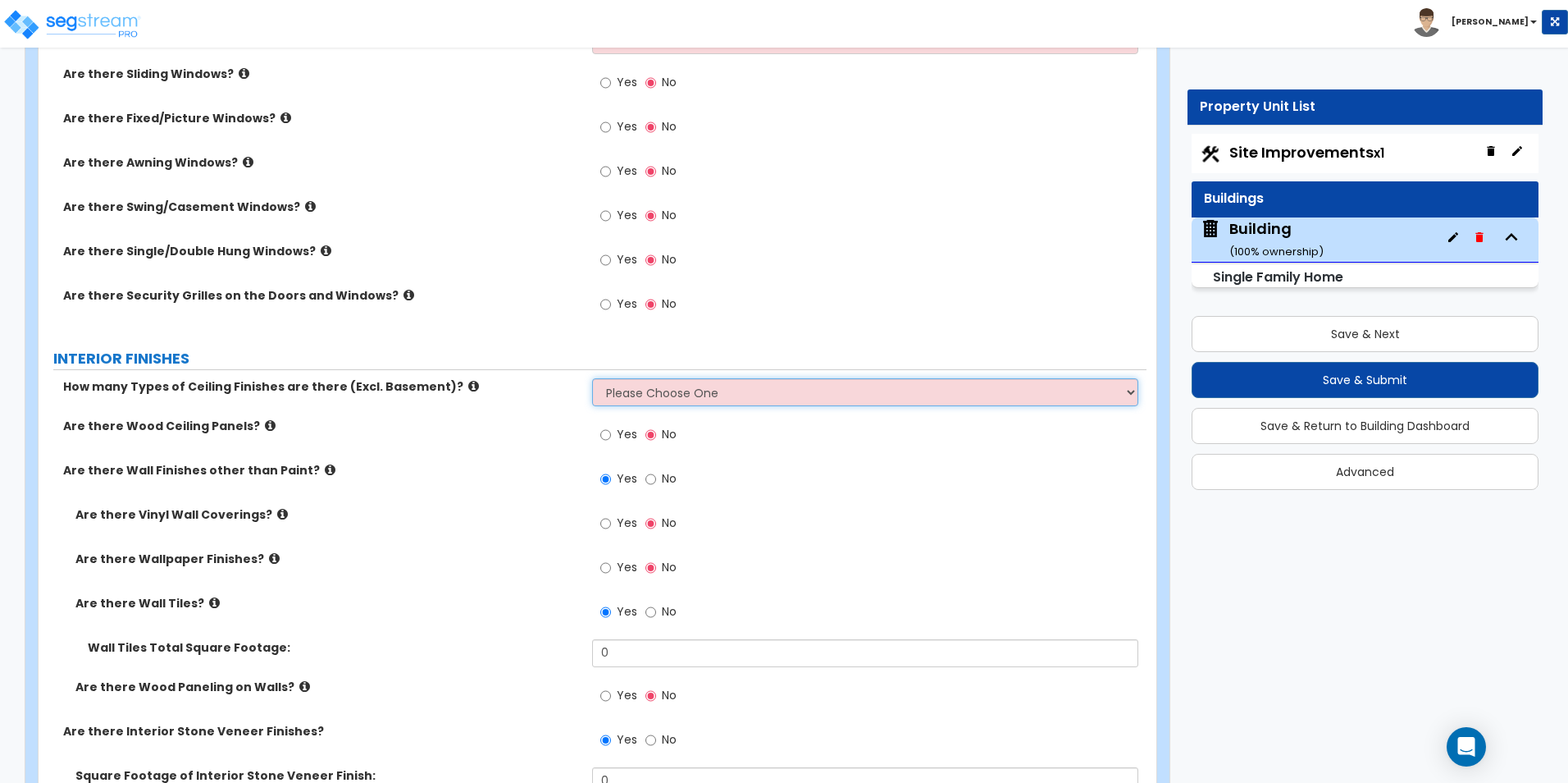
drag, startPoint x: 703, startPoint y: 392, endPoint x: 689, endPoint y: 402, distance: 17.2
click at [703, 392] on select "Please Choose One 1 2 3" at bounding box center [865, 392] width 545 height 28
select select "1"
click at [592, 378] on select "Please Choose One 1 2 3" at bounding box center [865, 392] width 545 height 28
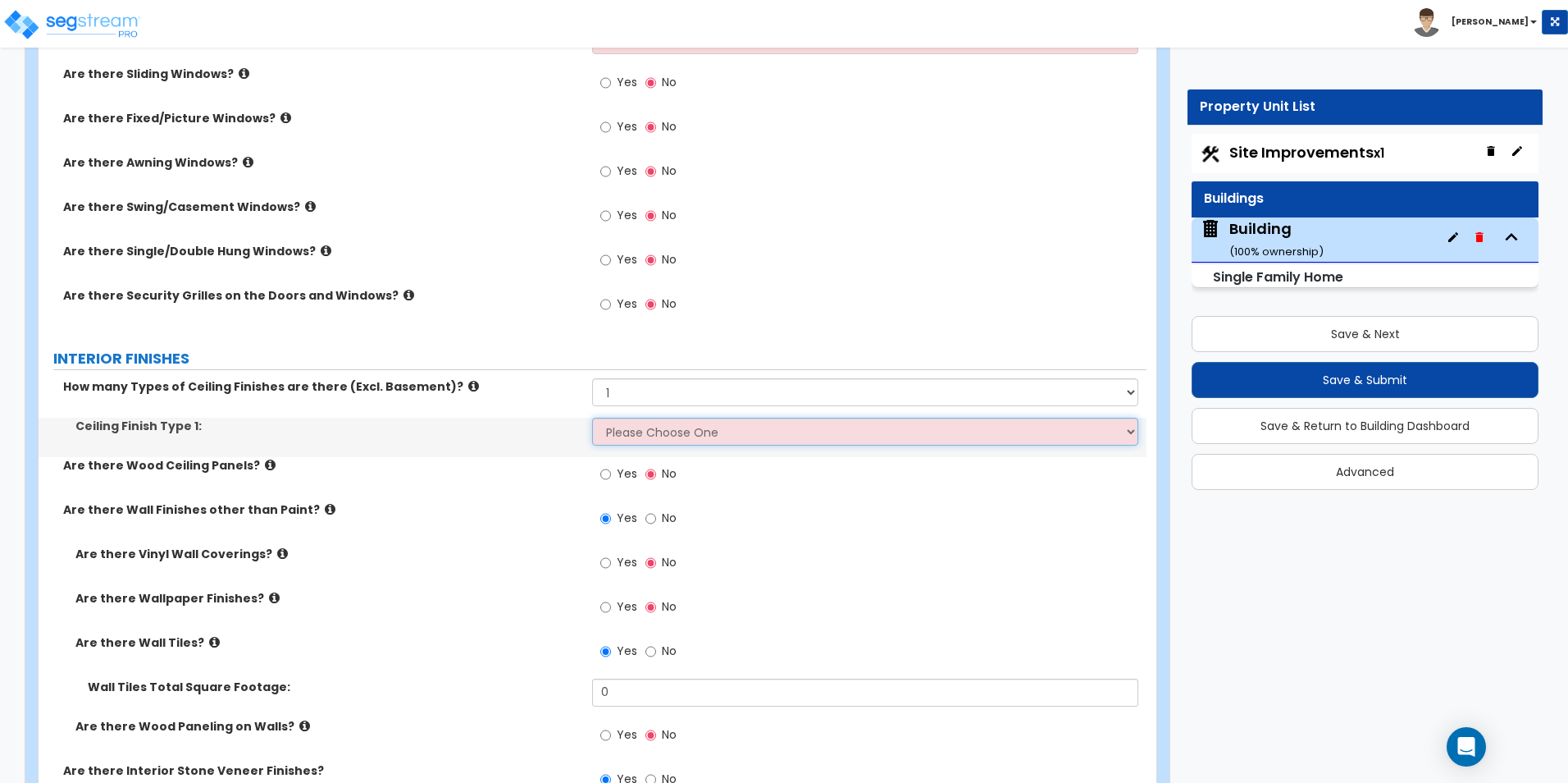
click at [662, 432] on select "Please Choose One Drop Ceiling Drywall Ceiling Open Ceiling" at bounding box center [865, 432] width 545 height 28
select select "2"
click at [592, 418] on select "Please Choose One Drop Ceiling Drywall Ceiling Open Ceiling" at bounding box center [865, 432] width 545 height 28
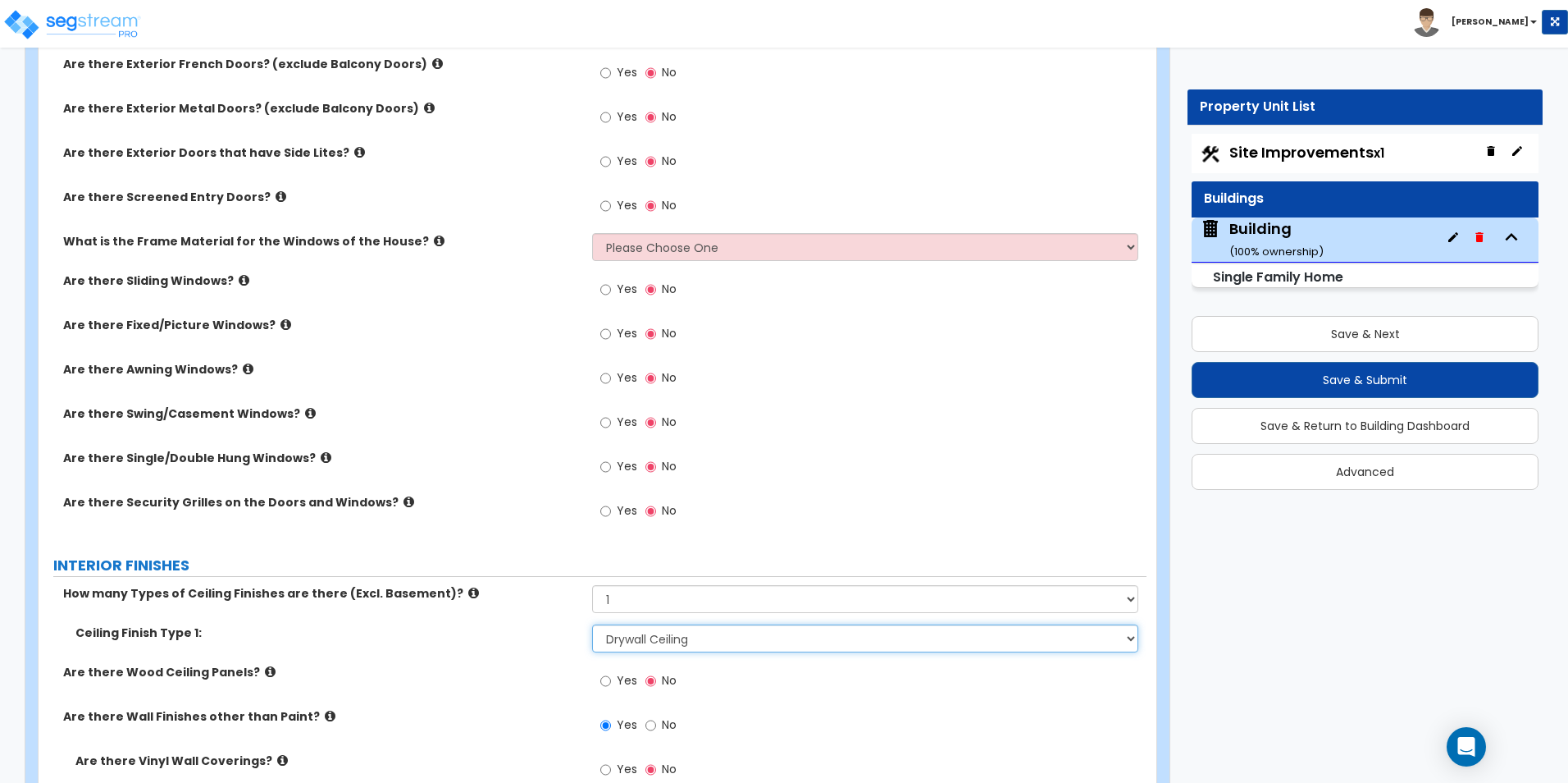
scroll to position [2618, 0]
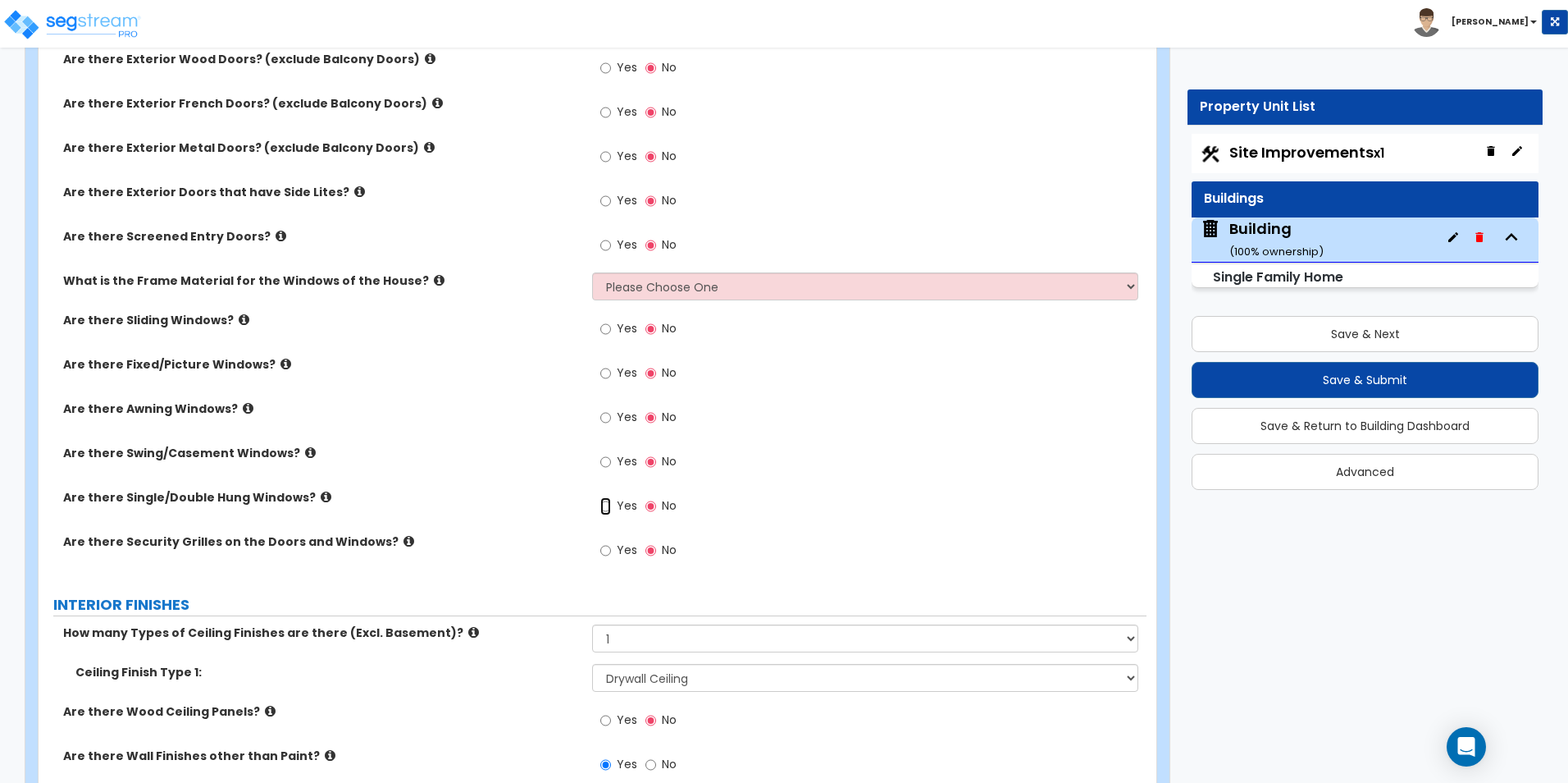
click at [607, 507] on input "Yes" at bounding box center [606, 506] width 11 height 18
radio input "true"
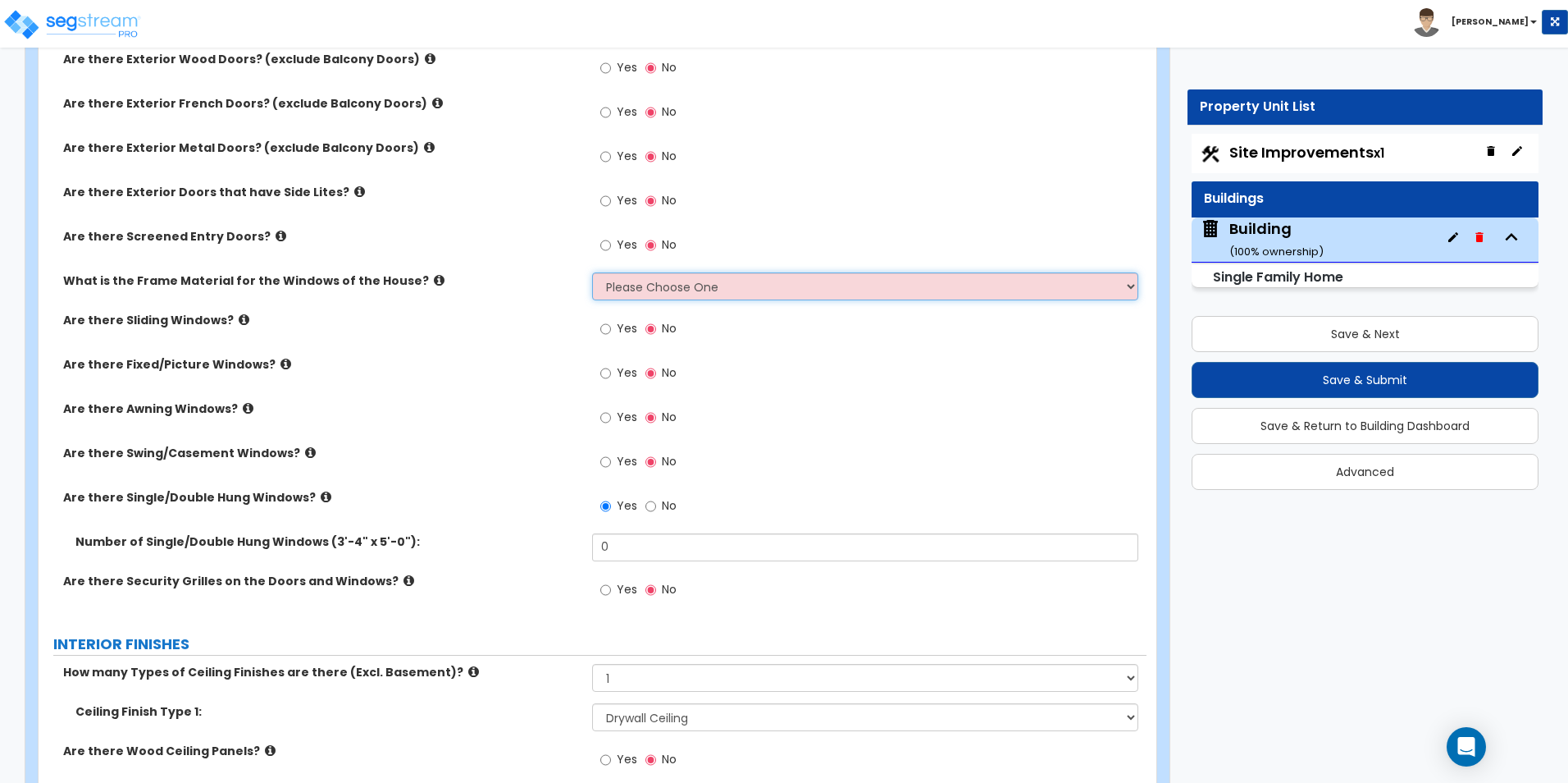
click at [704, 280] on select "Please Choose One Vinyl Aluminum Wood" at bounding box center [865, 286] width 545 height 28
select select "1"
click at [592, 272] on select "Please Choose One Vinyl Aluminum Wood" at bounding box center [865, 286] width 545 height 28
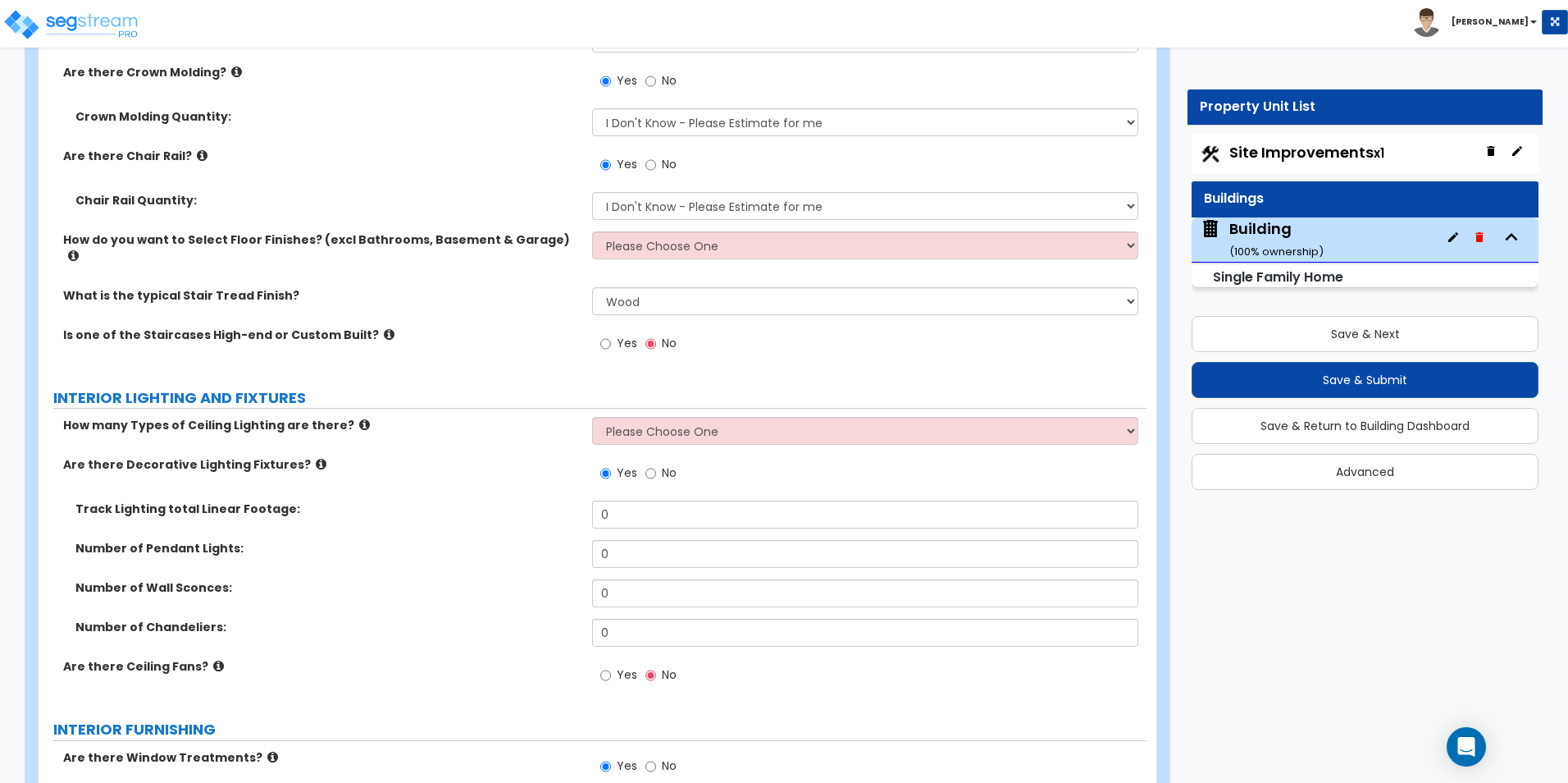
scroll to position [4095, 0]
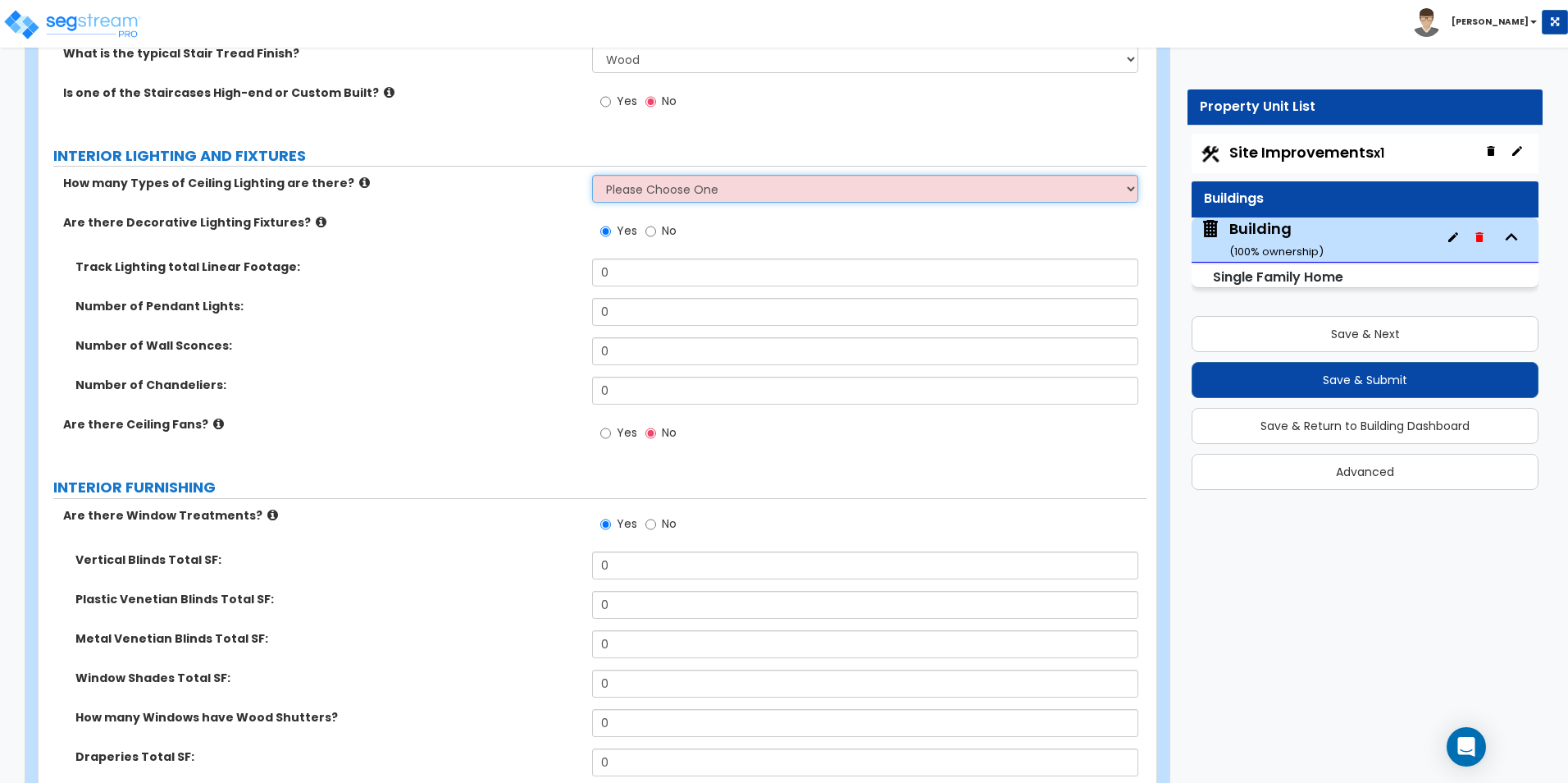
click at [784, 174] on select "Please Choose One 1 2 3" at bounding box center [865, 188] width 545 height 28
select select "1"
click at [592, 174] on select "Please Choose One 1 2 3" at bounding box center [865, 188] width 545 height 28
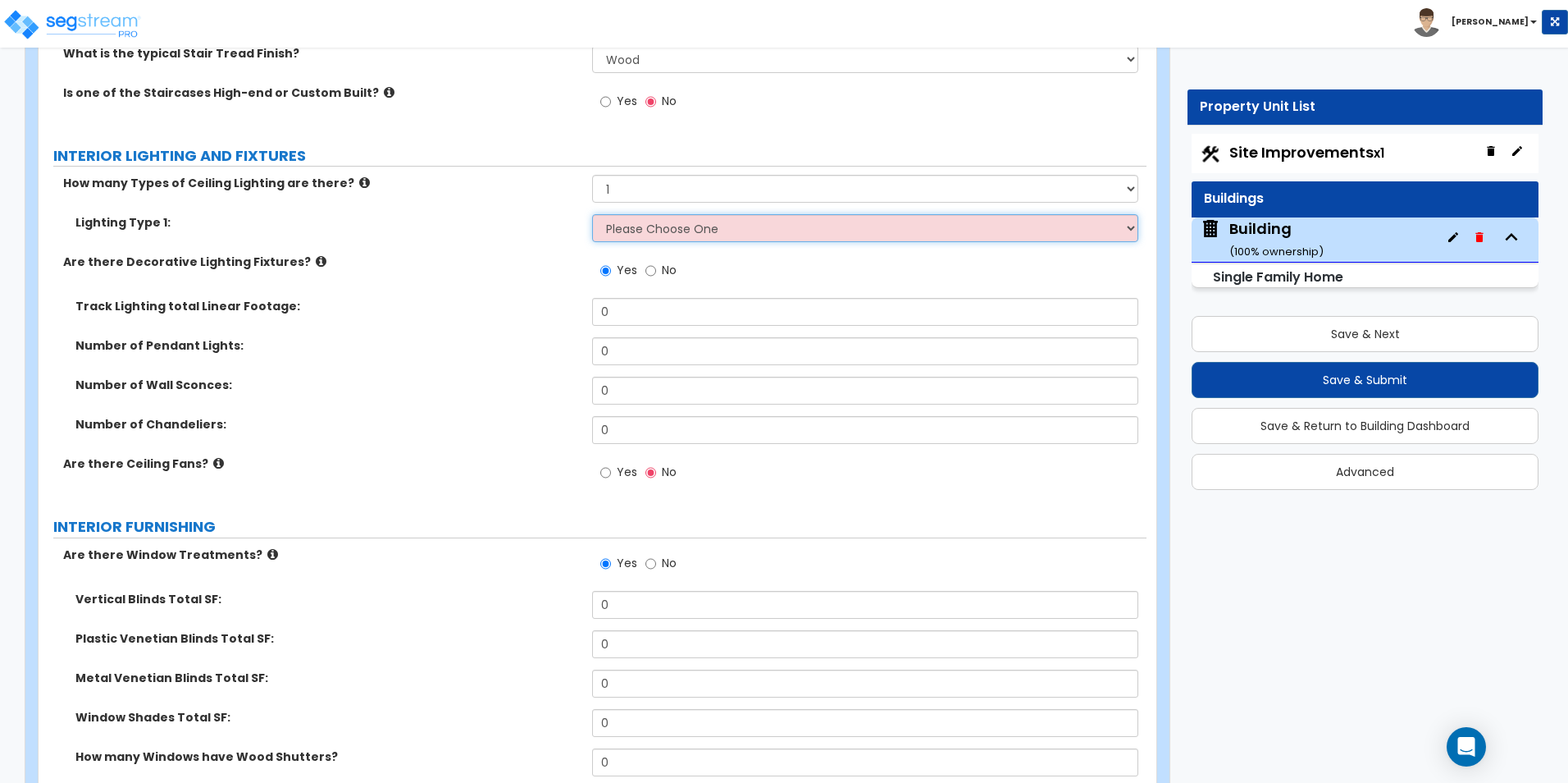
click at [635, 220] on select "Please Choose One LED Surface-Mounted LED Recessed Fluorescent Surface-Mounted …" at bounding box center [865, 228] width 545 height 28
select select "2"
click at [592, 214] on select "Please Choose One LED Surface-Mounted LED Recessed Fluorescent Surface-Mounted …" at bounding box center [865, 228] width 545 height 28
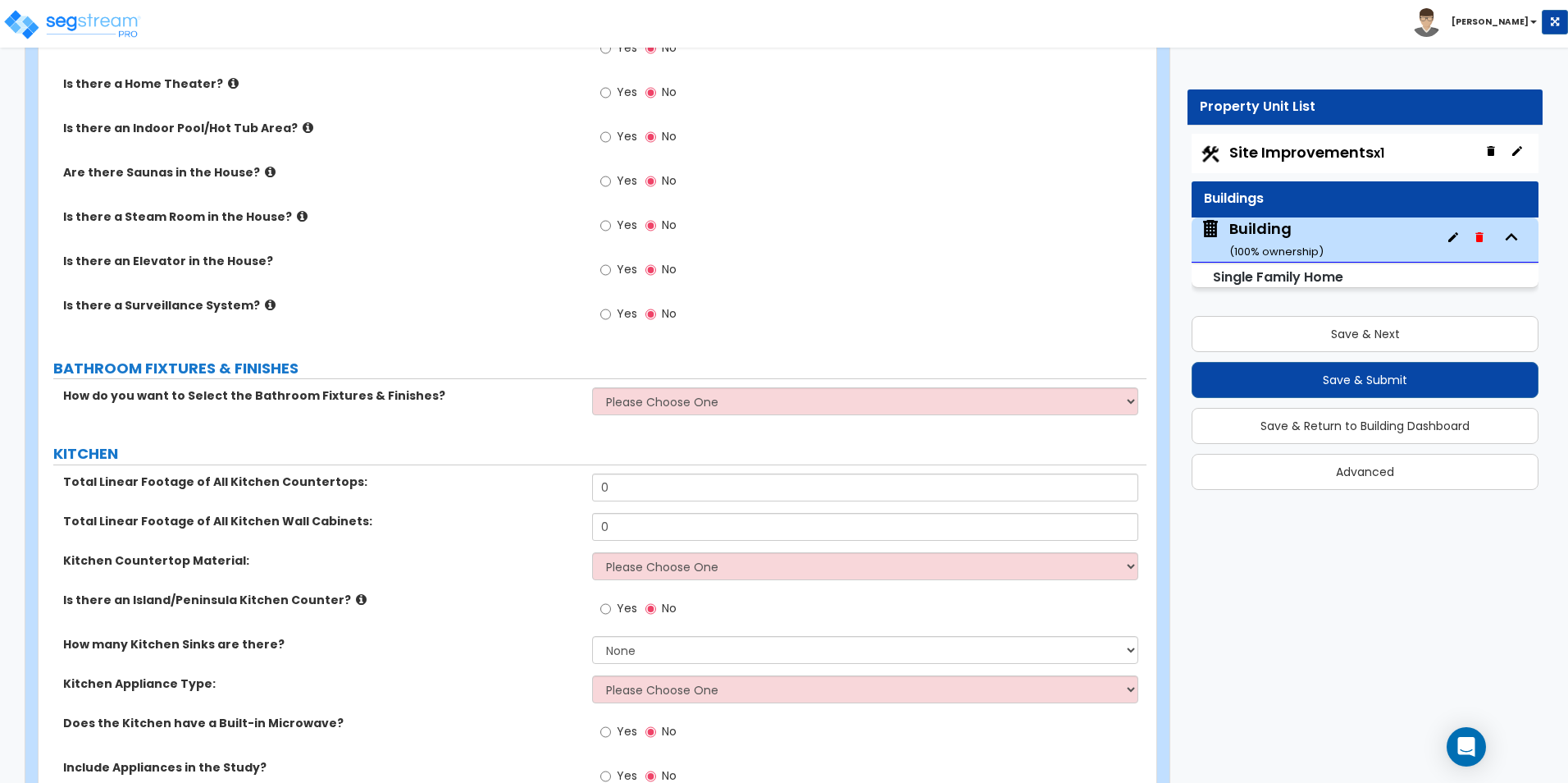
scroll to position [5489, 0]
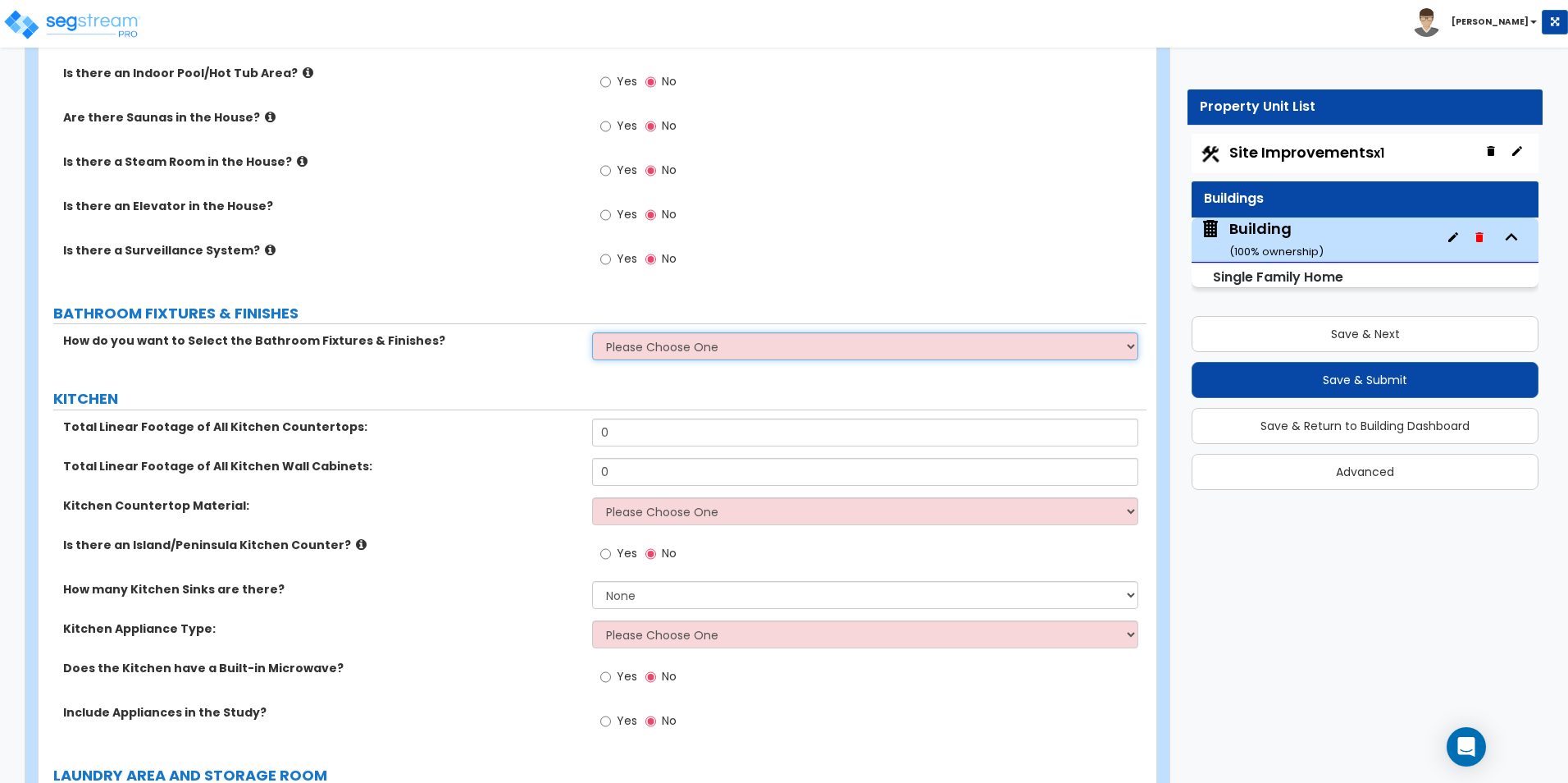
click at [702, 332] on select "Please Choose One I want to Select Fixtures and Finishes only for one Bath and …" at bounding box center [865, 346] width 545 height 28
select select "2"
click at [592, 332] on select "Please Choose One I want to Select Fixtures and Finishes only for one Bath and …" at bounding box center [865, 346] width 545 height 28
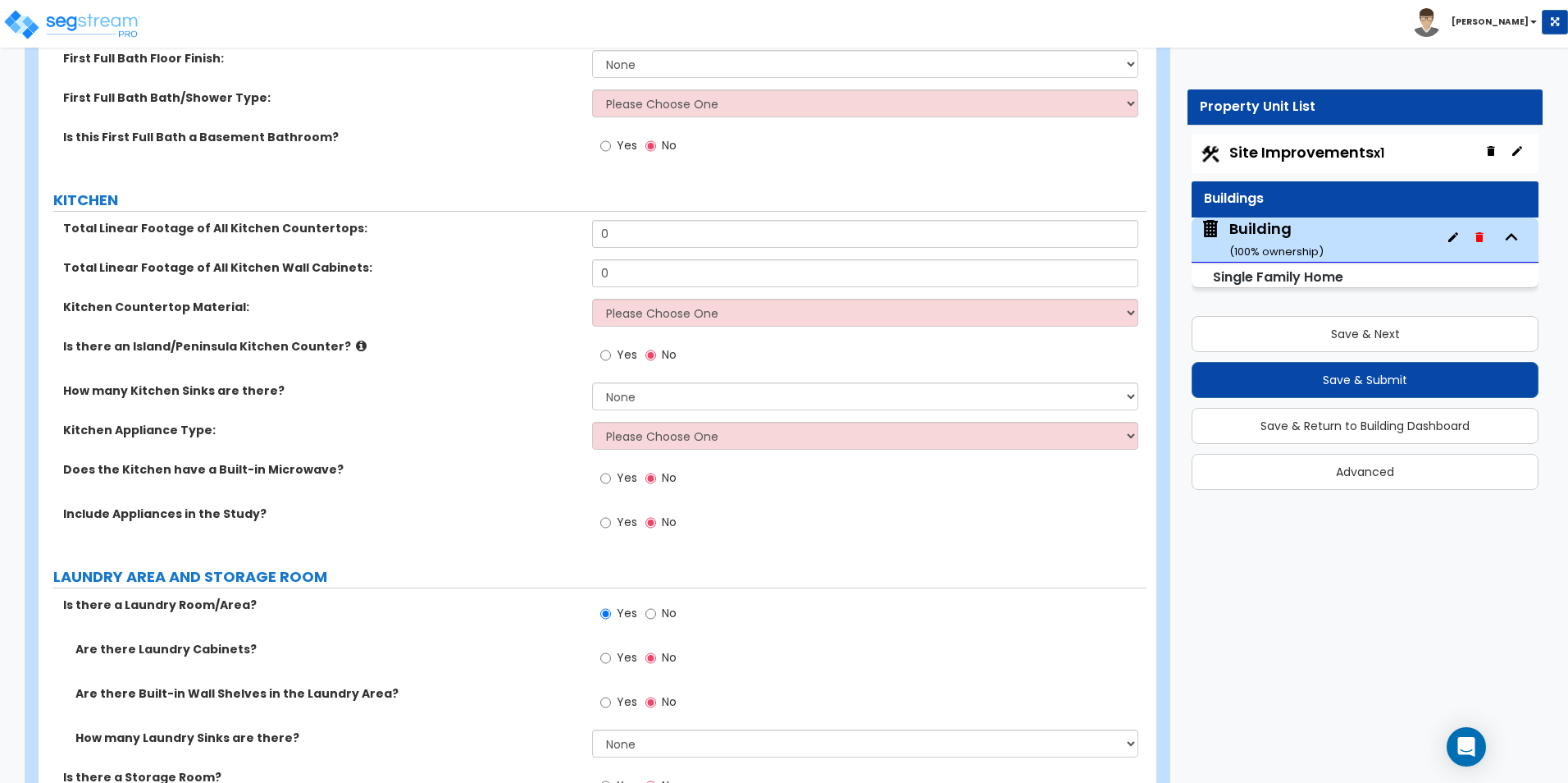
scroll to position [5900, 0]
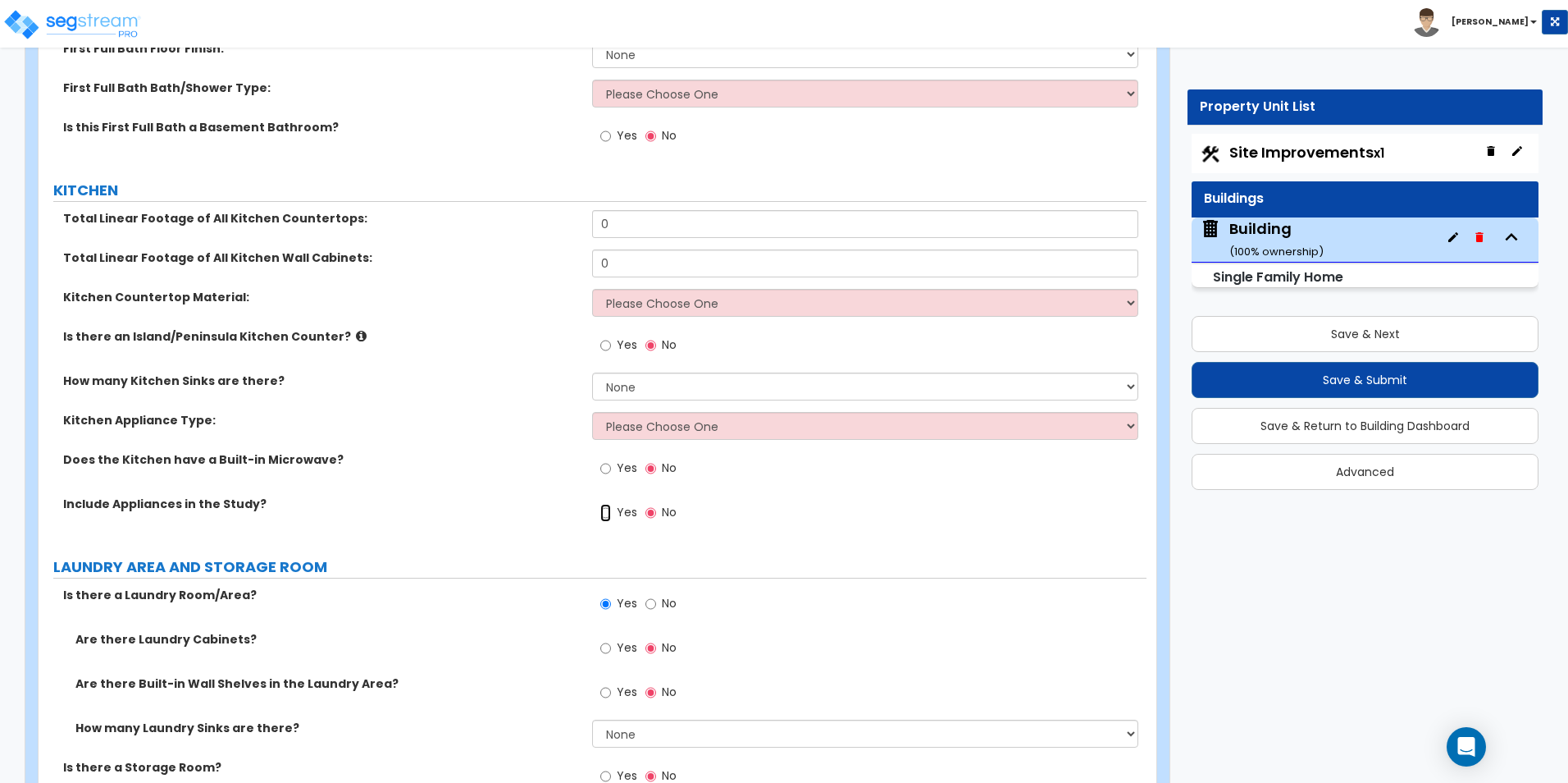
click at [605, 504] on input "Yes" at bounding box center [606, 513] width 11 height 18
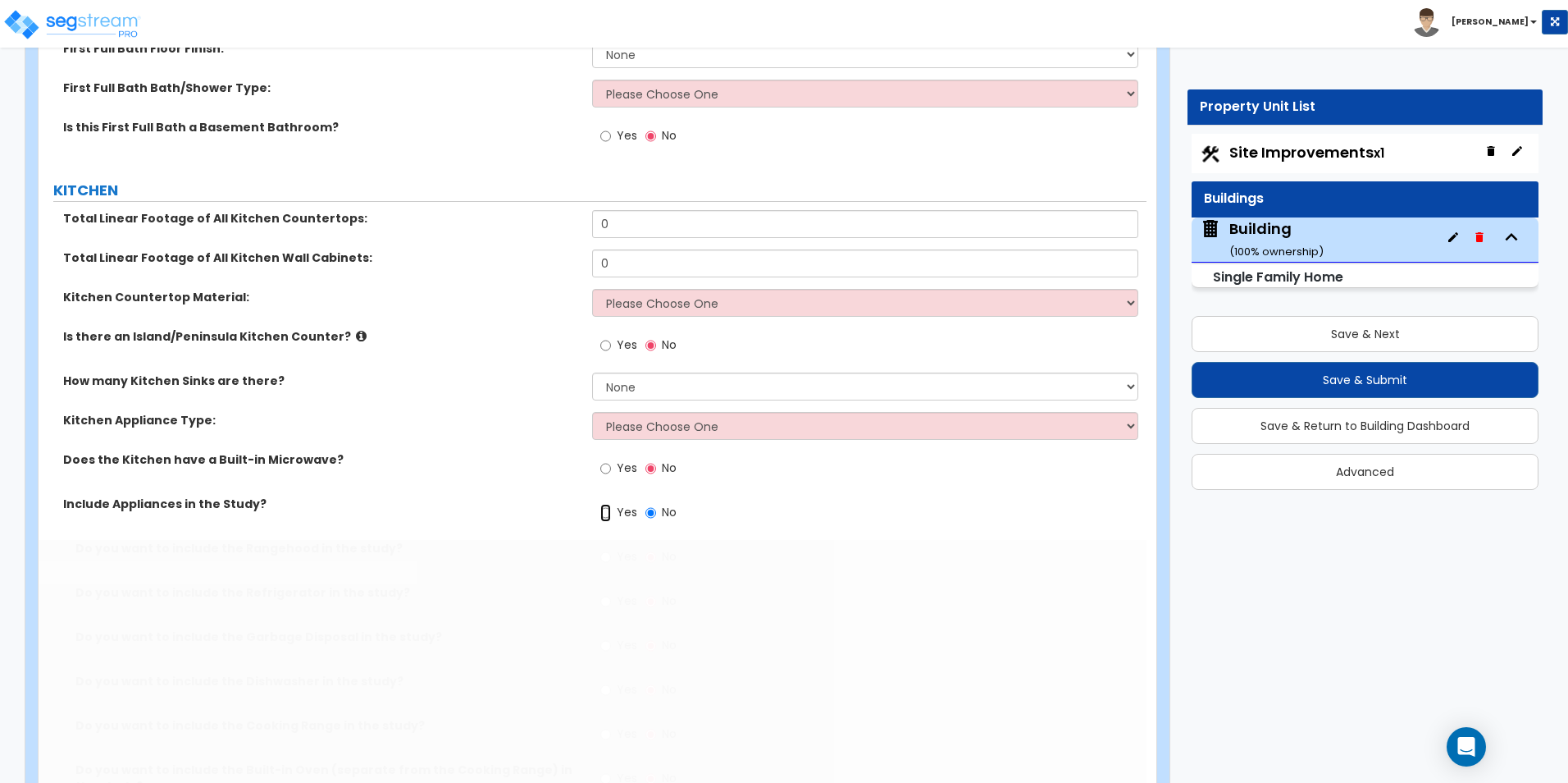
radio input "true"
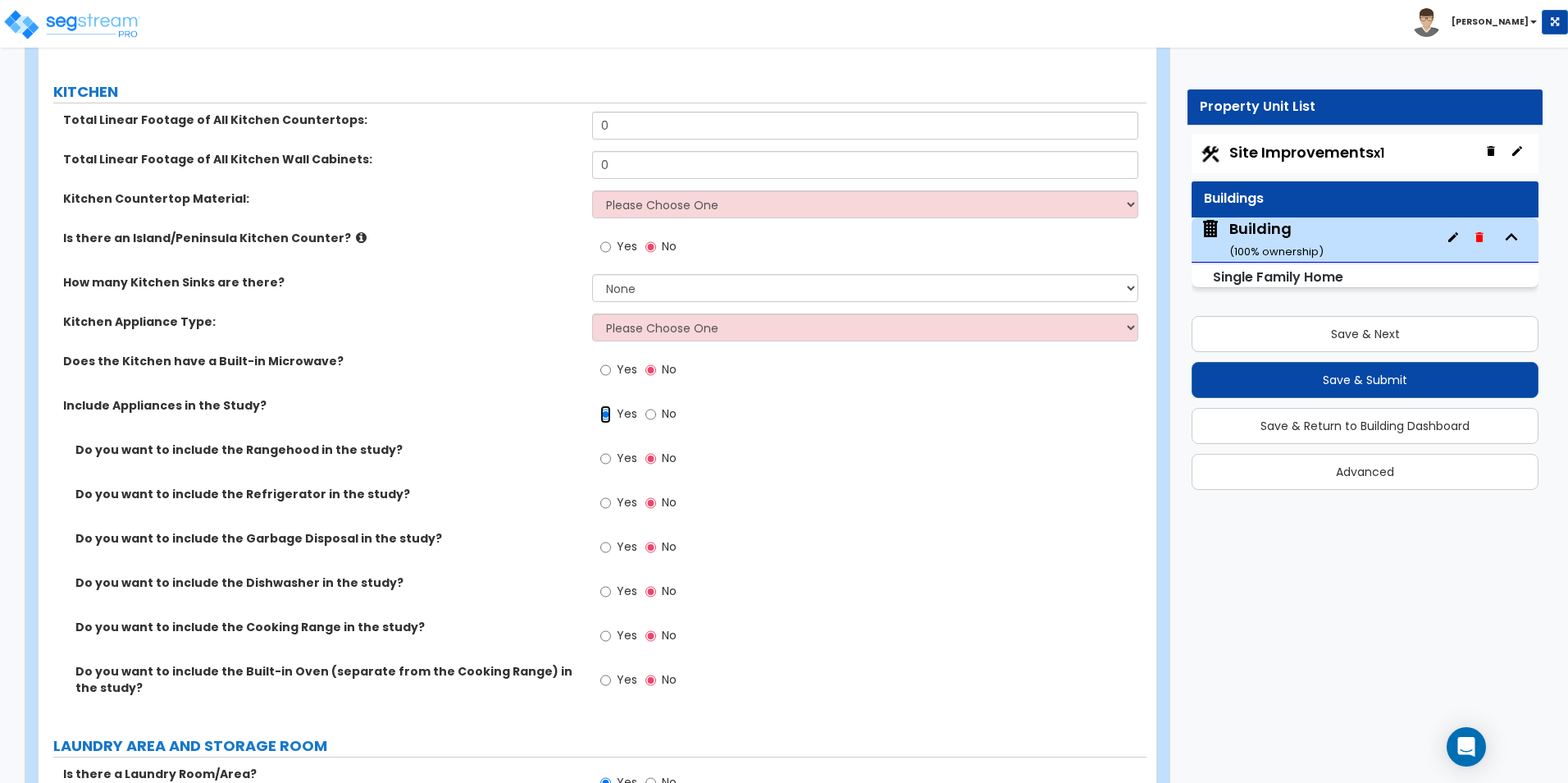
scroll to position [6064, 0]
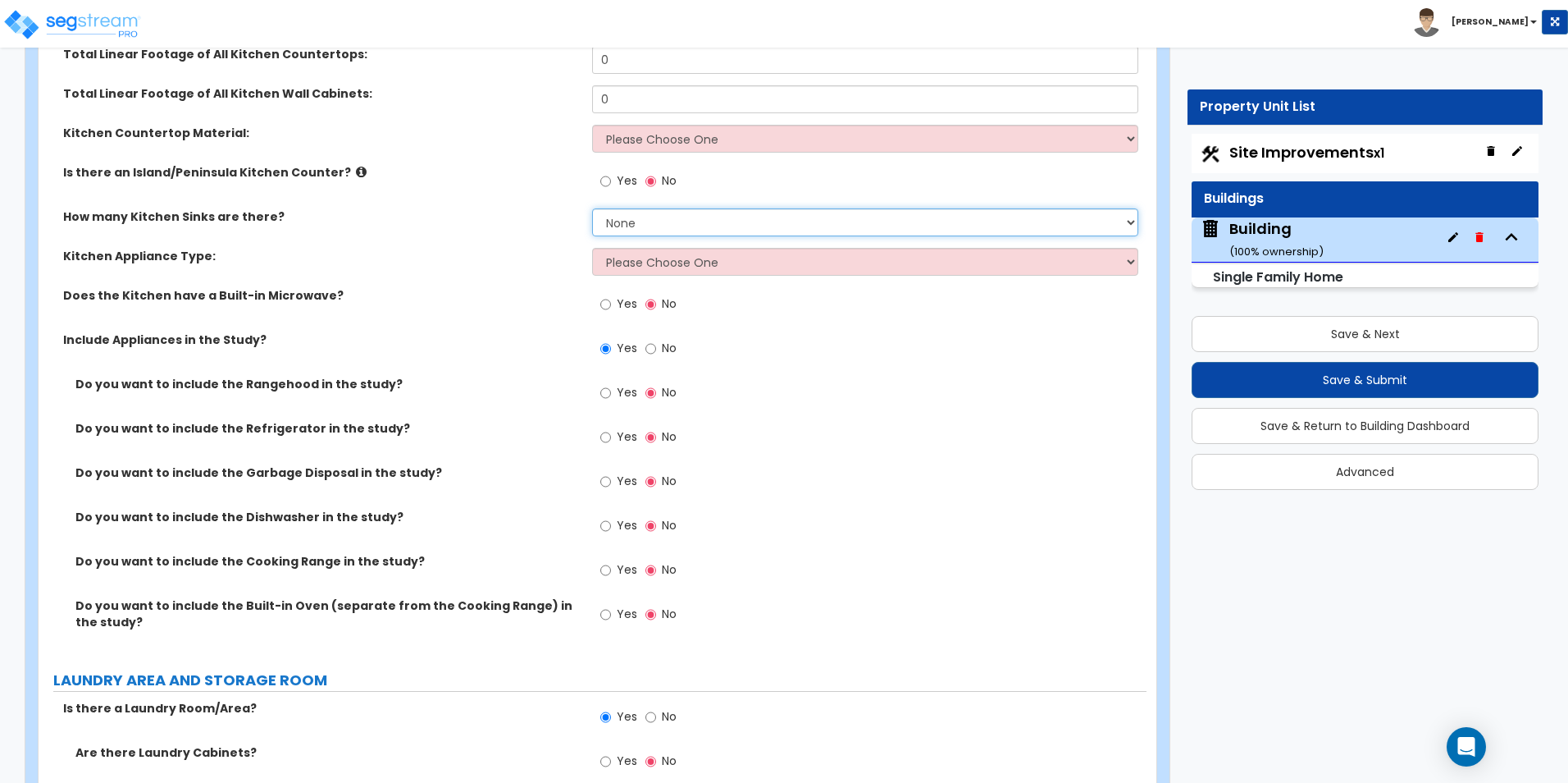
click at [700, 208] on select "None 1 2 3" at bounding box center [865, 222] width 545 height 28
click at [592, 208] on select "None 1 2 3" at bounding box center [865, 222] width 545 height 28
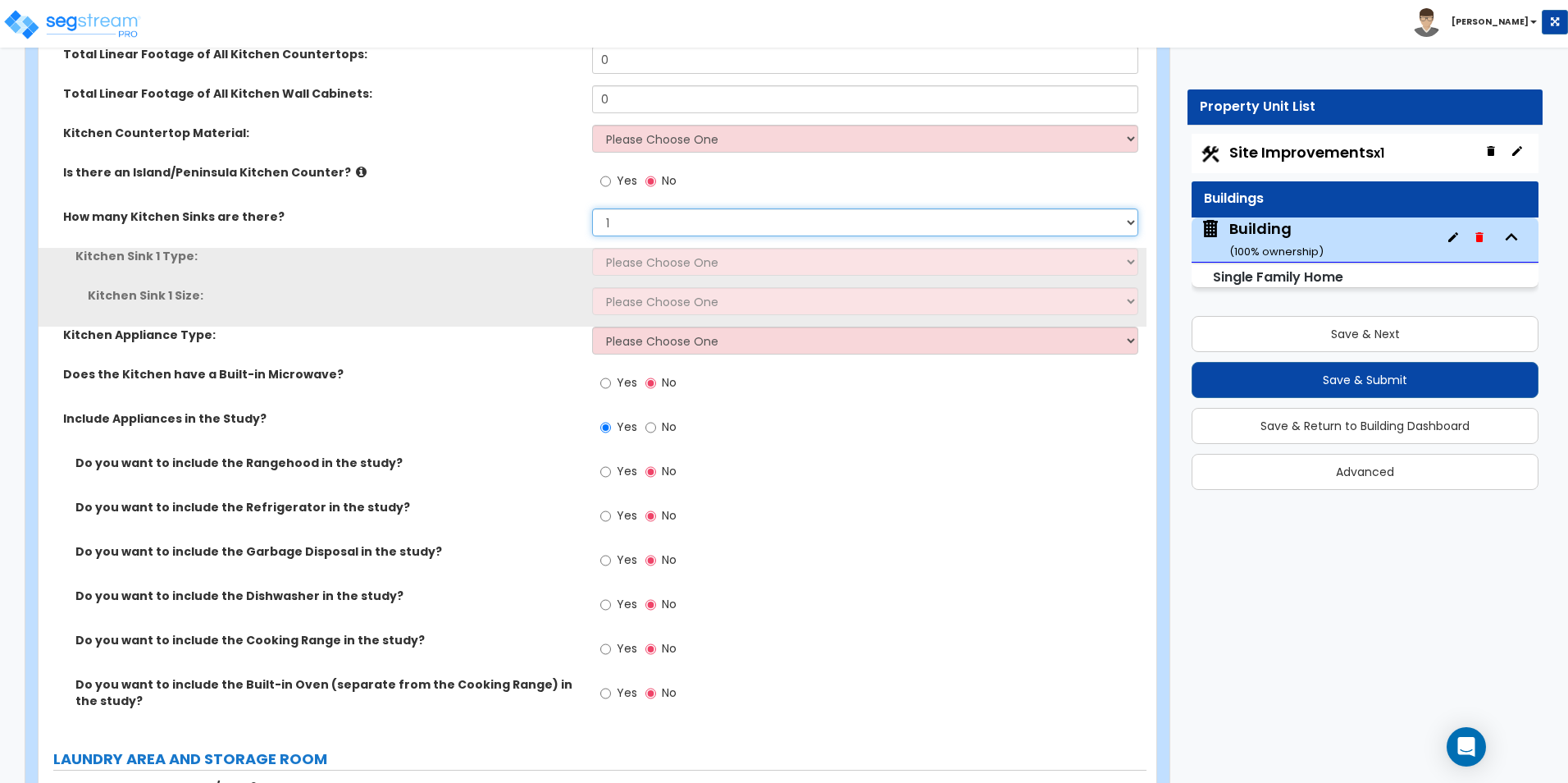
click at [659, 214] on select "None 1 2 3" at bounding box center [865, 222] width 545 height 28
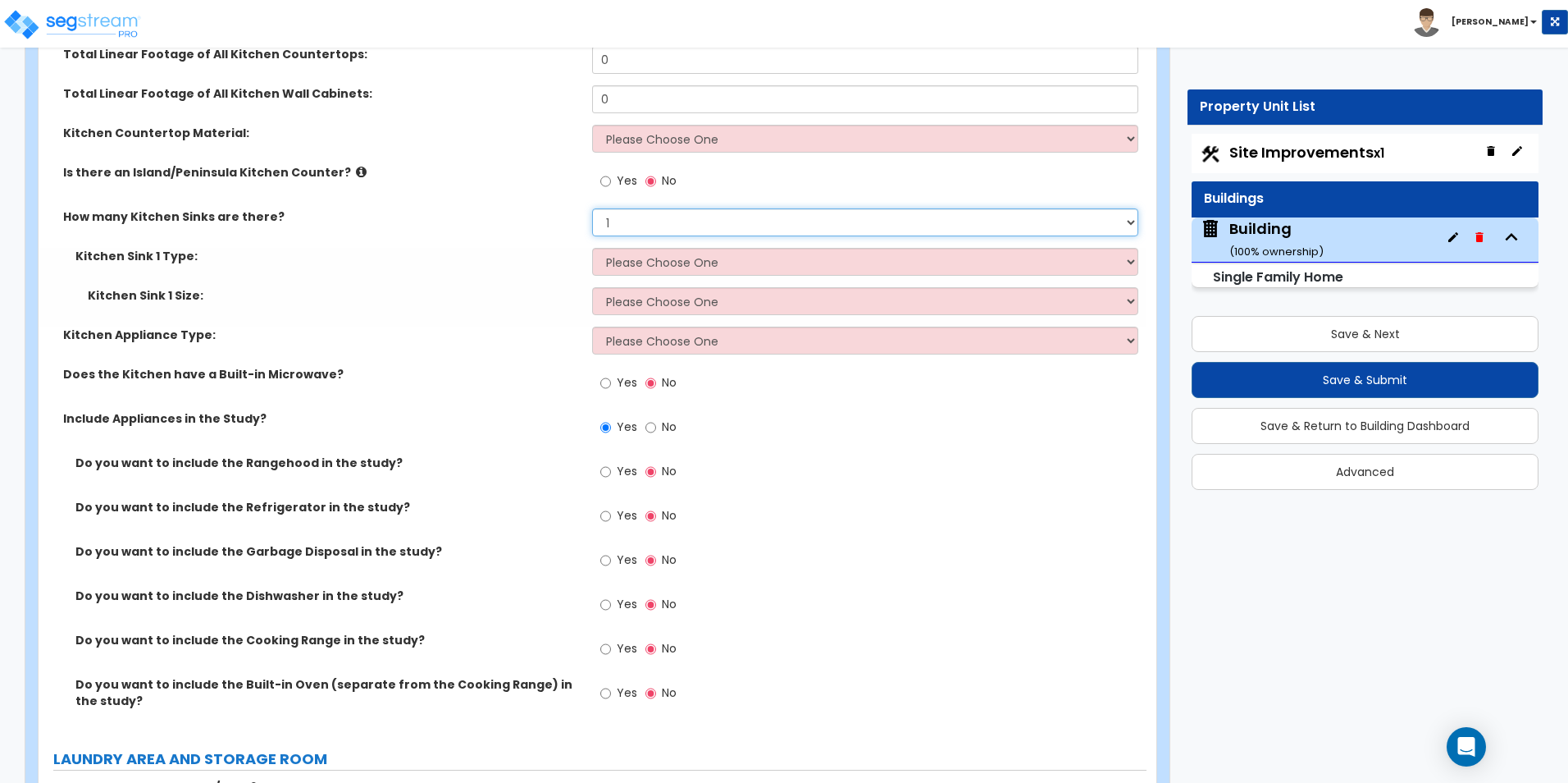
select select "2"
click at [592, 208] on select "None 1 2 3" at bounding box center [865, 222] width 545 height 28
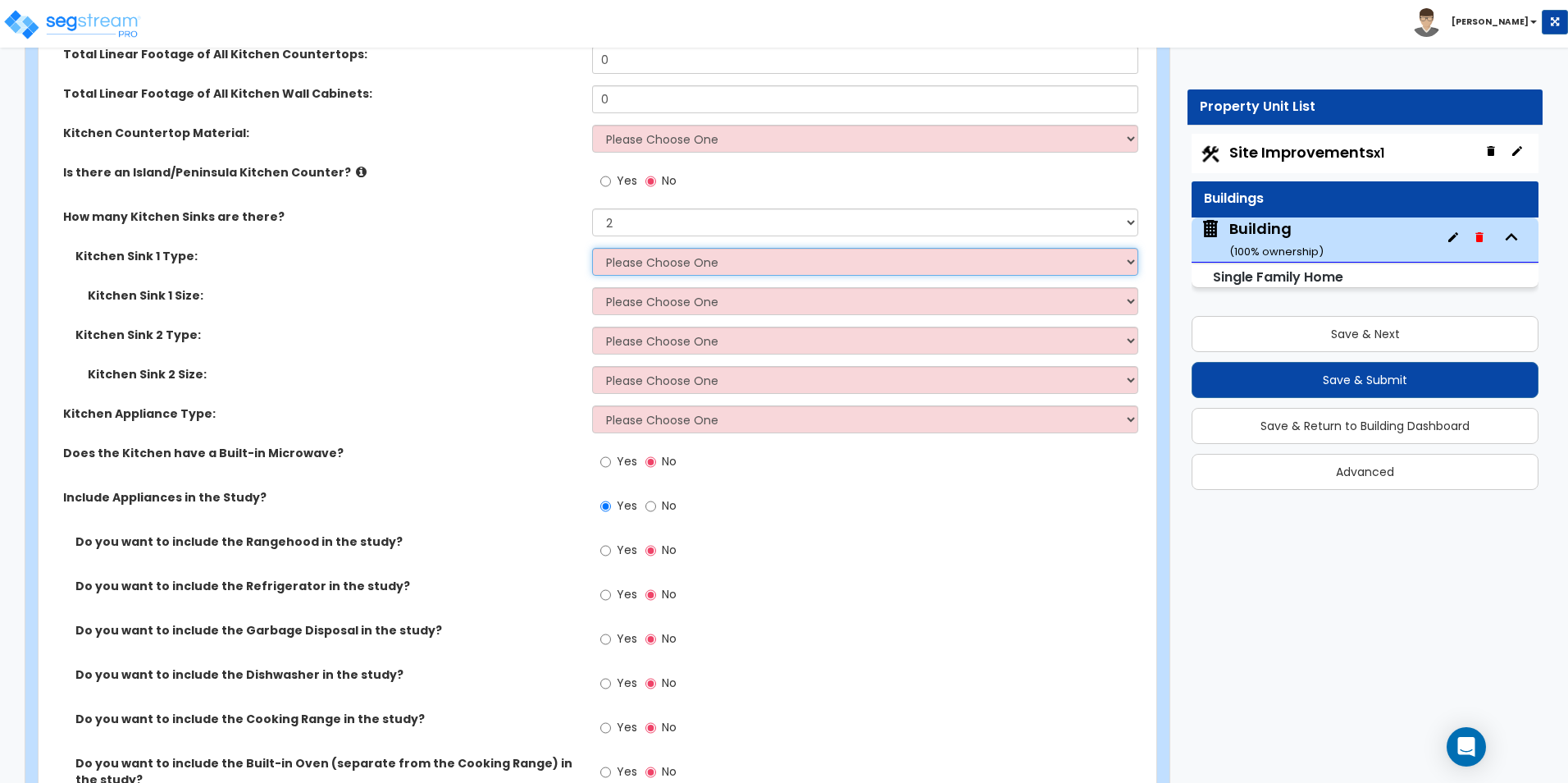
click at [690, 247] on select "Please Choose One Stainless Steel Porcelain Enamel Cast Iron Granite Composite" at bounding box center [865, 261] width 545 height 28
select select "1"
click at [592, 247] on select "Please Choose One Stainless Steel Porcelain Enamel Cast Iron Granite Composite" at bounding box center [865, 261] width 545 height 28
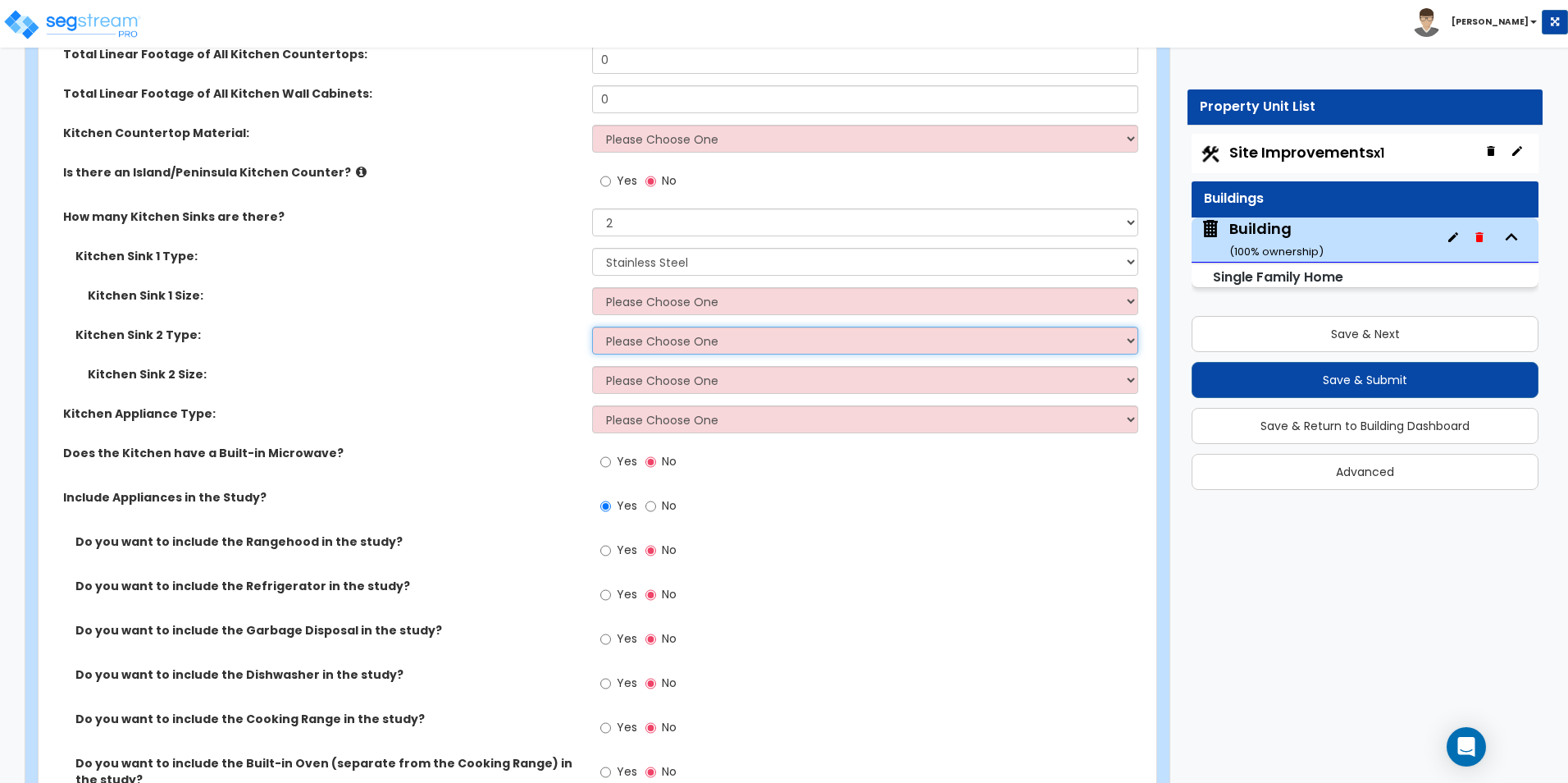
click at [691, 327] on select "Please Choose One Stainless Steel Porcelain Enamel Cast Iron Granite Composite" at bounding box center [865, 340] width 545 height 28
select select "3"
click at [592, 327] on select "Please Choose One Stainless Steel Porcelain Enamel Cast Iron Granite Composite" at bounding box center [865, 340] width 545 height 28
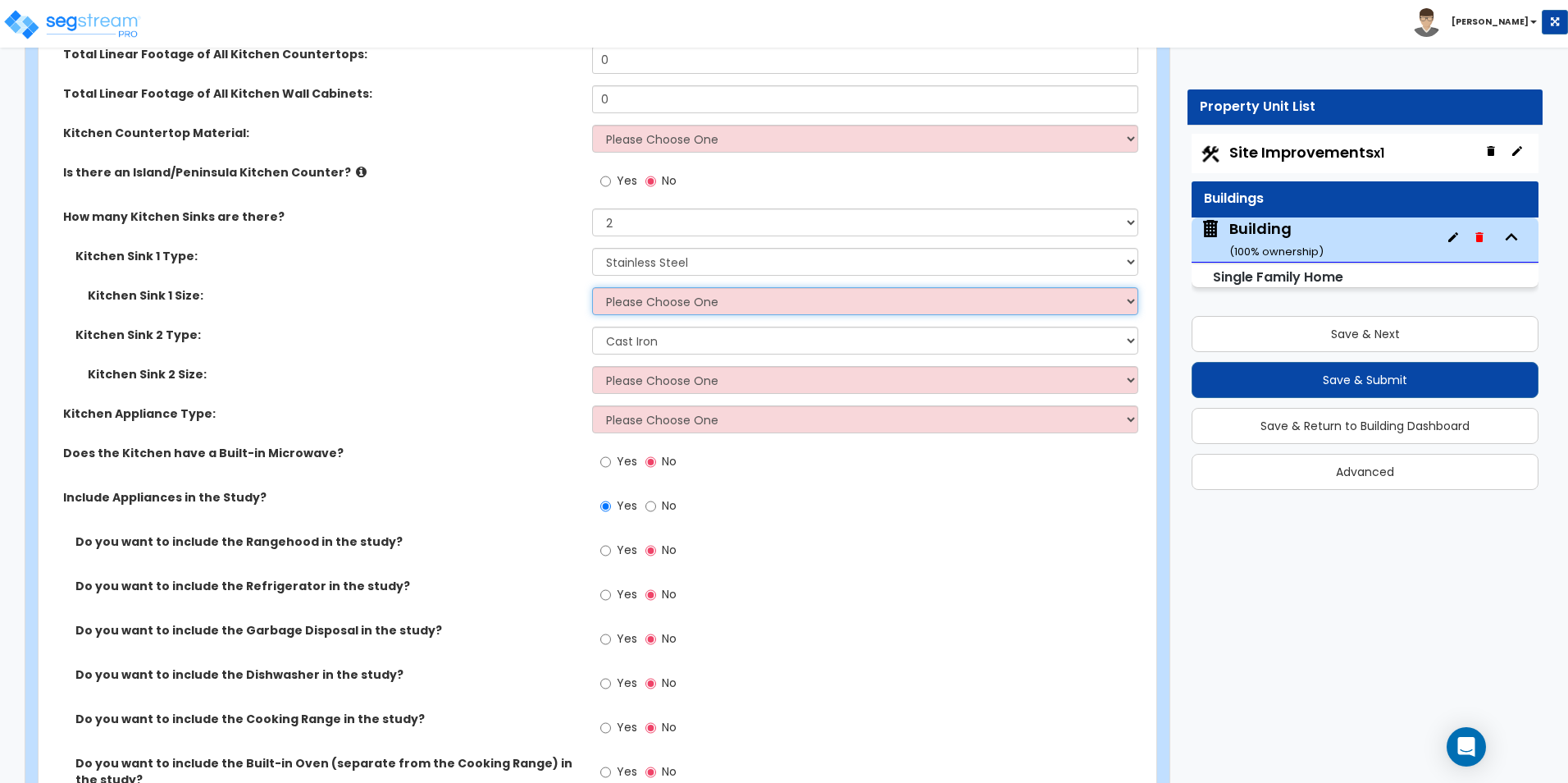
click at [678, 287] on select "Please Choose One Single Sink Double Sink" at bounding box center [865, 301] width 545 height 28
select select "1"
click at [592, 287] on select "Please Choose One Single Sink Double Sink" at bounding box center [865, 301] width 545 height 28
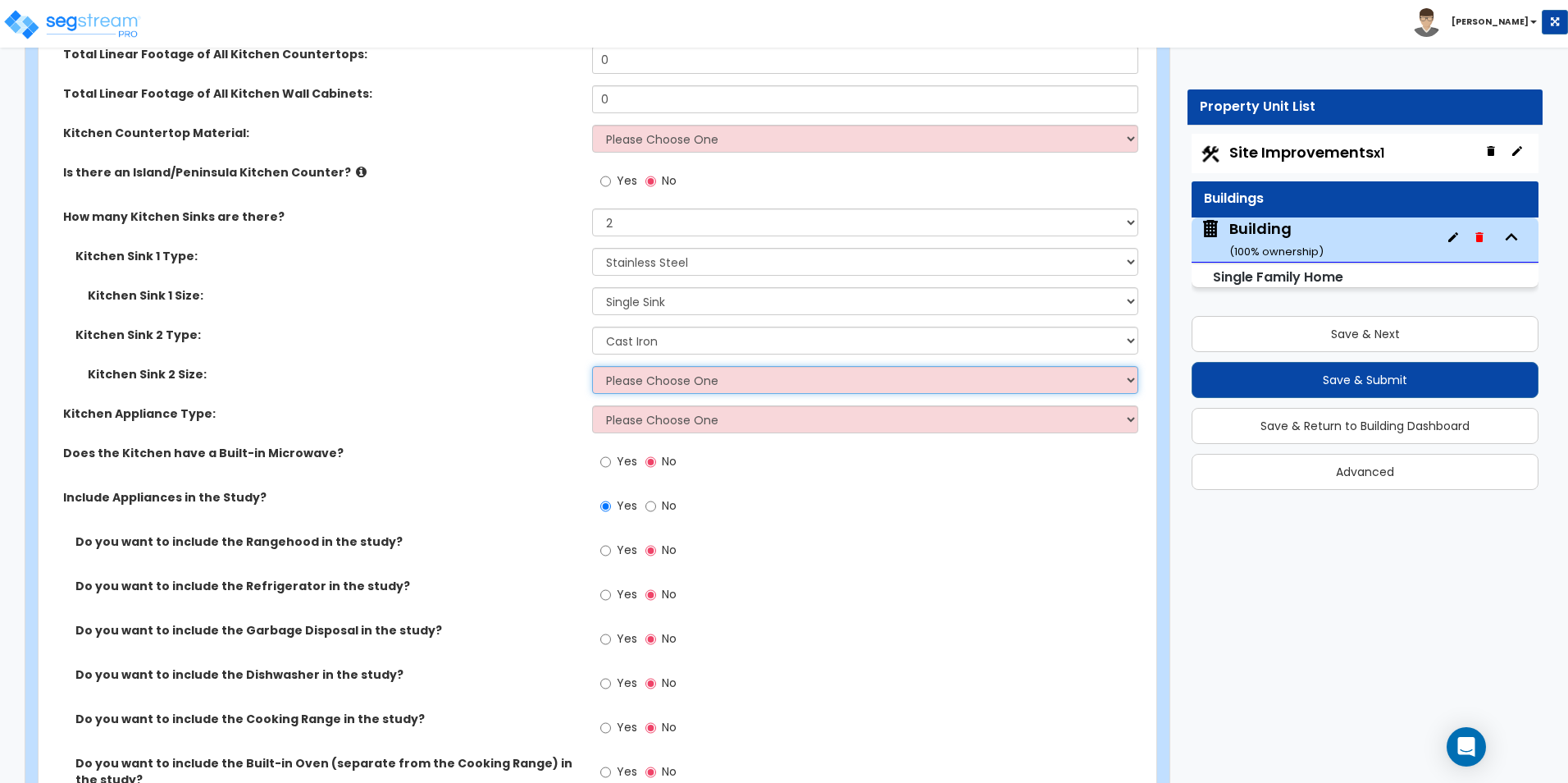
drag, startPoint x: 678, startPoint y: 368, endPoint x: 677, endPoint y: 379, distance: 11.0
click at [678, 368] on select "Please Choose One Single Sink Double Sink" at bounding box center [865, 380] width 545 height 28
select select "1"
click at [592, 366] on select "Please Choose One Single Sink Double Sink" at bounding box center [865, 380] width 545 height 28
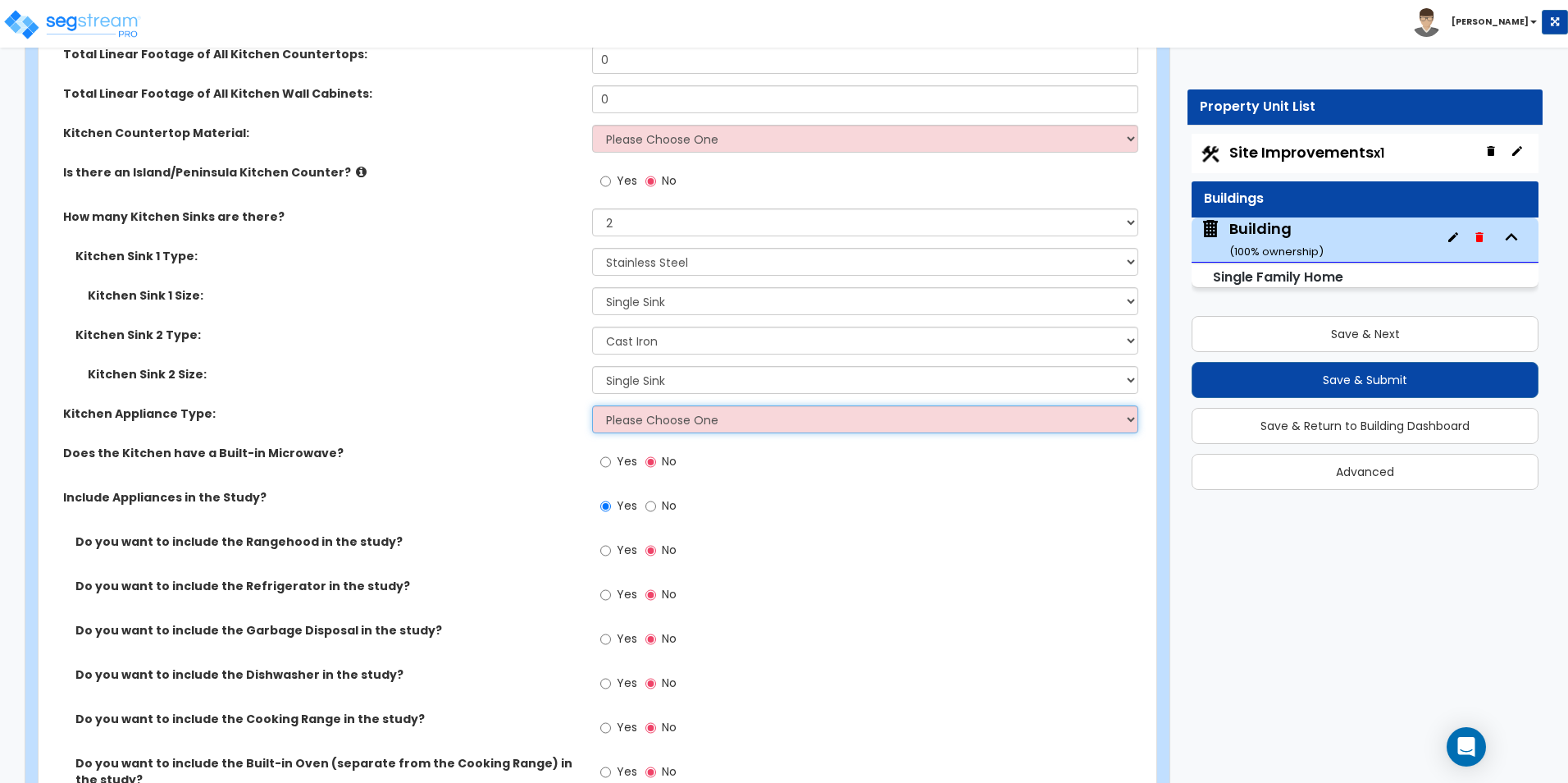
click at [677, 407] on select "Please Choose One Gas Electric" at bounding box center [865, 419] width 545 height 28
select select "1"
click at [592, 405] on select "Please Choose One Gas Electric" at bounding box center [865, 419] width 545 height 28
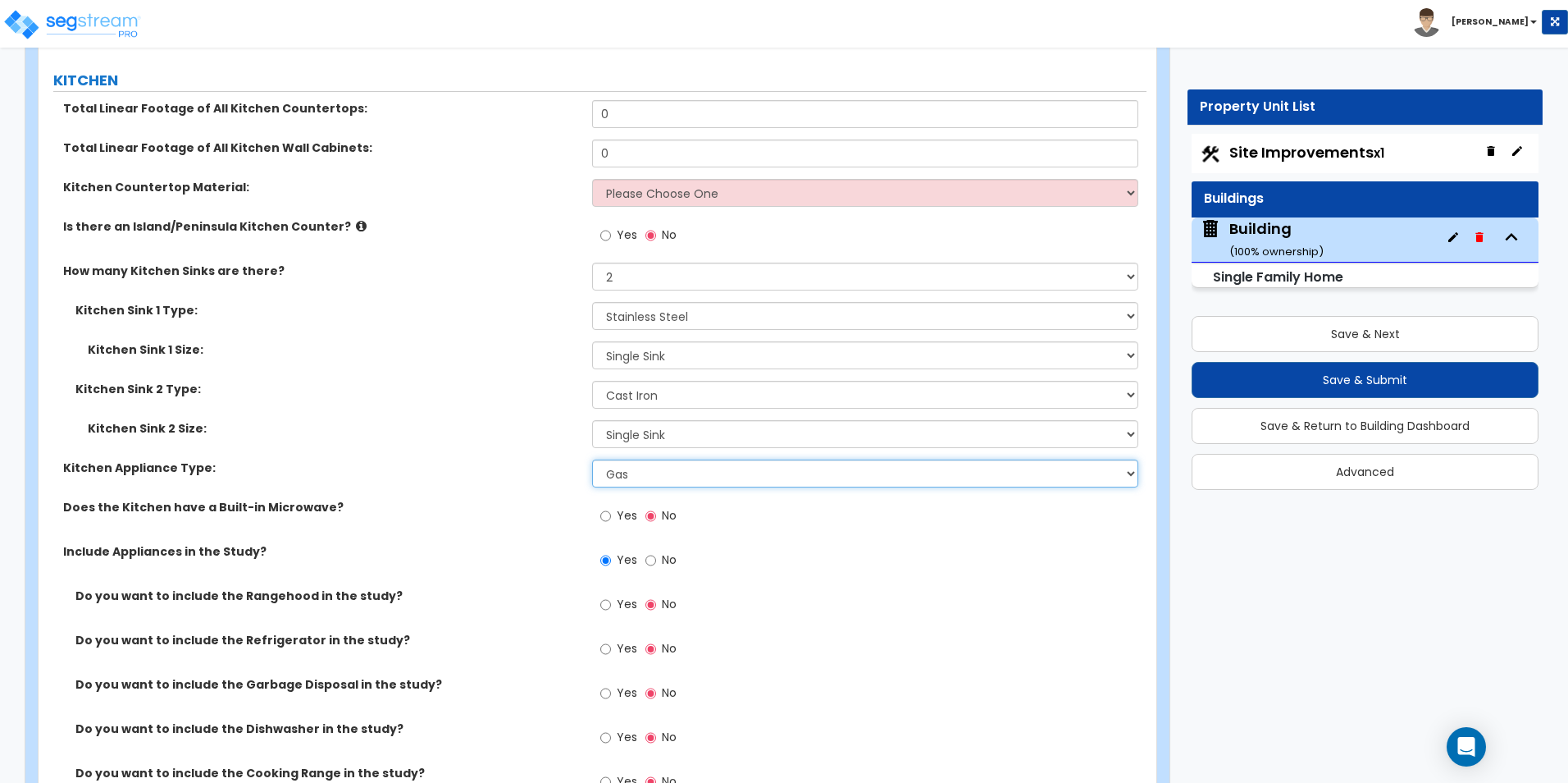
scroll to position [5982, 0]
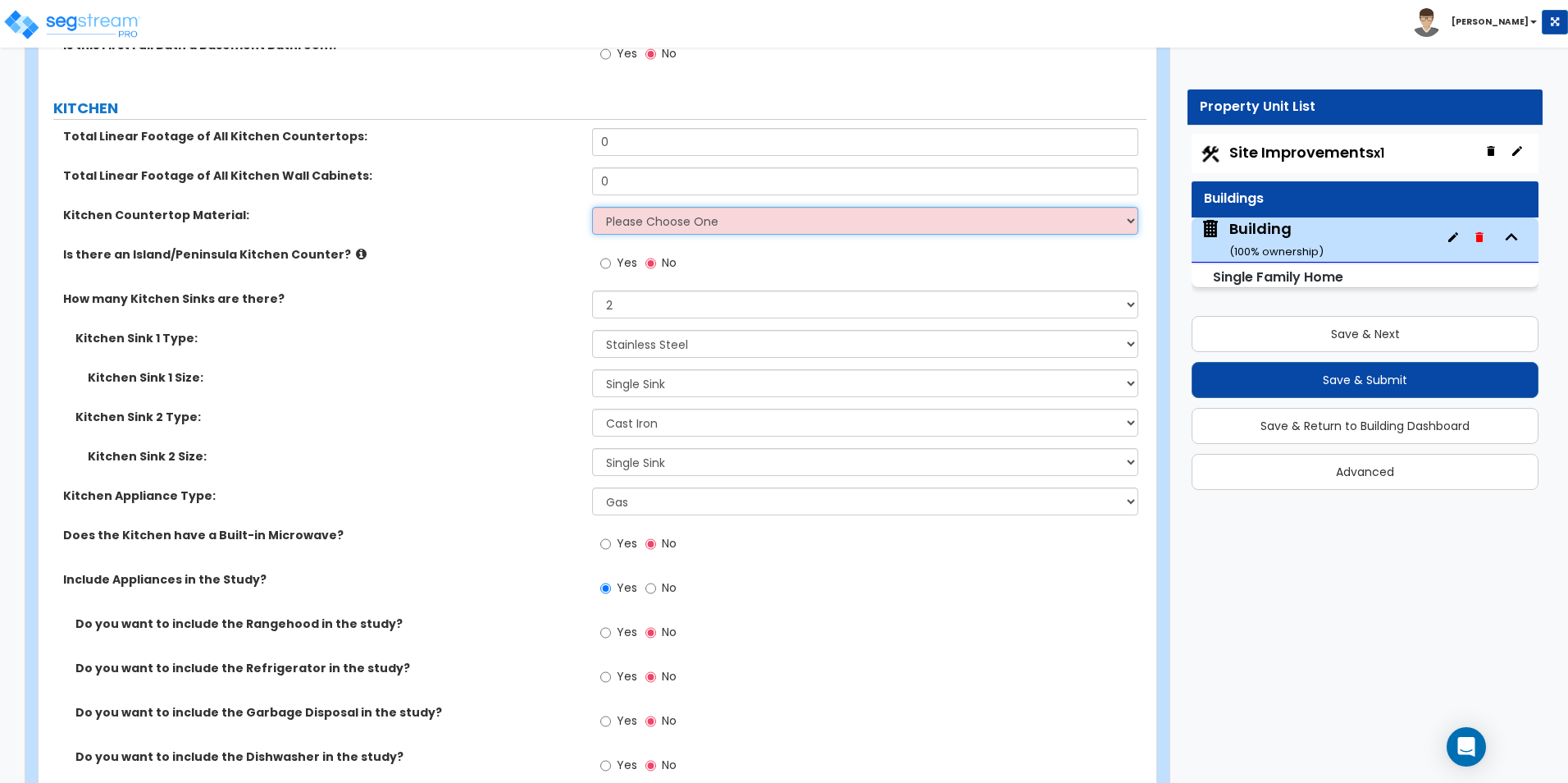
click at [753, 212] on select "Please Choose One Plastic Laminate Solid Surface Stone Quartz Marble Tile Wood …" at bounding box center [865, 221] width 545 height 28
select select "3"
click at [592, 207] on select "Please Choose One Plastic Laminate Solid Surface Stone Quartz Marble Tile Wood …" at bounding box center [865, 221] width 545 height 28
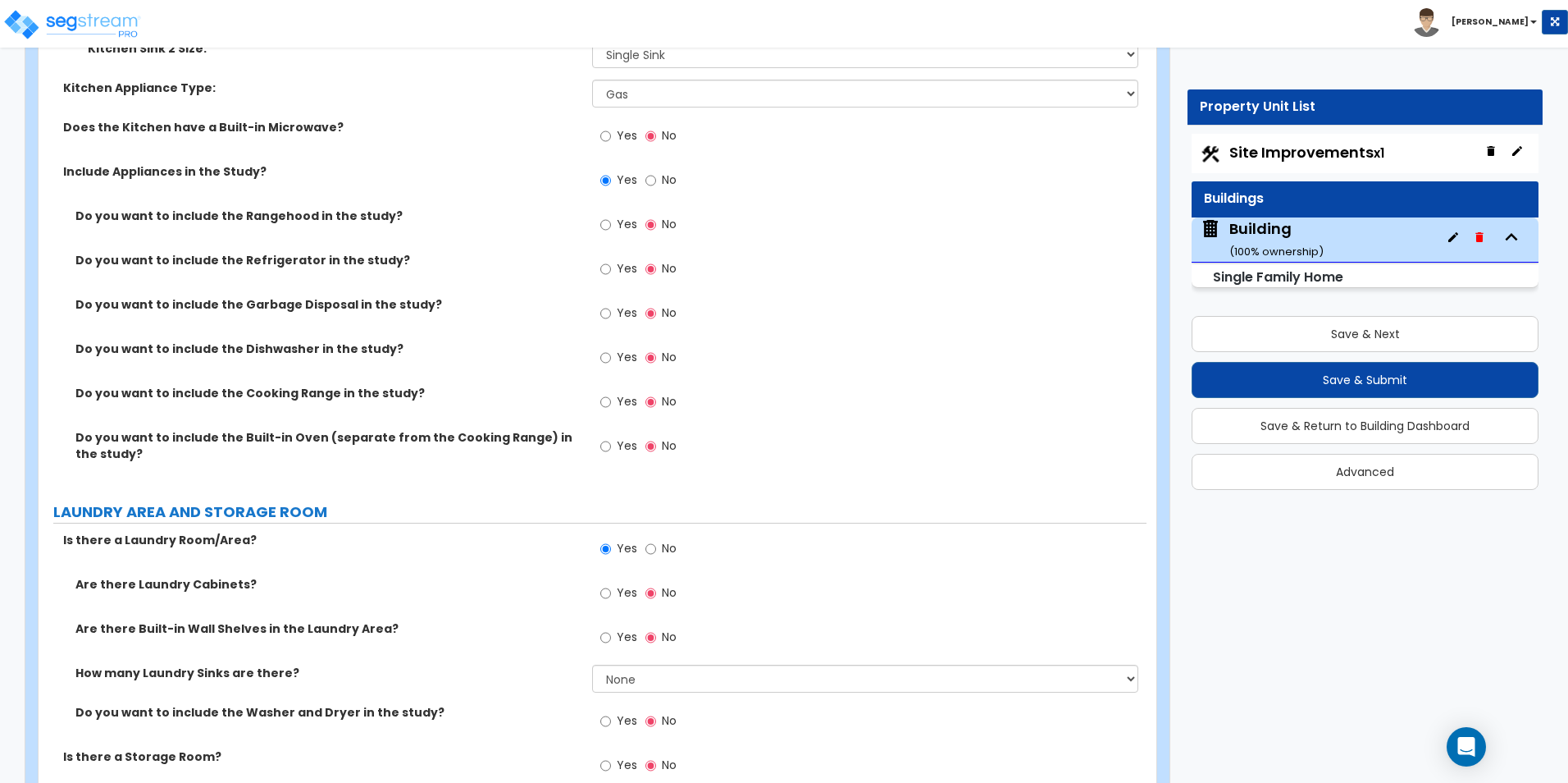
scroll to position [6474, 0]
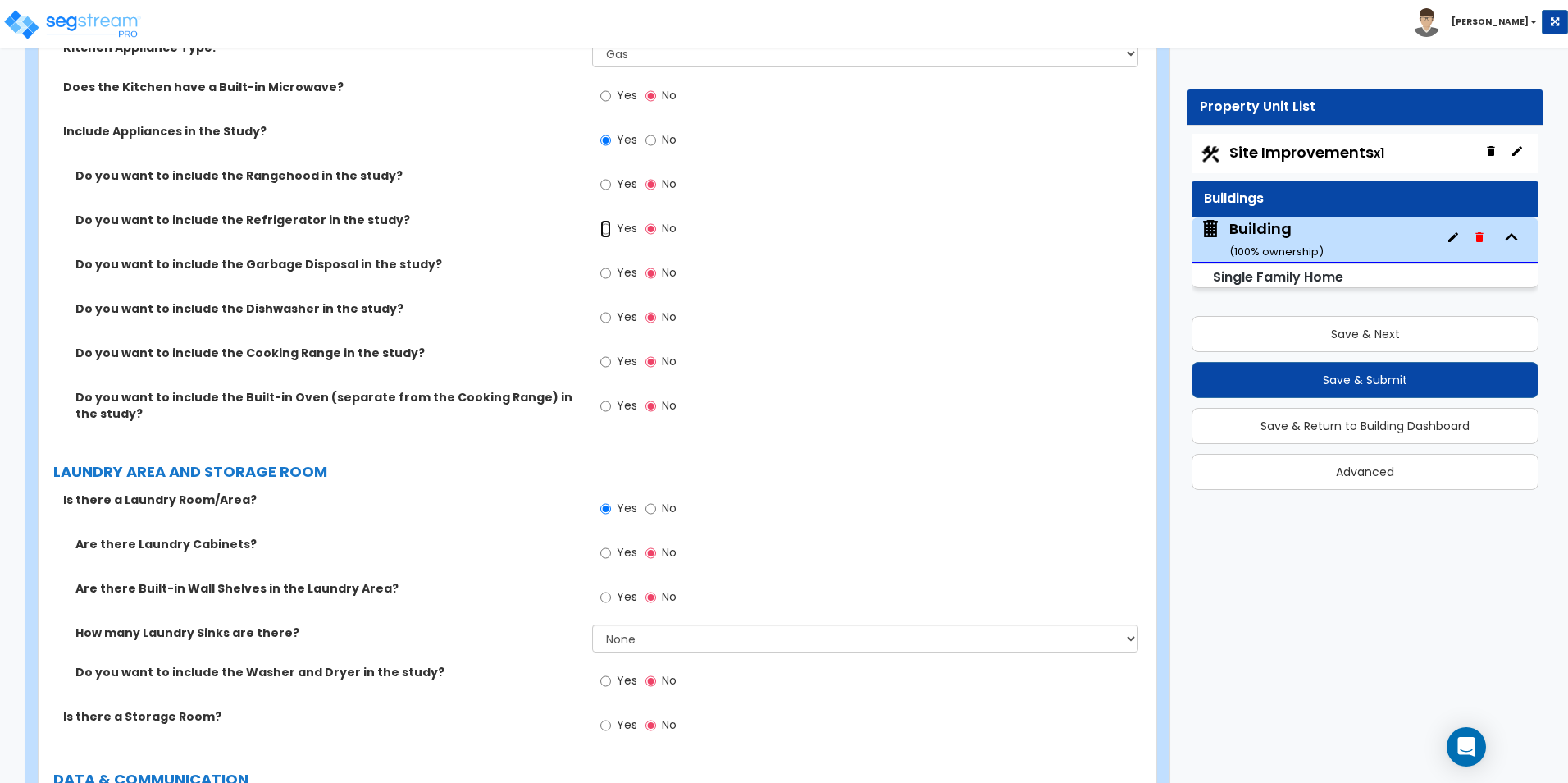
click at [606, 220] on input "Yes" at bounding box center [606, 229] width 11 height 18
radio input "true"
click at [603, 353] on input "Yes" at bounding box center [606, 362] width 11 height 18
radio input "true"
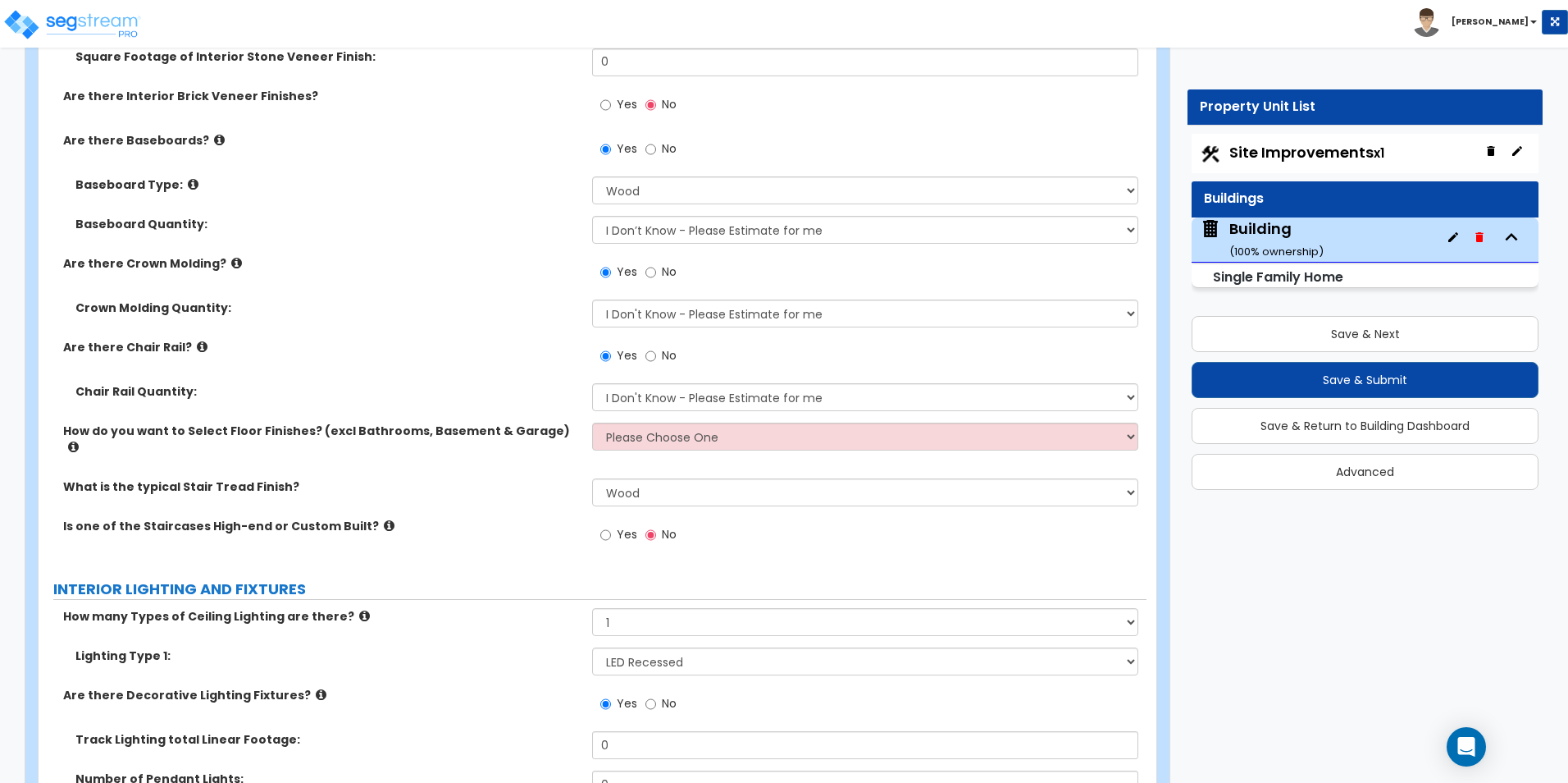
scroll to position [3580, 0]
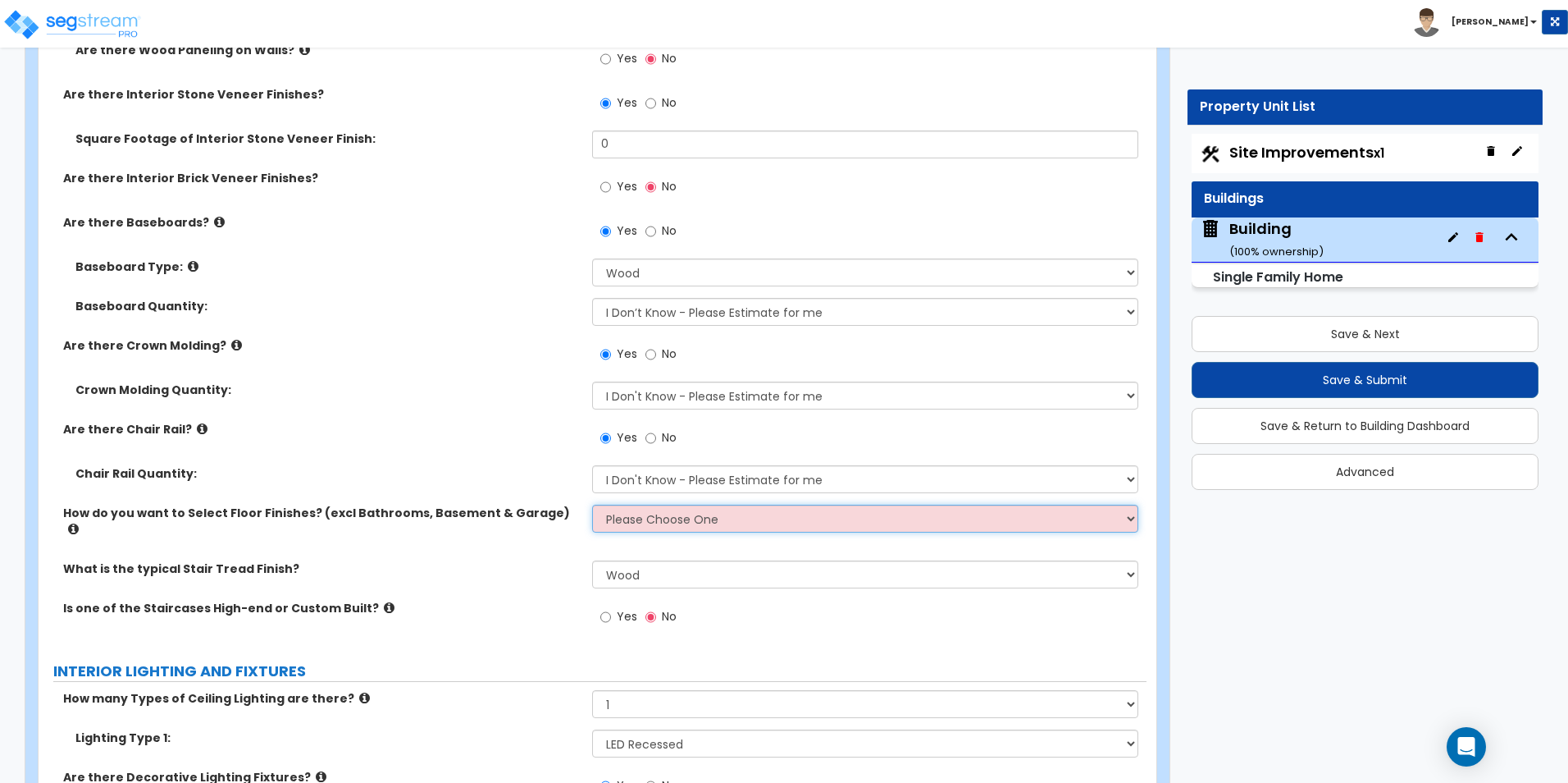
click at [677, 522] on select "Please Choose One I want to Select Floor Finishes for the Areas of the House I …" at bounding box center [865, 518] width 545 height 28
click at [592, 505] on select "Please Choose One I want to Select Floor Finishes for the Areas of the House I …" at bounding box center [865, 518] width 545 height 28
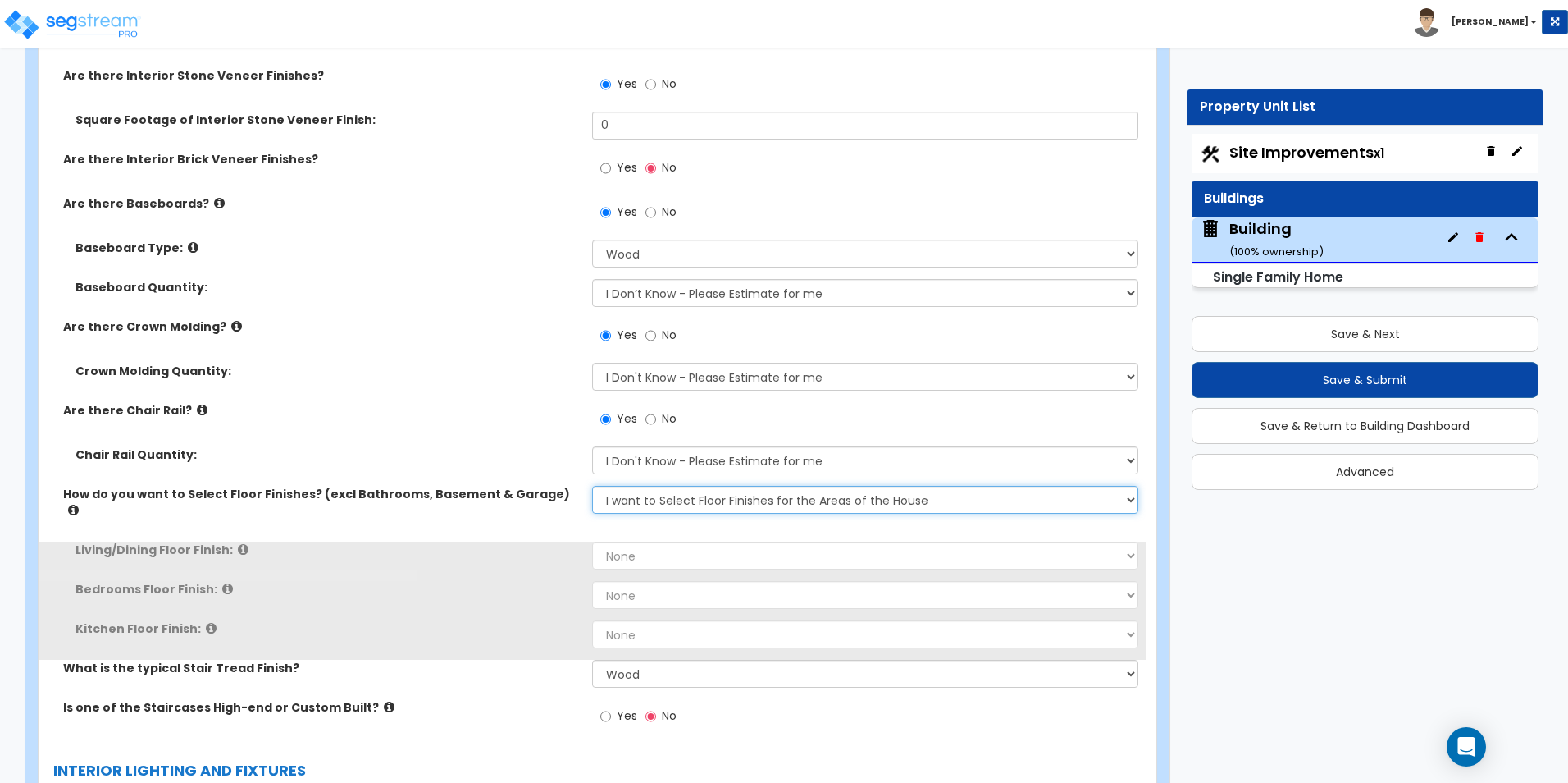
scroll to position [3662, 0]
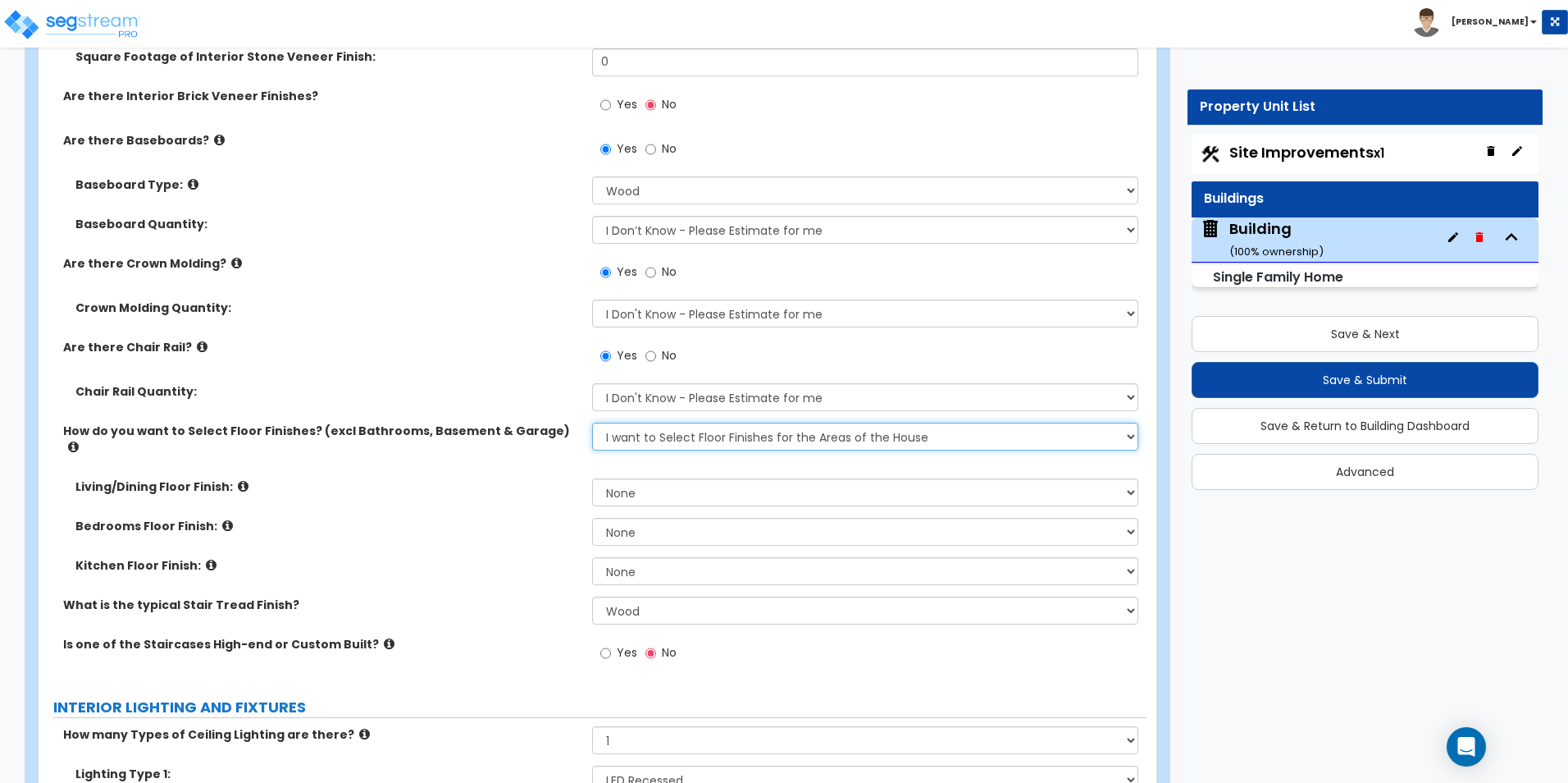
drag, startPoint x: 710, startPoint y: 442, endPoint x: 705, endPoint y: 451, distance: 10.3
click at [710, 442] on select "Please Choose One I want to Select Floor Finishes for the Areas of the House I …" at bounding box center [865, 436] width 545 height 28
select select "2"
click at [592, 423] on select "Please Choose One I want to Select Floor Finishes for the Areas of the House I …" at bounding box center [865, 436] width 545 height 28
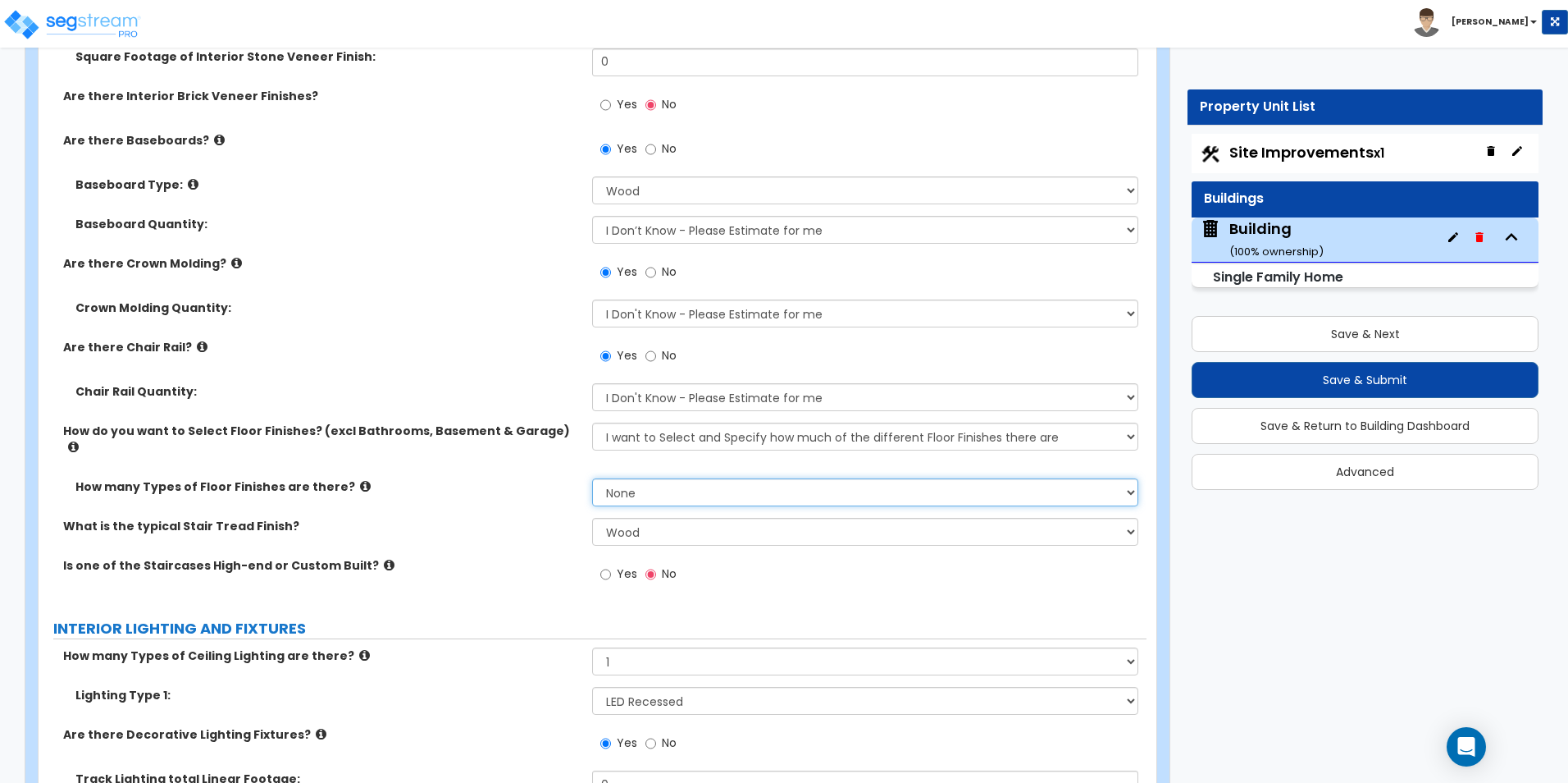
click at [652, 478] on select "None 1 2 3 4" at bounding box center [865, 492] width 545 height 28
select select "2"
click at [592, 478] on select "None 1 2 3 4" at bounding box center [865, 492] width 545 height 28
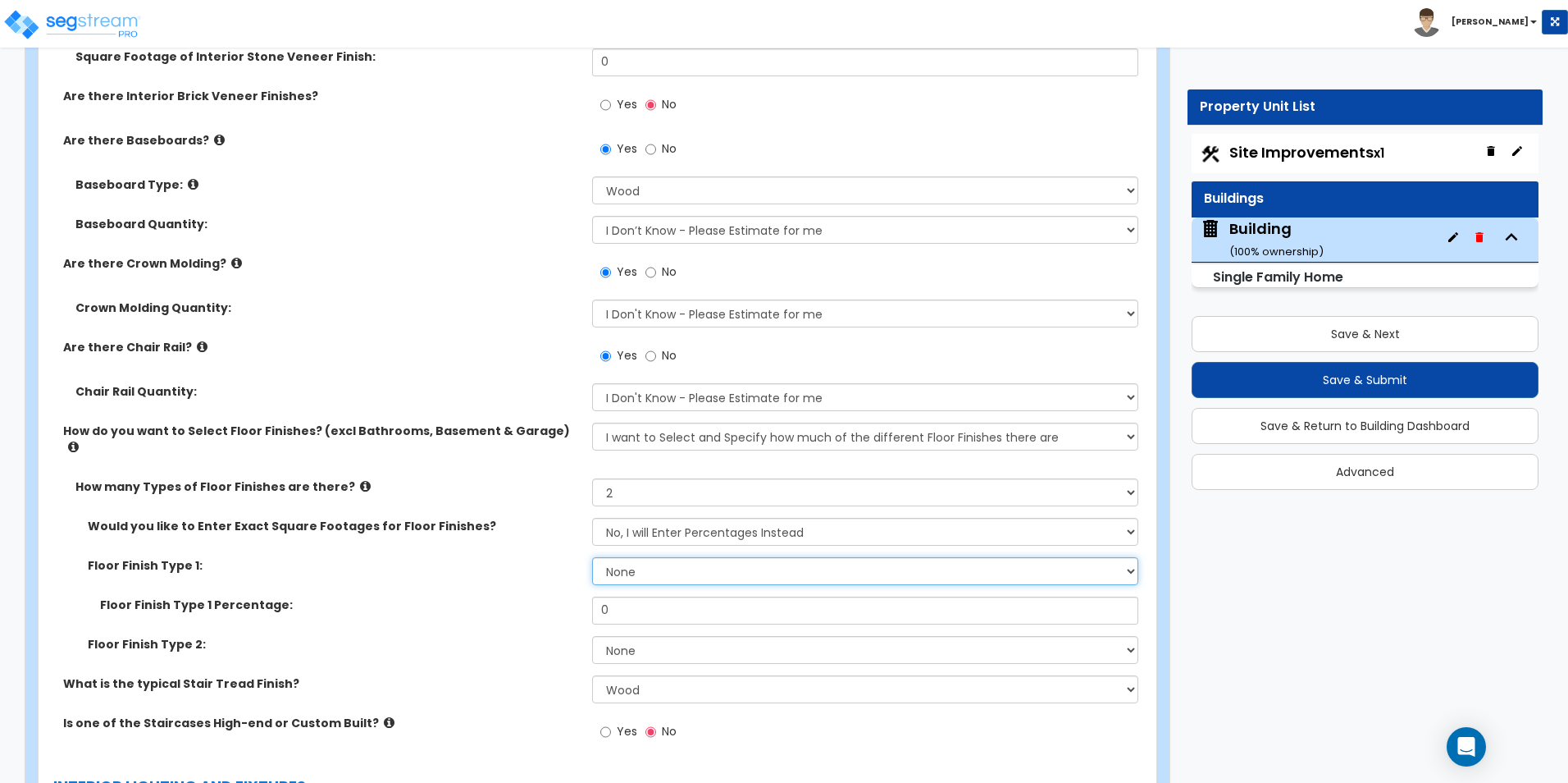
click at [637, 557] on select "None Tile Flooring Hardwood Flooring Resilient Laminate Flooring VCT Flooring S…" at bounding box center [865, 570] width 545 height 28
select select "2"
click at [592, 557] on select "None Tile Flooring Hardwood Flooring Resilient Laminate Flooring VCT Flooring S…" at bounding box center [865, 570] width 545 height 28
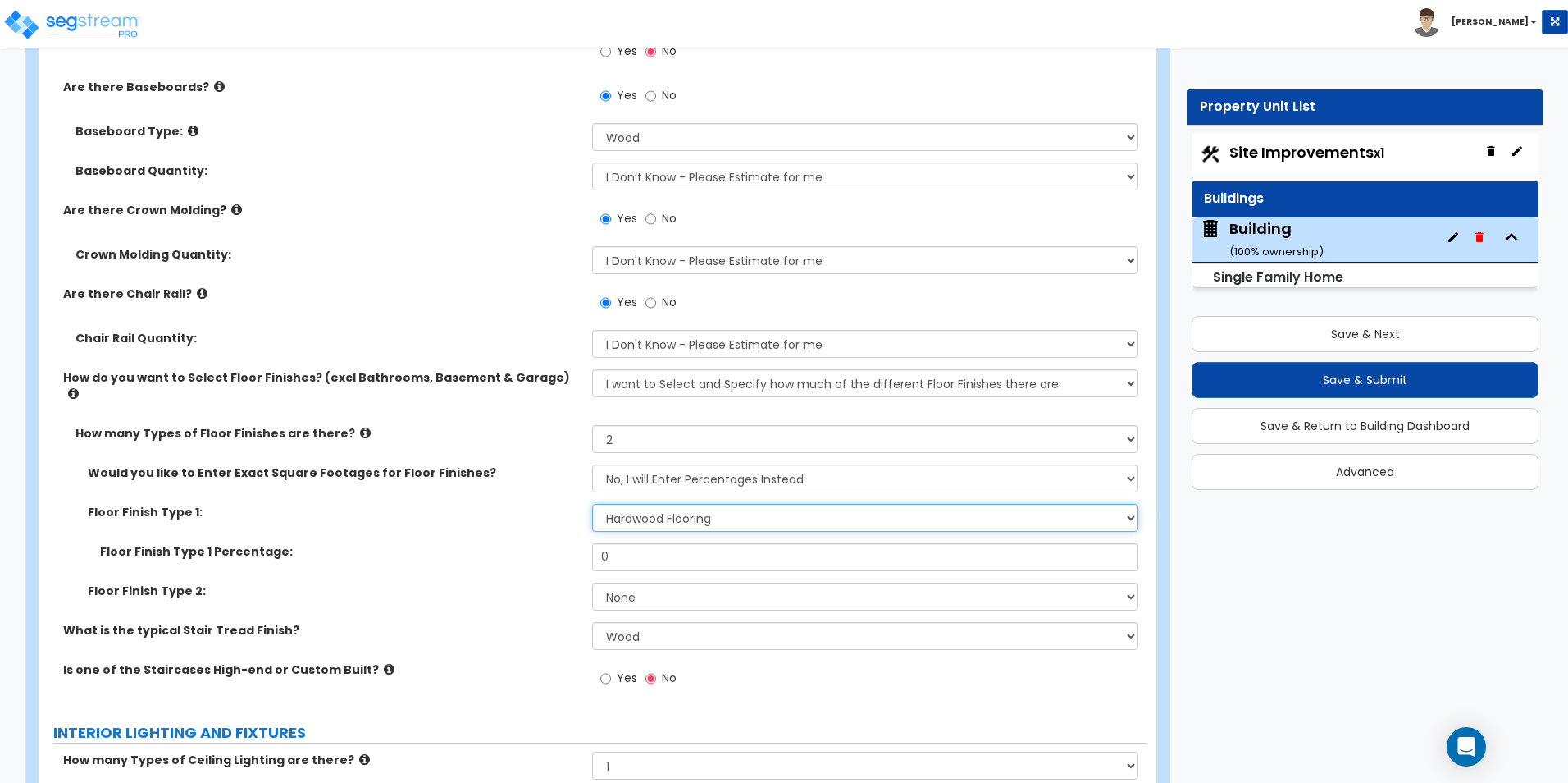
scroll to position [3744, 0]
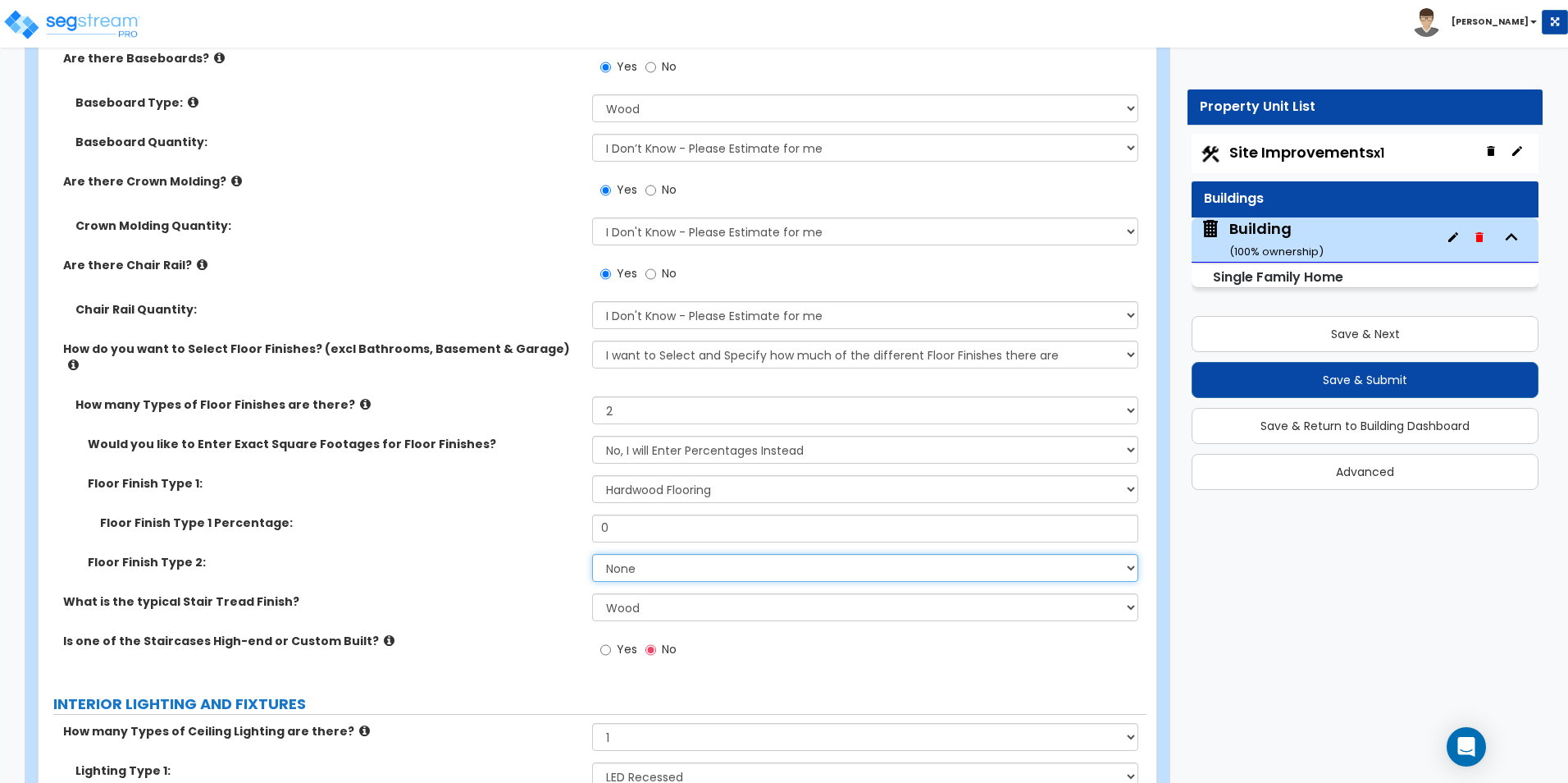
click at [661, 559] on select "None Tile Flooring Hardwood Flooring Resilient Laminate Flooring VCT Flooring S…" at bounding box center [865, 568] width 545 height 28
select select "5"
click at [592, 554] on select "None Tile Flooring Hardwood Flooring Resilient Laminate Flooring VCT Flooring S…" at bounding box center [865, 568] width 545 height 28
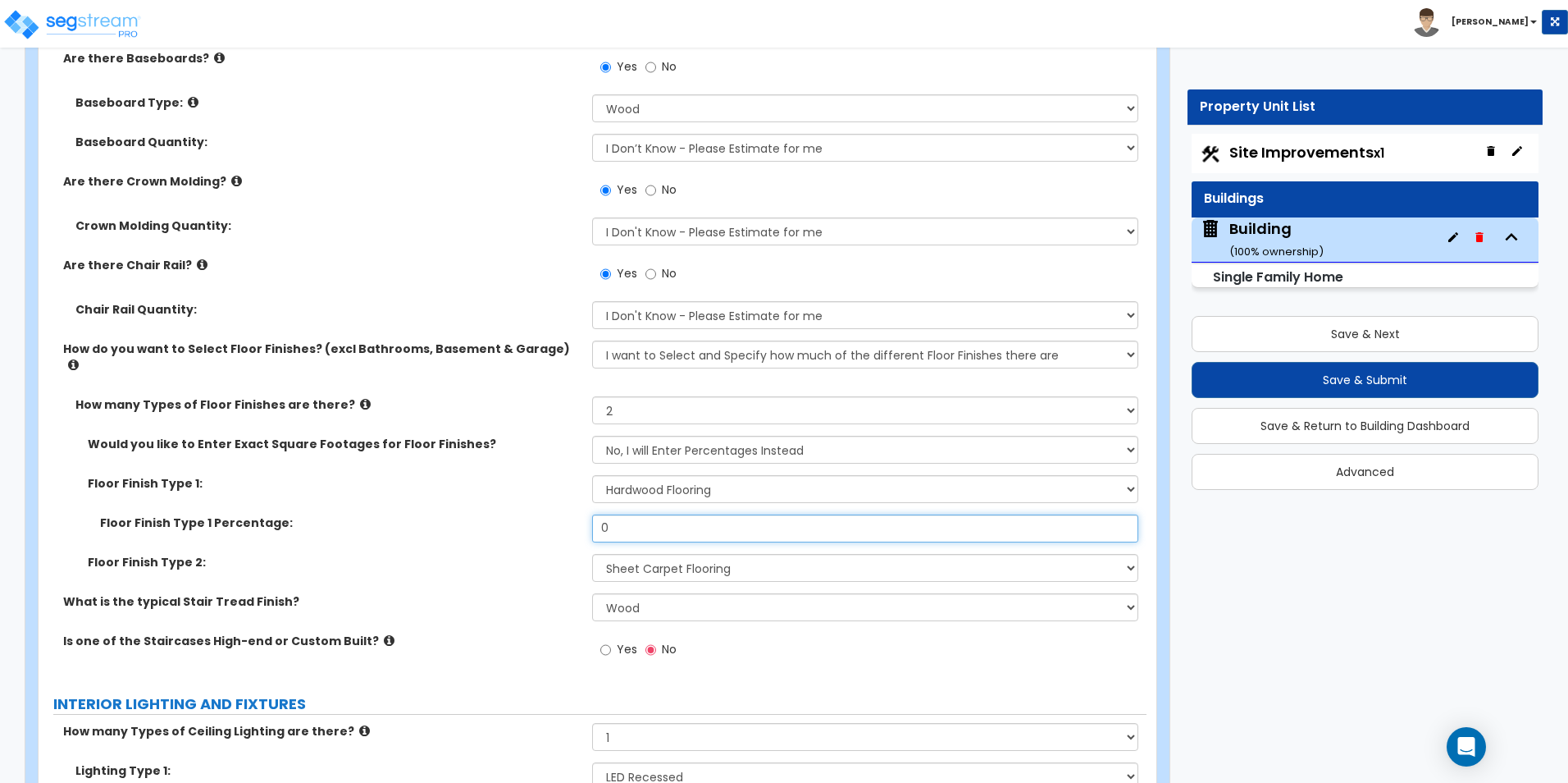
drag, startPoint x: 618, startPoint y: 507, endPoint x: 572, endPoint y: 506, distance: 46.0
click at [576, 515] on div "Floor Finish Type 1 Percentage: 0" at bounding box center [592, 534] width 1107 height 39
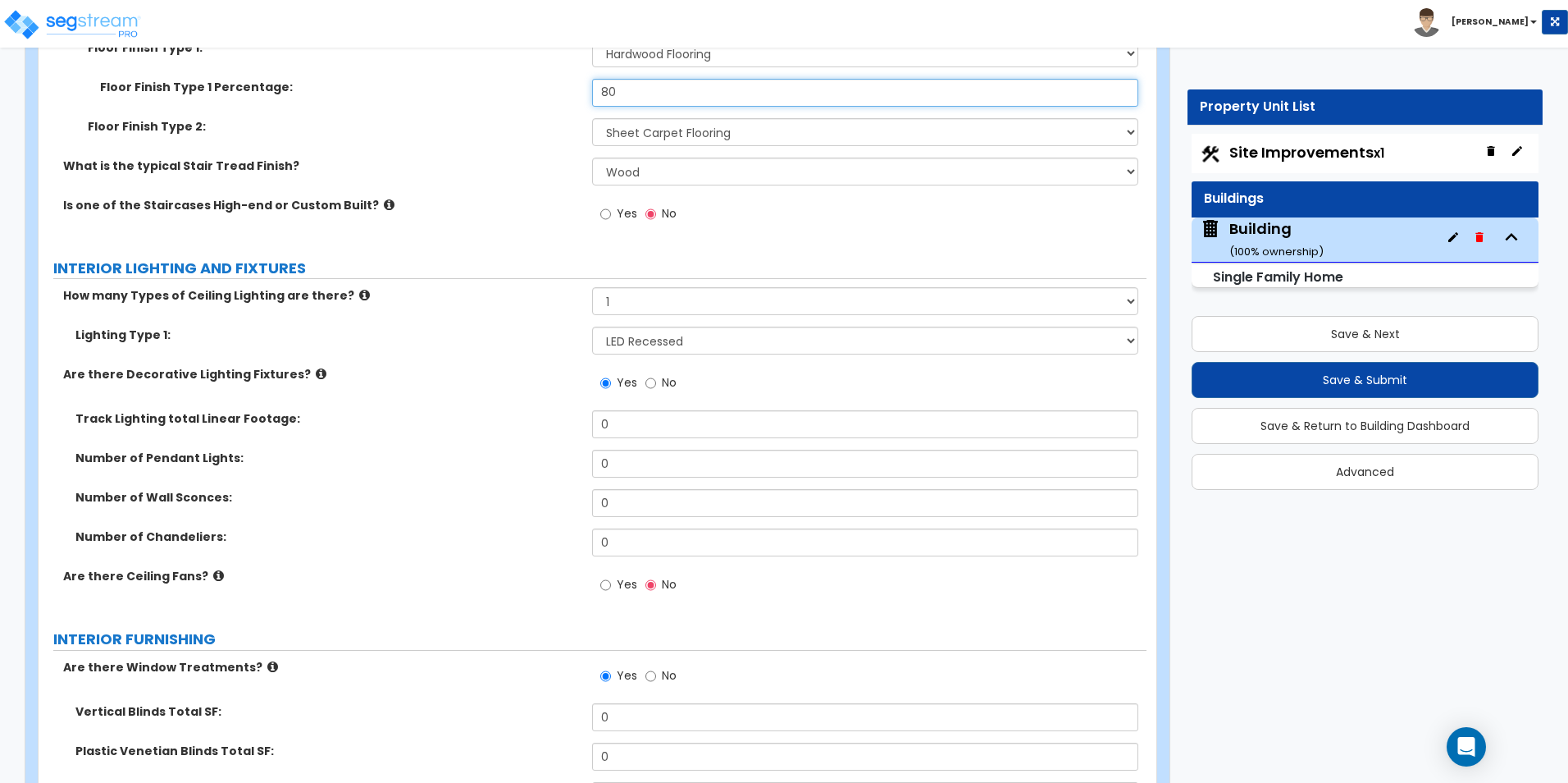
scroll to position [4182, 0]
type input "80"
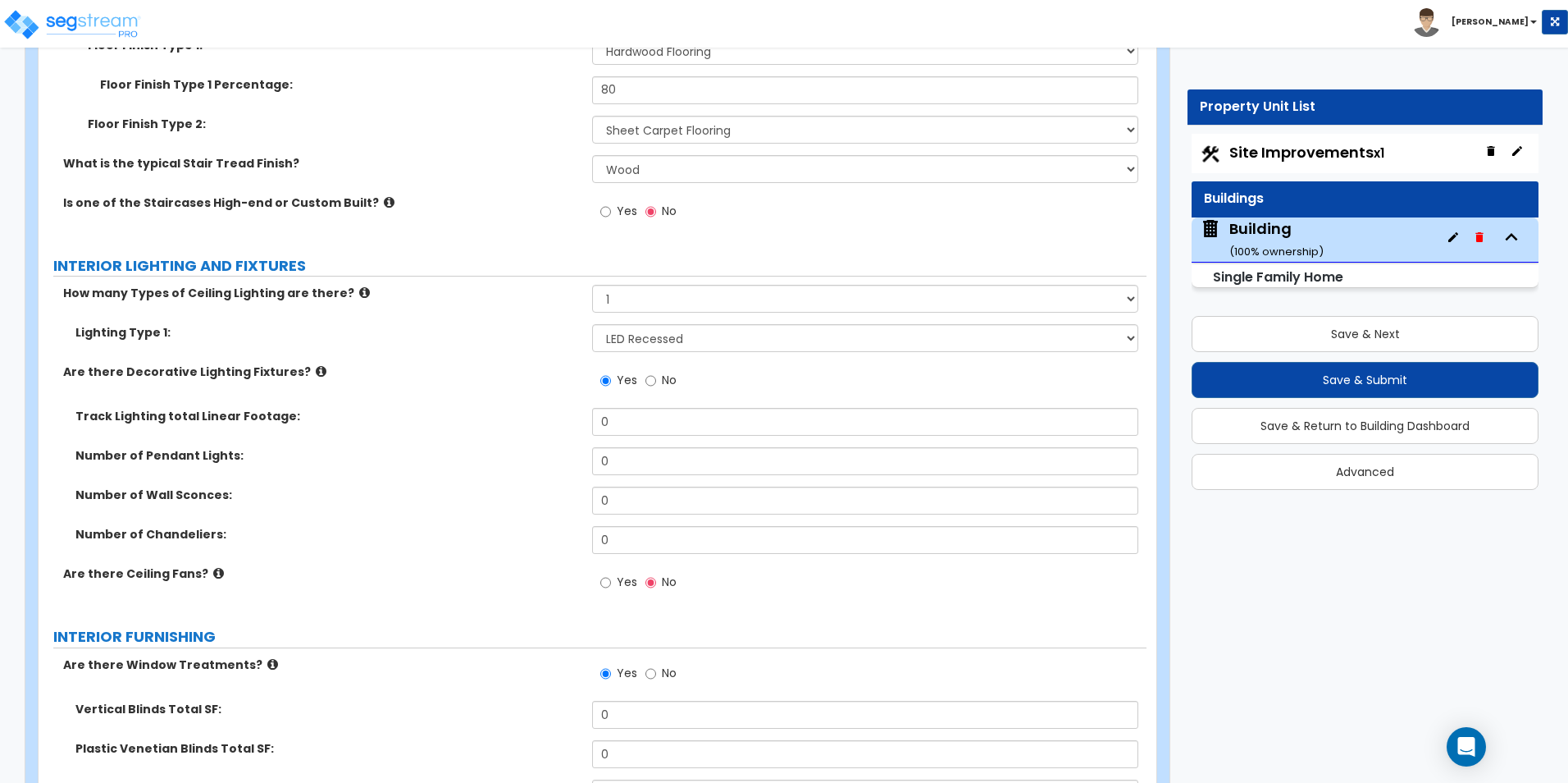
click at [346, 391] on div "Are there Decorative Lighting Fixtures? Yes No" at bounding box center [592, 385] width 1107 height 45
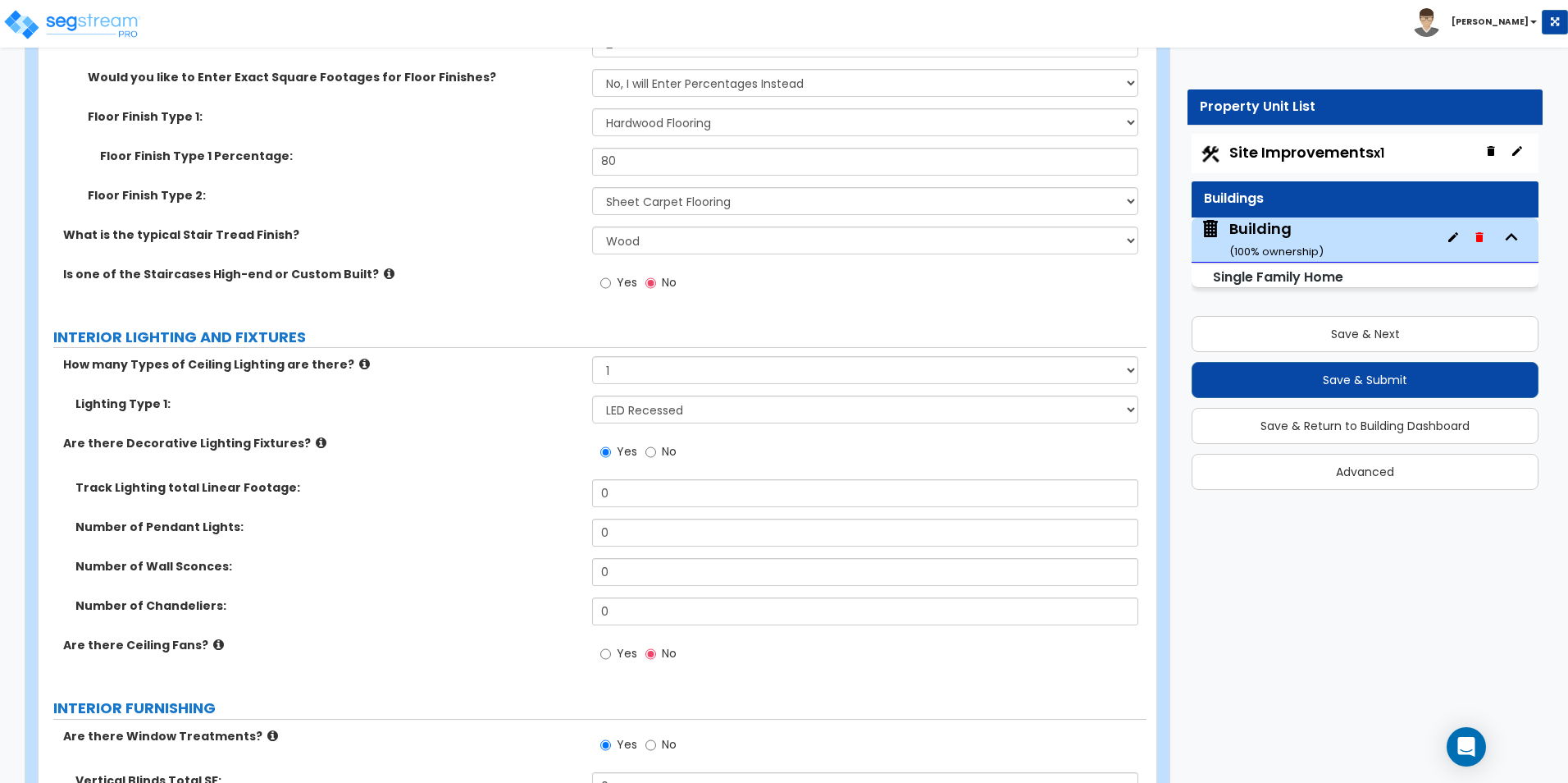
scroll to position [4090, 0]
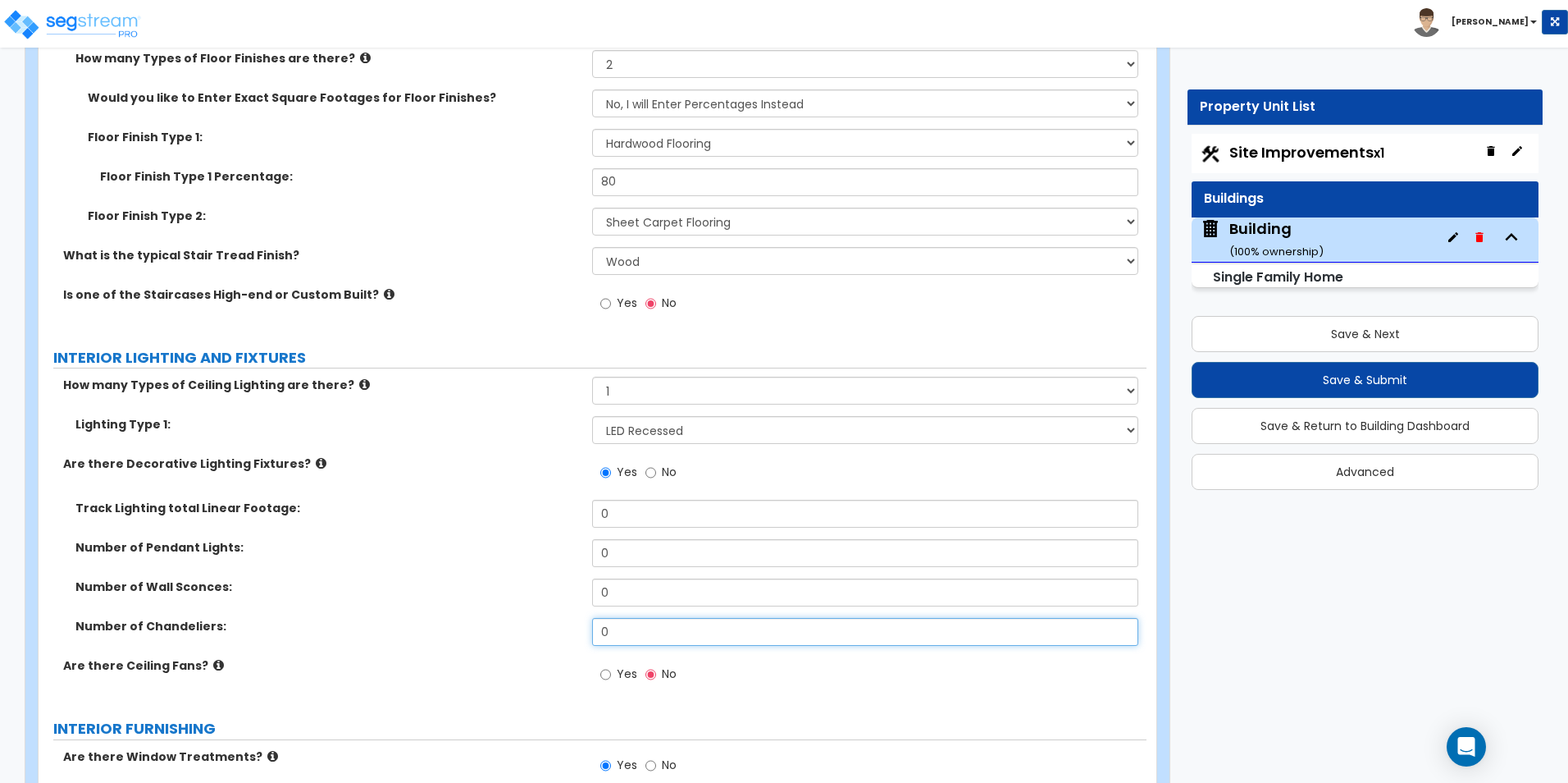
click at [635, 618] on input "0" at bounding box center [865, 632] width 545 height 28
type input "4"
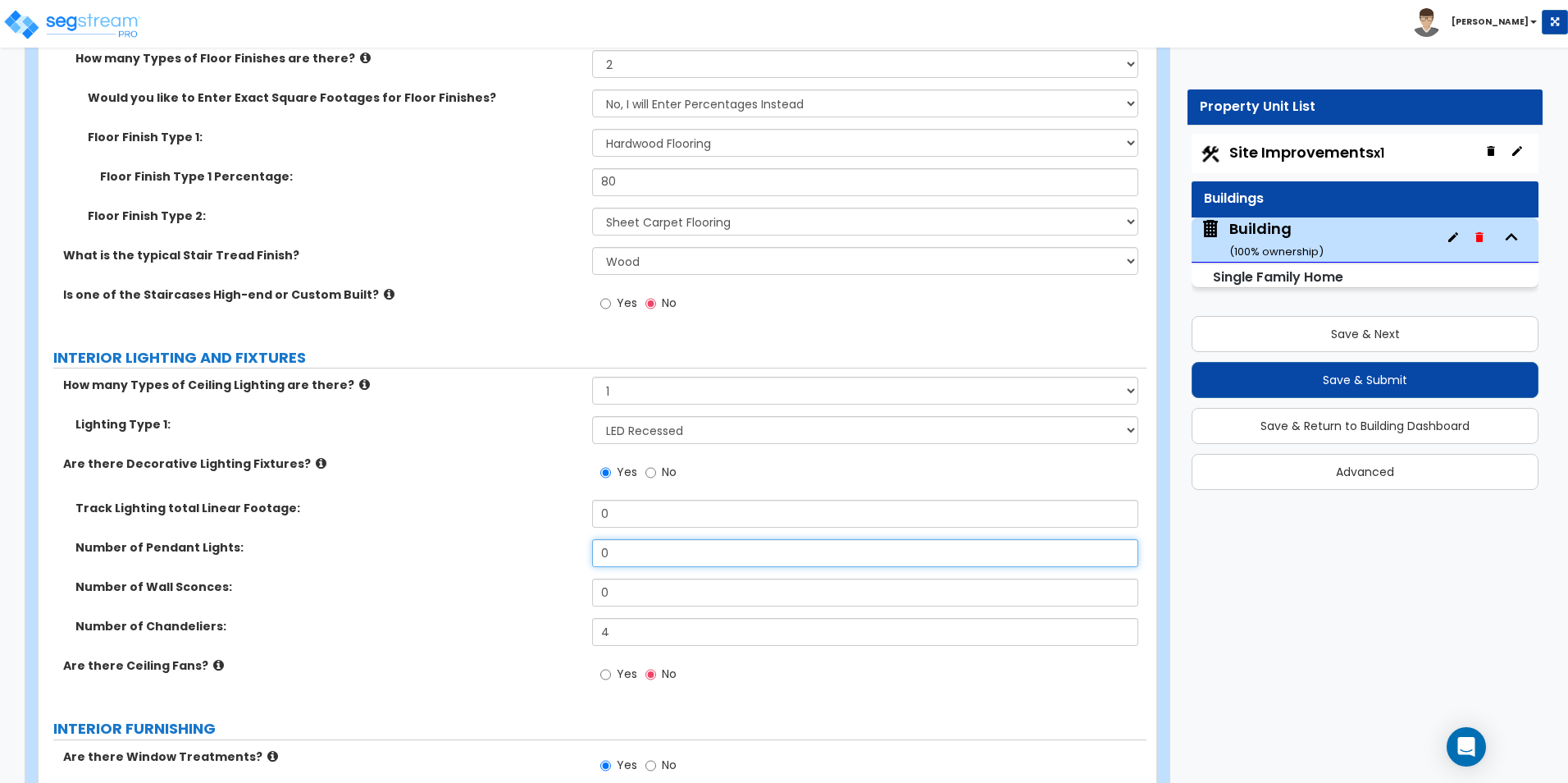
click at [622, 539] on input "0" at bounding box center [865, 553] width 545 height 28
type input "2"
click at [607, 579] on input "0" at bounding box center [865, 592] width 545 height 28
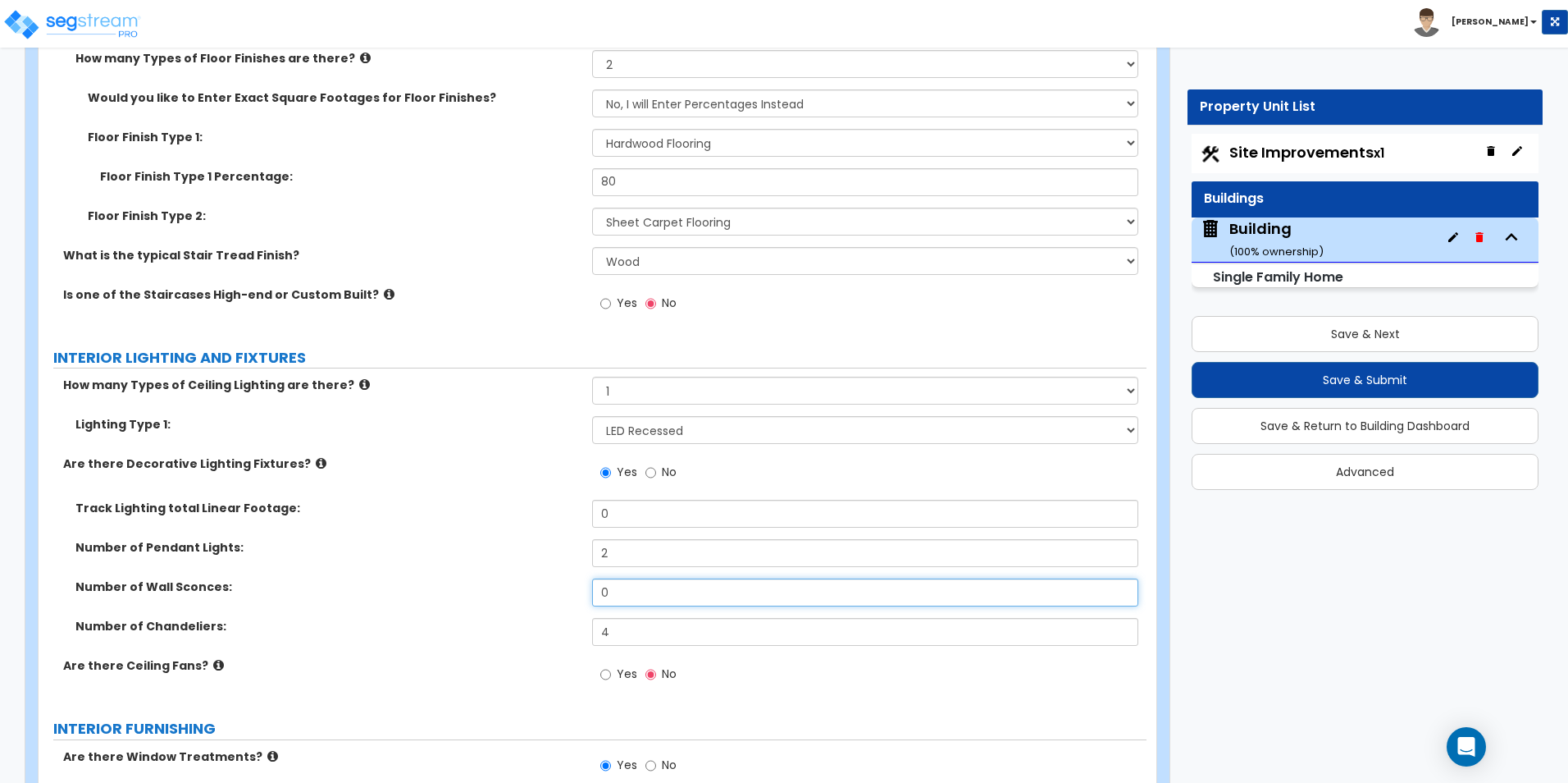
click at [607, 579] on input "0" at bounding box center [865, 592] width 545 height 28
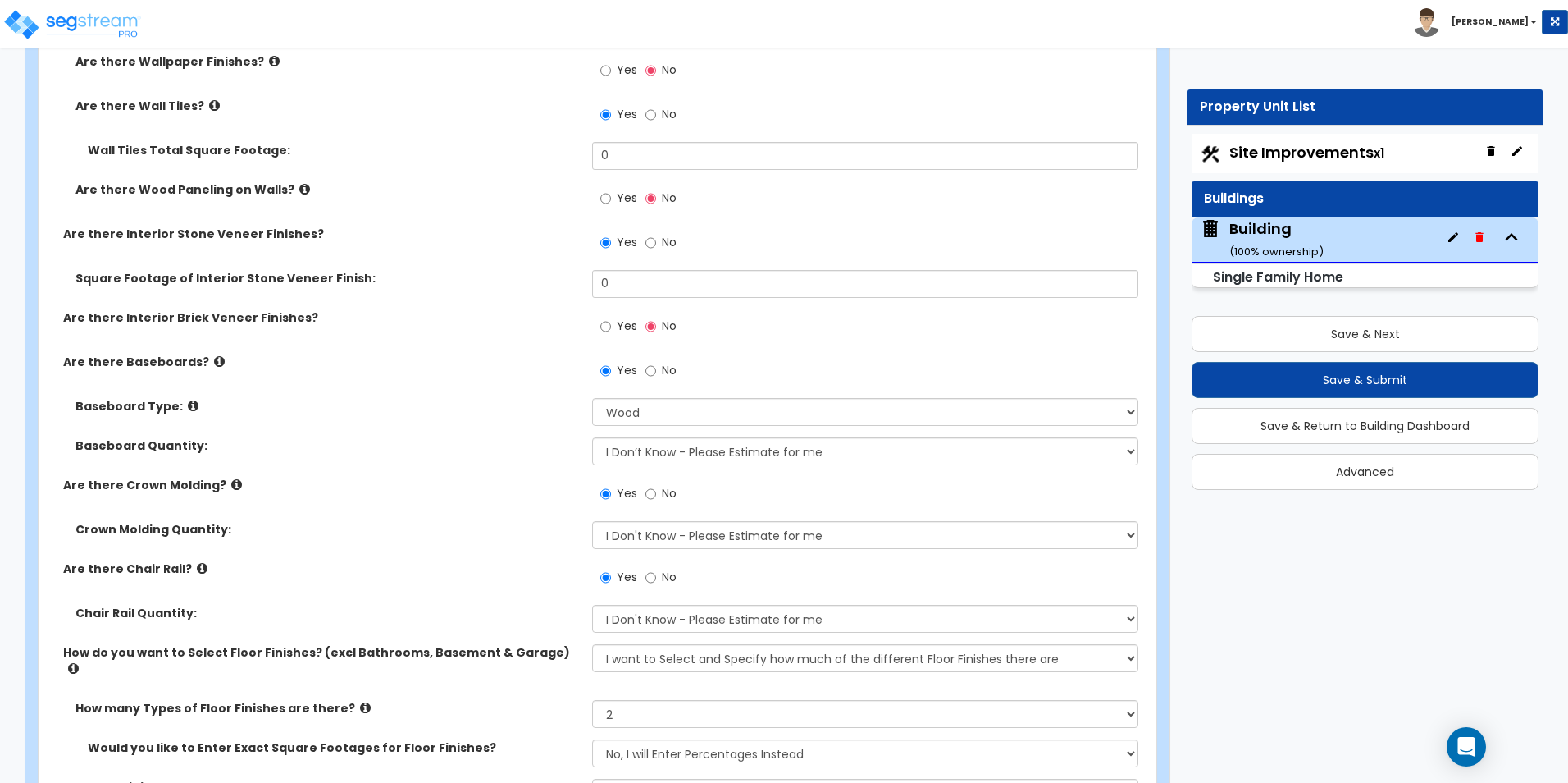
scroll to position [3439, 0]
type input "2"
click at [730, 268] on div "Yes No" at bounding box center [868, 249] width 554 height 45
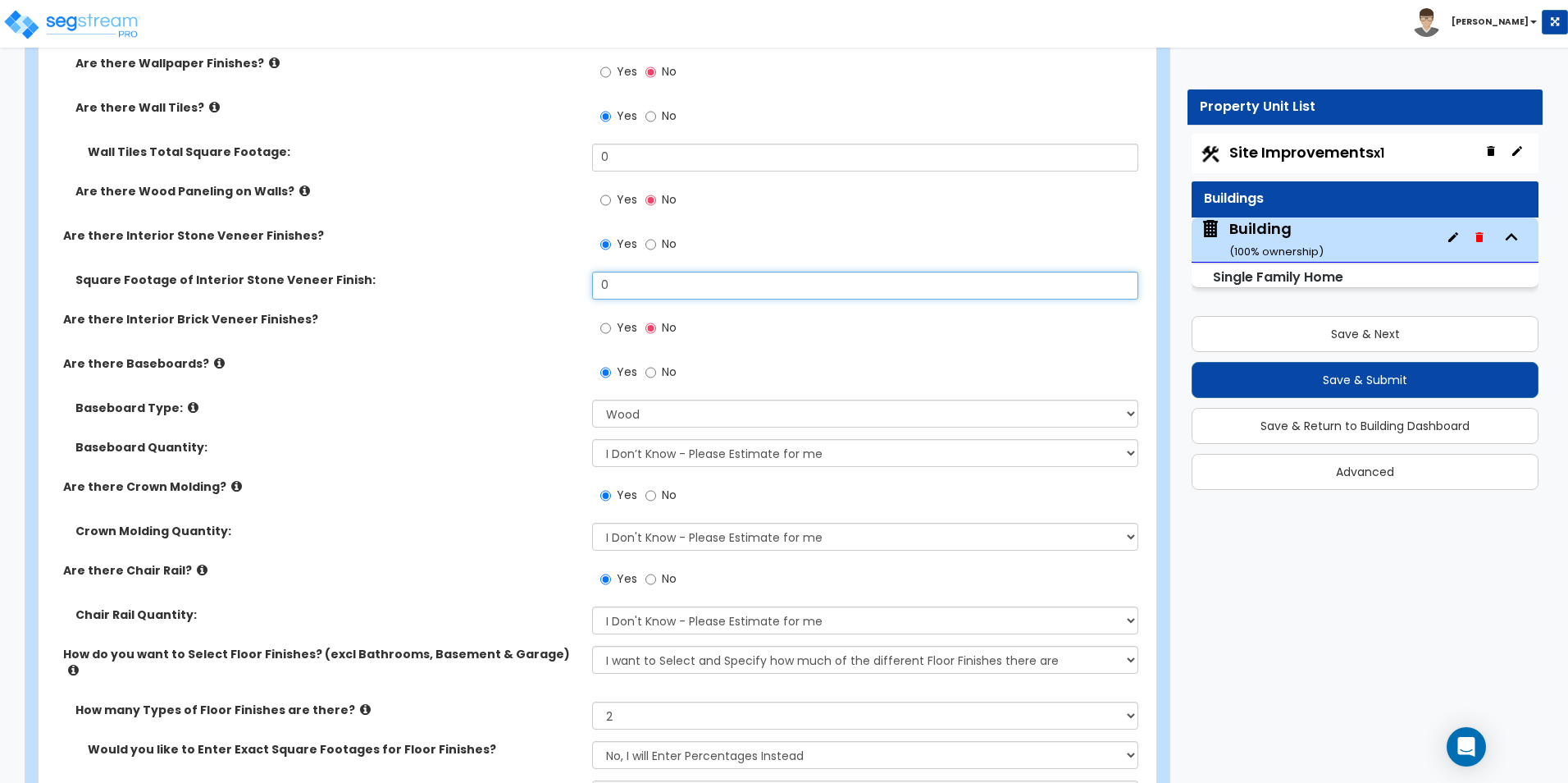
click at [667, 277] on input "0" at bounding box center [865, 286] width 545 height 28
type input "60"
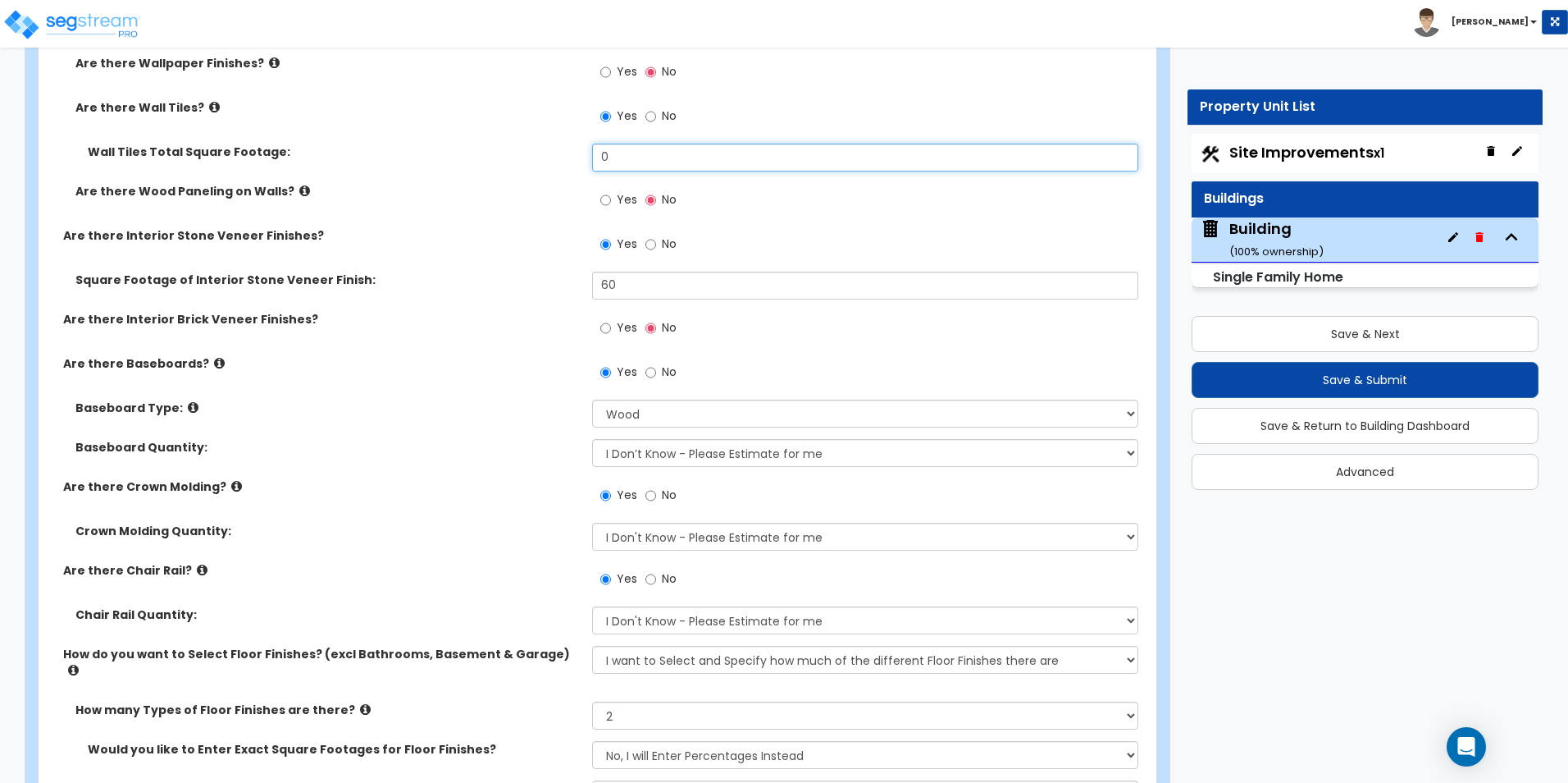
drag, startPoint x: 630, startPoint y: 159, endPoint x: 400, endPoint y: 152, distance: 230.1
click at [404, 152] on div "Wall Tiles Total Square Footage: 0" at bounding box center [592, 162] width 1107 height 39
type input "62"
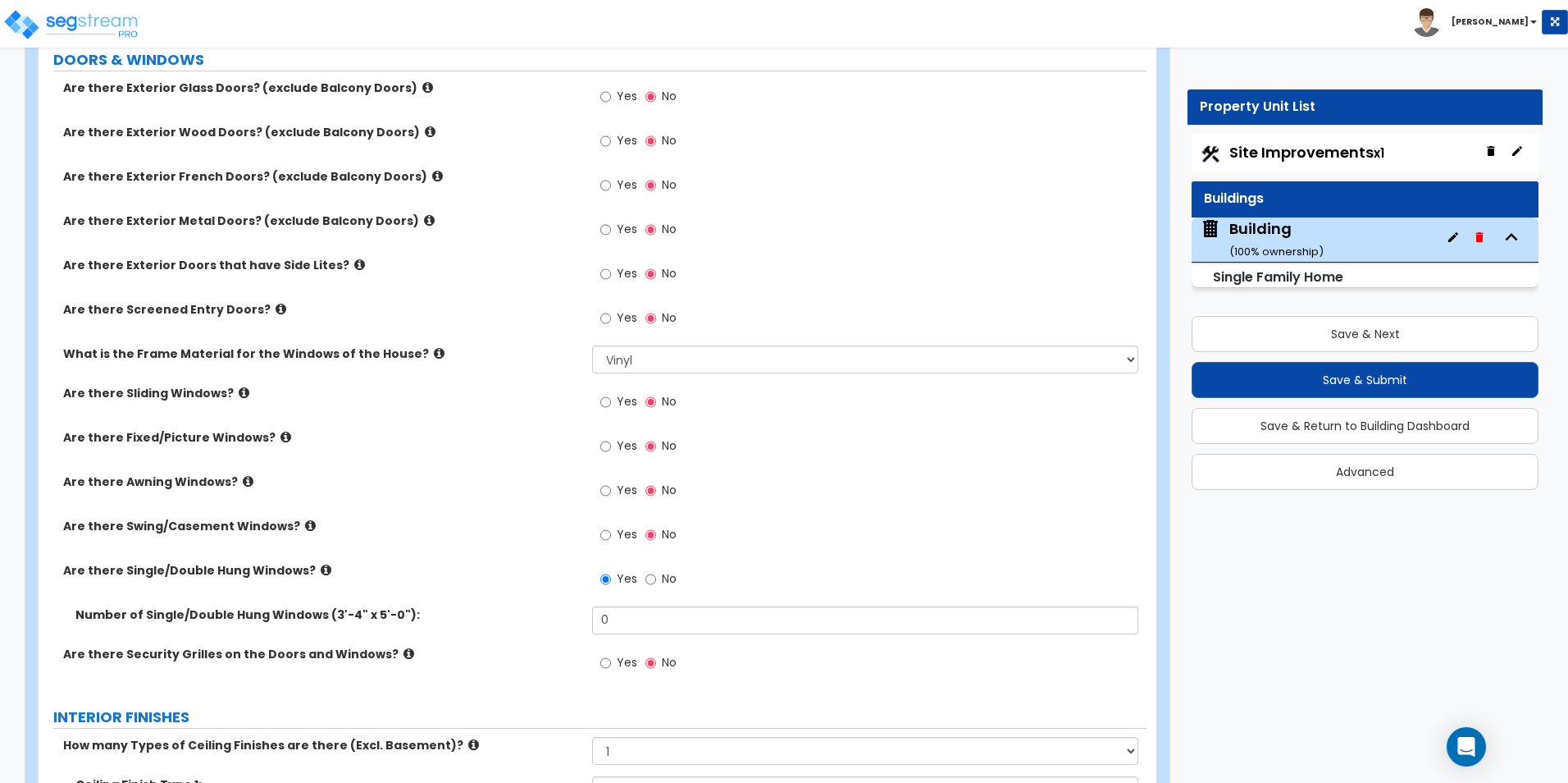
scroll to position [2536, 0]
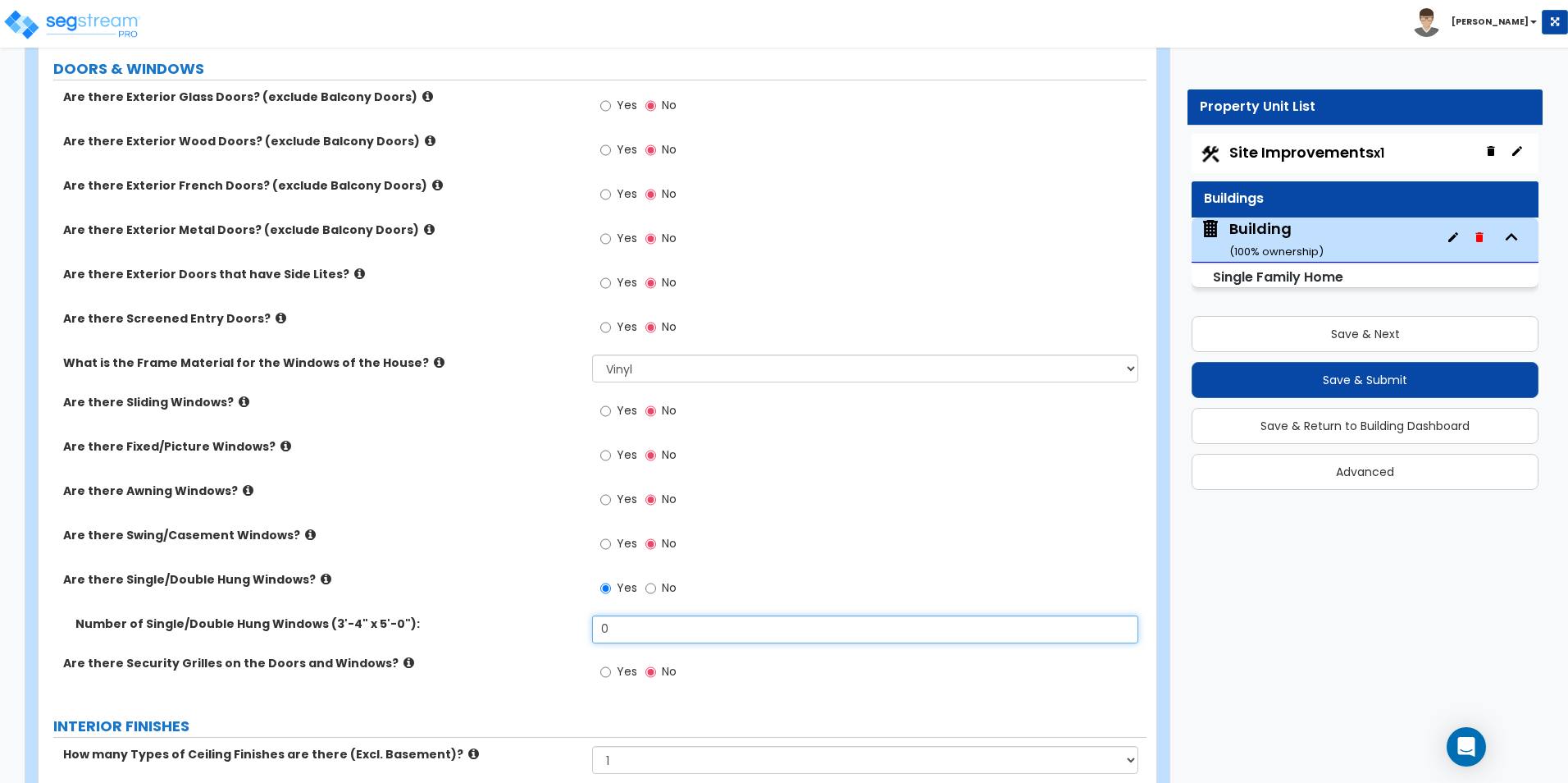
drag, startPoint x: 630, startPoint y: 628, endPoint x: 514, endPoint y: 611, distance: 117.2
click at [515, 611] on div "Are there Exterior Glass Doors? (exclude Balcony Doors) Yes No Are there Exteri…" at bounding box center [592, 393] width 1083 height 611
type input "44"
click at [354, 272] on icon at bounding box center [359, 273] width 11 height 12
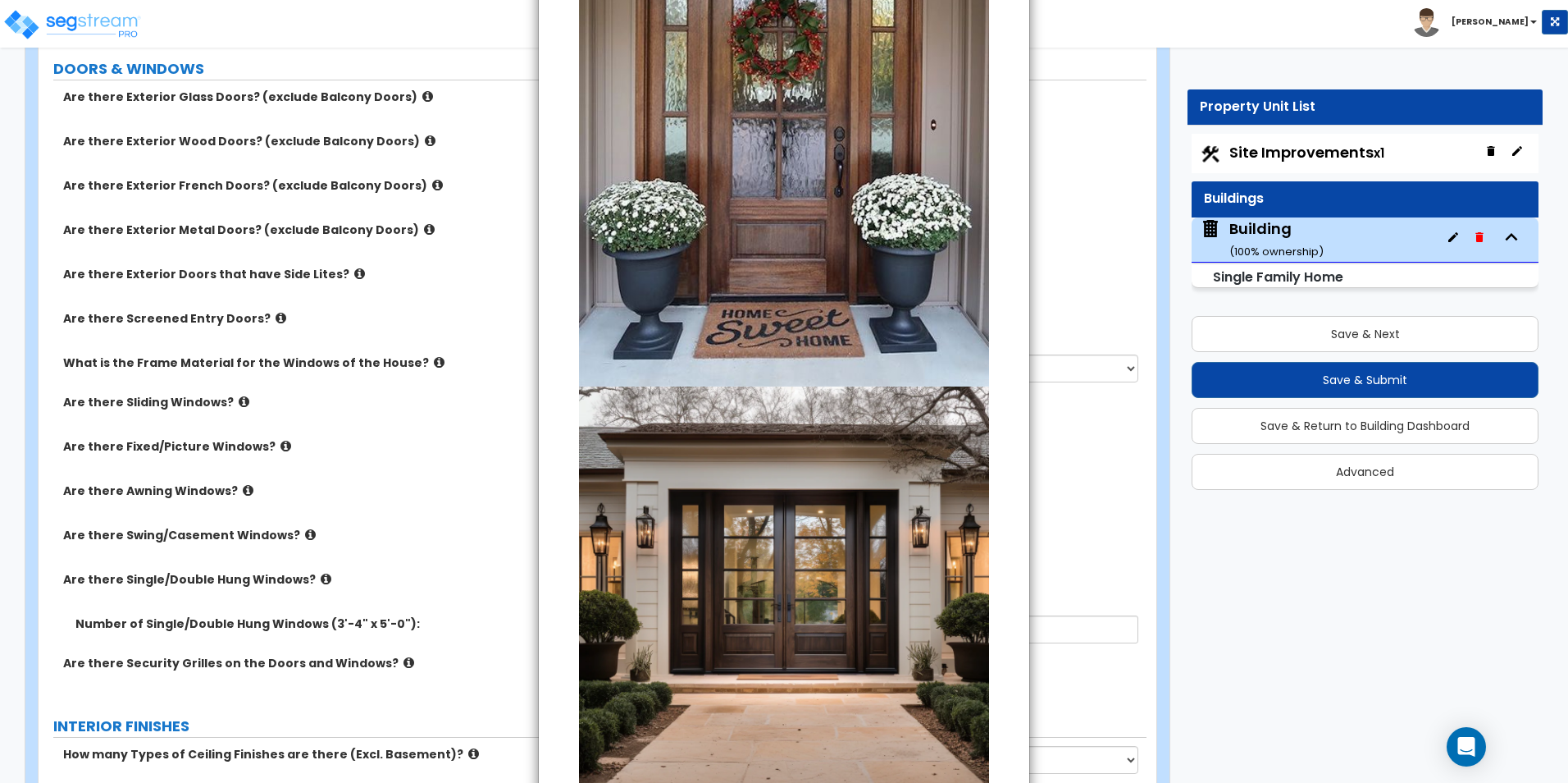
scroll to position [449, 0]
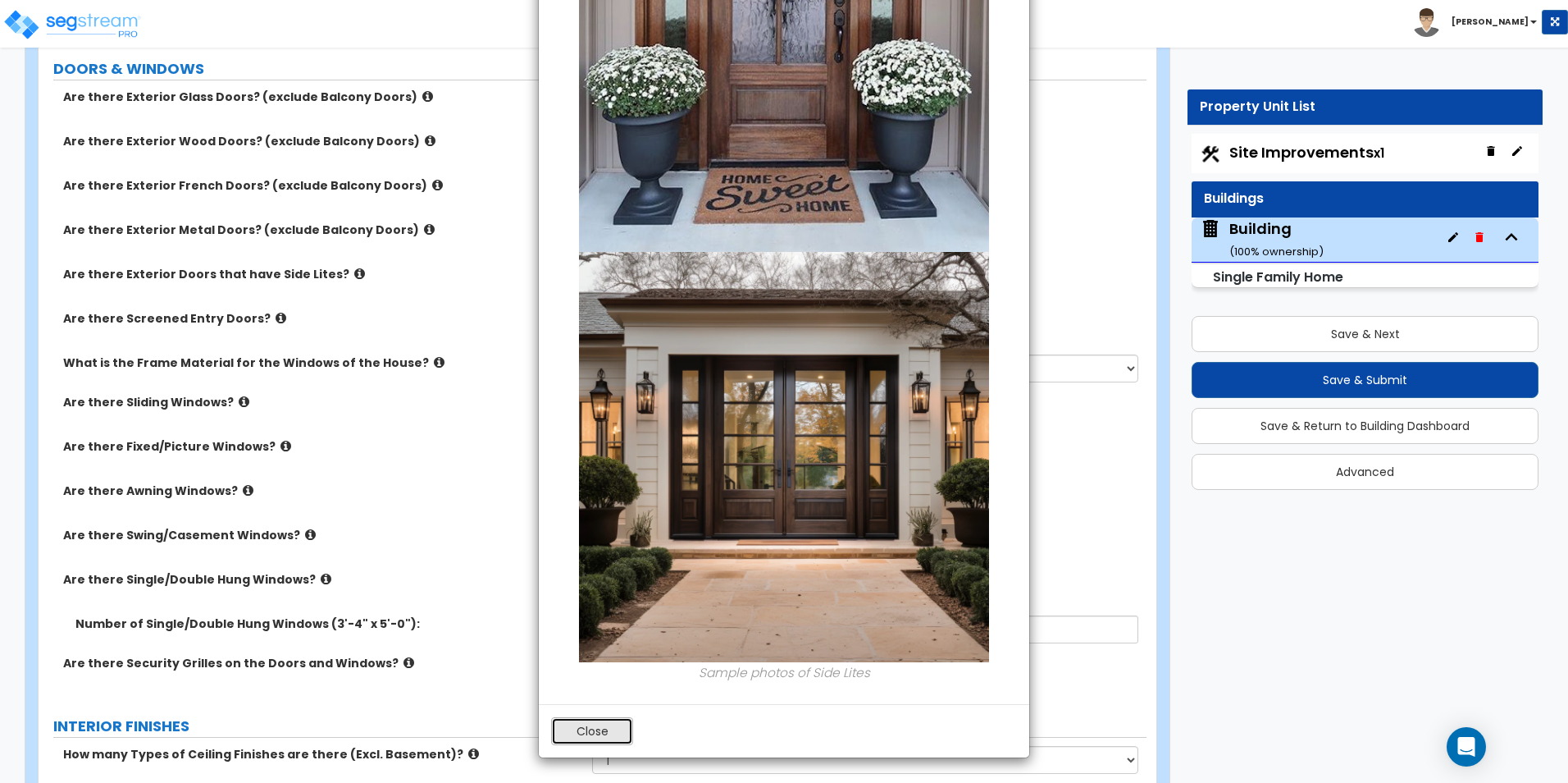
click at [574, 728] on button "Close" at bounding box center [592, 731] width 82 height 28
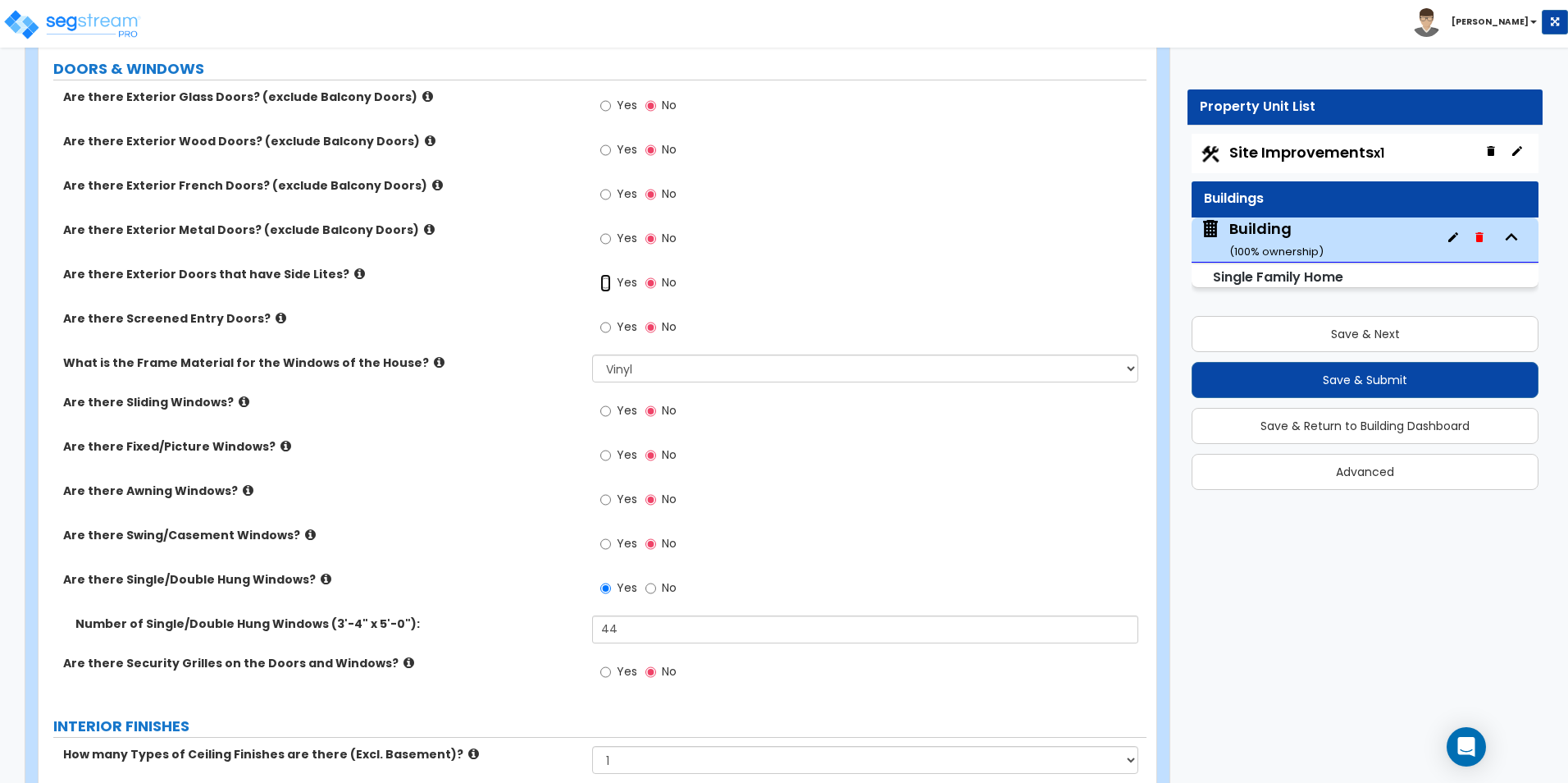
click at [607, 286] on input "Yes" at bounding box center [606, 283] width 11 height 18
radio input "true"
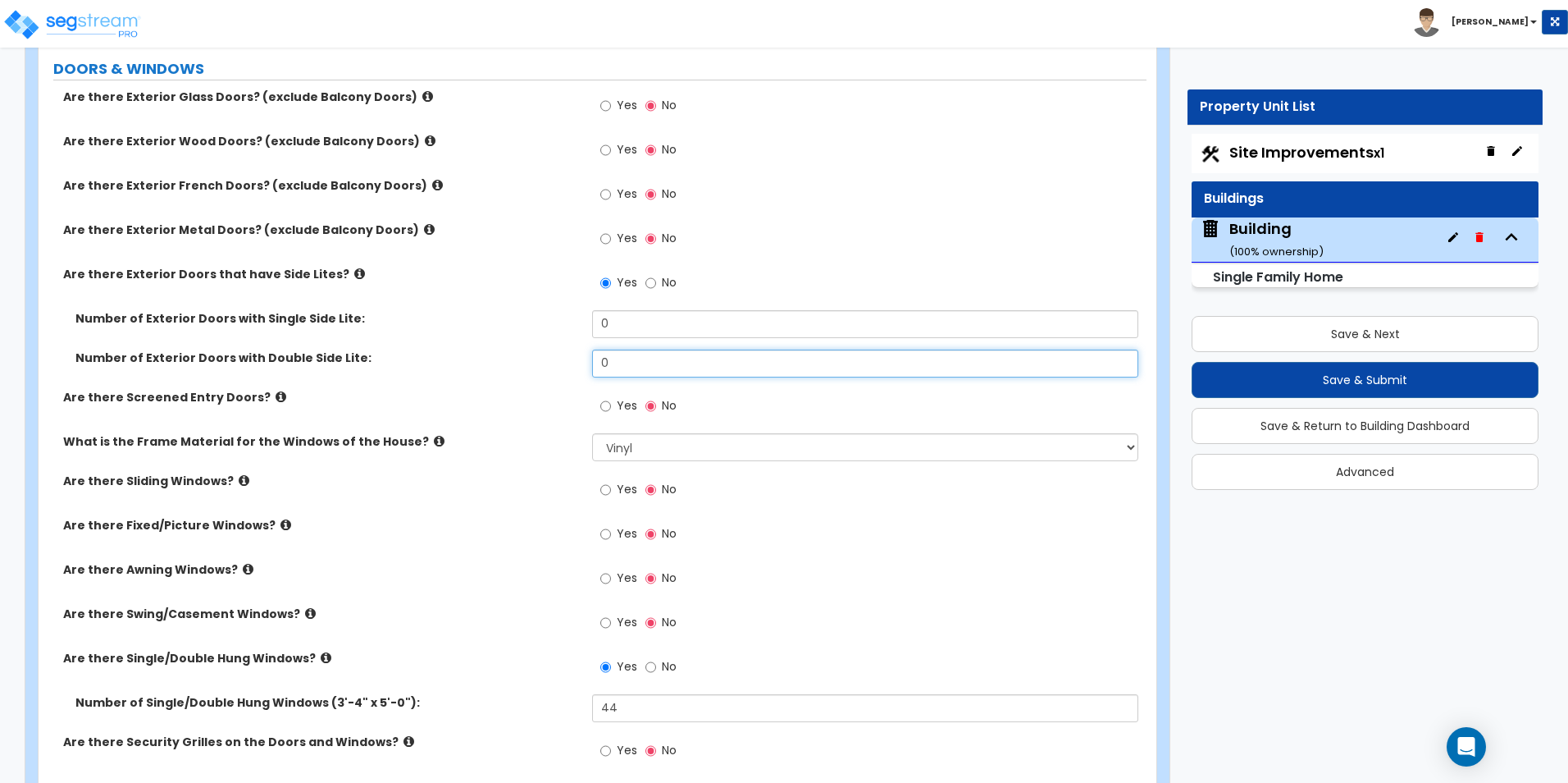
click at [555, 363] on div "Number of Exterior Doors with Double Side Lite: 0" at bounding box center [592, 369] width 1107 height 39
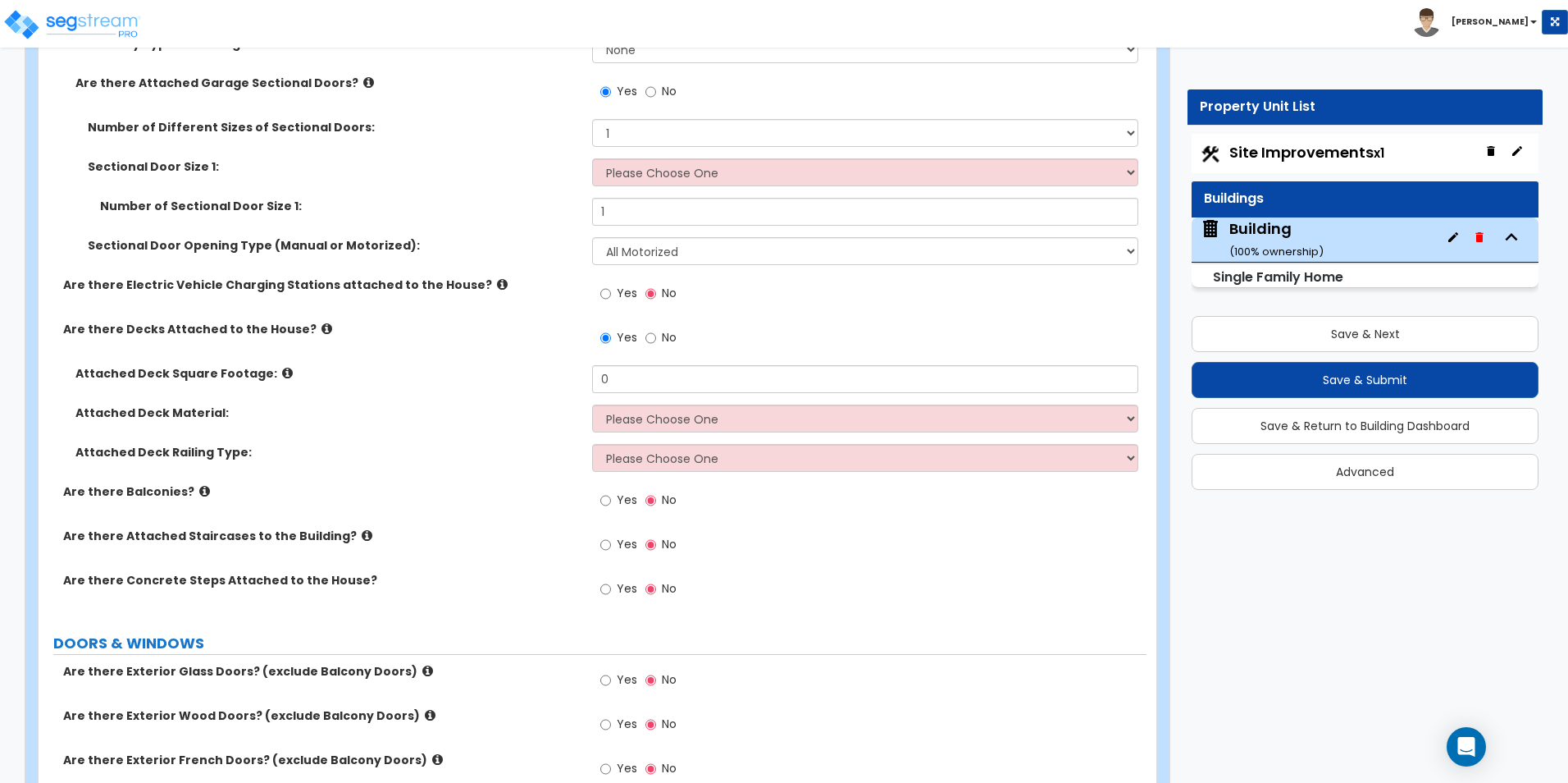
scroll to position [1880, 0]
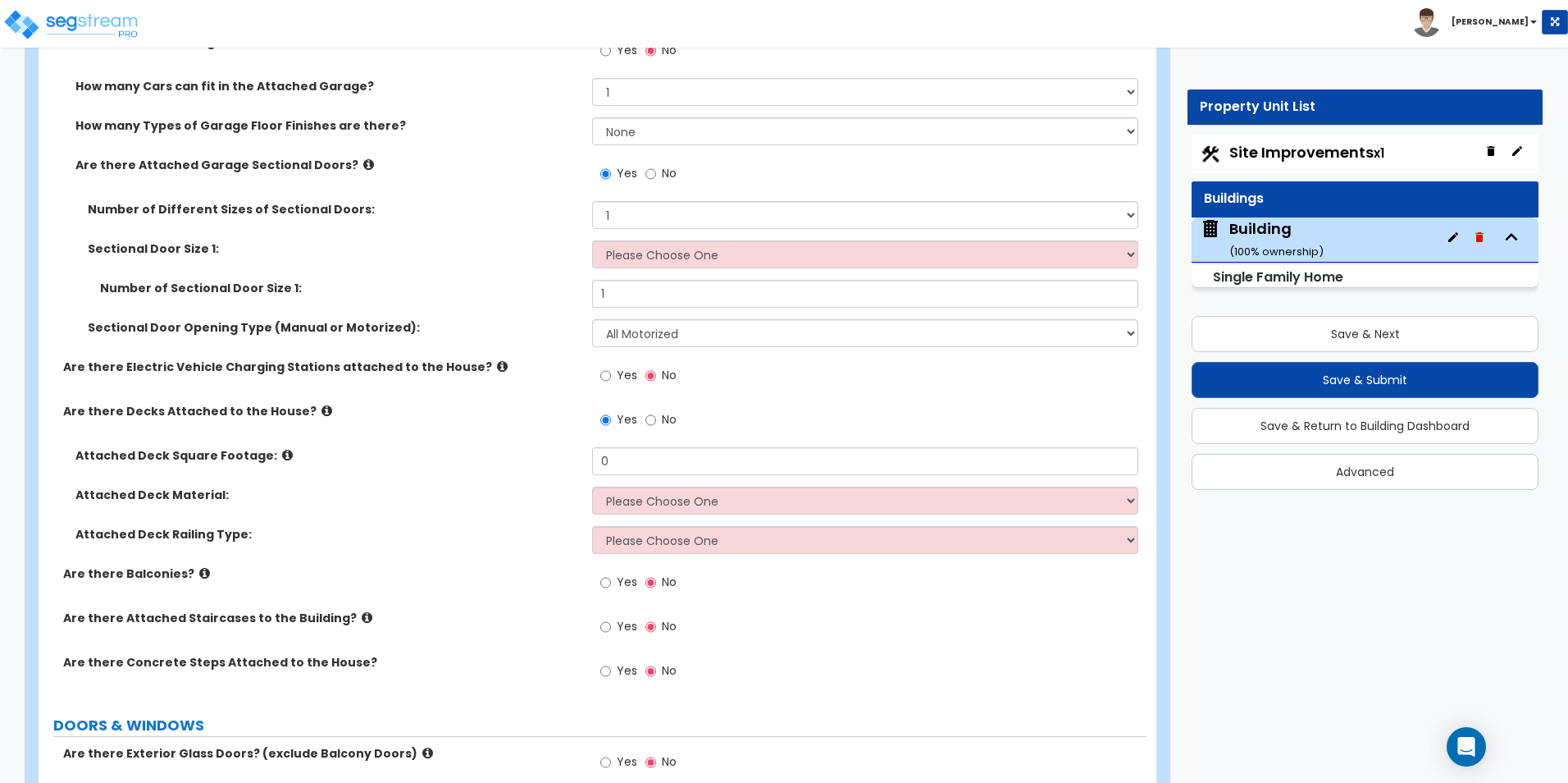
type input "1"
click at [645, 505] on select "Please Choose One Wood Plastic/PVC" at bounding box center [865, 500] width 545 height 28
select select "1"
click at [592, 486] on select "Please Choose One Wood Plastic/PVC" at bounding box center [865, 500] width 545 height 28
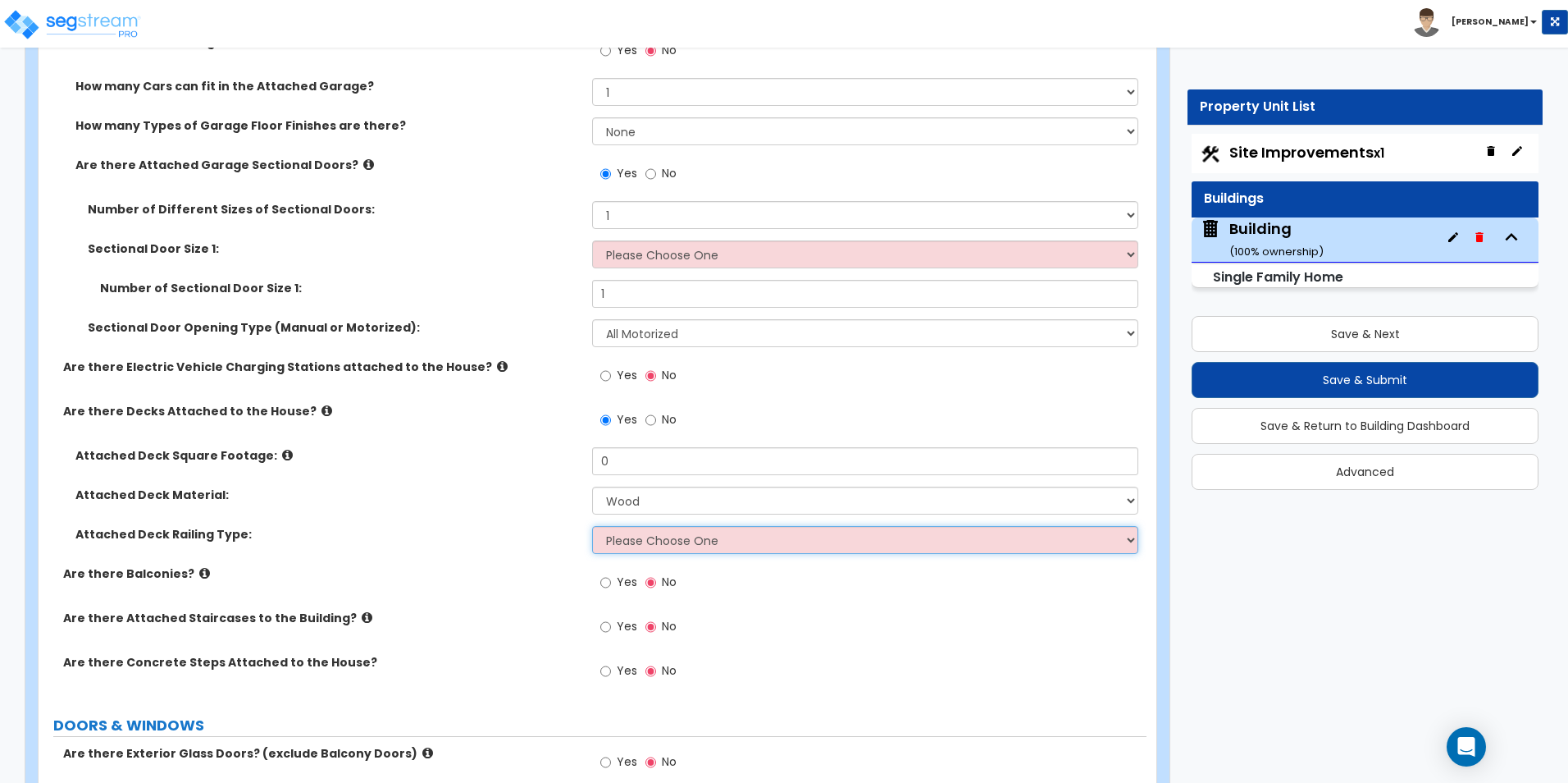
click at [657, 537] on select "Please Choose One Wood Plastic" at bounding box center [865, 539] width 545 height 28
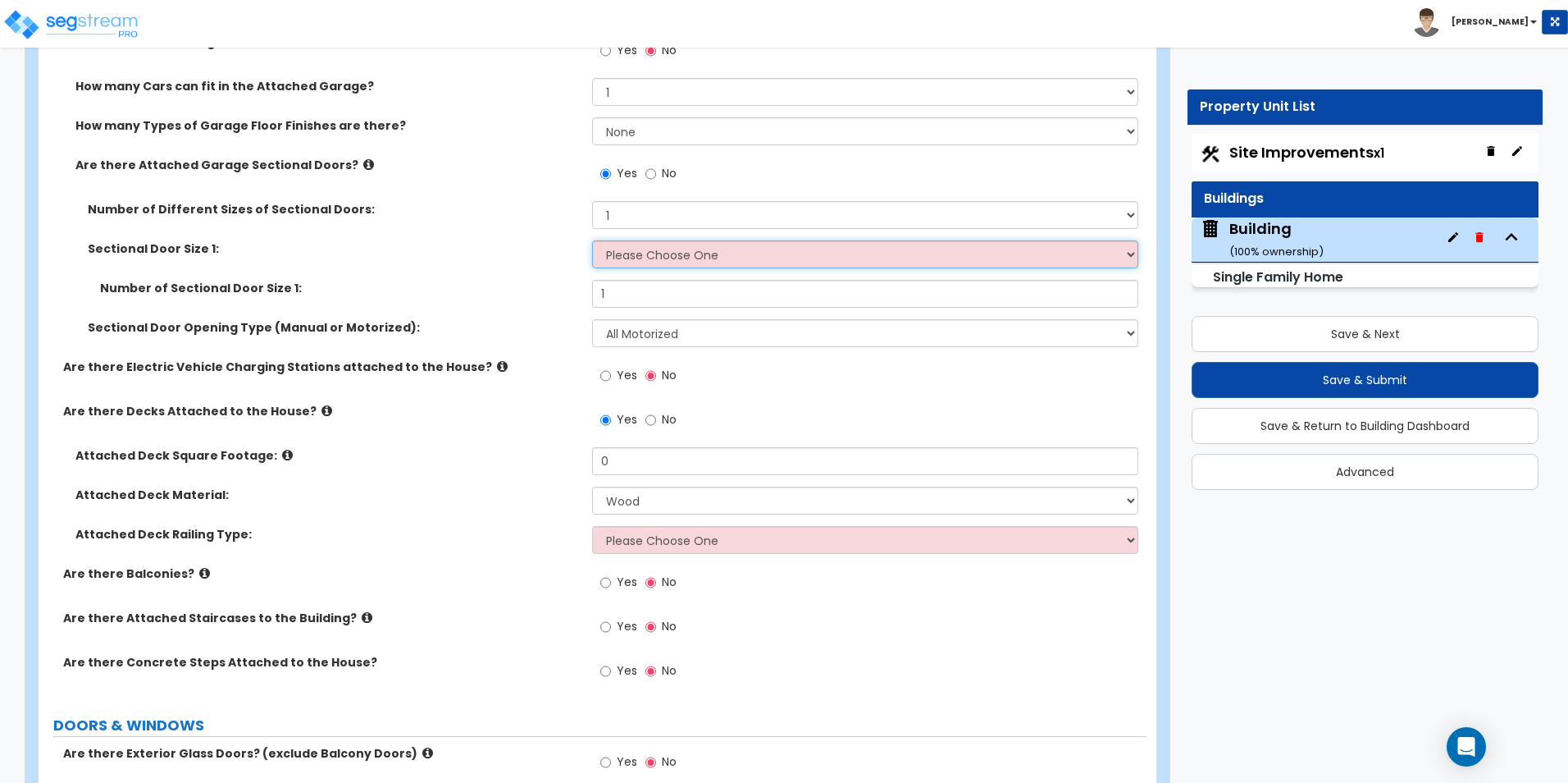
drag, startPoint x: 682, startPoint y: 258, endPoint x: 683, endPoint y: 272, distance: 14.0
click at [683, 272] on div "Sectional Door Size 1: Please Choose One 9' x 7' 16' x 7'" at bounding box center [592, 259] width 1107 height 39
click at [592, 240] on select "Please Choose One 9' x 7' 16' x 7'" at bounding box center [865, 254] width 545 height 28
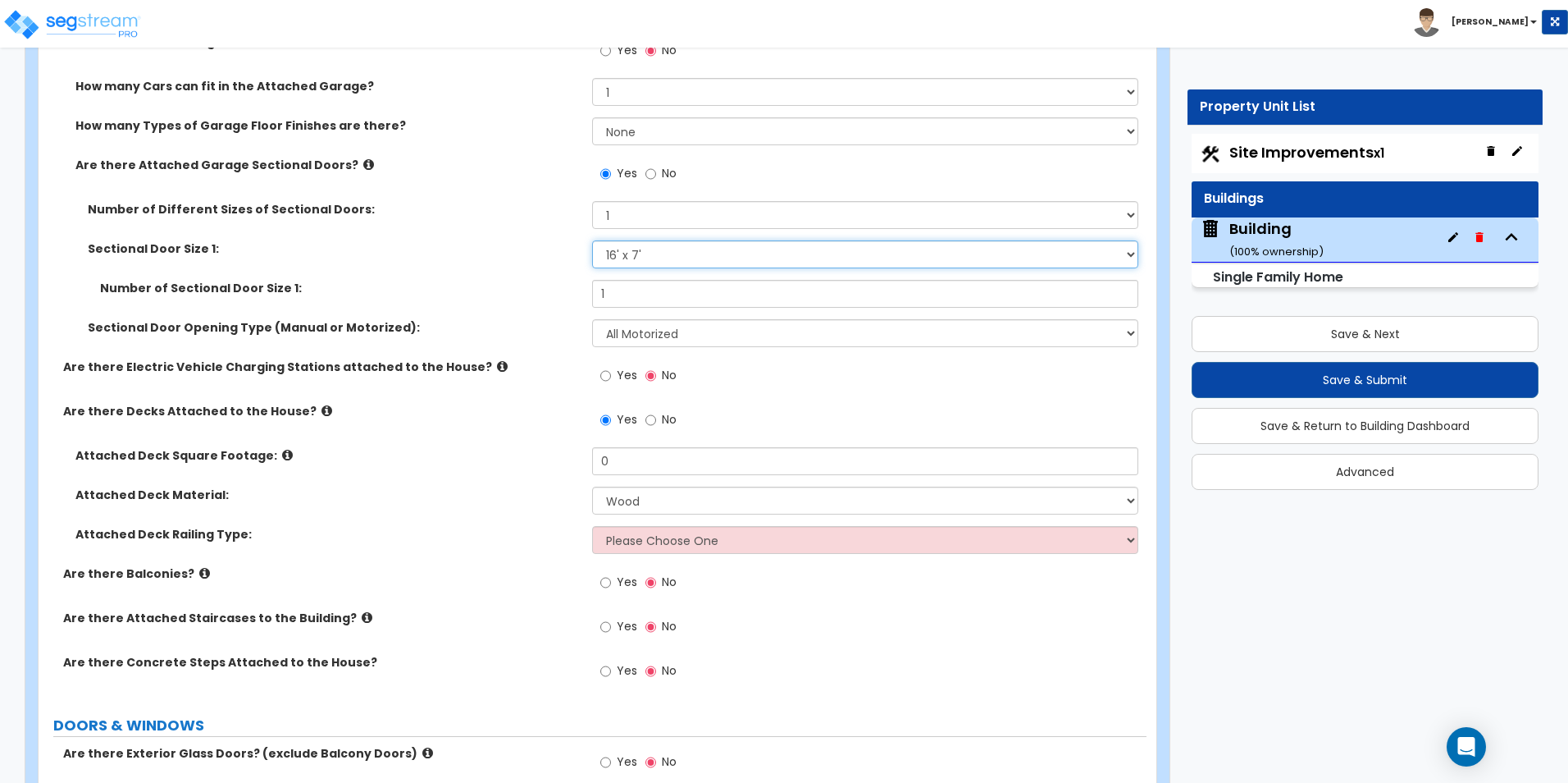
drag, startPoint x: 712, startPoint y: 266, endPoint x: 675, endPoint y: 270, distance: 37.2
click at [712, 266] on select "Please Choose One 9' x 7' 16' x 7'" at bounding box center [865, 254] width 545 height 28
click at [592, 240] on select "Please Choose One 9' x 7' 16' x 7'" at bounding box center [865, 254] width 545 height 28
click at [650, 268] on select "Please Choose One 9' x 7' 16' x 7'" at bounding box center [865, 254] width 545 height 28
select select "1"
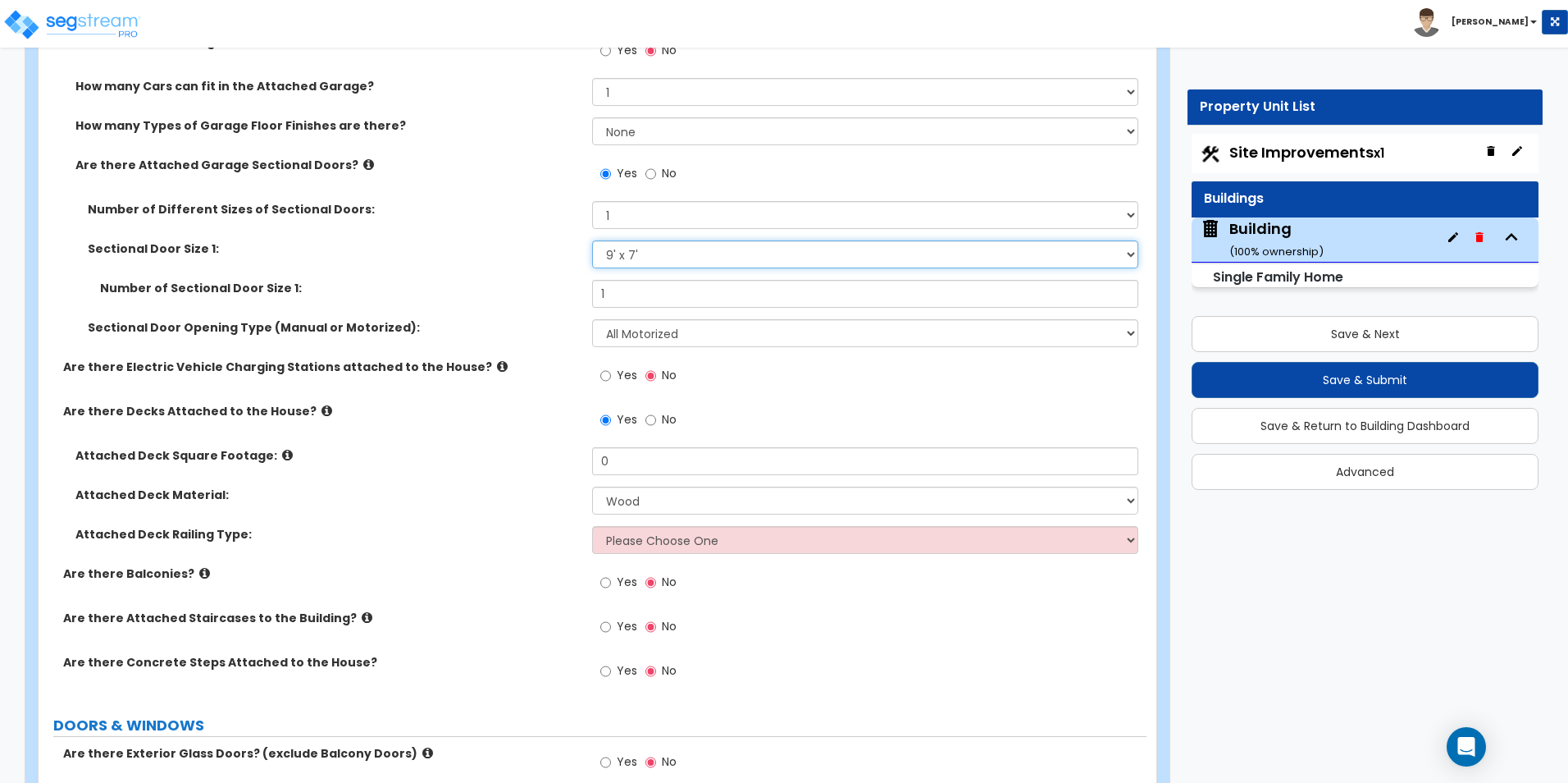
click at [592, 240] on select "Please Choose One 9' x 7' 16' x 7'" at bounding box center [865, 254] width 545 height 28
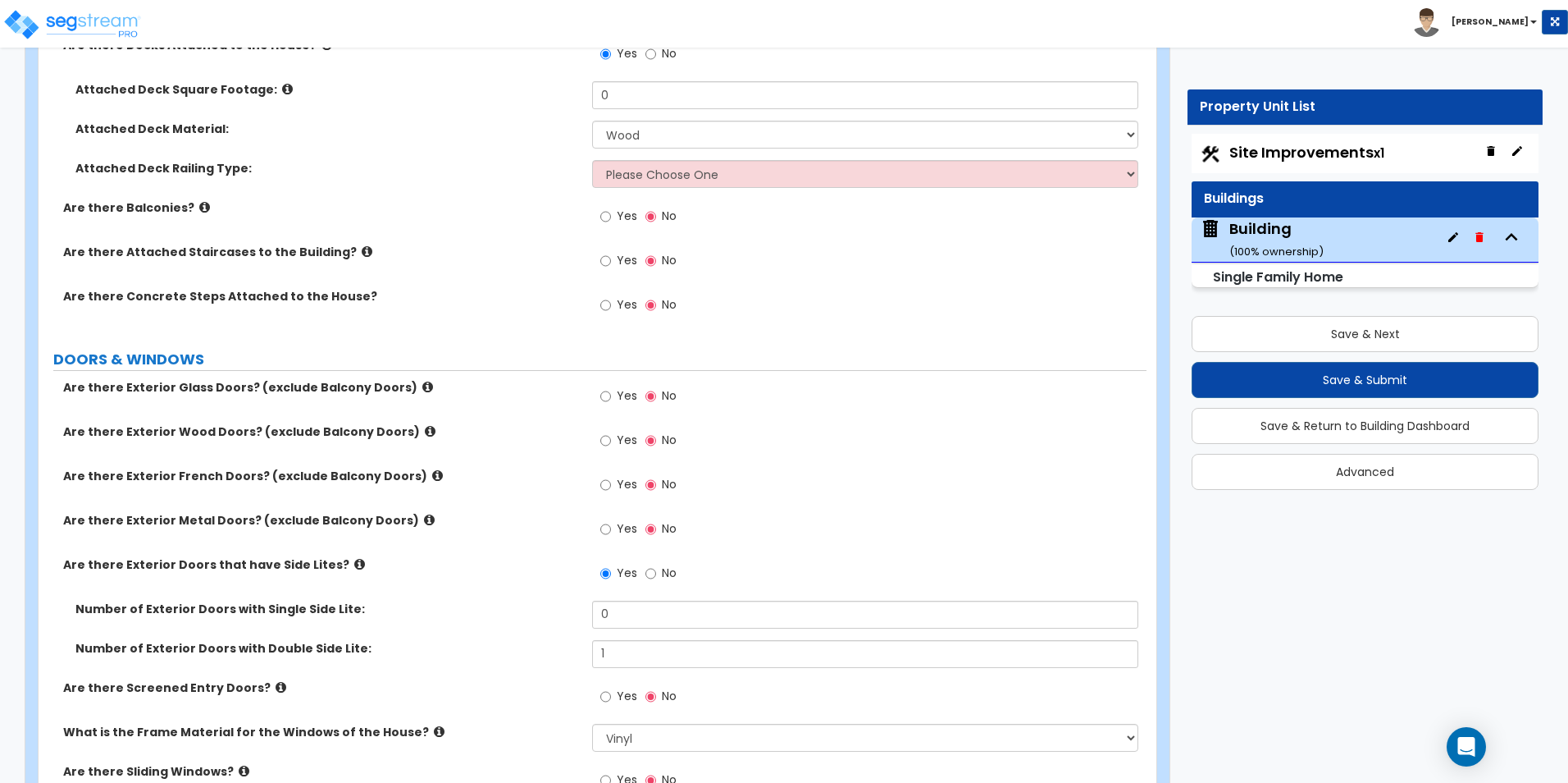
scroll to position [2208, 0]
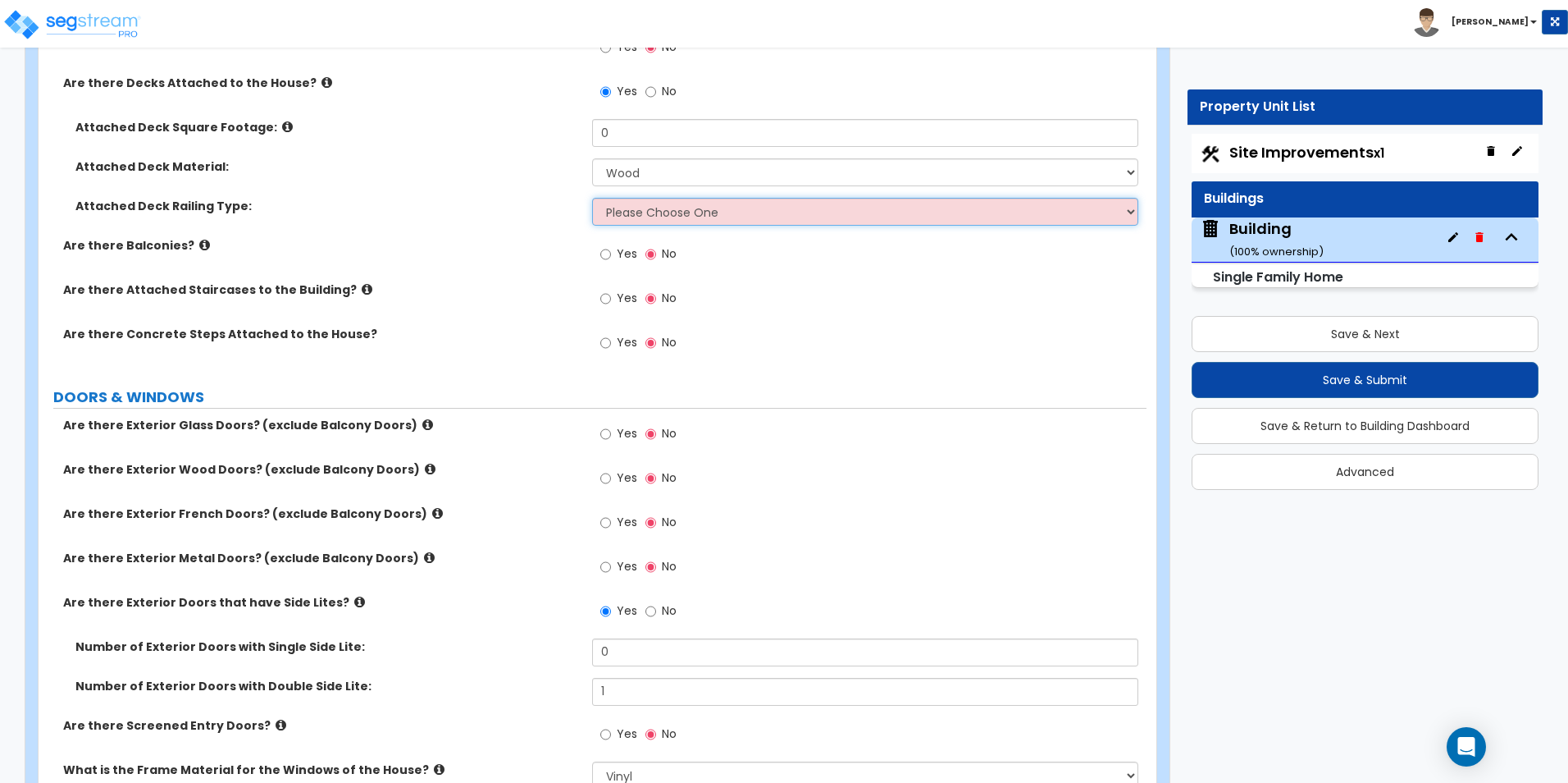
click at [642, 215] on select "Please Choose One Wood Plastic" at bounding box center [865, 212] width 545 height 28
select select "2"
click at [592, 198] on select "Please Choose One Wood Plastic" at bounding box center [865, 212] width 545 height 28
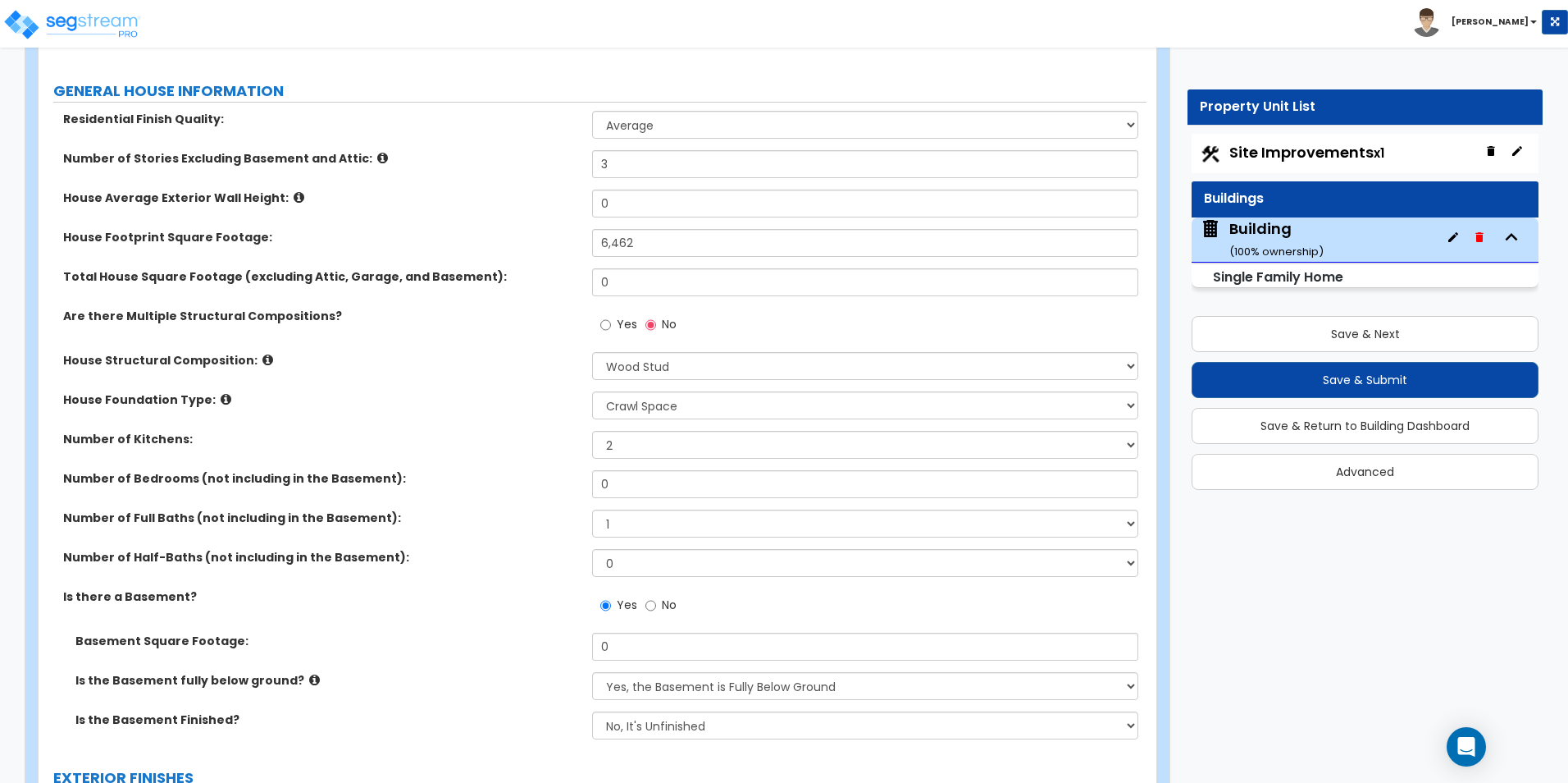
scroll to position [329, 0]
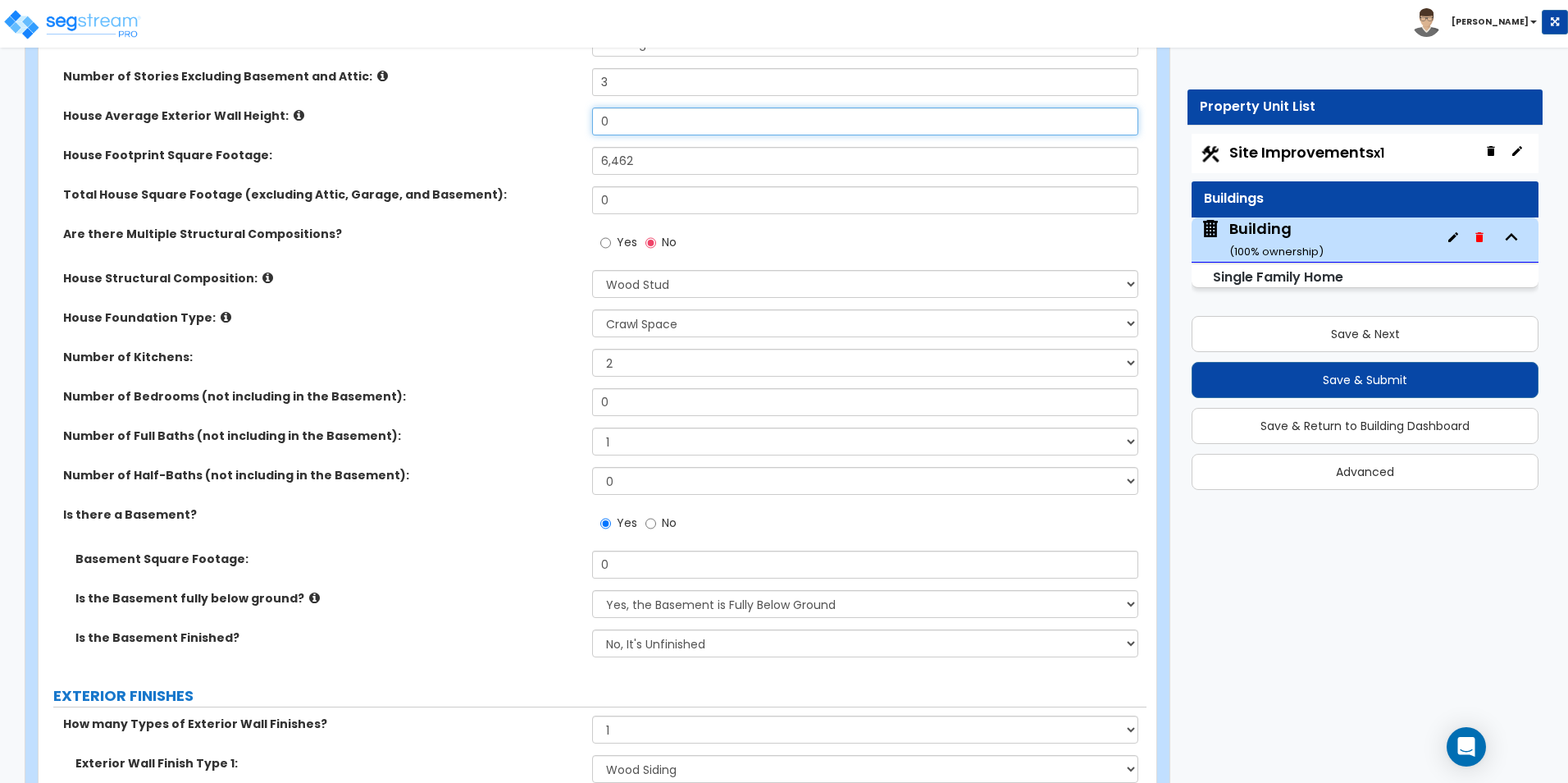
drag, startPoint x: 625, startPoint y: 118, endPoint x: 588, endPoint y: 120, distance: 37.1
click at [588, 120] on div "House Average Exterior Wall Height: 0" at bounding box center [592, 127] width 1107 height 39
type input "30"
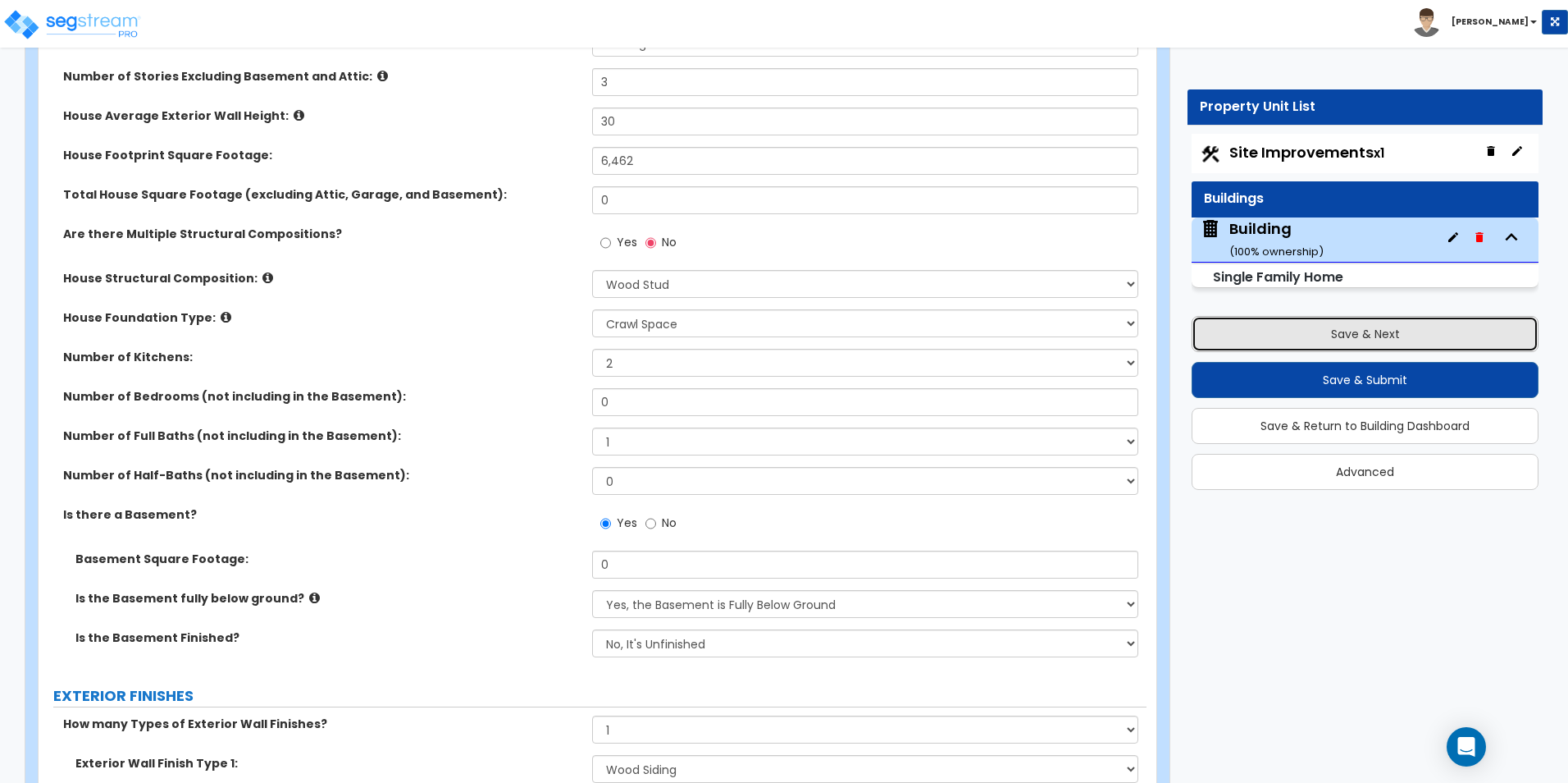
click at [1396, 340] on button "Save & Next" at bounding box center [1365, 334] width 347 height 37
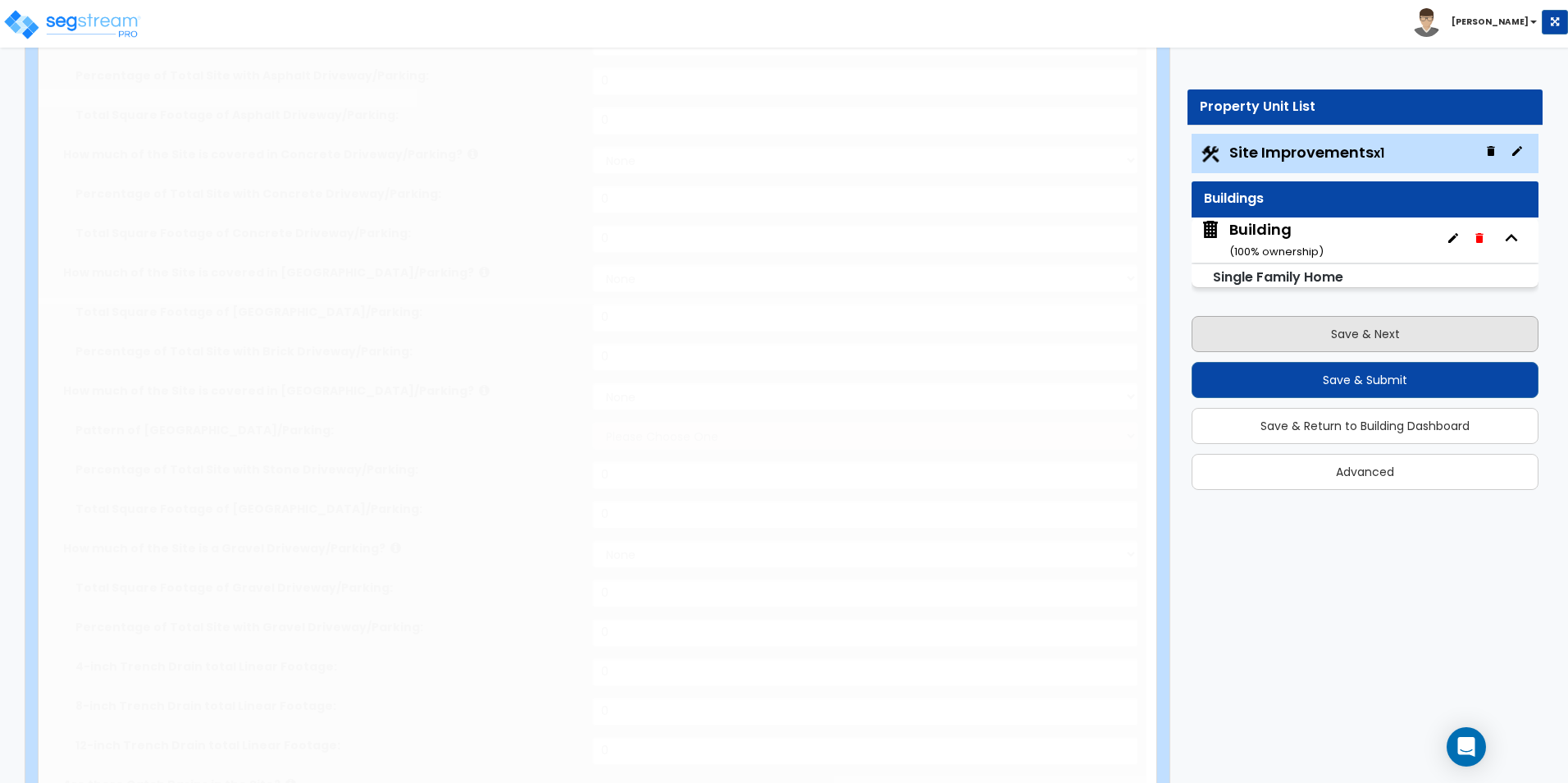
select select "2"
type input "114121"
select select "2"
type input "5917"
radio input "true"
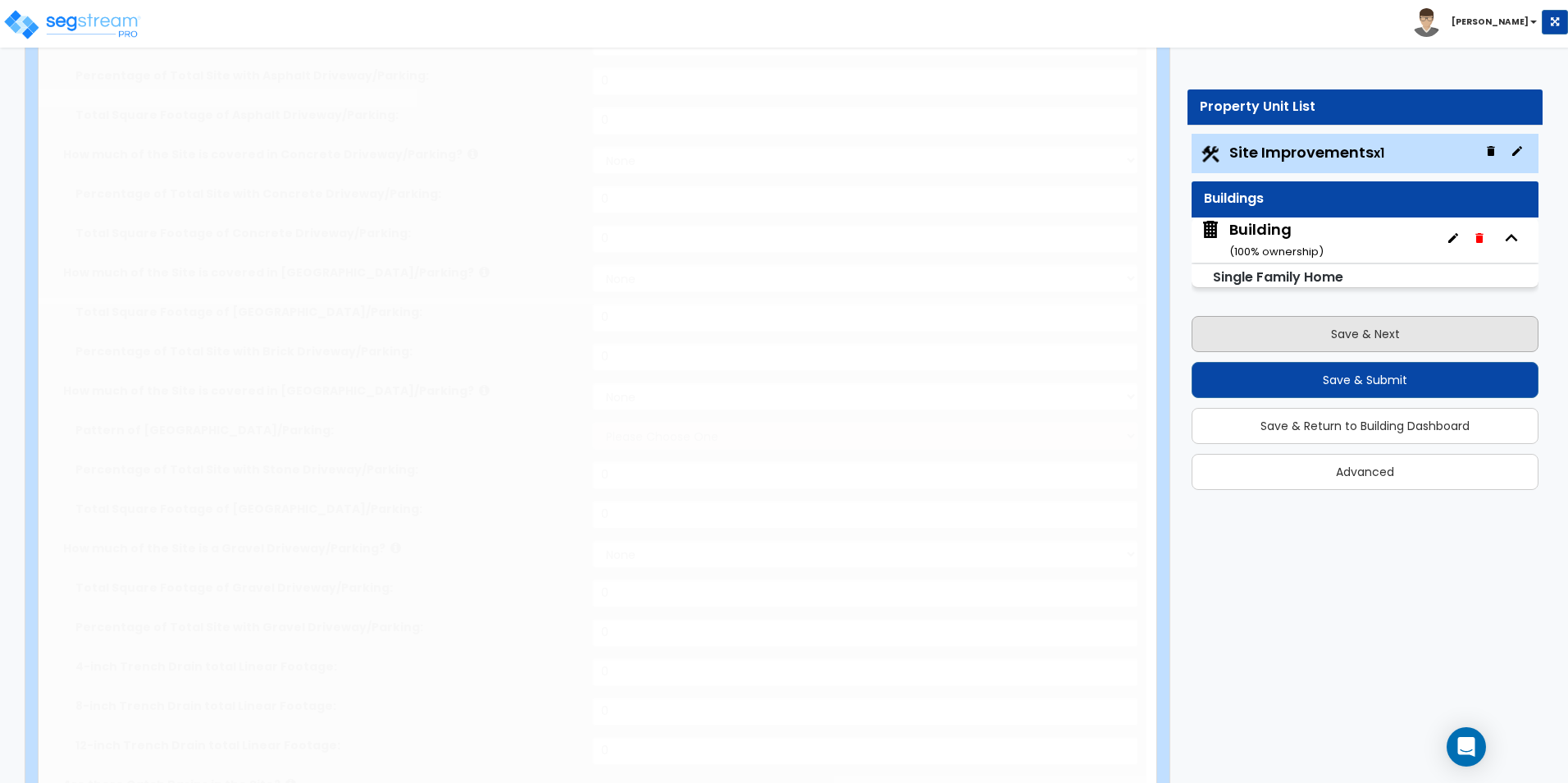
radio input "true"
select select "2"
type input "56488"
radio input "true"
select select "1"
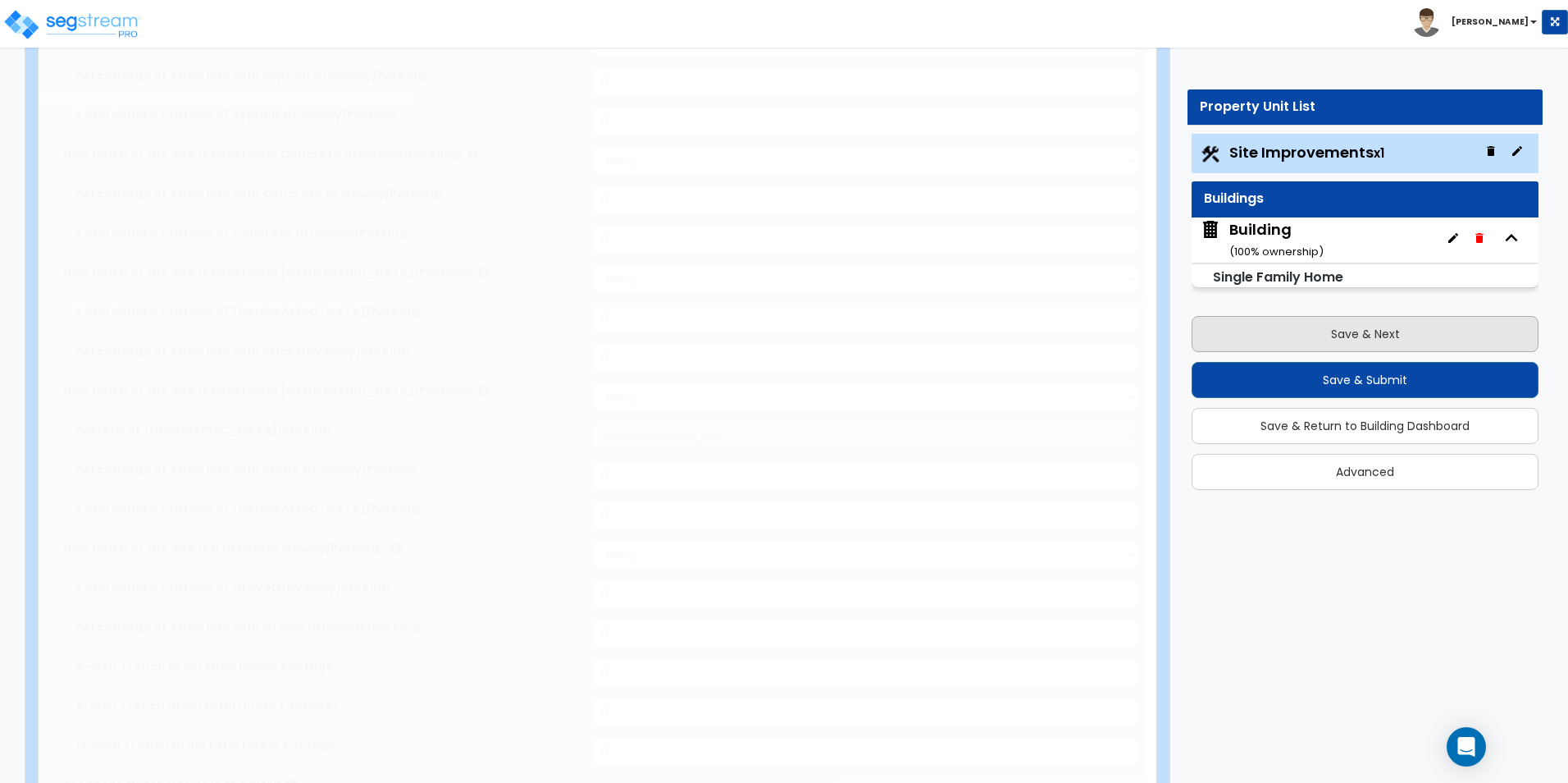
select select "4"
type input "2"
select select "2"
select select "1"
type input "5"
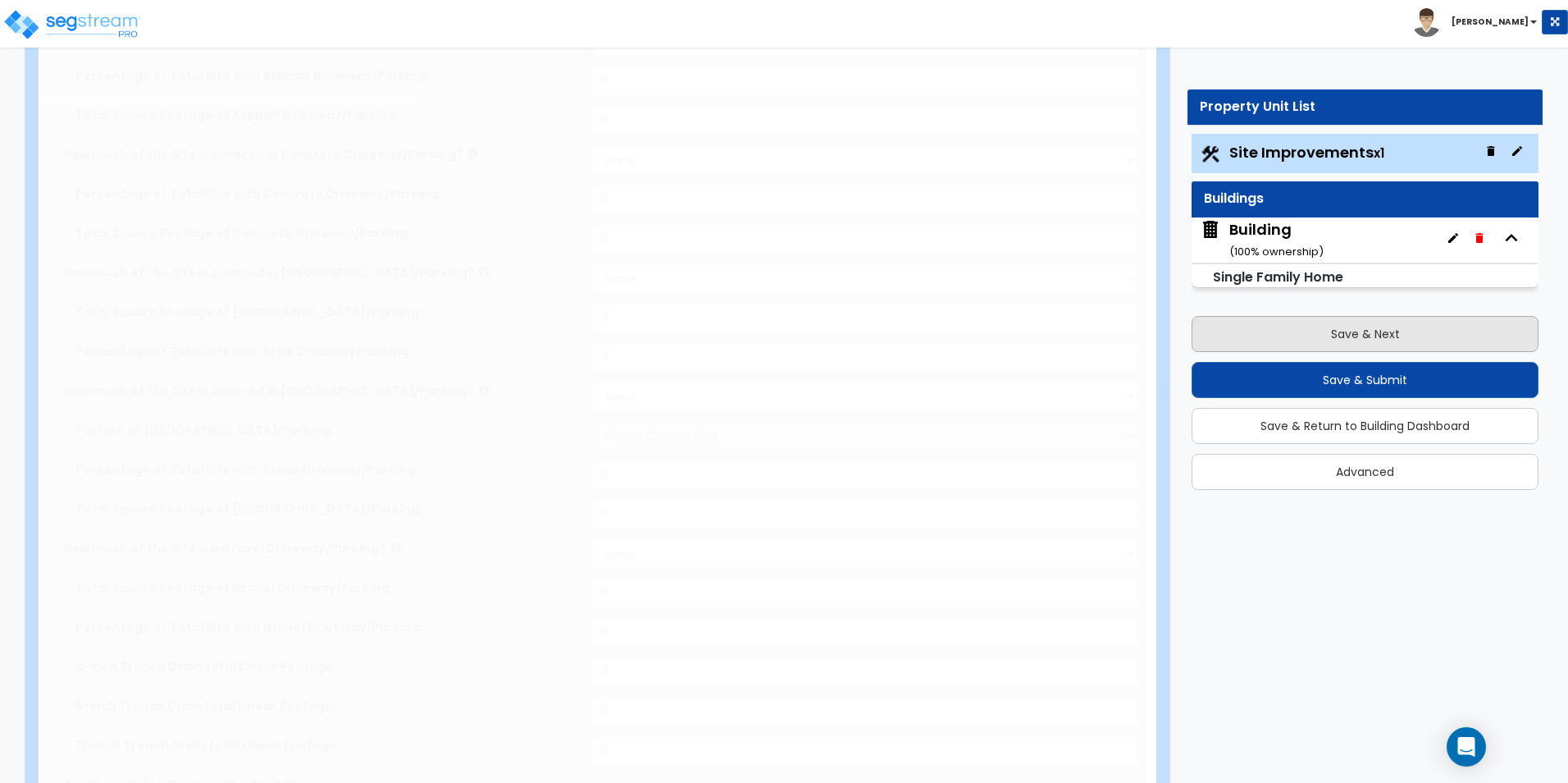
select select "4"
type input "8"
radio input "true"
type input "175"
type input "112"
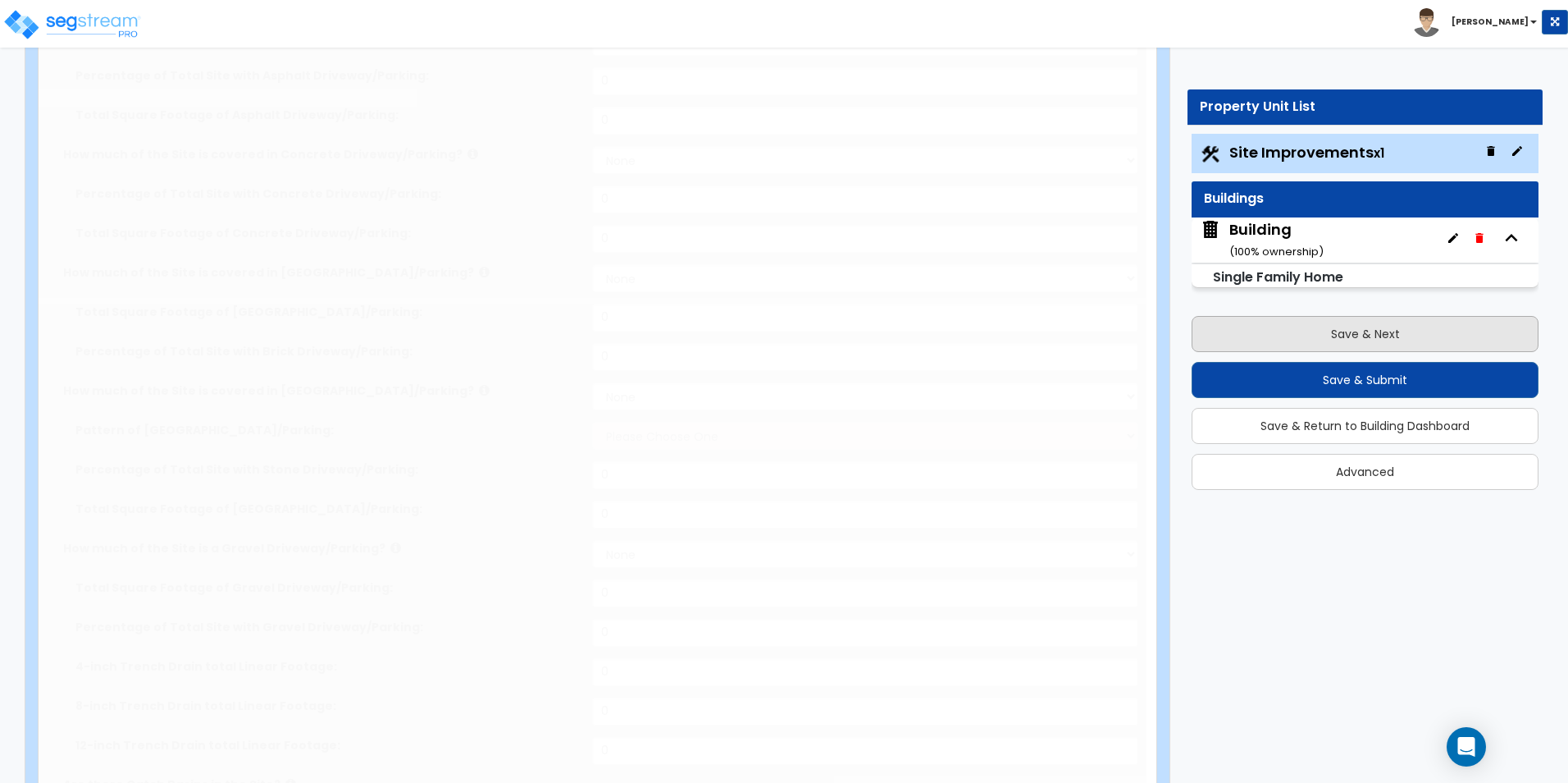
select select "4"
type input "6"
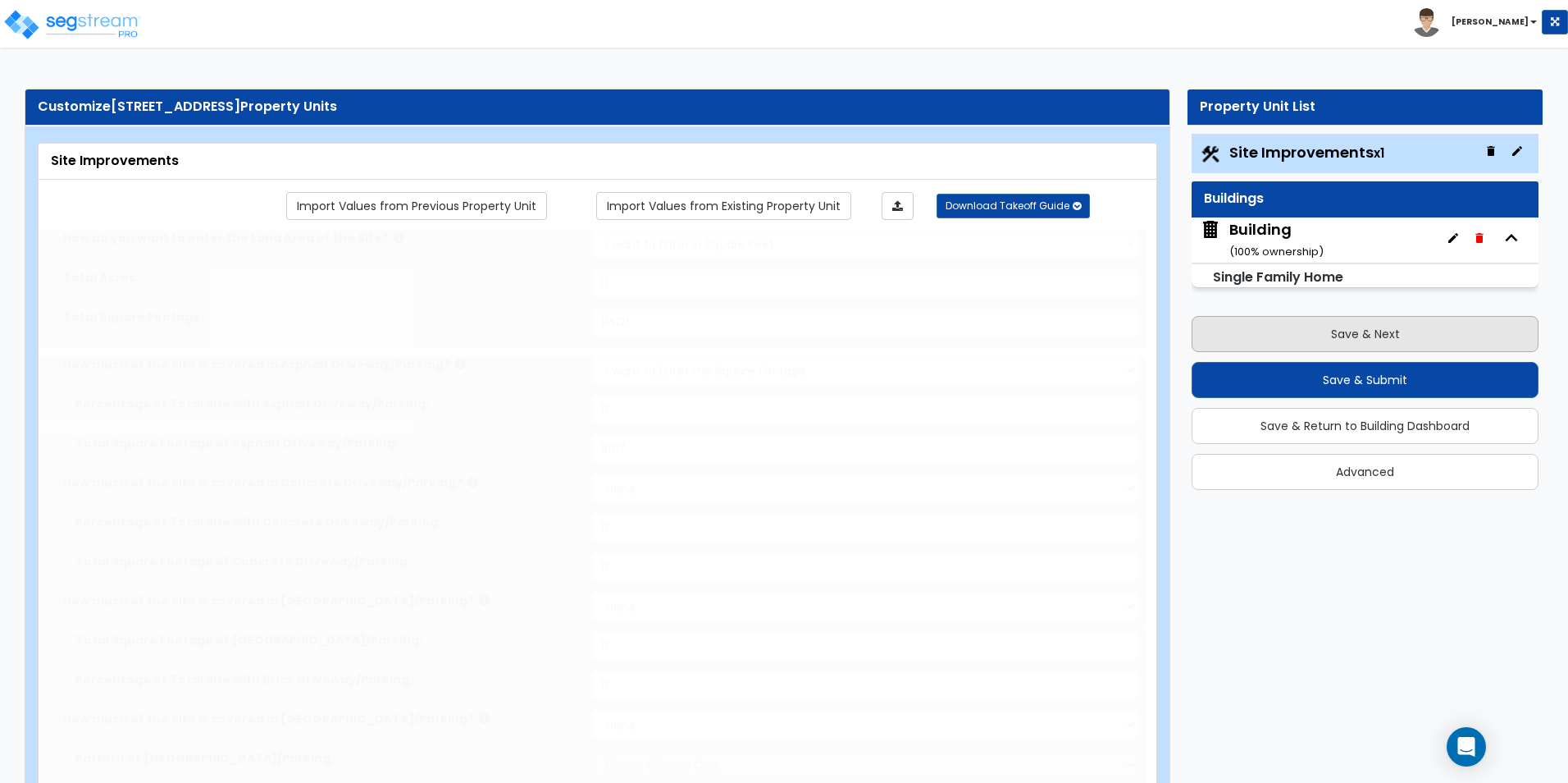
select select "2"
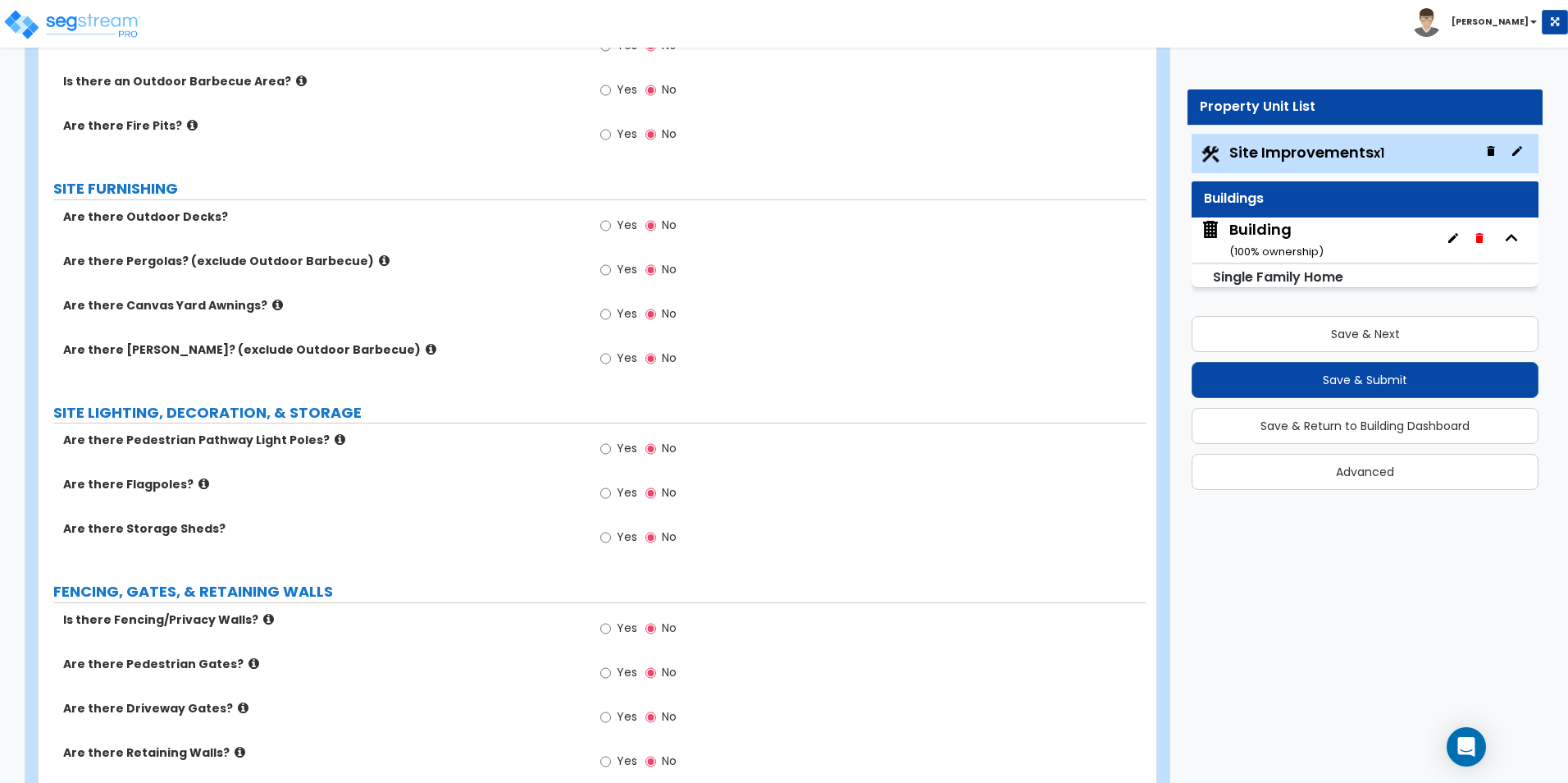
scroll to position [2306, 0]
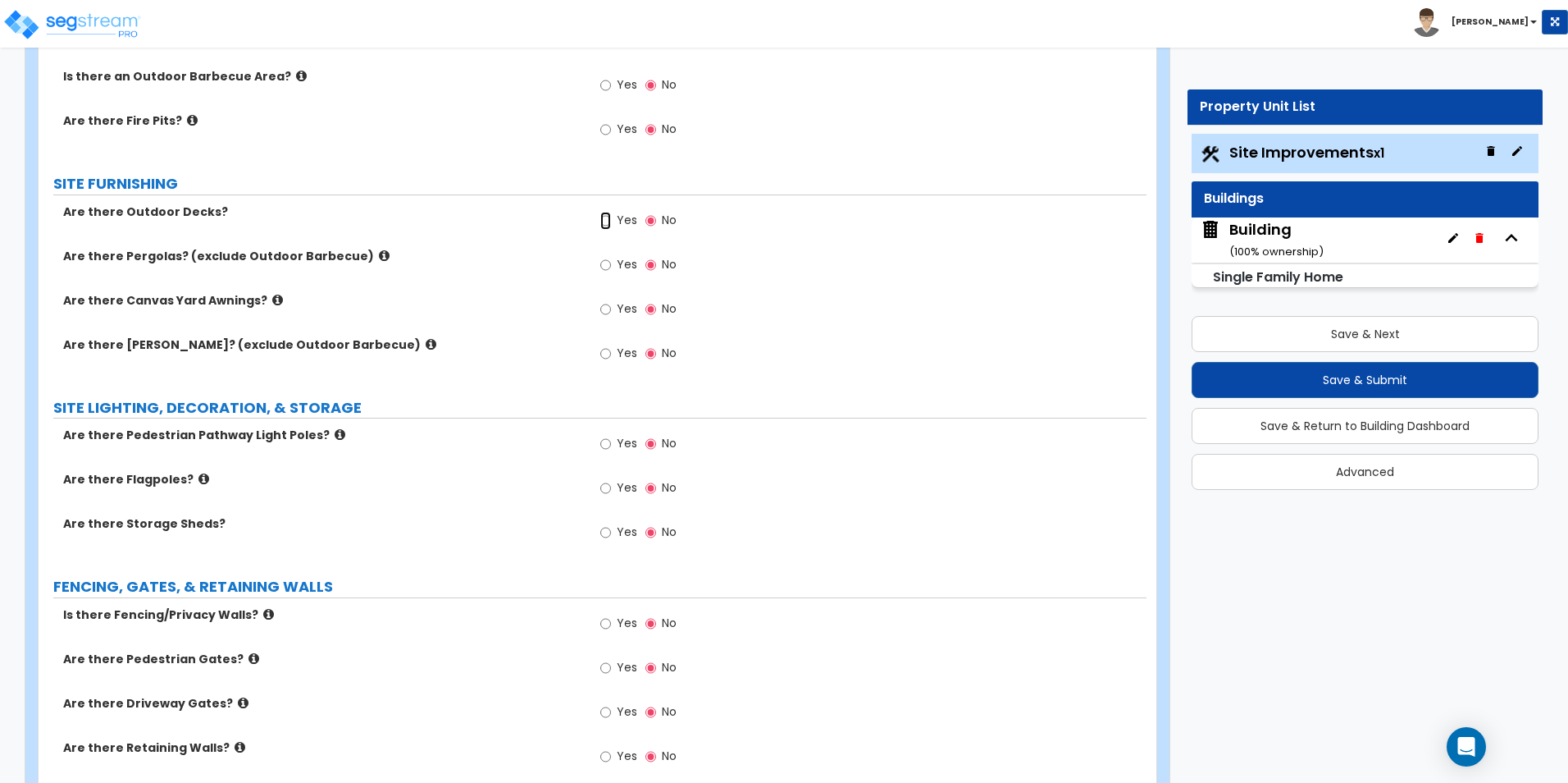
click at [604, 223] on input "Yes" at bounding box center [606, 221] width 11 height 18
radio input "true"
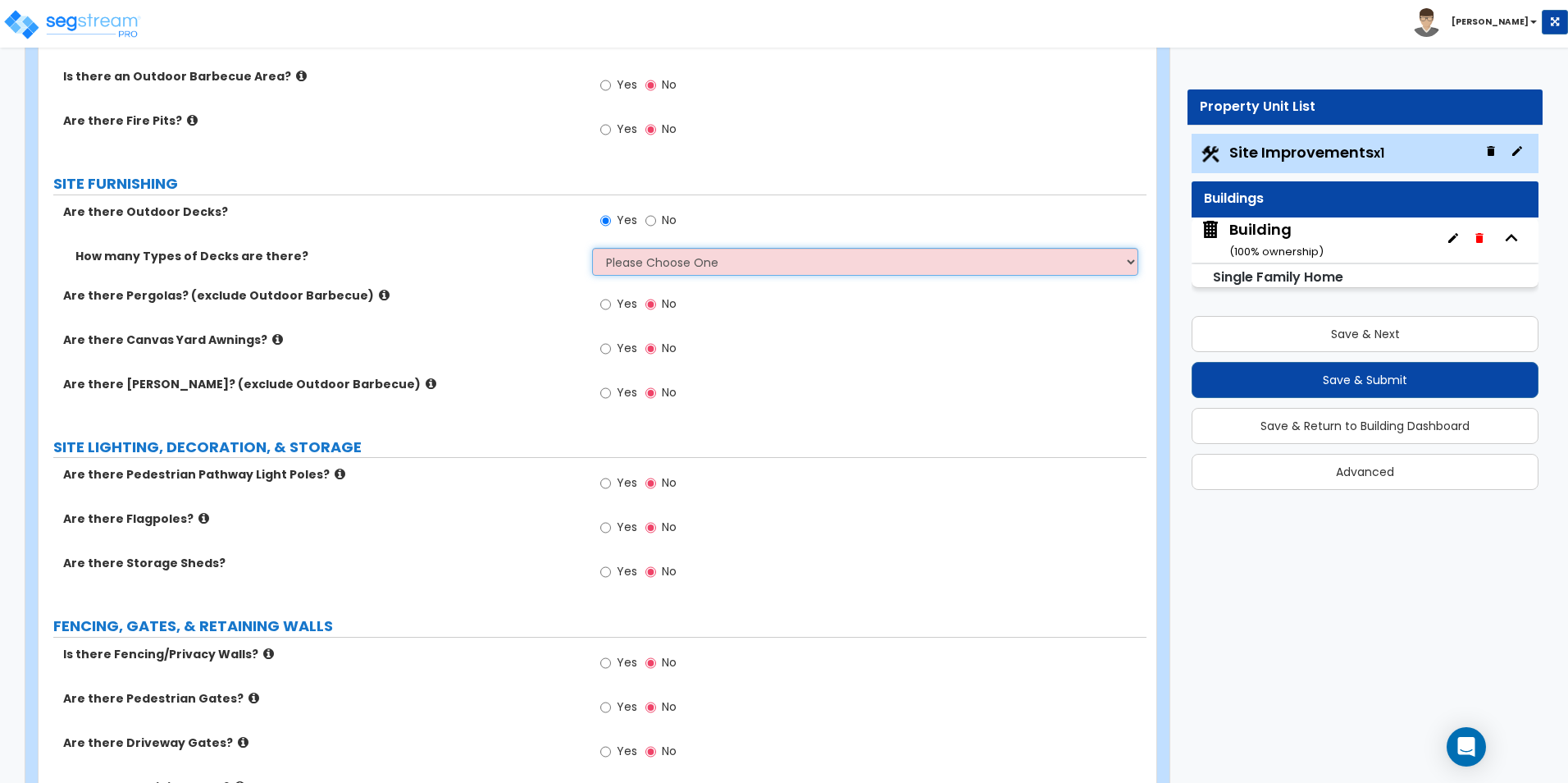
click at [636, 249] on select "Please Choose One 1 2 3 4" at bounding box center [865, 261] width 545 height 28
select select "1"
click at [592, 247] on select "Please Choose One 1 2 3 4" at bounding box center [865, 261] width 545 height 28
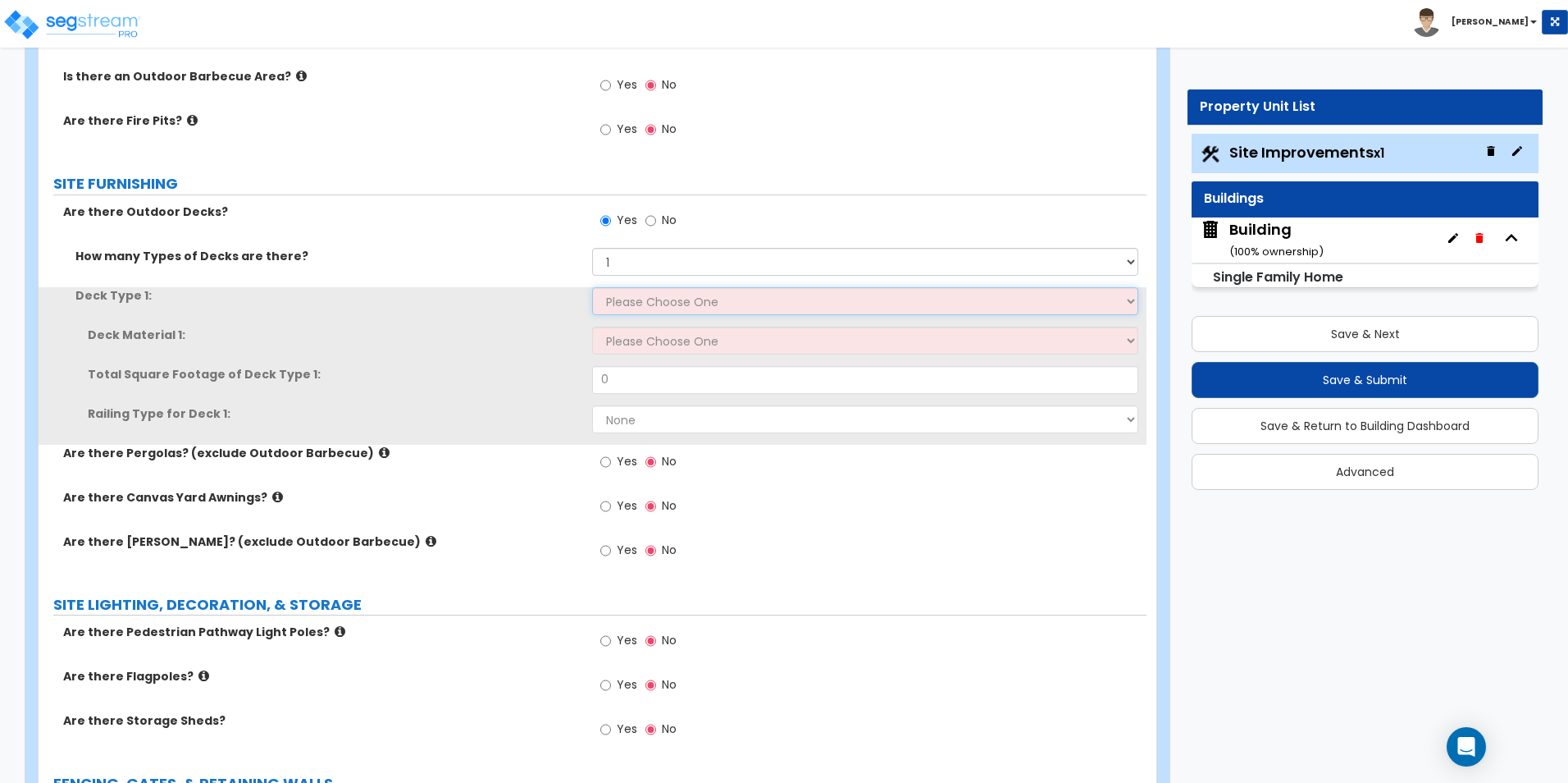
click at [633, 301] on select "Please Choose One Attached to Structure Detached from Structure" at bounding box center [865, 301] width 545 height 28
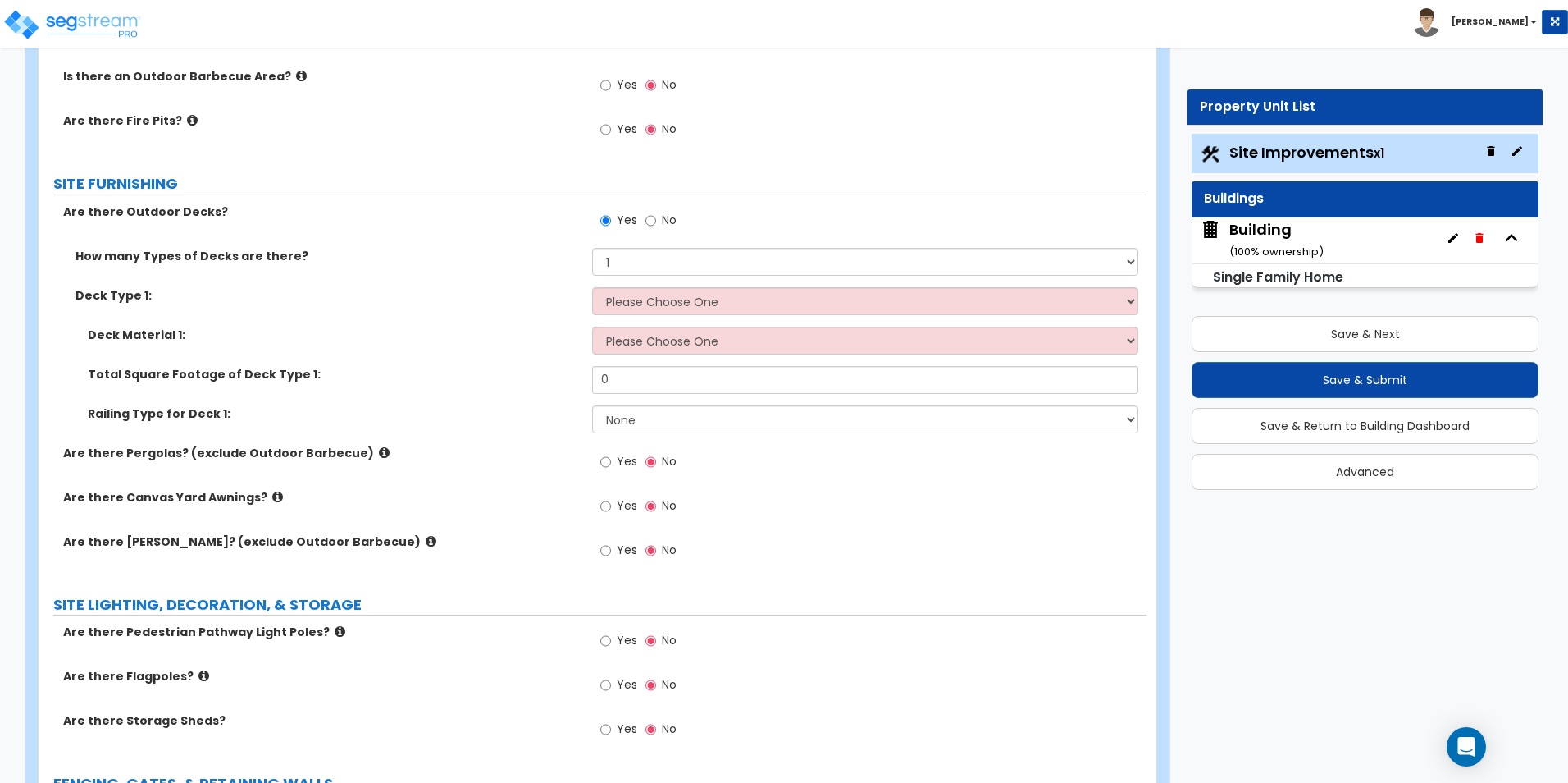
drag, startPoint x: 472, startPoint y: 367, endPoint x: 514, endPoint y: 354, distance: 44.0
click at [472, 367] on label "Total Square Footage of Deck Type 1:" at bounding box center [333, 374] width 492 height 16
click at [659, 344] on select "Please Choose One Wood Plastic/PVC" at bounding box center [865, 340] width 545 height 28
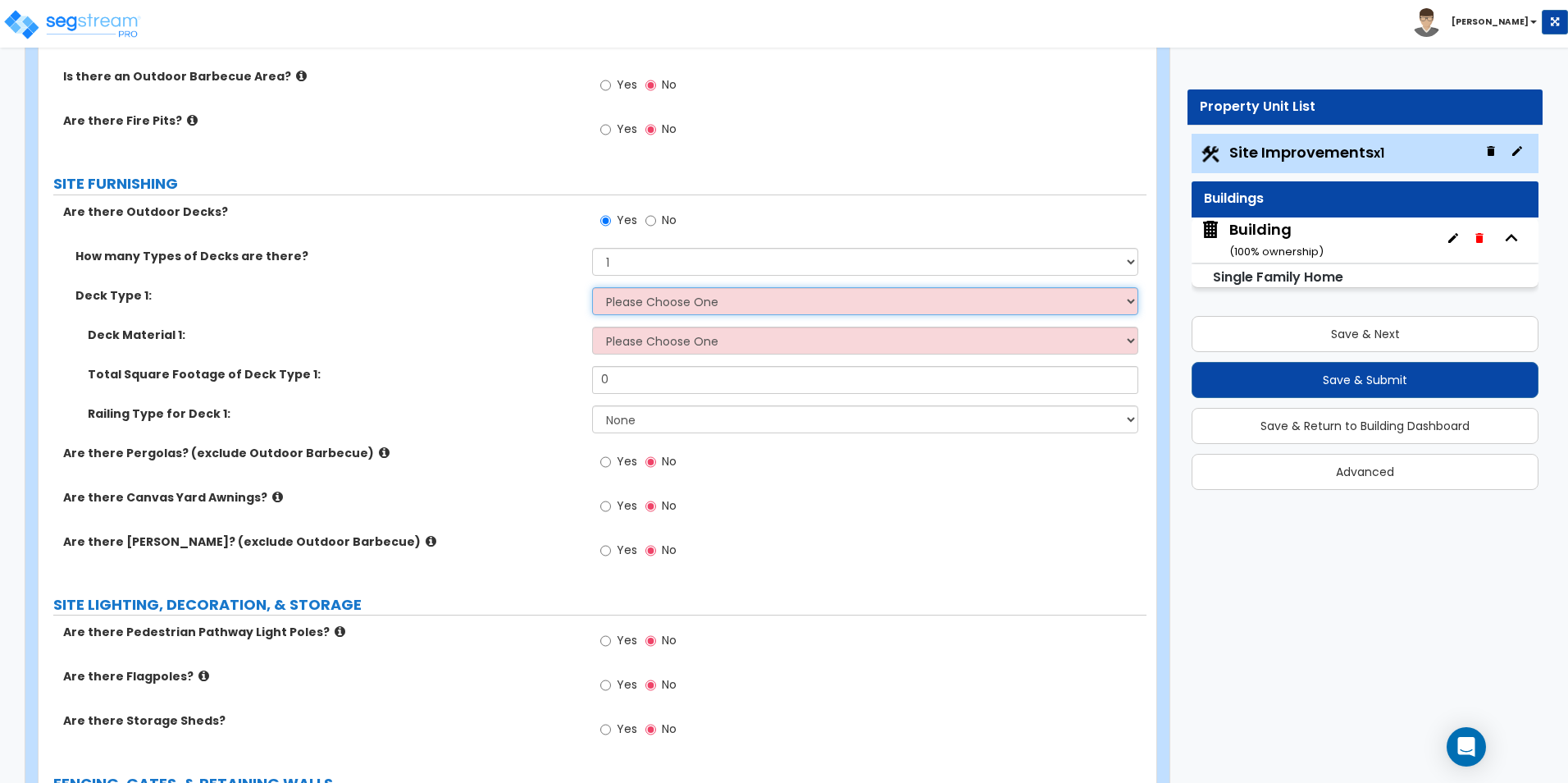
click at [664, 304] on select "Please Choose One Attached to Structure Detached from Structure" at bounding box center [865, 301] width 545 height 28
select select "1"
click at [592, 287] on select "Please Choose One Attached to Structure Detached from Structure" at bounding box center [865, 301] width 545 height 28
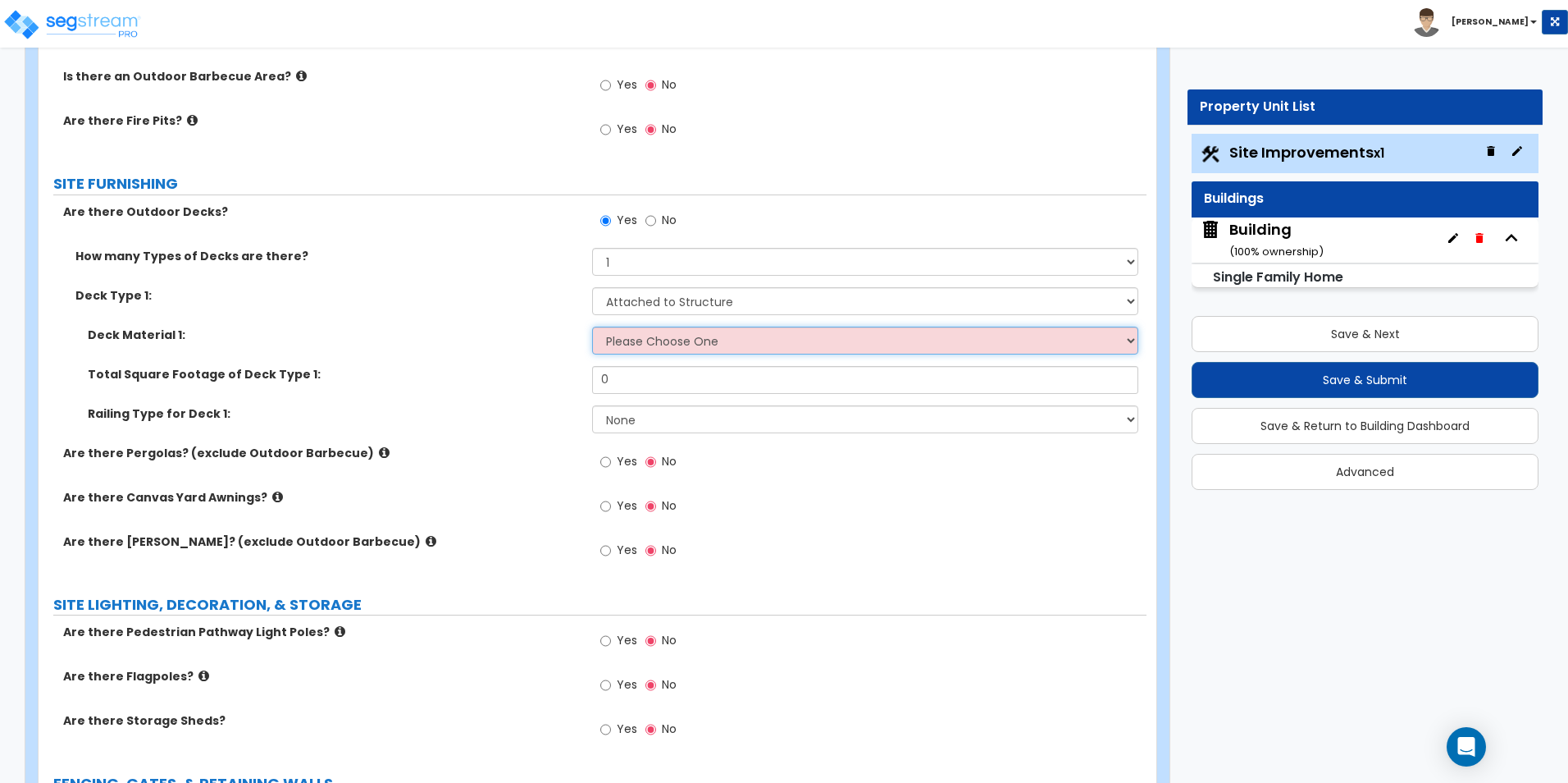
click at [670, 340] on select "Please Choose One Wood Plastic/PVC" at bounding box center [865, 340] width 545 height 28
click at [651, 225] on input "No" at bounding box center [650, 221] width 11 height 18
radio input "false"
radio input "true"
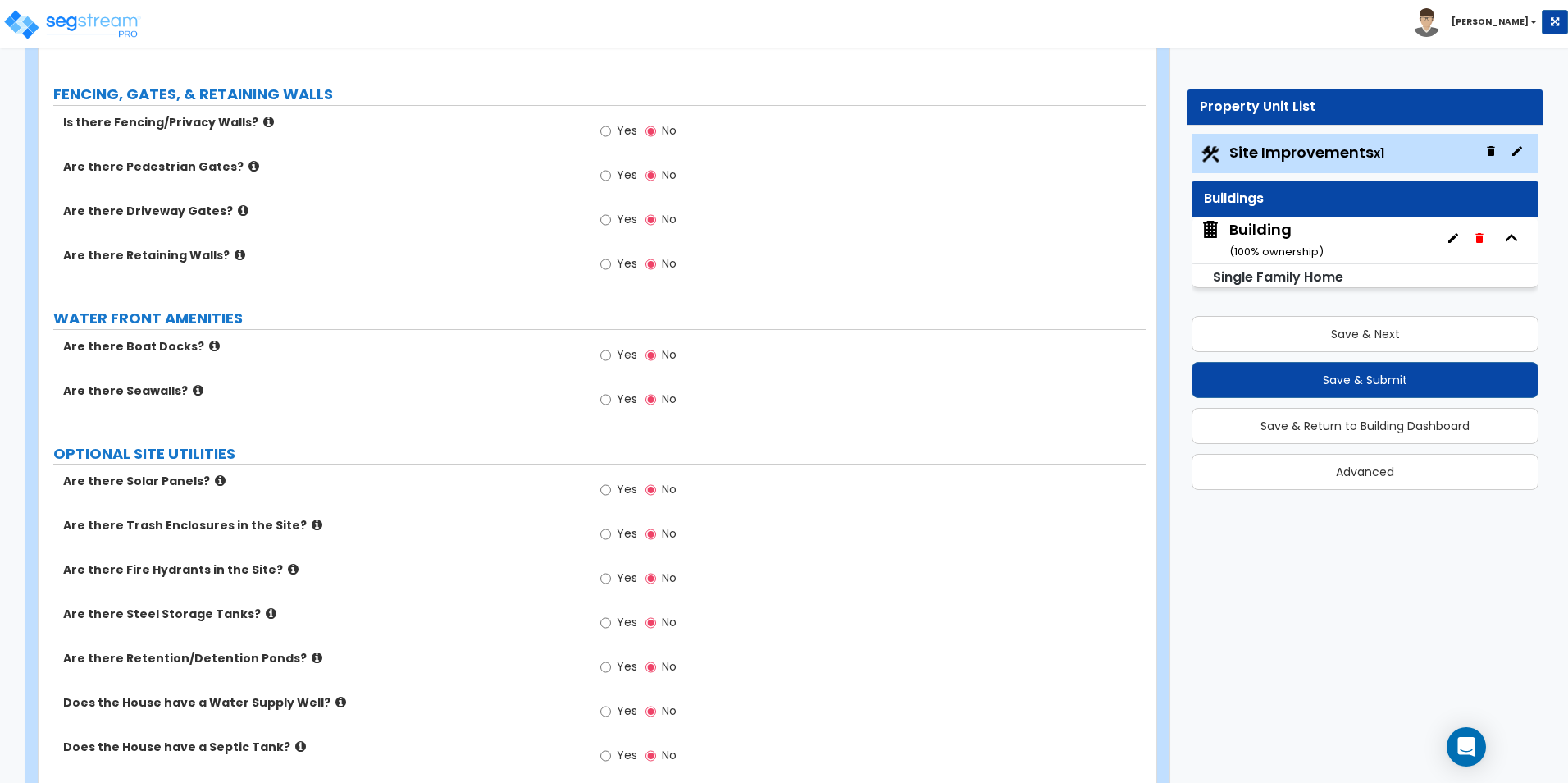
scroll to position [2874, 0]
